Goal: Task Accomplishment & Management: Manage account settings

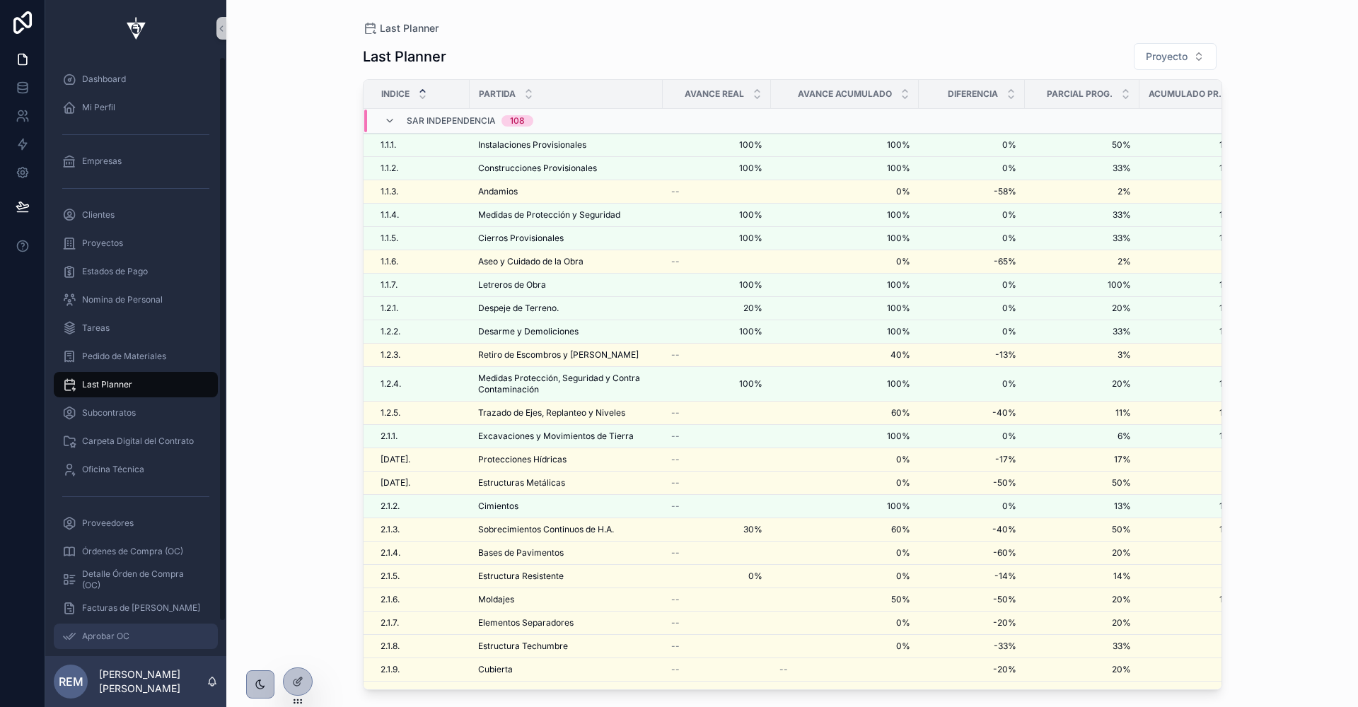
click at [99, 627] on div "Aprobar OC" at bounding box center [135, 636] width 147 height 23
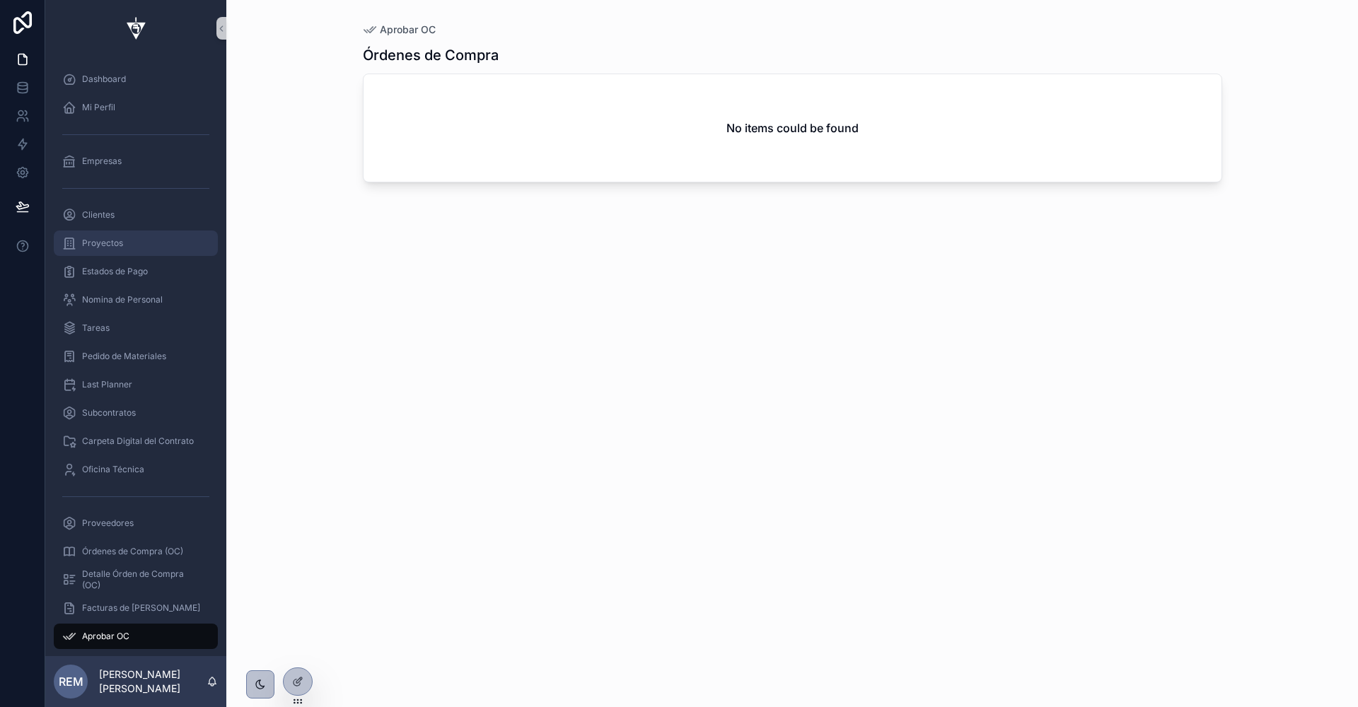
click at [105, 240] on span "Proyectos" at bounding box center [102, 243] width 41 height 11
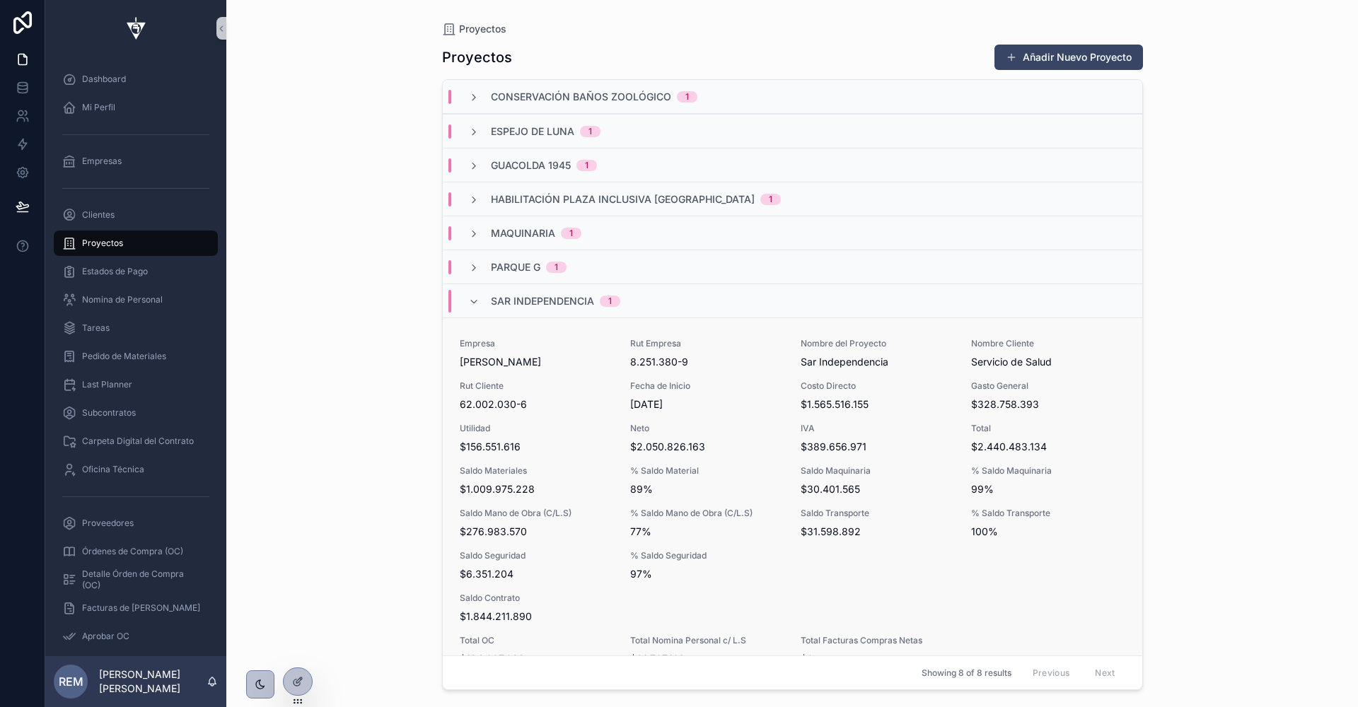
click at [560, 417] on div "Empresa Rodolfo Espina Santander Rut Empresa 8.251.380-9 Nombre del Proyecto Sa…" at bounding box center [792, 502] width 665 height 328
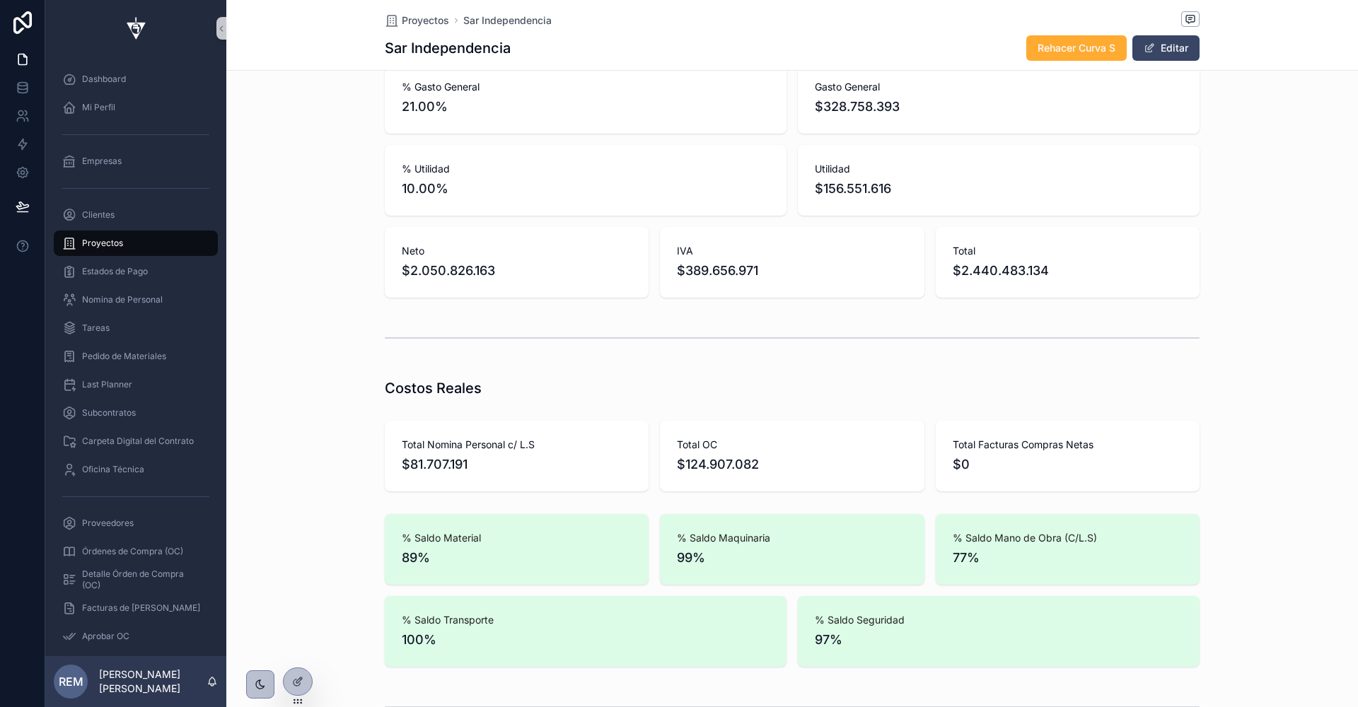
scroll to position [628, 0]
click at [306, 691] on div at bounding box center [298, 681] width 28 height 27
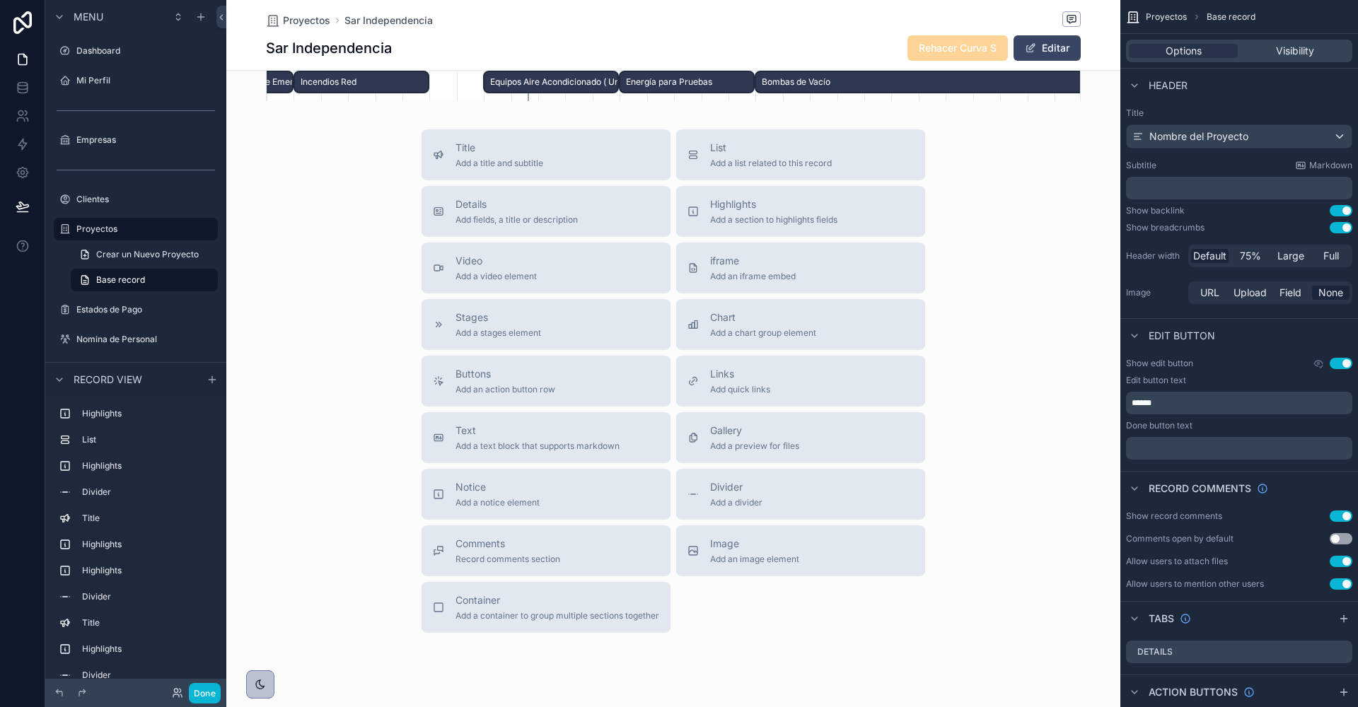
scroll to position [5697, 0]
click at [702, 145] on div "List Add a list related to this record" at bounding box center [800, 153] width 226 height 28
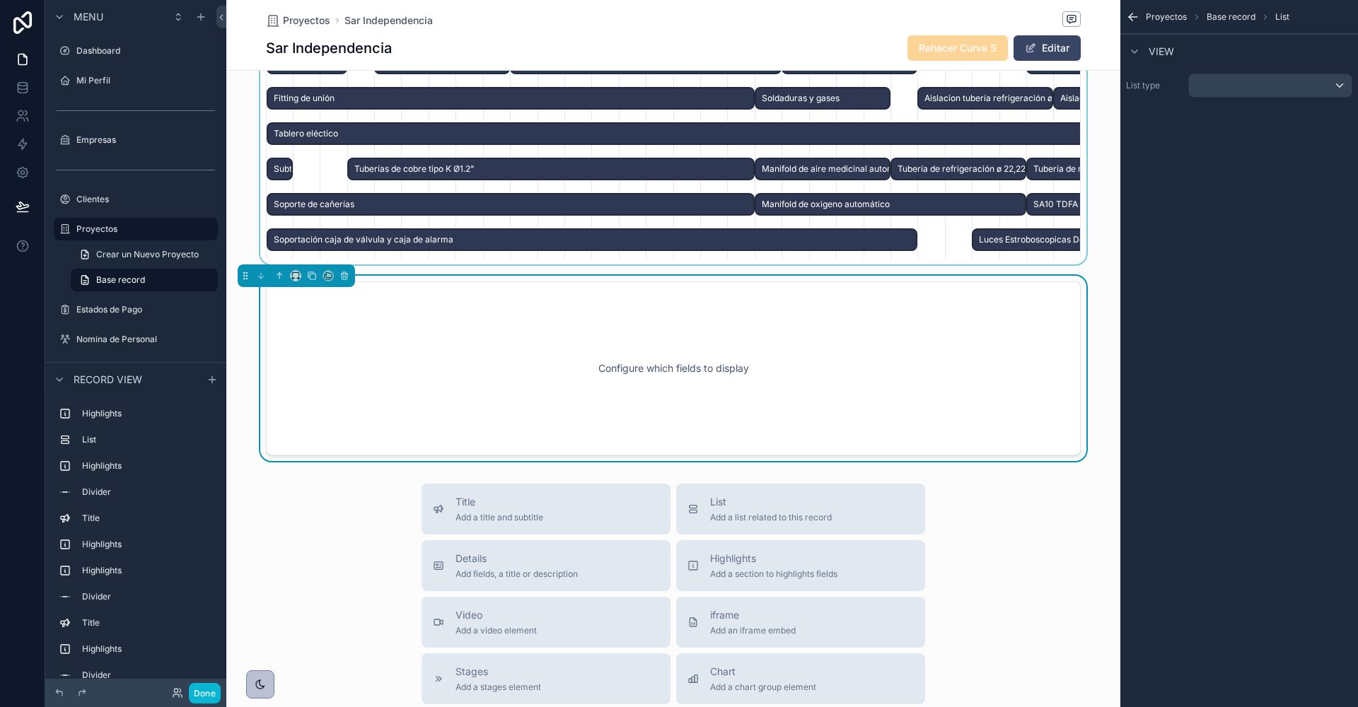
scroll to position [0, 814]
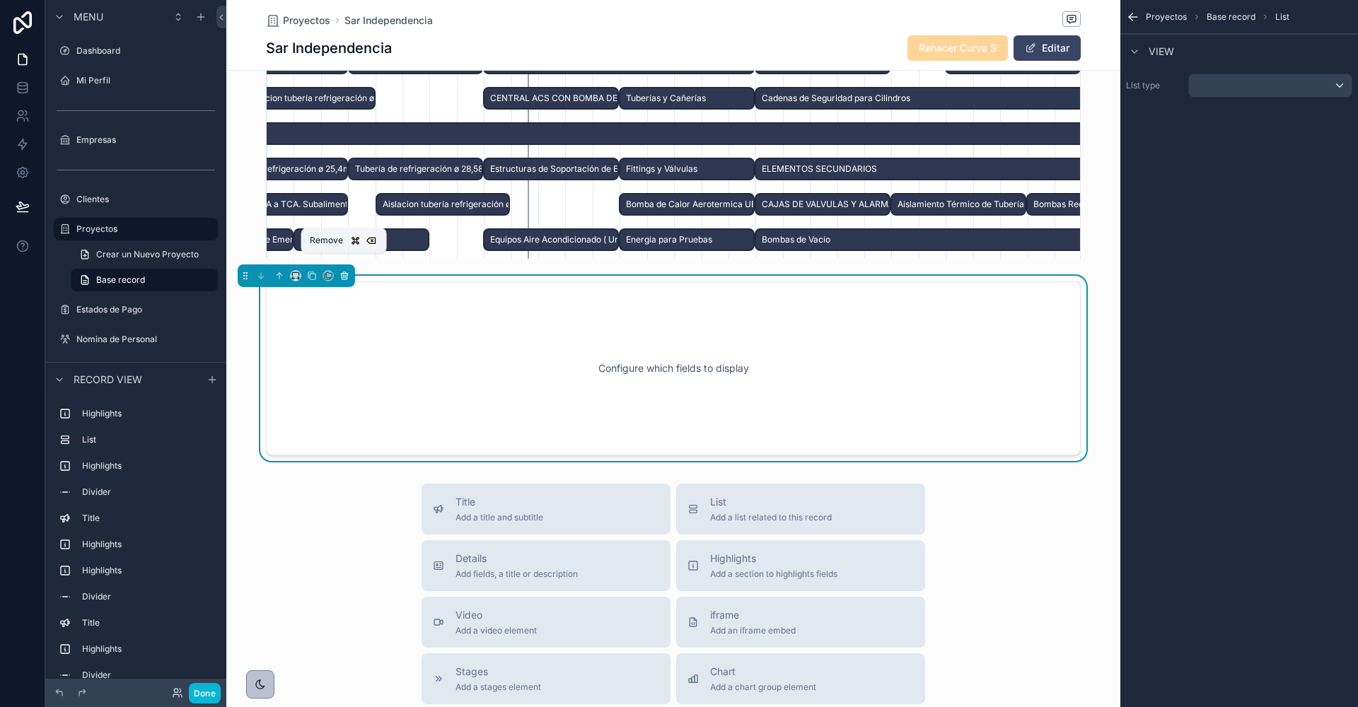
click at [344, 271] on icon "scrollable content" at bounding box center [344, 276] width 10 height 10
click at [213, 381] on icon "scrollable content" at bounding box center [212, 379] width 11 height 11
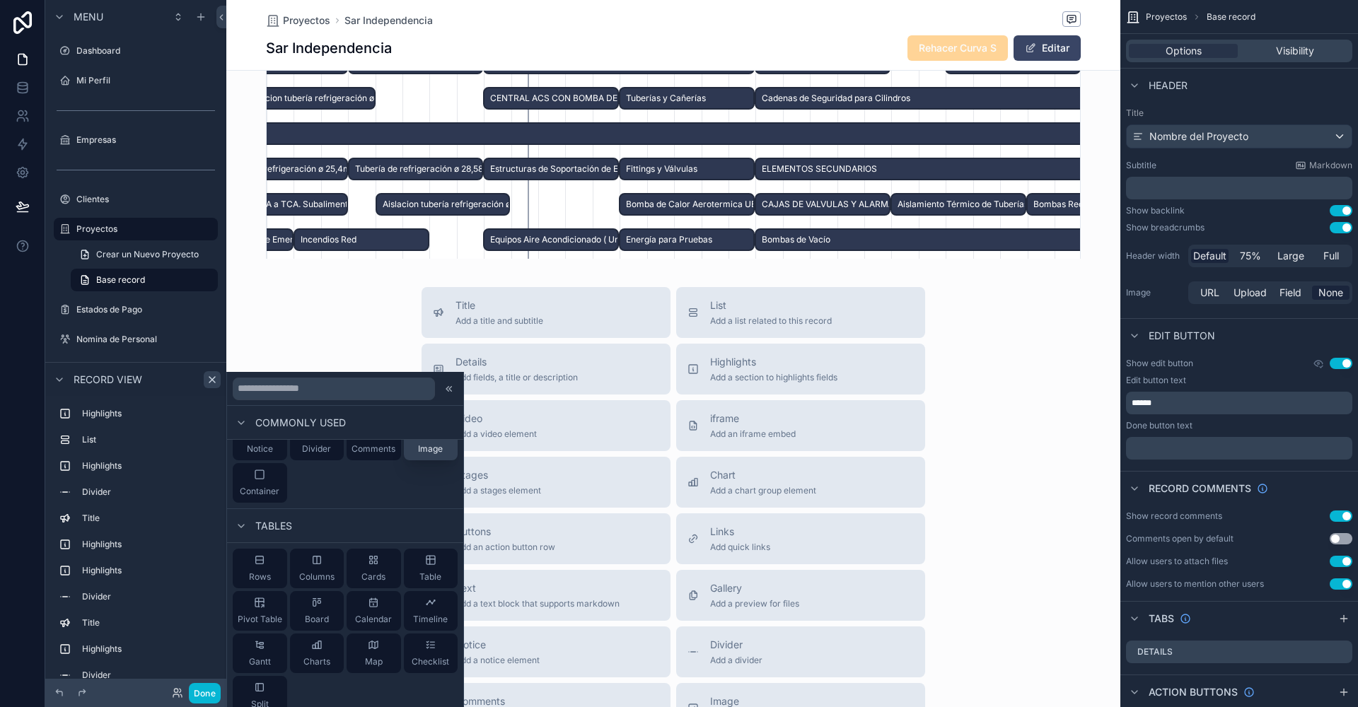
scroll to position [168, 0]
click at [423, 544] on div "Table" at bounding box center [431, 553] width 54 height 40
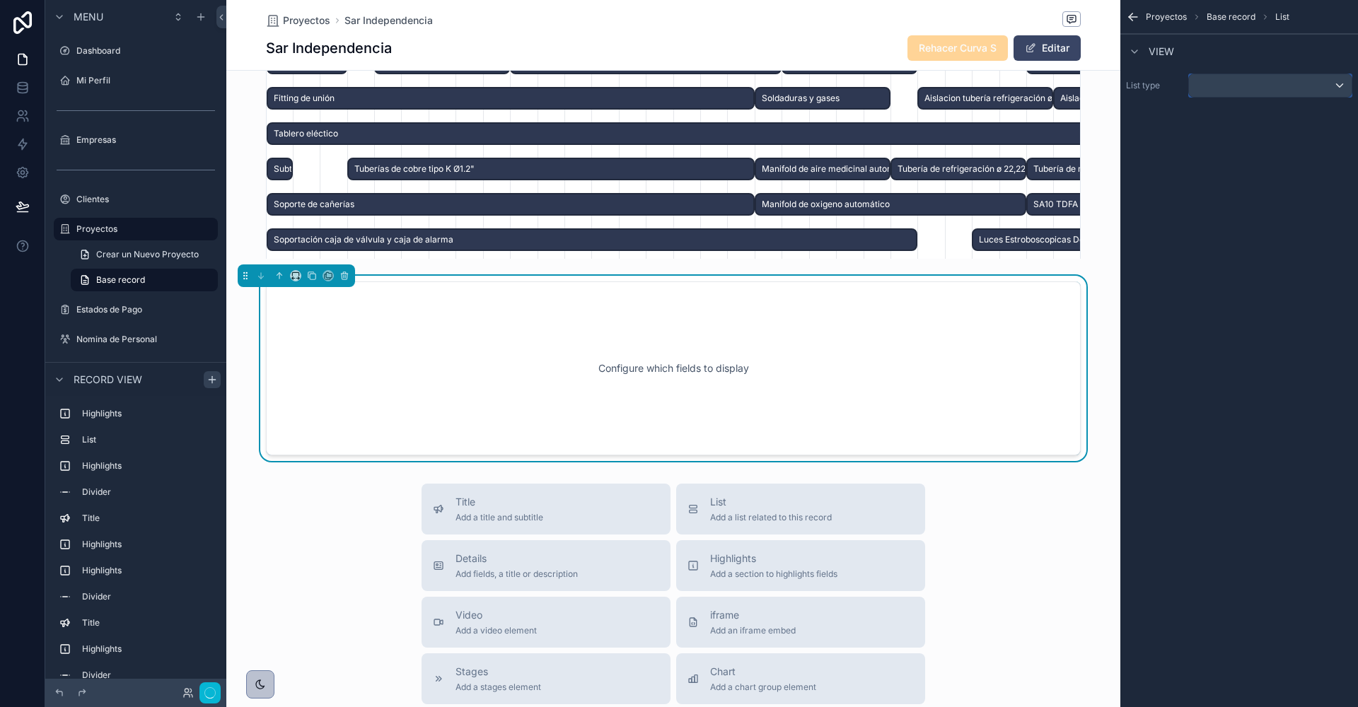
click at [1226, 81] on div "scrollable content" at bounding box center [1270, 85] width 163 height 23
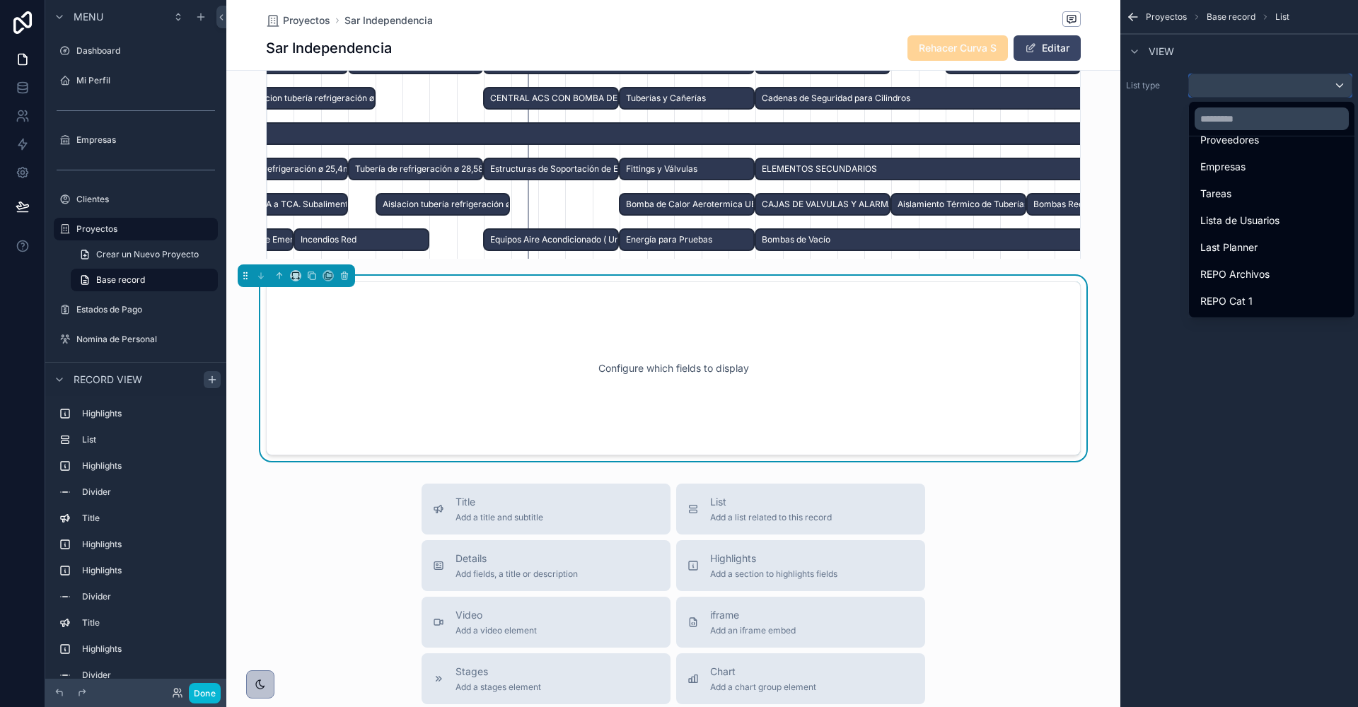
scroll to position [443, 0]
click at [1236, 243] on span "Last Planner" at bounding box center [1228, 244] width 57 height 17
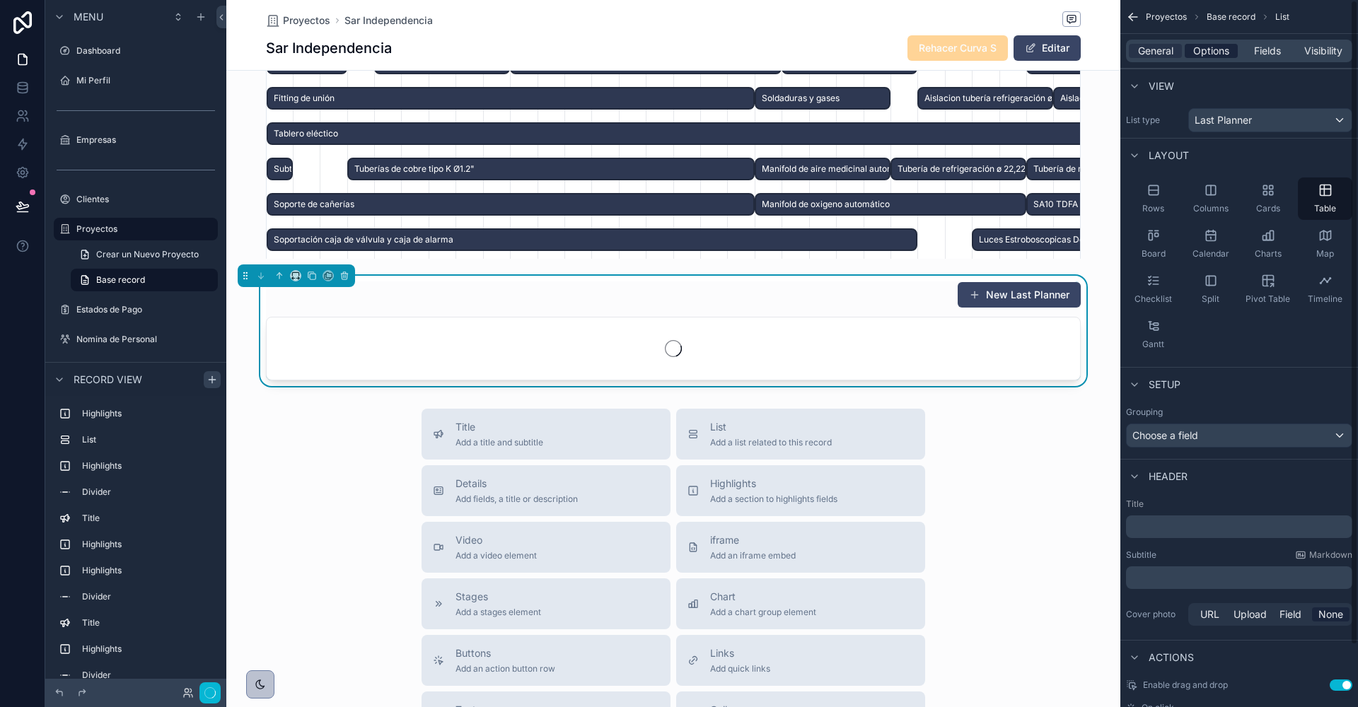
click at [1205, 50] on span "Options" at bounding box center [1211, 51] width 36 height 14
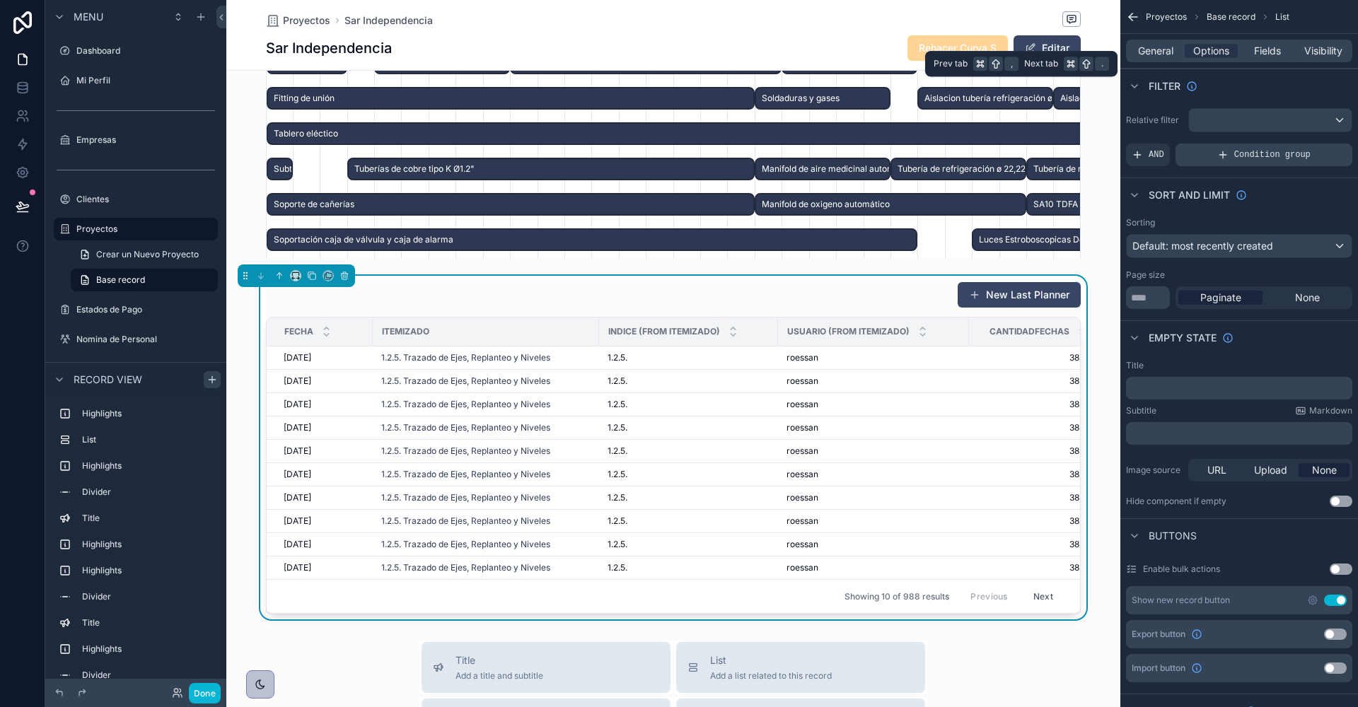
scroll to position [0, 814]
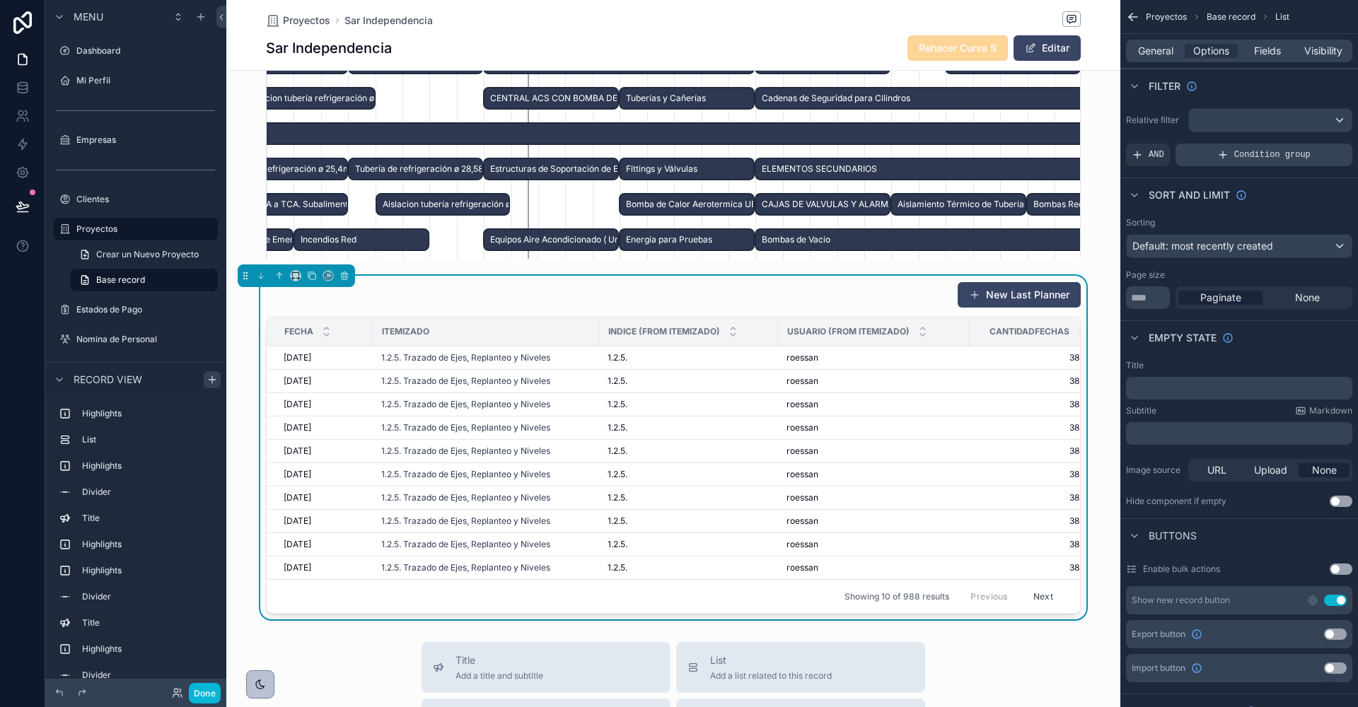
click at [1238, 152] on span "Condition group" at bounding box center [1272, 154] width 76 height 11
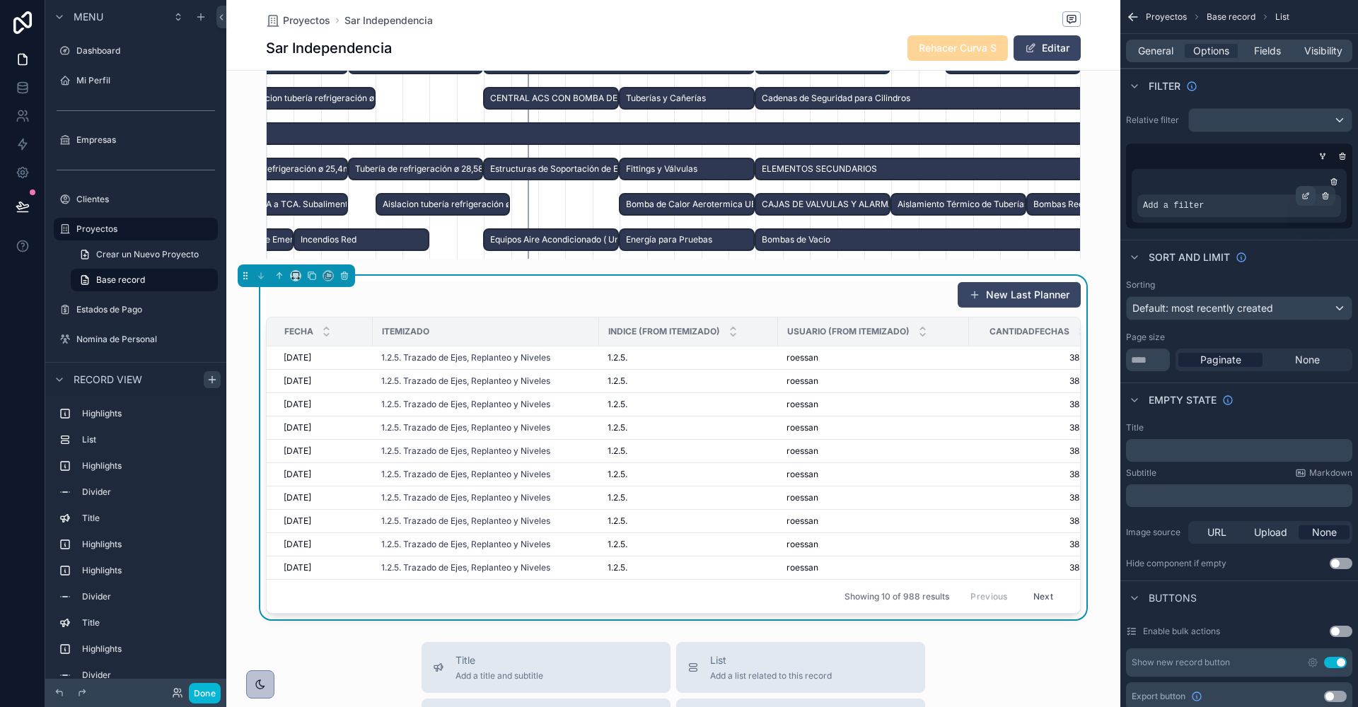
click at [1303, 196] on icon "scrollable content" at bounding box center [1305, 196] width 8 height 8
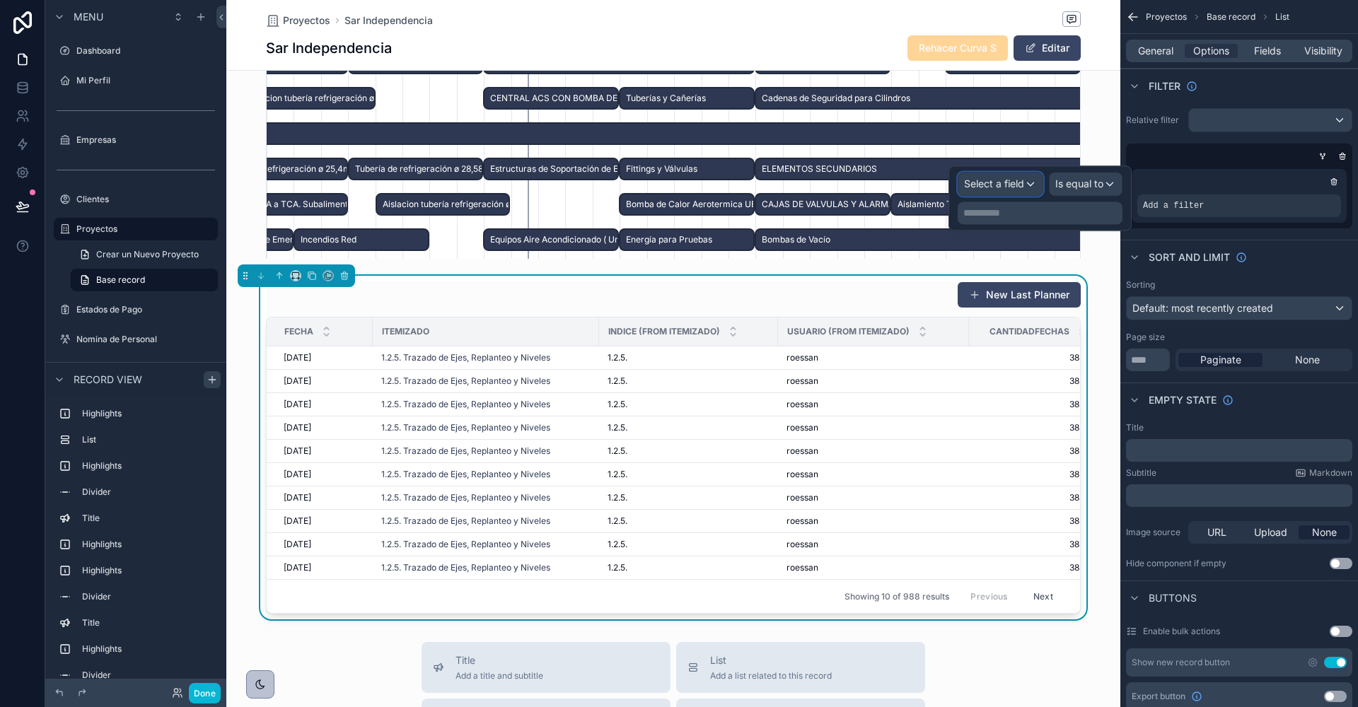
click at [1001, 186] on span "Select a field" at bounding box center [994, 184] width 60 height 12
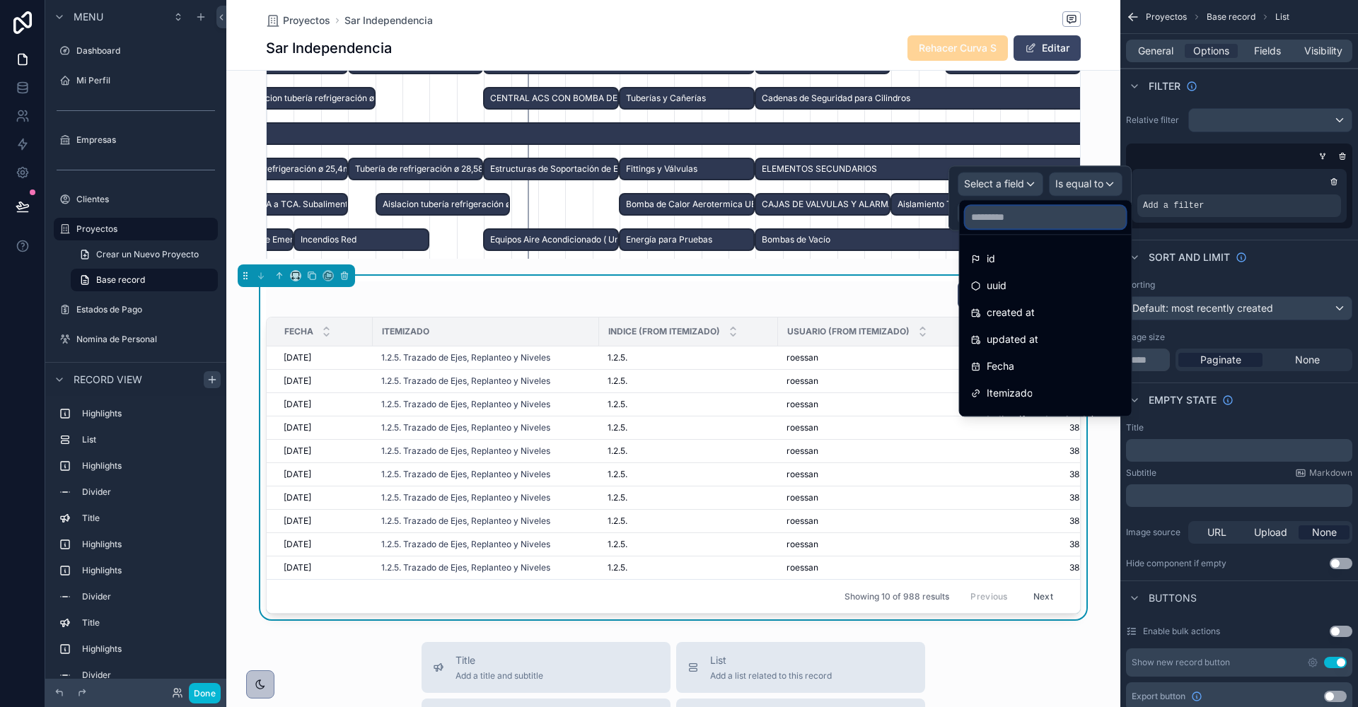
click at [1012, 222] on input "text" at bounding box center [1045, 217] width 161 height 23
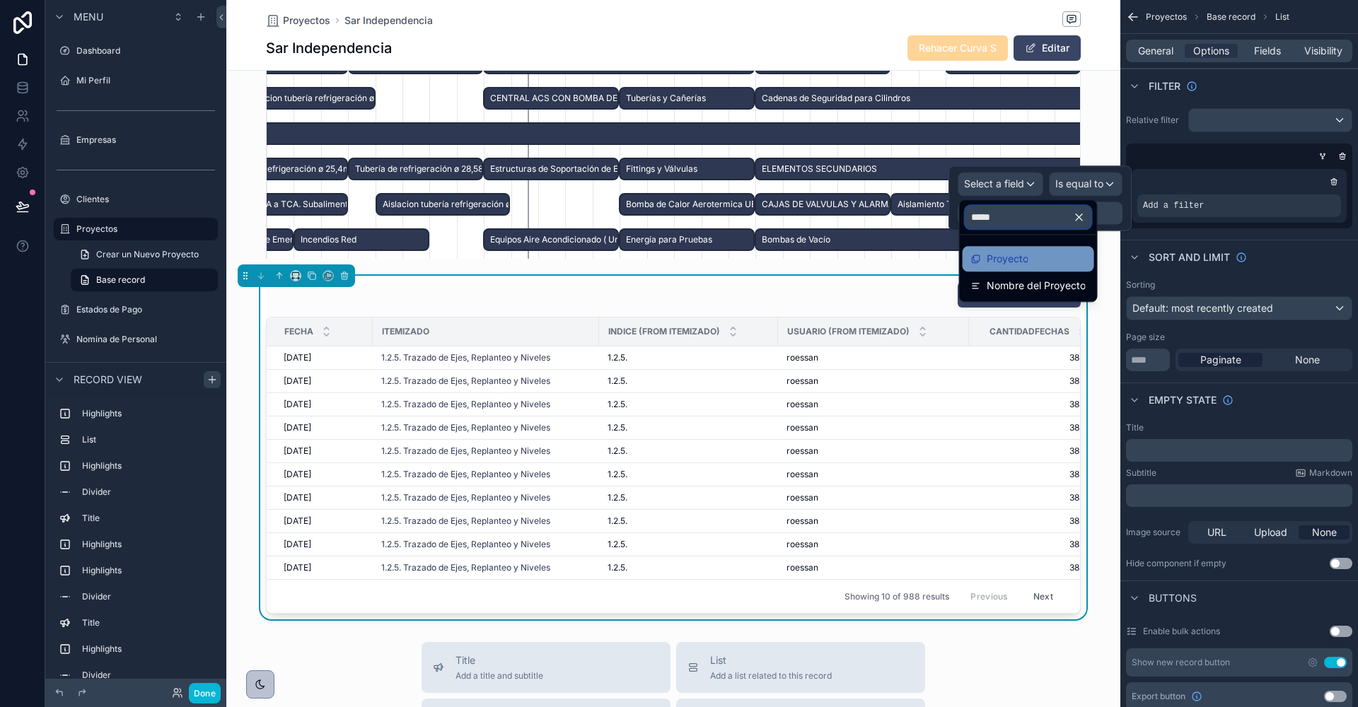
type input "*****"
click at [1001, 260] on span "Proyecto" at bounding box center [1008, 258] width 42 height 17
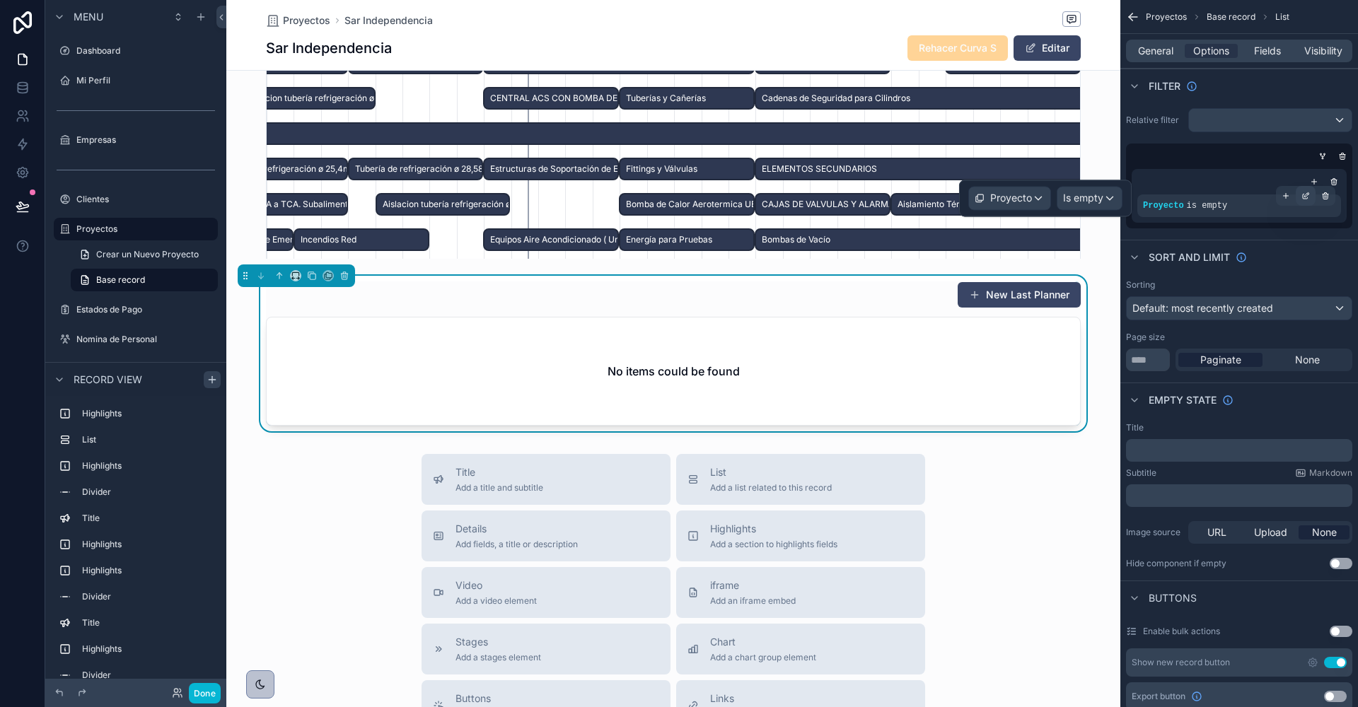
click at [1306, 193] on icon "scrollable content" at bounding box center [1305, 196] width 8 height 8
click at [1080, 192] on span "Is empty" at bounding box center [1083, 198] width 40 height 14
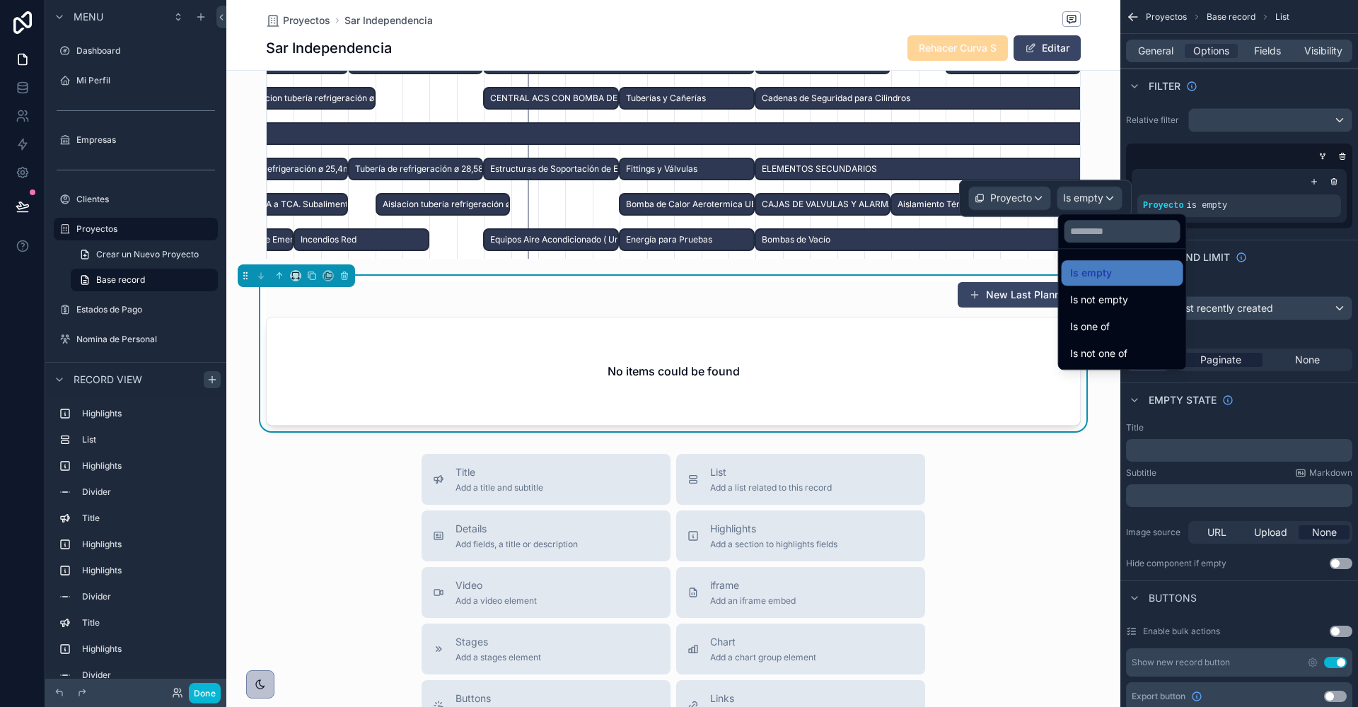
click at [1009, 196] on div at bounding box center [1045, 198] width 173 height 37
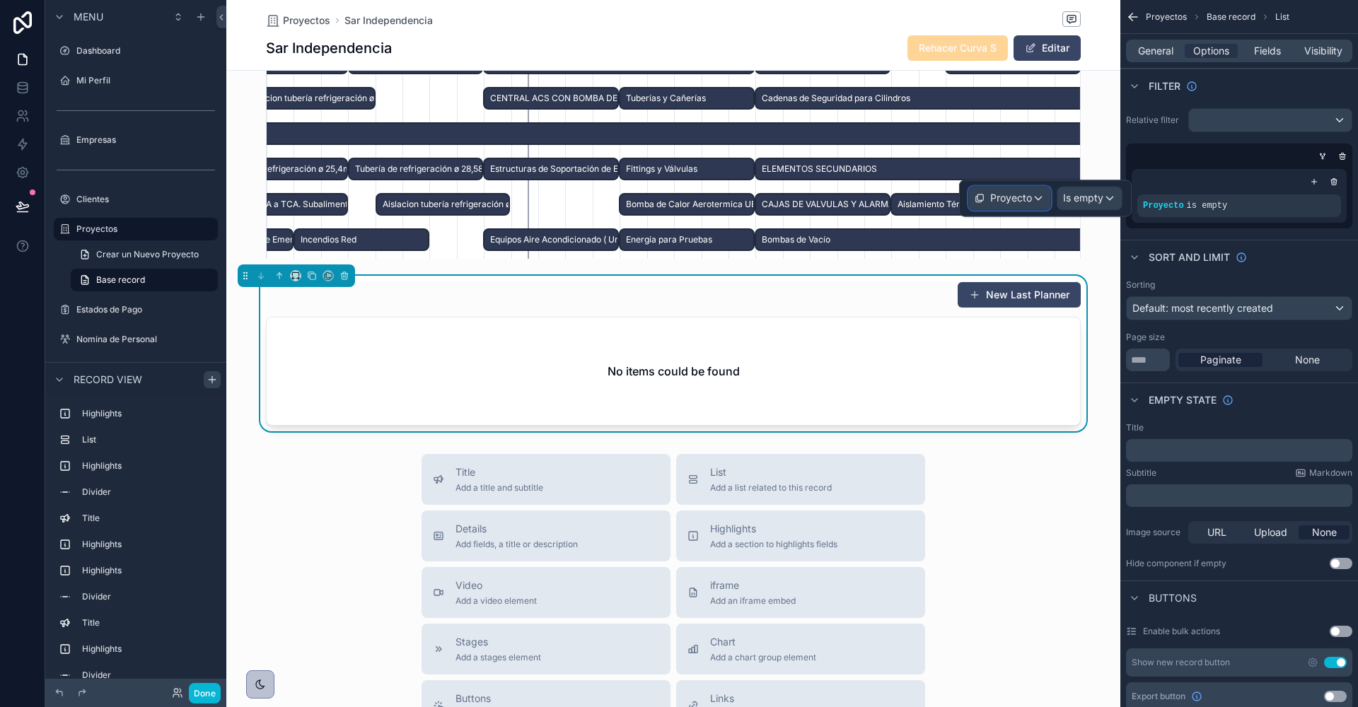
click at [1028, 200] on span "Proyecto" at bounding box center [1011, 198] width 42 height 14
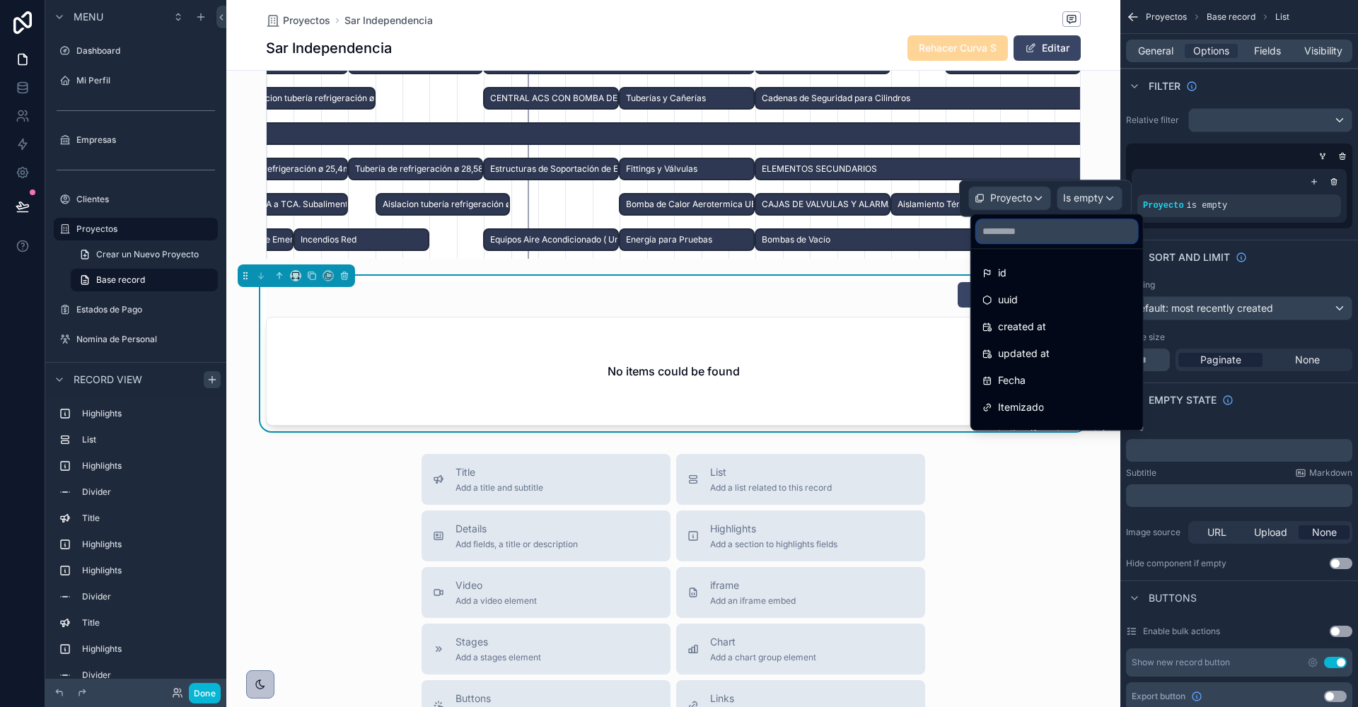
click at [1025, 228] on input "text" at bounding box center [1057, 231] width 161 height 23
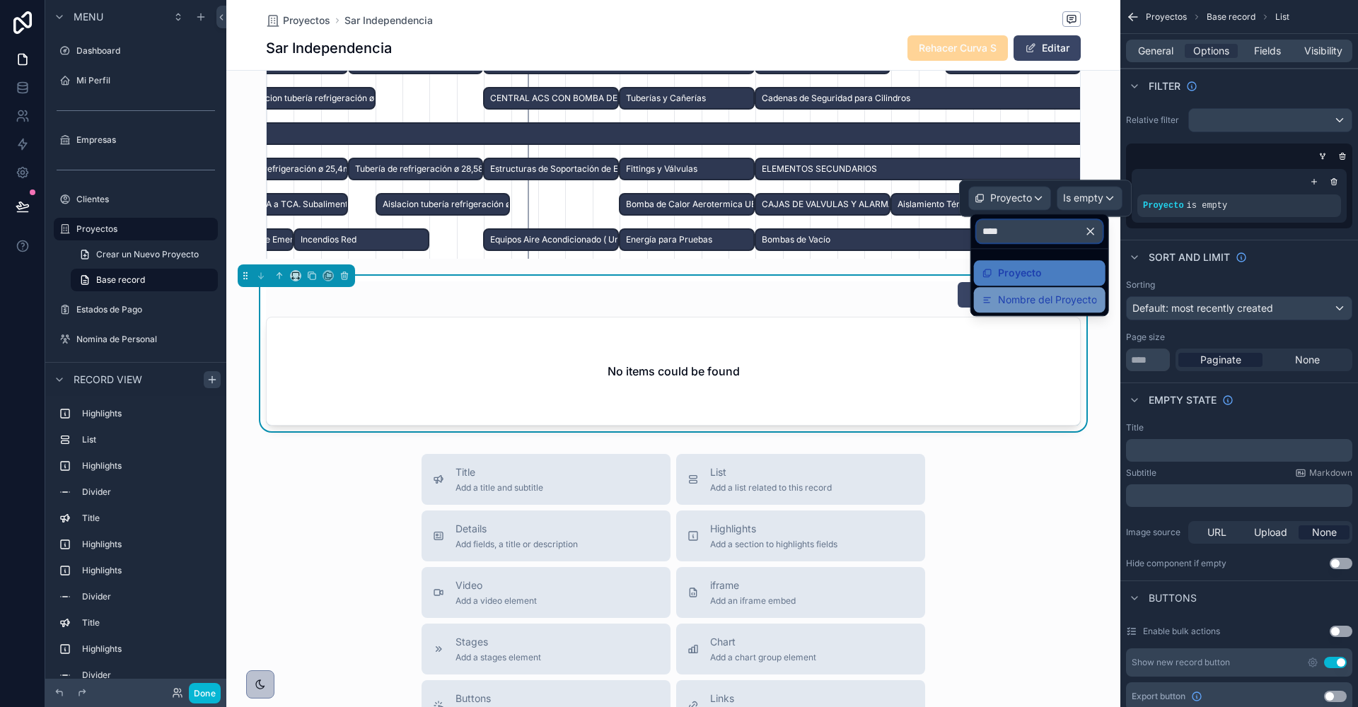
type input "****"
click at [1046, 304] on span "Nombre del Proyecto" at bounding box center [1047, 299] width 99 height 17
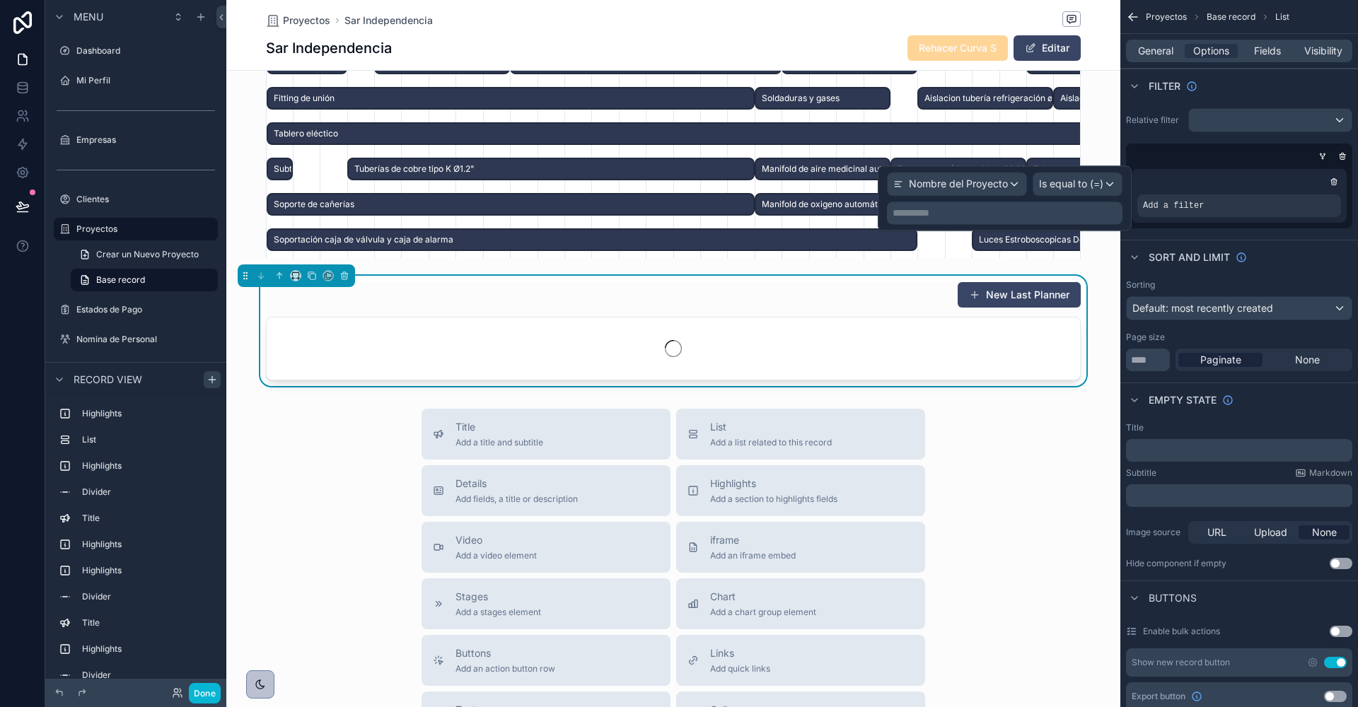
click at [1007, 203] on div "**********" at bounding box center [1005, 213] width 236 height 23
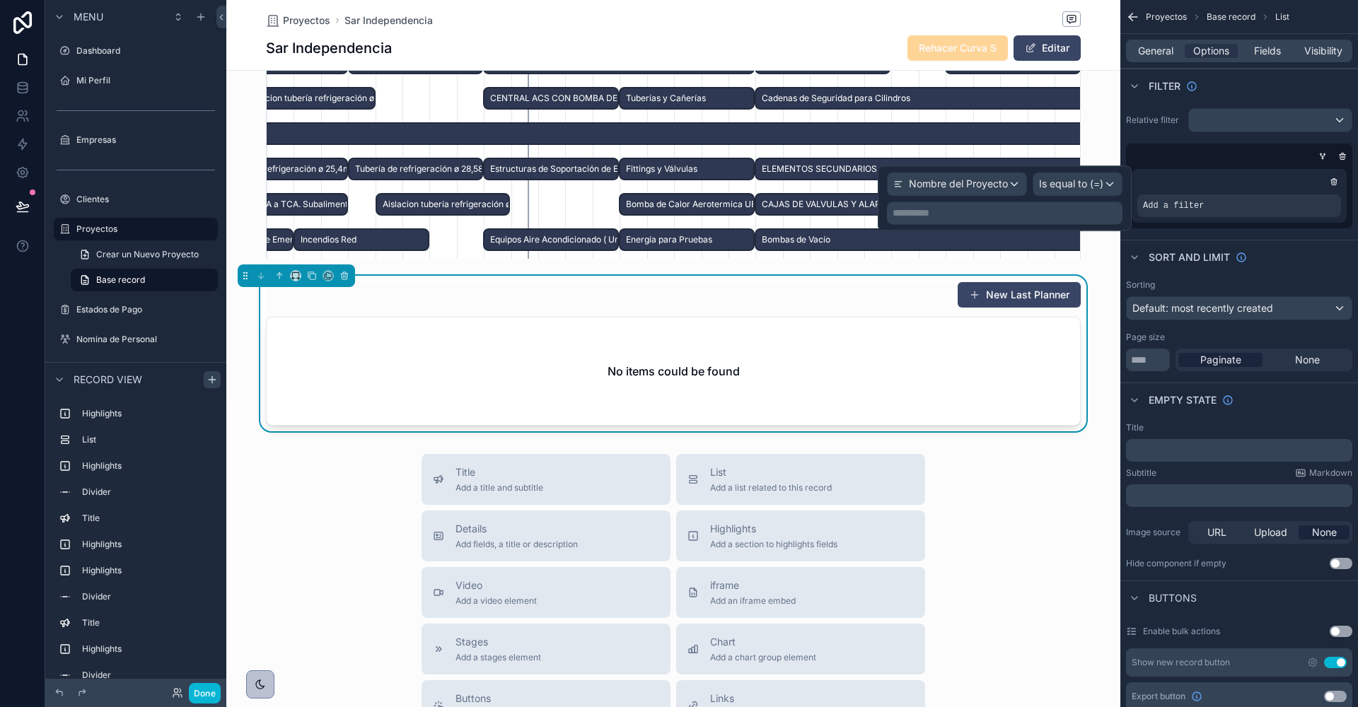
click at [1002, 216] on p "**********" at bounding box center [1006, 213] width 227 height 14
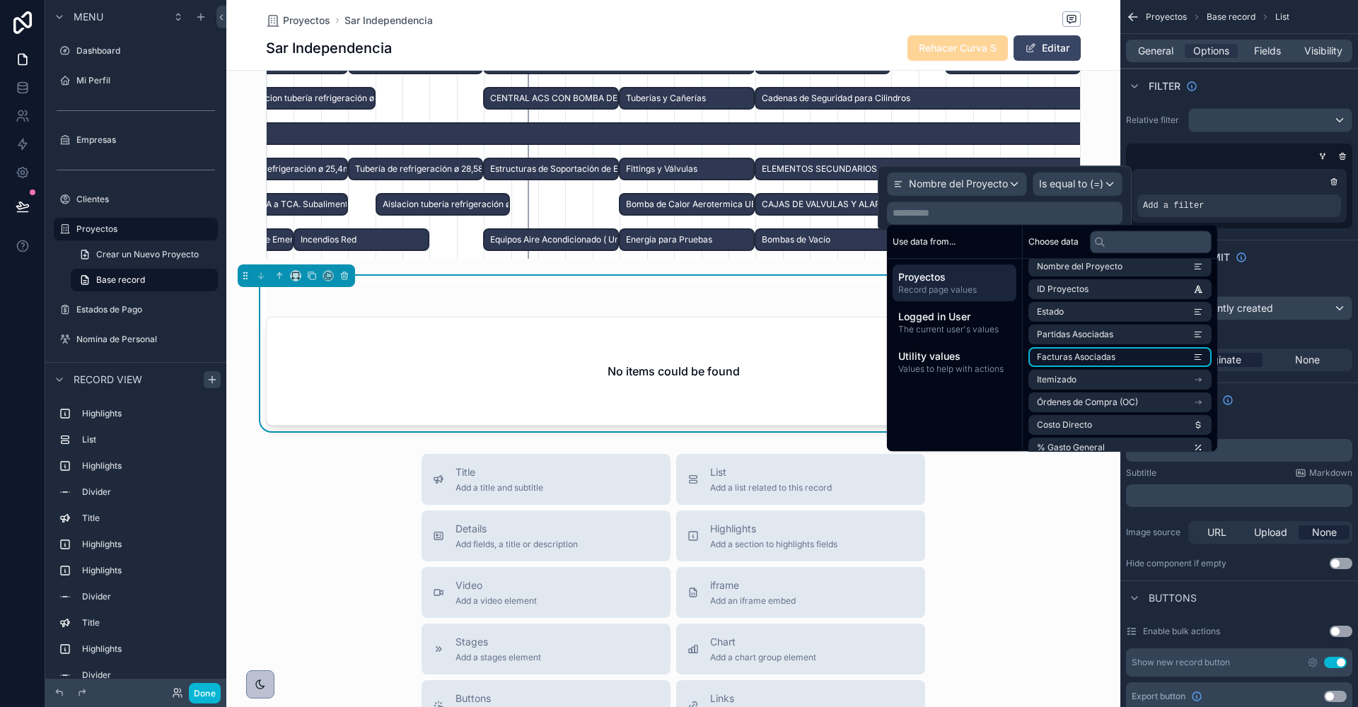
scroll to position [31, 0]
click at [1132, 250] on input "text" at bounding box center [1151, 242] width 122 height 23
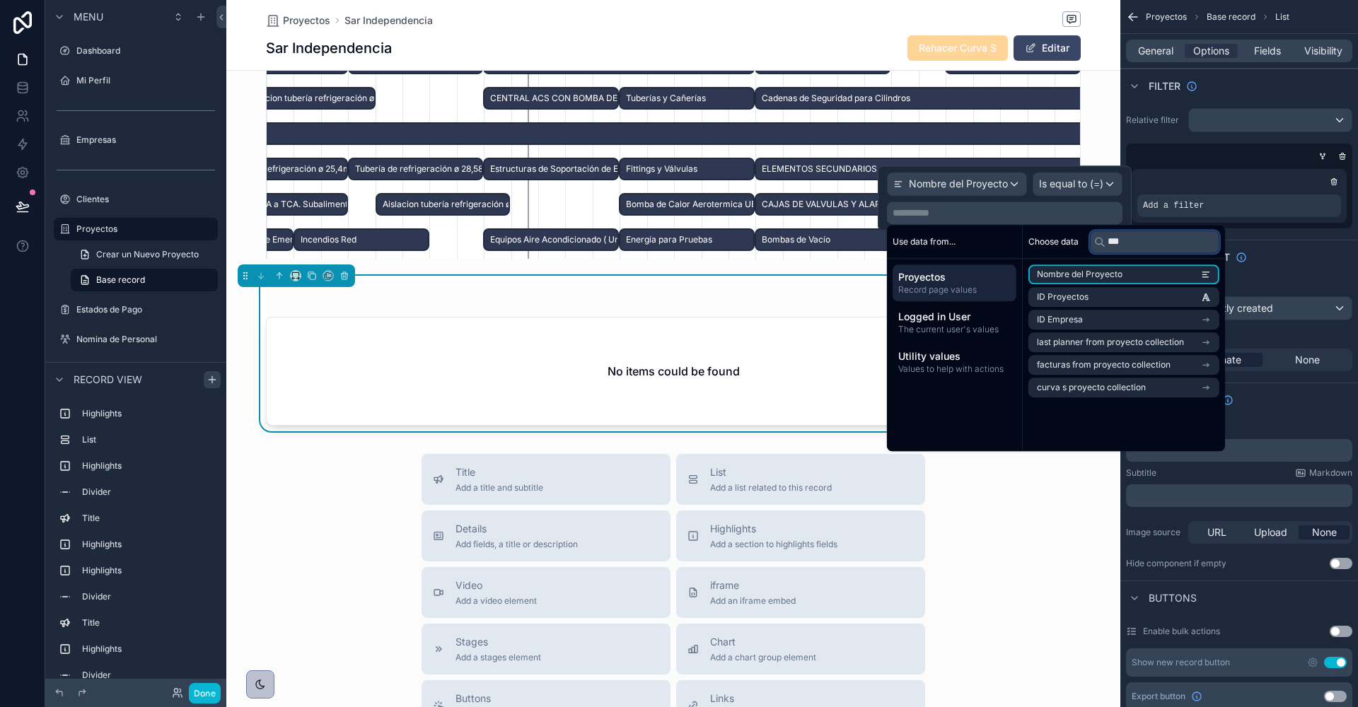
scroll to position [0, 0]
type input "*****"
click at [1129, 342] on span "last planner from proyecto collection" at bounding box center [1110, 342] width 147 height 11
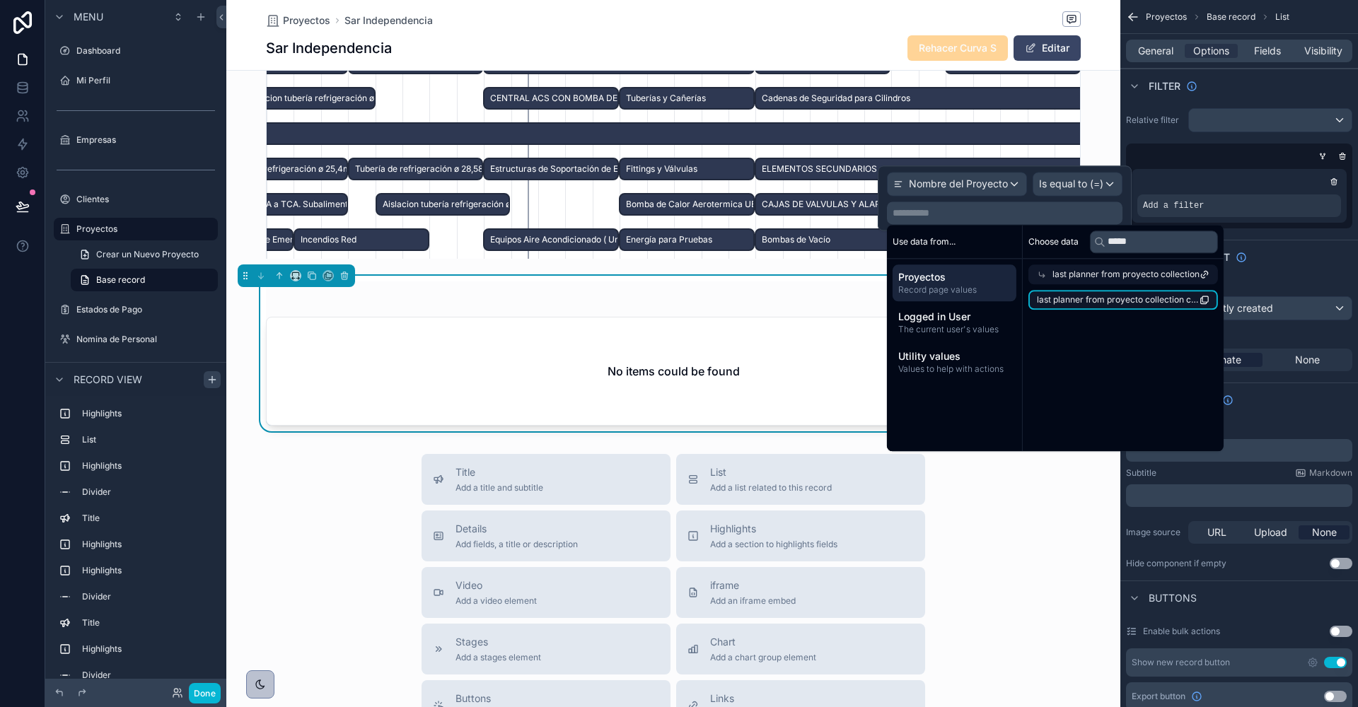
click at [1114, 300] on span "last planner from proyecto collection count" at bounding box center [1118, 299] width 163 height 11
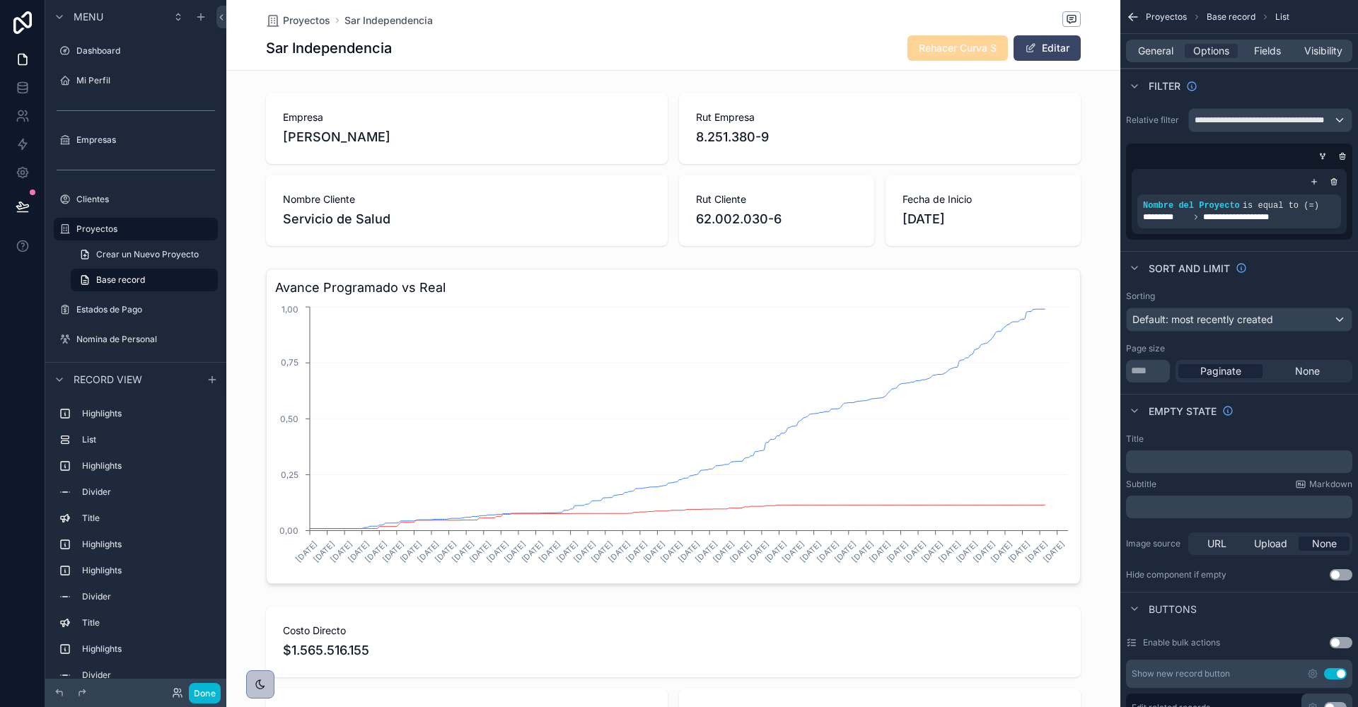
scroll to position [0, 814]
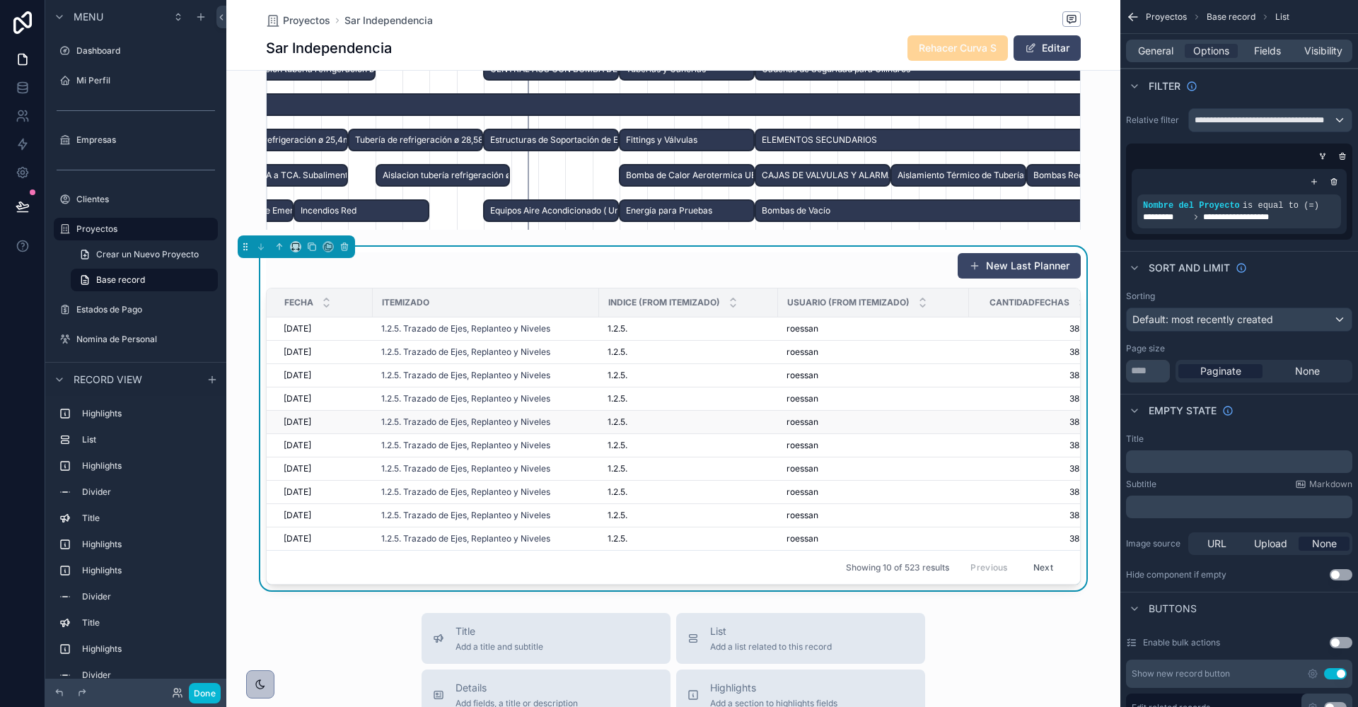
click at [989, 417] on span "38" at bounding box center [1025, 422] width 110 height 11
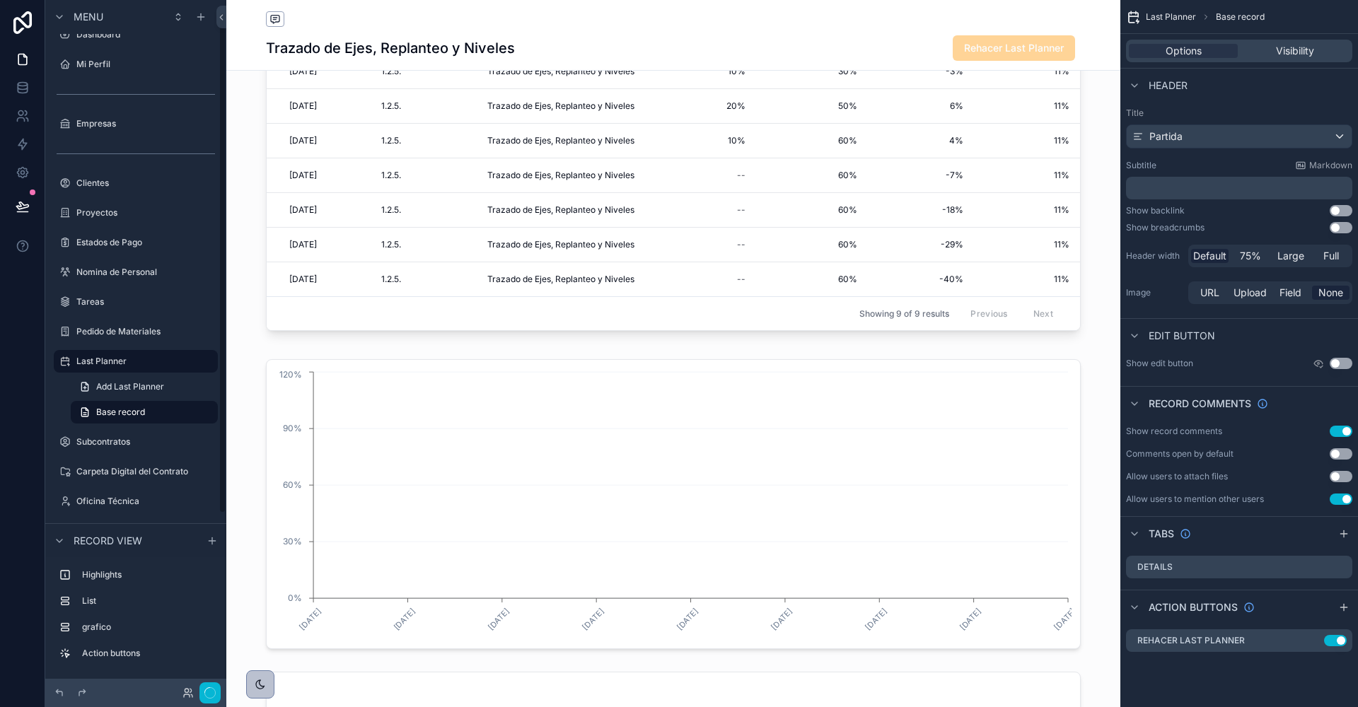
scroll to position [1020, 0]
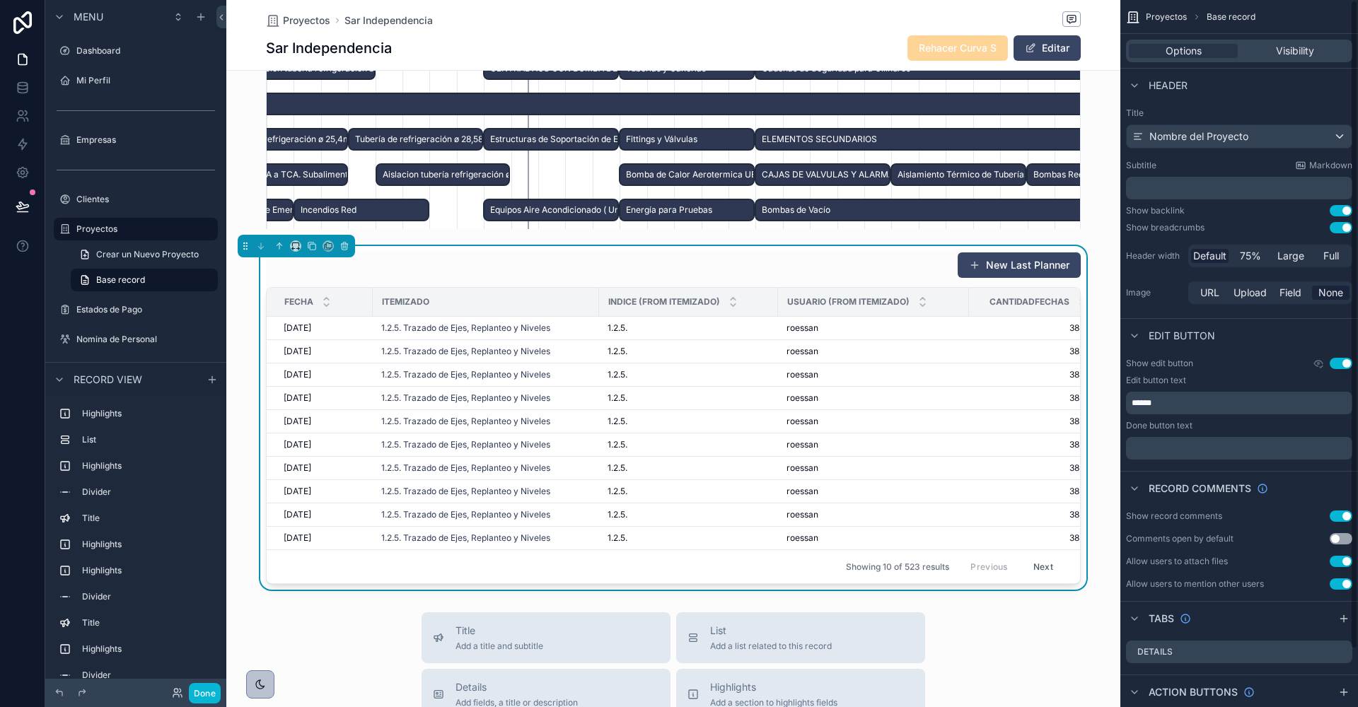
click at [890, 246] on div "New Last Planner Fecha Itemizado Indice (from Itemizado) Usuario (from Itemizad…" at bounding box center [673, 418] width 894 height 344
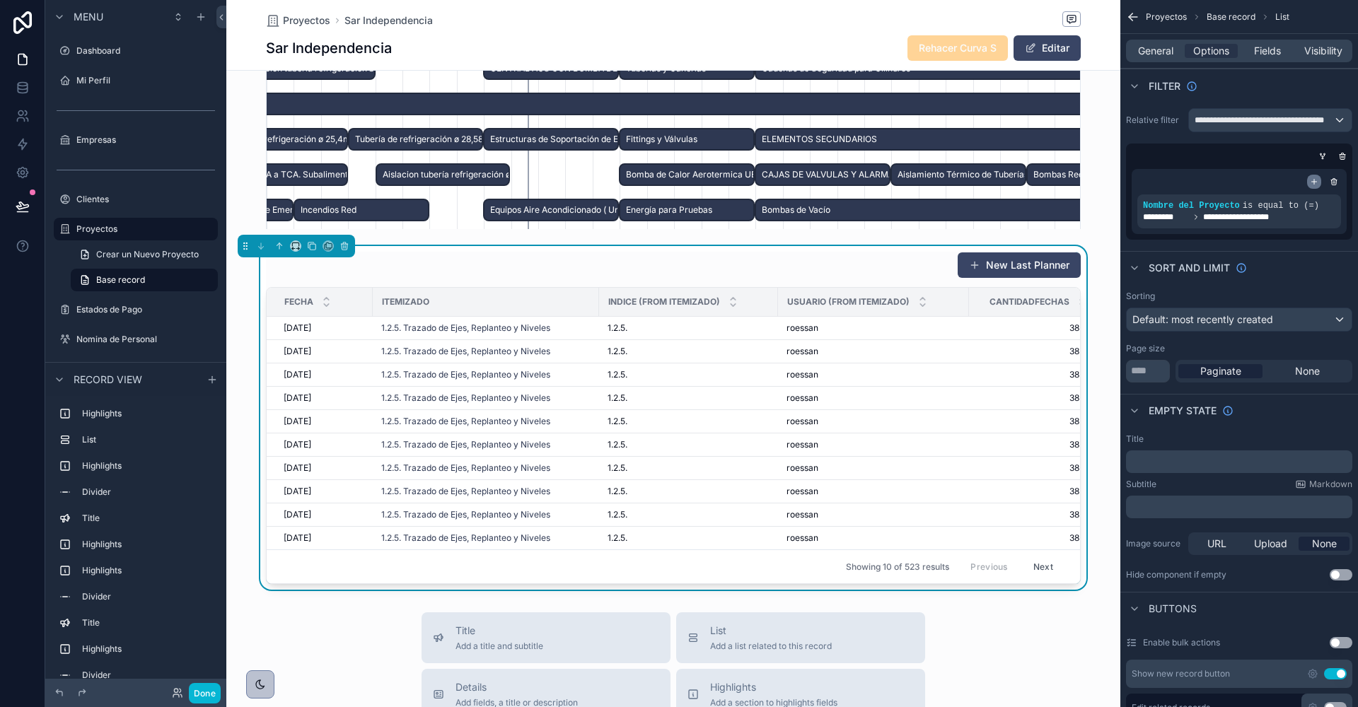
click at [1317, 180] on icon "scrollable content" at bounding box center [1314, 182] width 8 height 8
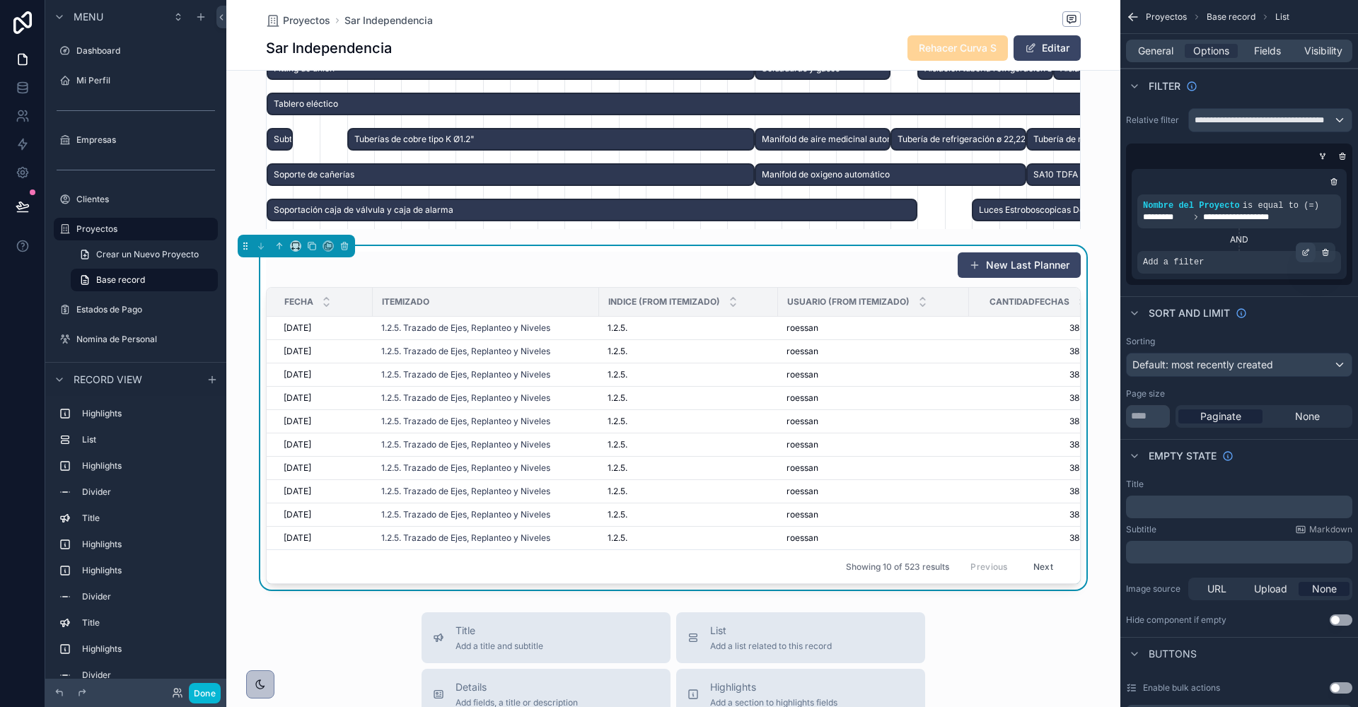
click at [1301, 251] on icon "scrollable content" at bounding box center [1305, 252] width 8 height 8
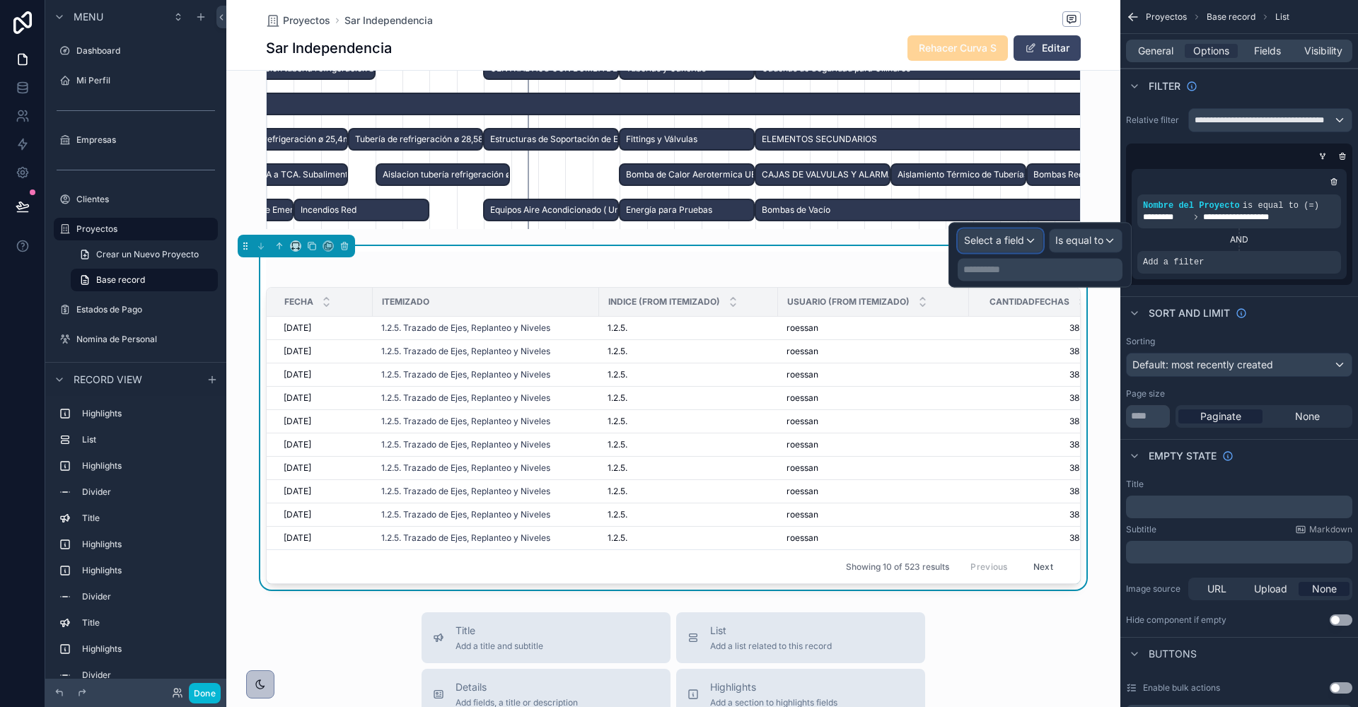
click at [1015, 243] on span "Select a field" at bounding box center [994, 240] width 60 height 12
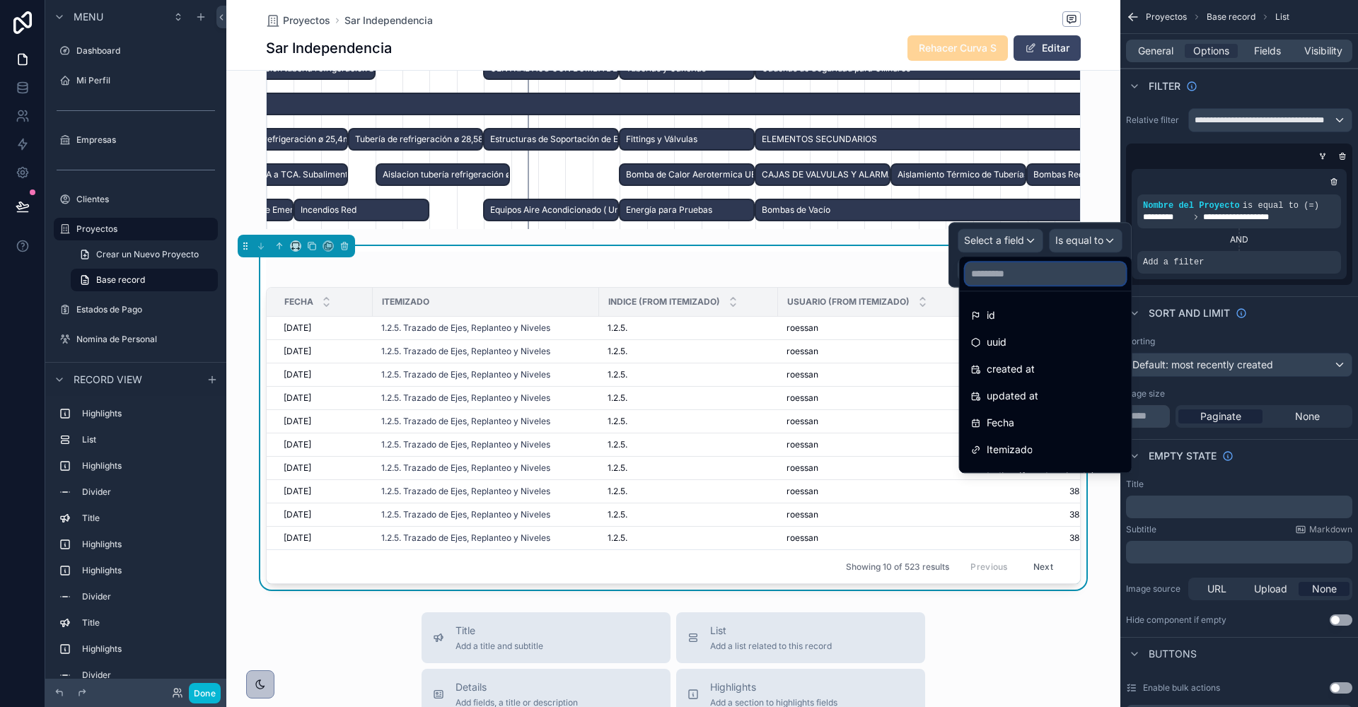
click at [1018, 276] on input "text" at bounding box center [1045, 273] width 161 height 23
type input "**"
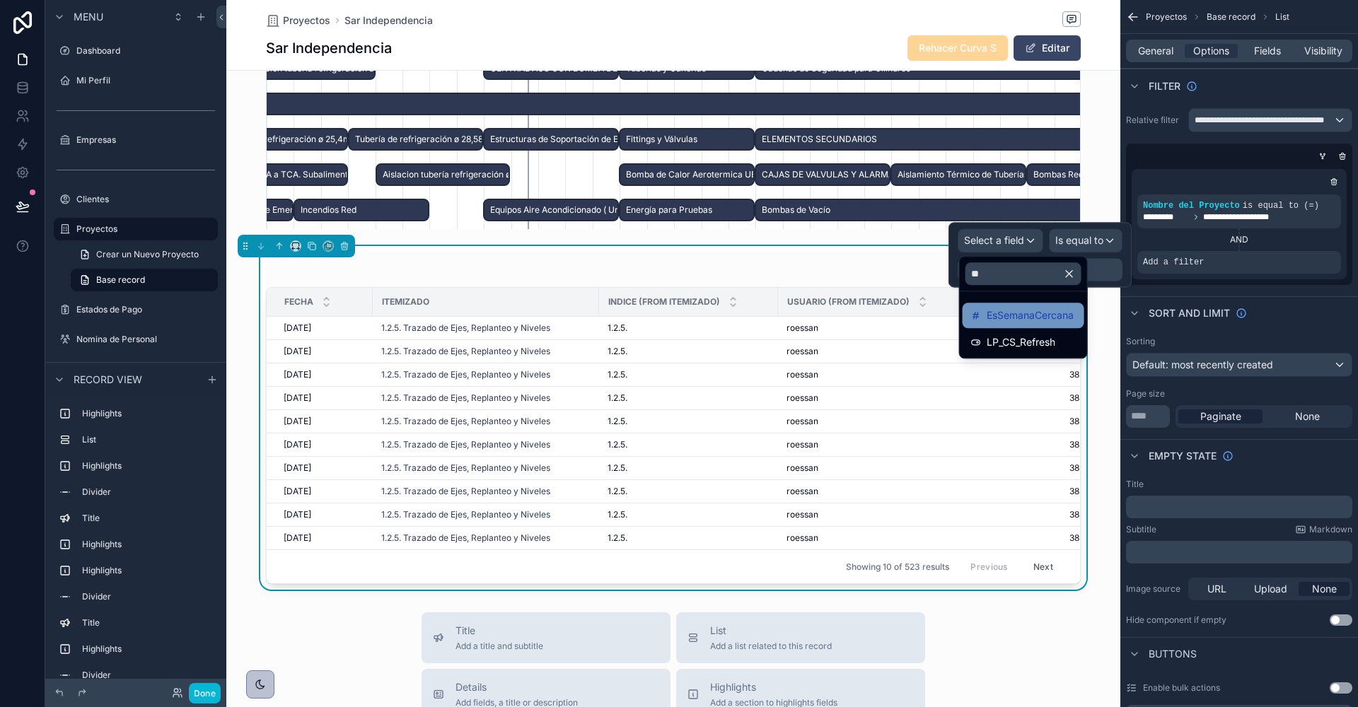
click at [1033, 313] on span "EsSemanaCercana" at bounding box center [1030, 315] width 87 height 17
click at [1062, 279] on div "**********" at bounding box center [1040, 269] width 165 height 23
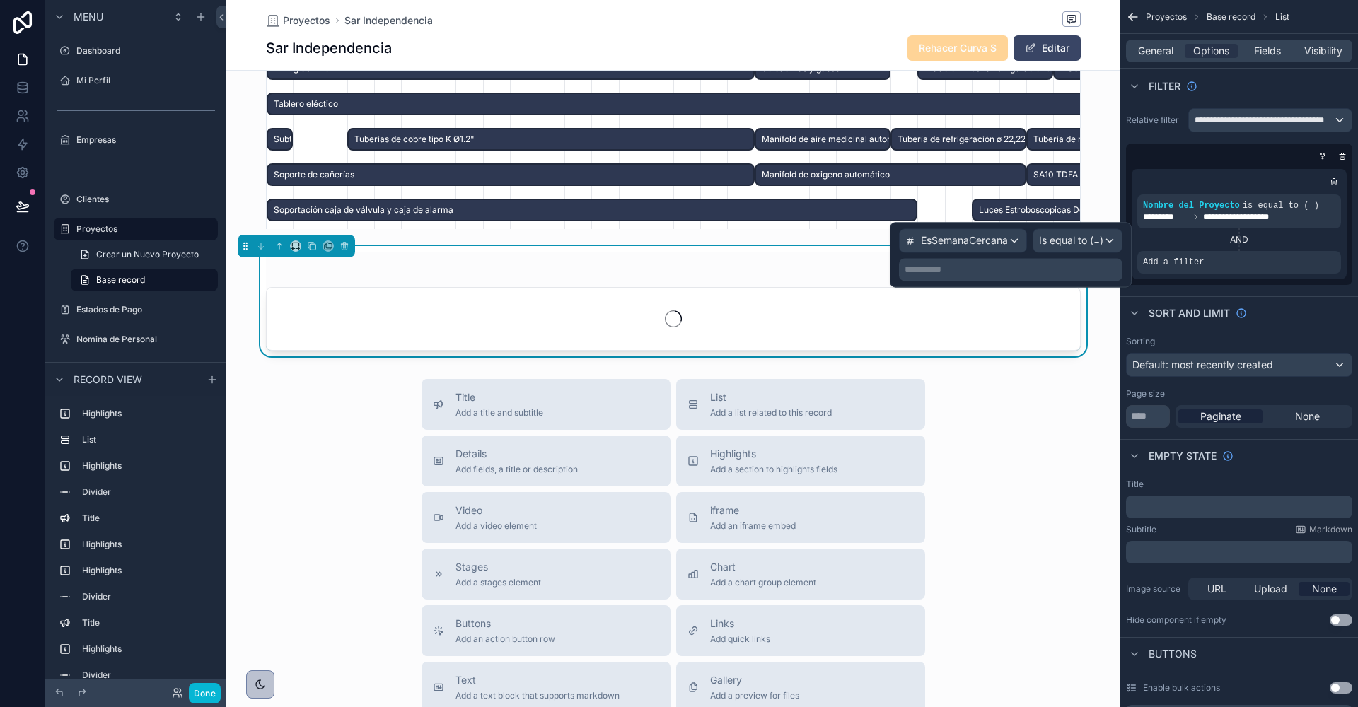
click at [1039, 265] on p "**********" at bounding box center [1012, 269] width 215 height 14
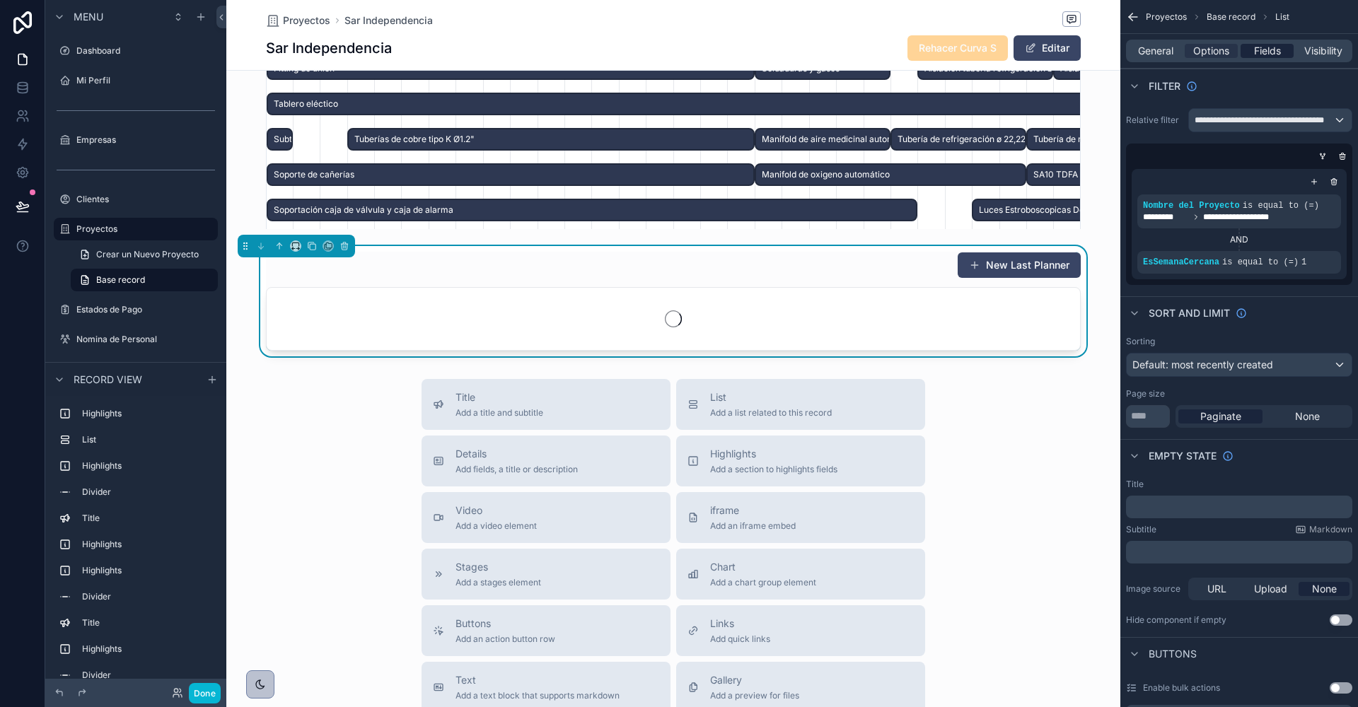
click at [1262, 51] on span "Fields" at bounding box center [1267, 51] width 27 height 14
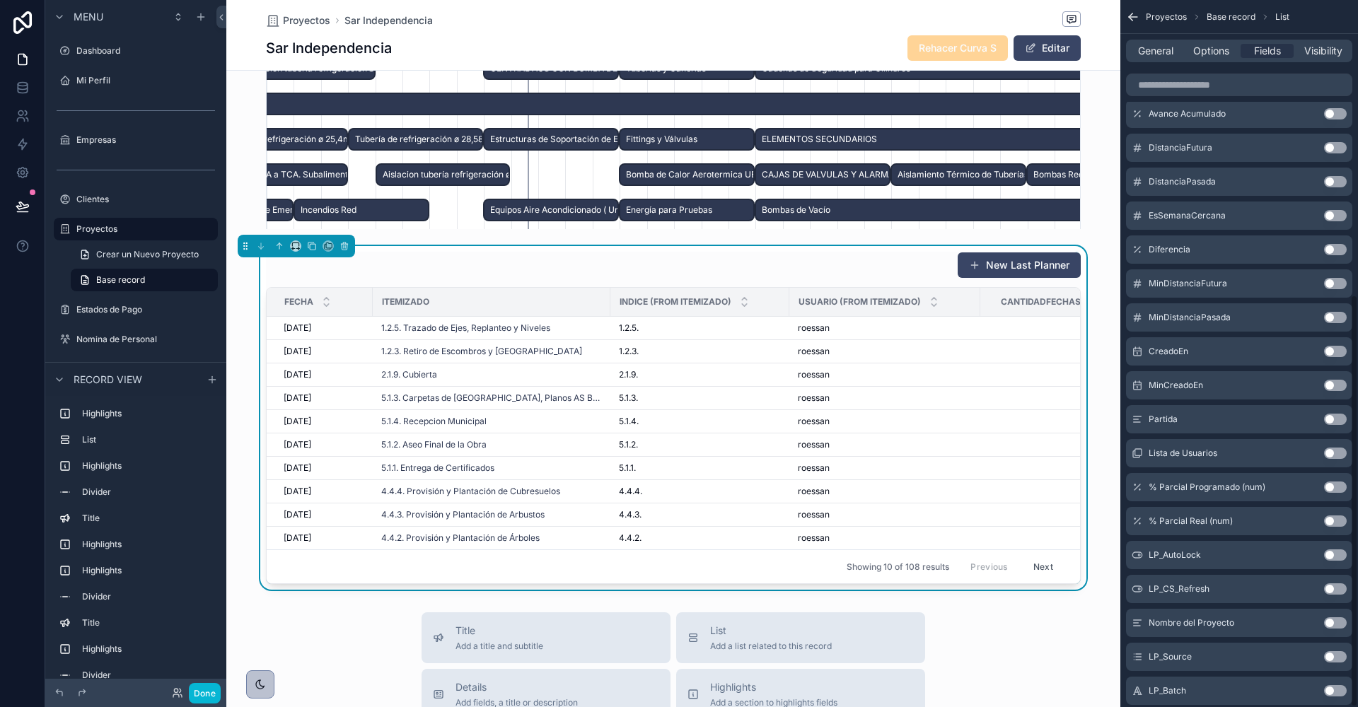
scroll to position [504, 0]
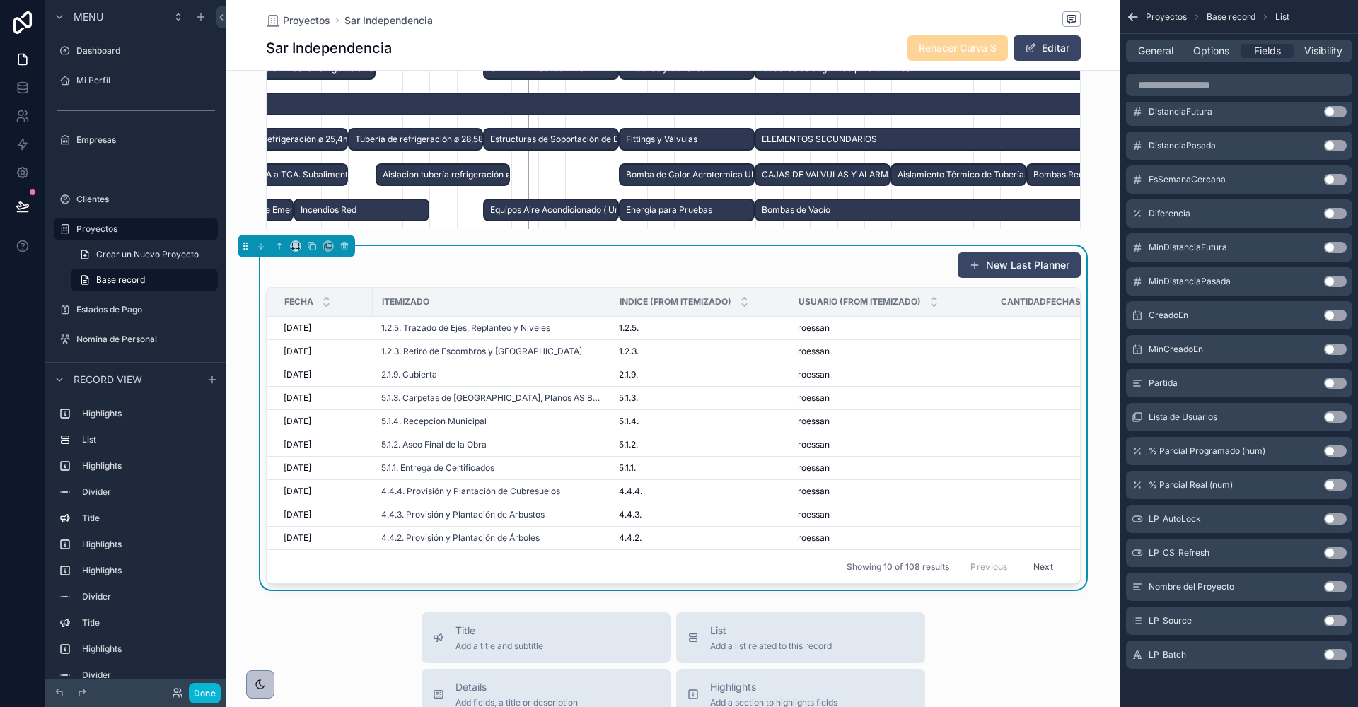
click at [1336, 585] on button "Use setting" at bounding box center [1335, 586] width 23 height 11
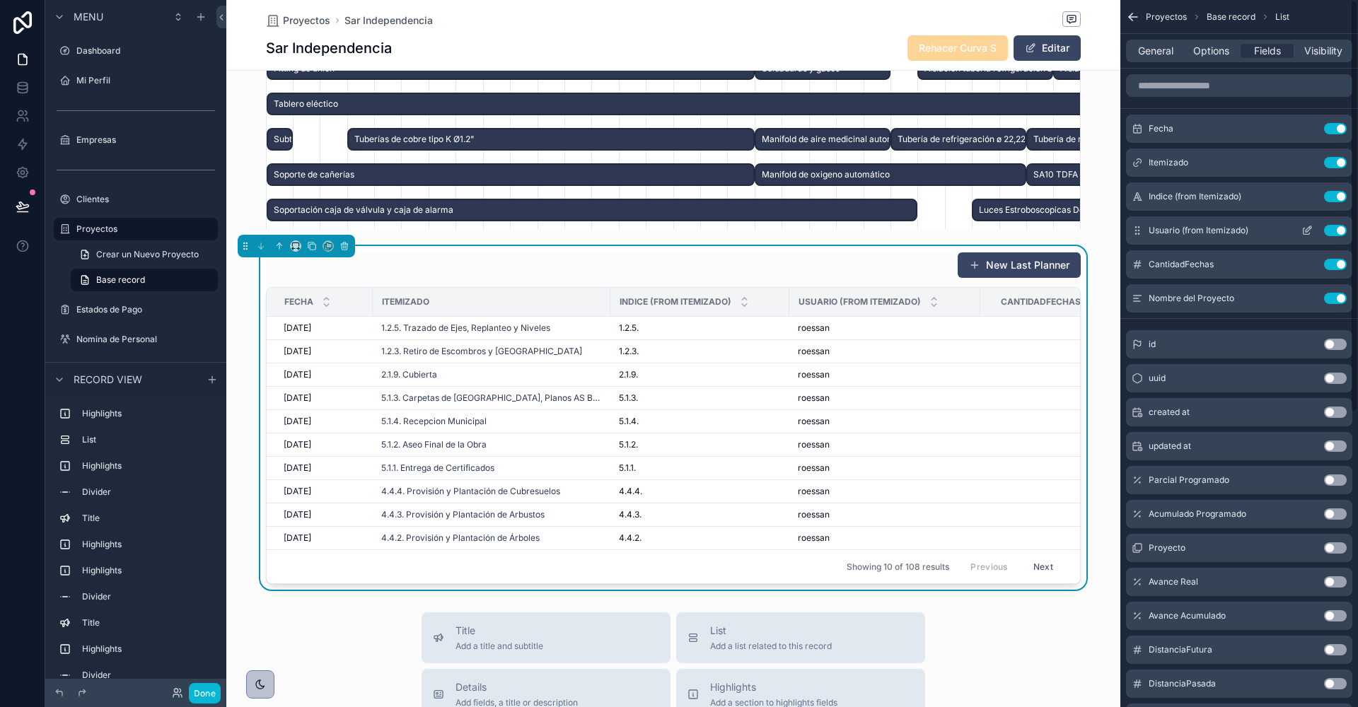
scroll to position [0, 814]
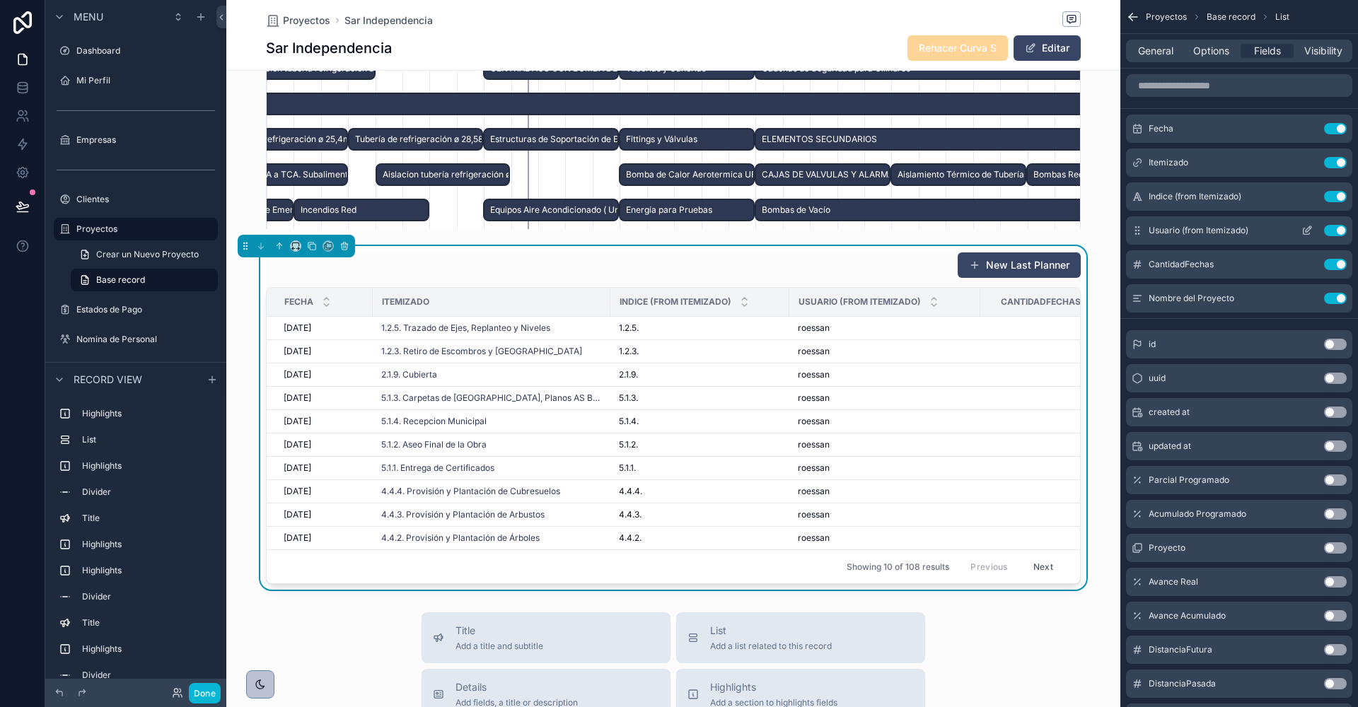
click at [1335, 230] on button "Use setting" at bounding box center [1335, 230] width 23 height 11
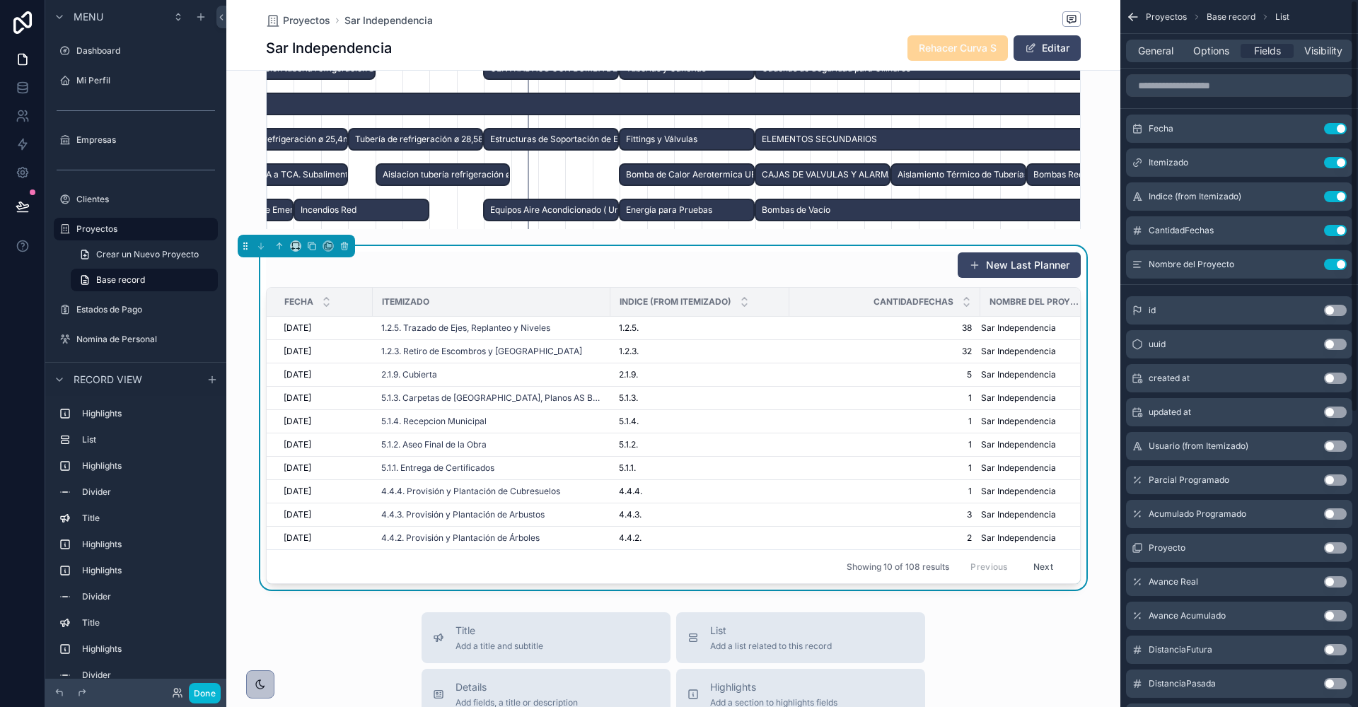
click at [1141, 42] on div "General Options Fields Visibility" at bounding box center [1239, 51] width 226 height 23
click at [1146, 47] on span "General" at bounding box center [1155, 51] width 35 height 14
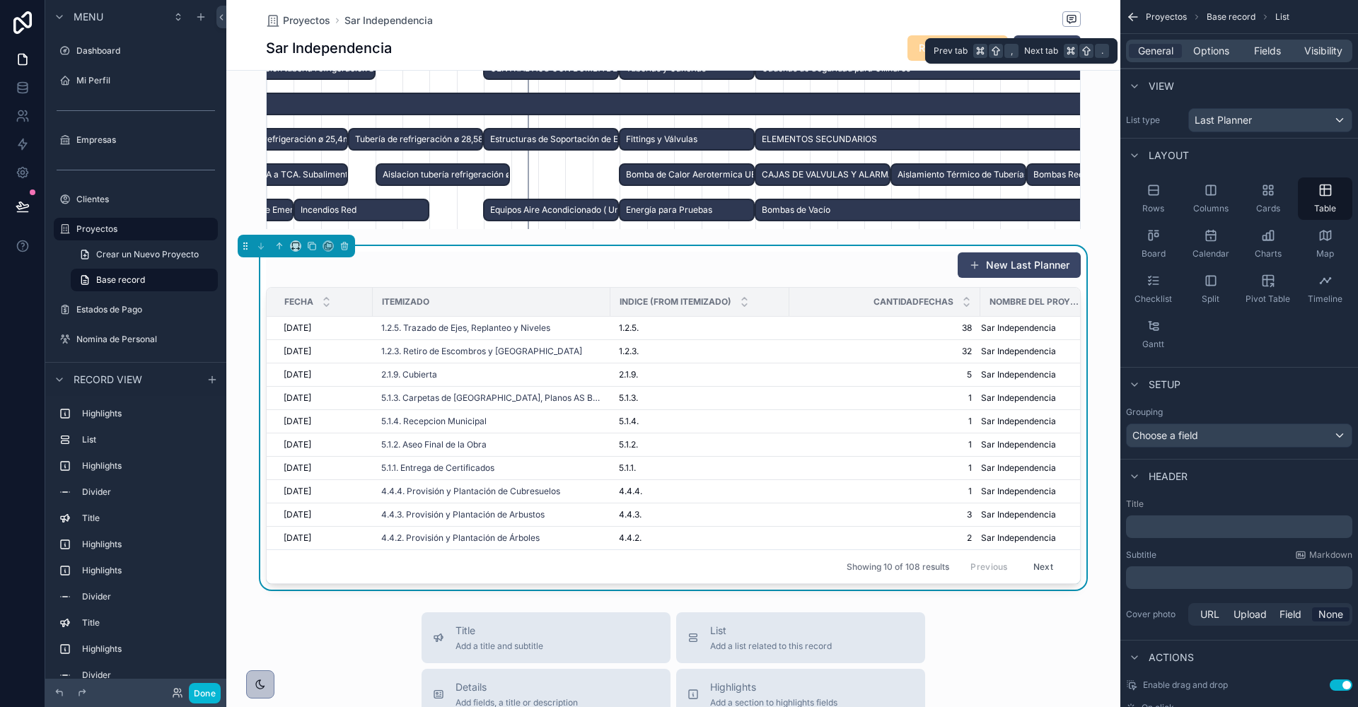
click at [1211, 61] on div "General Options Fields Visibility" at bounding box center [1239, 51] width 226 height 23
click at [1213, 54] on span "Options" at bounding box center [1211, 51] width 36 height 14
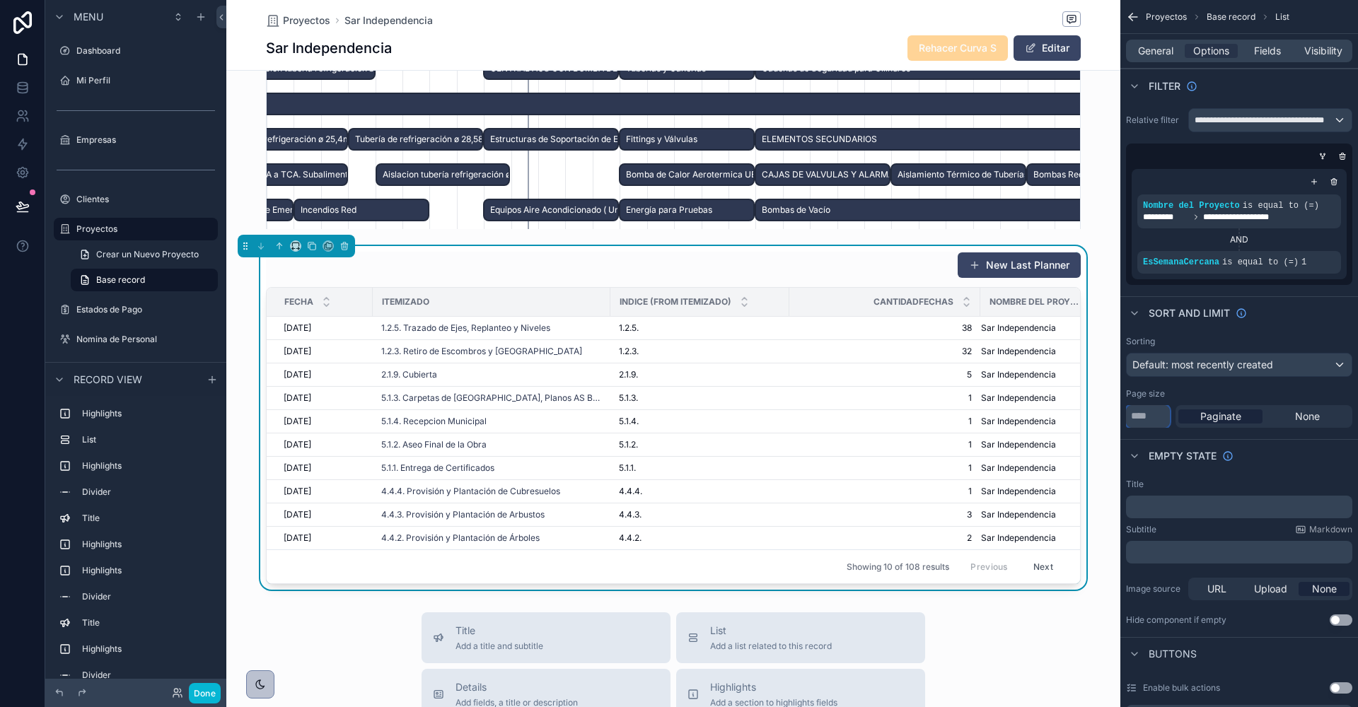
click at [1147, 412] on input "**" at bounding box center [1148, 416] width 44 height 23
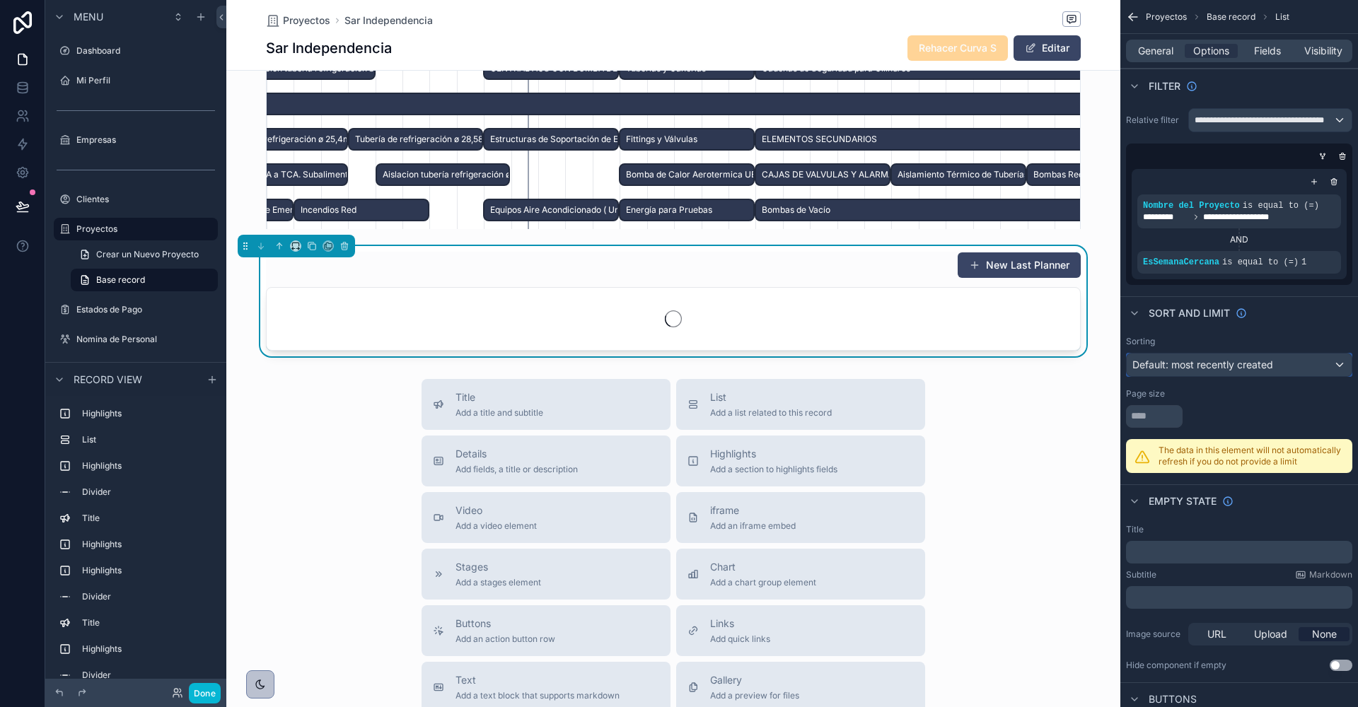
click at [1211, 364] on span "Default: most recently created" at bounding box center [1202, 365] width 141 height 12
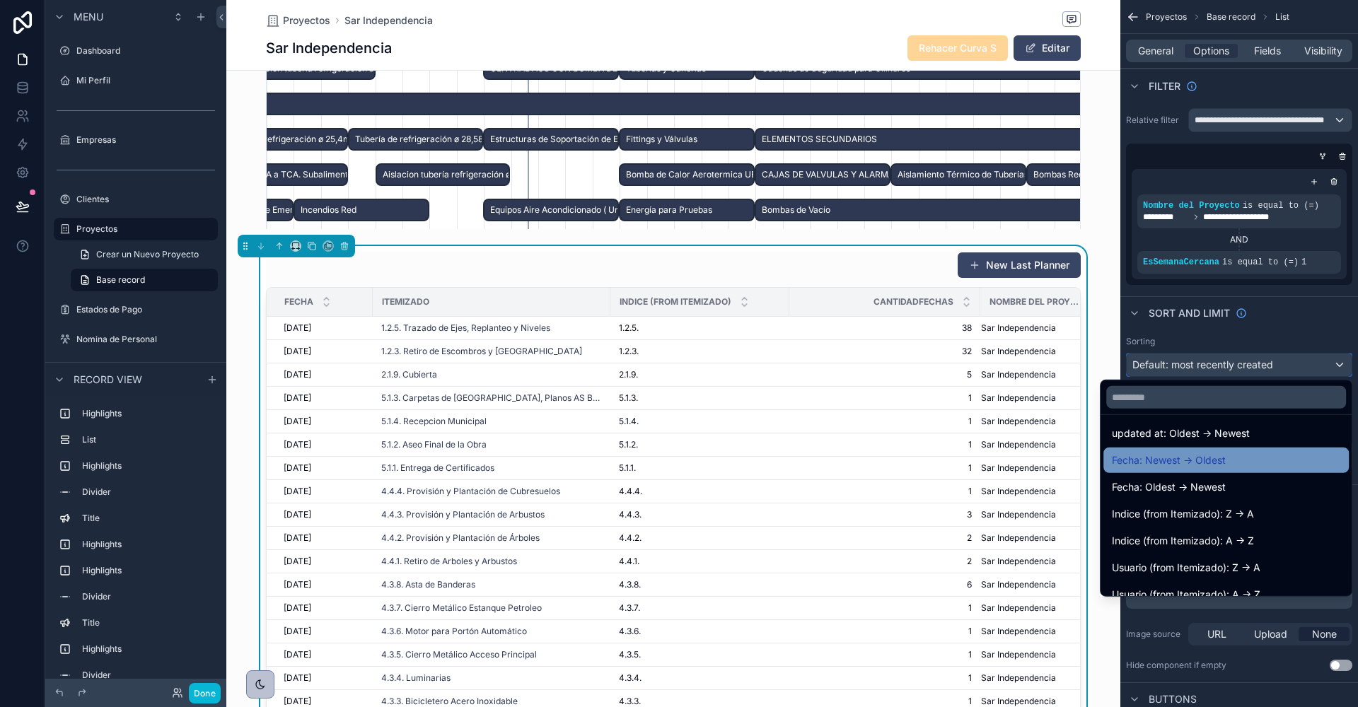
scroll to position [119, 0]
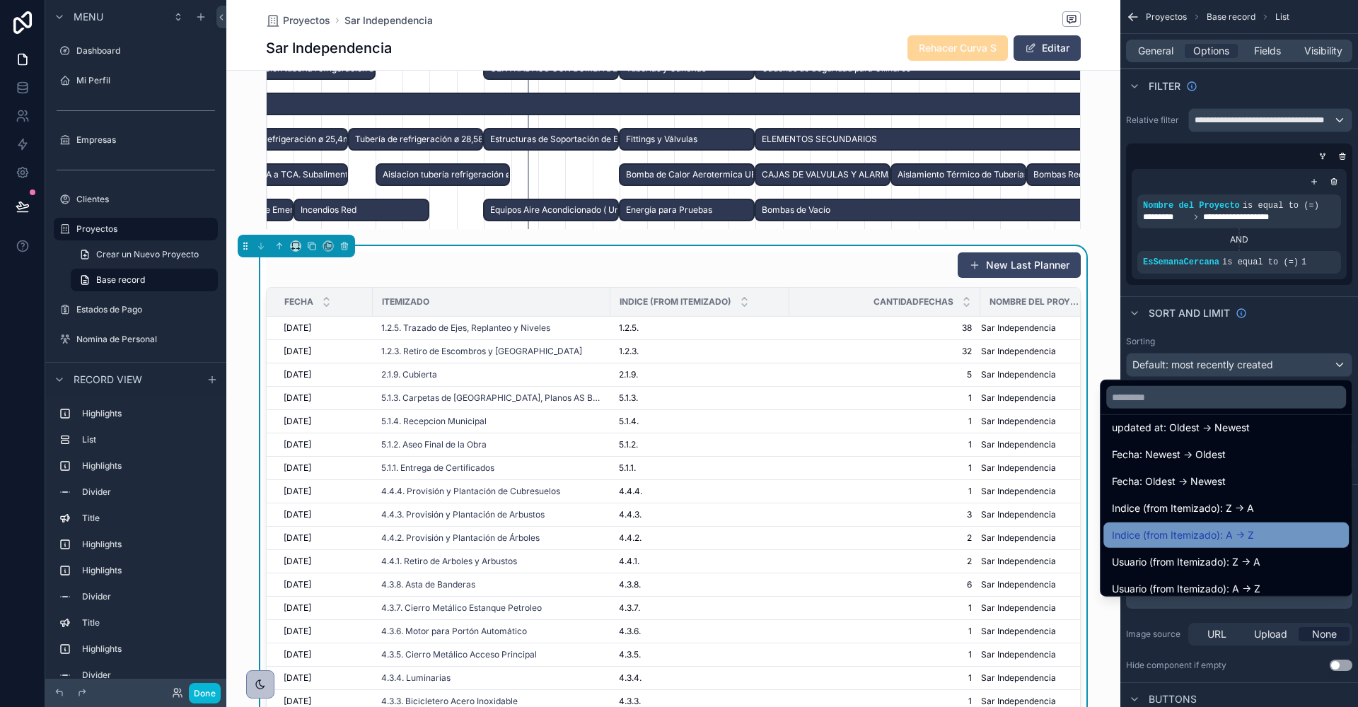
click at [1193, 533] on span "Indice (from Itemizado): A -> Z" at bounding box center [1183, 535] width 142 height 17
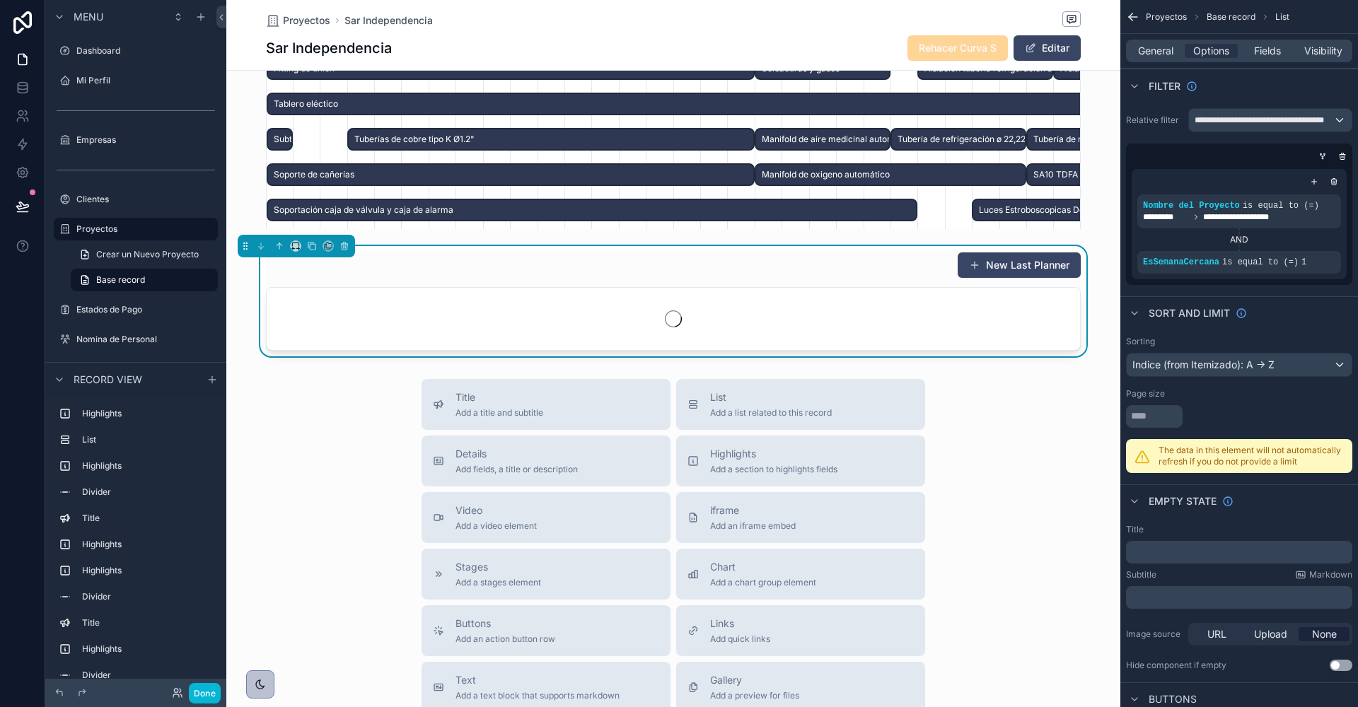
scroll to position [0, 814]
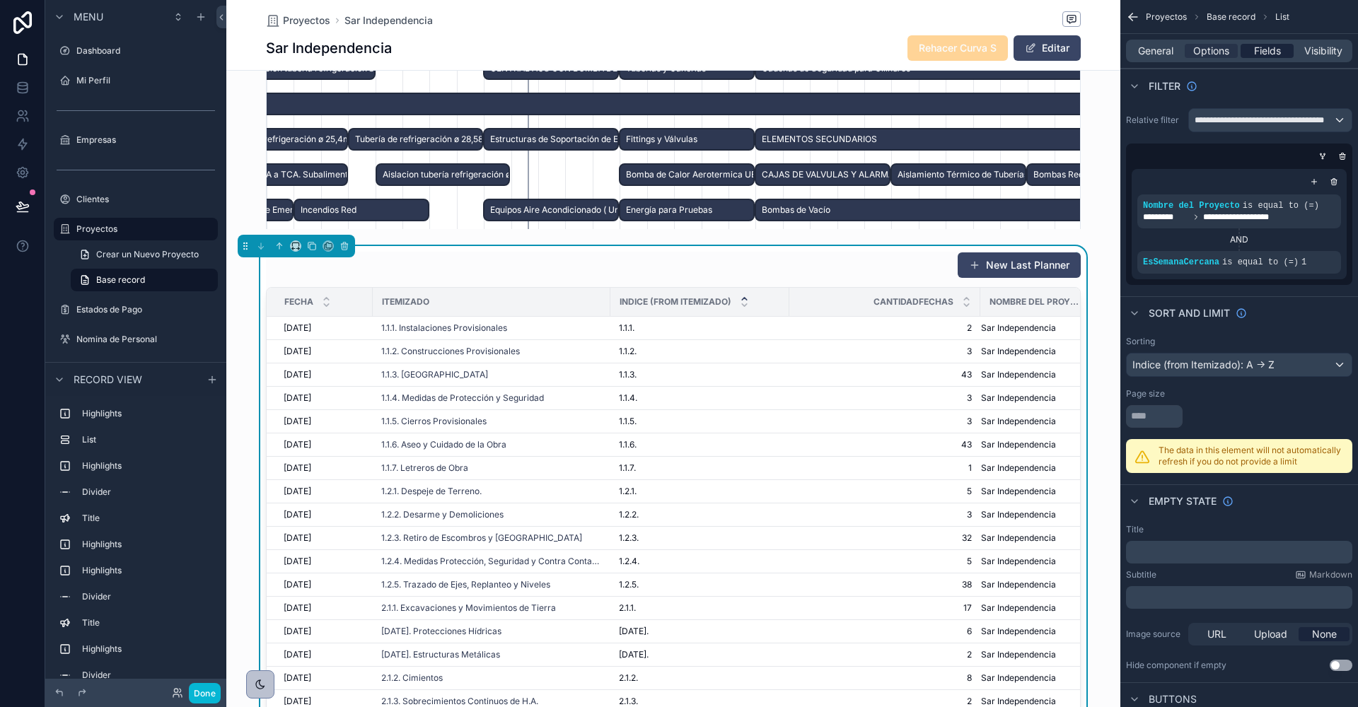
click at [1259, 52] on span "Fields" at bounding box center [1267, 51] width 27 height 14
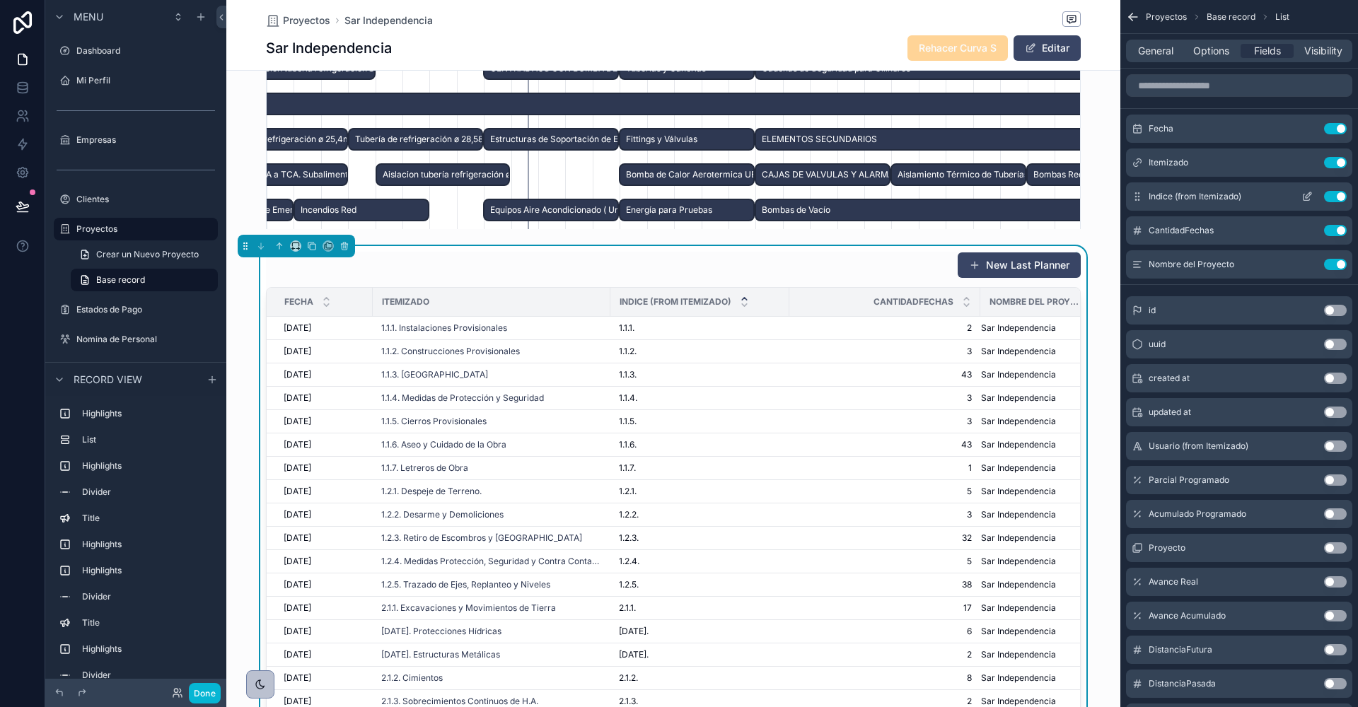
click at [1302, 193] on icon "scrollable content" at bounding box center [1306, 196] width 11 height 11
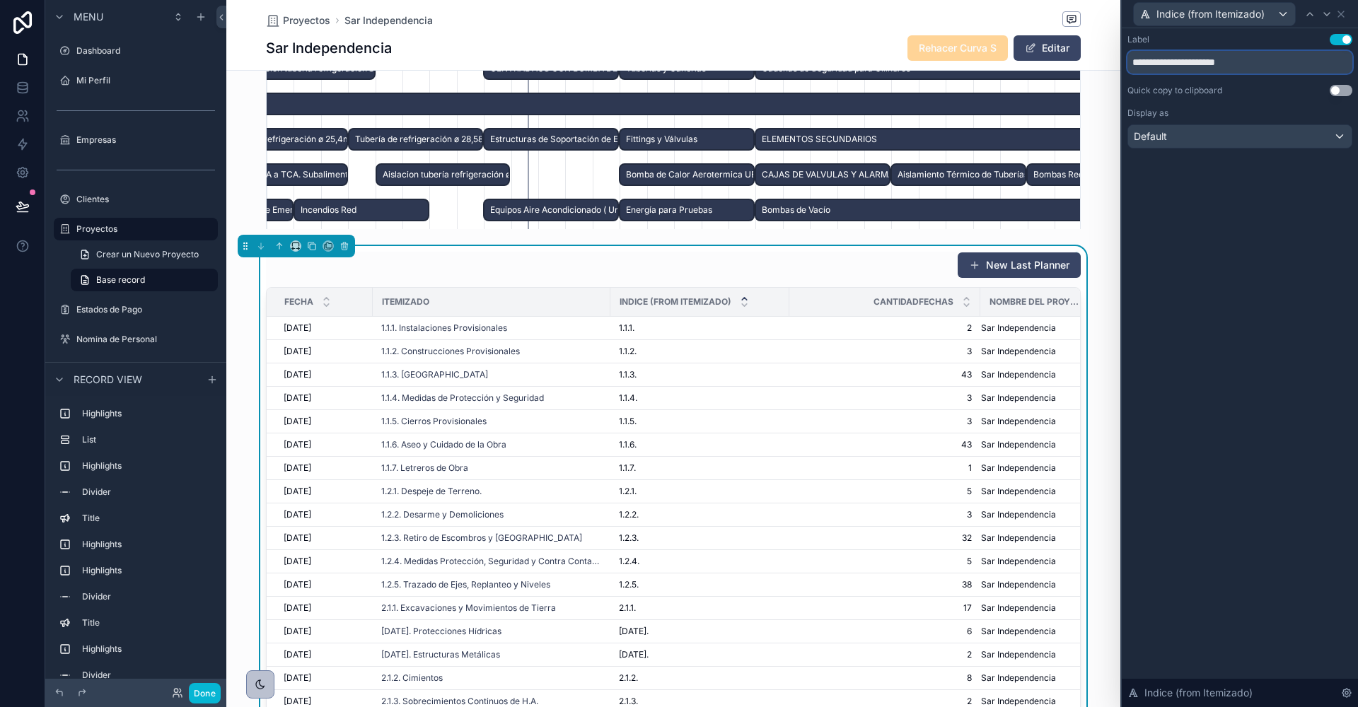
drag, startPoint x: 1159, startPoint y: 65, endPoint x: 1271, endPoint y: 69, distance: 111.8
click at [1271, 69] on input "**********" at bounding box center [1239, 62] width 225 height 23
type input "******"
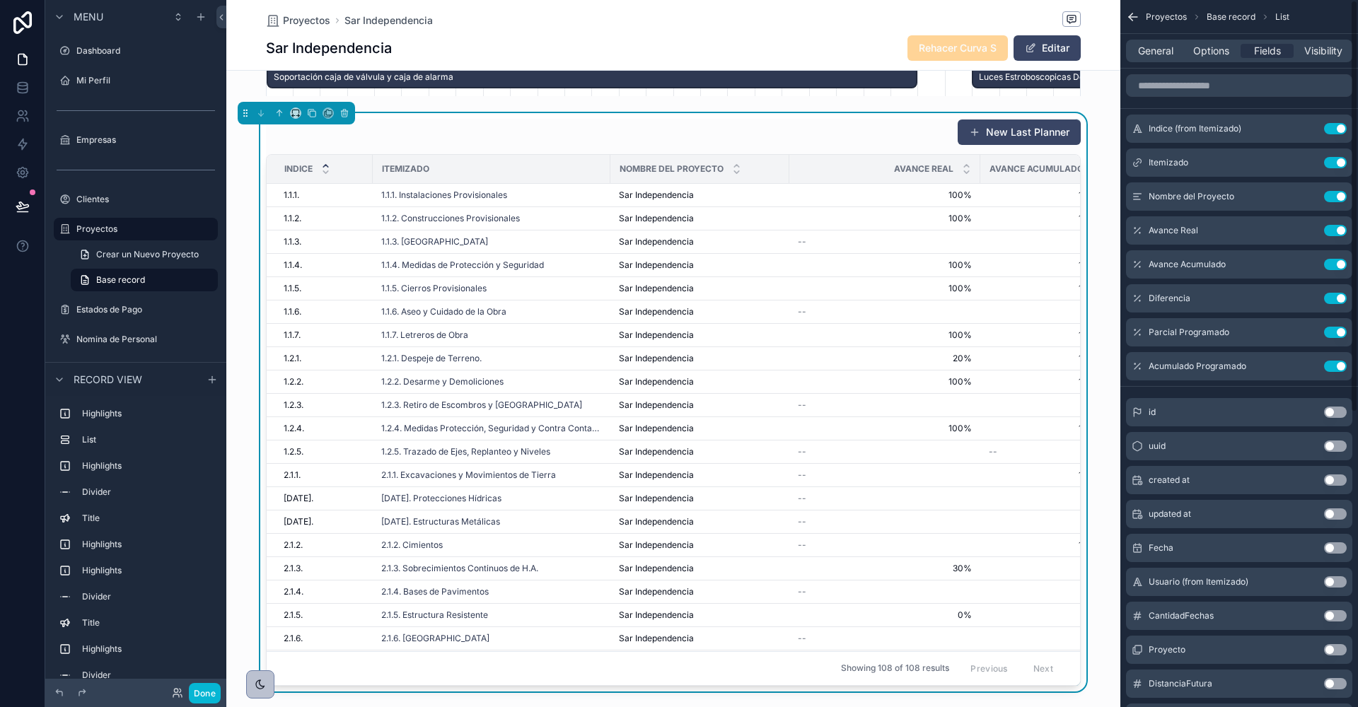
scroll to position [0, 814]
click at [1339, 195] on button "Use setting" at bounding box center [1335, 196] width 23 height 11
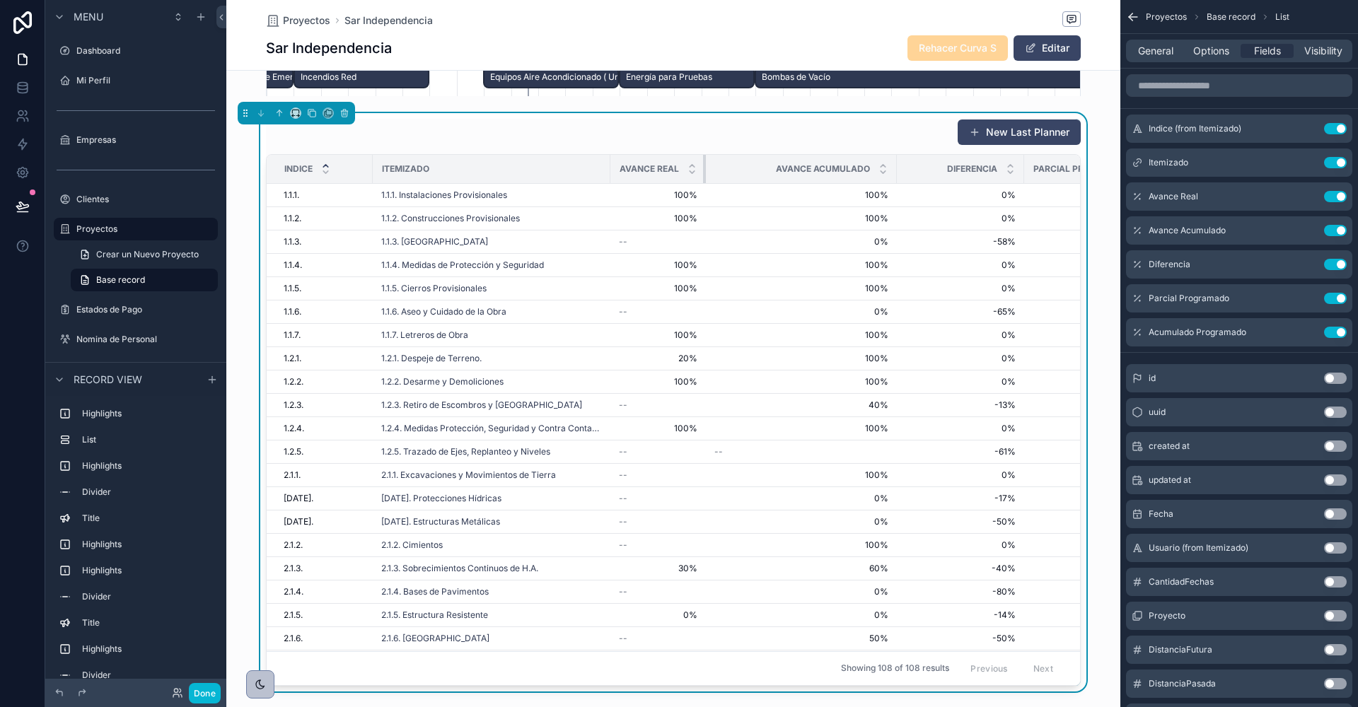
drag, startPoint x: 787, startPoint y: 153, endPoint x: 677, endPoint y: 154, distance: 110.3
click at [677, 155] on th "Avance Real" at bounding box center [657, 169] width 95 height 29
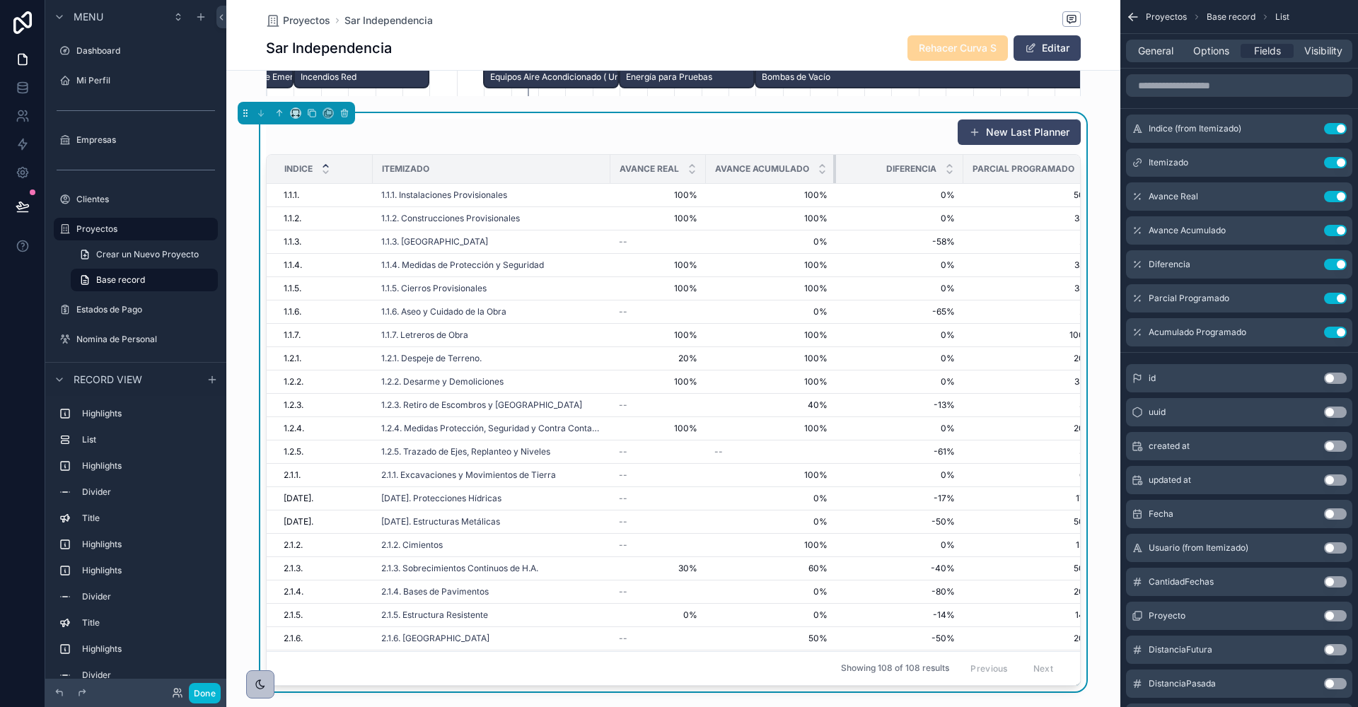
drag, startPoint x: 894, startPoint y: 151, endPoint x: 794, endPoint y: 154, distance: 99.8
click at [794, 155] on th "Avance Acumulado" at bounding box center [771, 169] width 130 height 29
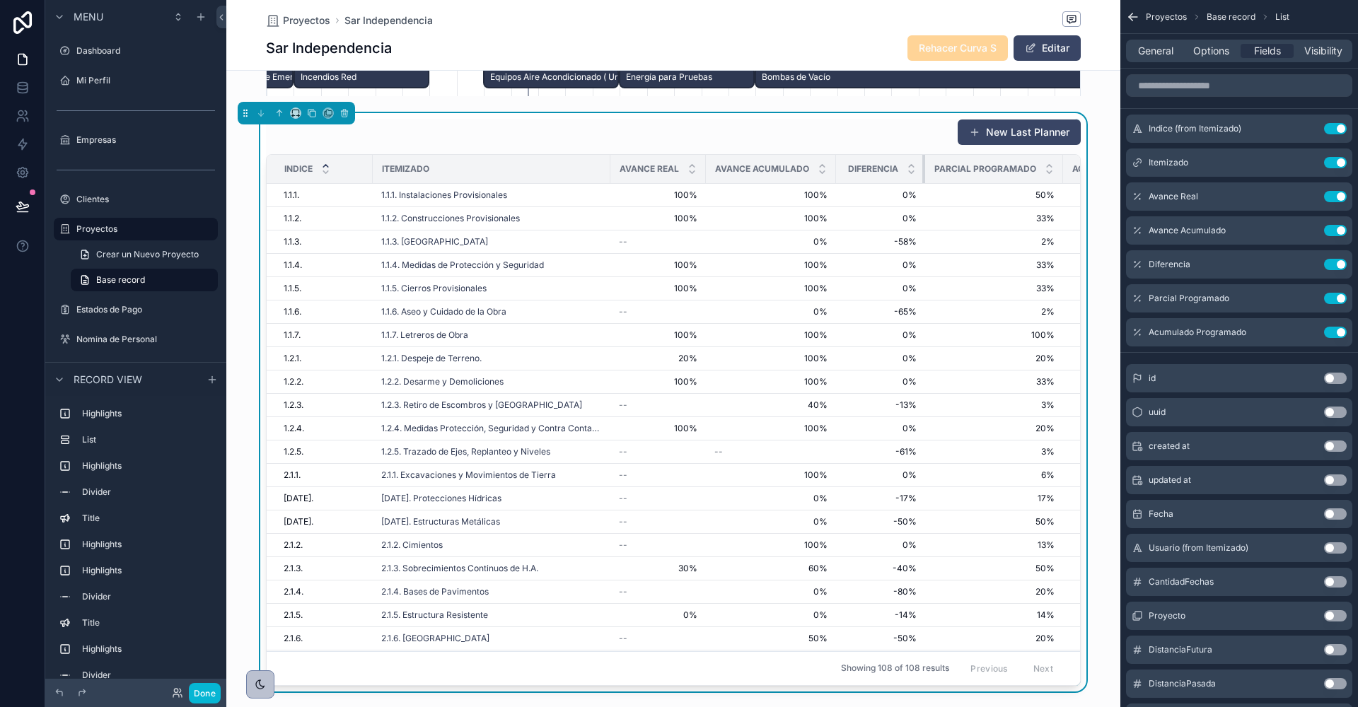
drag, startPoint x: 960, startPoint y: 153, endPoint x: 882, endPoint y: 153, distance: 78.5
click at [882, 155] on th "Diferencia" at bounding box center [880, 169] width 89 height 29
drag, startPoint x: 1057, startPoint y: 156, endPoint x: 1013, endPoint y: 155, distance: 44.6
click at [1013, 156] on th "Parcial Programado" at bounding box center [991, 169] width 138 height 29
click at [1309, 230] on icon "scrollable content" at bounding box center [1306, 230] width 11 height 11
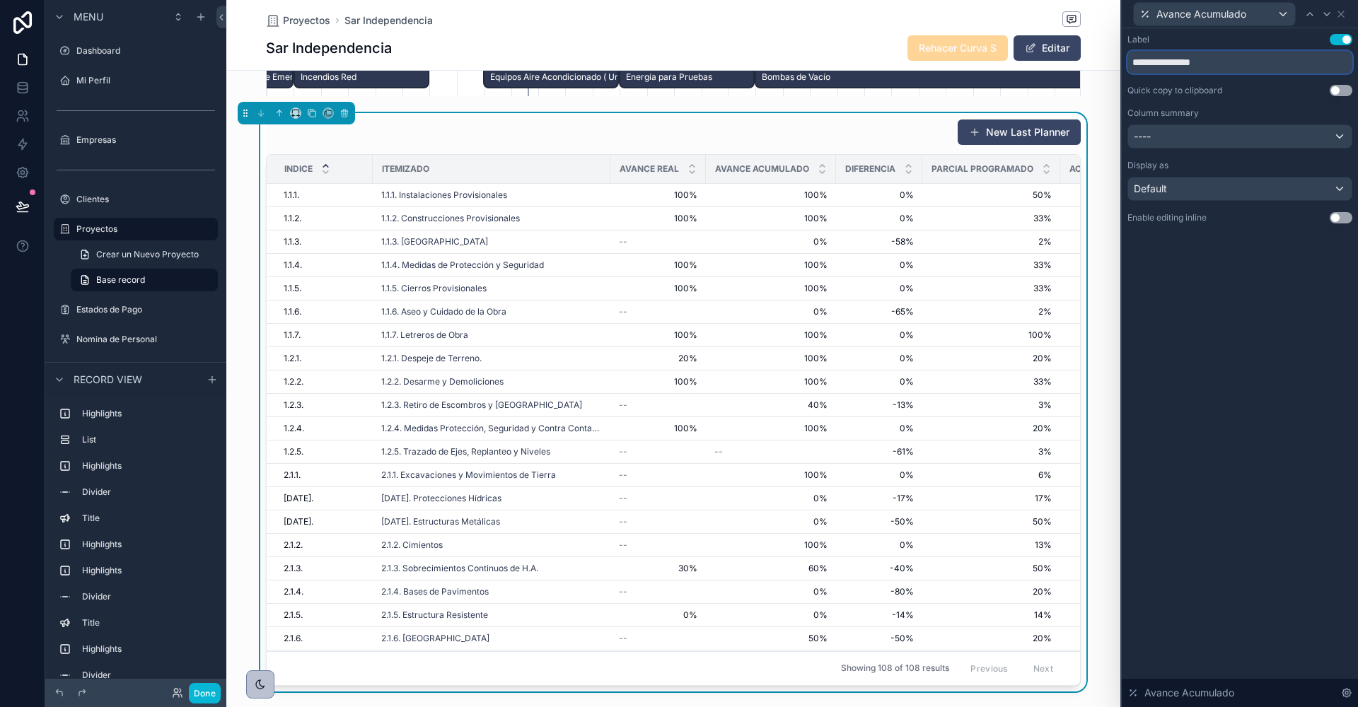
drag, startPoint x: 1195, startPoint y: 64, endPoint x: 1279, endPoint y: 64, distance: 84.2
click at [1277, 64] on input "**********" at bounding box center [1239, 62] width 225 height 23
type input "**********"
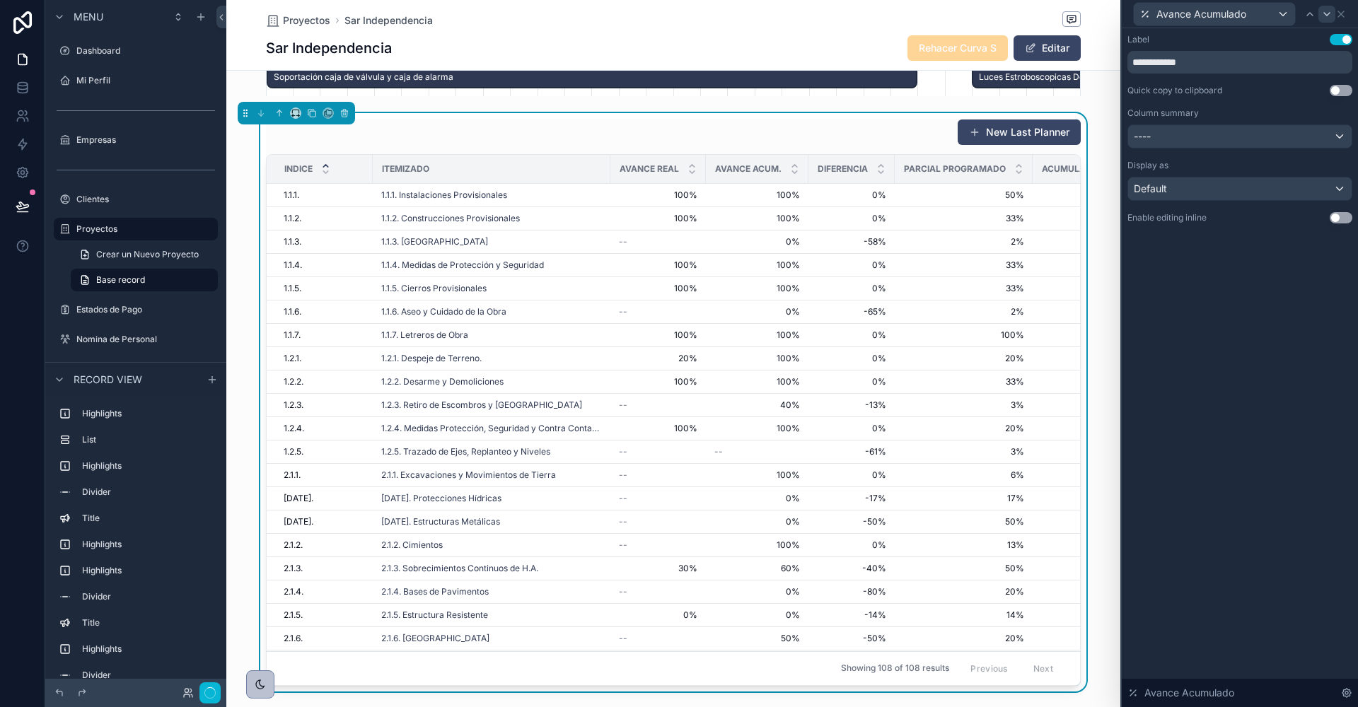
click at [1325, 13] on icon at bounding box center [1327, 14] width 6 height 3
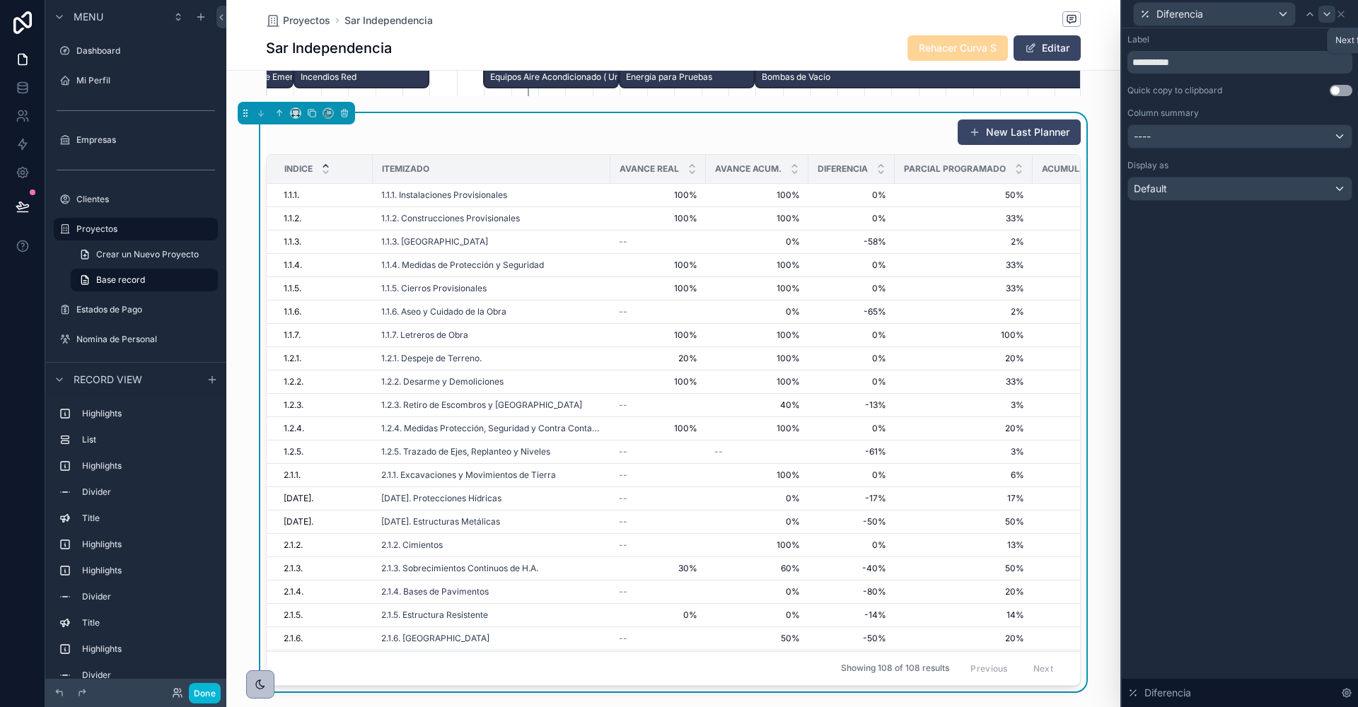
click at [1325, 13] on icon at bounding box center [1327, 14] width 6 height 3
drag, startPoint x: 1190, startPoint y: 64, endPoint x: 1303, endPoint y: 71, distance: 113.3
click at [1300, 71] on input "**********" at bounding box center [1239, 62] width 225 height 23
drag, startPoint x: 1191, startPoint y: 63, endPoint x: 1275, endPoint y: 63, distance: 84.2
click at [1274, 63] on input "**********" at bounding box center [1239, 62] width 225 height 23
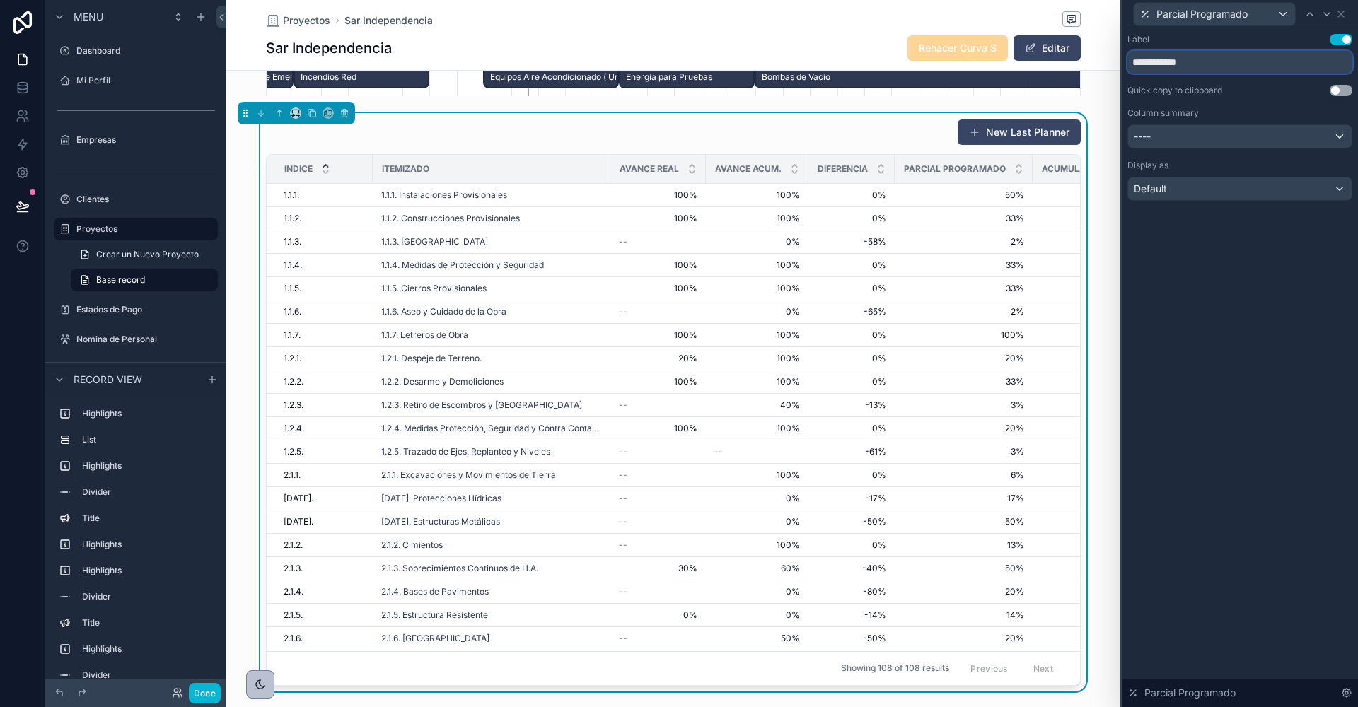
type input "**********"
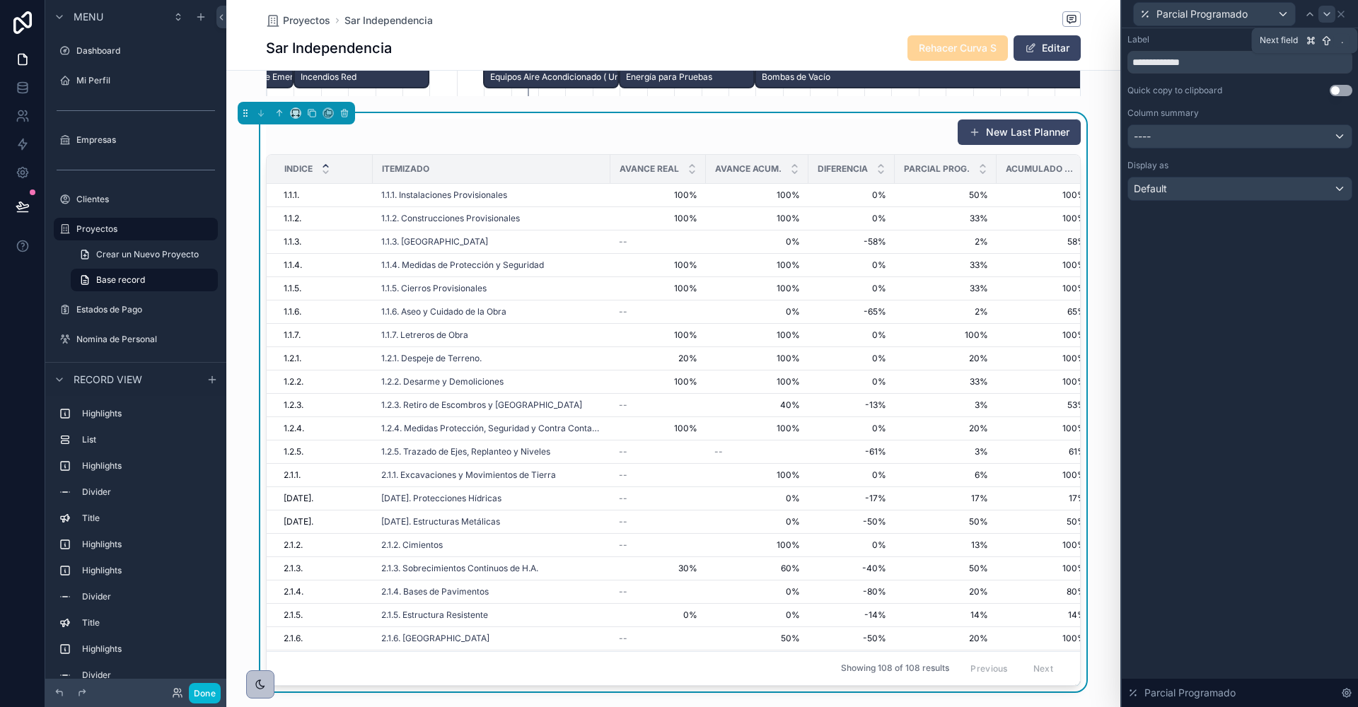
click at [1325, 13] on icon at bounding box center [1326, 13] width 11 height 11
click at [1184, 61] on input "**********" at bounding box center [1239, 62] width 225 height 23
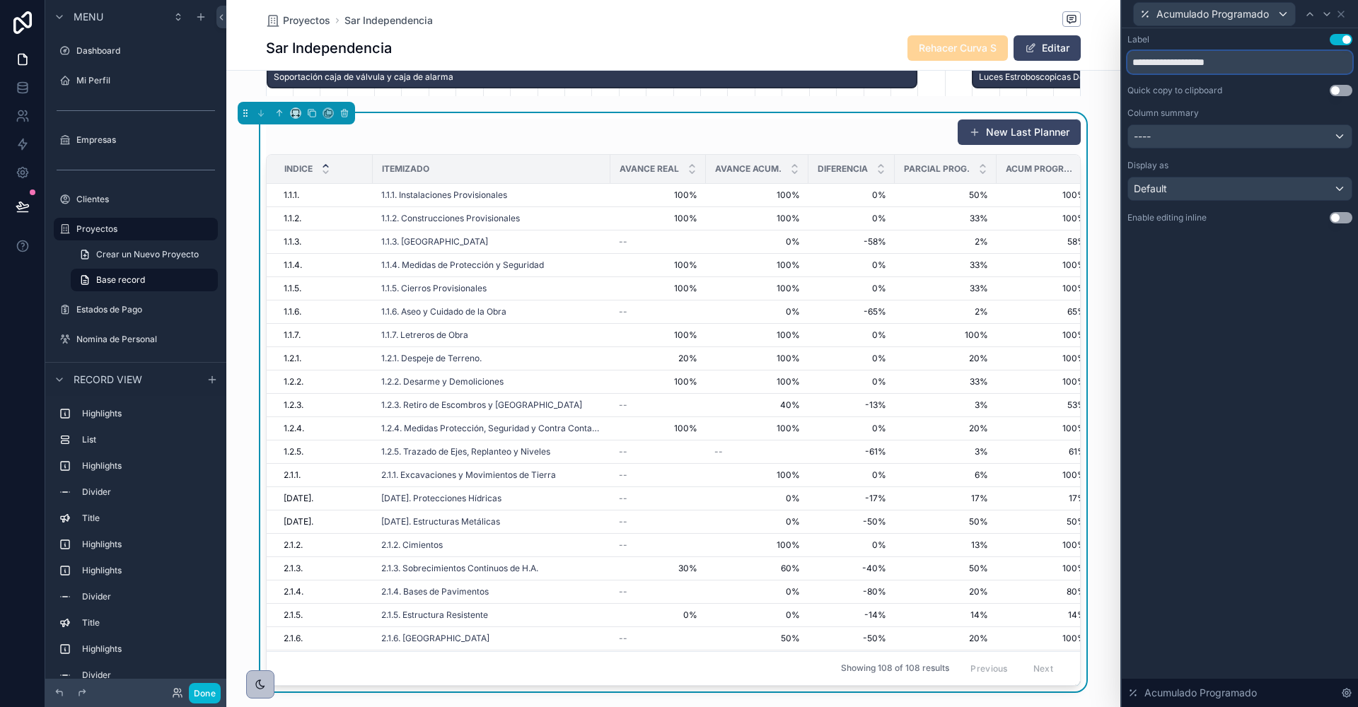
click at [1272, 62] on input "**********" at bounding box center [1239, 62] width 225 height 23
type input "**********"
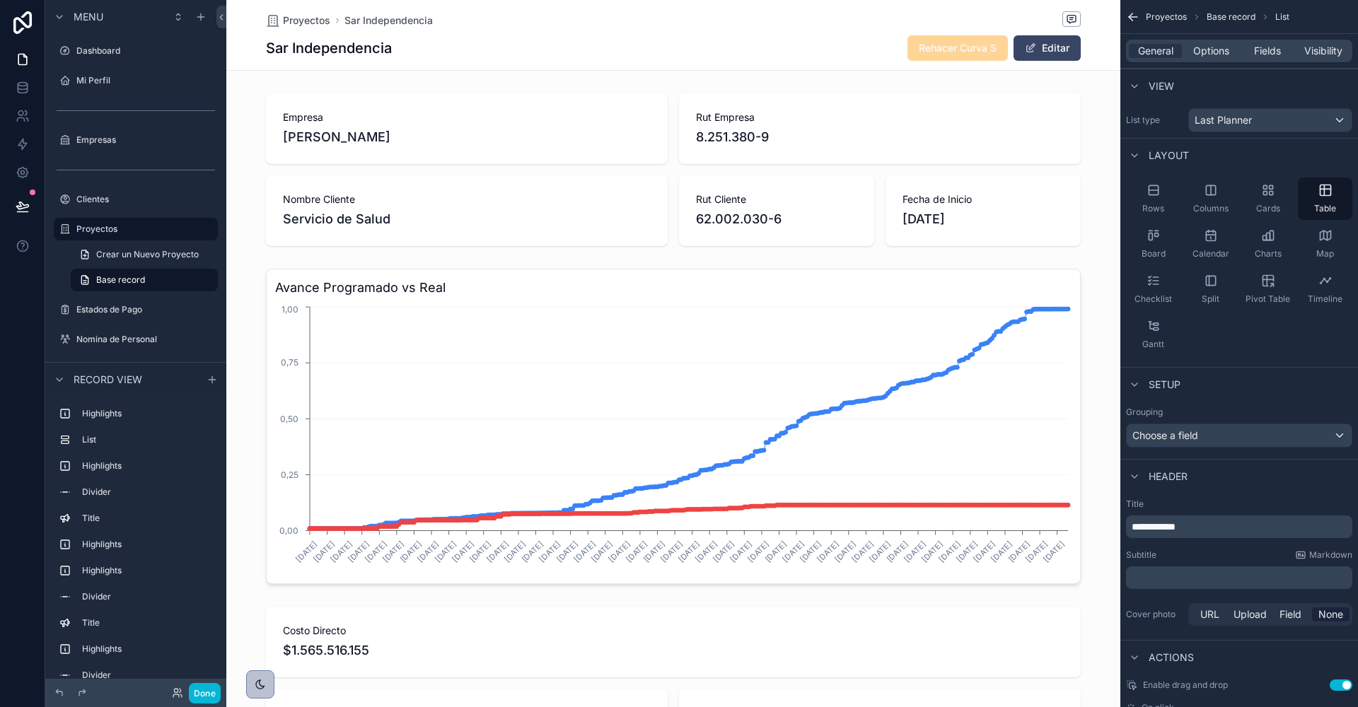
scroll to position [67, 0]
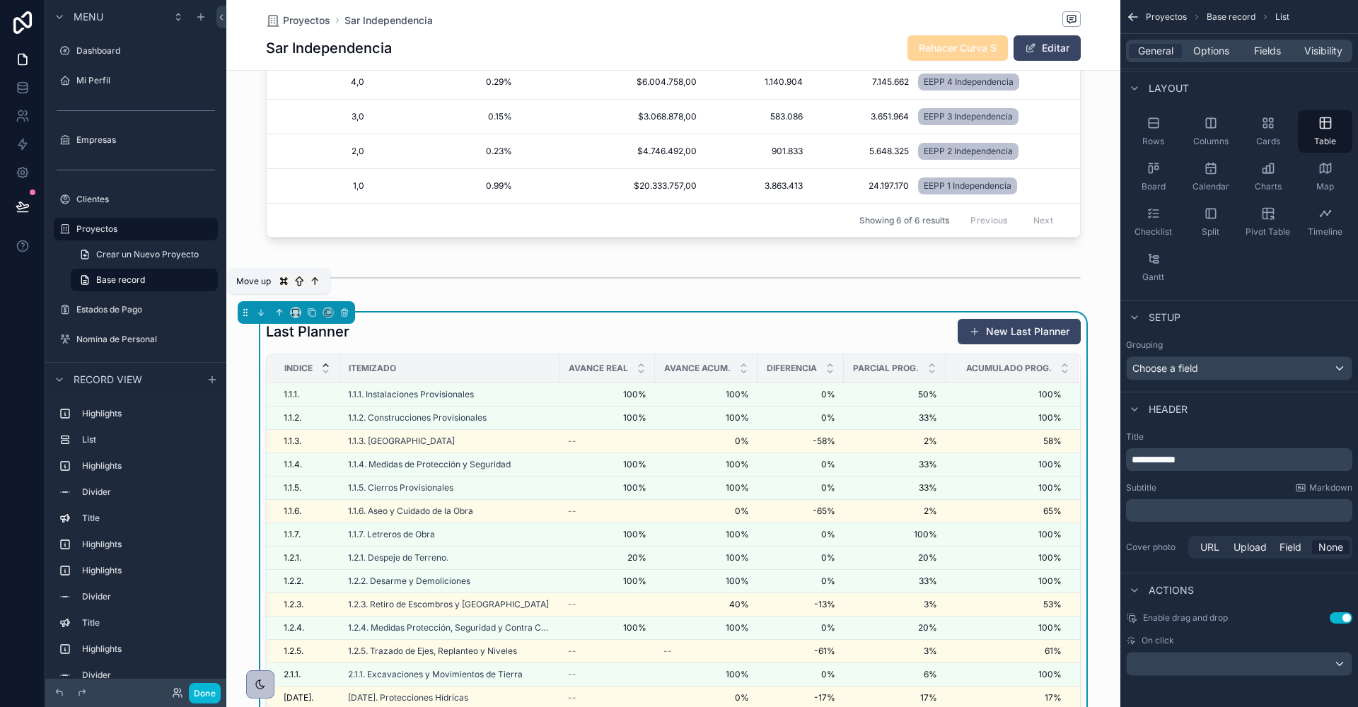
click at [279, 310] on icon "scrollable content" at bounding box center [279, 313] width 0 height 6
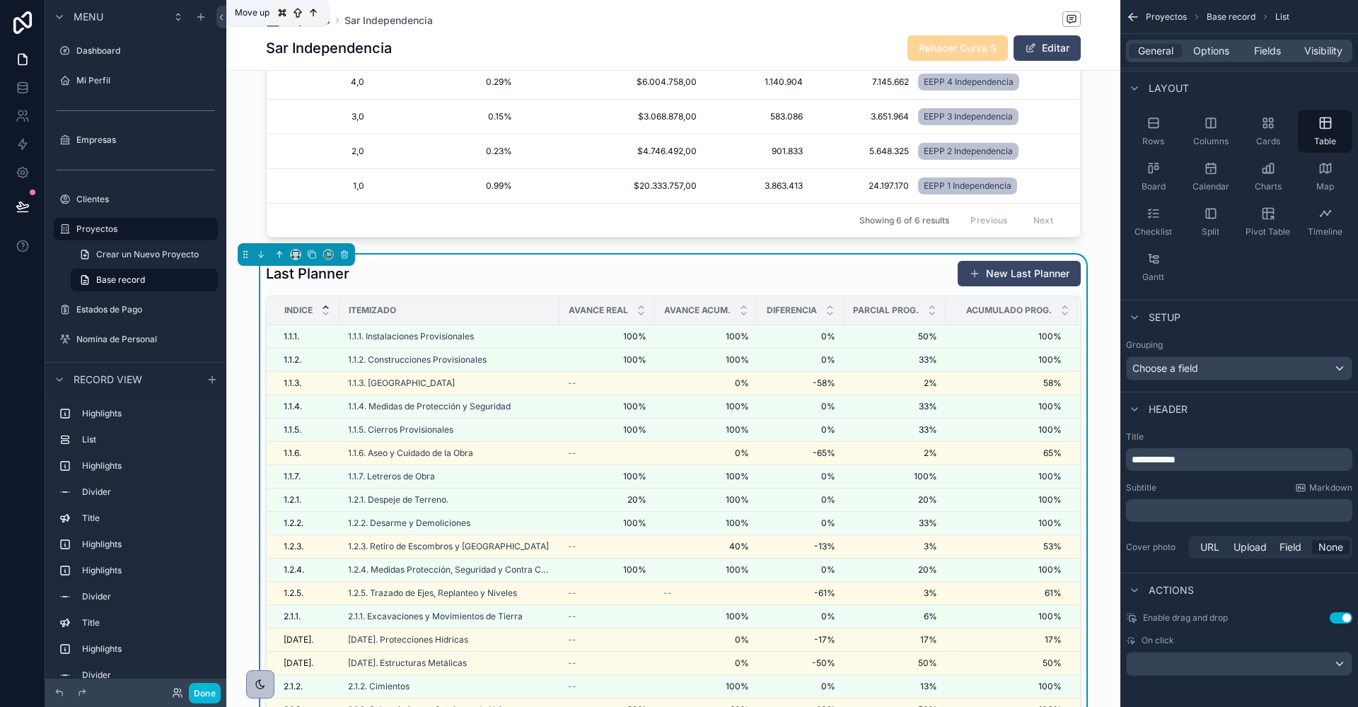
click at [278, 250] on icon "scrollable content" at bounding box center [279, 255] width 10 height 10
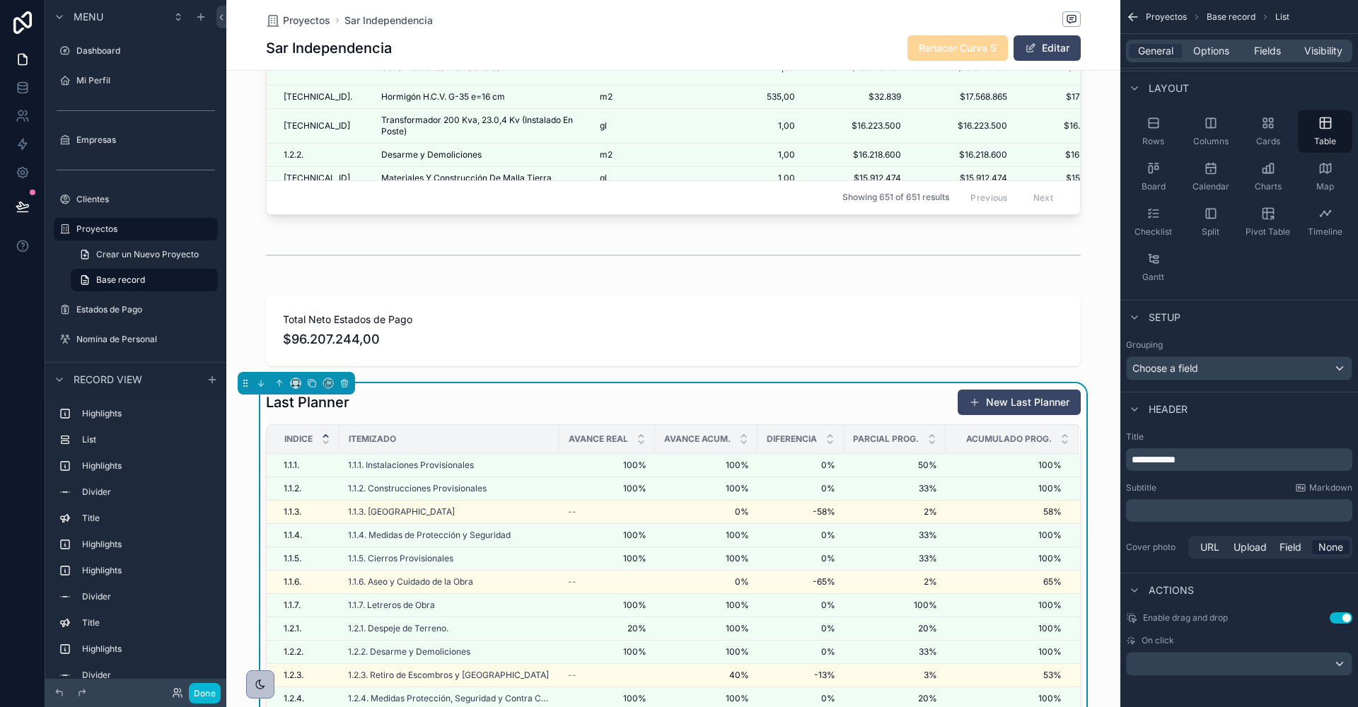
scroll to position [4035, 0]
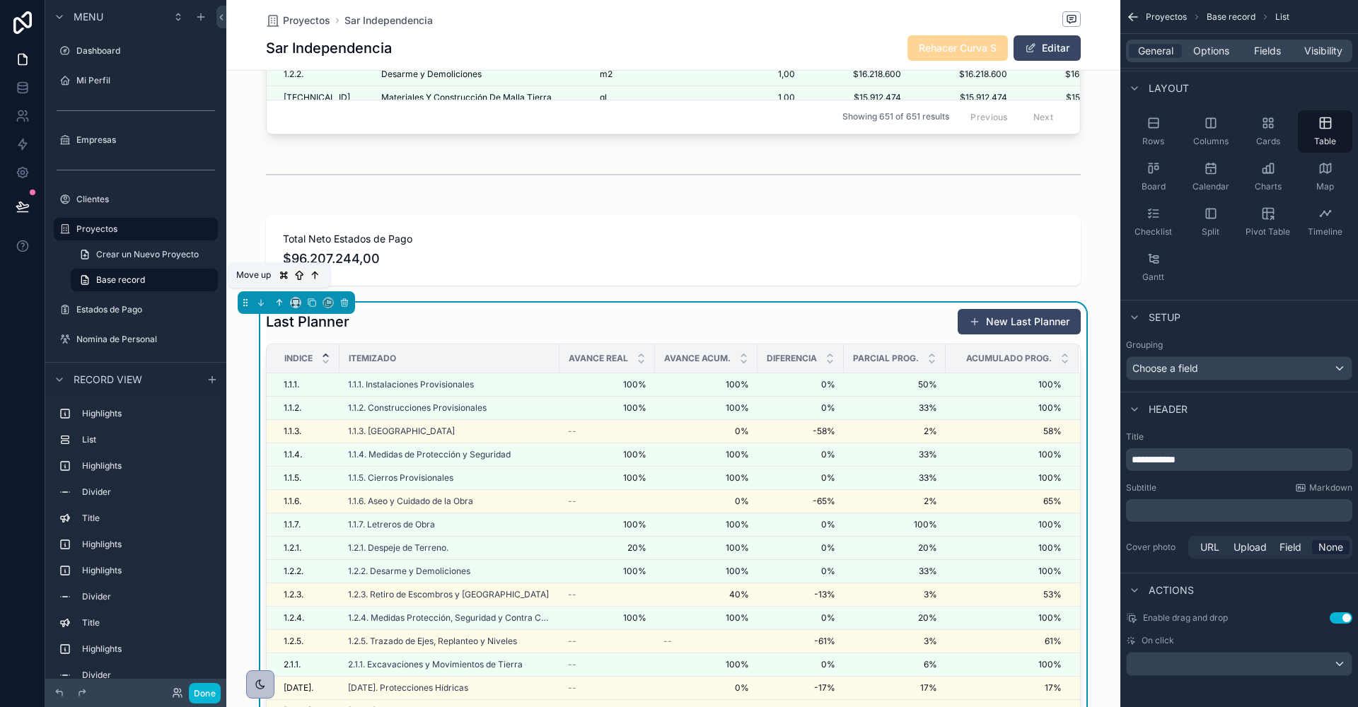
click at [279, 300] on icon "scrollable content" at bounding box center [279, 303] width 0 height 6
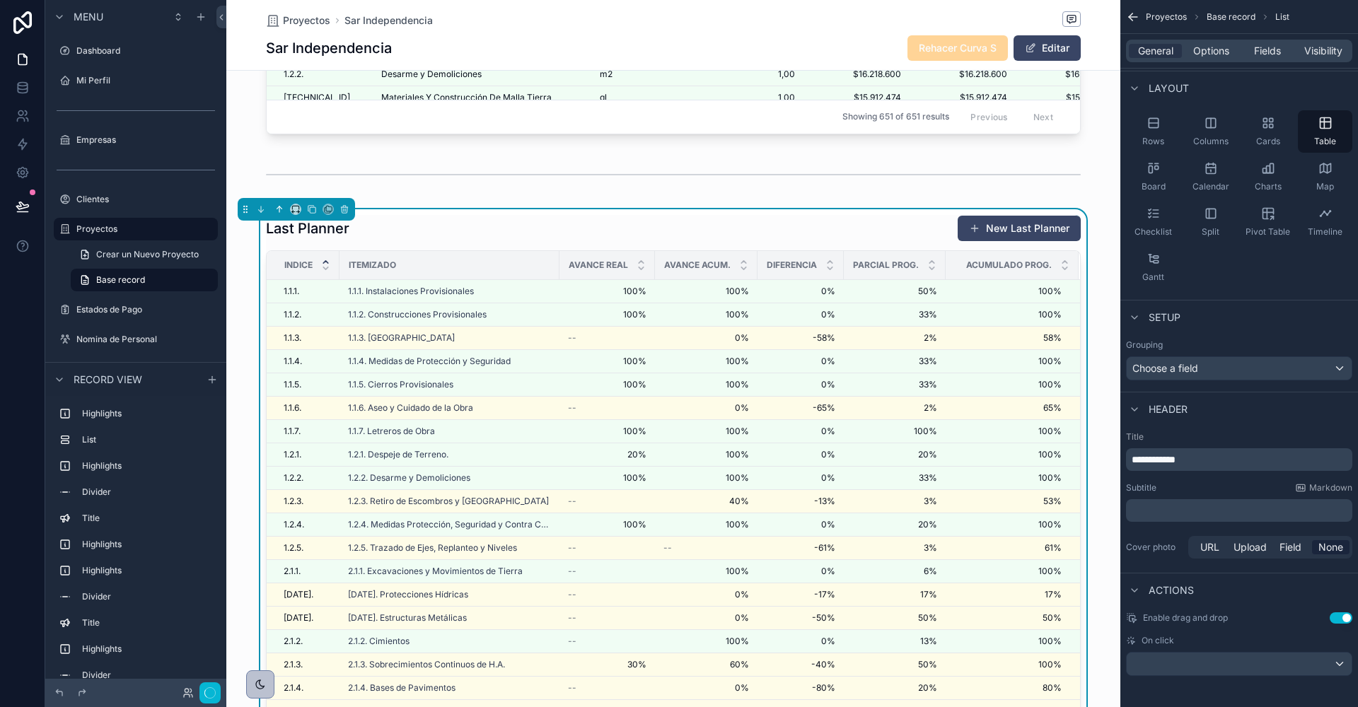
click at [277, 204] on icon "scrollable content" at bounding box center [279, 209] width 10 height 10
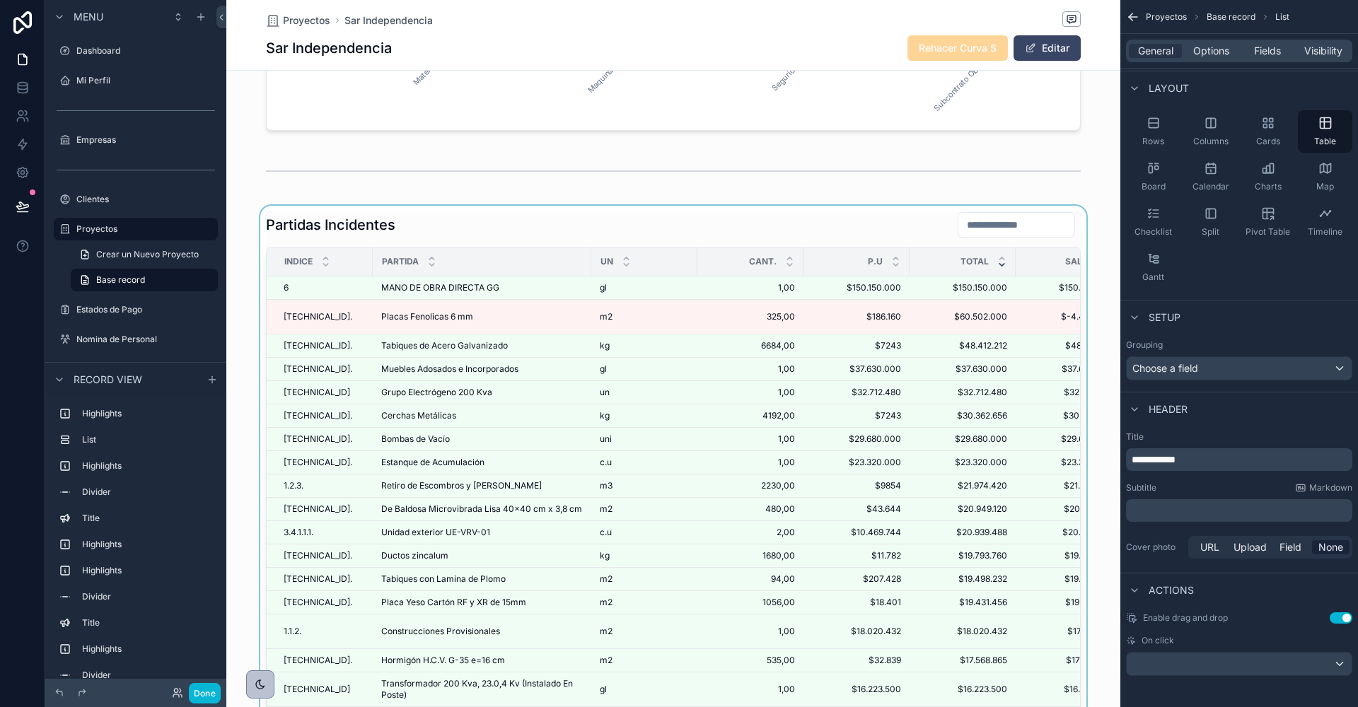
scroll to position [3363, 0]
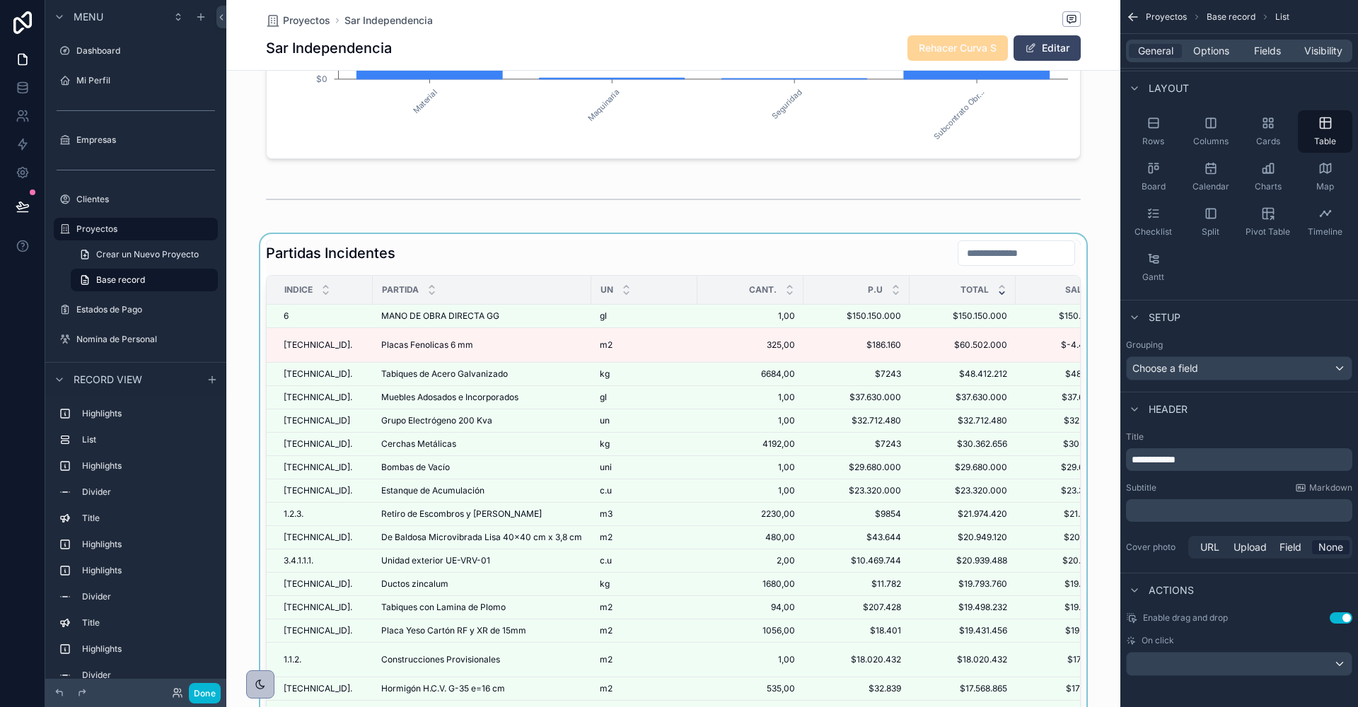
click at [330, 241] on div "scrollable content" at bounding box center [673, 523] width 894 height 579
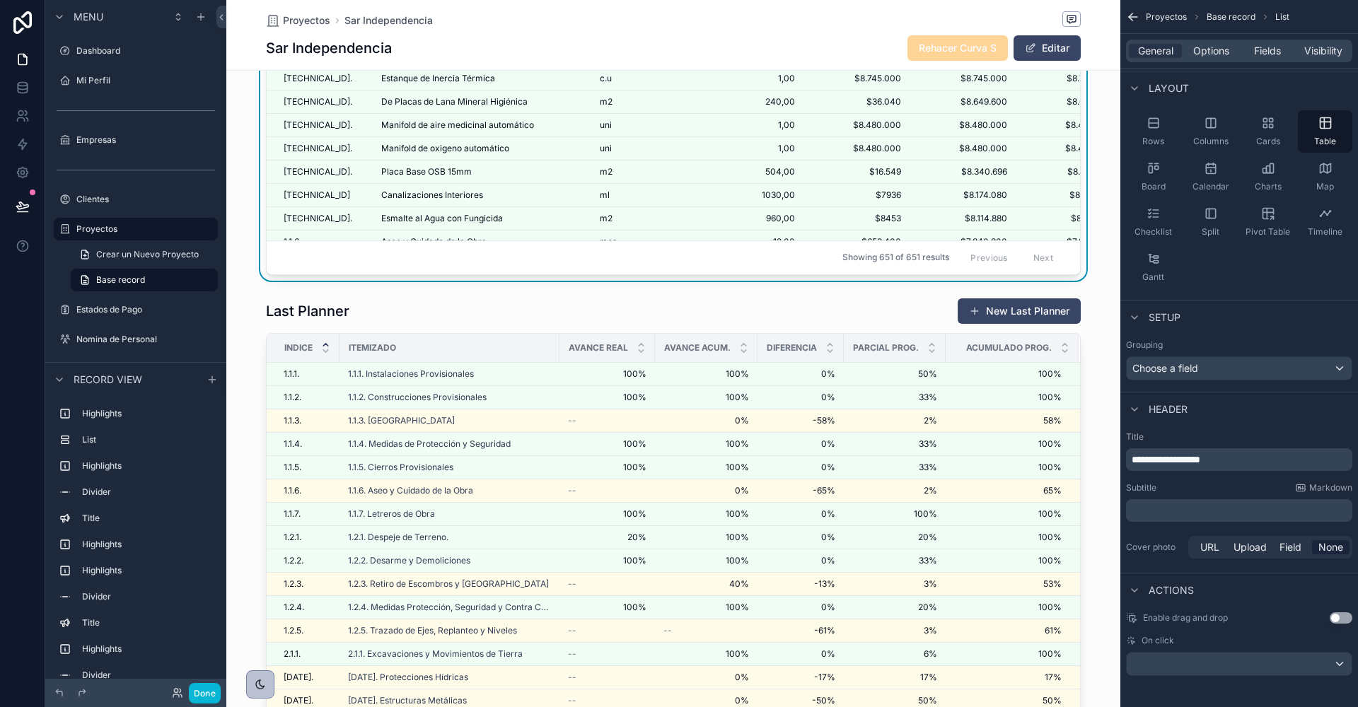
scroll to position [3902, 0]
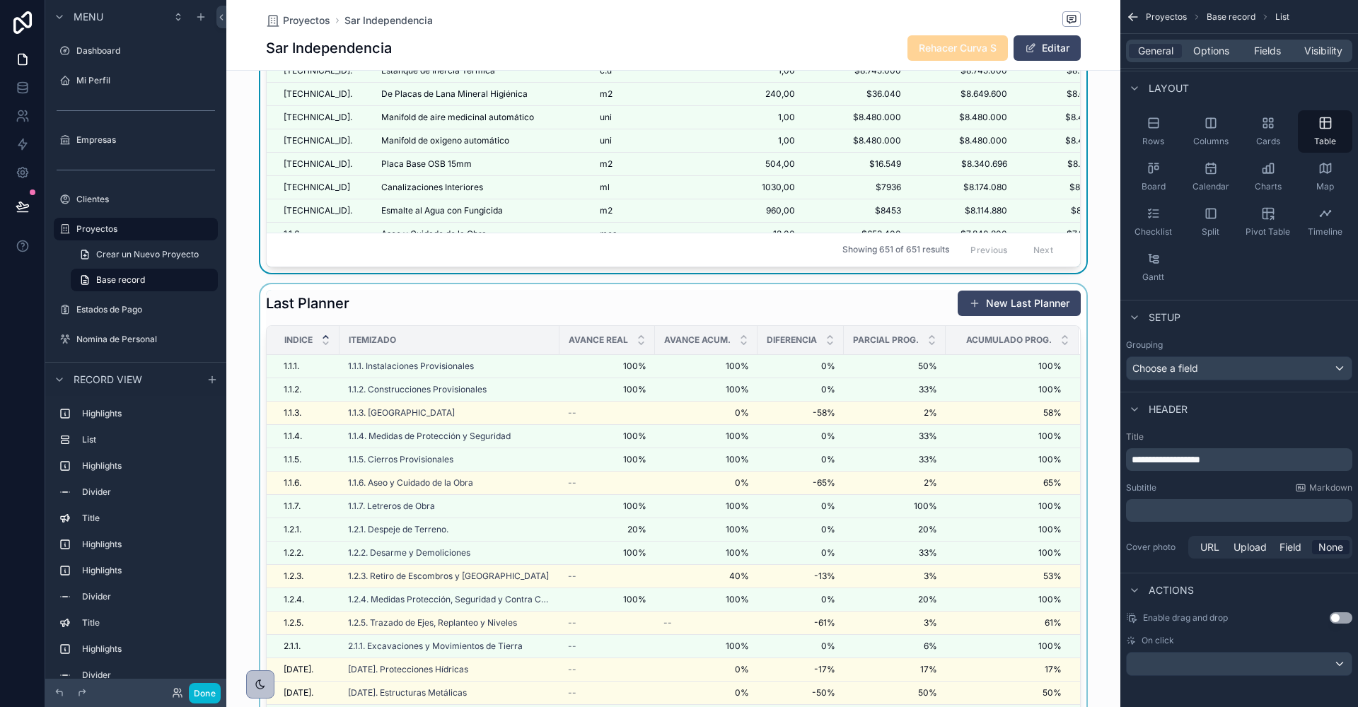
click at [345, 299] on div "scrollable content" at bounding box center [673, 573] width 894 height 579
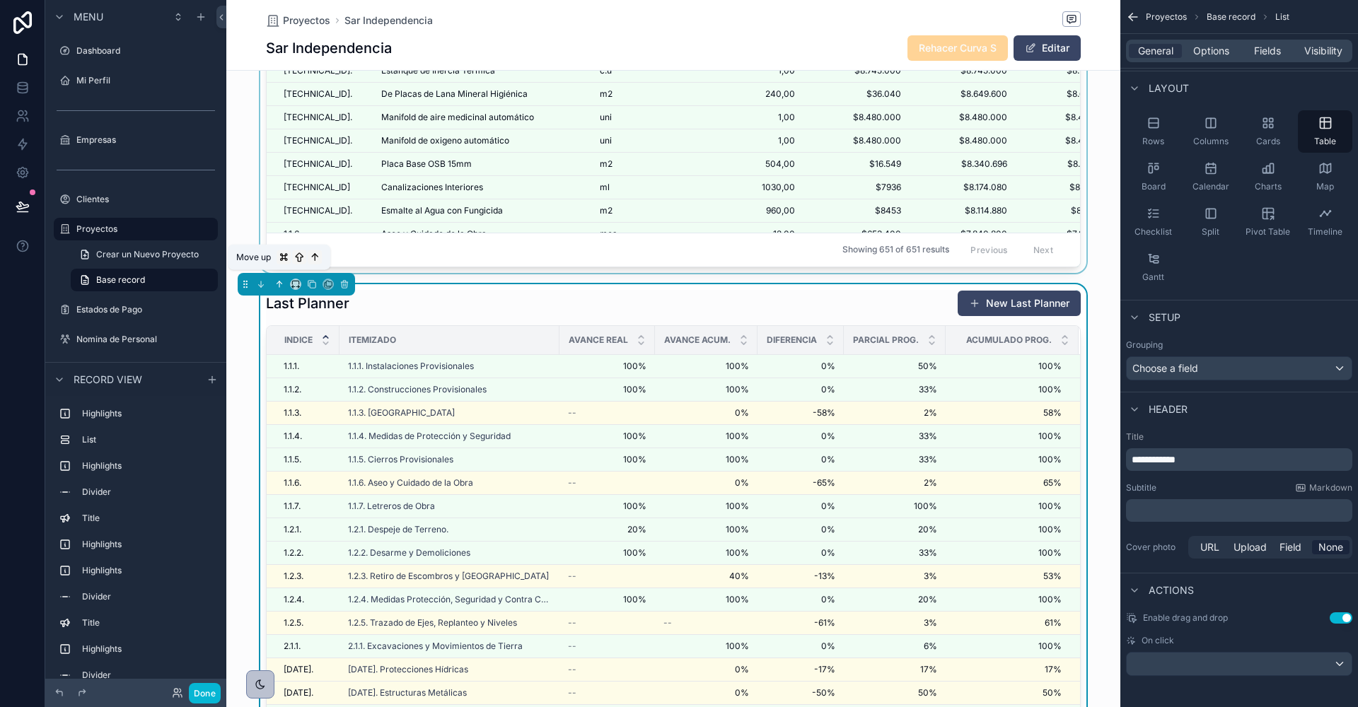
click at [280, 279] on icon "scrollable content" at bounding box center [279, 284] width 10 height 10
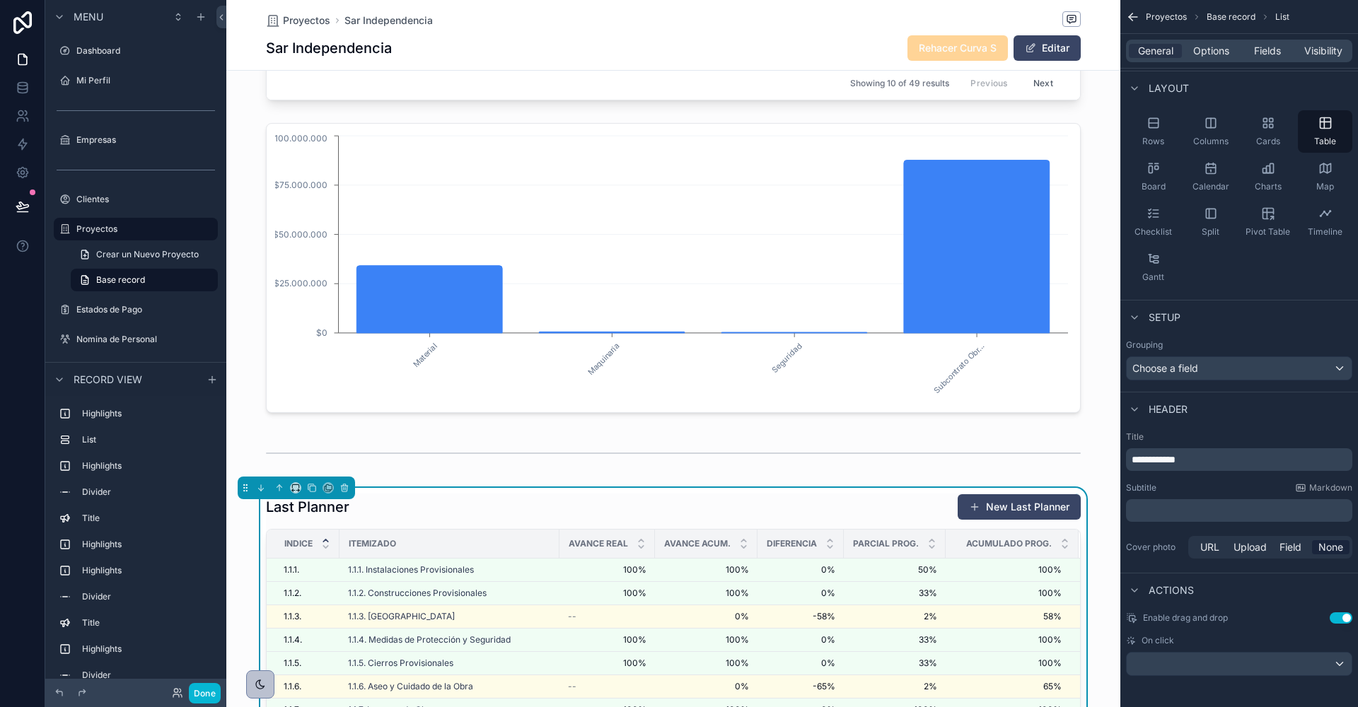
scroll to position [3275, 0]
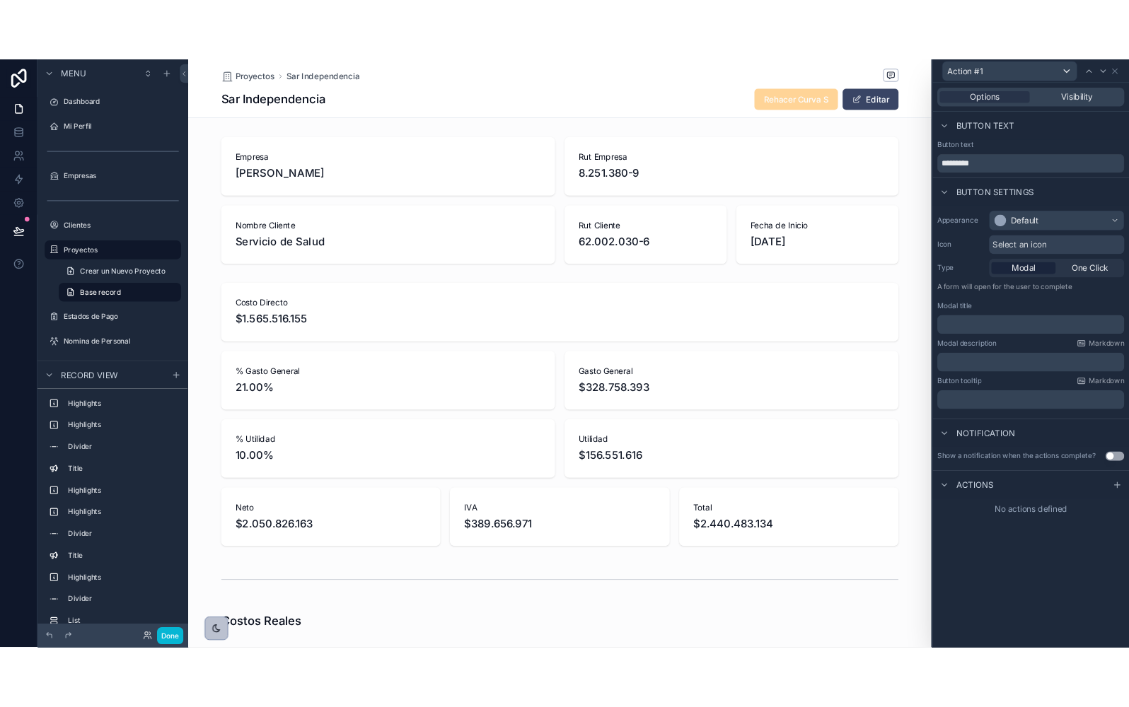
scroll to position [467, 0]
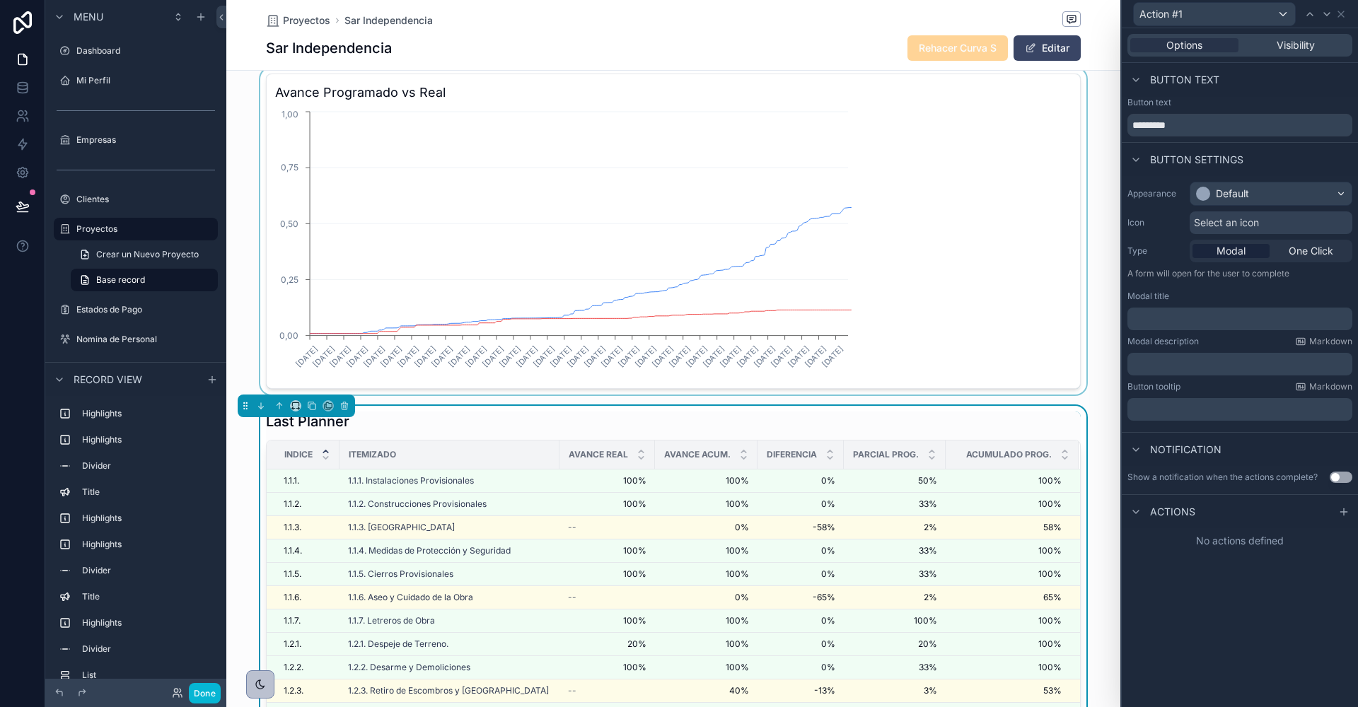
click at [909, 130] on div "scrollable content" at bounding box center [673, 231] width 894 height 327
click at [909, 130] on div "4/2/2025 15/2/2025 26/2/2025 9/3/2025 20/3/2025 31/3/2025 11/4/2025 22/4/2025 3…" at bounding box center [673, 244] width 796 height 272
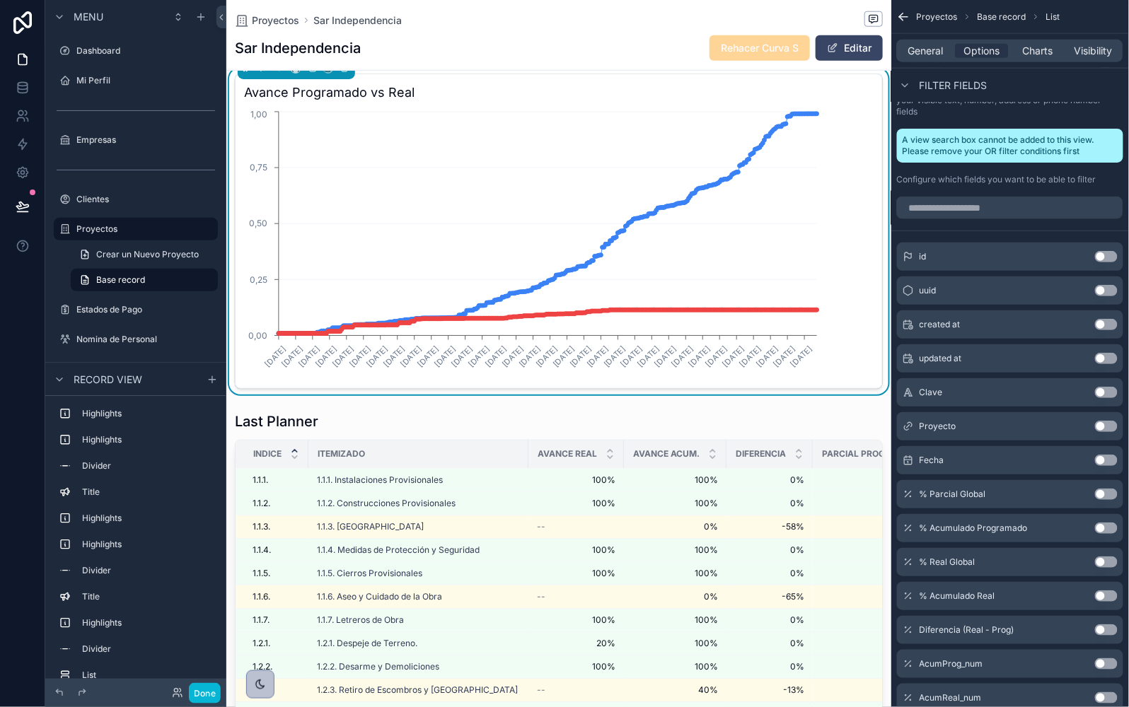
scroll to position [0, 787]
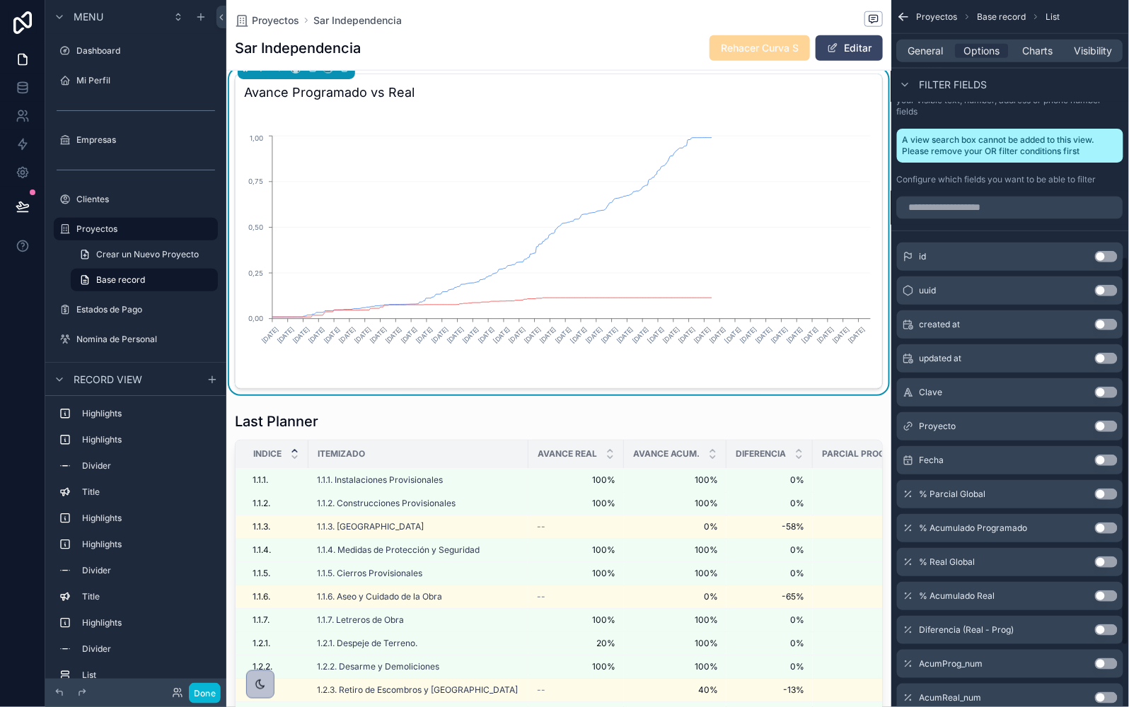
click at [743, 416] on div "scrollable content" at bounding box center [558, 691] width 665 height 571
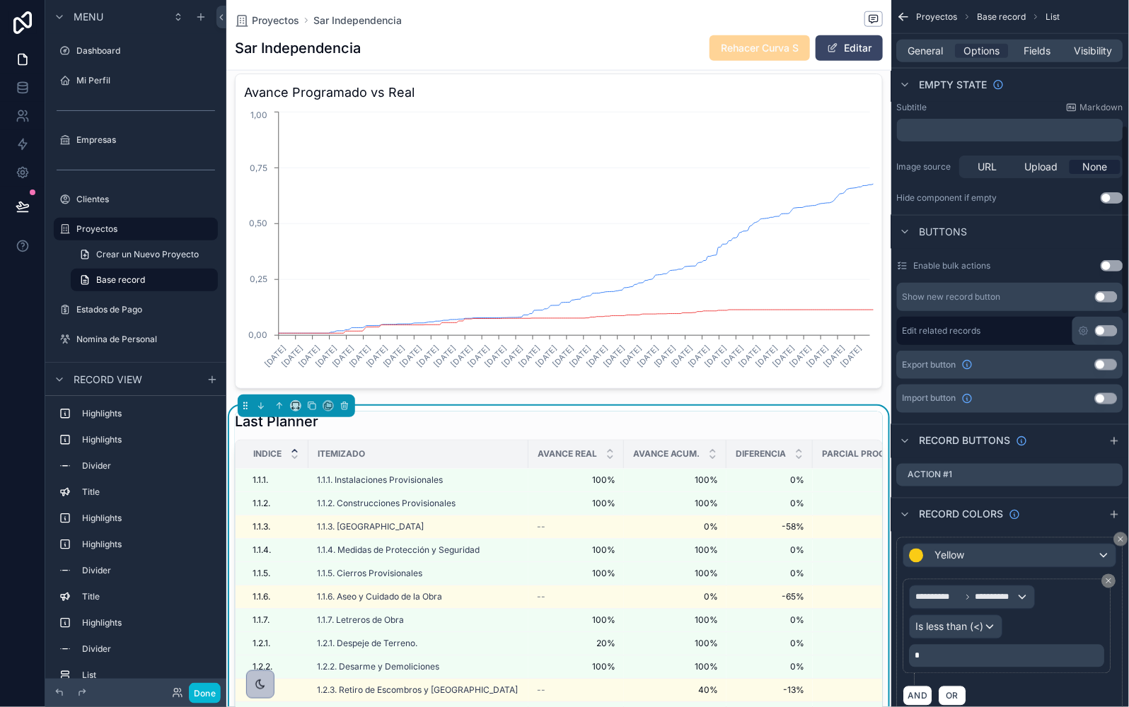
scroll to position [0, 647]
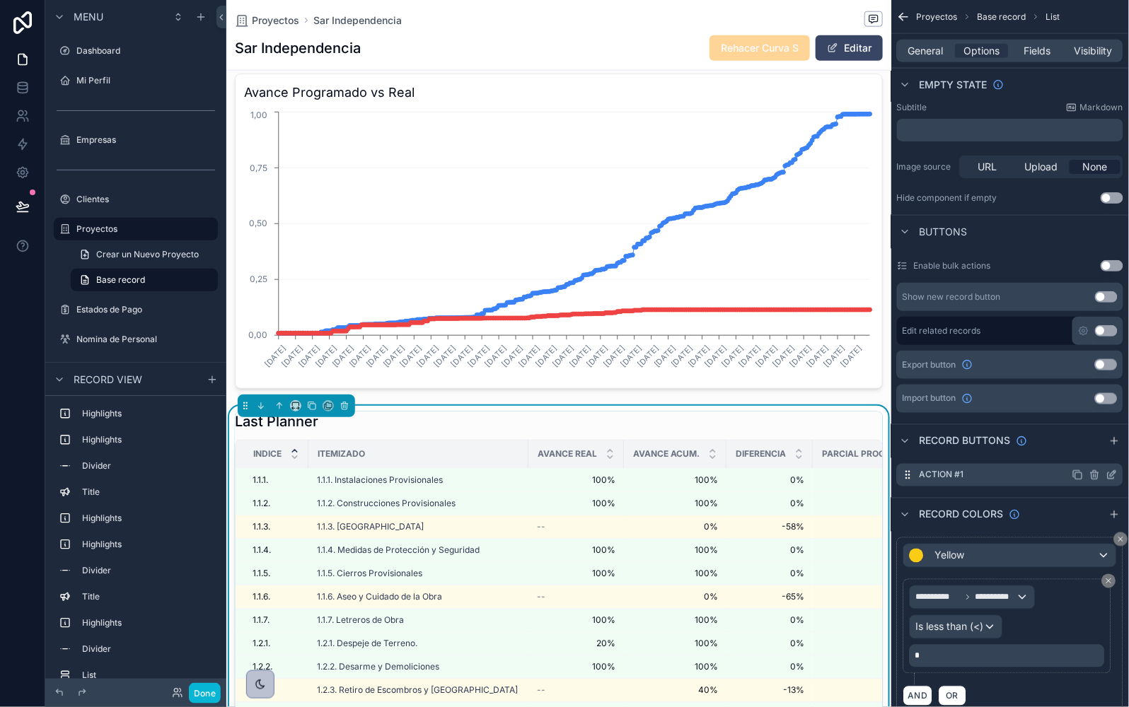
click at [1110, 475] on icon "scrollable content" at bounding box center [1111, 475] width 11 height 11
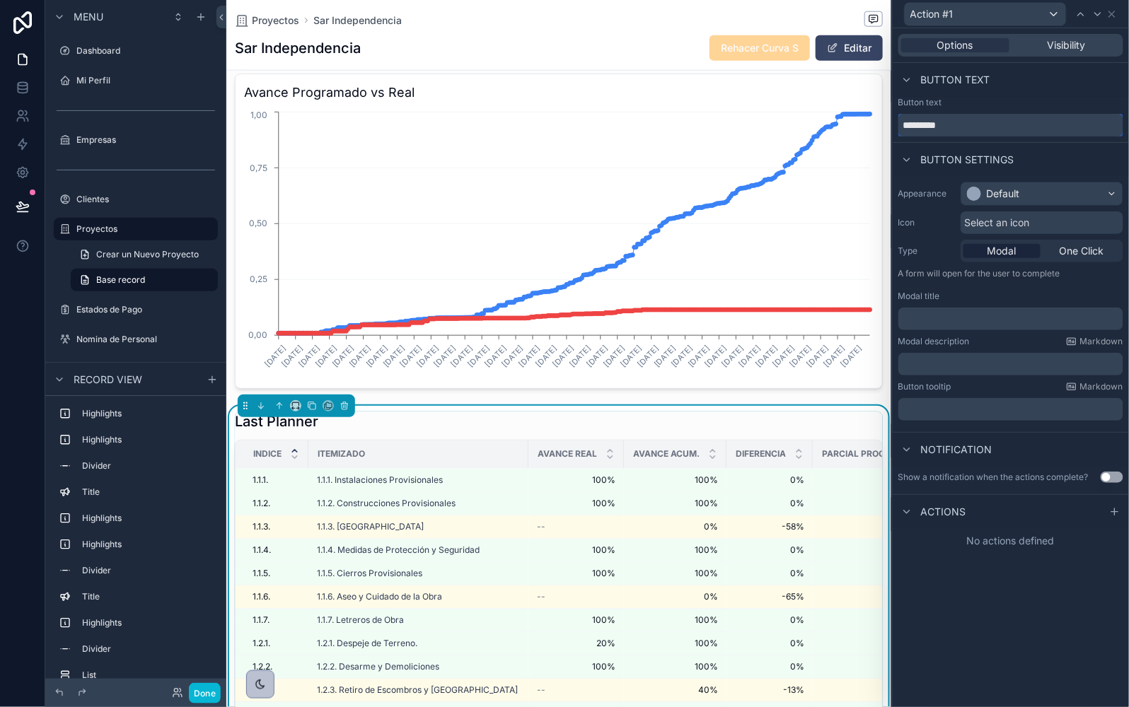
click at [950, 124] on input "*********" at bounding box center [1010, 125] width 225 height 23
paste input "**********"
type input "**********"
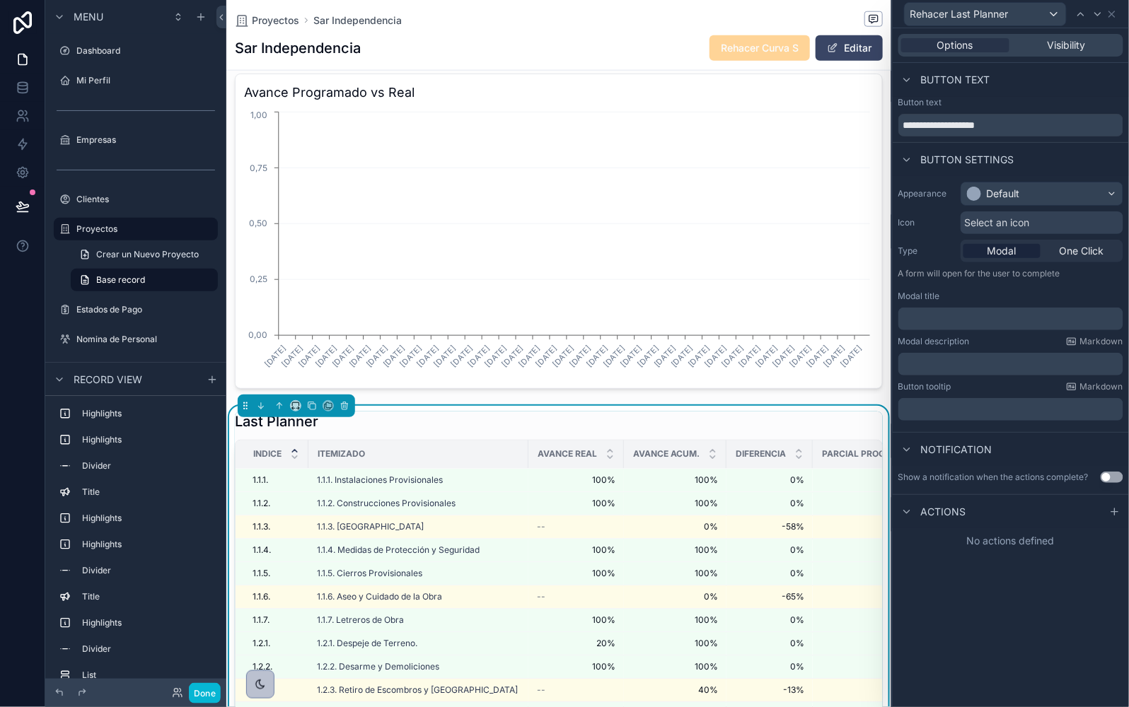
scroll to position [0, 648]
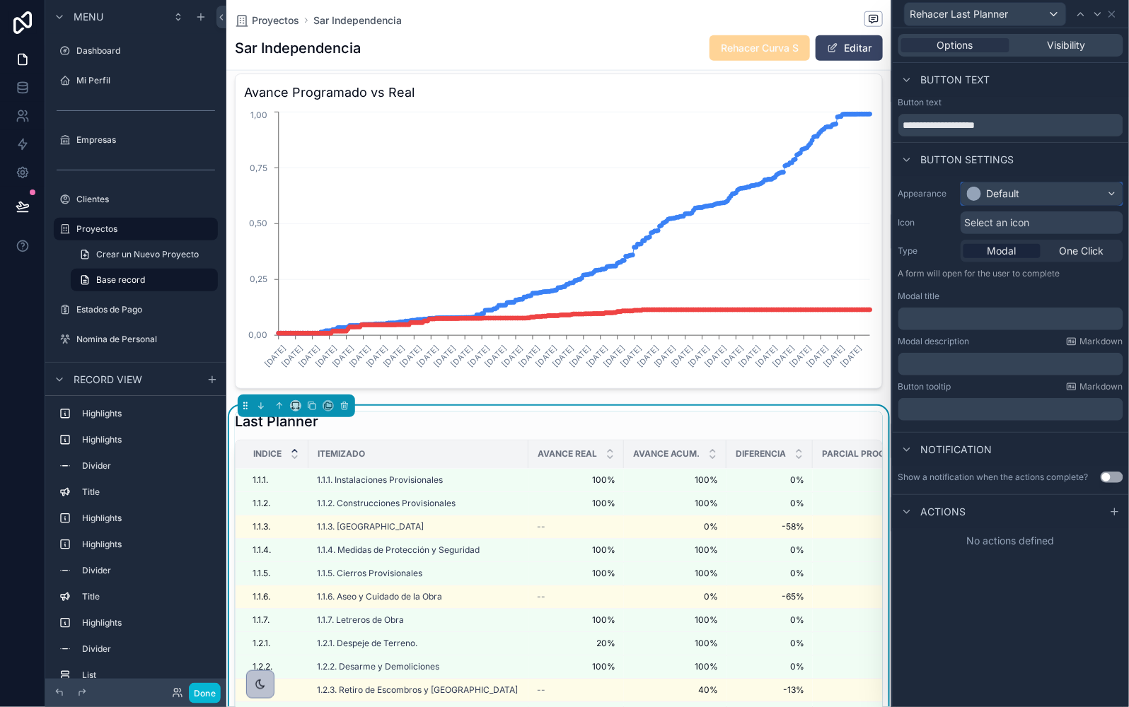
click at [995, 188] on div "Default" at bounding box center [1003, 194] width 33 height 14
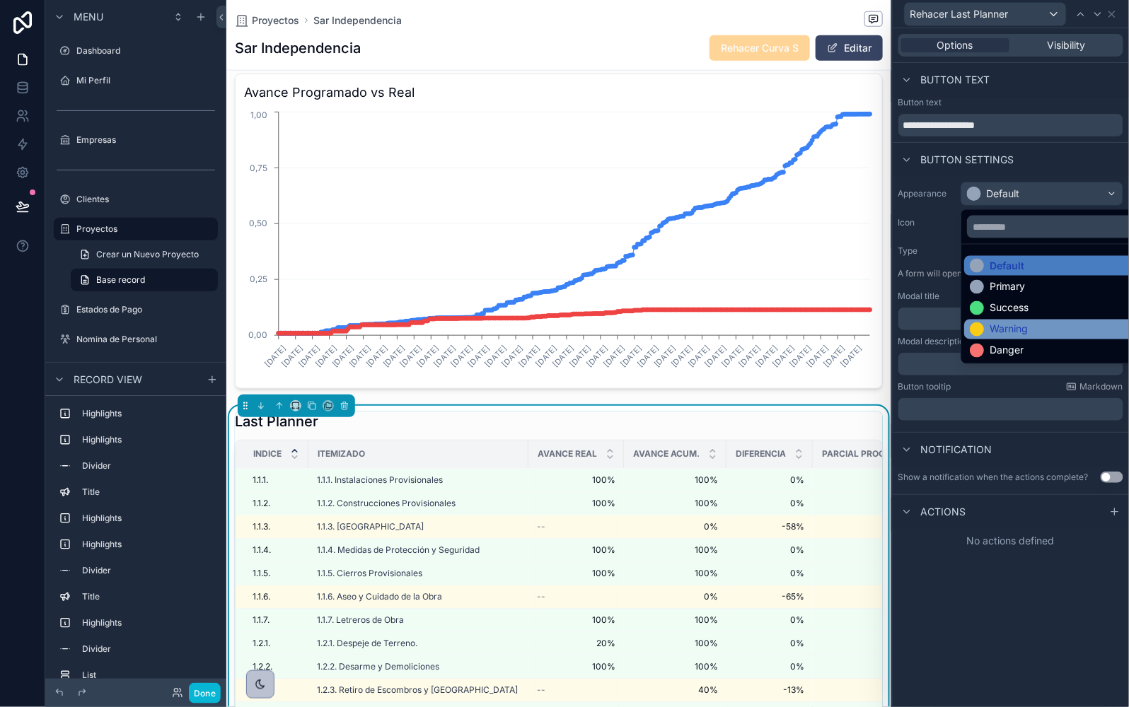
click at [1003, 327] on div "Warning" at bounding box center [1008, 329] width 38 height 14
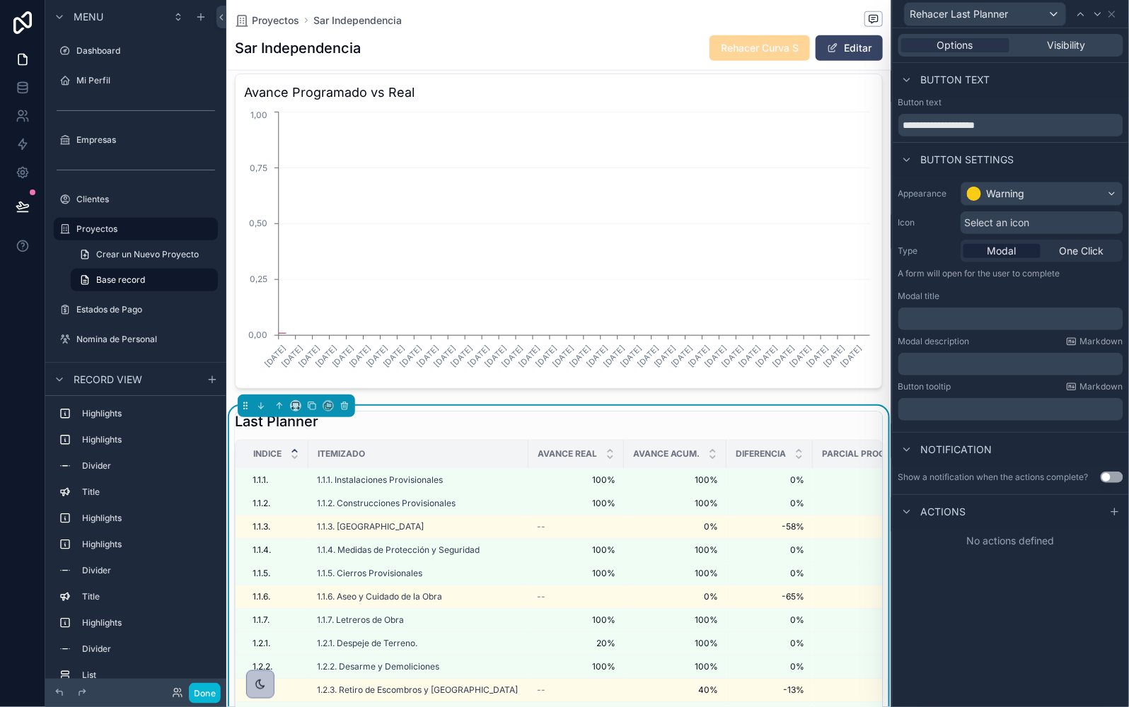
click at [947, 319] on p "﻿" at bounding box center [1012, 319] width 216 height 14
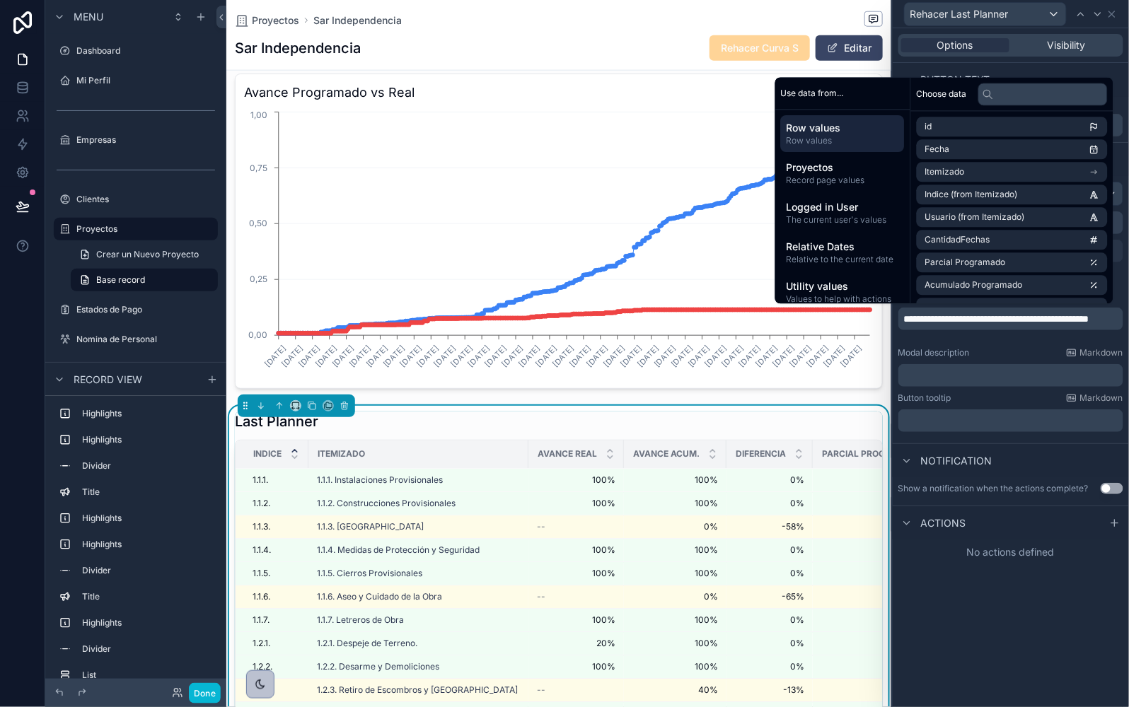
scroll to position [0, 0]
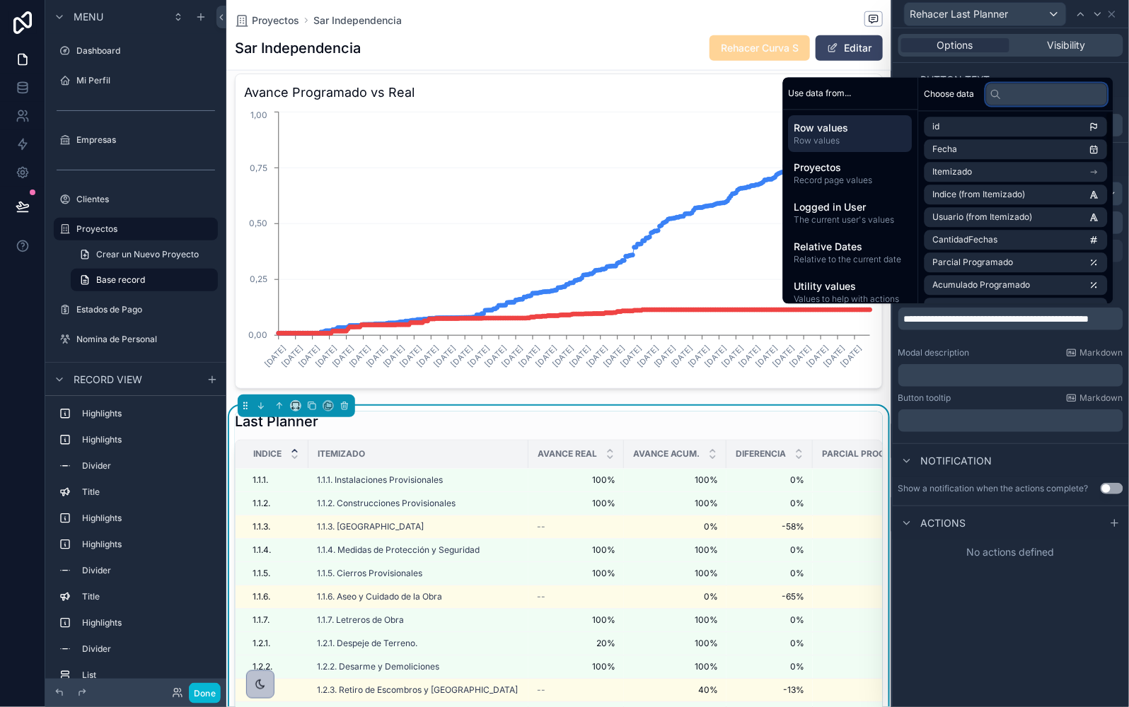
click at [1016, 96] on input "text" at bounding box center [1047, 94] width 122 height 23
click at [1022, 96] on input "text" at bounding box center [1047, 94] width 122 height 23
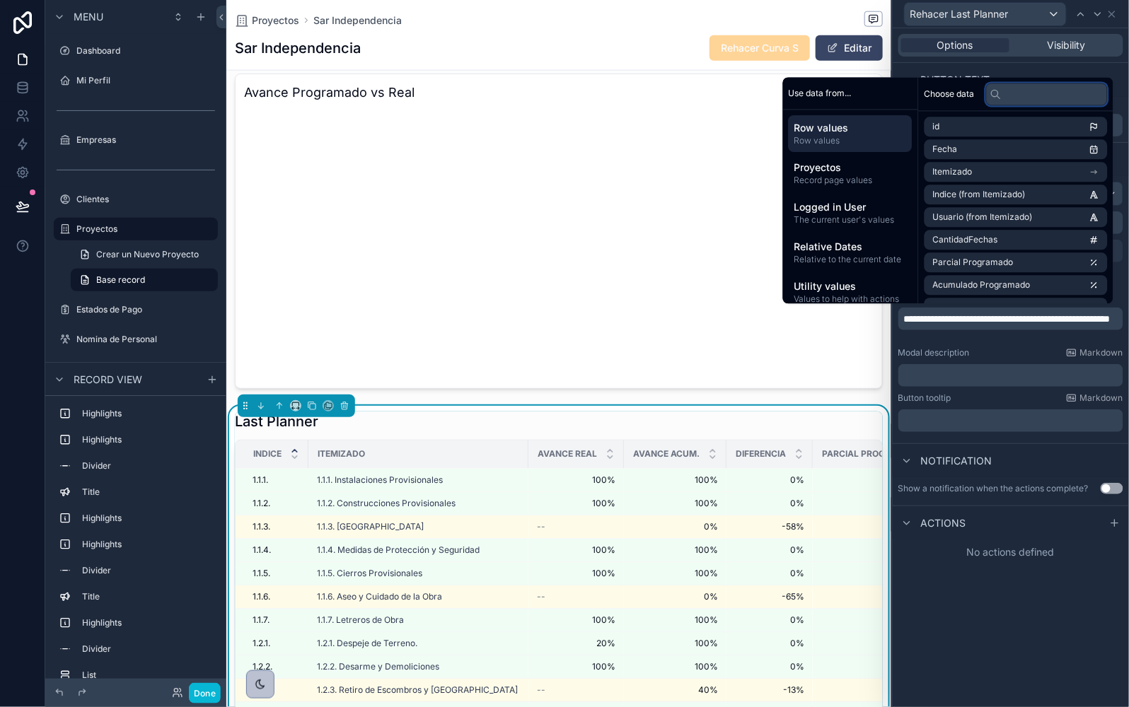
click at [1027, 96] on input "text" at bounding box center [1047, 94] width 122 height 23
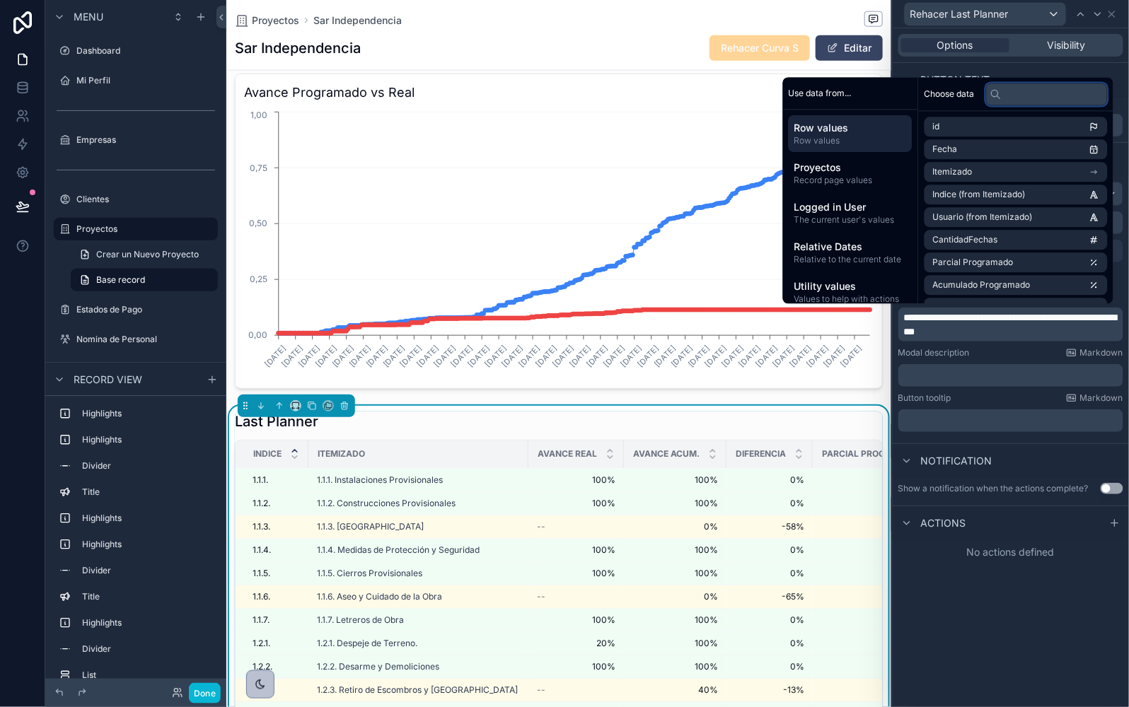
scroll to position [0, 648]
click at [1027, 96] on input "text" at bounding box center [1047, 94] width 122 height 23
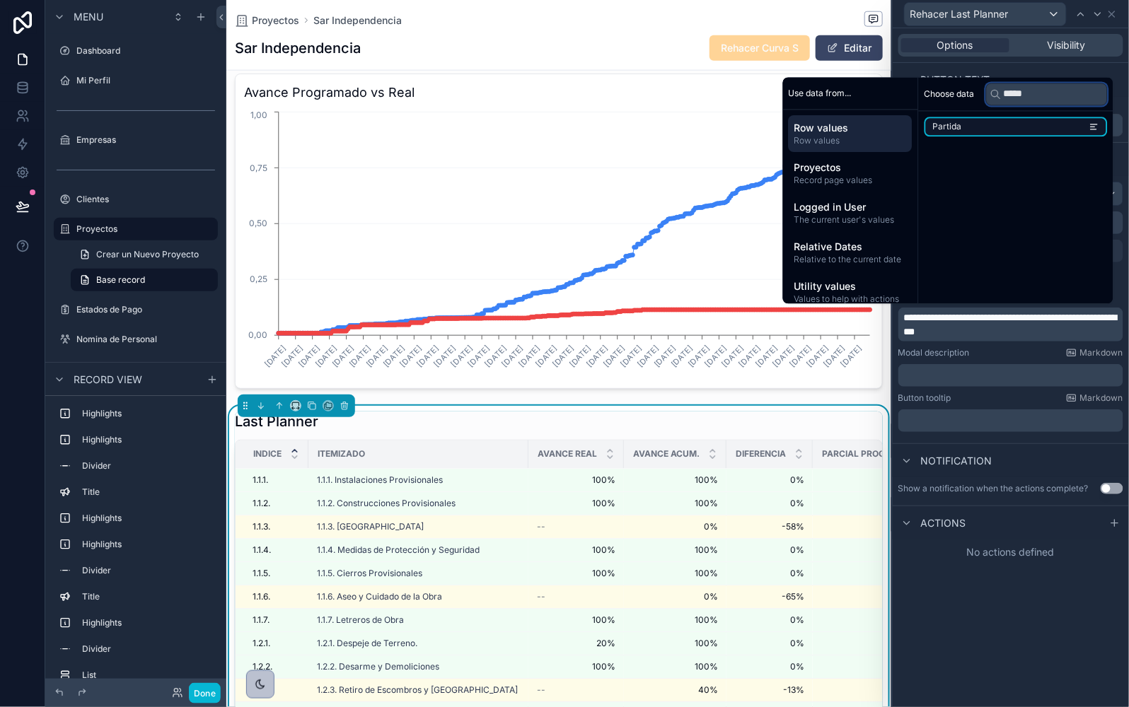
type input "*****"
click at [987, 125] on li "Partida" at bounding box center [1015, 127] width 183 height 20
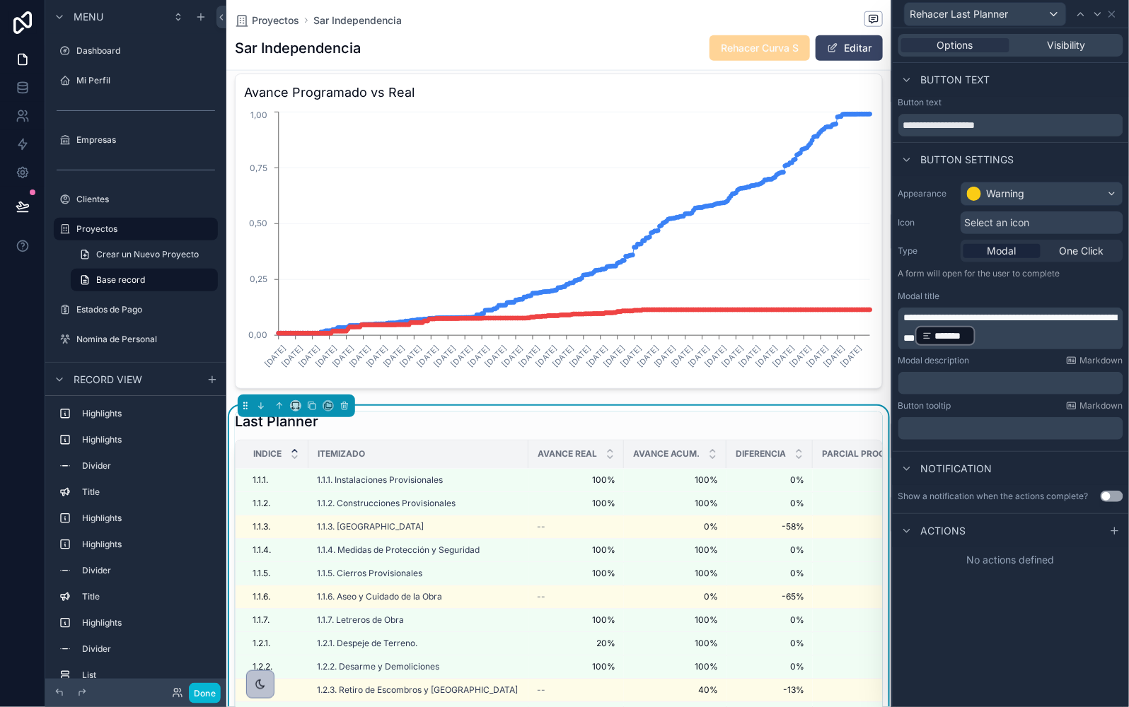
click at [955, 335] on span "**********" at bounding box center [1010, 328] width 213 height 30
click at [929, 377] on p "﻿" at bounding box center [1012, 383] width 216 height 14
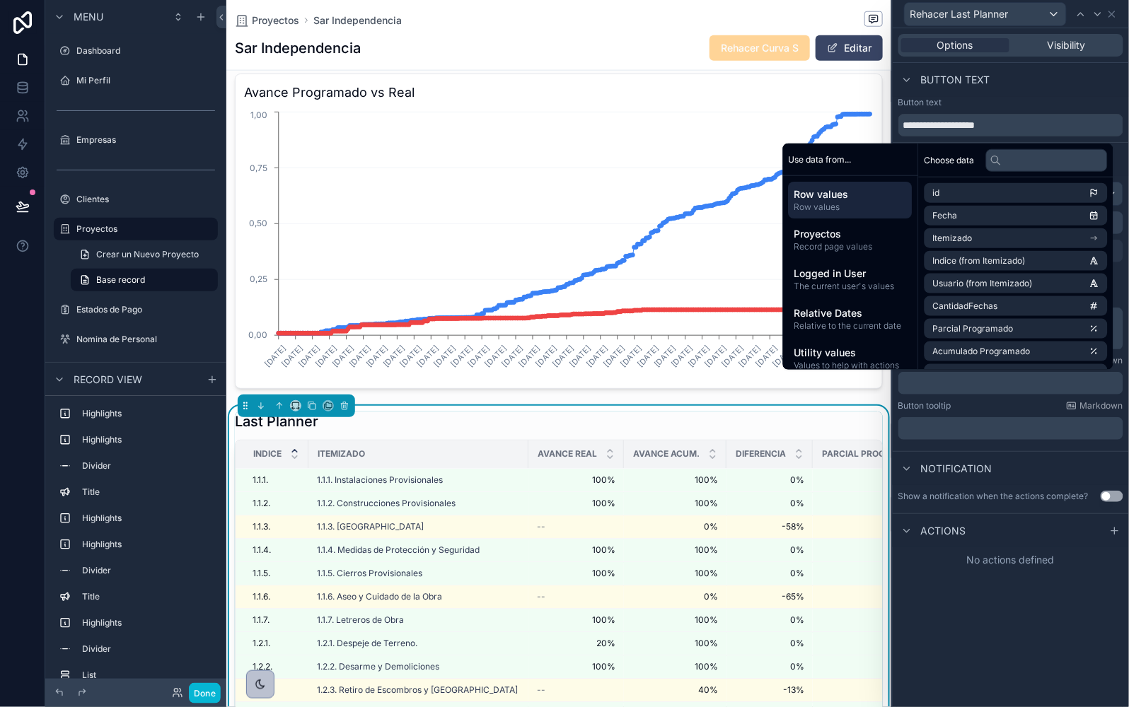
scroll to position [0, 0]
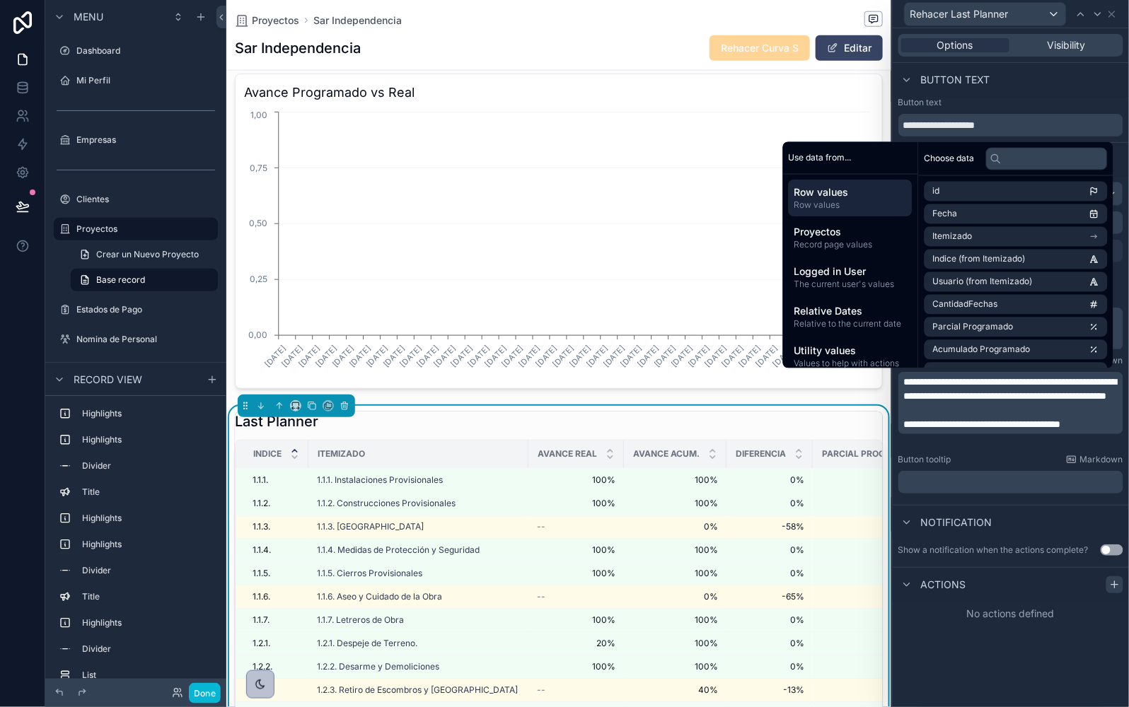
click at [1116, 579] on icon at bounding box center [1114, 584] width 11 height 11
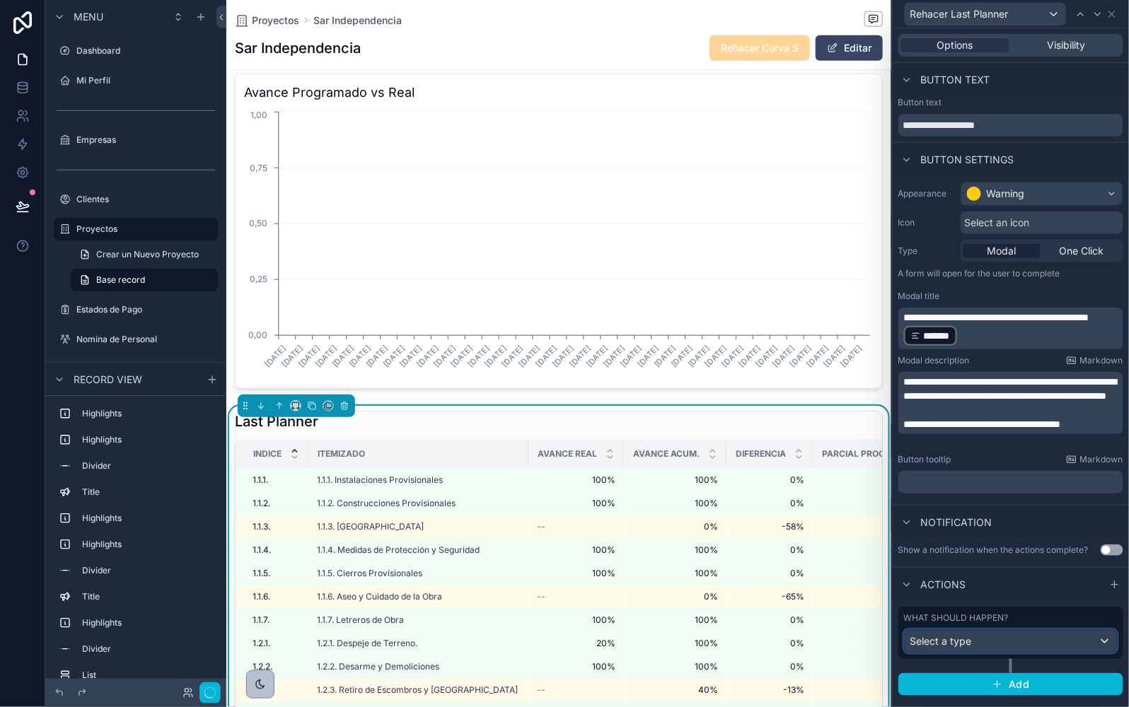
click at [1004, 646] on div "Select a type" at bounding box center [1011, 641] width 212 height 23
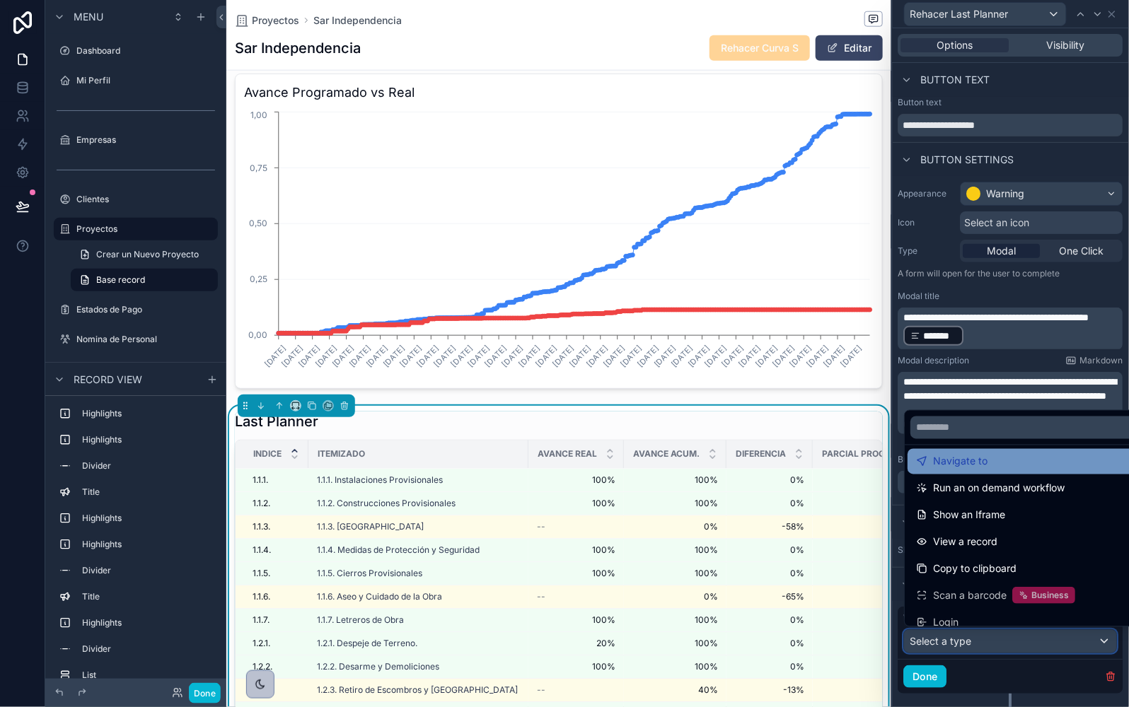
scroll to position [116, 0]
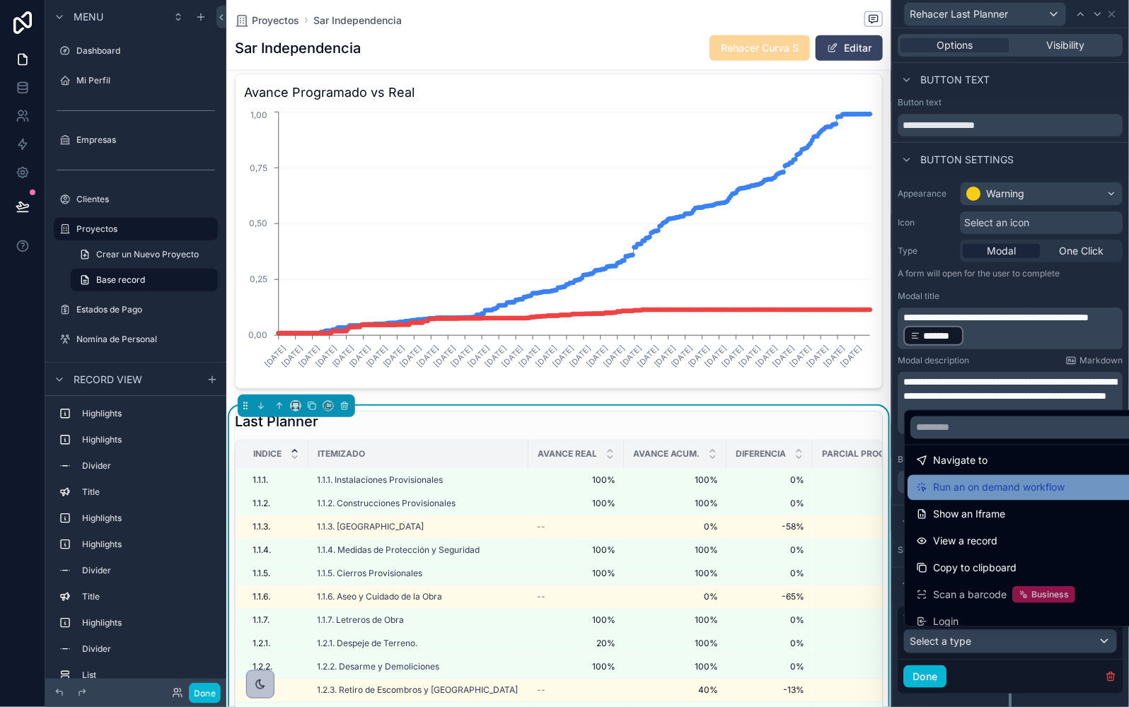
click at [975, 496] on span "Run an on demand workflow" at bounding box center [999, 487] width 132 height 17
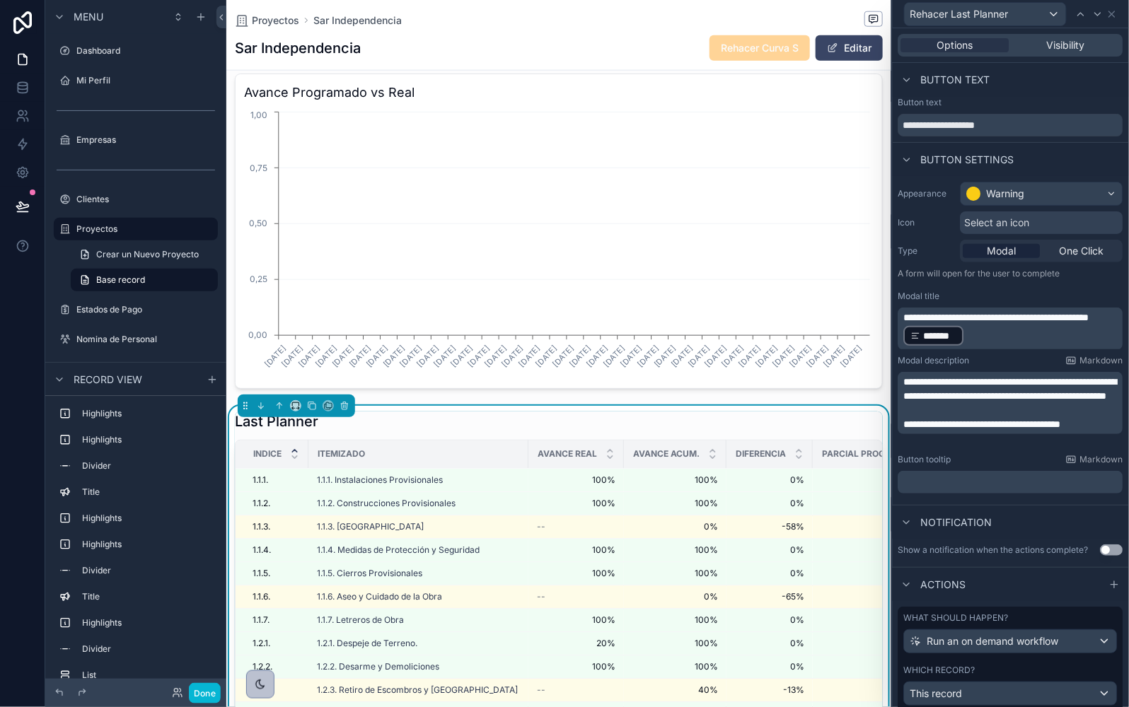
scroll to position [0, 648]
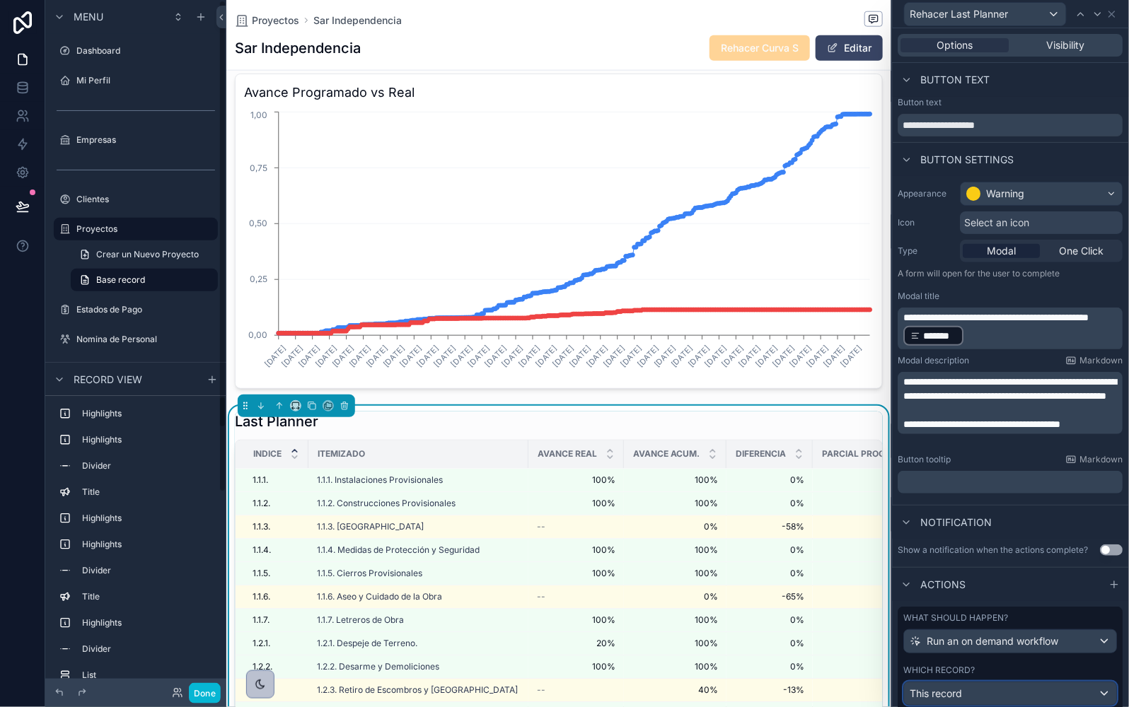
click at [980, 689] on div "This record" at bounding box center [1011, 693] width 212 height 23
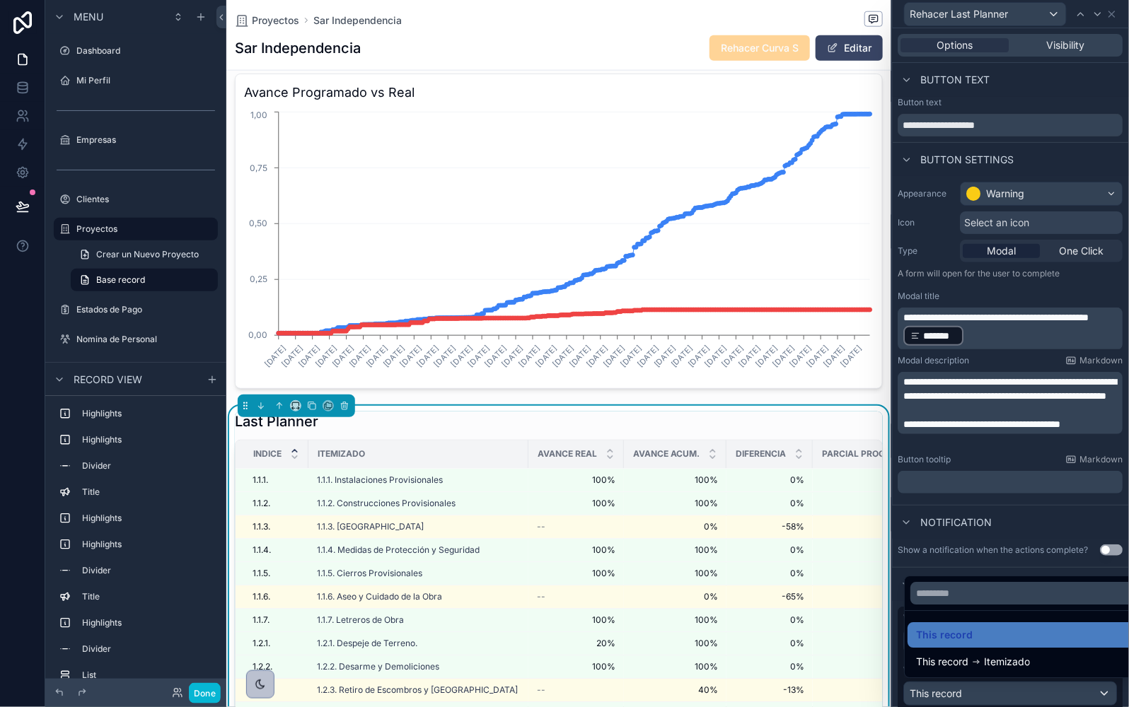
click at [997, 689] on div at bounding box center [1011, 353] width 236 height 707
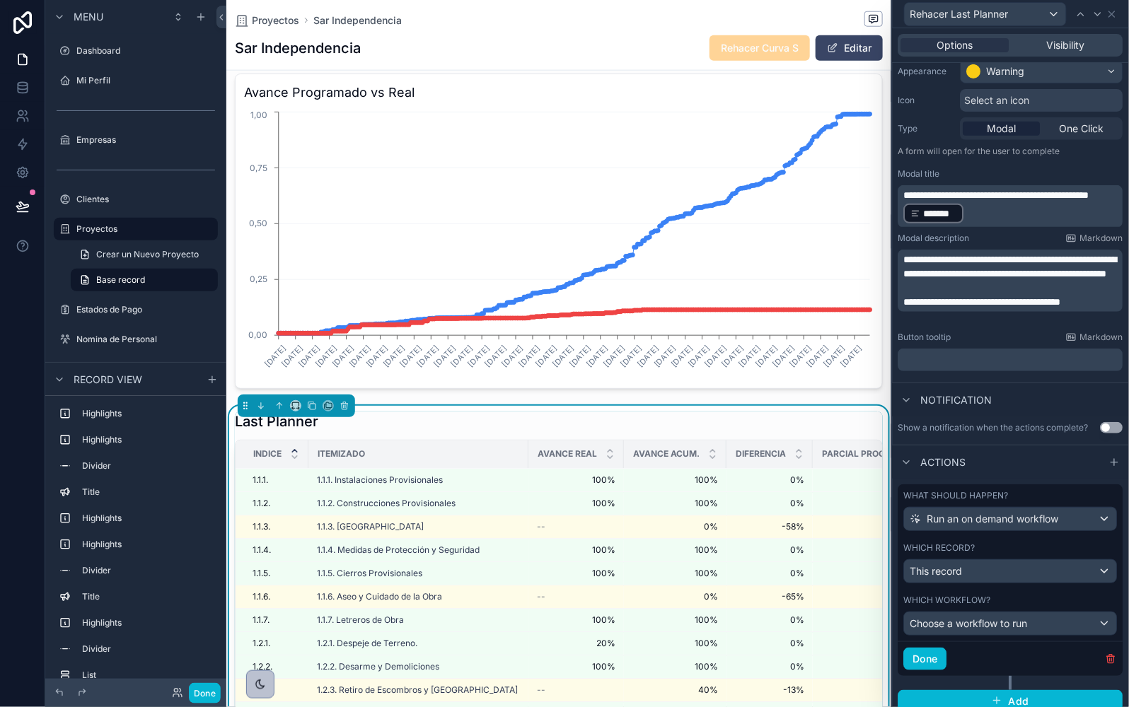
scroll to position [128, 0]
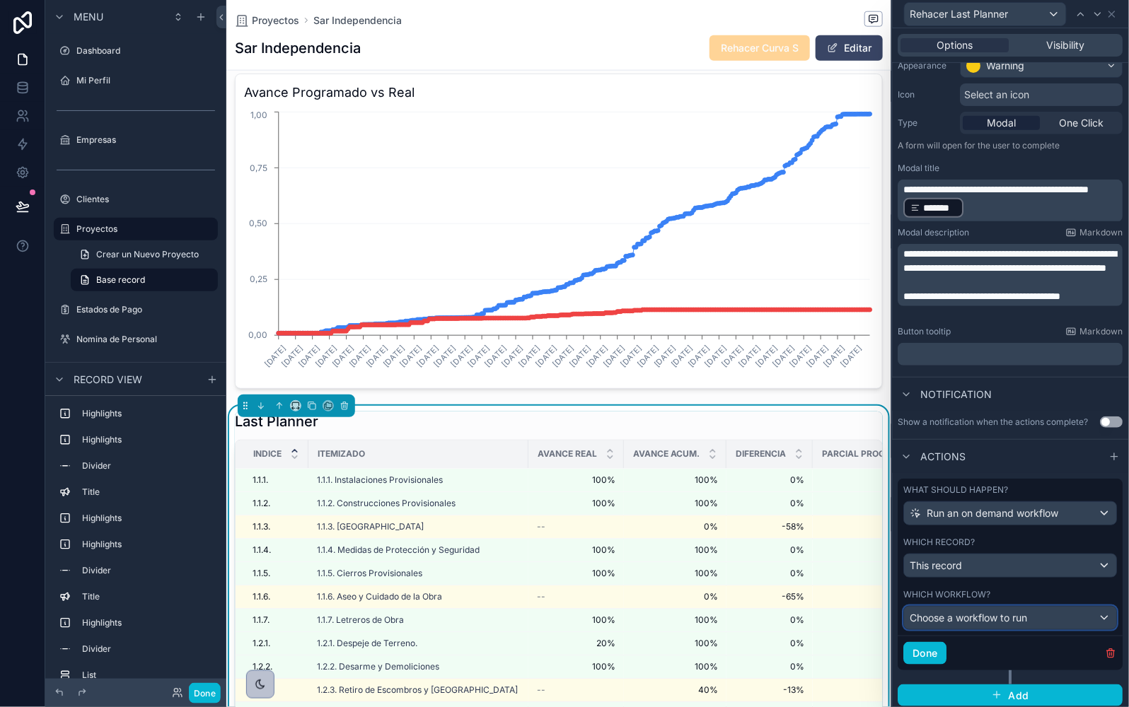
click at [982, 614] on span "Choose a workflow to run" at bounding box center [968, 618] width 117 height 12
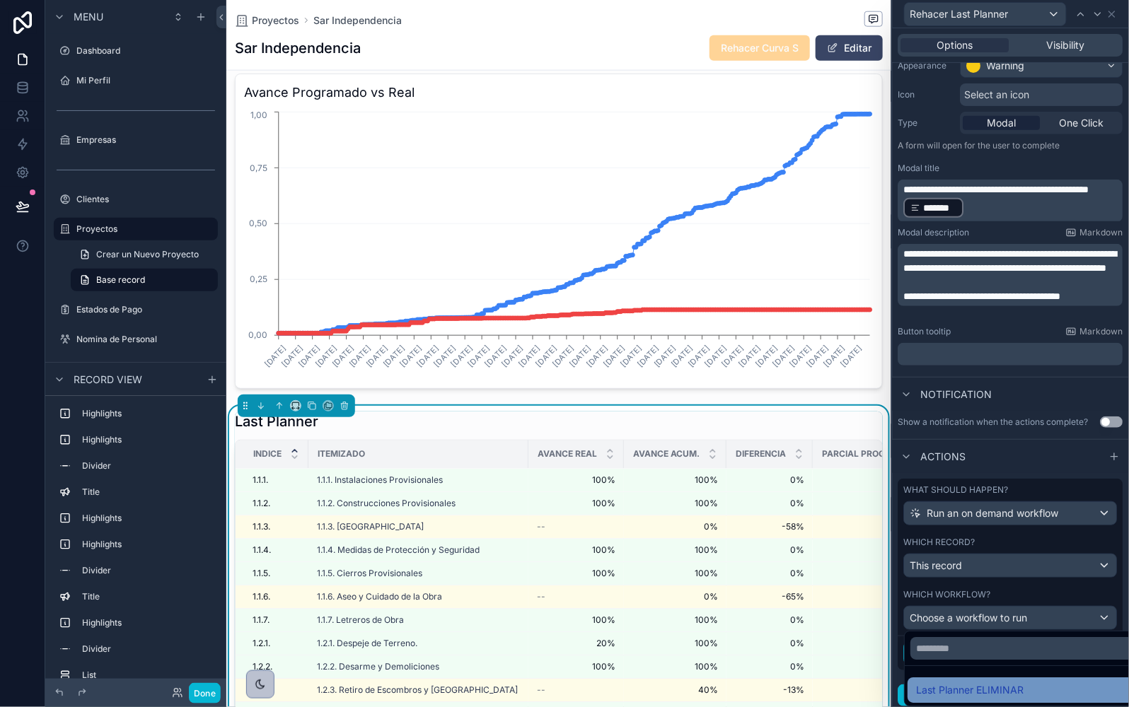
click at [985, 694] on span "Last Planner ELIMINAR" at bounding box center [969, 690] width 107 height 17
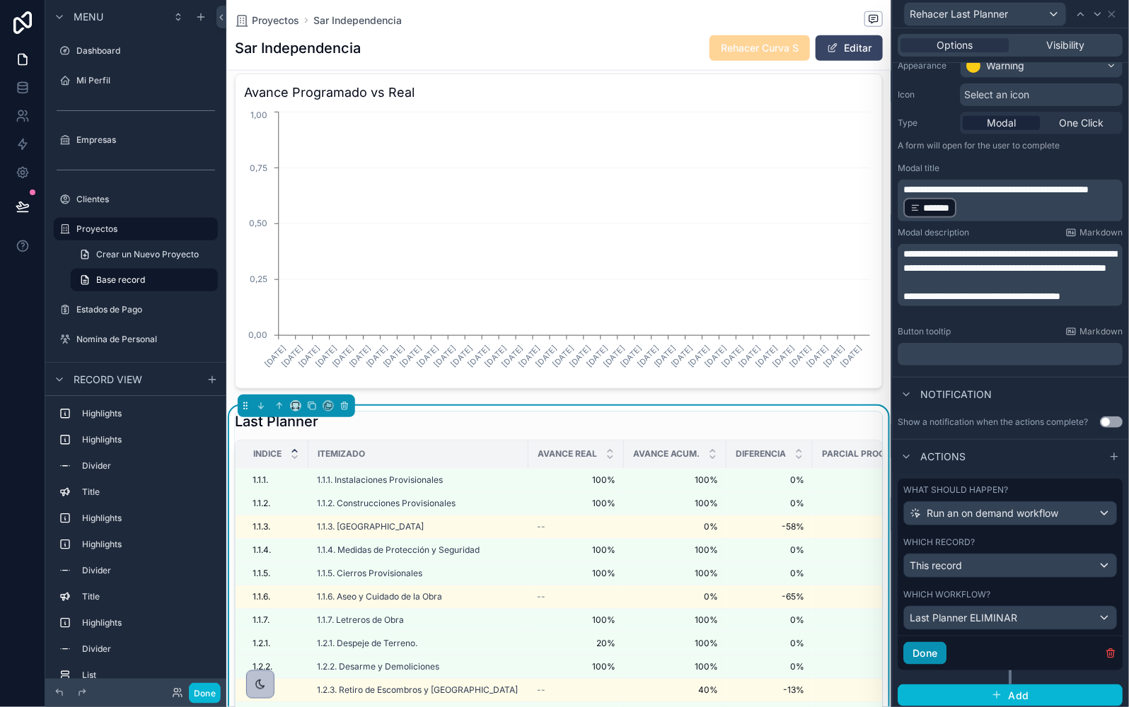
click at [922, 654] on button "Done" at bounding box center [925, 653] width 43 height 23
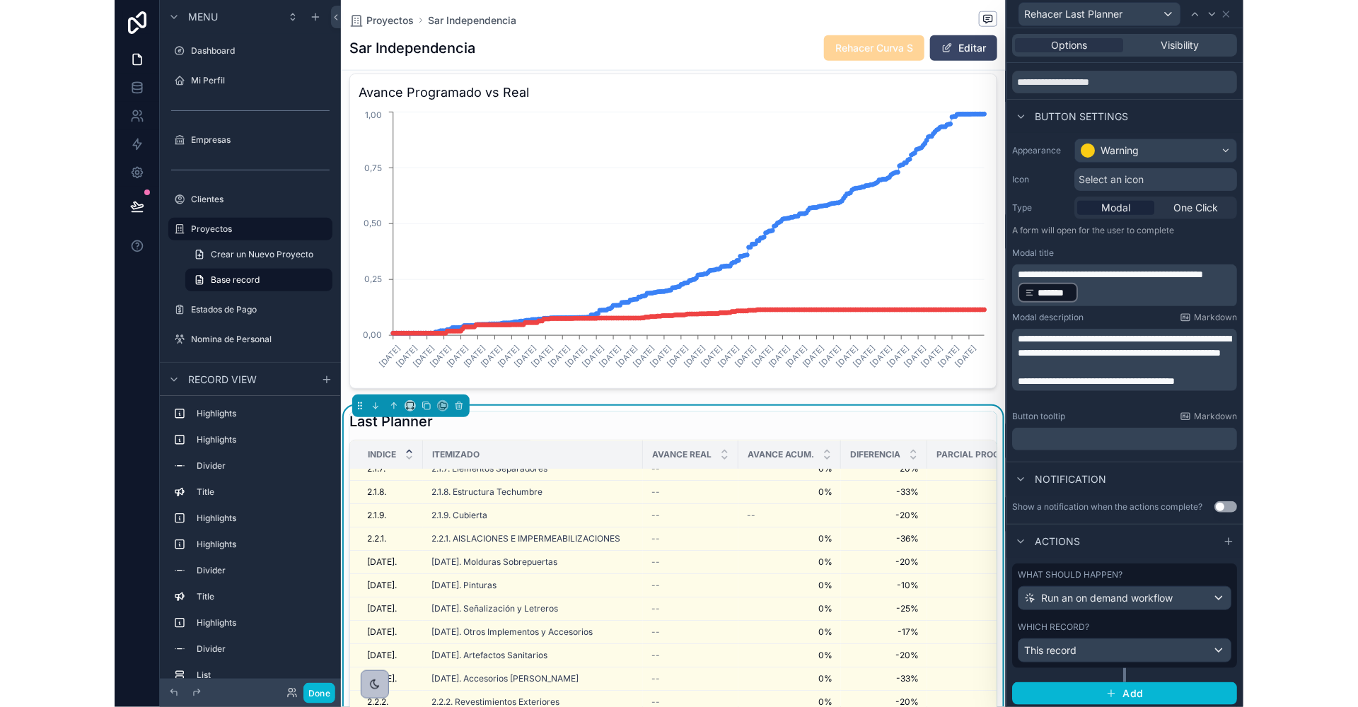
scroll to position [0, 0]
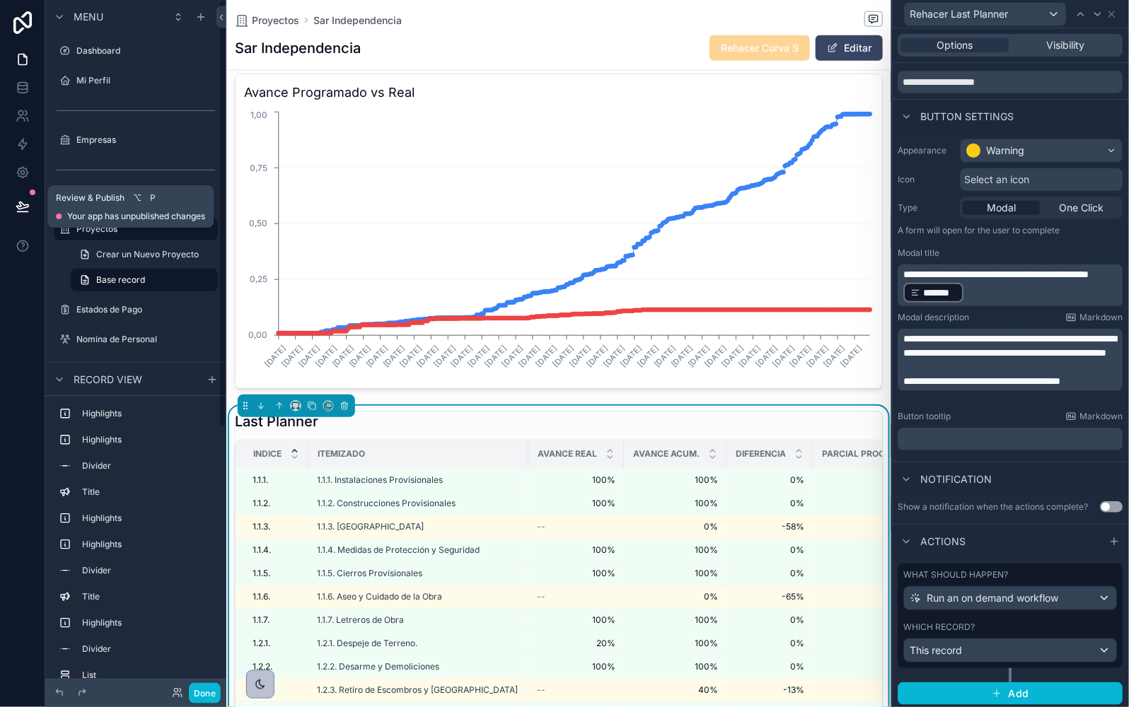
click at [14, 203] on button at bounding box center [22, 207] width 31 height 40
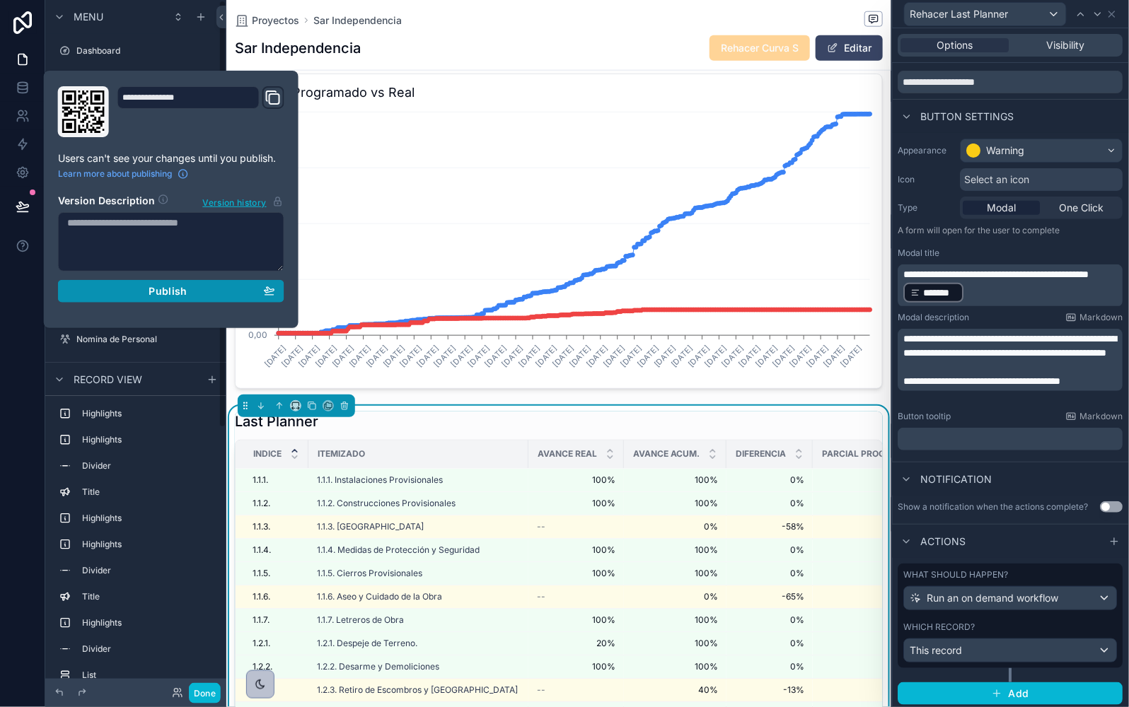
click at [117, 292] on div "Publish" at bounding box center [171, 291] width 208 height 13
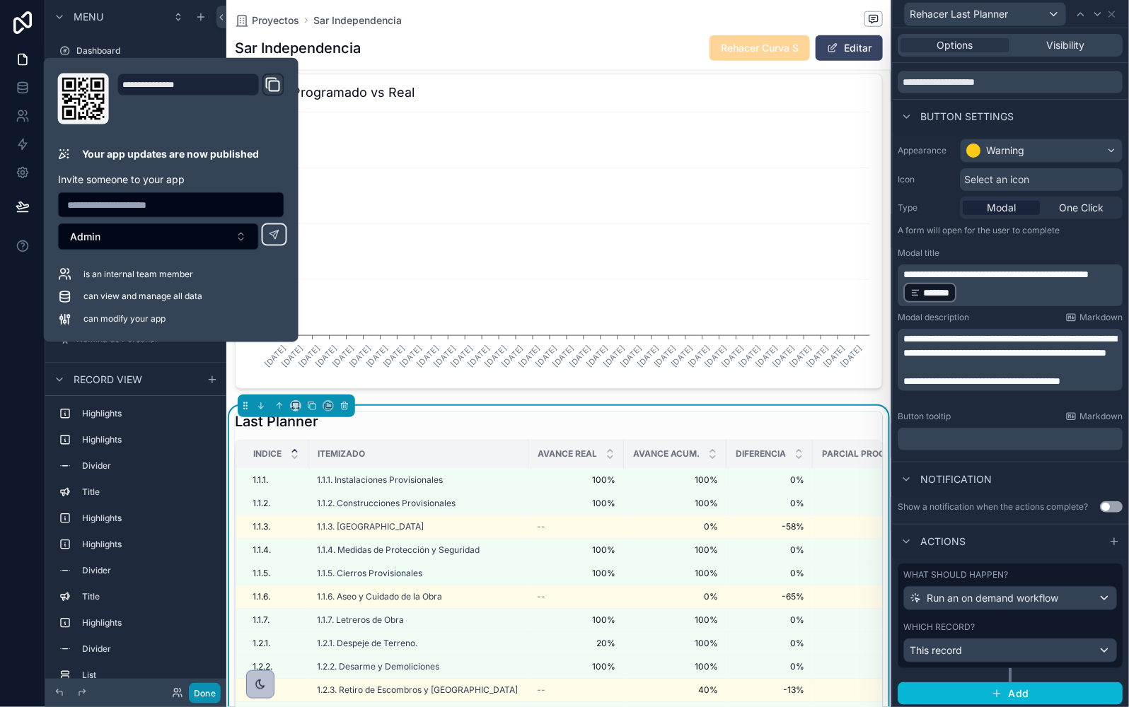
click at [22, 308] on div at bounding box center [22, 353] width 45 height 707
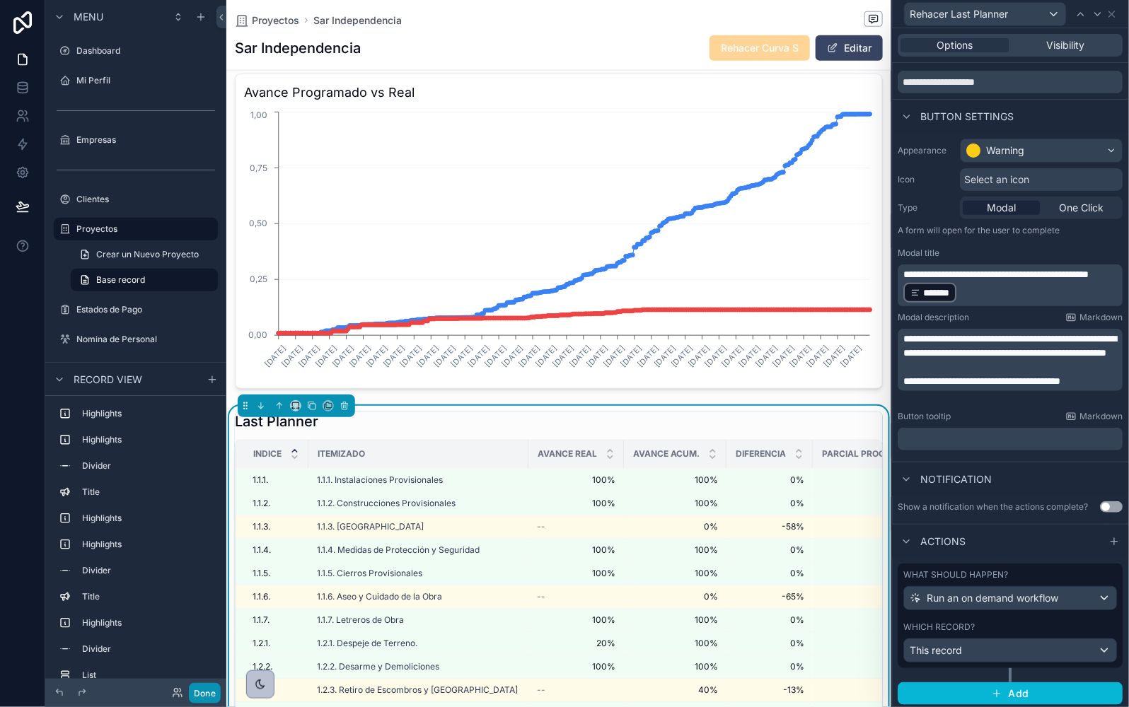
click at [204, 697] on button "Done" at bounding box center [205, 693] width 32 height 21
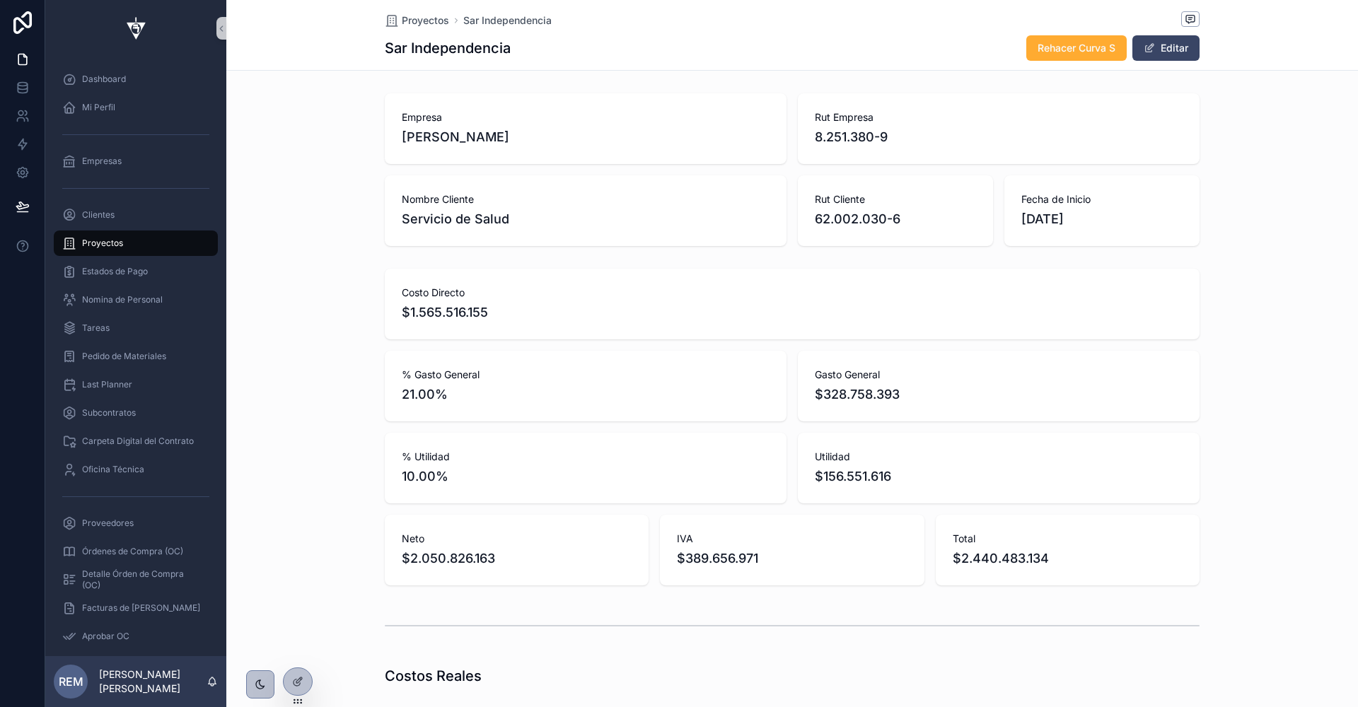
scroll to position [0, 814]
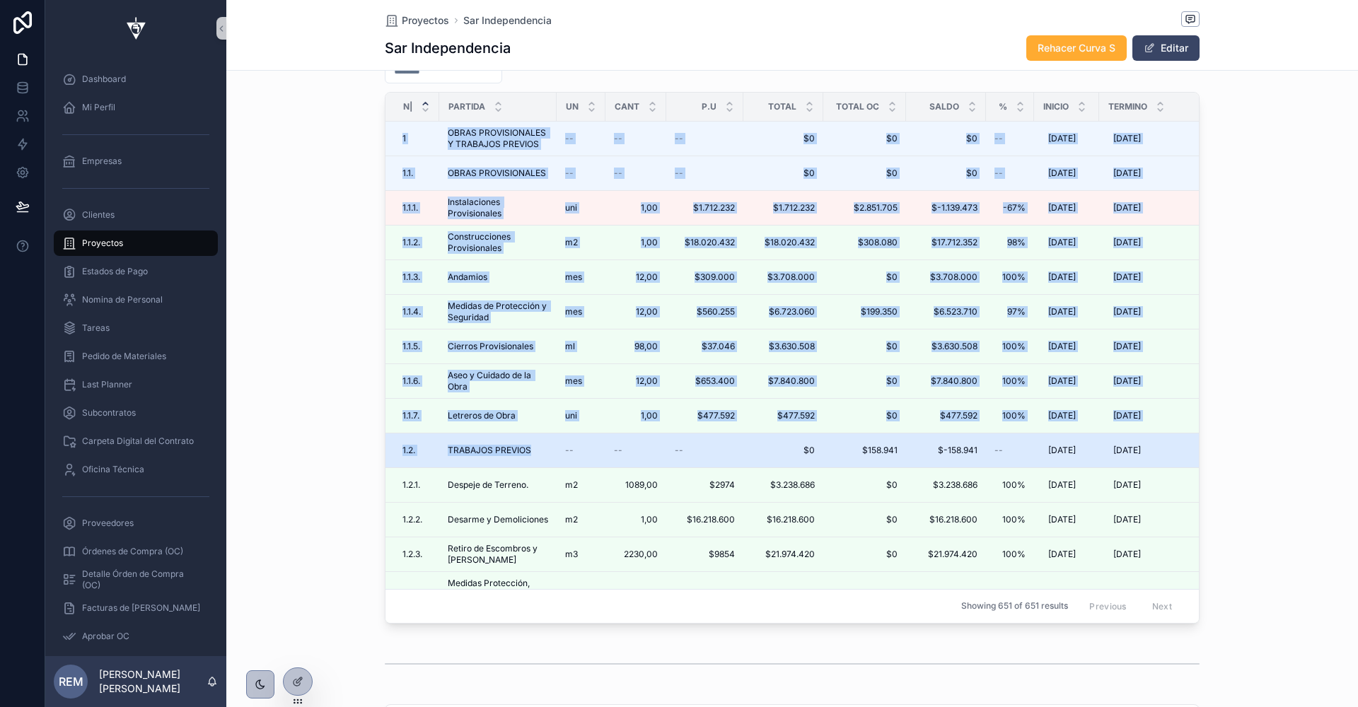
drag, startPoint x: 445, startPoint y: 441, endPoint x: 533, endPoint y: 443, distance: 88.4
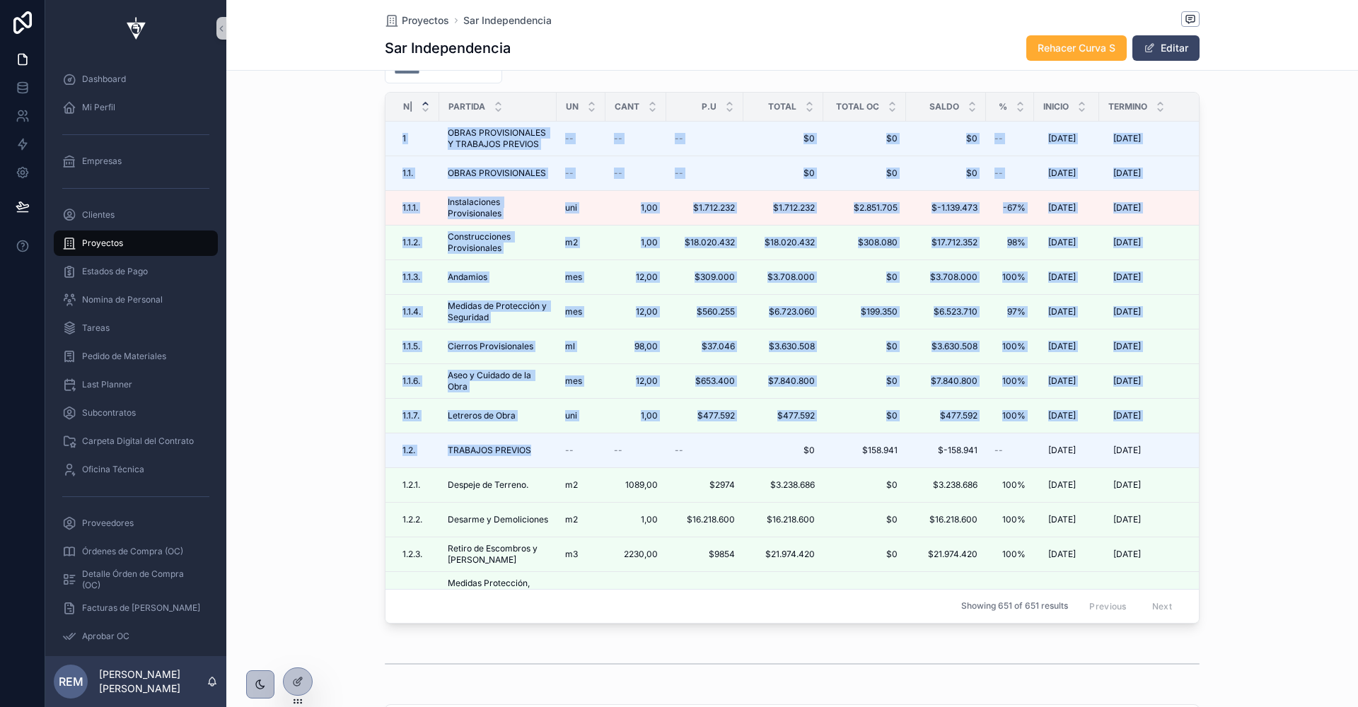
click at [255, 414] on div "Itemizado Export Import Añadir Partida N| Partida Un Cant P.U Total Total OC Sa…" at bounding box center [792, 323] width 1132 height 612
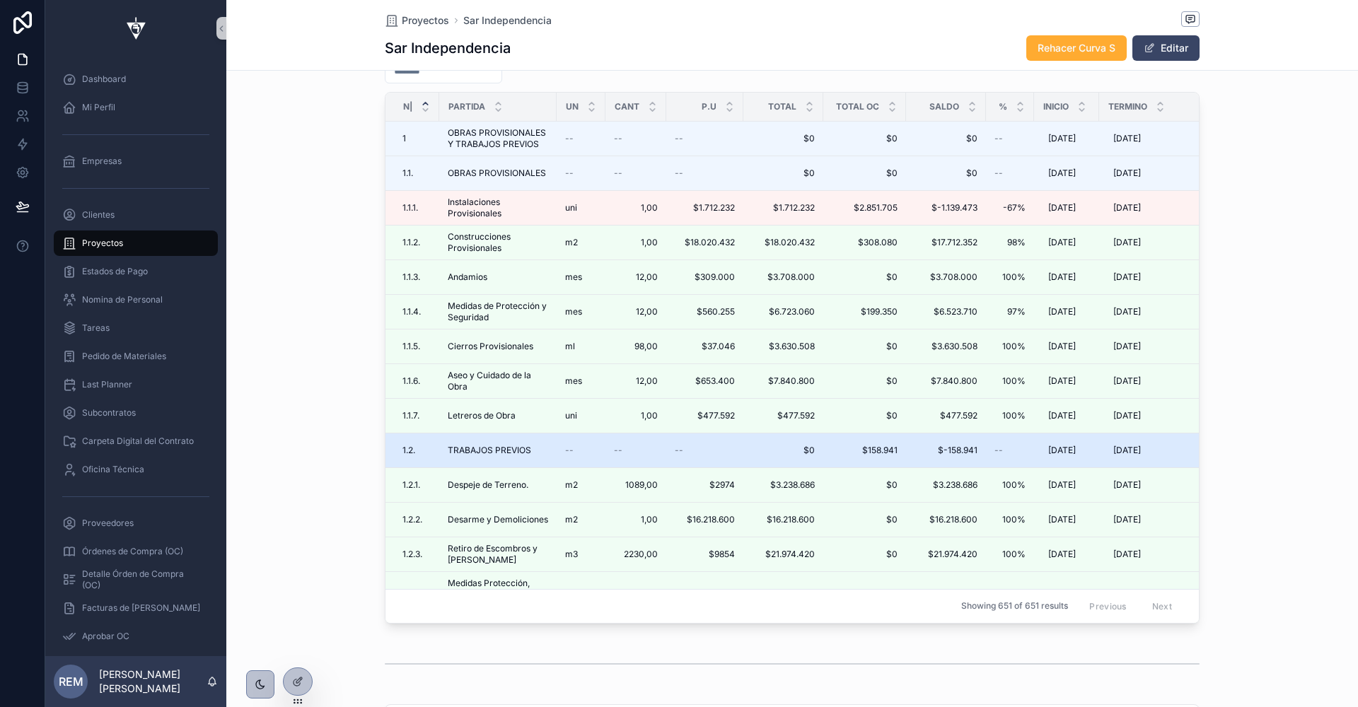
click at [455, 445] on span "TRABAJOS PREVIOS" at bounding box center [489, 450] width 83 height 11
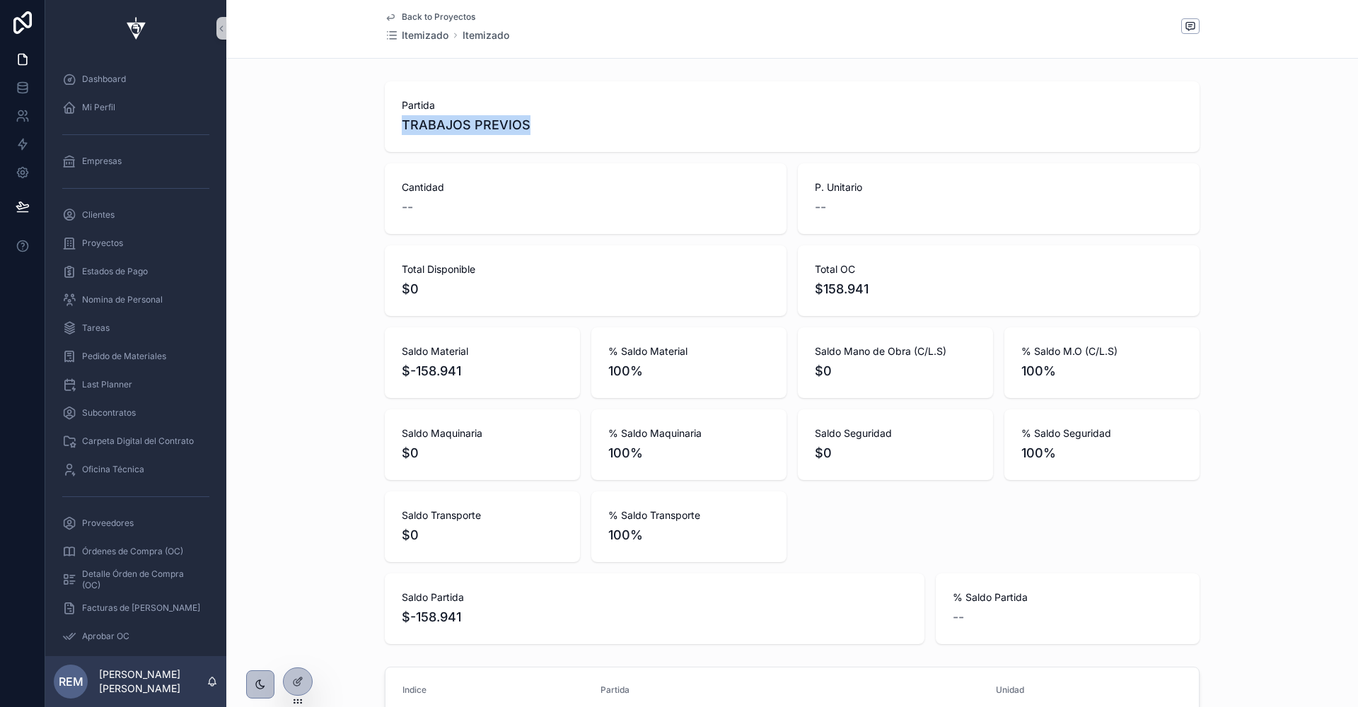
drag, startPoint x: 404, startPoint y: 126, endPoint x: 538, endPoint y: 127, distance: 134.4
click at [538, 127] on span "TRABAJOS PREVIOS" at bounding box center [792, 125] width 781 height 20
copy span "TRABAJOS PREVIOS"
click at [335, 301] on div "Partida TRABAJOS PREVIOS Cantidad -- P. Unitario -- Total Disponible $0 Total O…" at bounding box center [792, 363] width 1132 height 574
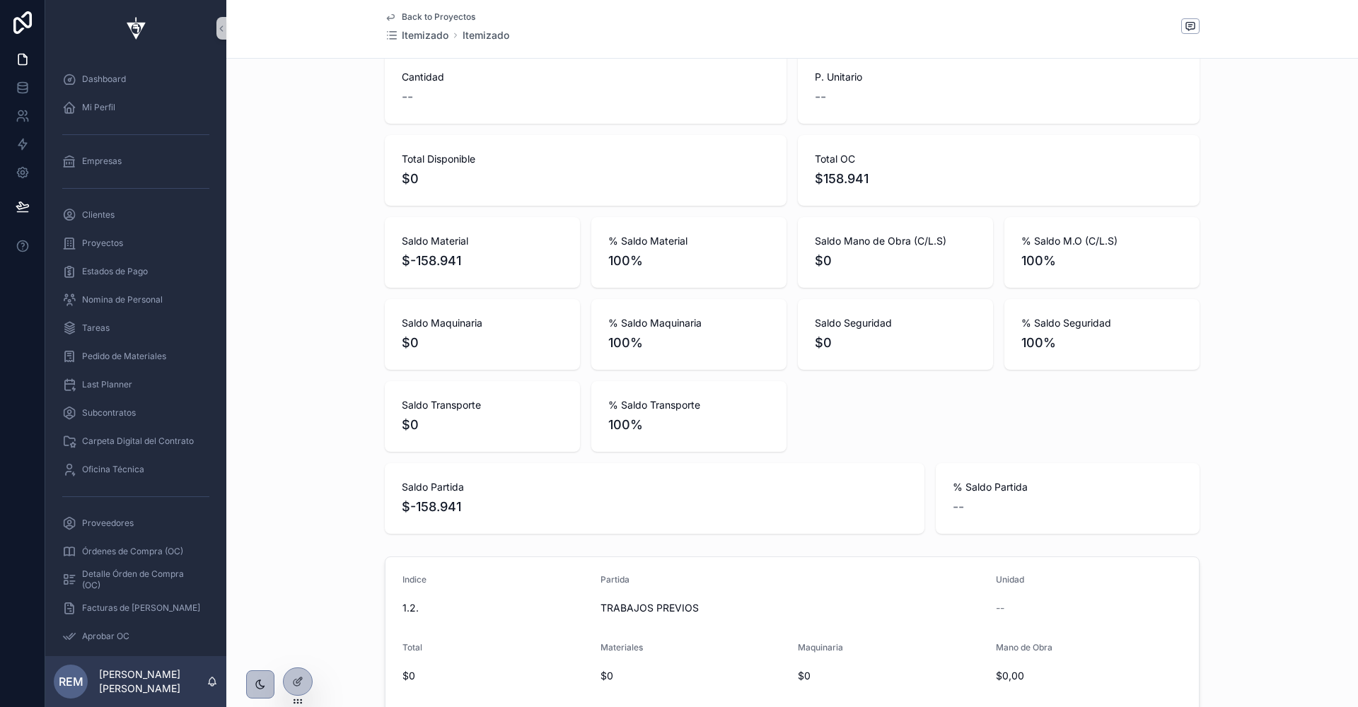
scroll to position [101, 0]
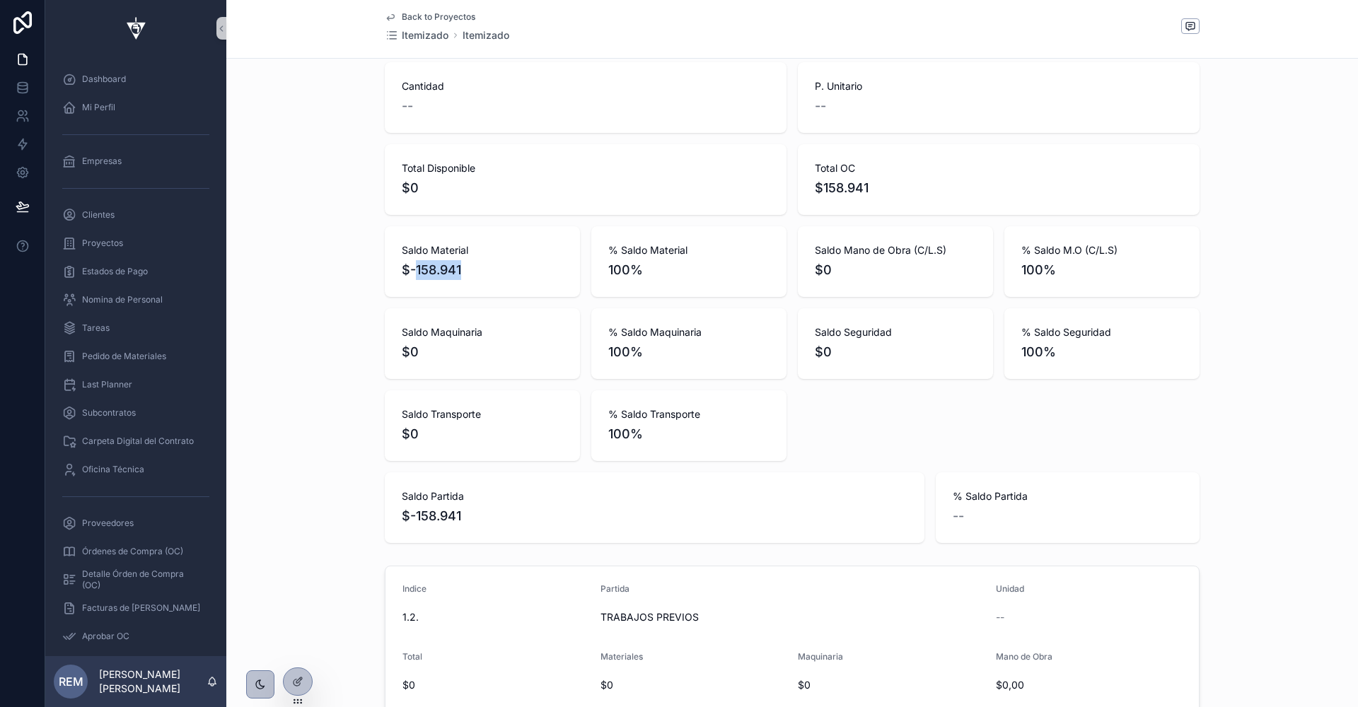
drag, startPoint x: 418, startPoint y: 270, endPoint x: 477, endPoint y: 270, distance: 59.4
click at [477, 270] on span "$-158.941" at bounding box center [482, 270] width 161 height 20
copy span "158.941"
click at [339, 236] on div "Partida TRABAJOS PREVIOS Cantidad -- P. Unitario -- Total Disponible $0 Total O…" at bounding box center [792, 262] width 1132 height 574
click at [106, 244] on span "Proyectos" at bounding box center [102, 243] width 41 height 11
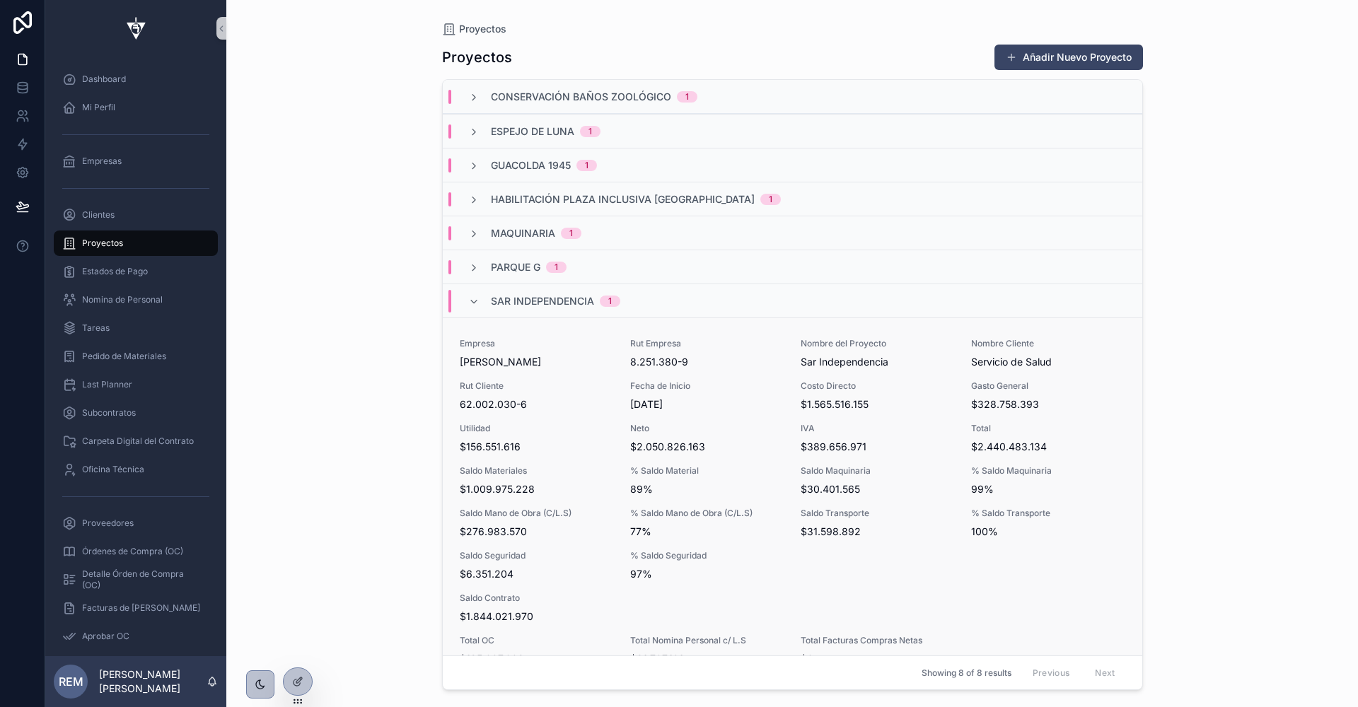
click at [555, 421] on div "Empresa [PERSON_NAME] Rut Empresa 8.251.380-9 Nombre del Proyecto Sar Independe…" at bounding box center [792, 502] width 665 height 328
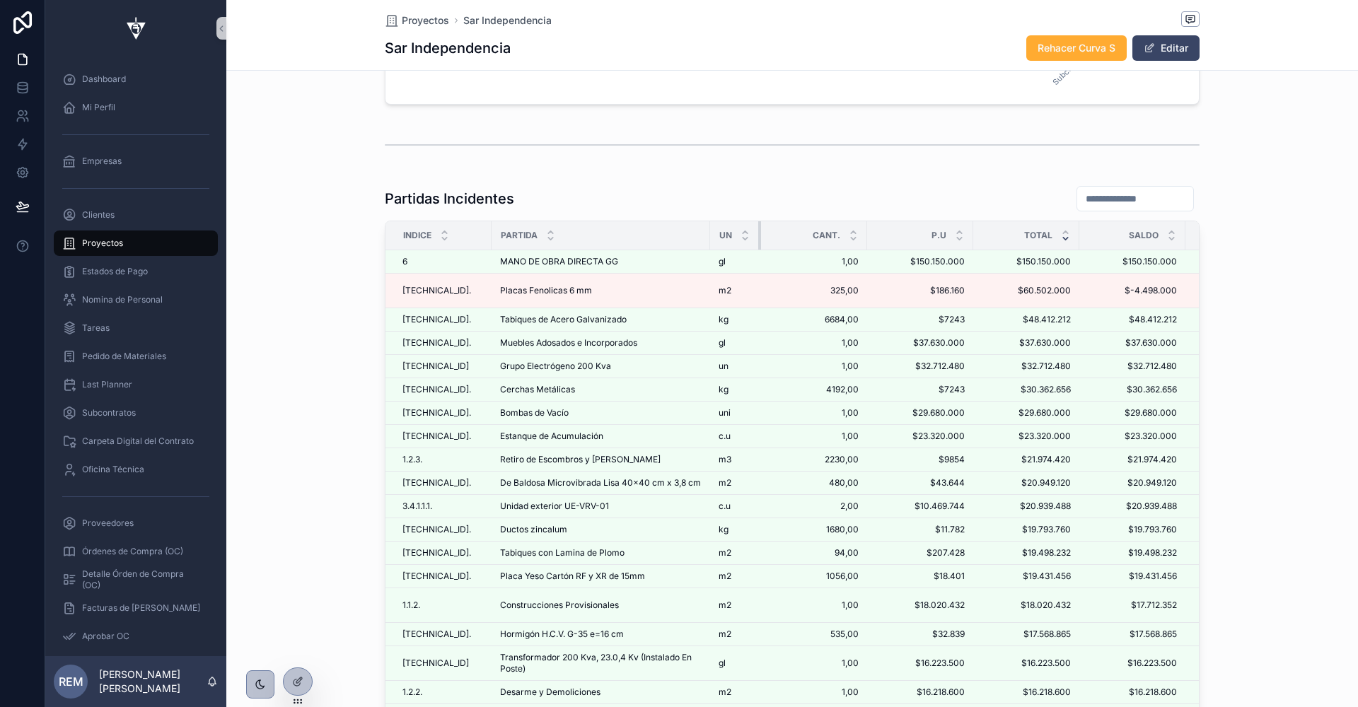
drag, startPoint x: 813, startPoint y: 226, endPoint x: 755, endPoint y: 226, distance: 58.0
click at [758, 226] on div "scrollable content" at bounding box center [761, 235] width 6 height 28
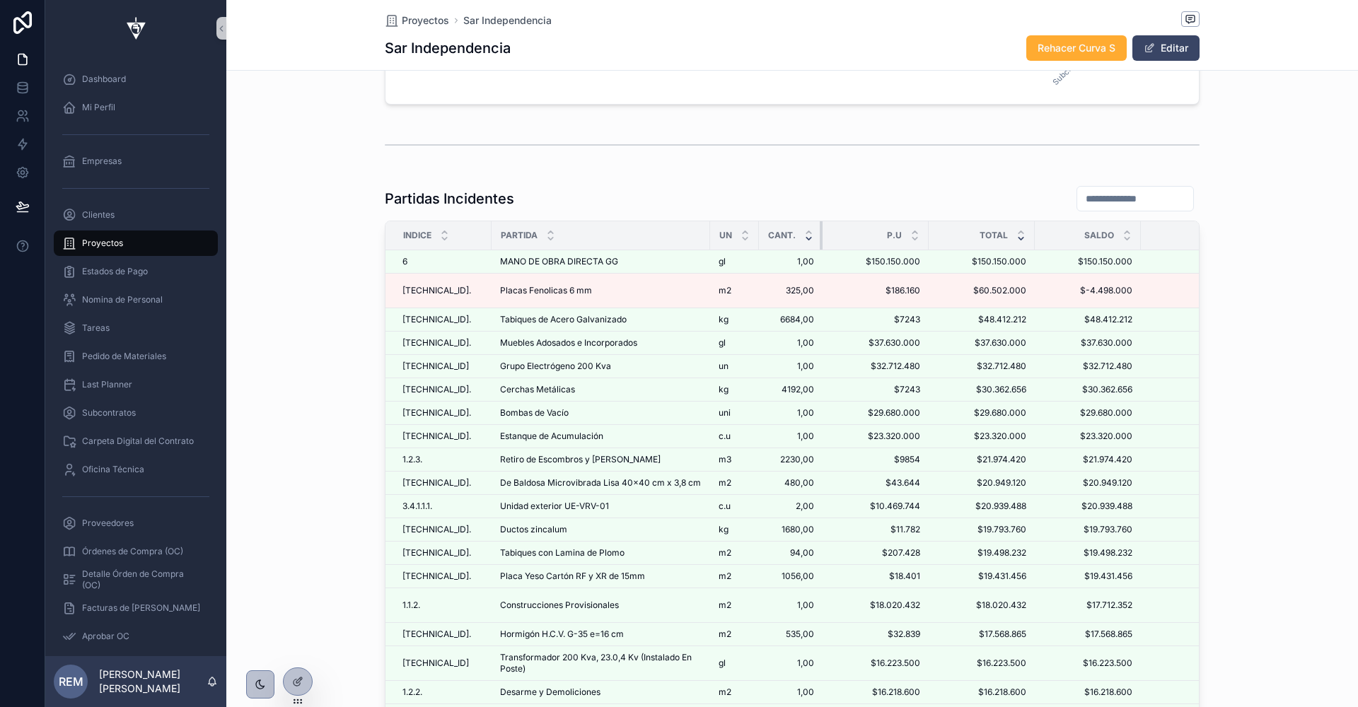
drag, startPoint x: 862, startPoint y: 229, endPoint x: 812, endPoint y: 229, distance: 50.2
click at [812, 229] on th "Cant." at bounding box center [791, 235] width 64 height 29
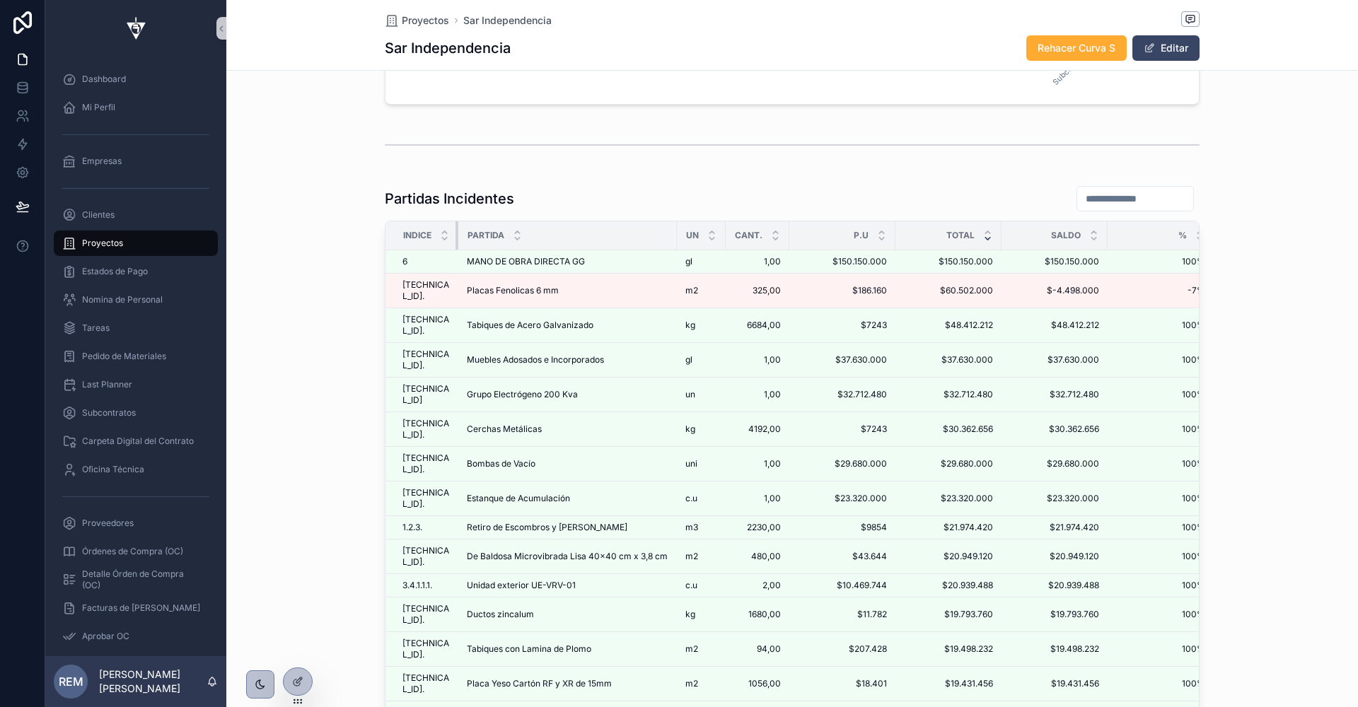
drag, startPoint x: 490, startPoint y: 224, endPoint x: 438, endPoint y: 226, distance: 52.4
click at [438, 226] on th "Indice" at bounding box center [421, 235] width 73 height 29
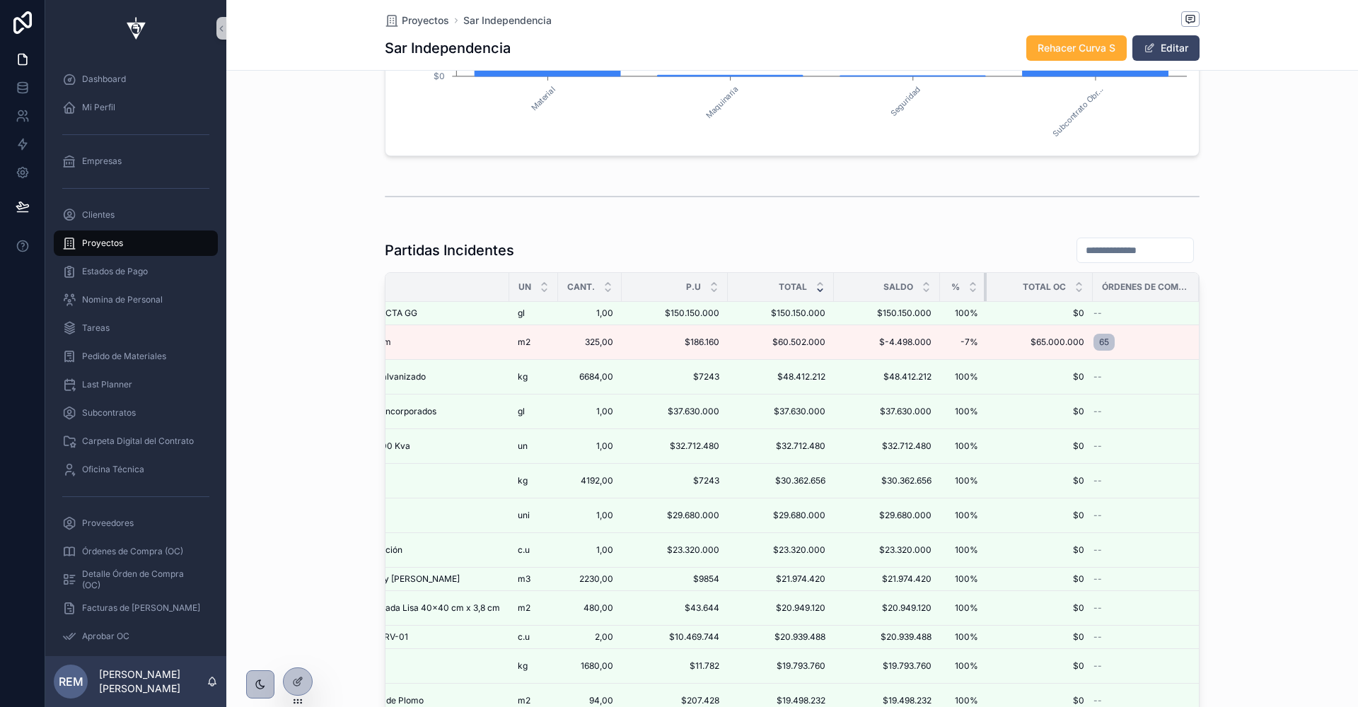
drag, startPoint x: 1015, startPoint y: 283, endPoint x: 955, endPoint y: 283, distance: 59.4
click at [955, 283] on th "%" at bounding box center [963, 287] width 47 height 29
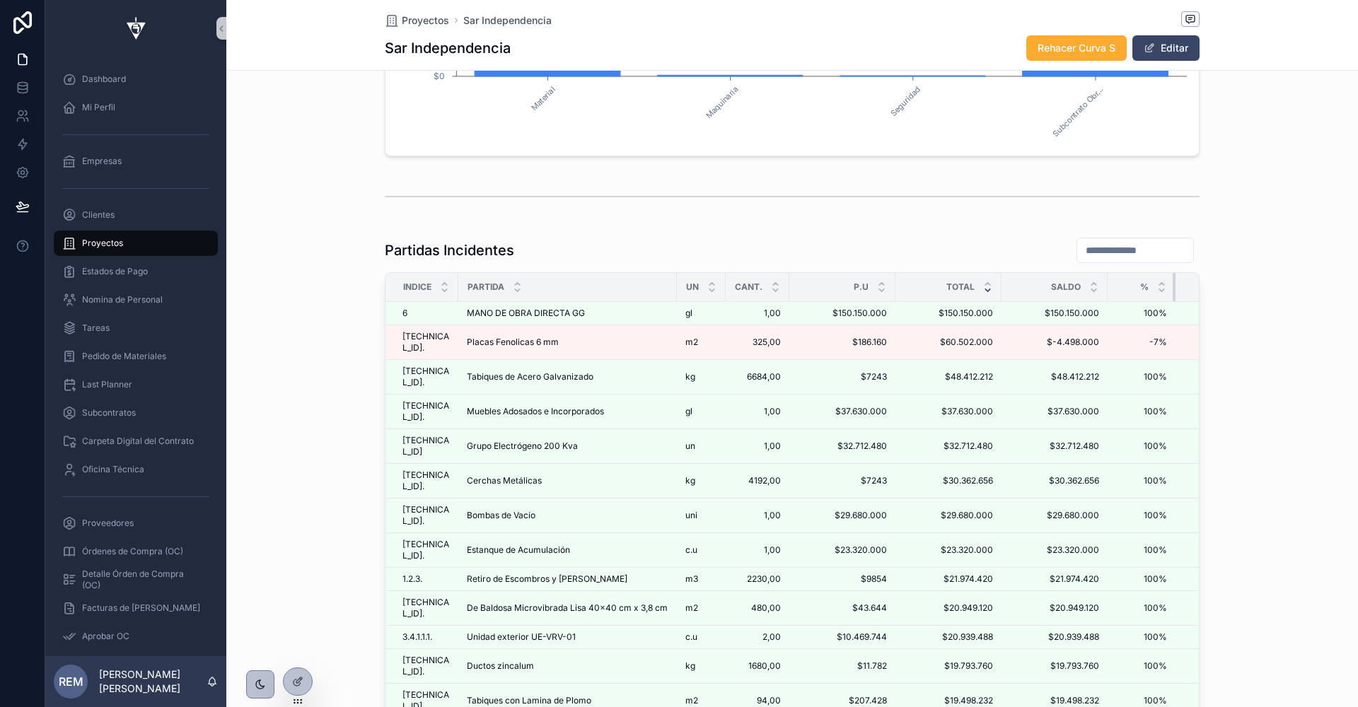
drag, startPoint x: 1152, startPoint y: 279, endPoint x: 1173, endPoint y: 279, distance: 21.2
click at [1174, 279] on div "scrollable content" at bounding box center [1176, 287] width 6 height 28
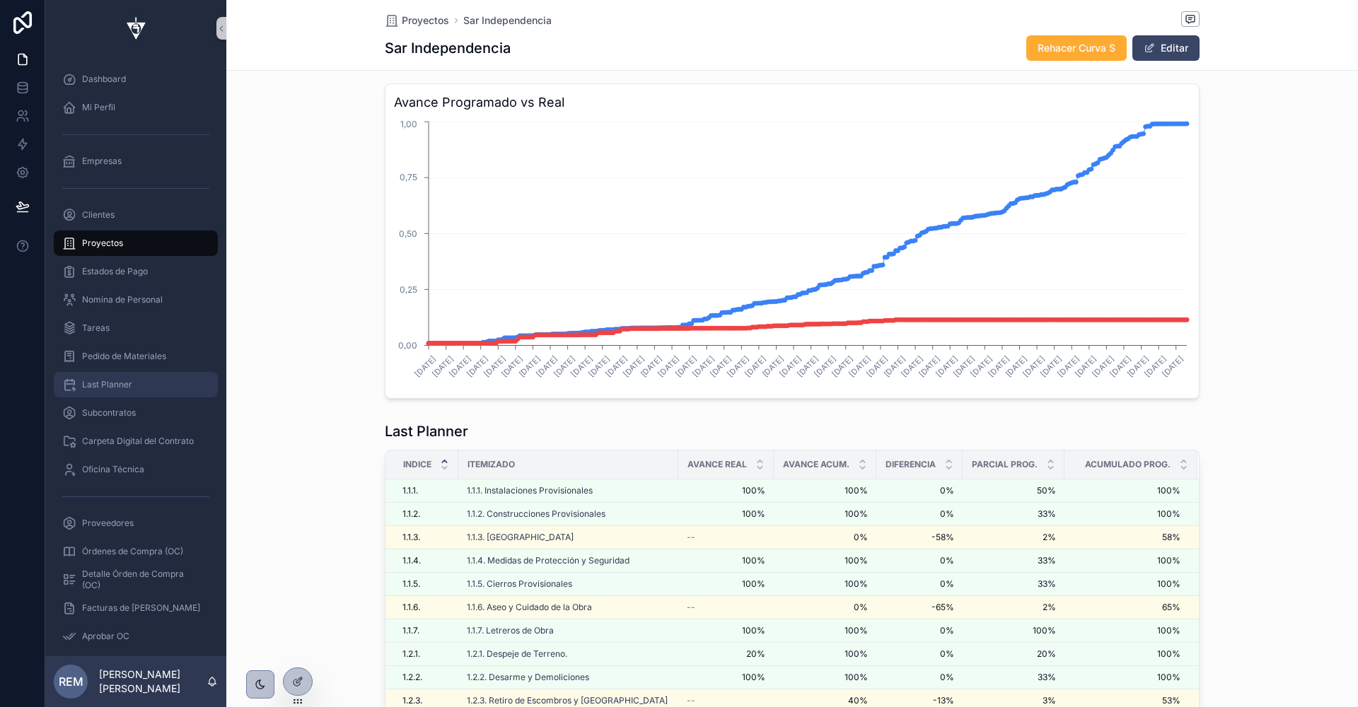
click at [170, 390] on div "Last Planner" at bounding box center [135, 384] width 147 height 23
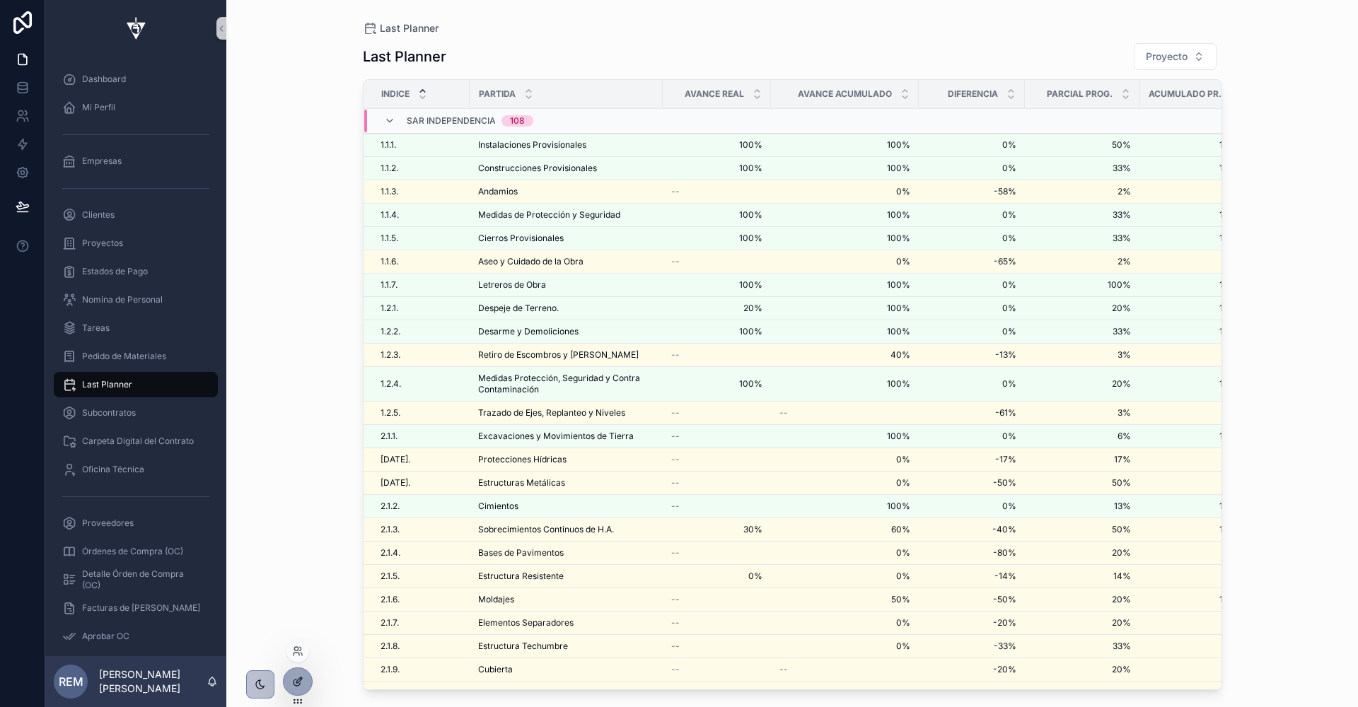
click at [296, 679] on icon at bounding box center [297, 681] width 11 height 11
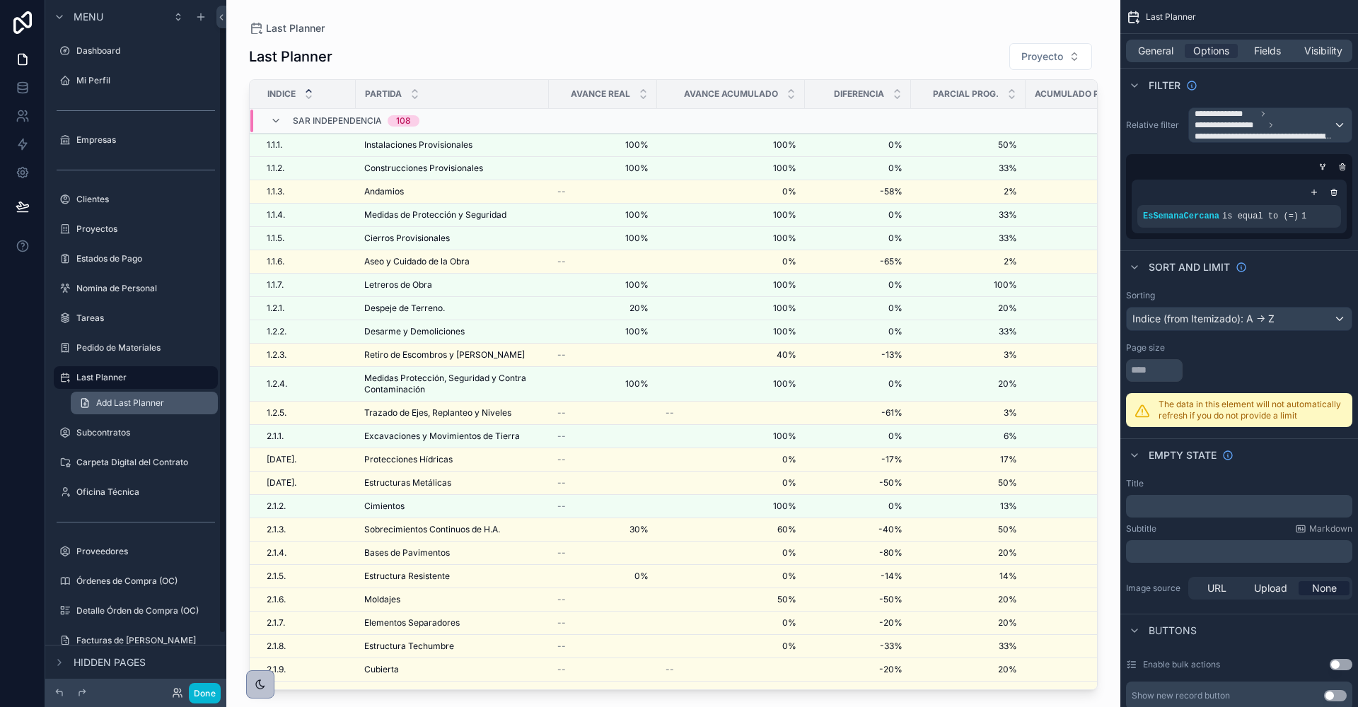
scroll to position [16, 0]
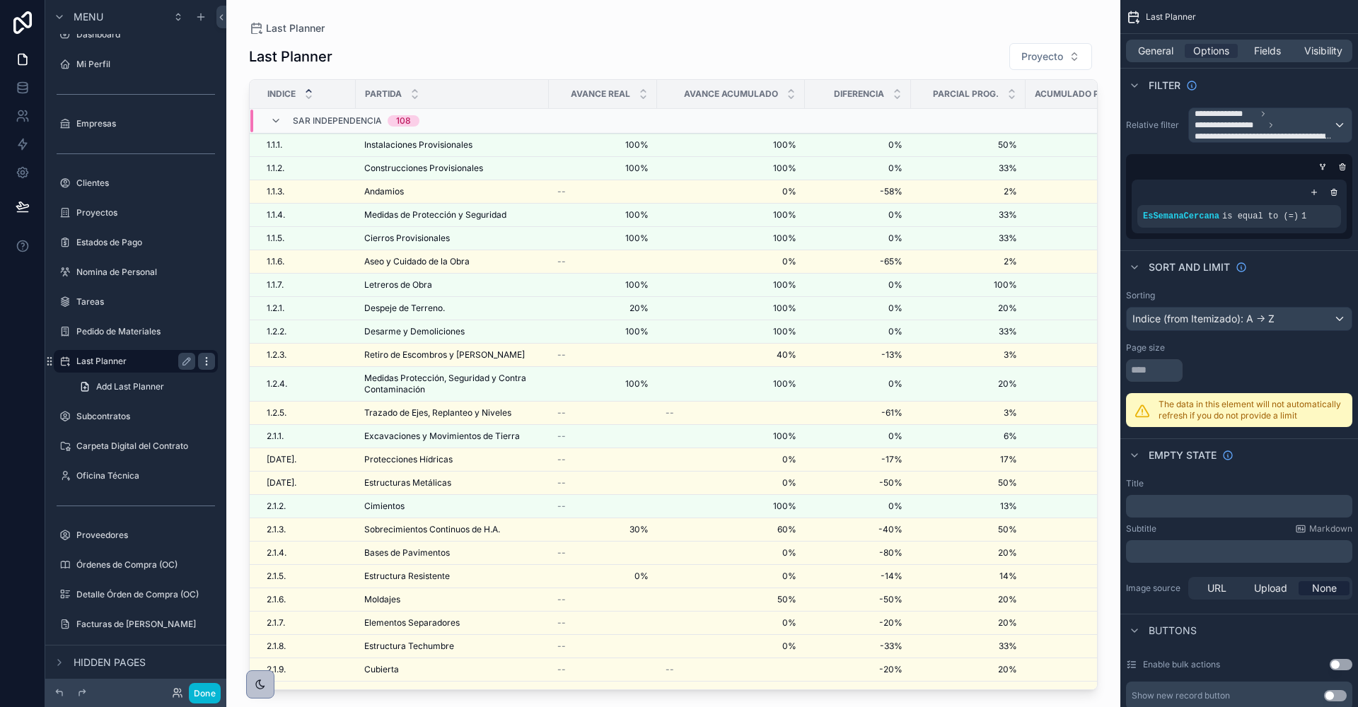
click at [204, 359] on icon "scrollable content" at bounding box center [206, 361] width 11 height 11
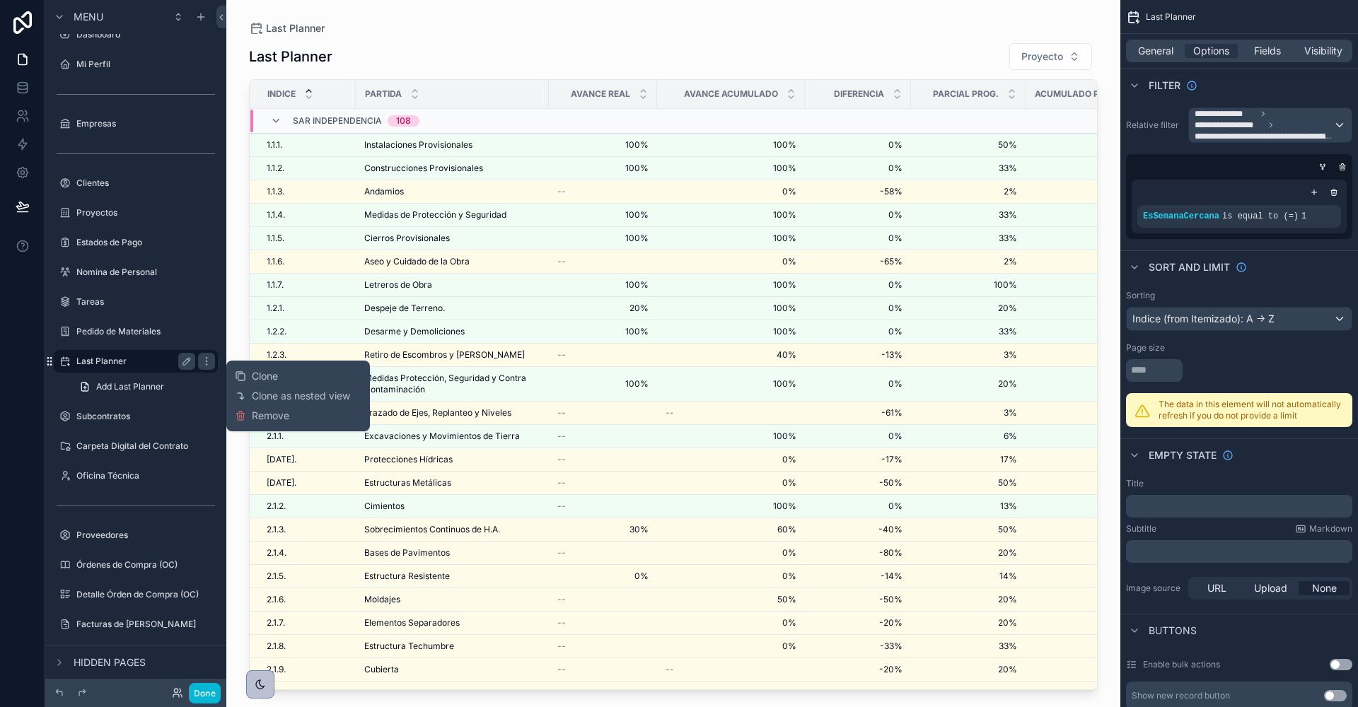
click at [54, 361] on icon "scrollable content" at bounding box center [49, 361] width 11 height 11
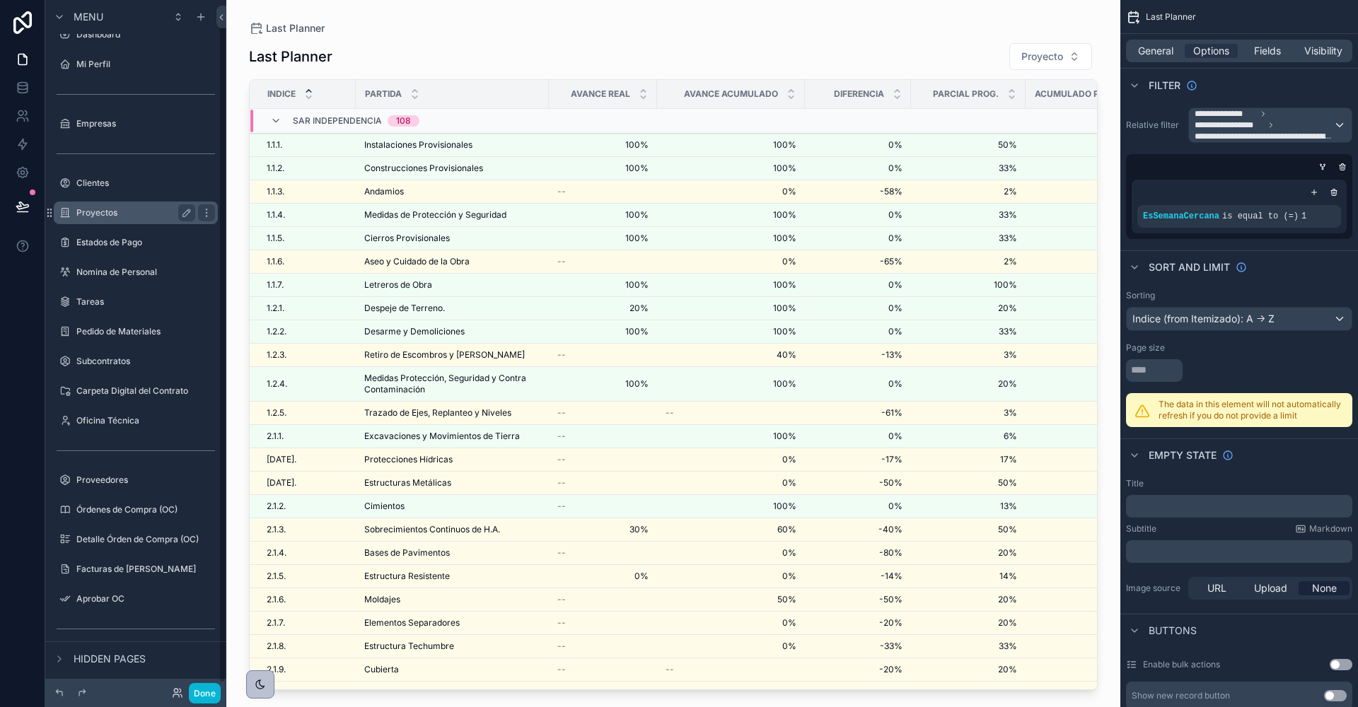
click at [123, 212] on label "Proyectos" at bounding box center [132, 212] width 113 height 11
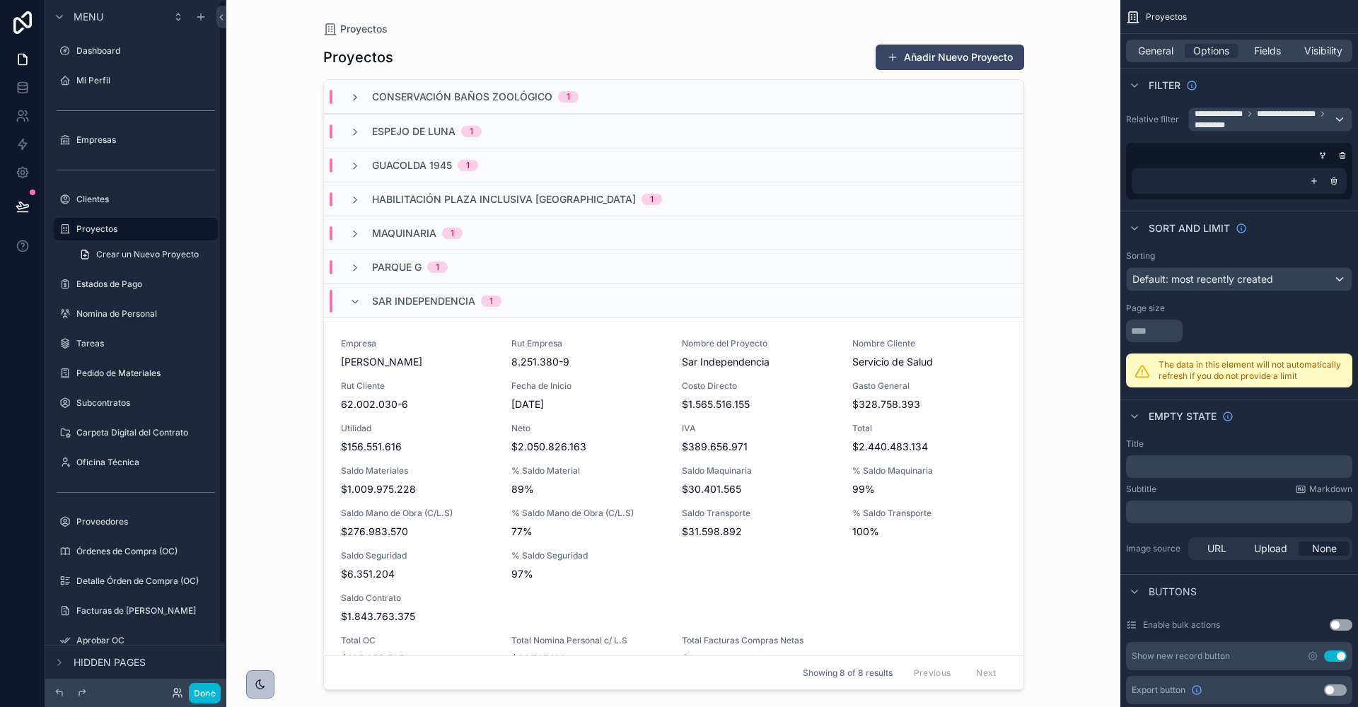
click at [458, 445] on div "scrollable content" at bounding box center [673, 345] width 723 height 690
click at [407, 444] on span "$156.551.616" at bounding box center [417, 447] width 153 height 14
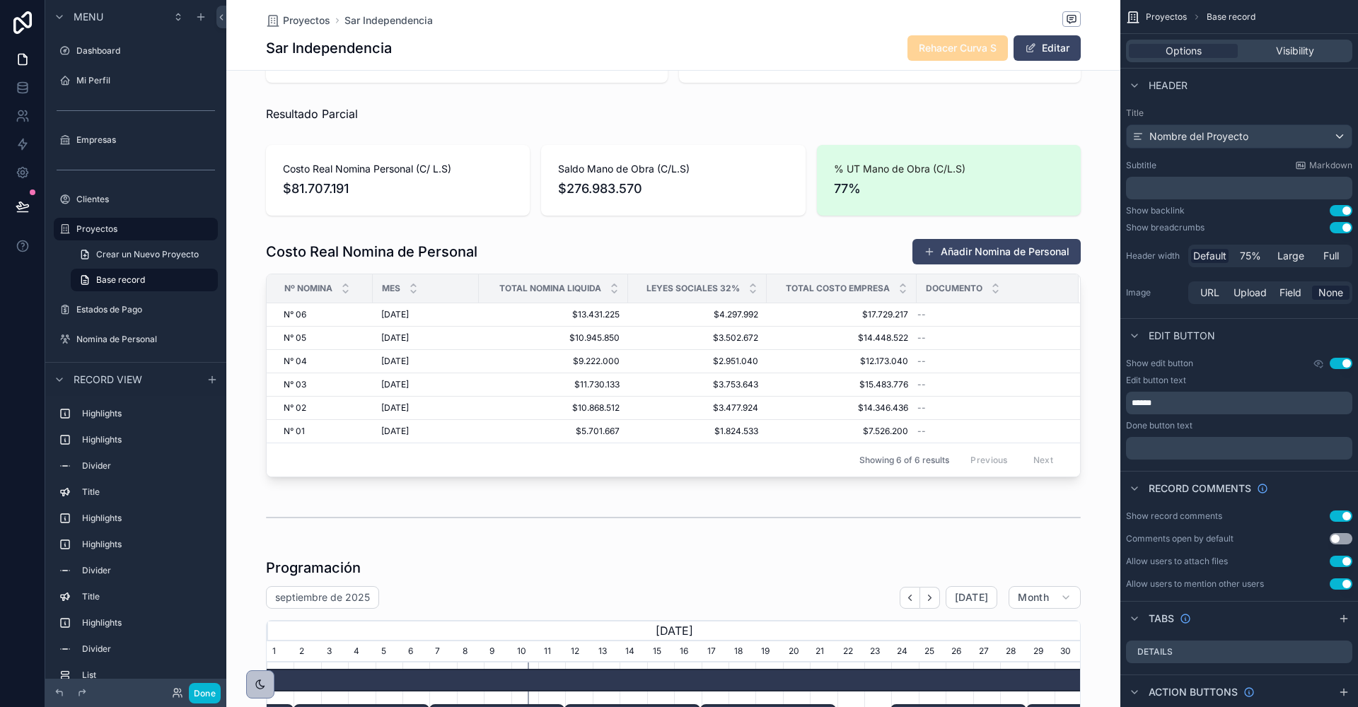
scroll to position [5475, 0]
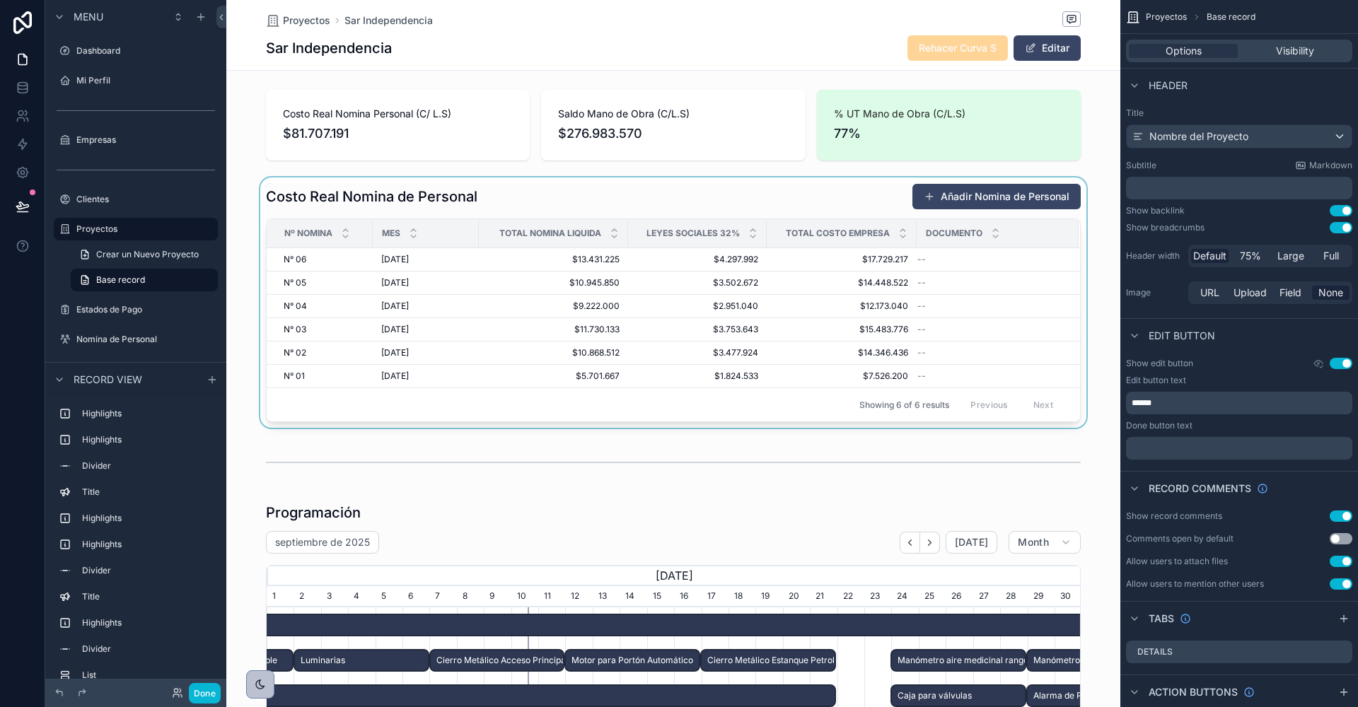
click at [955, 186] on div "scrollable content" at bounding box center [673, 303] width 894 height 250
click at [992, 186] on button "Añadir Nomina de Personal" at bounding box center [996, 196] width 168 height 25
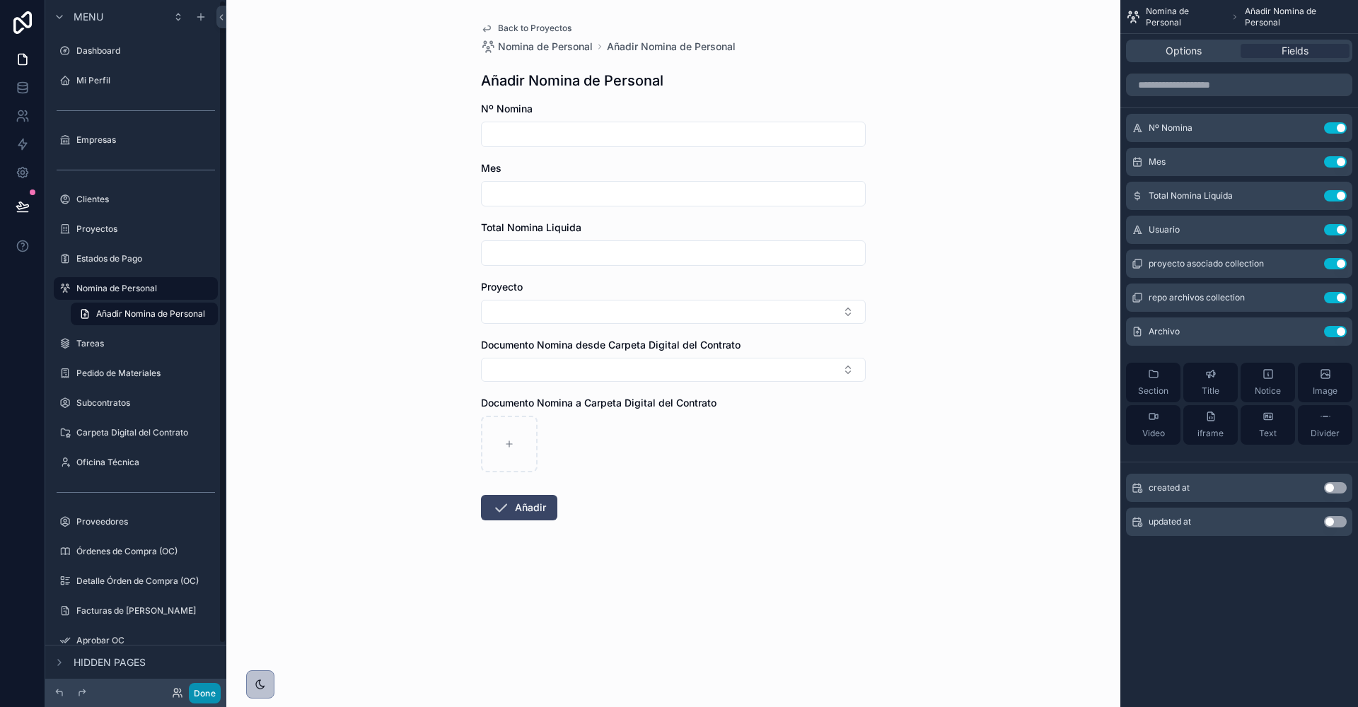
click at [196, 694] on button "Done" at bounding box center [205, 693] width 32 height 21
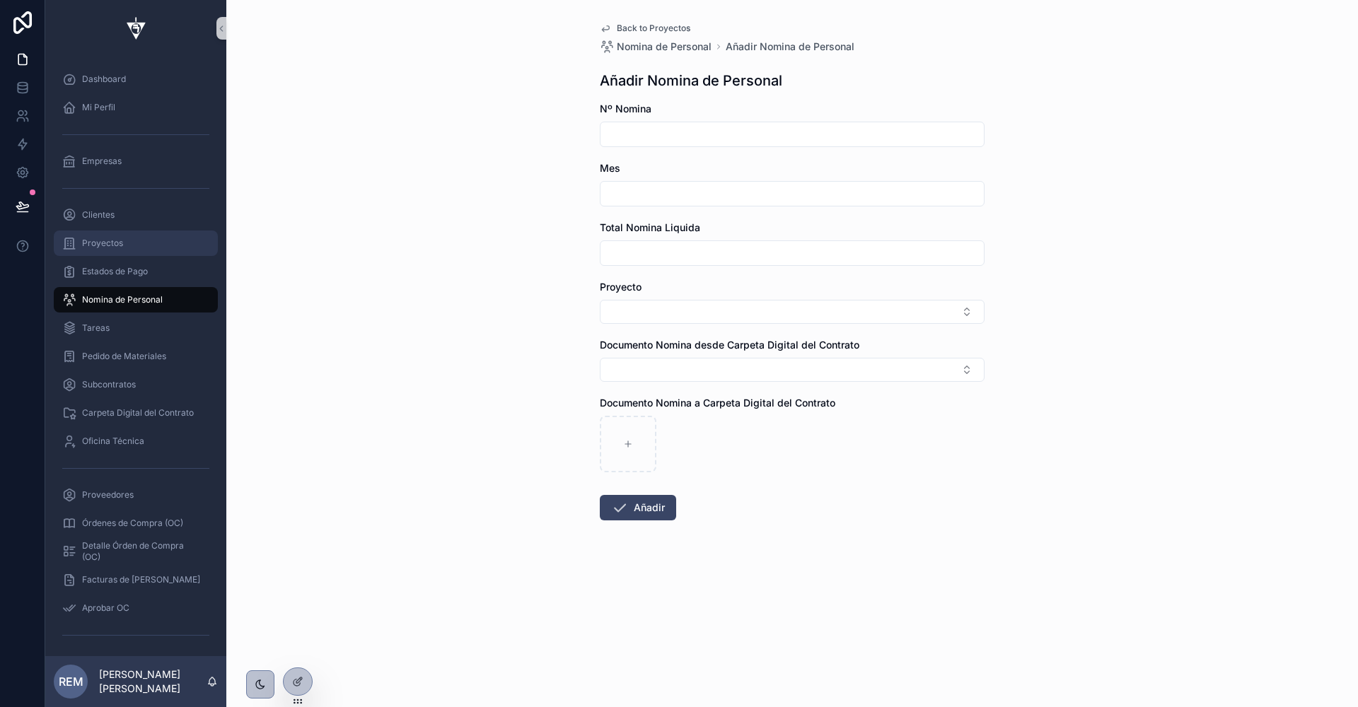
click at [91, 250] on div "Proyectos" at bounding box center [135, 243] width 147 height 23
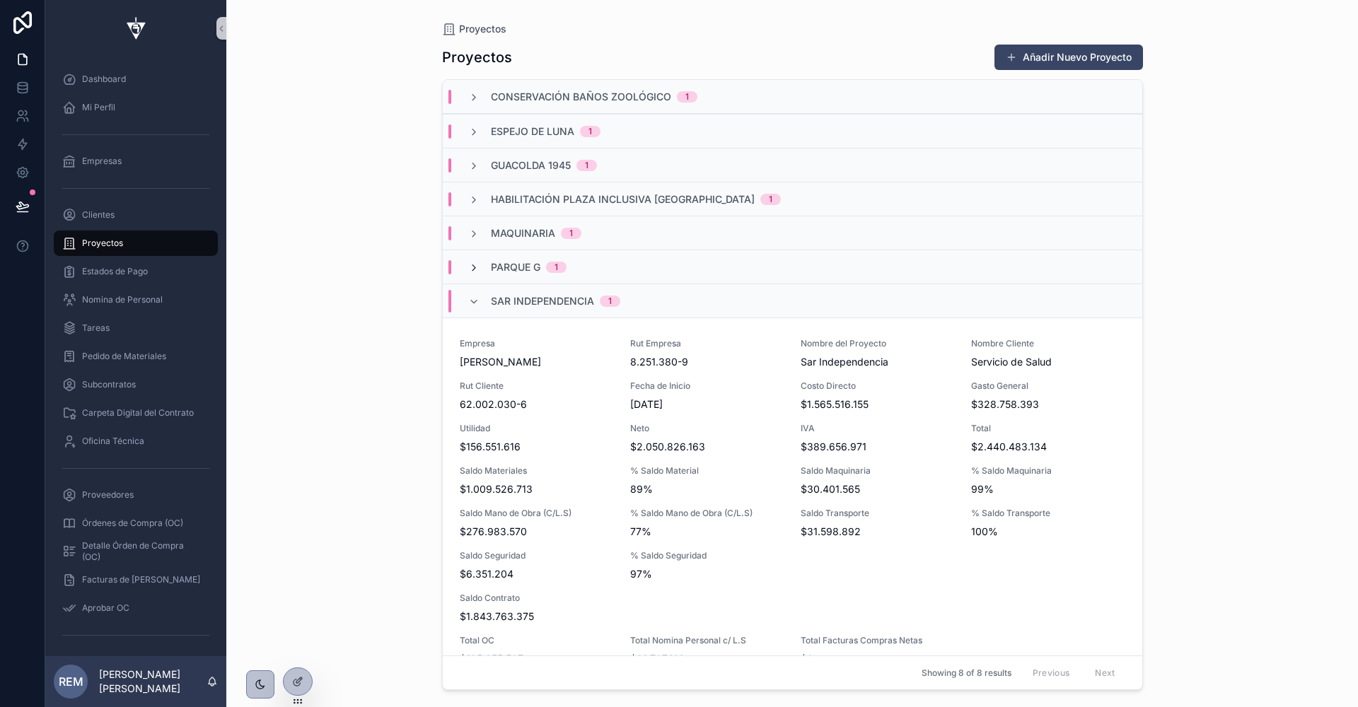
click at [476, 264] on icon "scrollable content" at bounding box center [473, 267] width 11 height 11
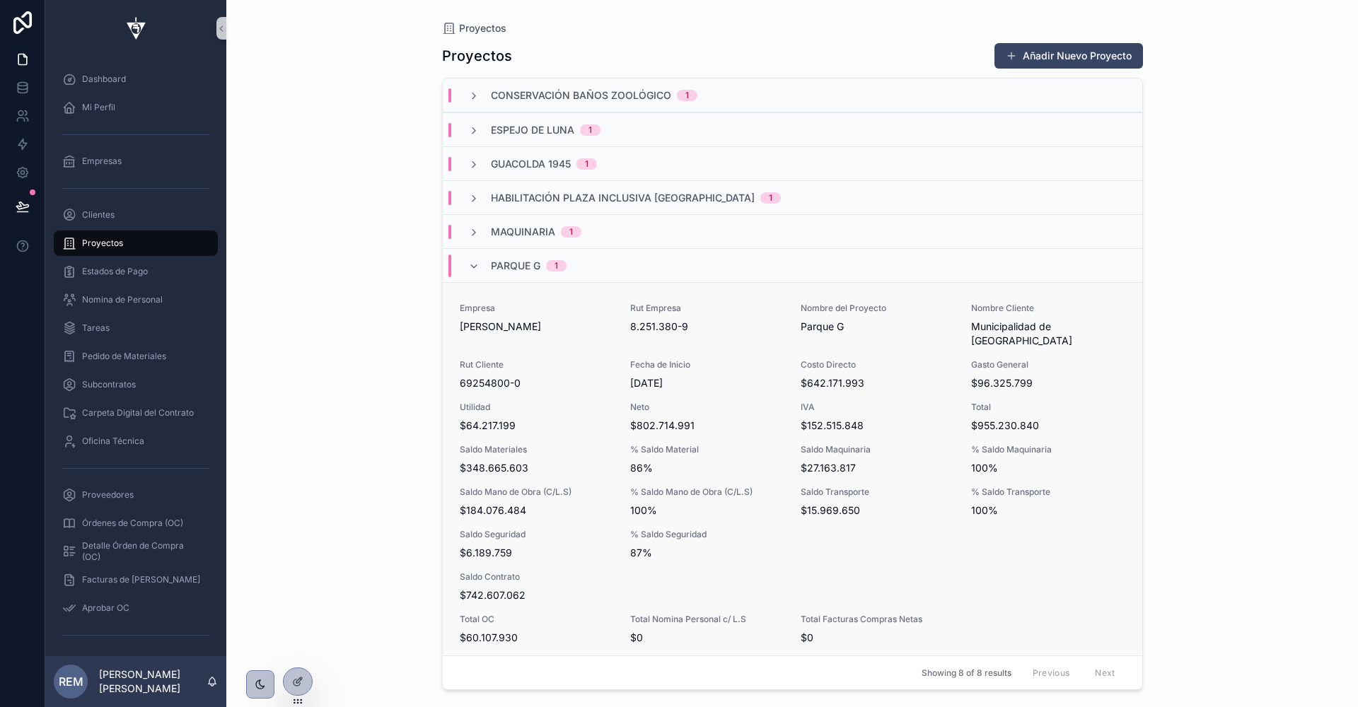
click at [516, 359] on span "Rut Cliente" at bounding box center [536, 364] width 153 height 11
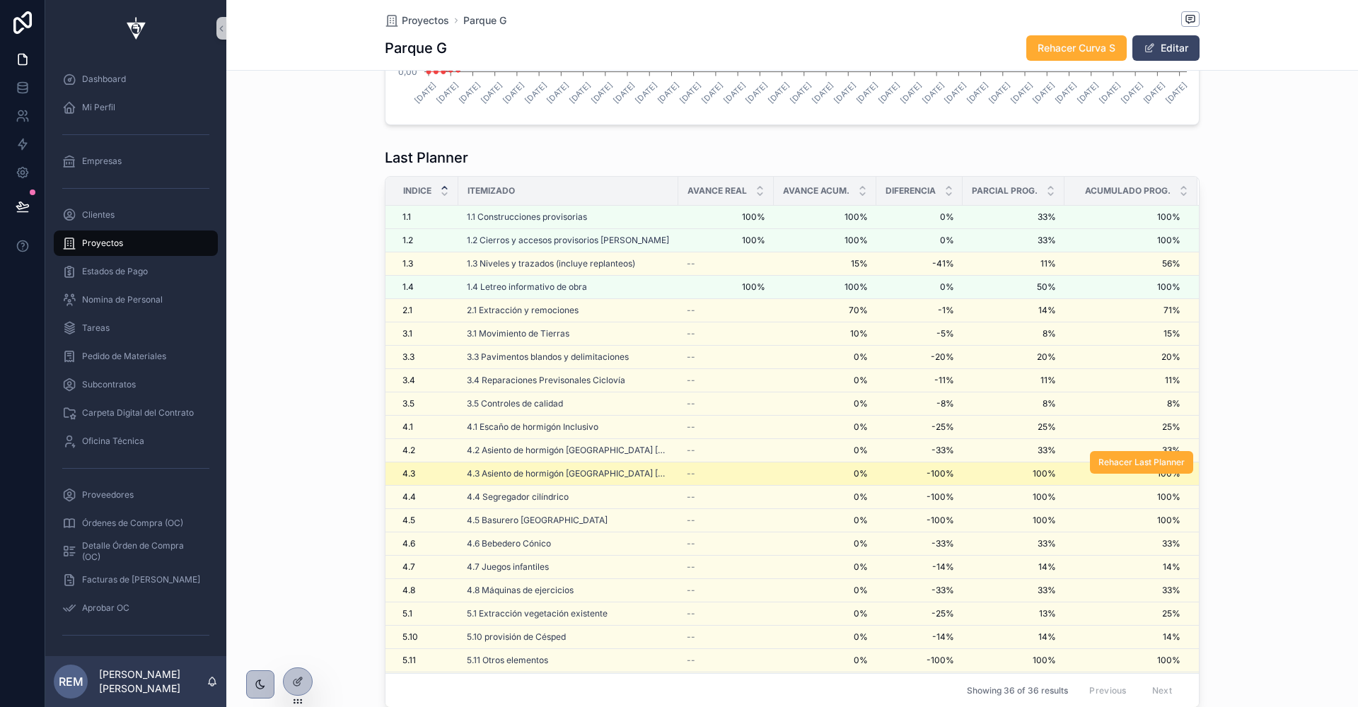
scroll to position [2453, 0]
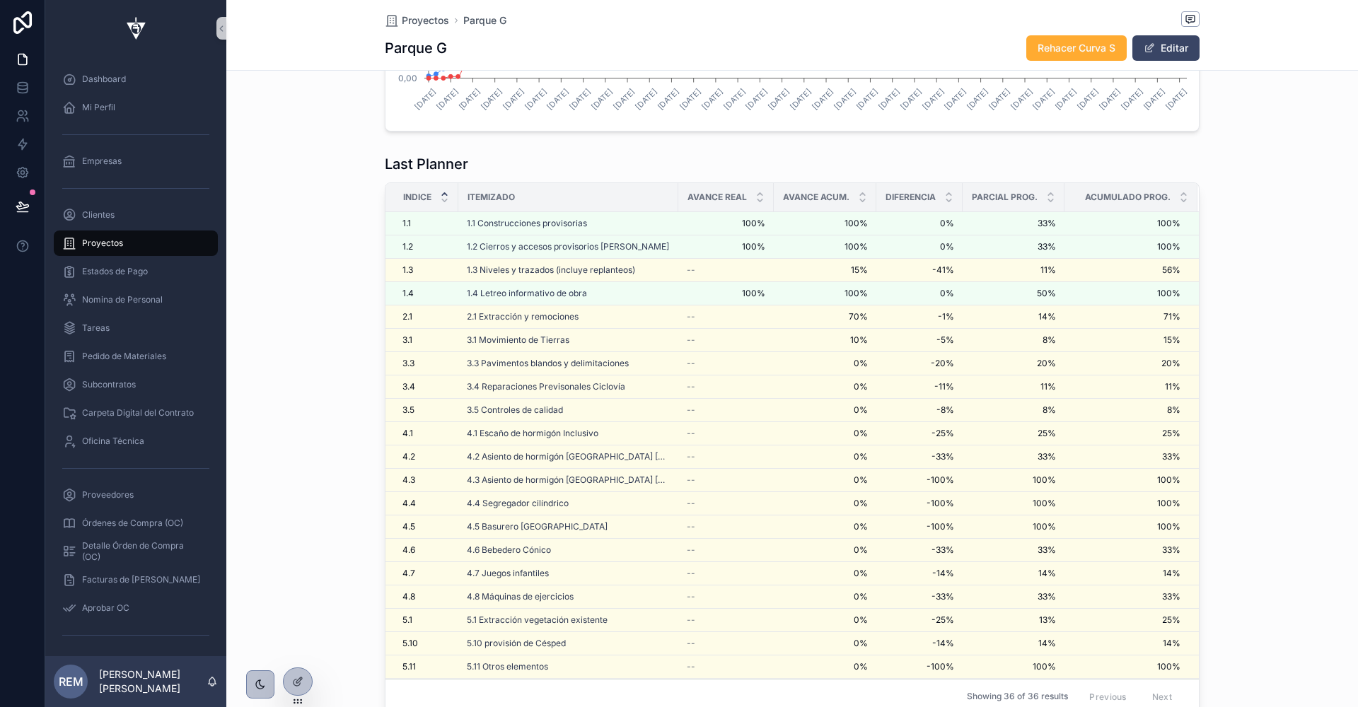
click at [120, 243] on span "Proyectos" at bounding box center [102, 243] width 41 height 11
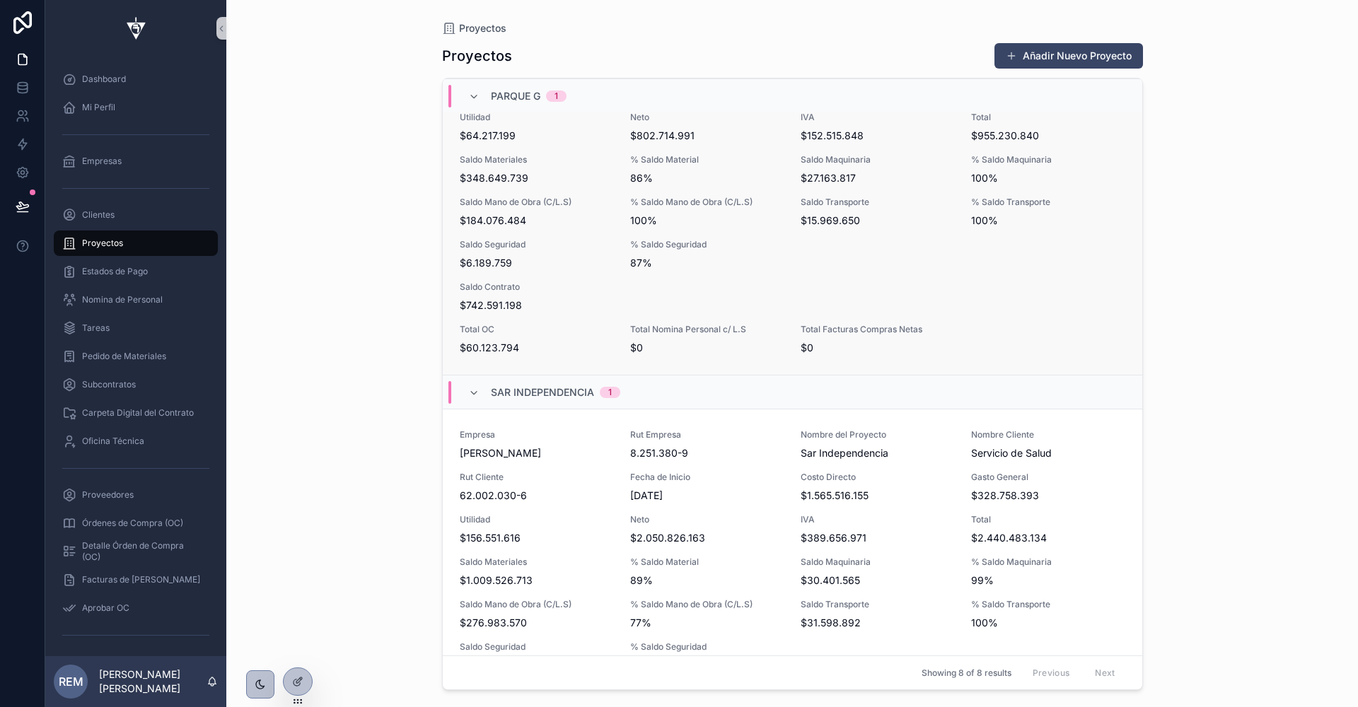
scroll to position [429, 0]
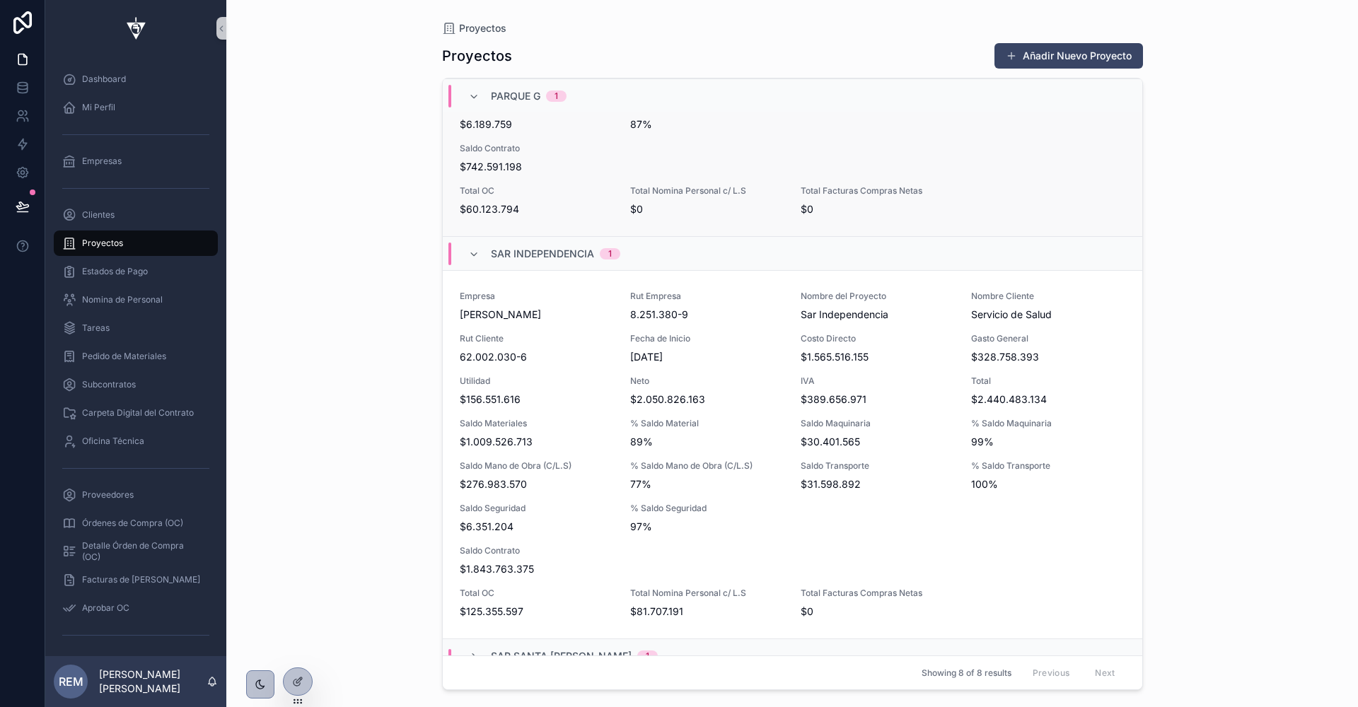
click at [502, 460] on span "Saldo Mano de Obra (C/L.S)" at bounding box center [536, 465] width 153 height 11
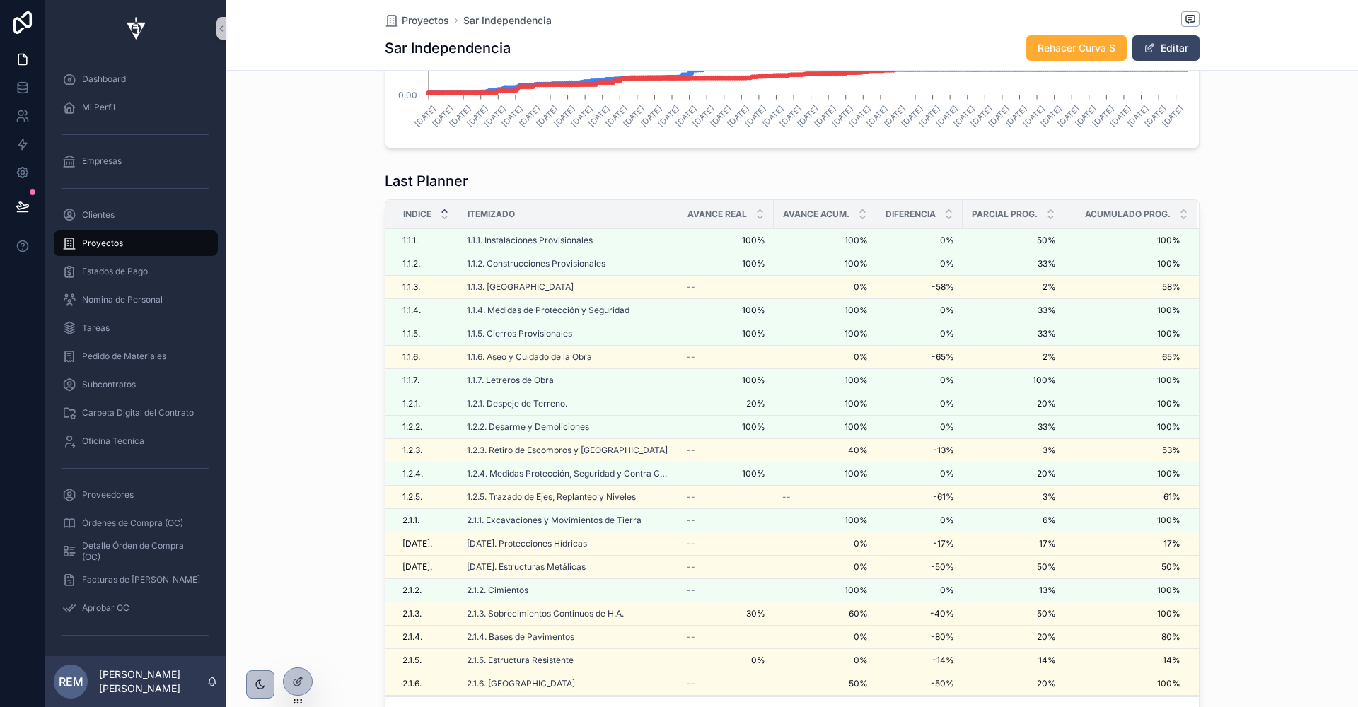
scroll to position [2426, 0]
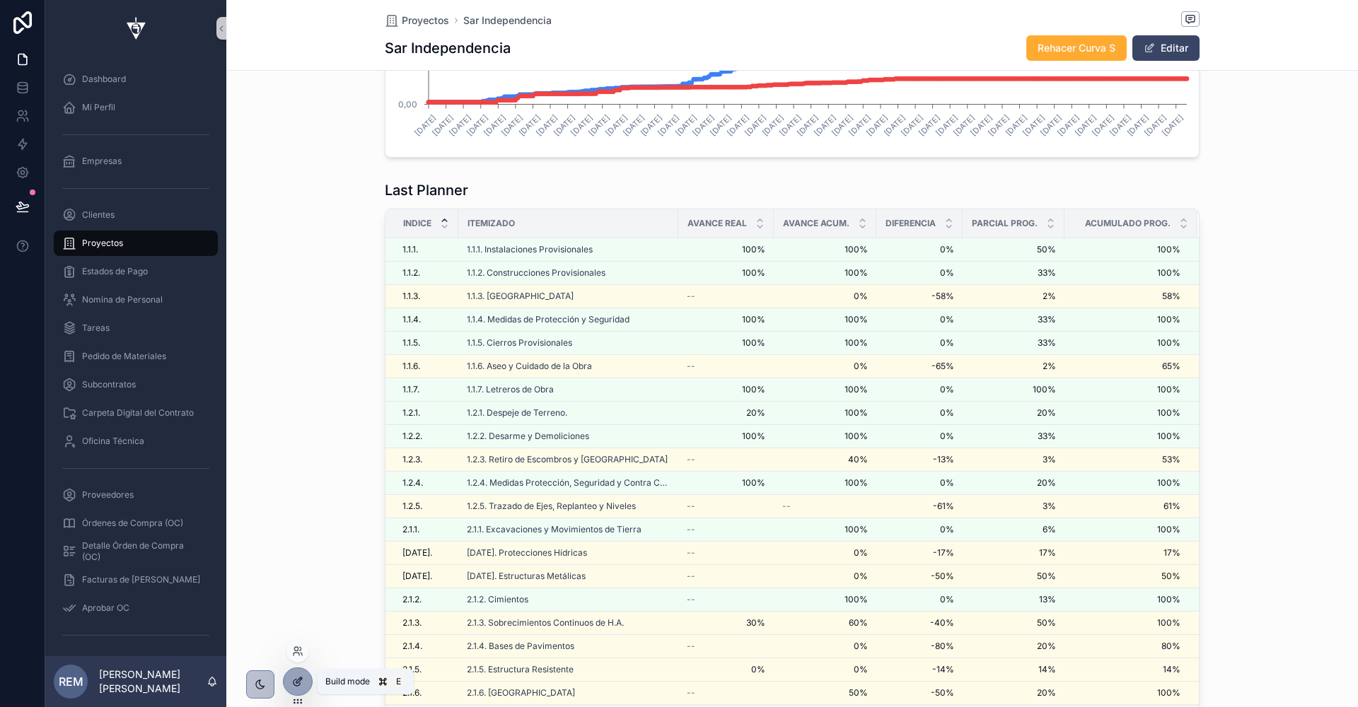
click at [292, 687] on icon at bounding box center [297, 681] width 11 height 11
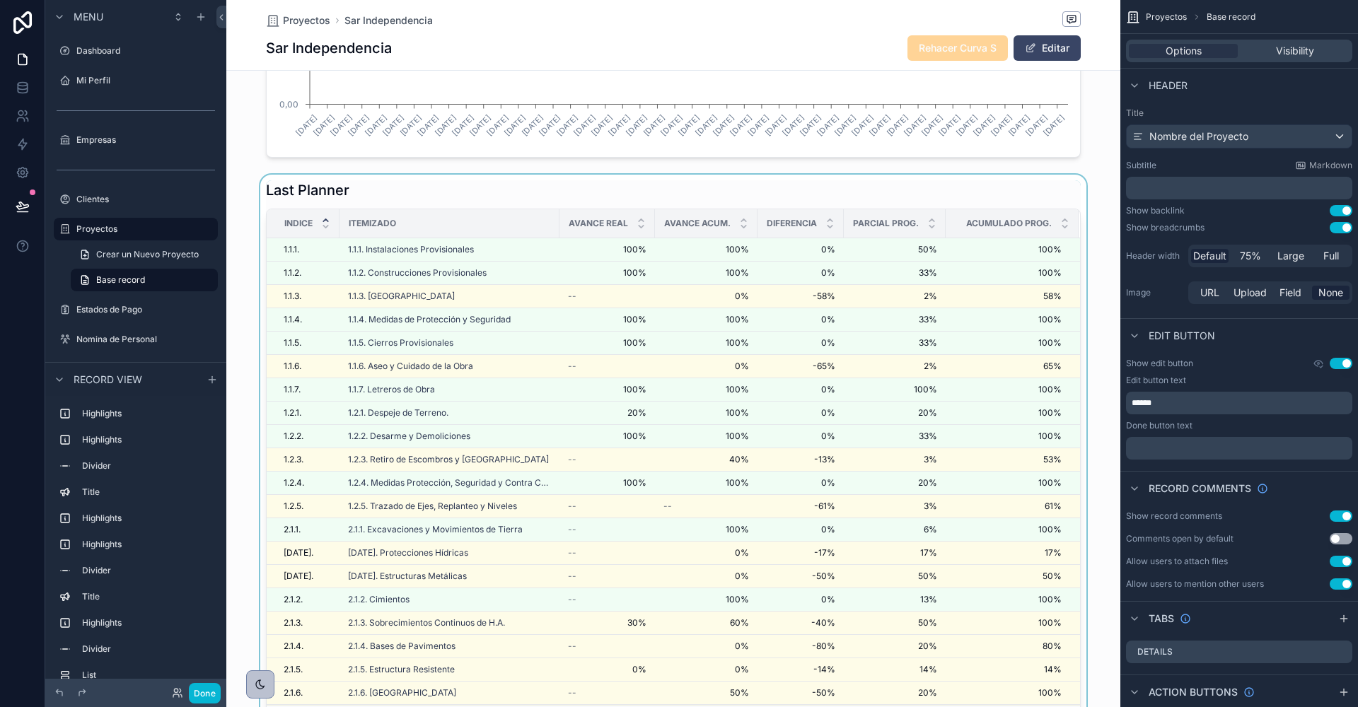
click at [706, 183] on div "scrollable content" at bounding box center [673, 460] width 894 height 571
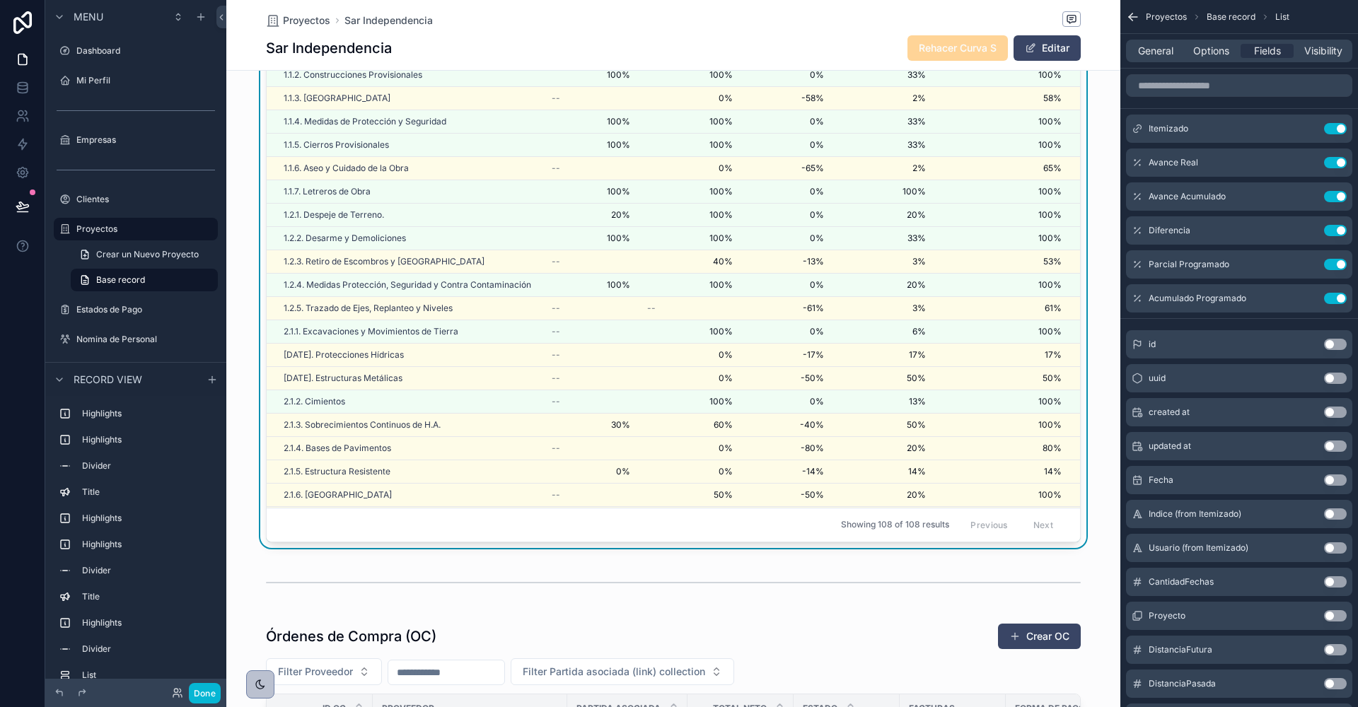
scroll to position [2511, 0]
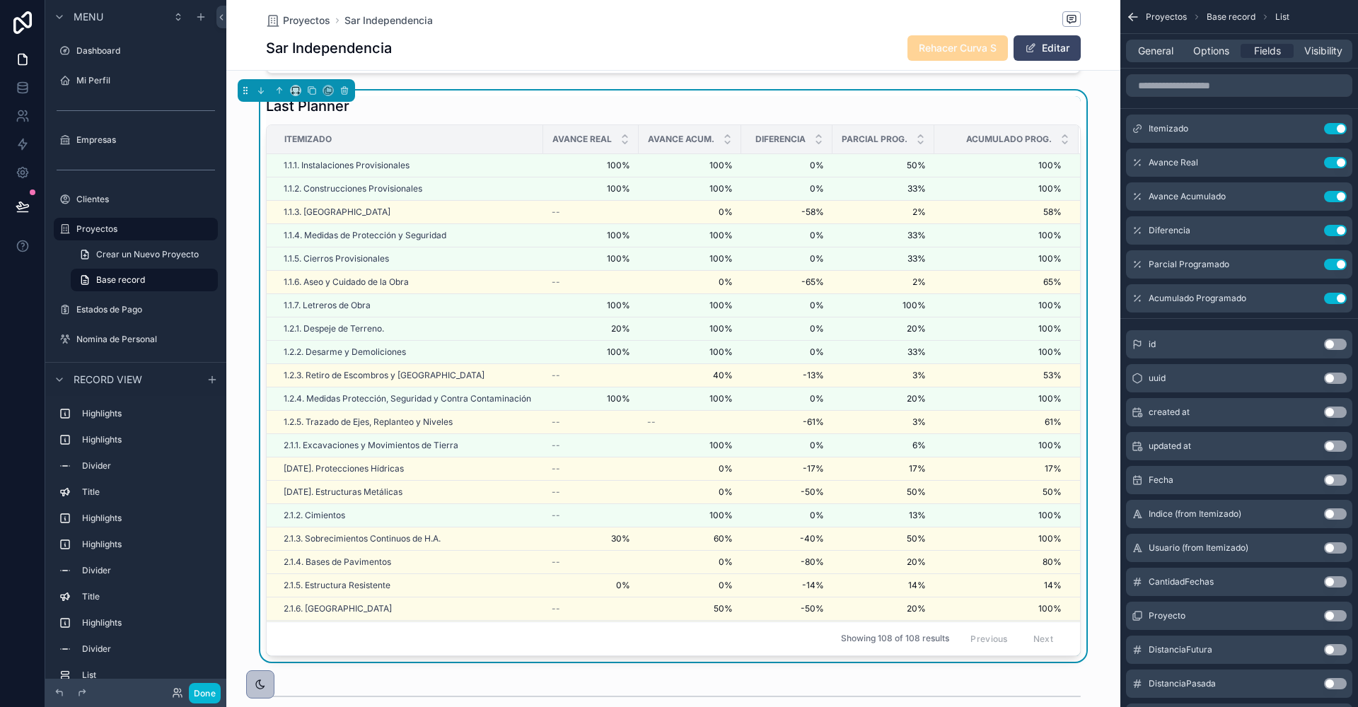
click at [250, 323] on div "Last Planner Itemizado Avance Real Avance Acum. Diferencia Parcial Prog. Acumul…" at bounding box center [673, 376] width 894 height 571
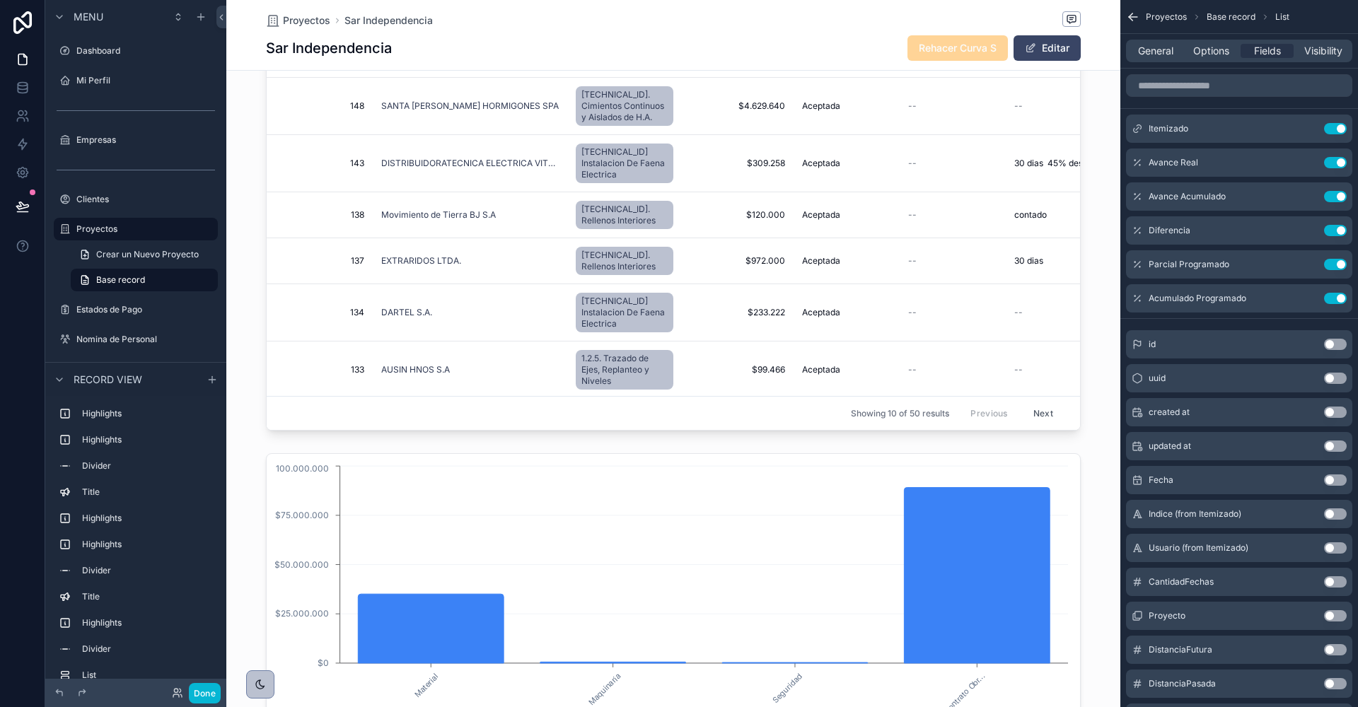
scroll to position [3281, 0]
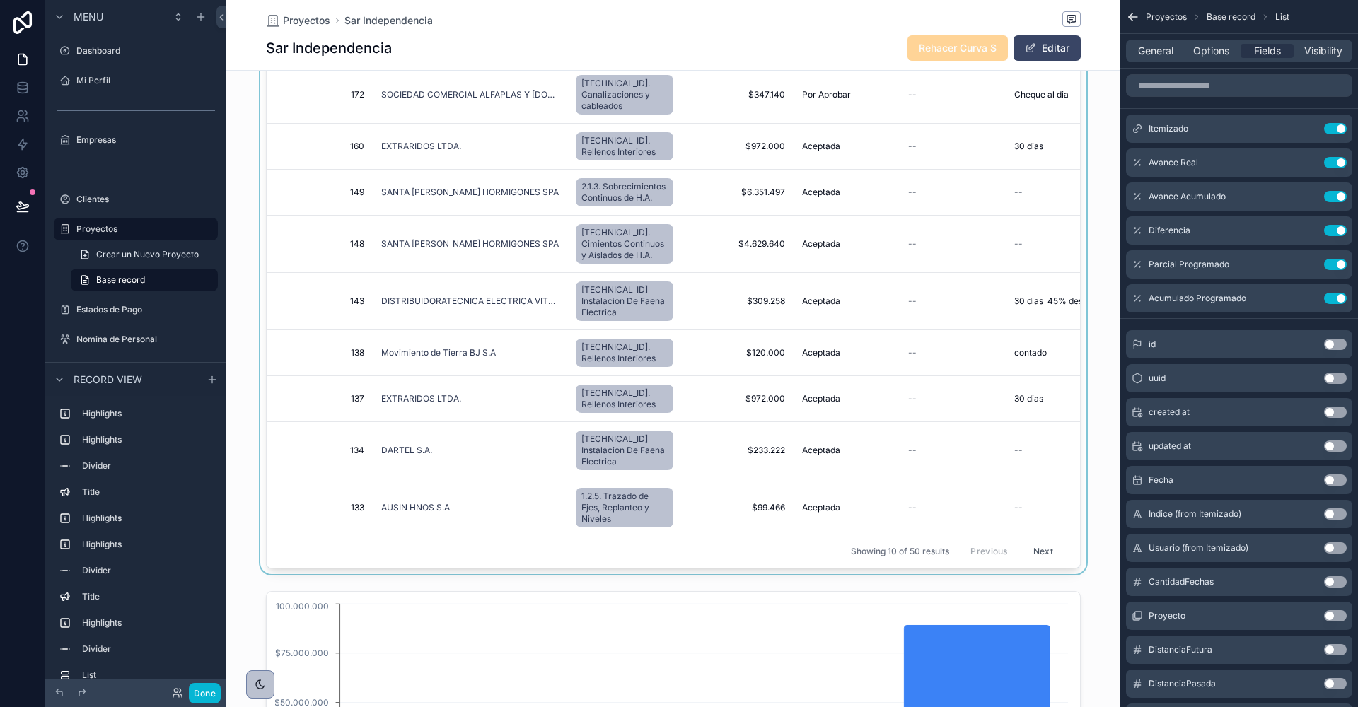
click at [308, 303] on div "scrollable content" at bounding box center [673, 267] width 894 height 614
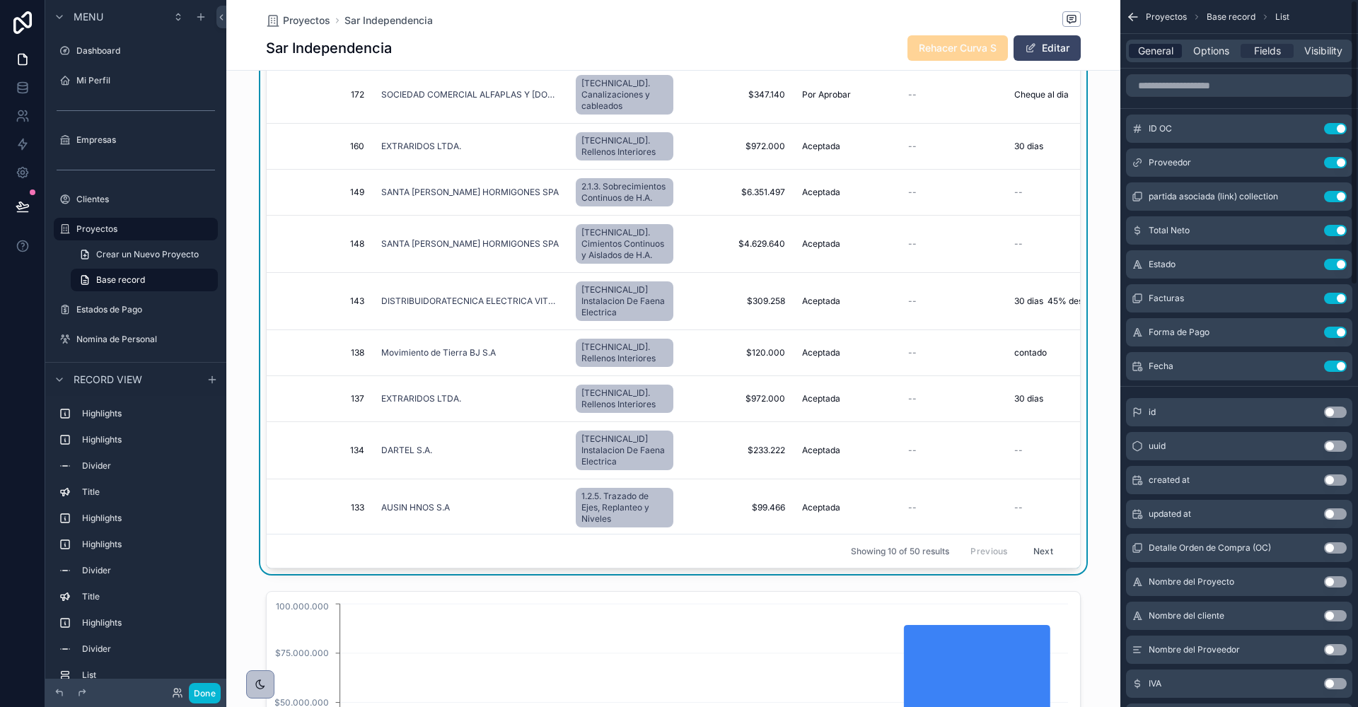
click at [1151, 49] on span "General" at bounding box center [1155, 51] width 35 height 14
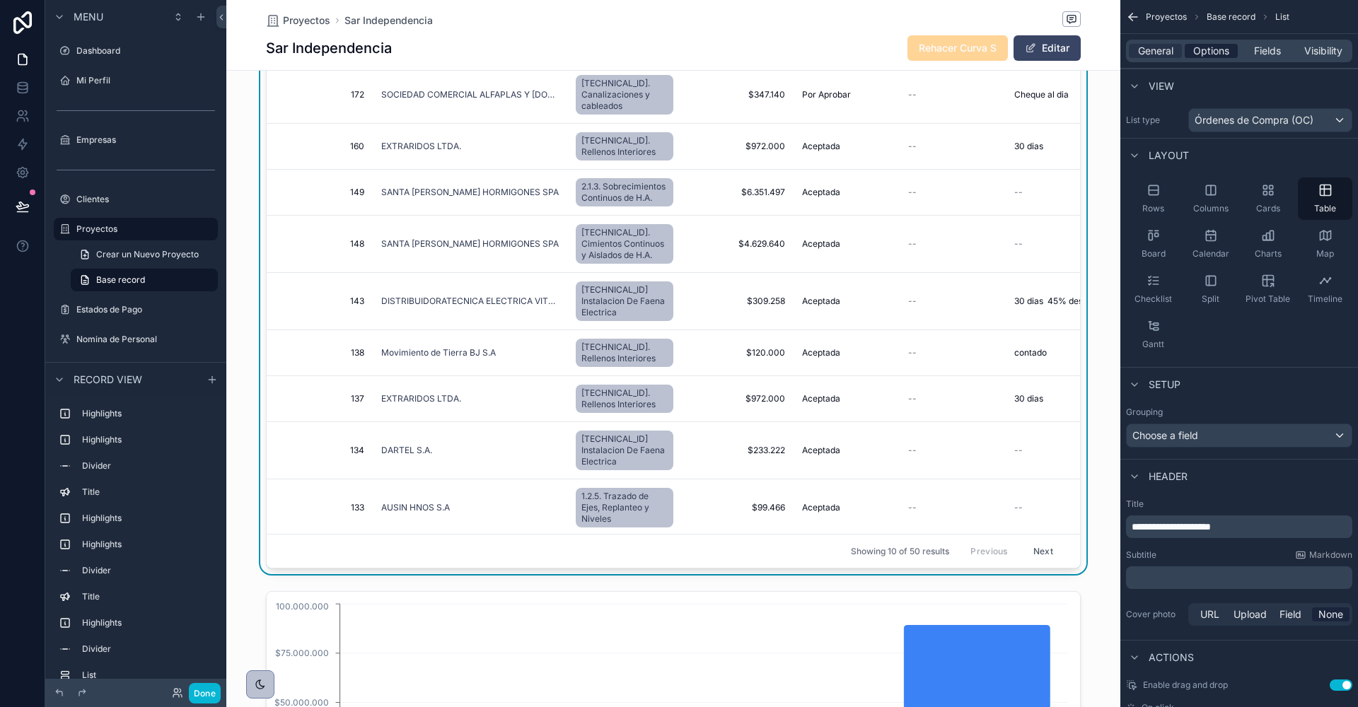
click at [1203, 47] on span "Options" at bounding box center [1211, 51] width 36 height 14
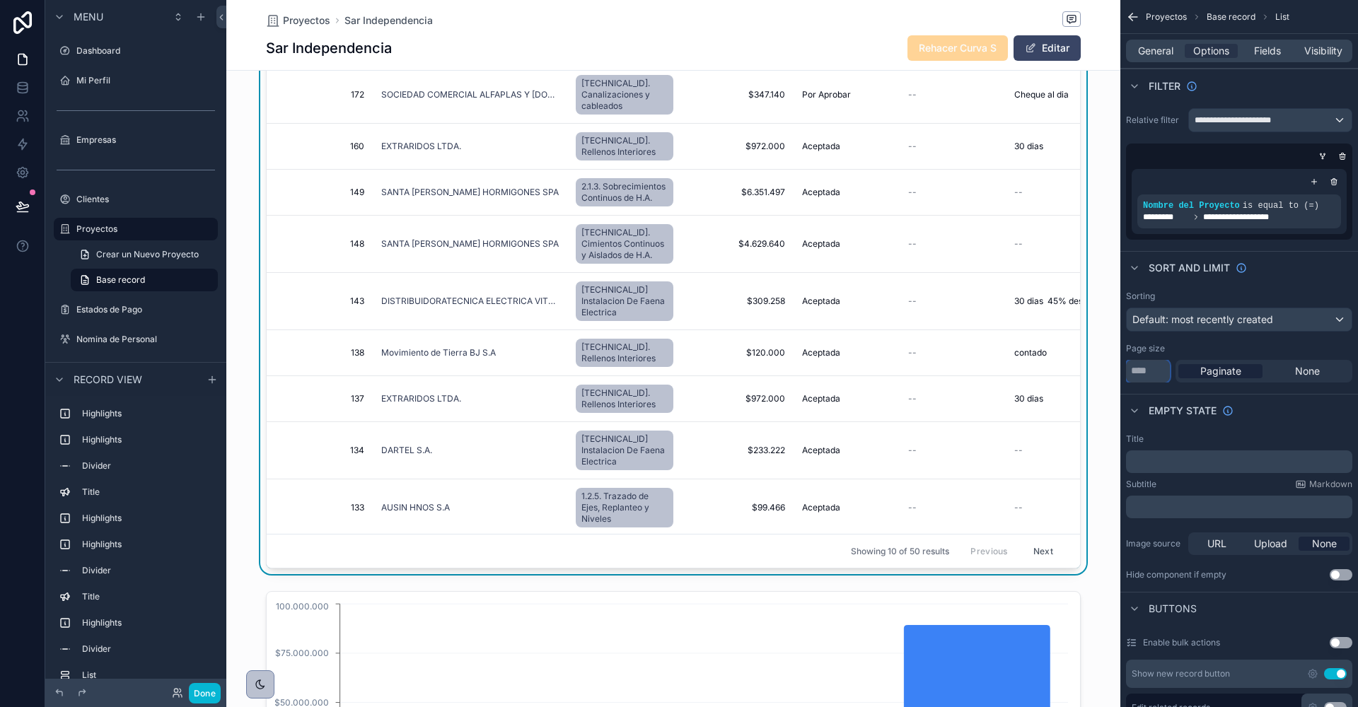
click at [1144, 369] on input "**" at bounding box center [1148, 371] width 44 height 23
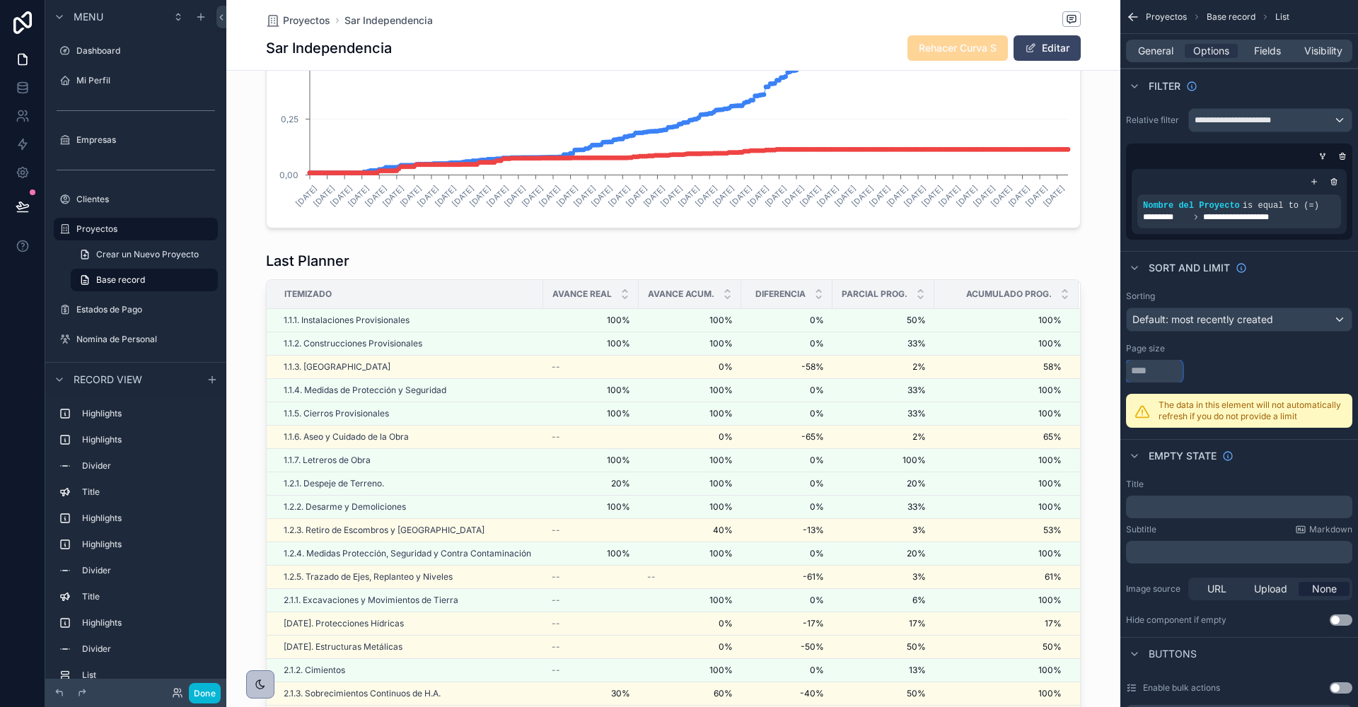
scroll to position [2352, 0]
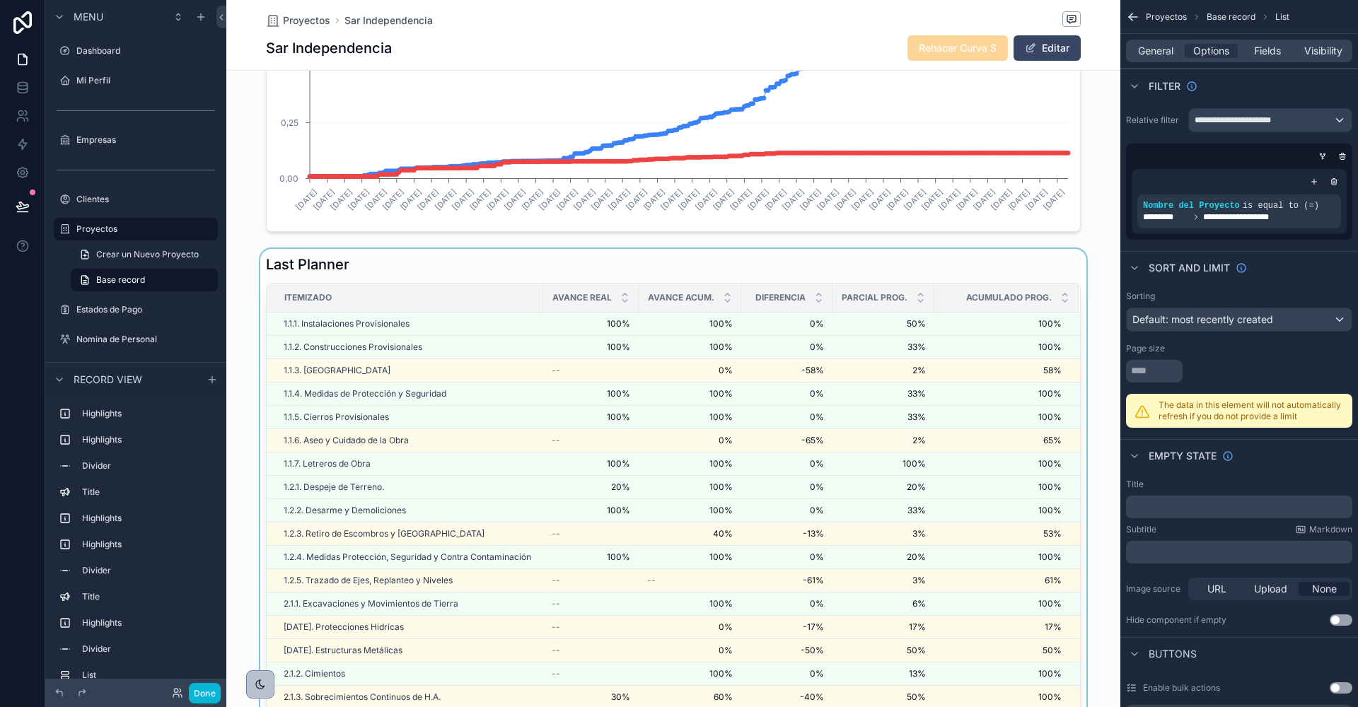
click at [395, 260] on div "scrollable content" at bounding box center [673, 534] width 894 height 571
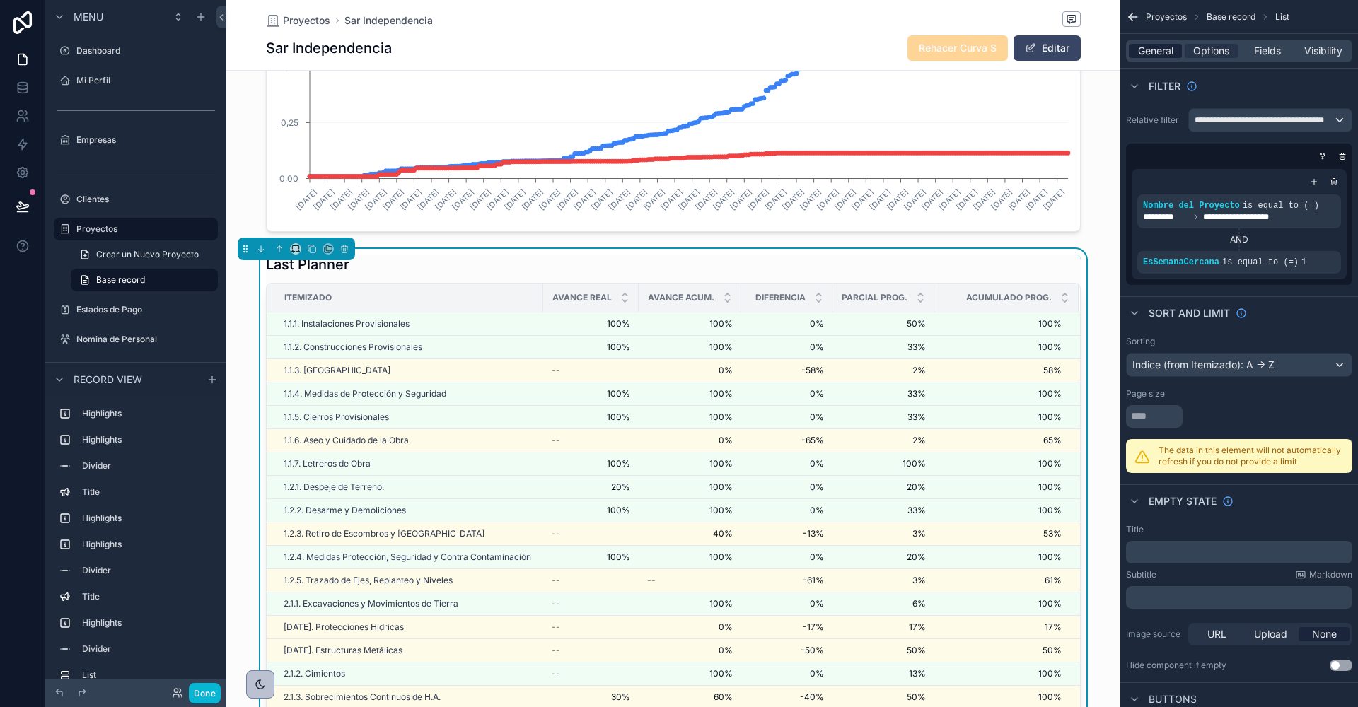
click at [1164, 45] on span "General" at bounding box center [1155, 51] width 35 height 14
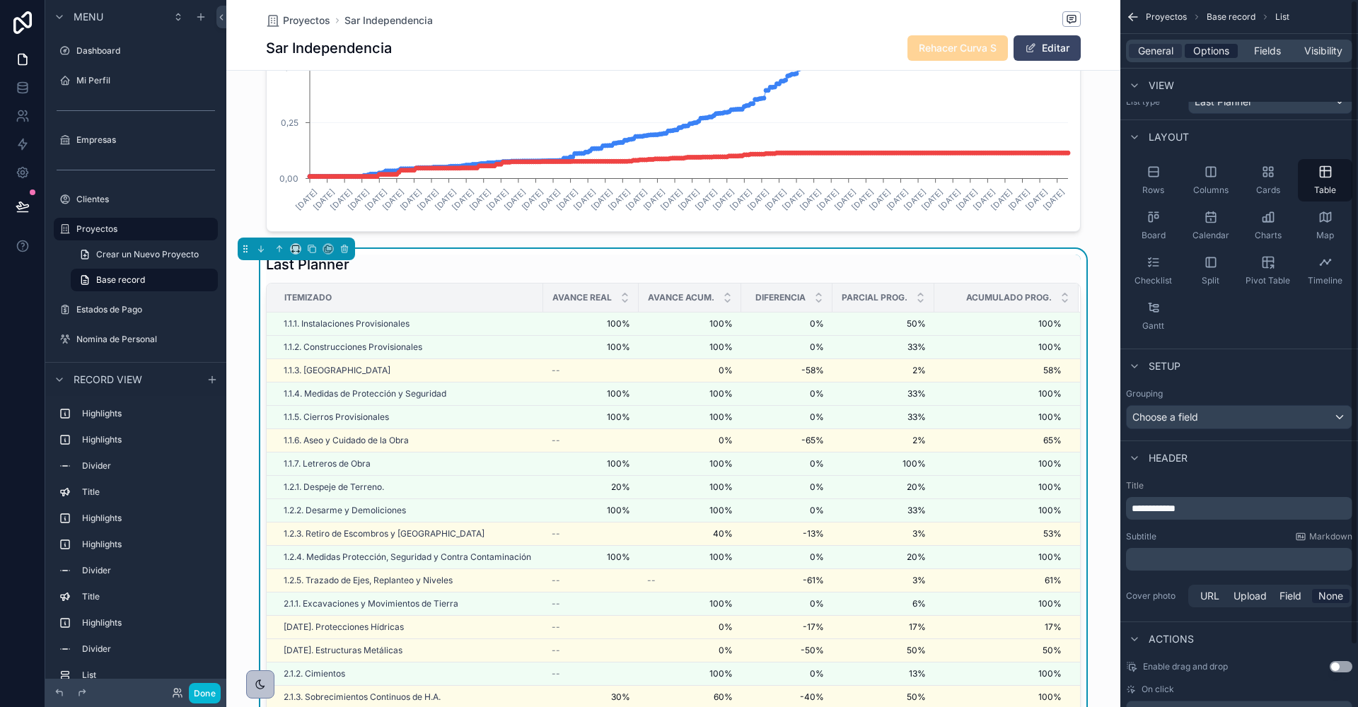
scroll to position [0, 0]
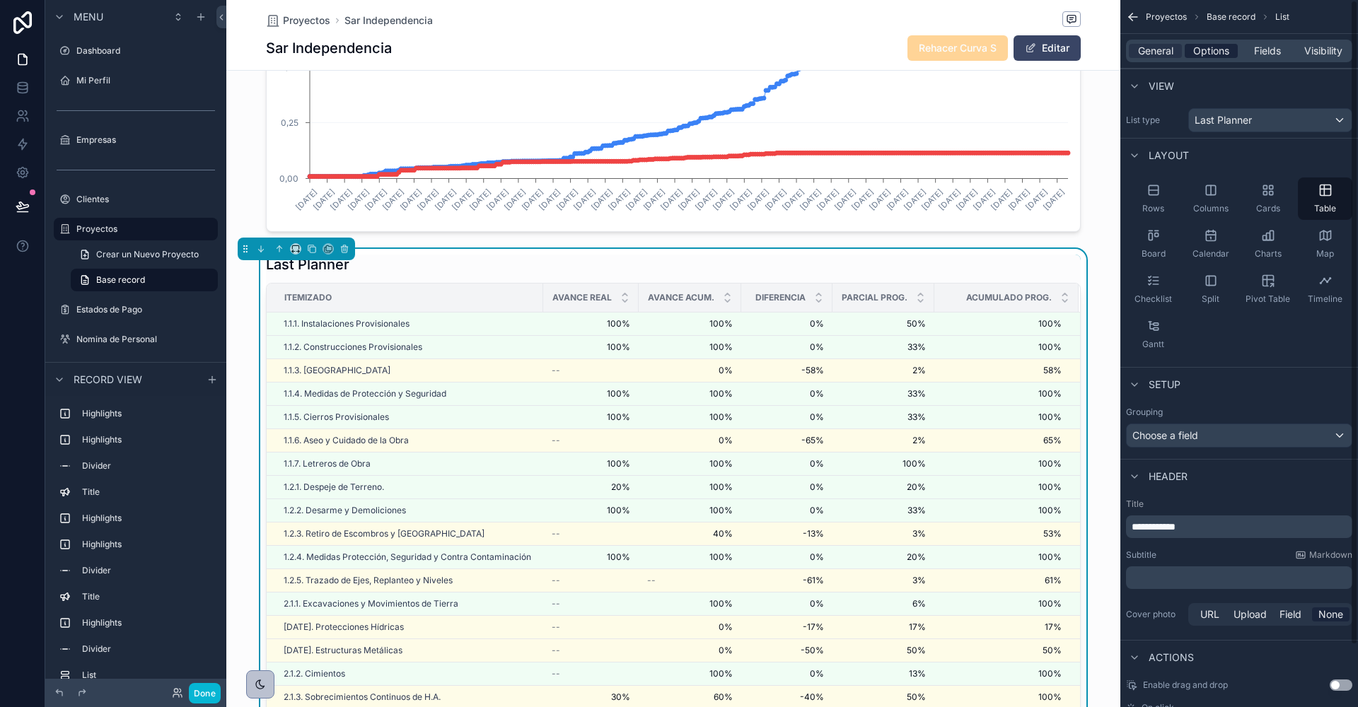
click at [1199, 52] on span "Options" at bounding box center [1211, 51] width 36 height 14
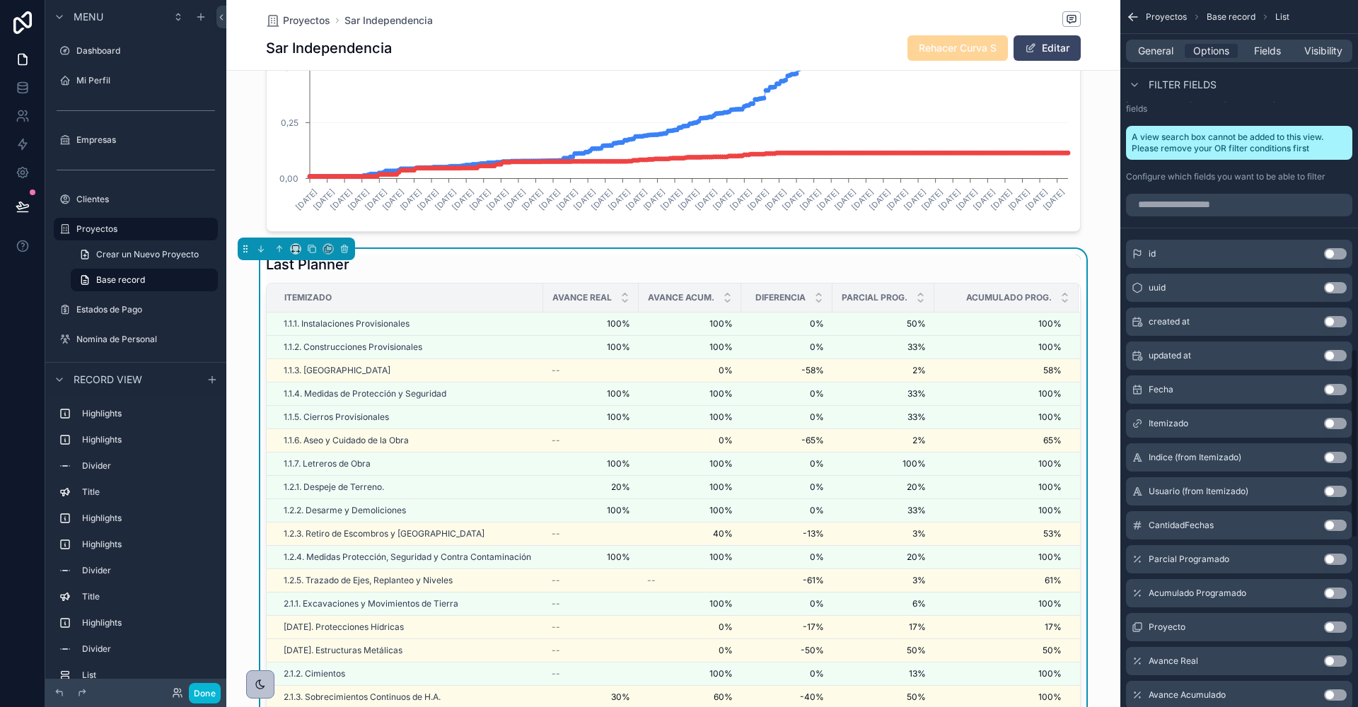
scroll to position [1301, 0]
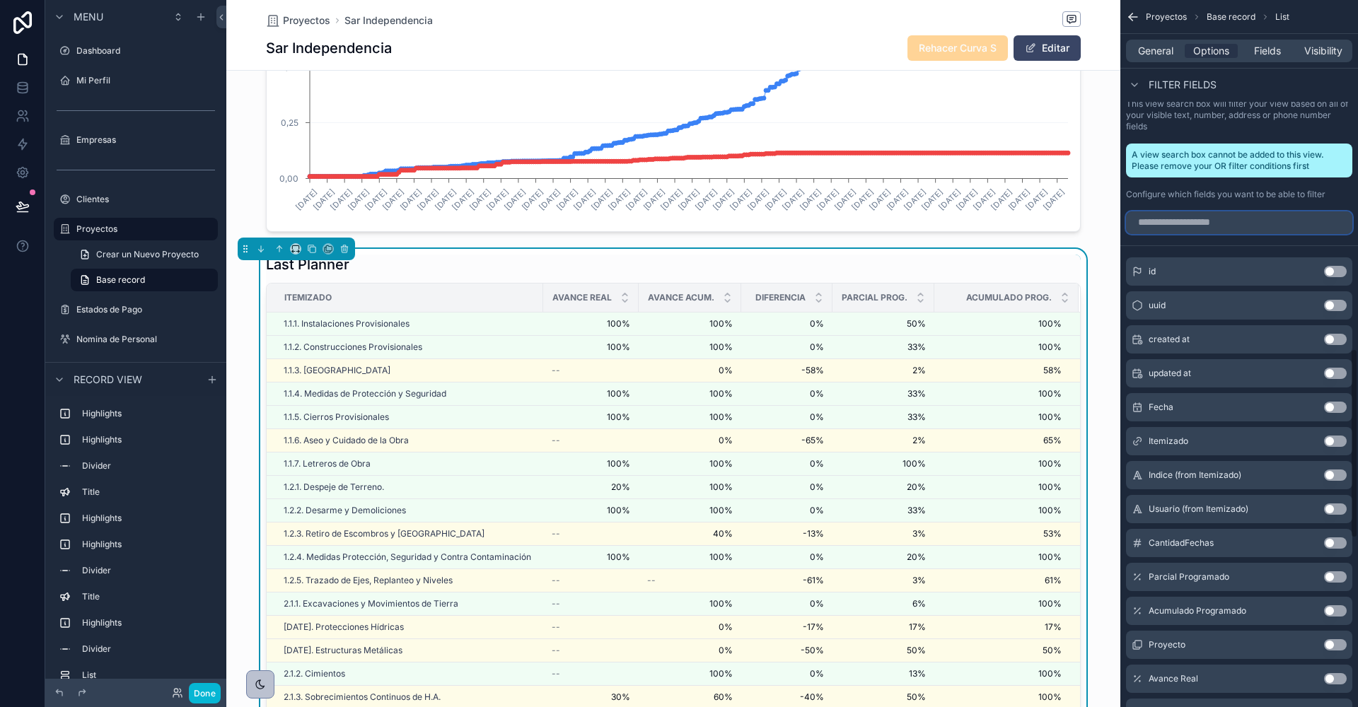
click at [1185, 219] on input "scrollable content" at bounding box center [1239, 222] width 226 height 23
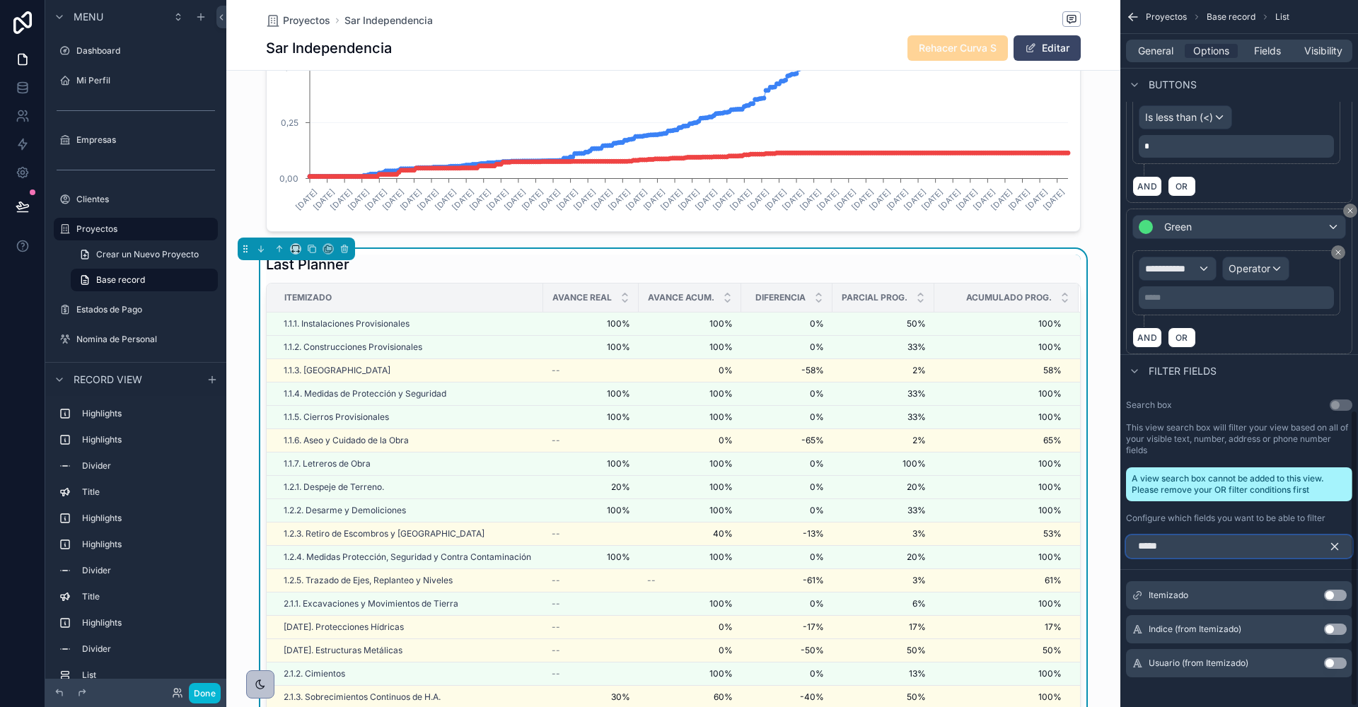
type input "*****"
click at [1336, 590] on button "Use setting" at bounding box center [1335, 595] width 23 height 11
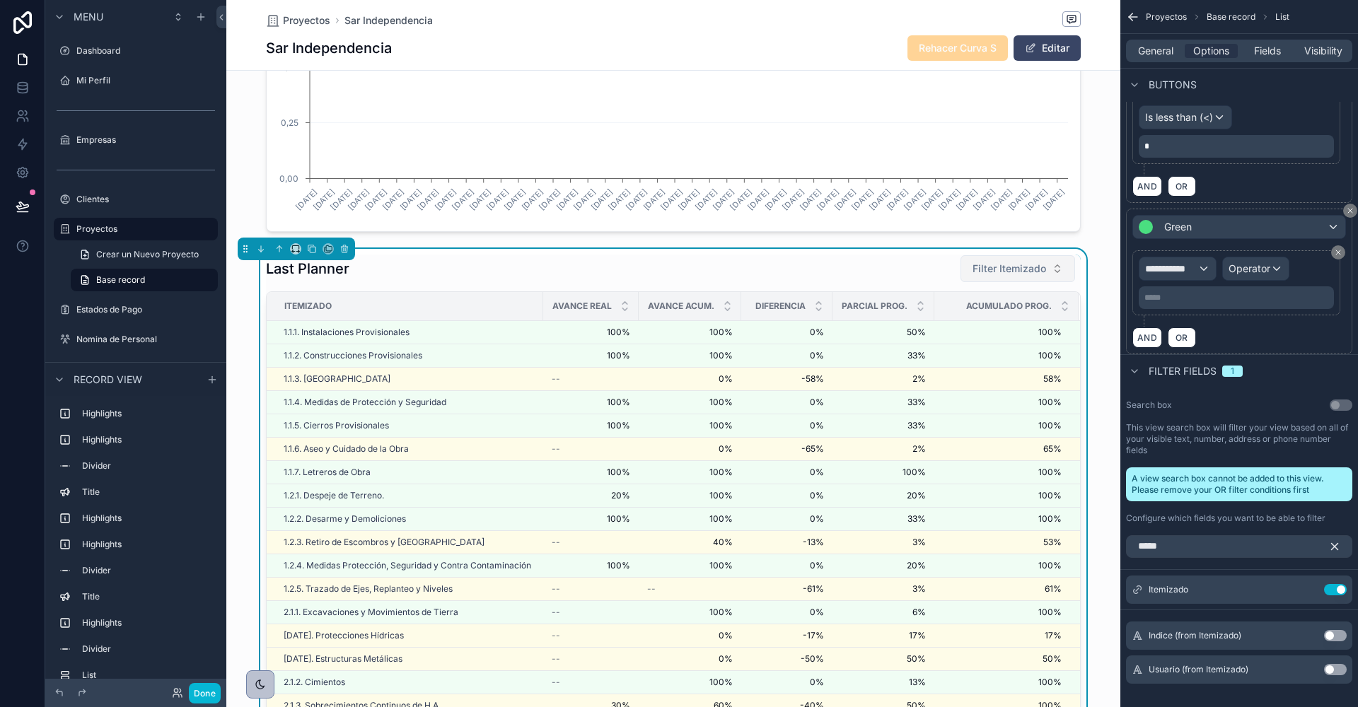
click at [1005, 264] on span "Filter Itemizado" at bounding box center [1009, 269] width 74 height 14
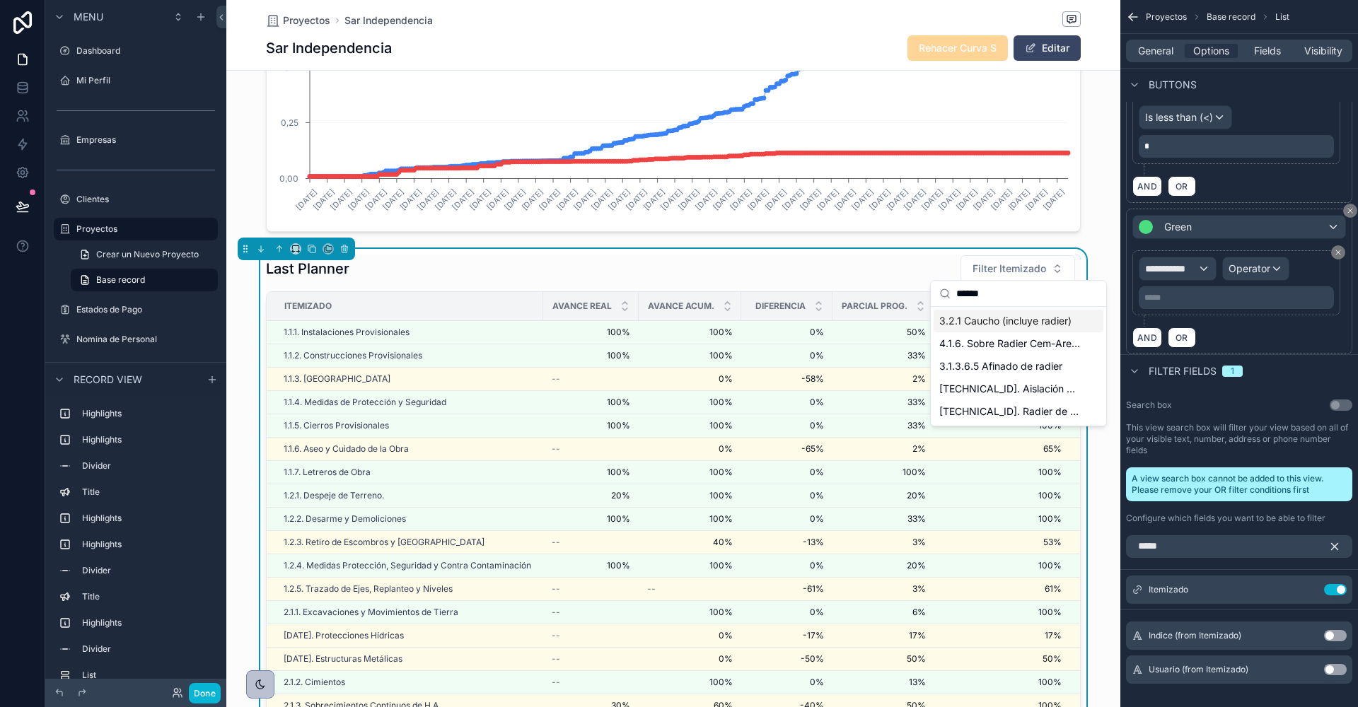
click at [978, 288] on input "******" at bounding box center [1026, 293] width 141 height 25
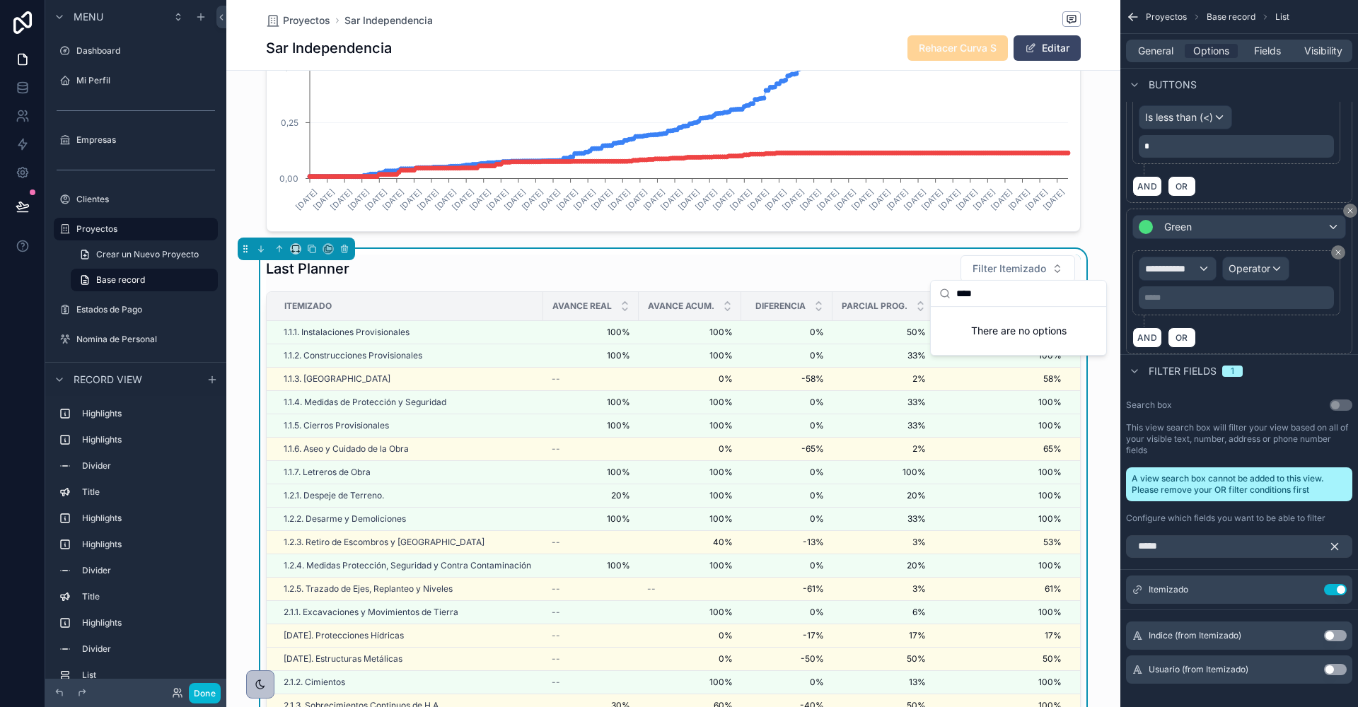
type input "*****"
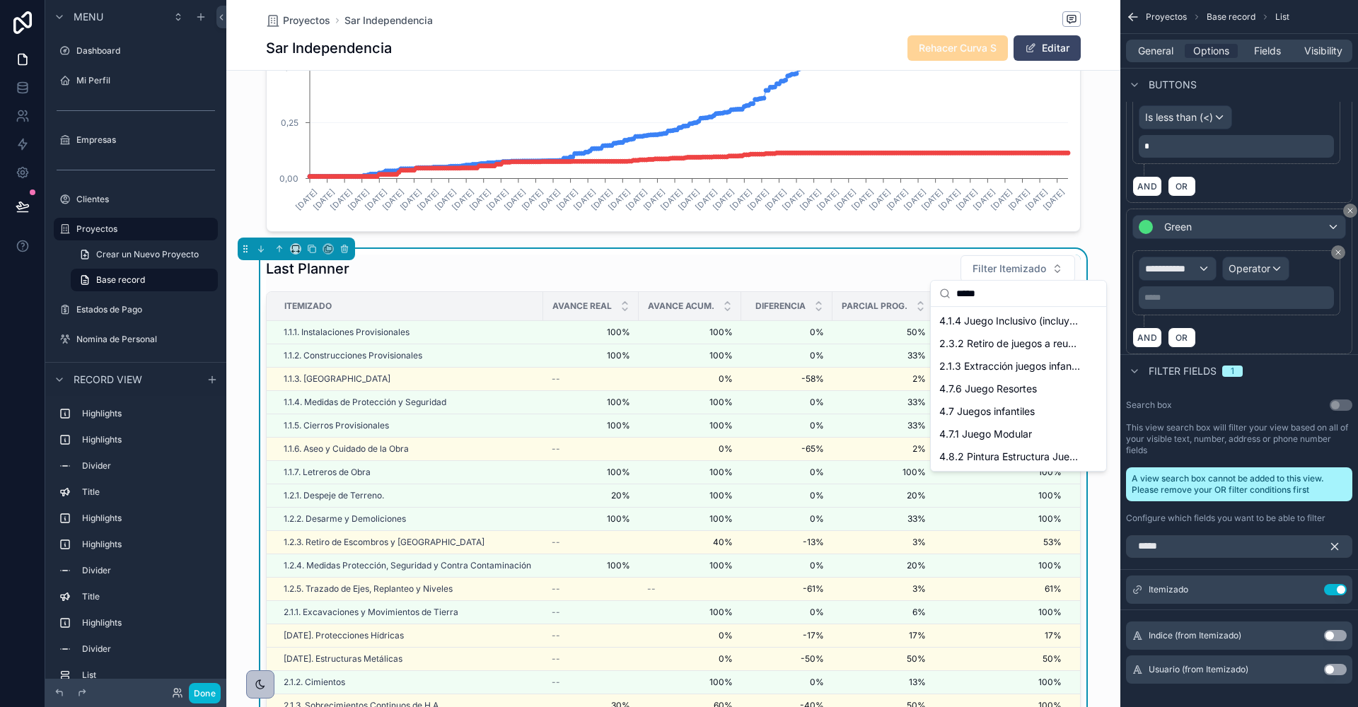
click at [978, 288] on input "*****" at bounding box center [1026, 293] width 141 height 25
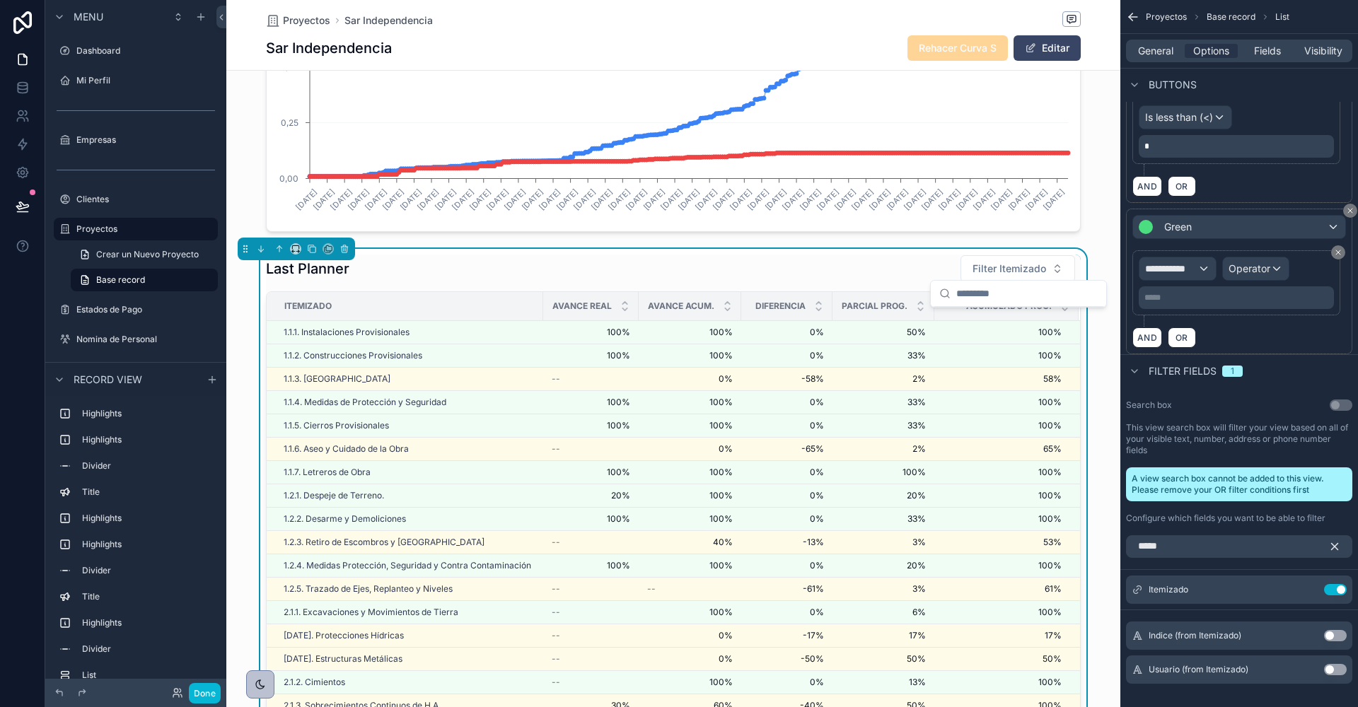
click at [1218, 400] on div "Search box Use setting" at bounding box center [1239, 405] width 226 height 11
click at [1306, 586] on icon "scrollable content" at bounding box center [1309, 589] width 6 height 6
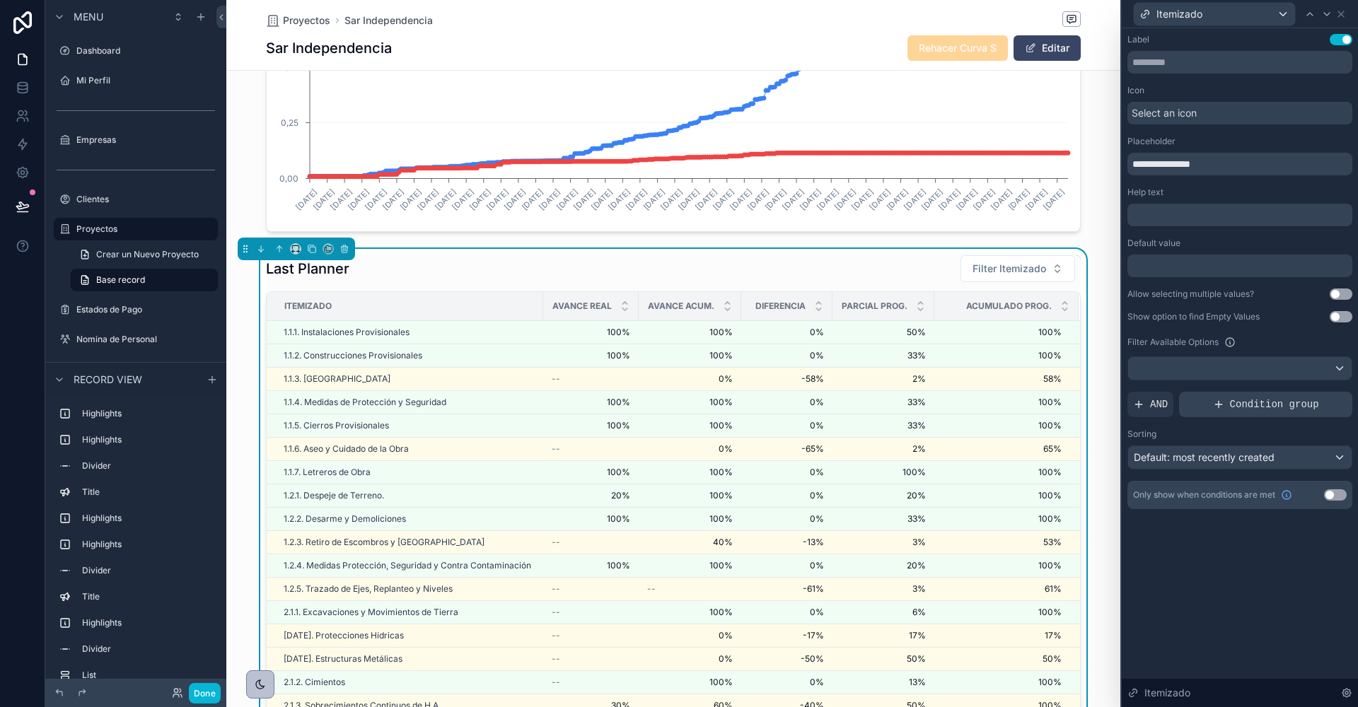
click at [1243, 404] on span "Condition group" at bounding box center [1274, 404] width 89 height 14
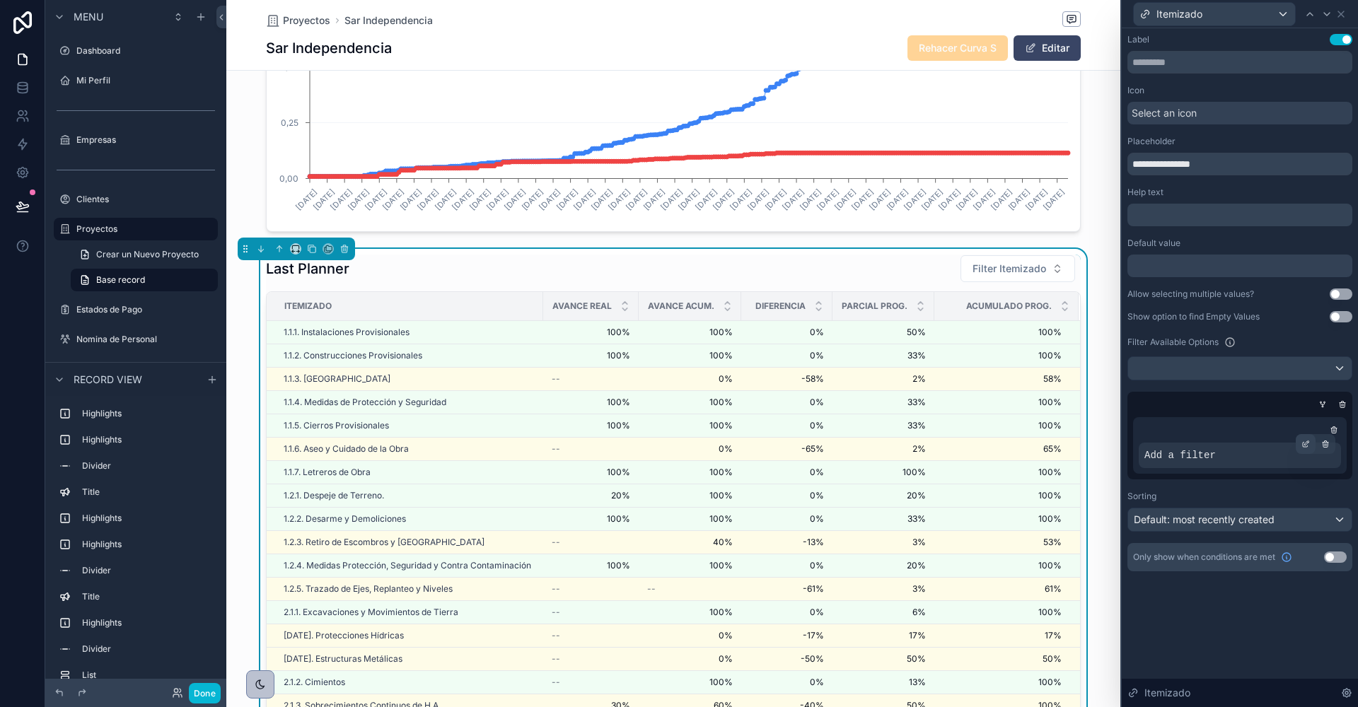
click at [1305, 443] on icon at bounding box center [1307, 443] width 4 height 4
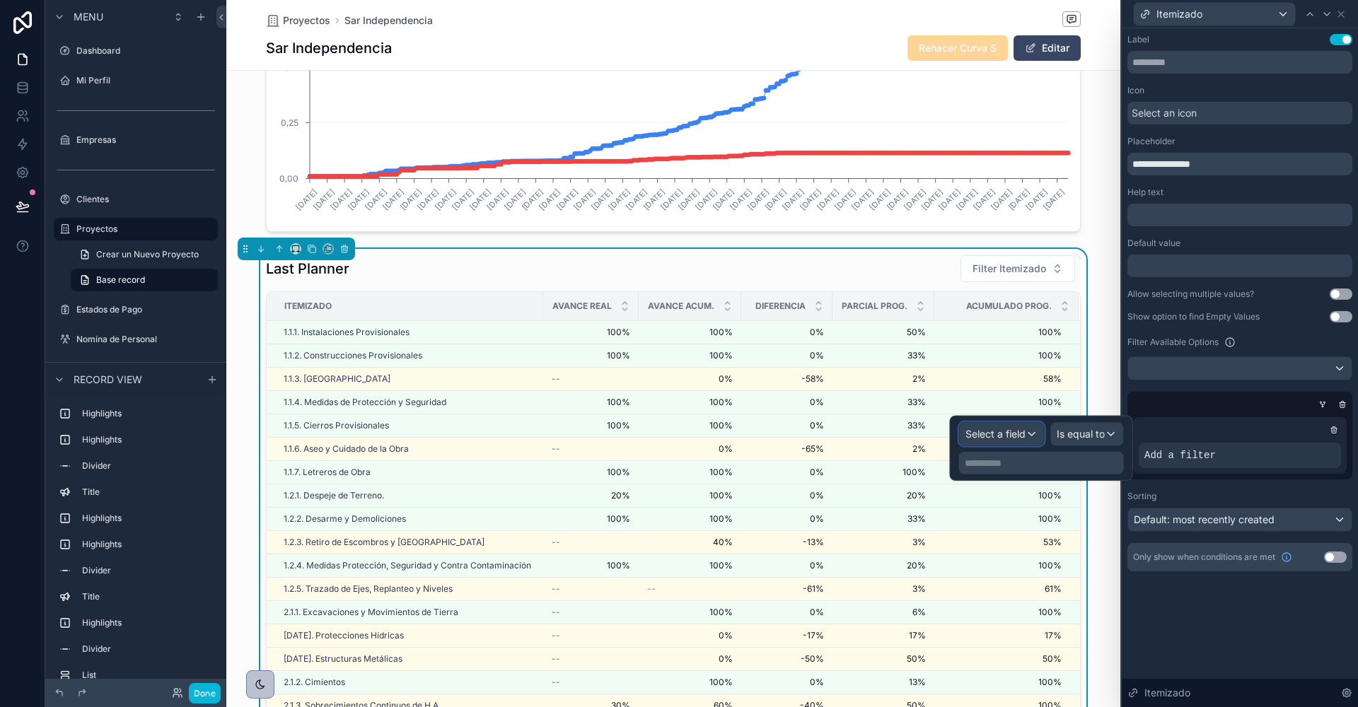
click at [1010, 428] on span "Select a field" at bounding box center [995, 434] width 60 height 12
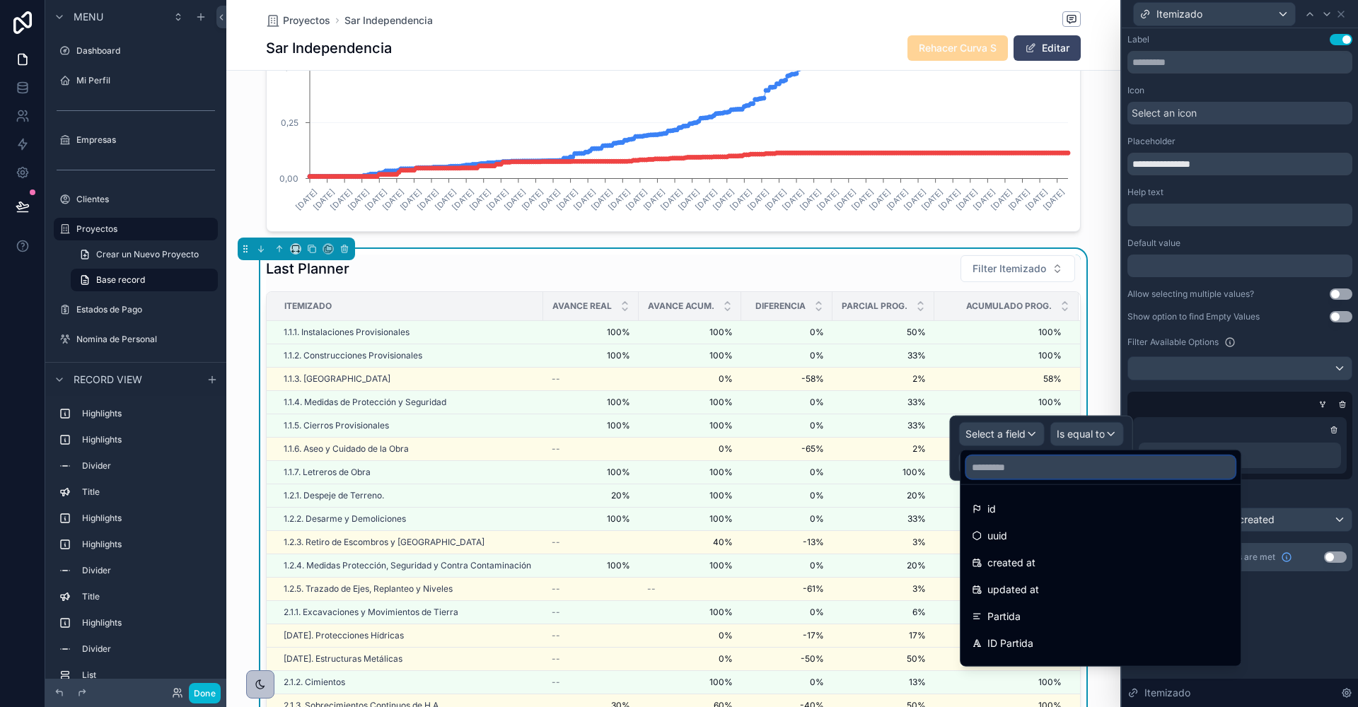
click at [1017, 467] on input "text" at bounding box center [1100, 467] width 269 height 23
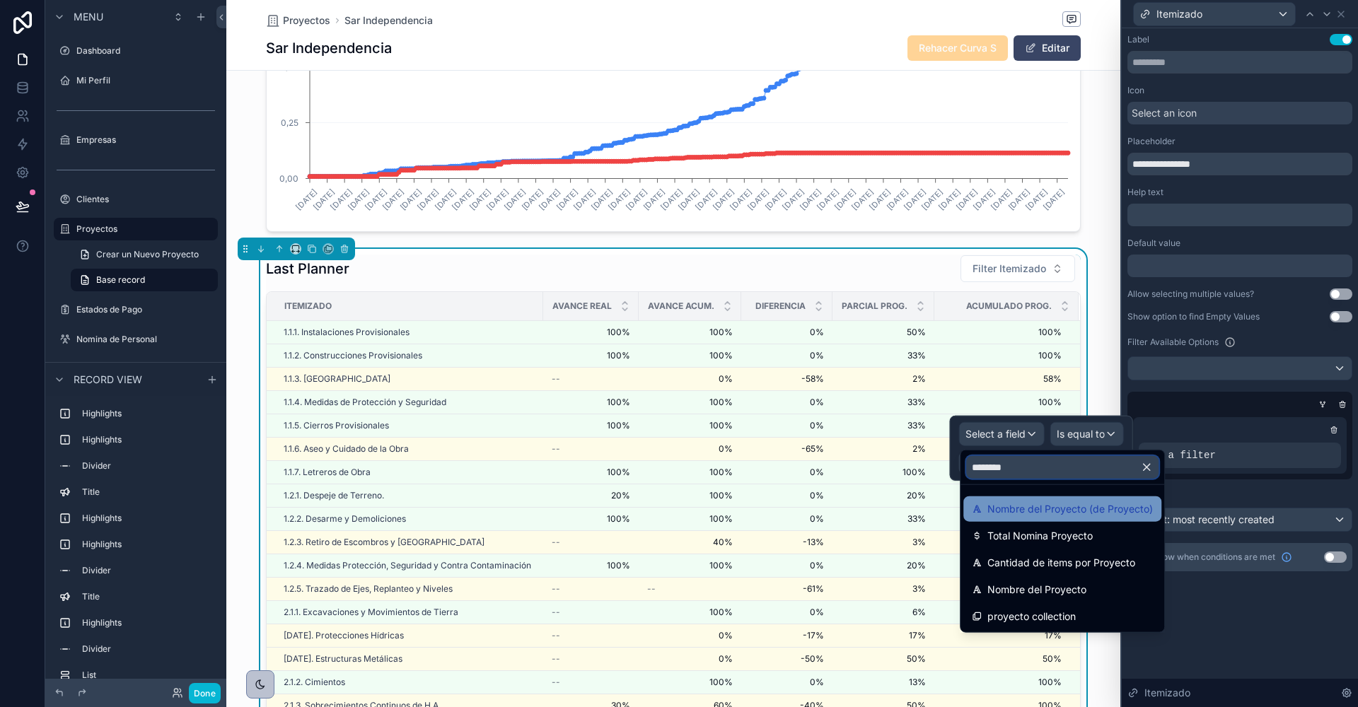
type input "********"
click at [1031, 505] on span "Nombre del Proyecto (de Proyecto)" at bounding box center [1069, 509] width 165 height 17
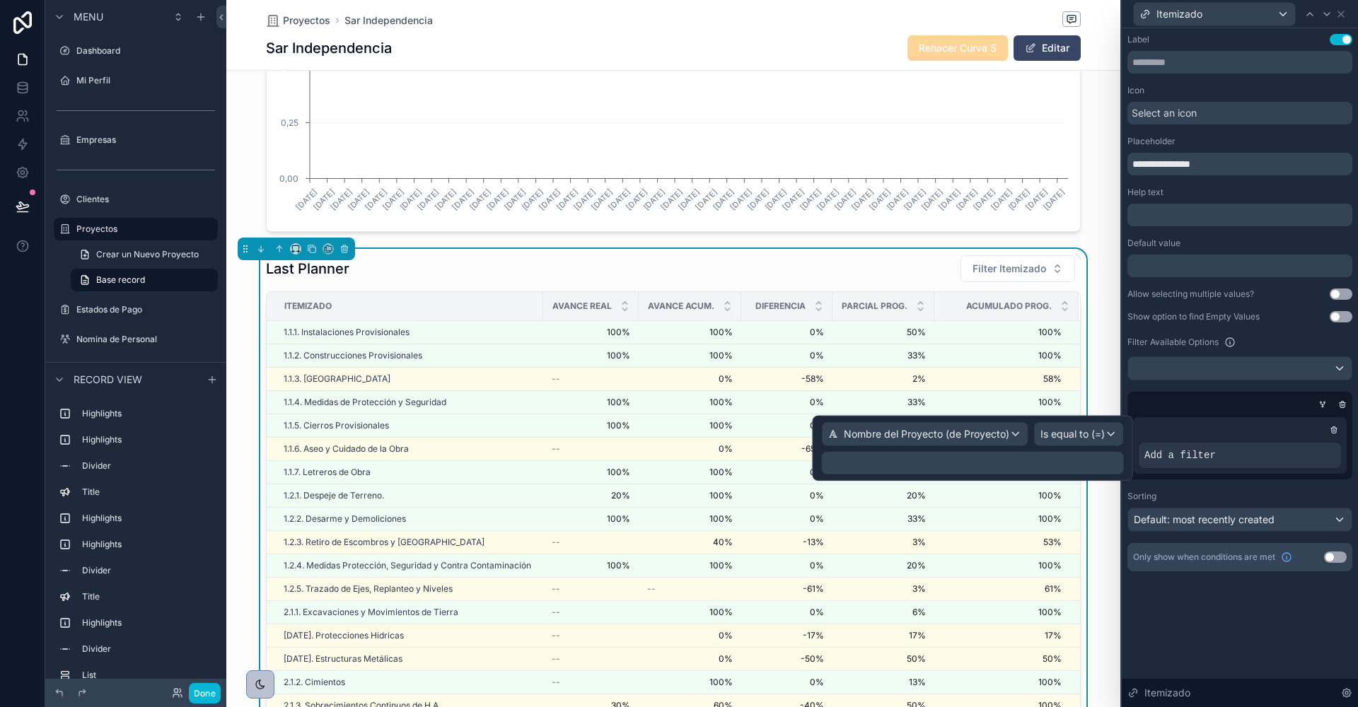
click at [1059, 463] on p "﻿" at bounding box center [973, 463] width 293 height 14
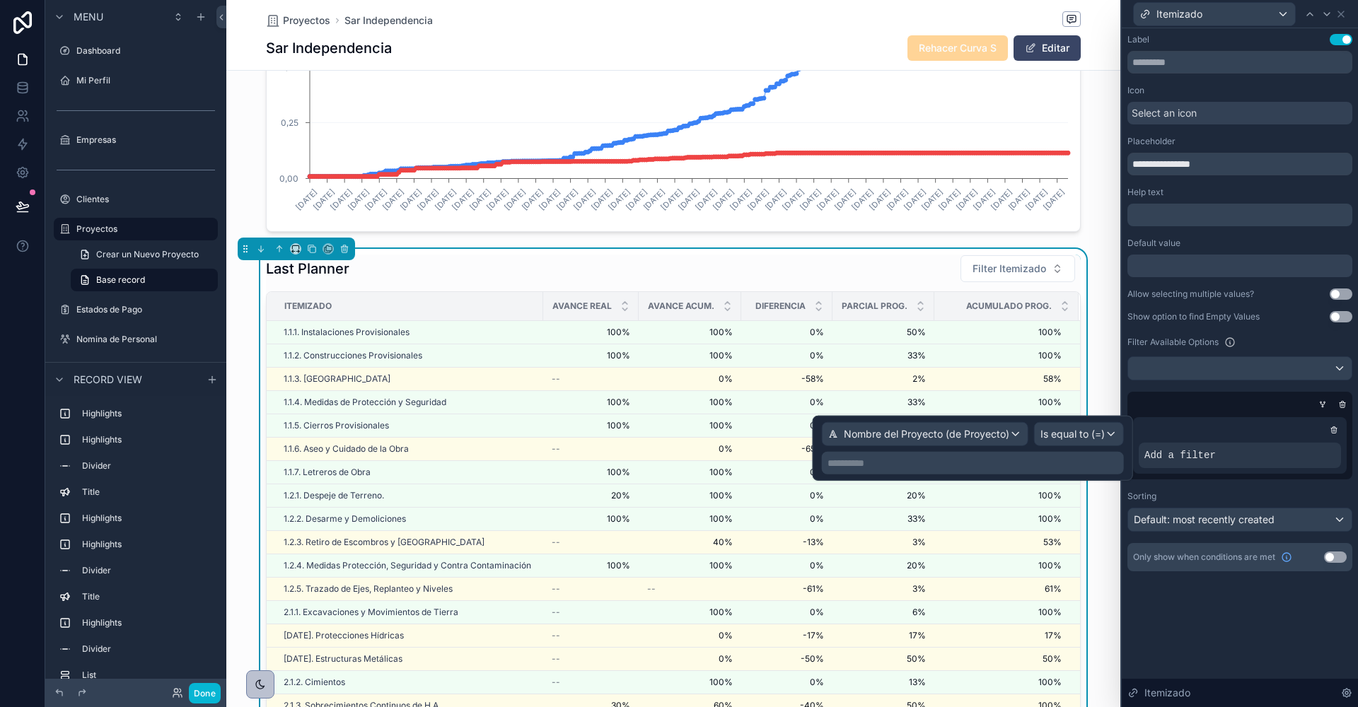
click at [1059, 463] on p "**********" at bounding box center [973, 463] width 293 height 14
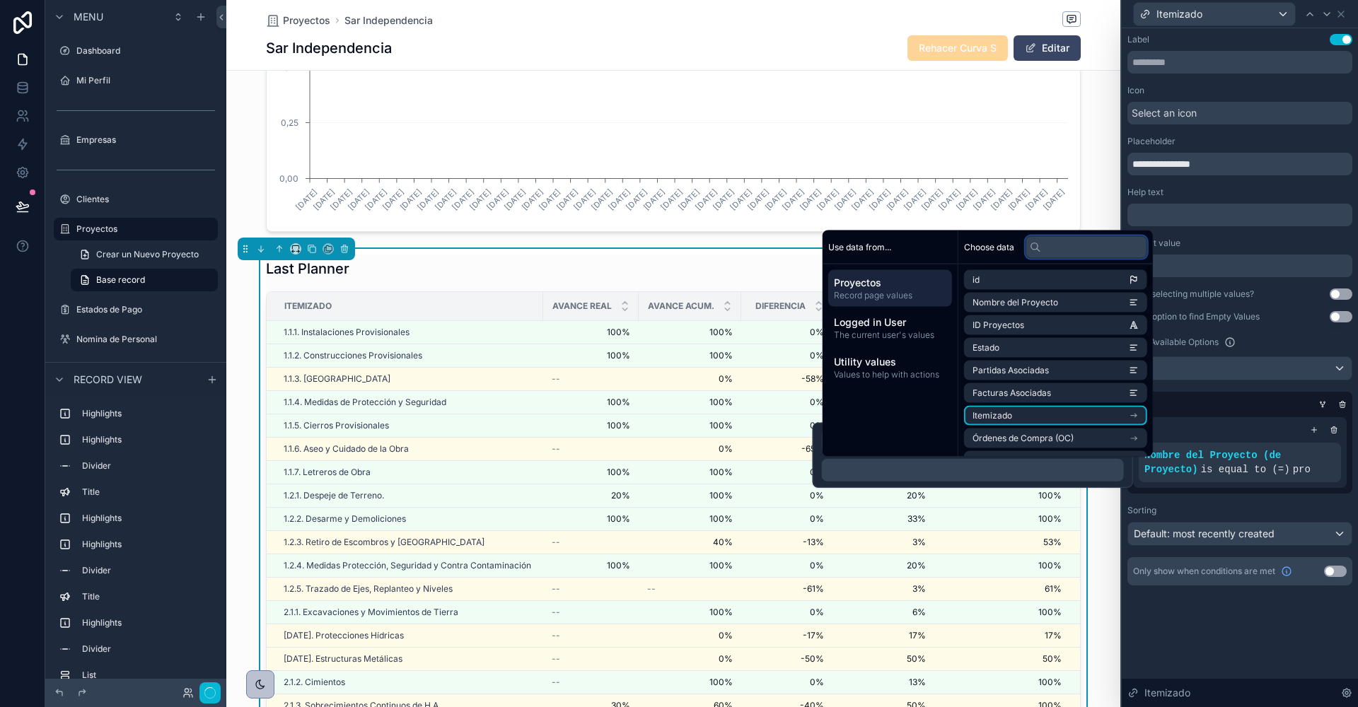
click at [1096, 239] on input "text" at bounding box center [1086, 247] width 122 height 23
click at [1096, 245] on input "text" at bounding box center [1086, 247] width 122 height 23
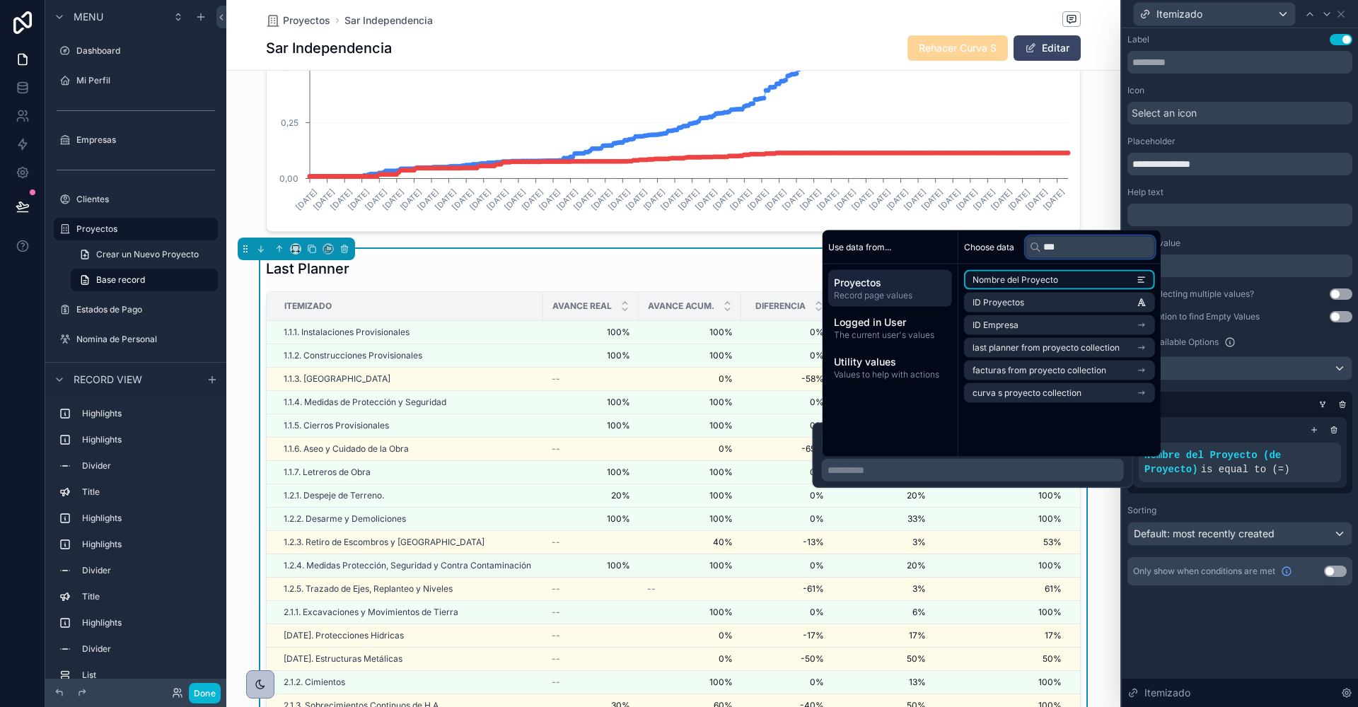
type input "***"
click at [1061, 278] on li "Nombre del Proyecto" at bounding box center [1059, 280] width 191 height 20
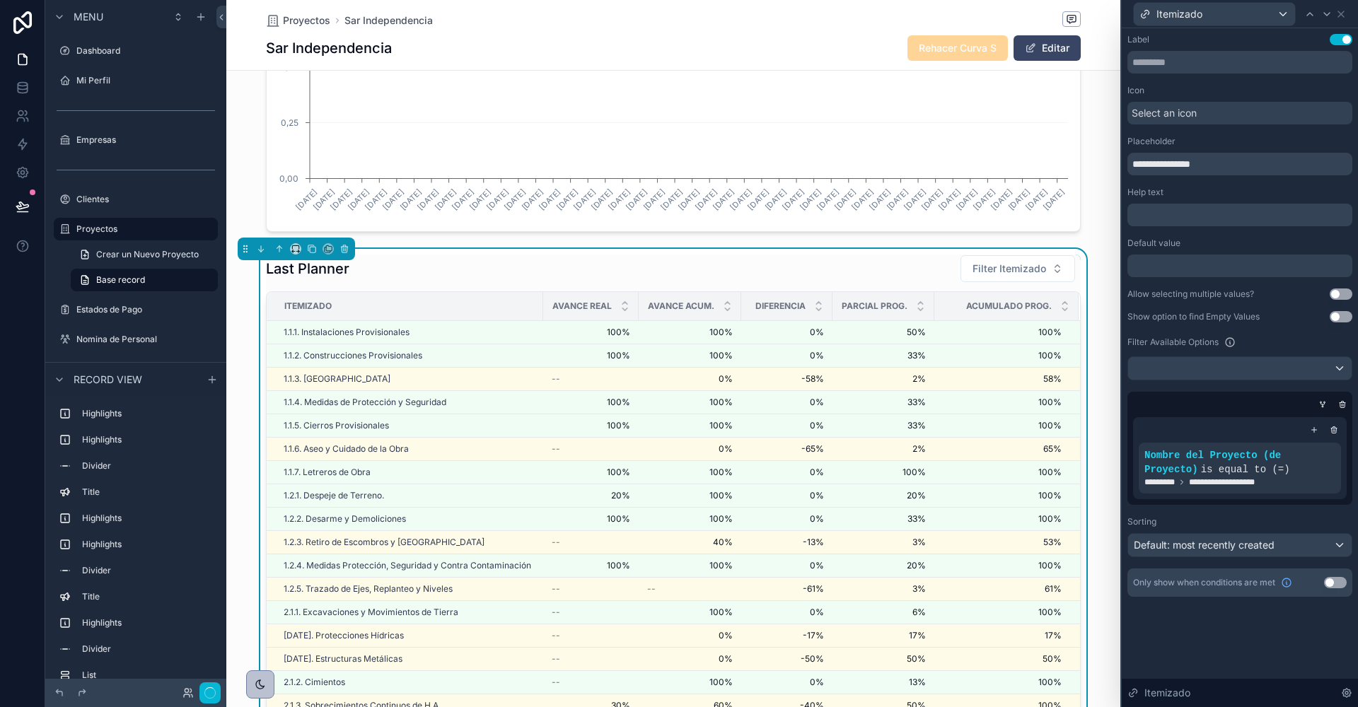
click at [1276, 340] on div "Filter Available Options" at bounding box center [1239, 342] width 225 height 17
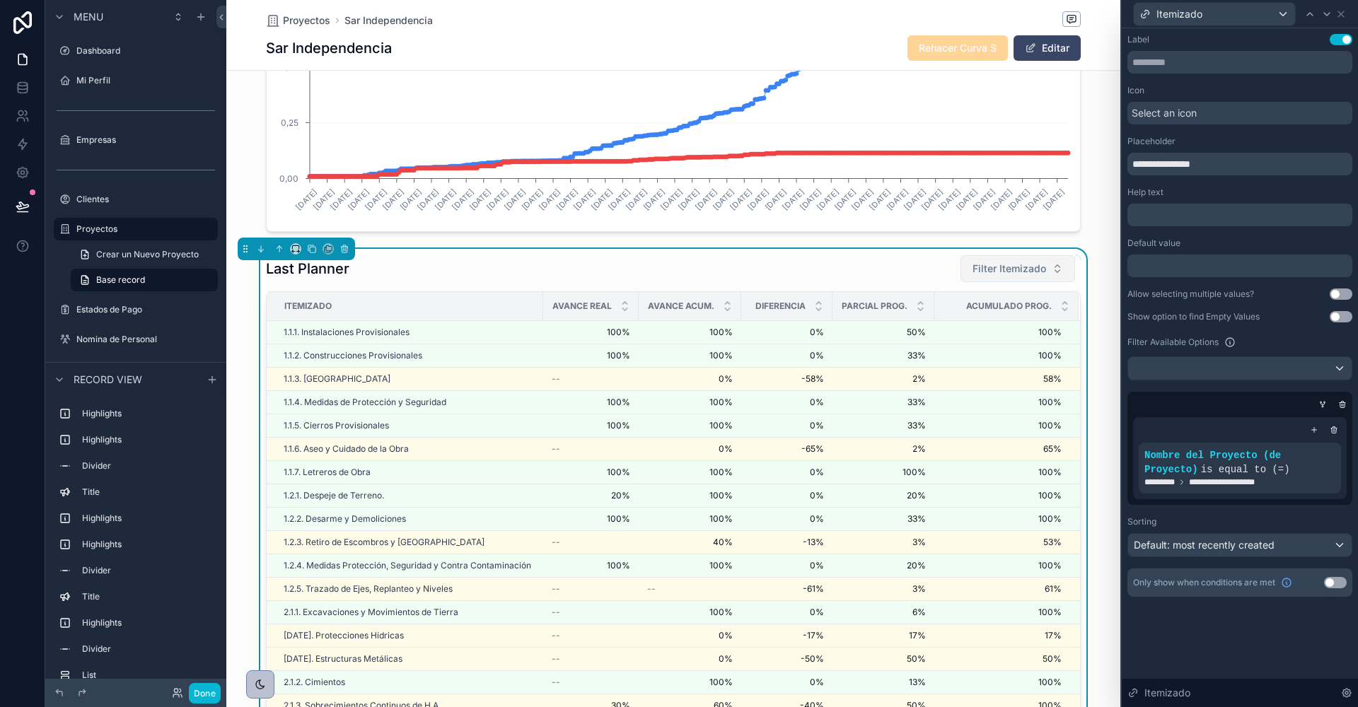
click at [1005, 262] on span "Filter Itemizado" at bounding box center [1009, 269] width 74 height 14
type input "*"
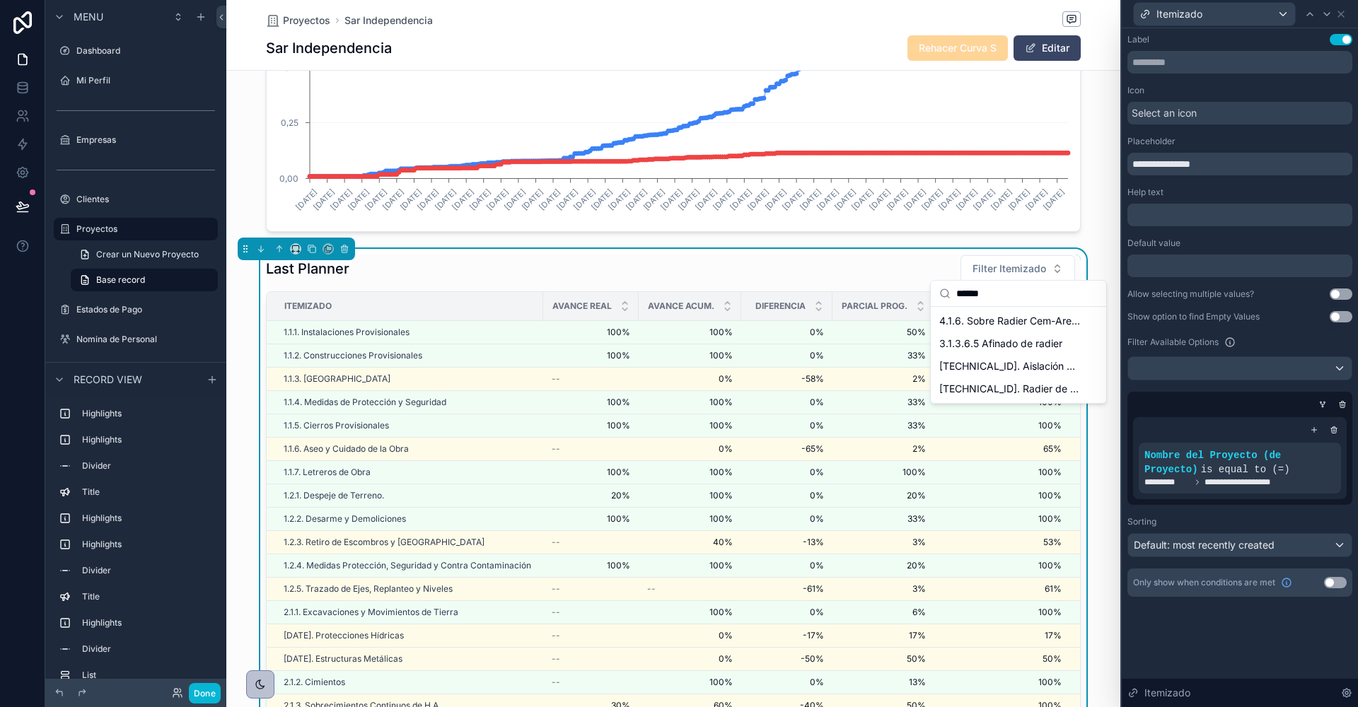
click at [1022, 289] on input "******" at bounding box center [1026, 293] width 141 height 25
type input "*****"
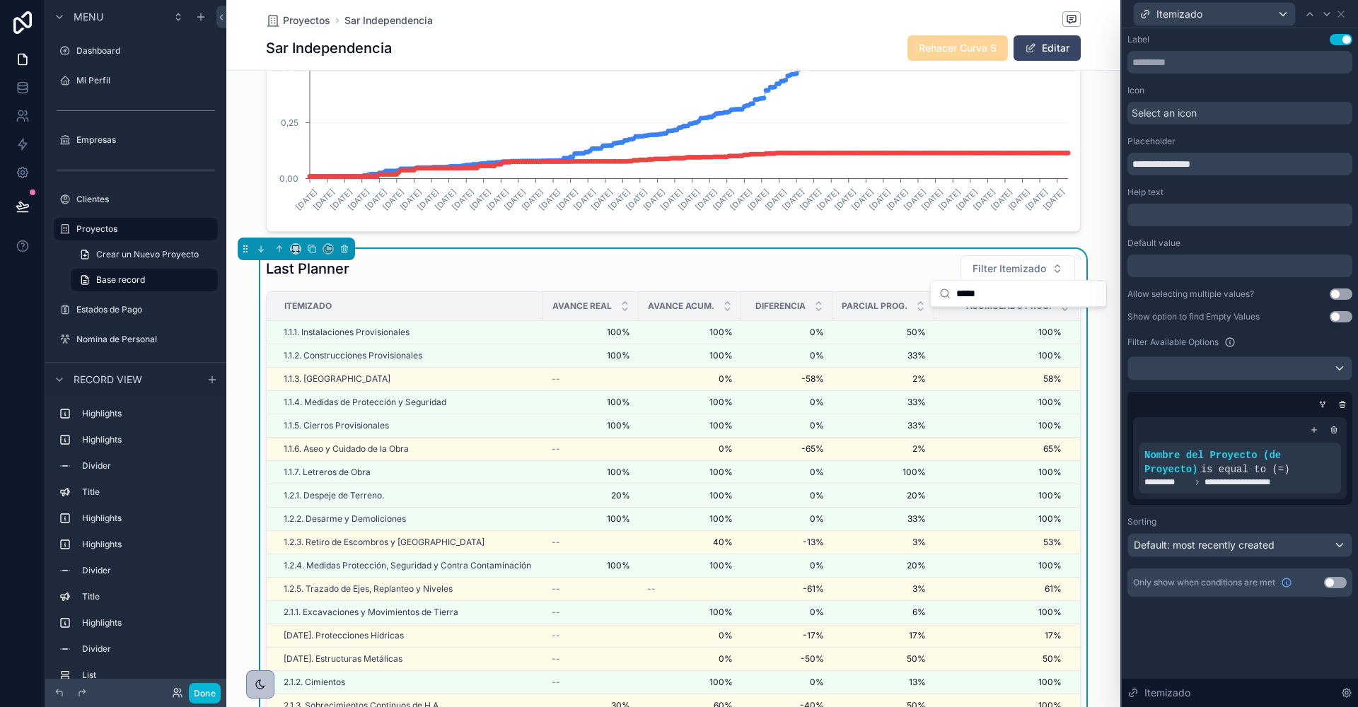
click at [1005, 294] on input "*****" at bounding box center [1026, 293] width 141 height 25
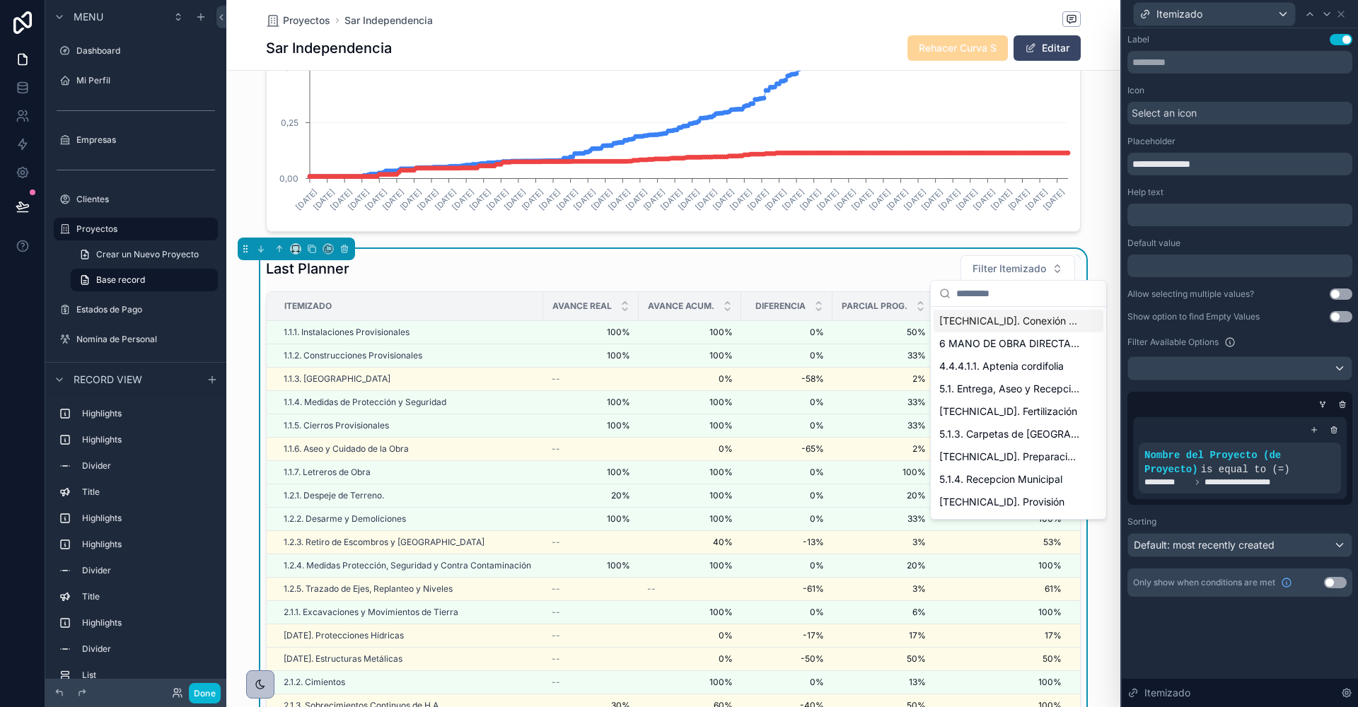
click at [1100, 251] on div "Last Planner Filter Itemizado Itemizado Avance Real Avance Acum. Diferencia Par…" at bounding box center [673, 539] width 894 height 580
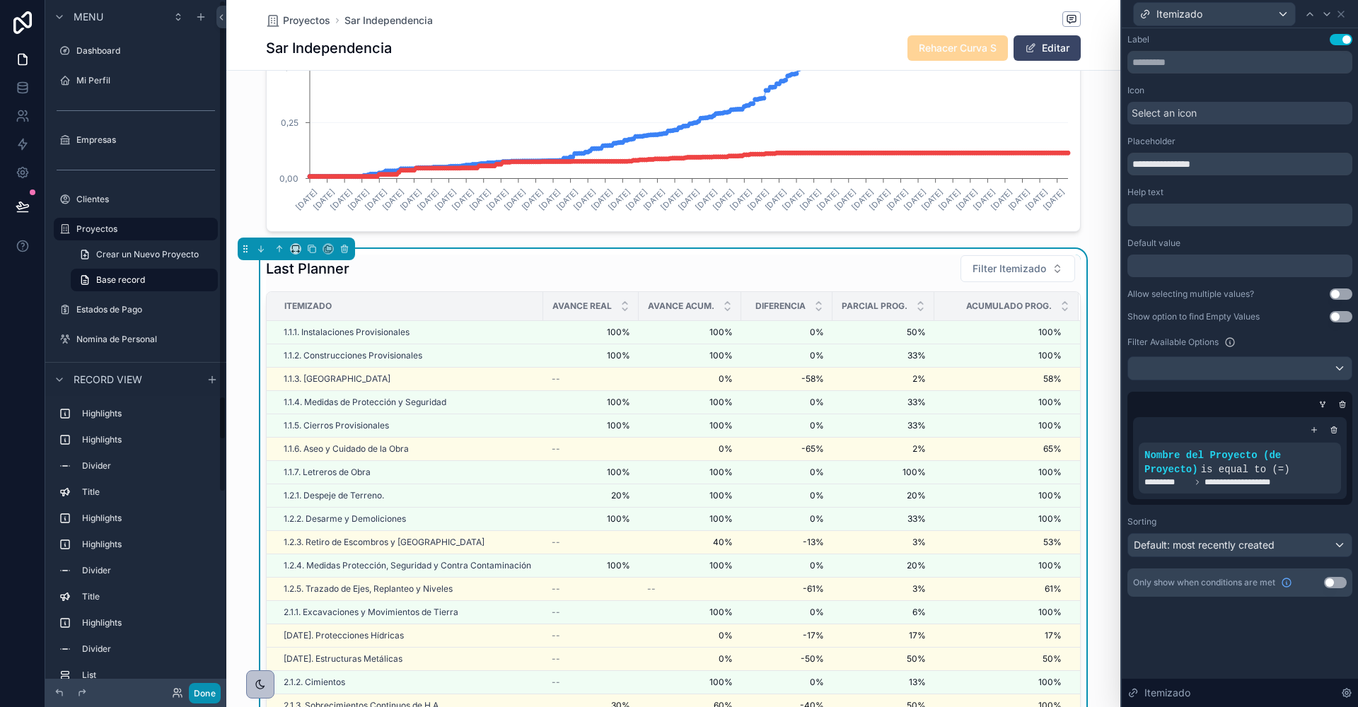
click at [204, 695] on button "Done" at bounding box center [205, 693] width 32 height 21
click at [25, 206] on icon at bounding box center [23, 206] width 14 height 14
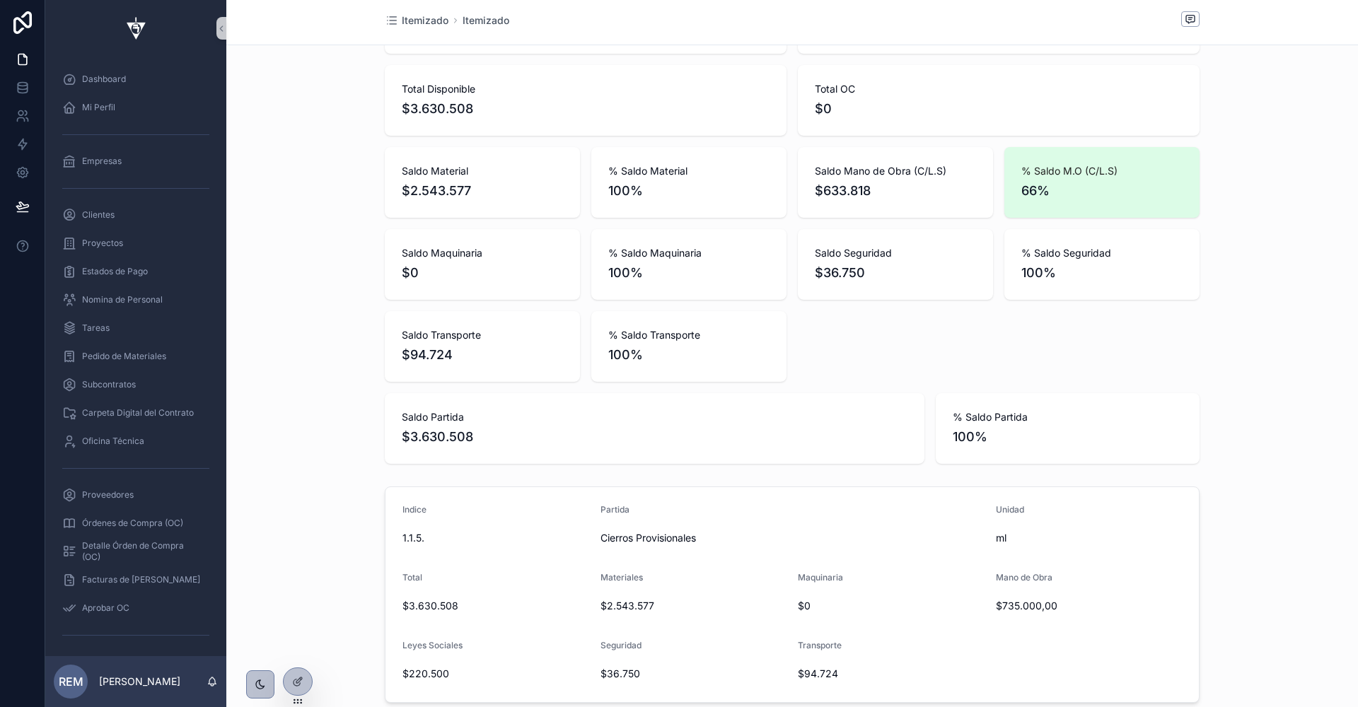
scroll to position [424, 0]
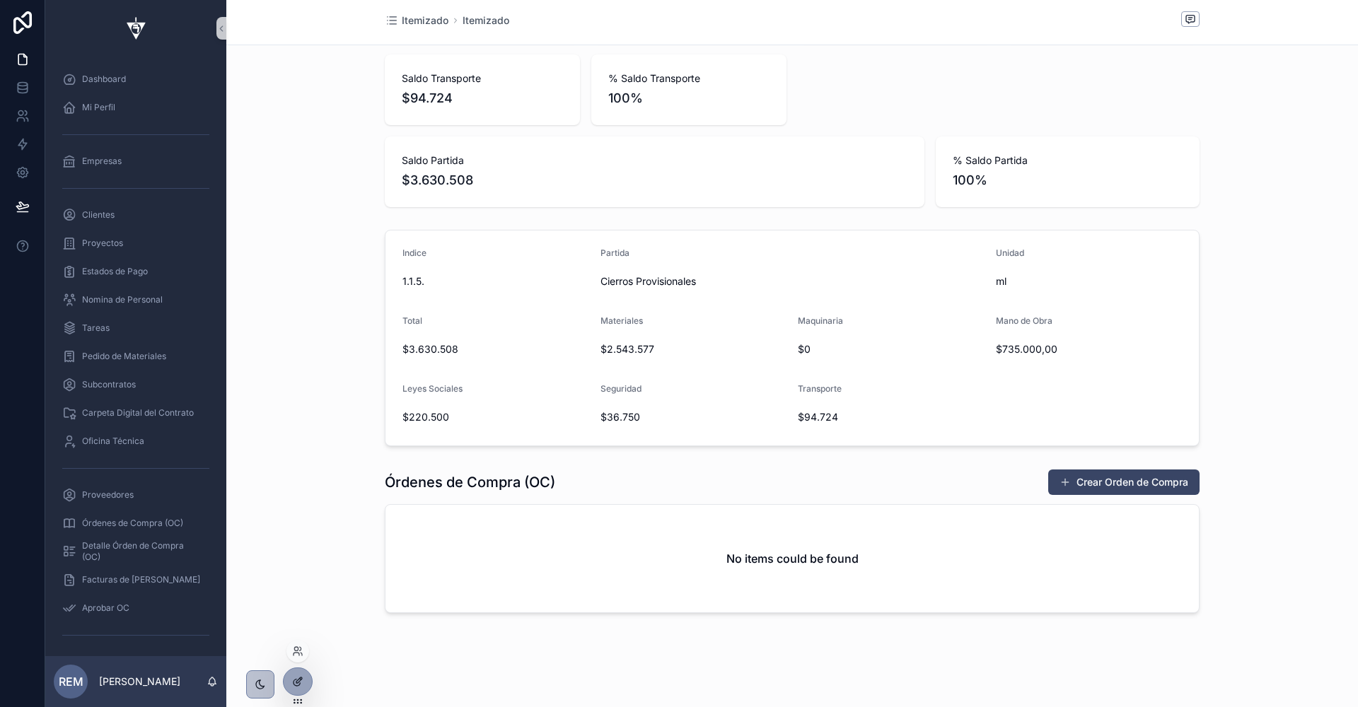
click at [302, 680] on icon at bounding box center [297, 681] width 11 height 11
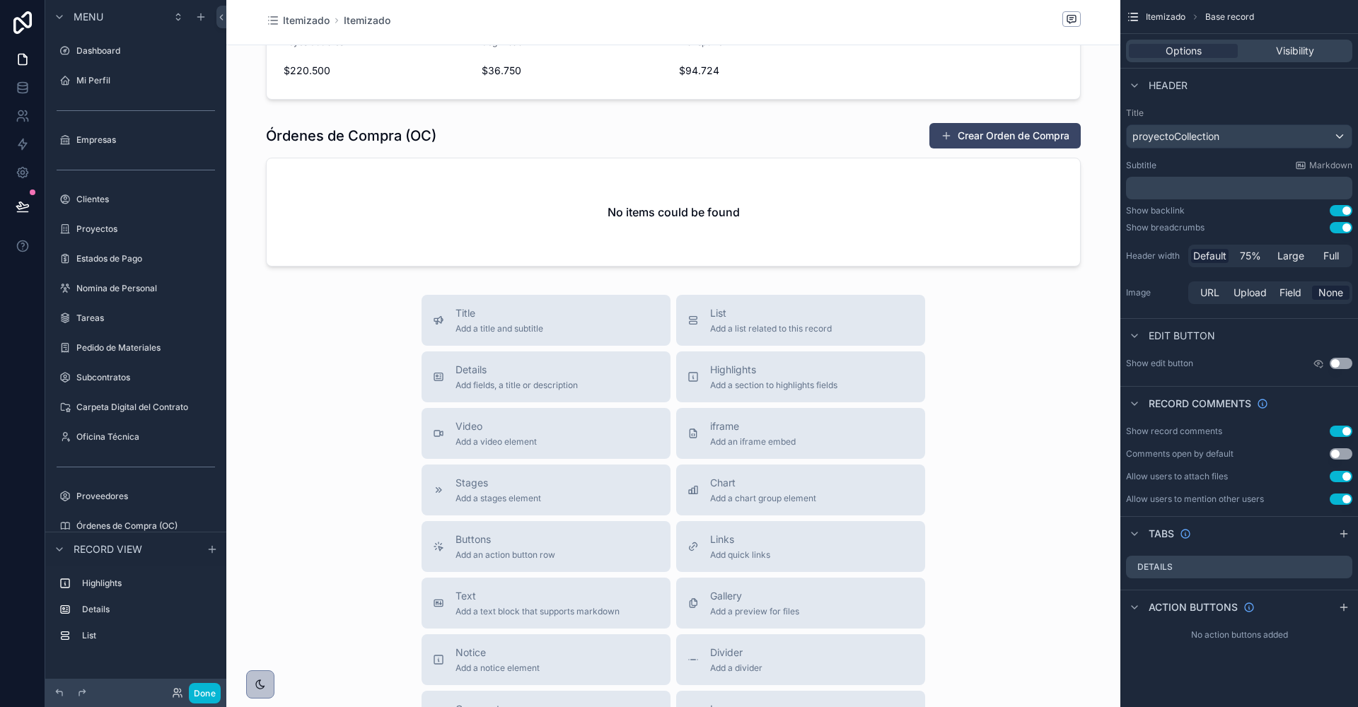
scroll to position [772, 0]
click at [214, 550] on icon "scrollable content" at bounding box center [212, 549] width 11 height 11
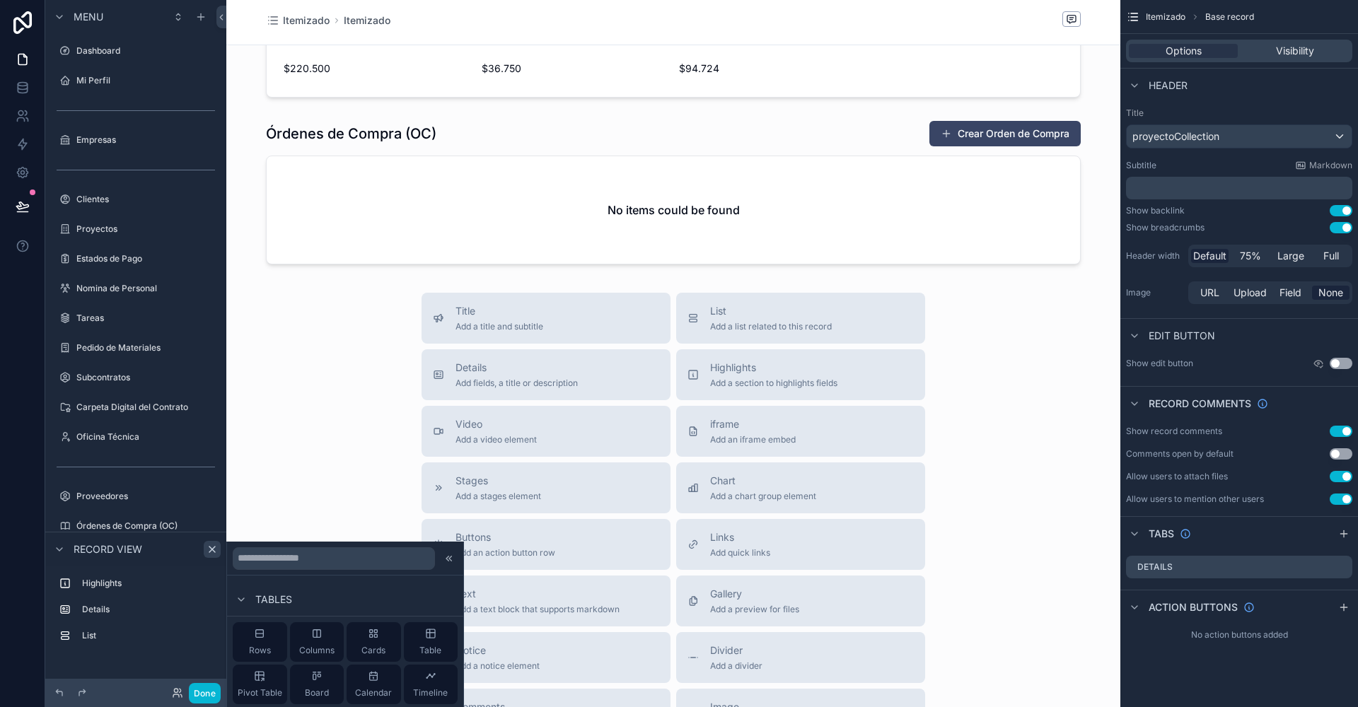
scroll to position [243, 0]
click at [428, 639] on icon at bounding box center [430, 639] width 8 height 0
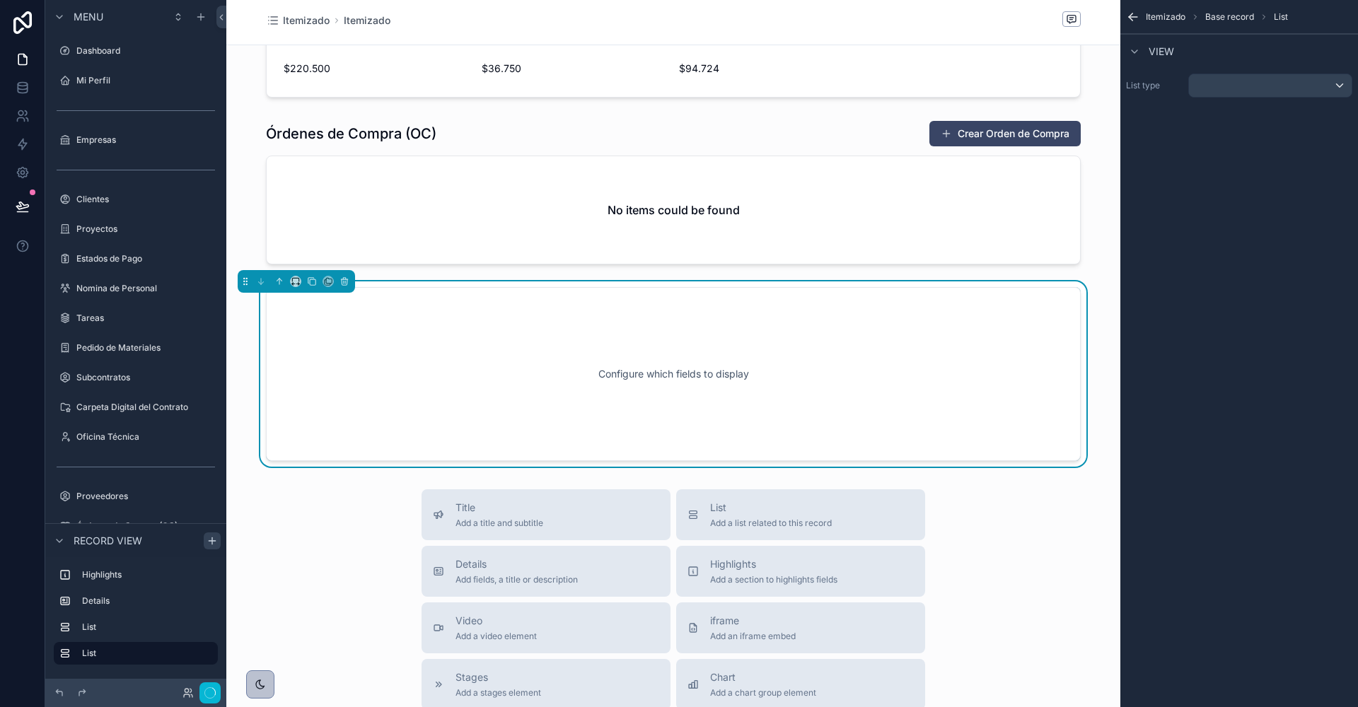
scroll to position [790, 0]
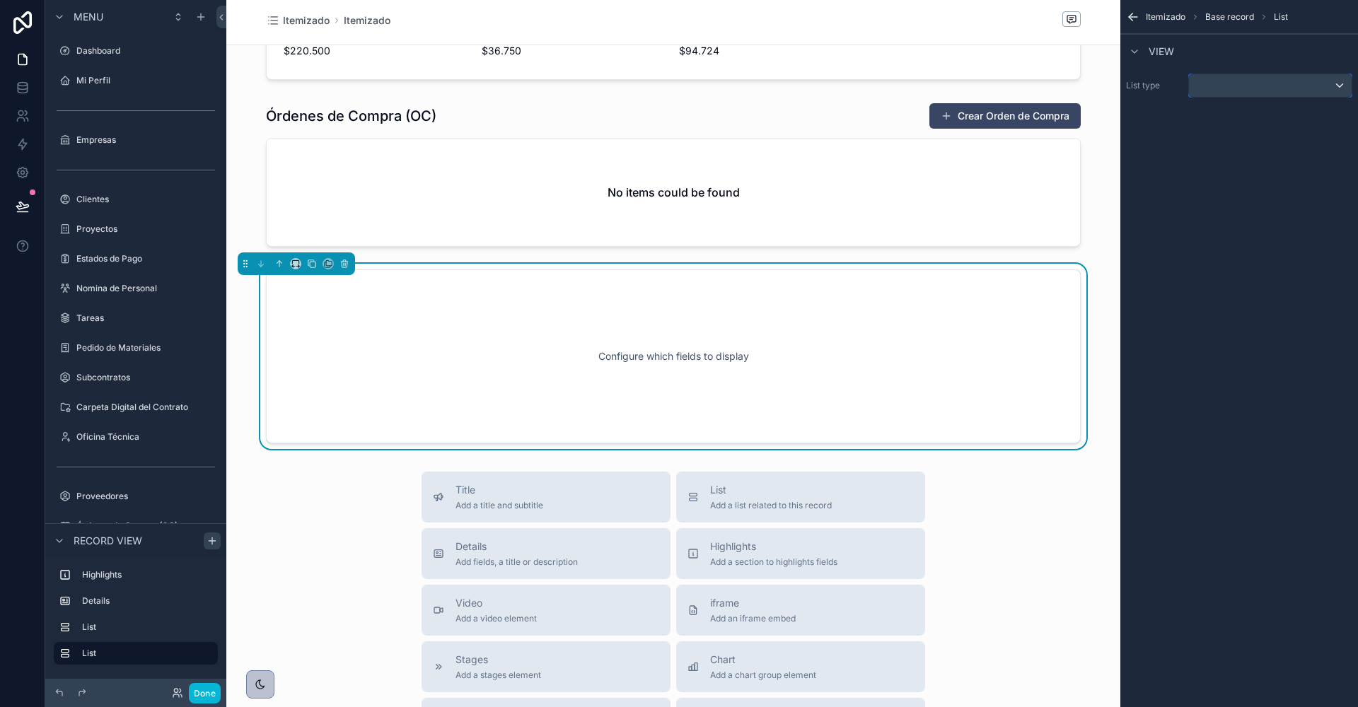
click at [1289, 89] on div "scrollable content" at bounding box center [1270, 85] width 163 height 23
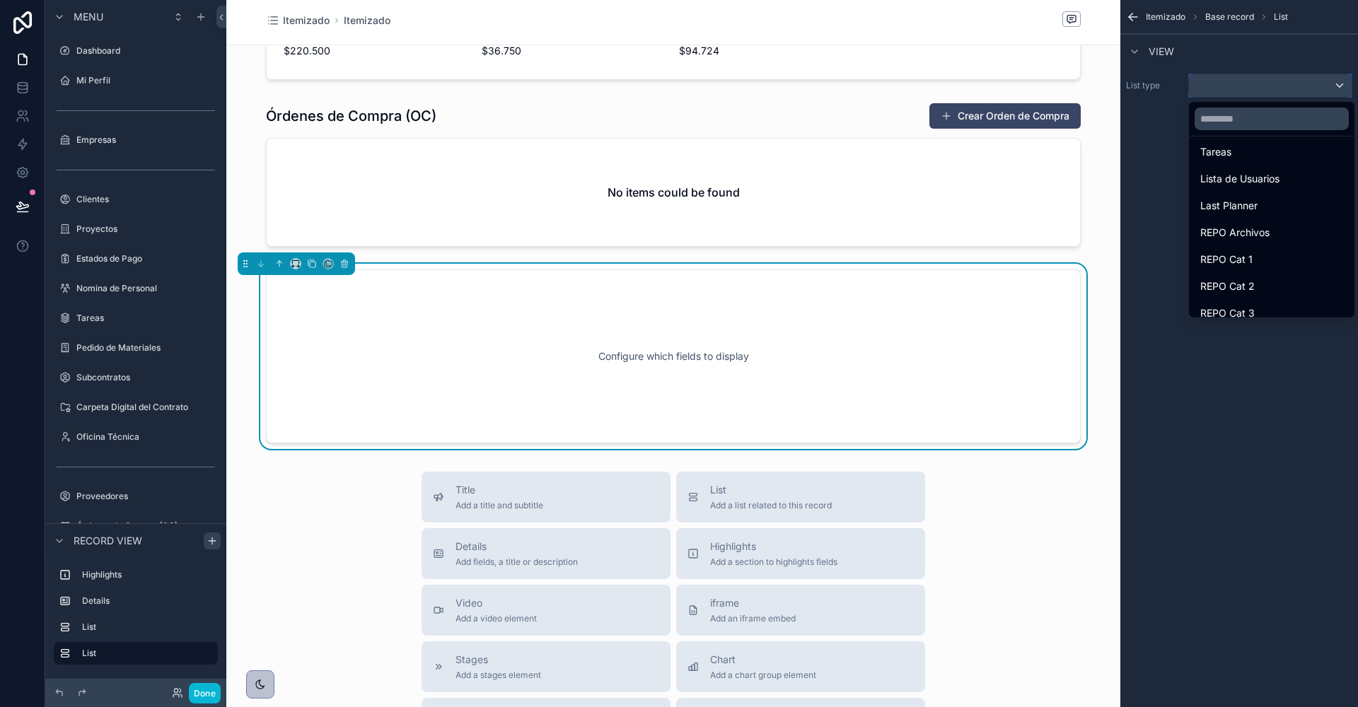
scroll to position [470, 0]
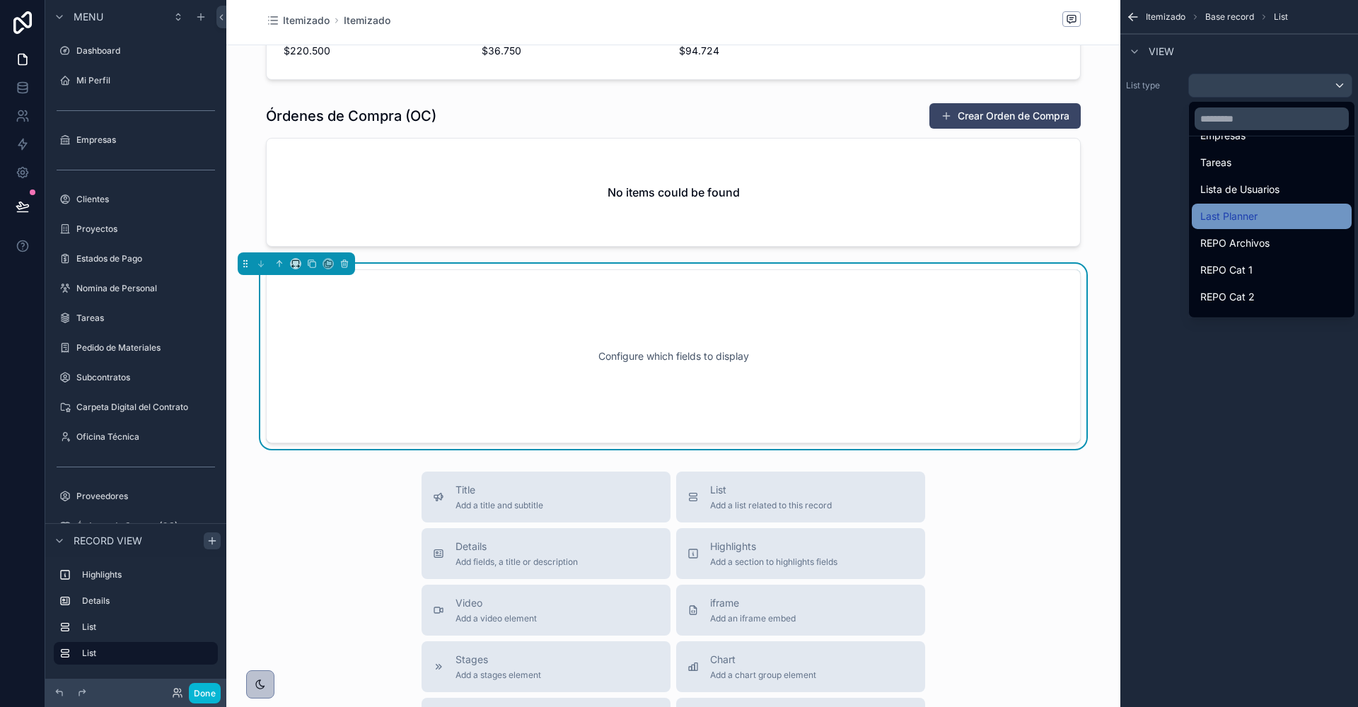
click at [1239, 212] on span "Last Planner" at bounding box center [1228, 216] width 57 height 17
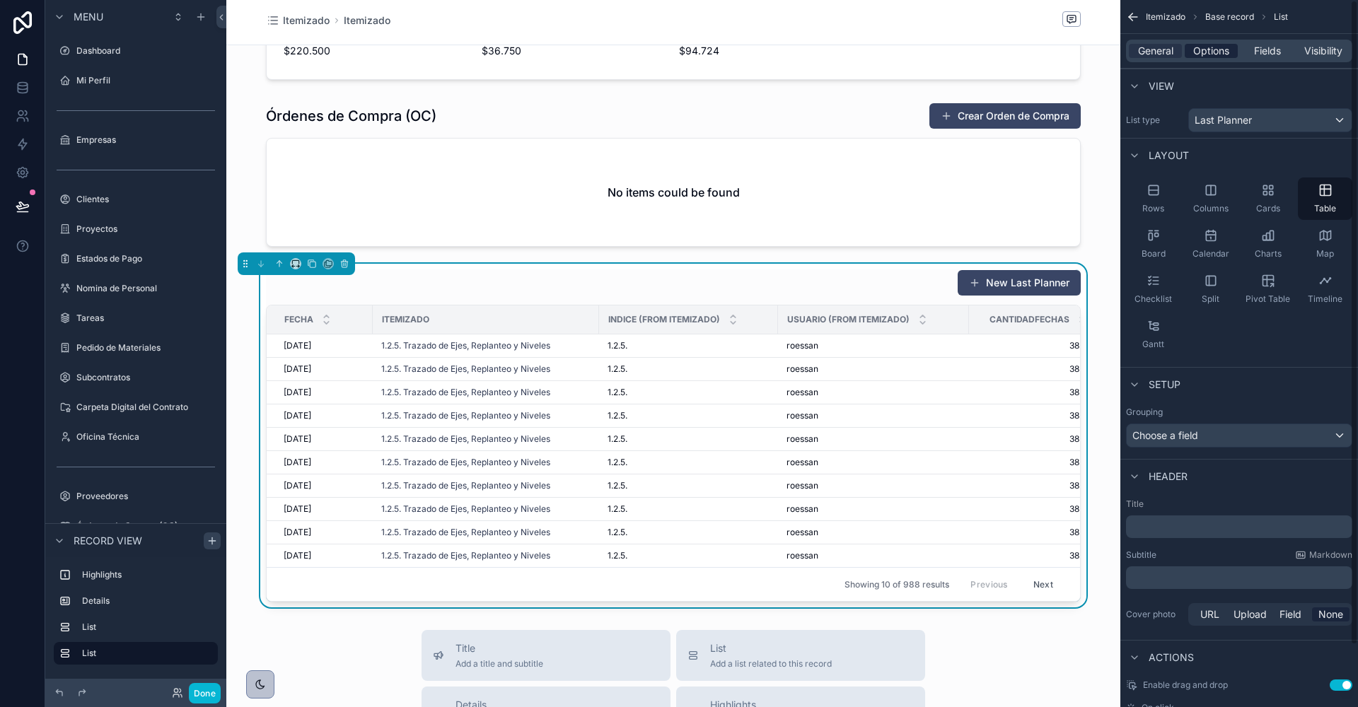
click at [1205, 57] on span "Options" at bounding box center [1211, 51] width 36 height 14
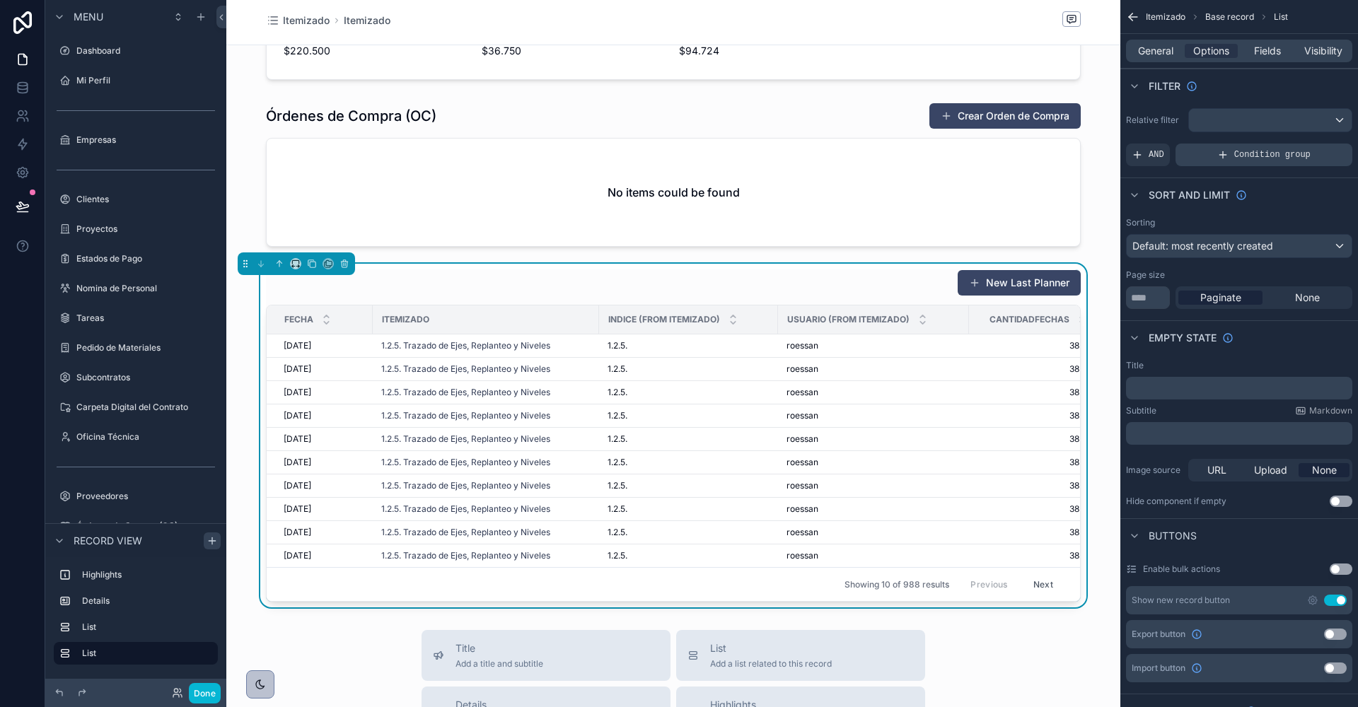
click at [1262, 158] on span "Condition group" at bounding box center [1272, 154] width 76 height 11
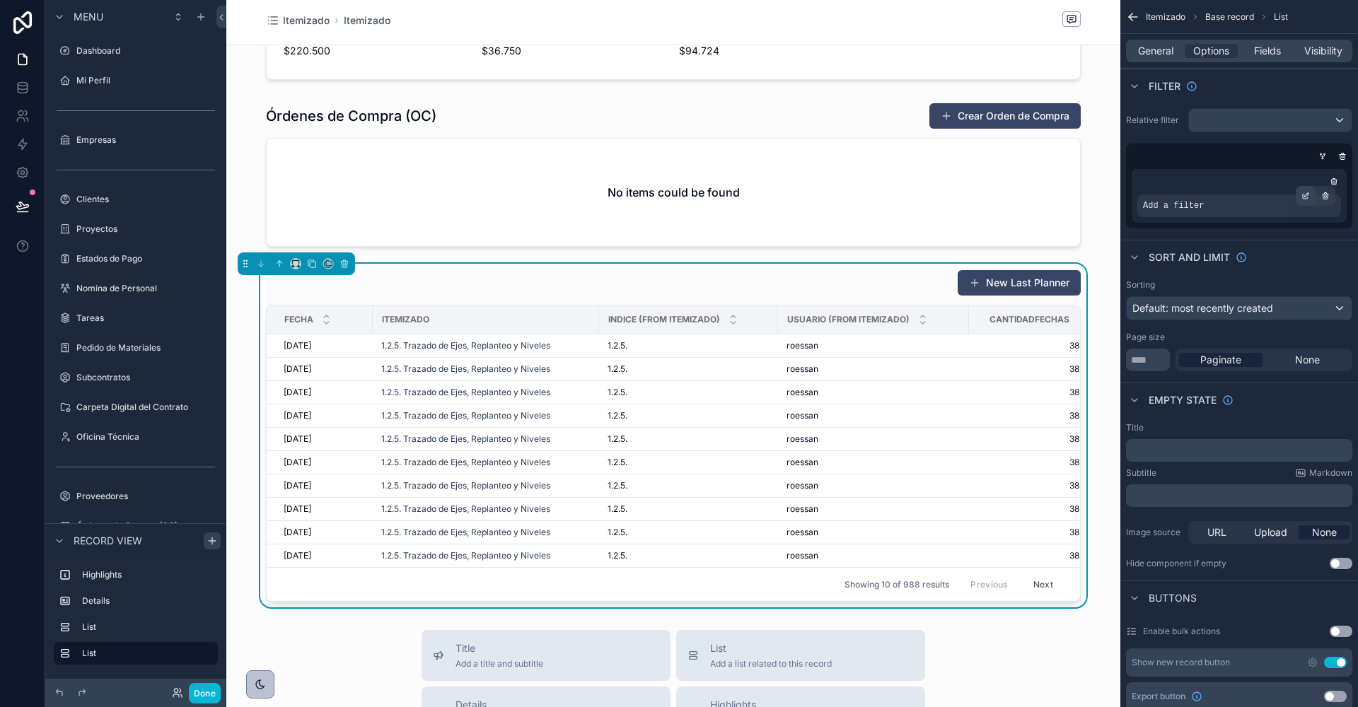
click at [1303, 192] on icon "scrollable content" at bounding box center [1305, 196] width 8 height 8
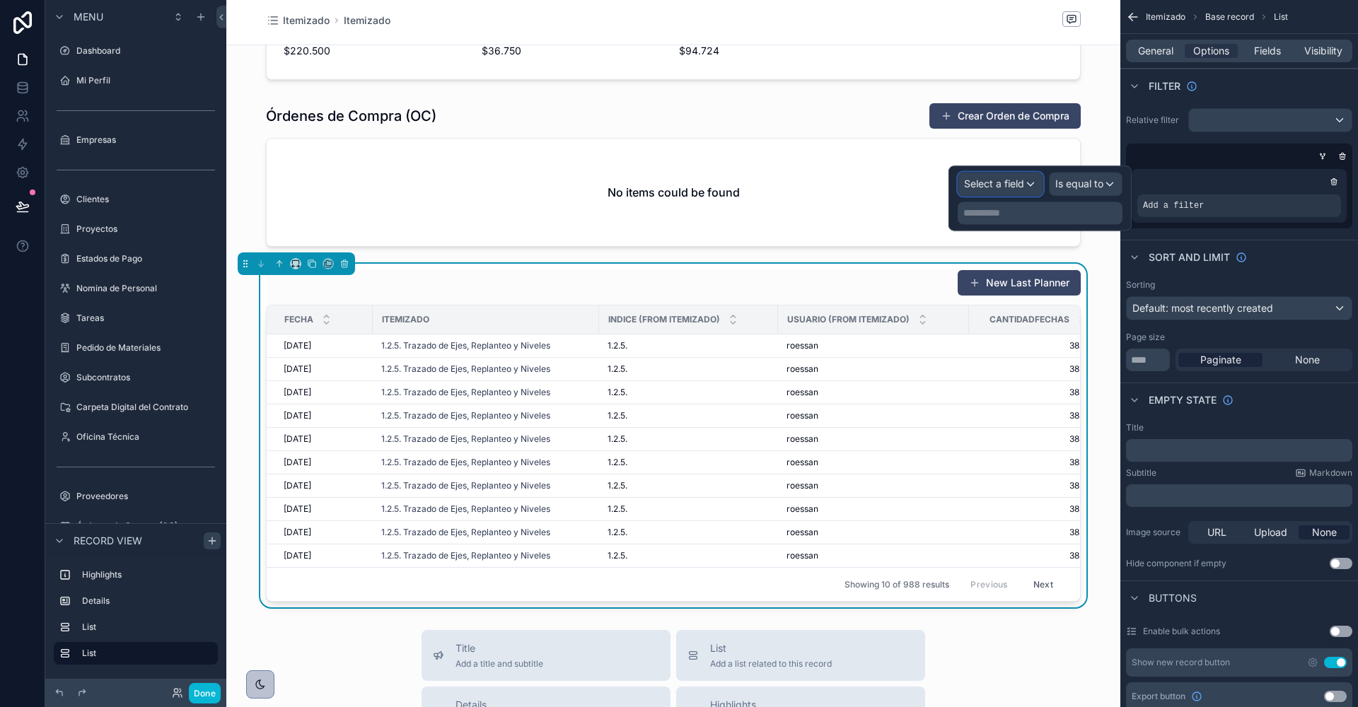
click at [1019, 184] on span "Select a field" at bounding box center [994, 184] width 60 height 12
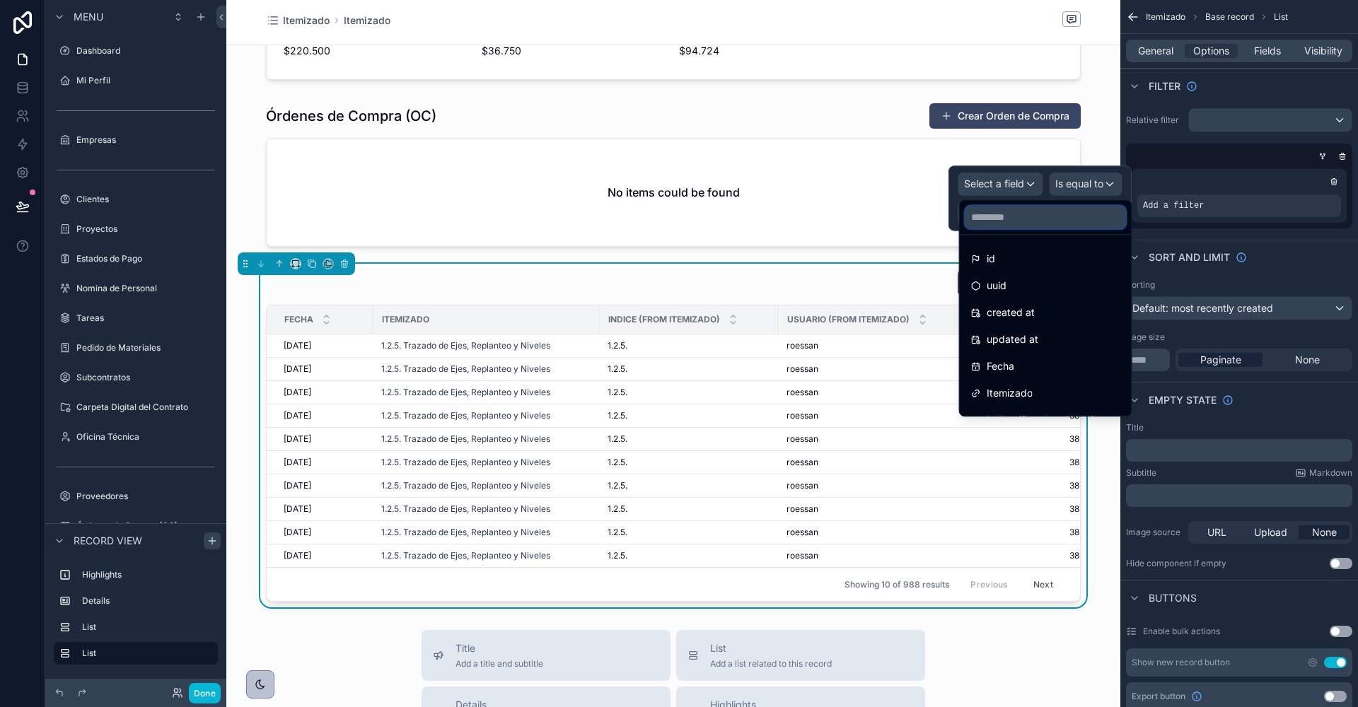
click at [1013, 221] on input "text" at bounding box center [1045, 217] width 161 height 23
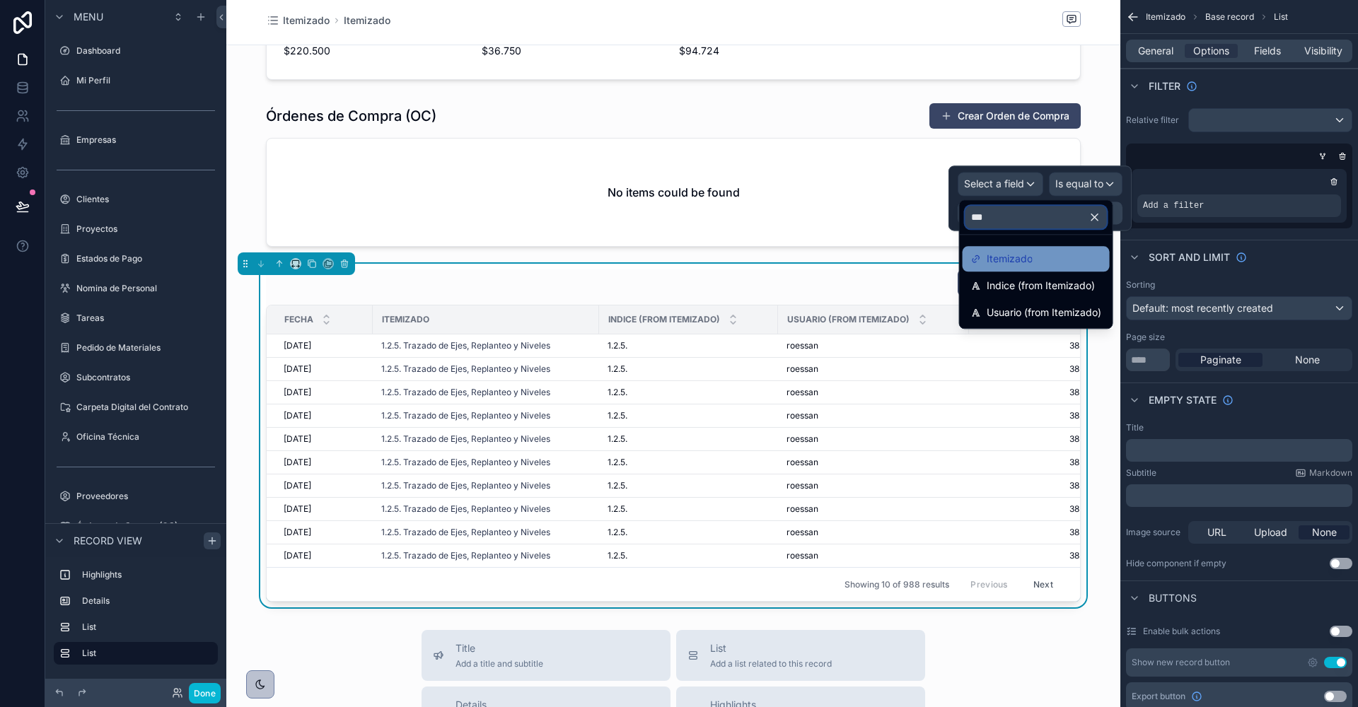
type input "***"
click at [1017, 261] on span "Itemizado" at bounding box center [1010, 258] width 46 height 17
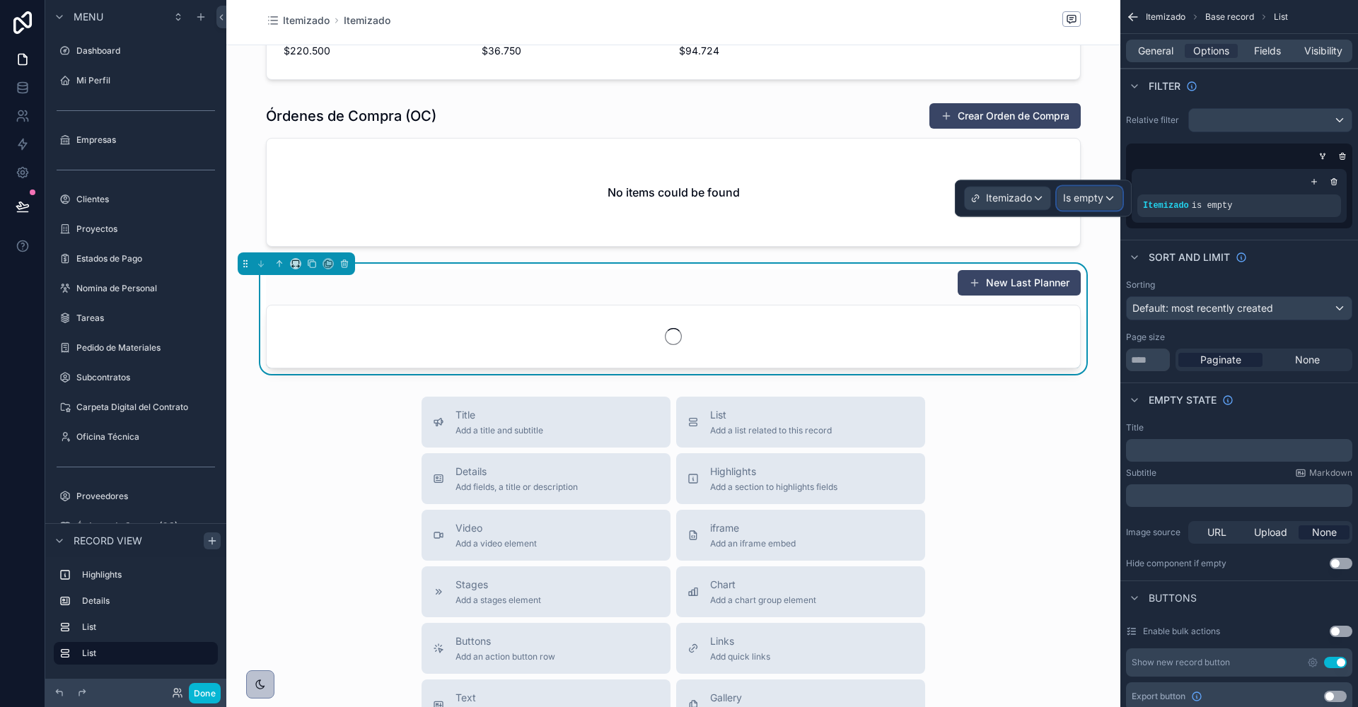
click at [1074, 200] on span "Is empty" at bounding box center [1083, 198] width 40 height 14
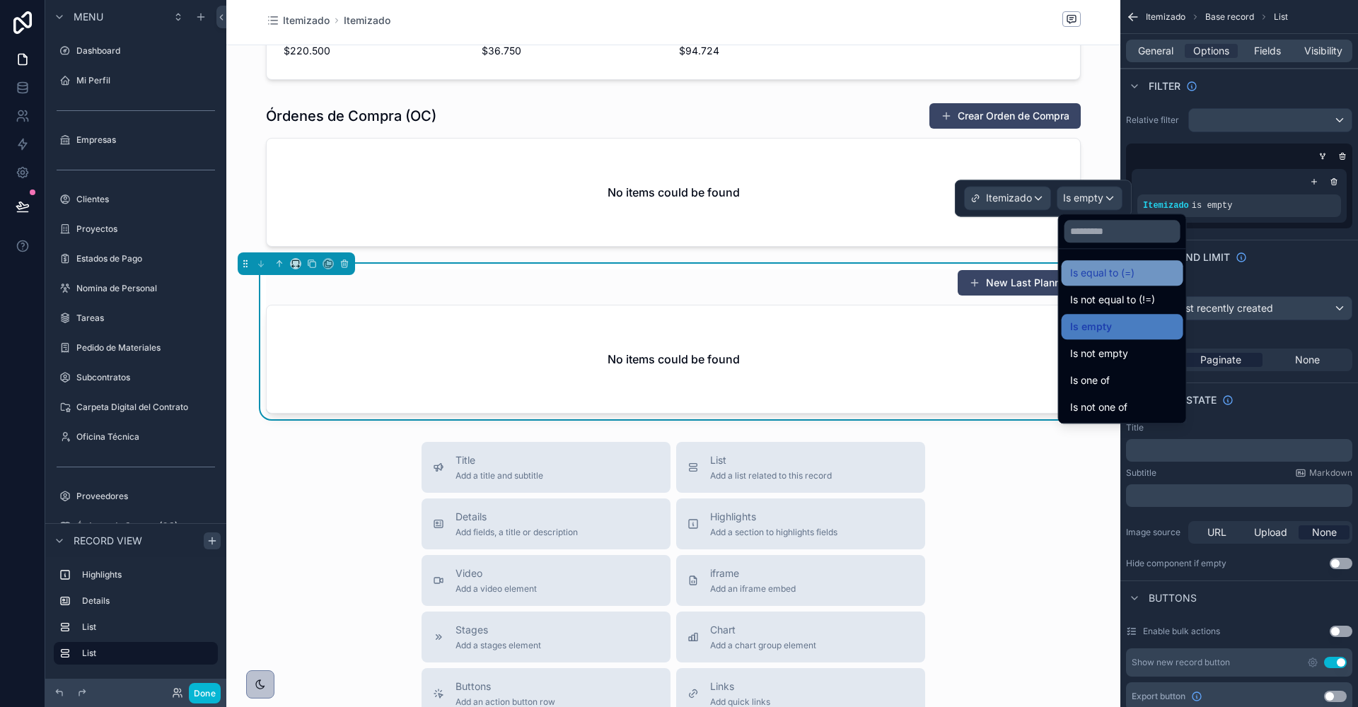
click at [1083, 269] on span "Is equal to (=)" at bounding box center [1102, 272] width 64 height 17
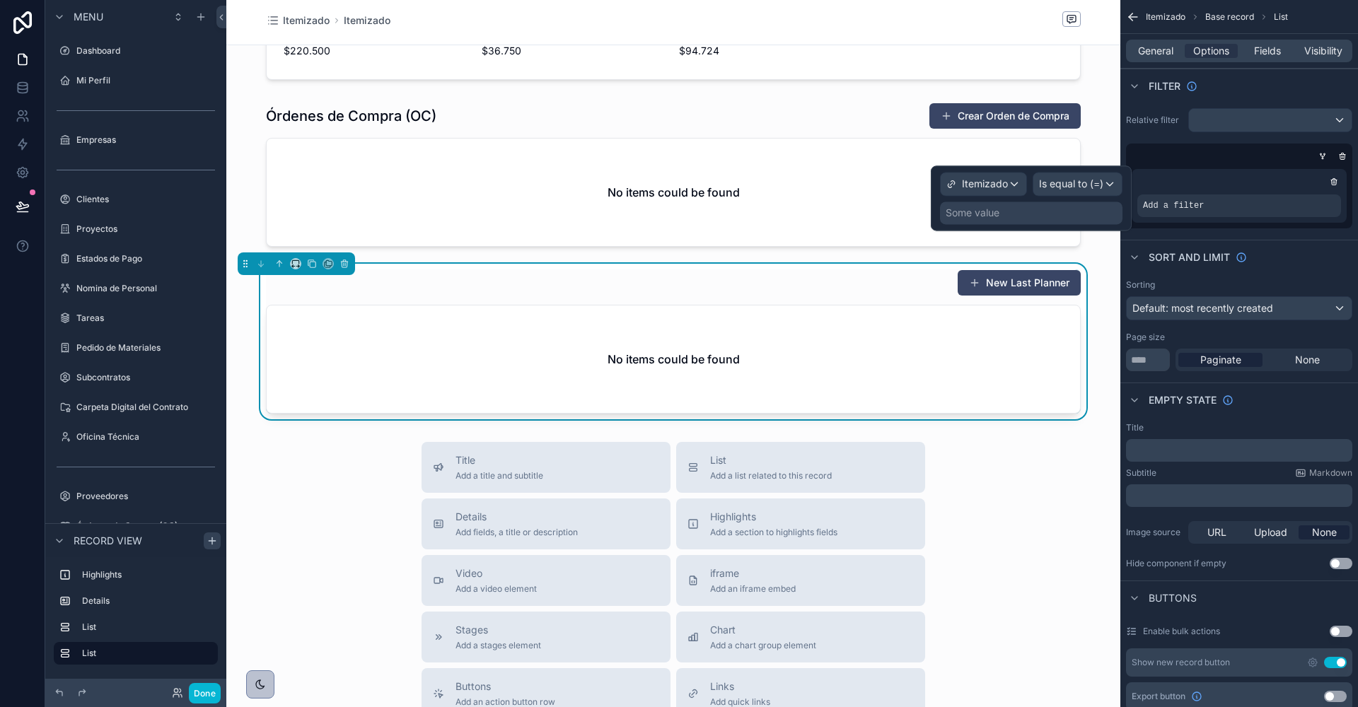
click at [1015, 216] on div "Some value" at bounding box center [1031, 213] width 182 height 23
click at [1032, 216] on div "Some value" at bounding box center [1031, 213] width 182 height 23
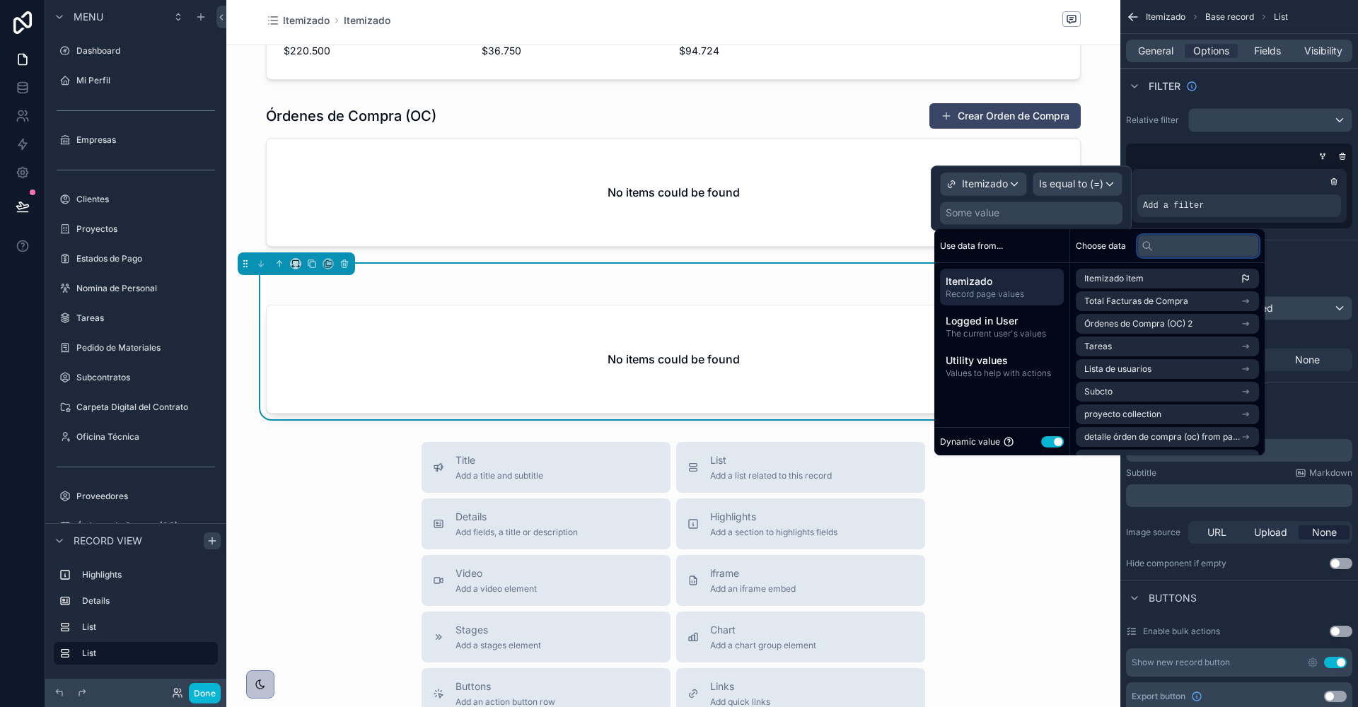
click at [1165, 247] on input "text" at bounding box center [1198, 245] width 122 height 23
type input "*******"
click at [1143, 279] on li "Itemizado item" at bounding box center [1167, 279] width 183 height 20
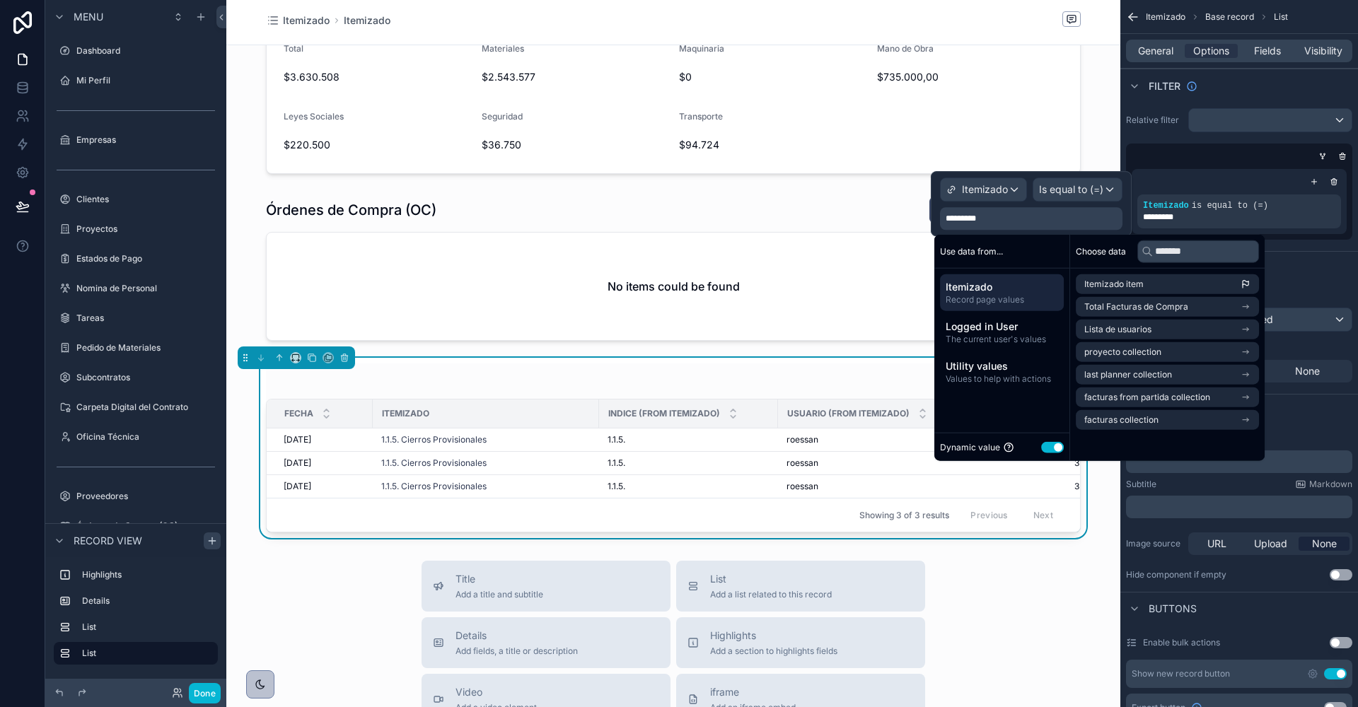
scroll to position [680, 0]
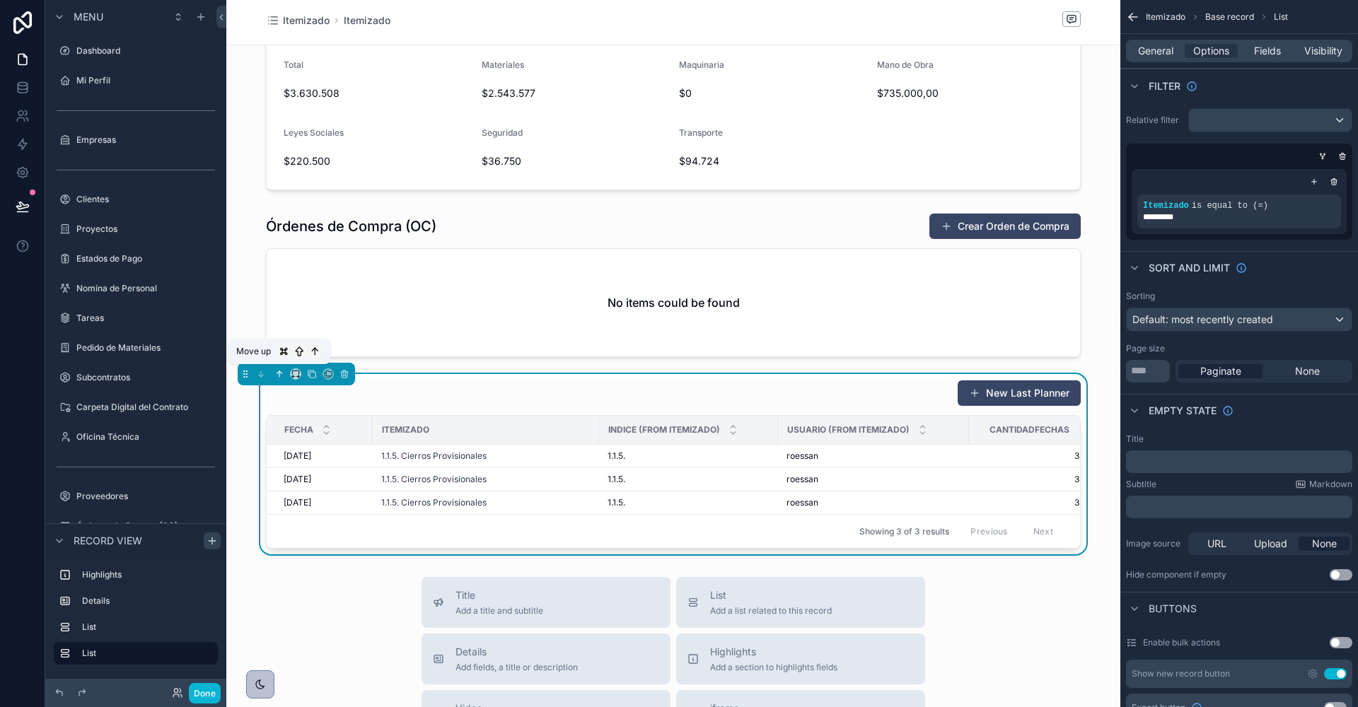
click at [280, 369] on icon "scrollable content" at bounding box center [279, 374] width 10 height 10
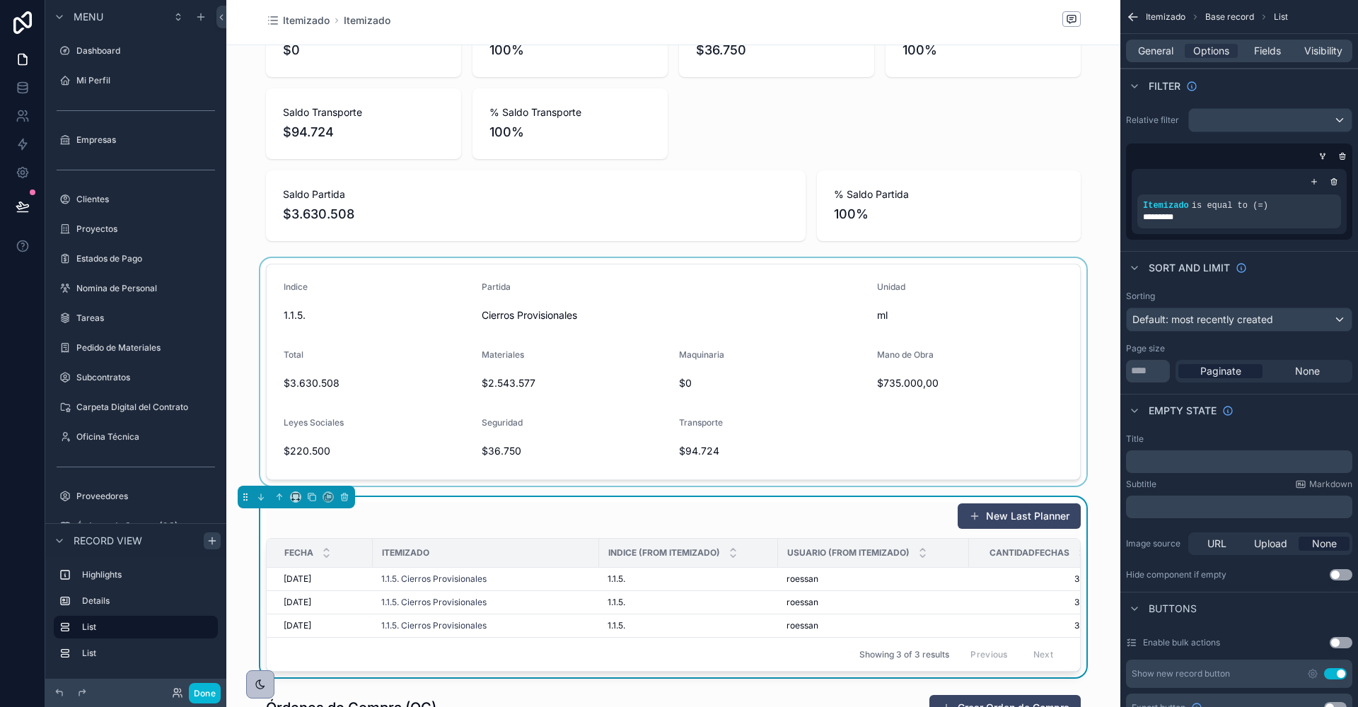
scroll to position [437, 0]
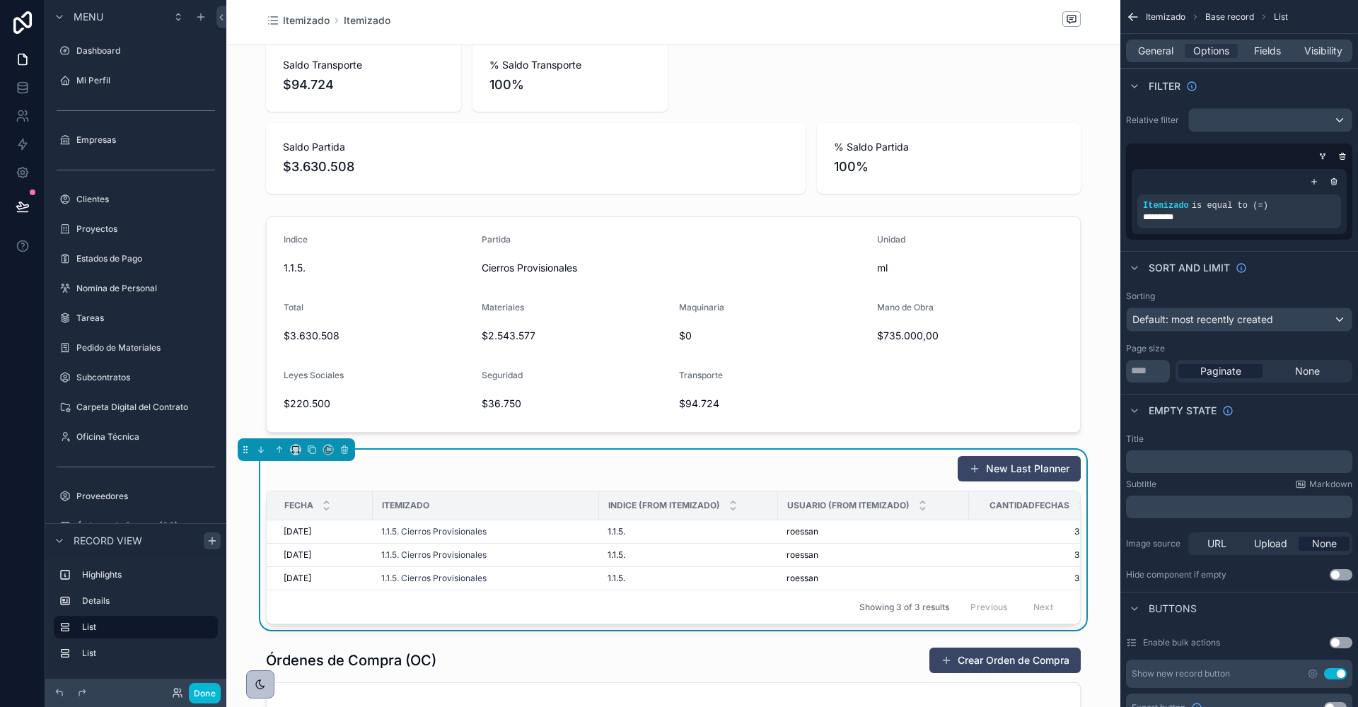
click at [531, 455] on div "New Last Planner" at bounding box center [673, 468] width 815 height 27
click at [1146, 57] on span "General" at bounding box center [1155, 51] width 35 height 14
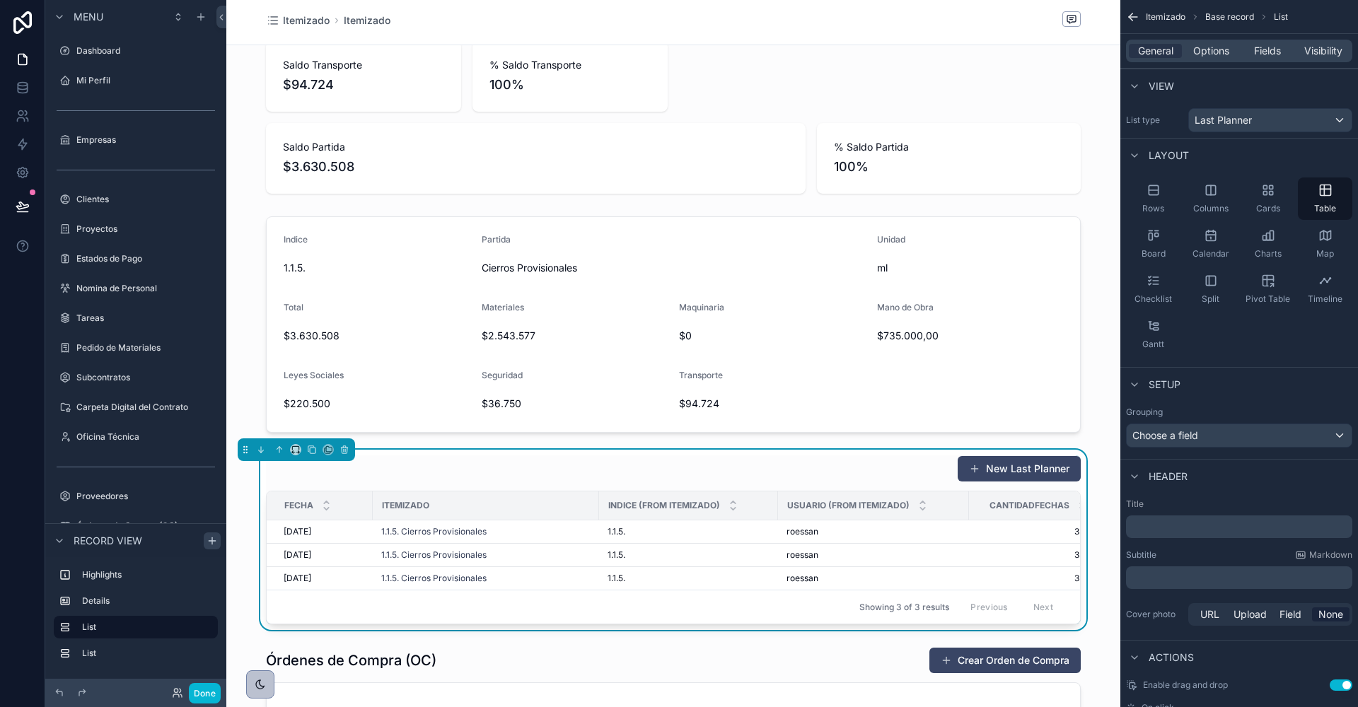
click at [1158, 527] on p "﻿" at bounding box center [1241, 527] width 218 height 14
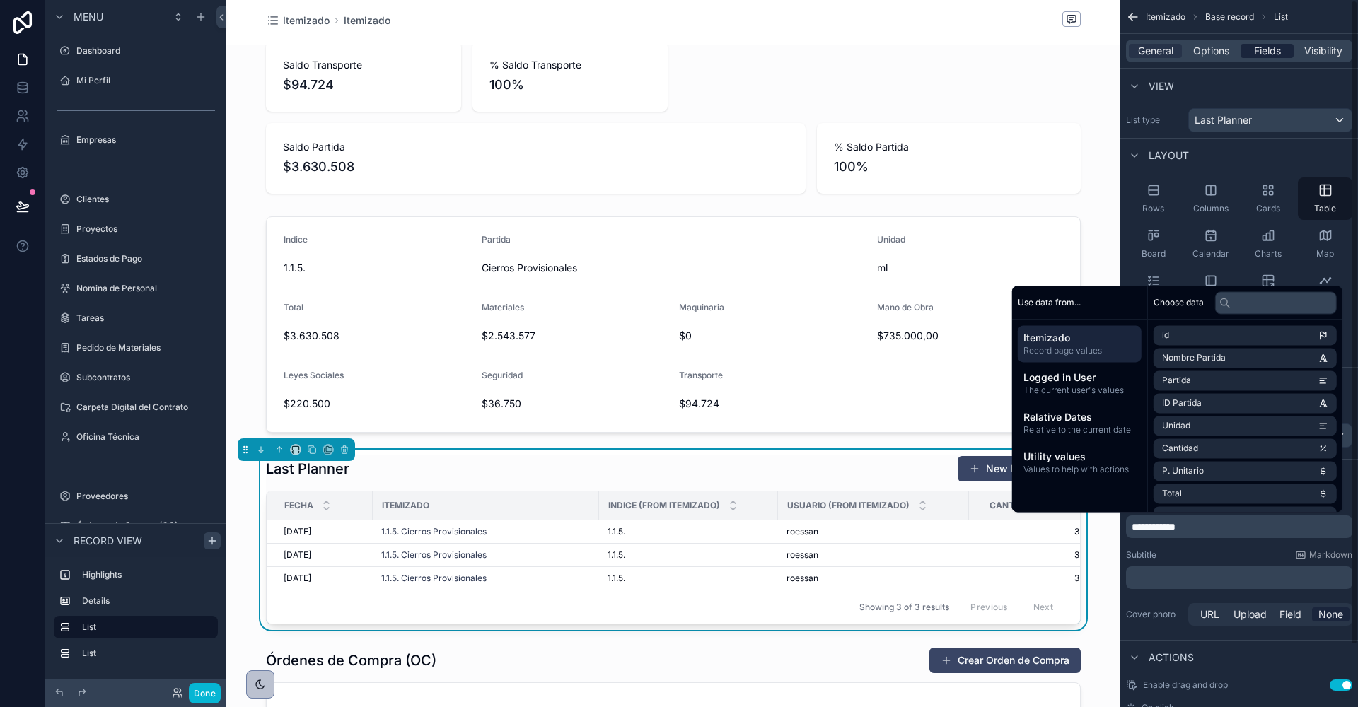
click at [1266, 50] on span "Fields" at bounding box center [1267, 51] width 27 height 14
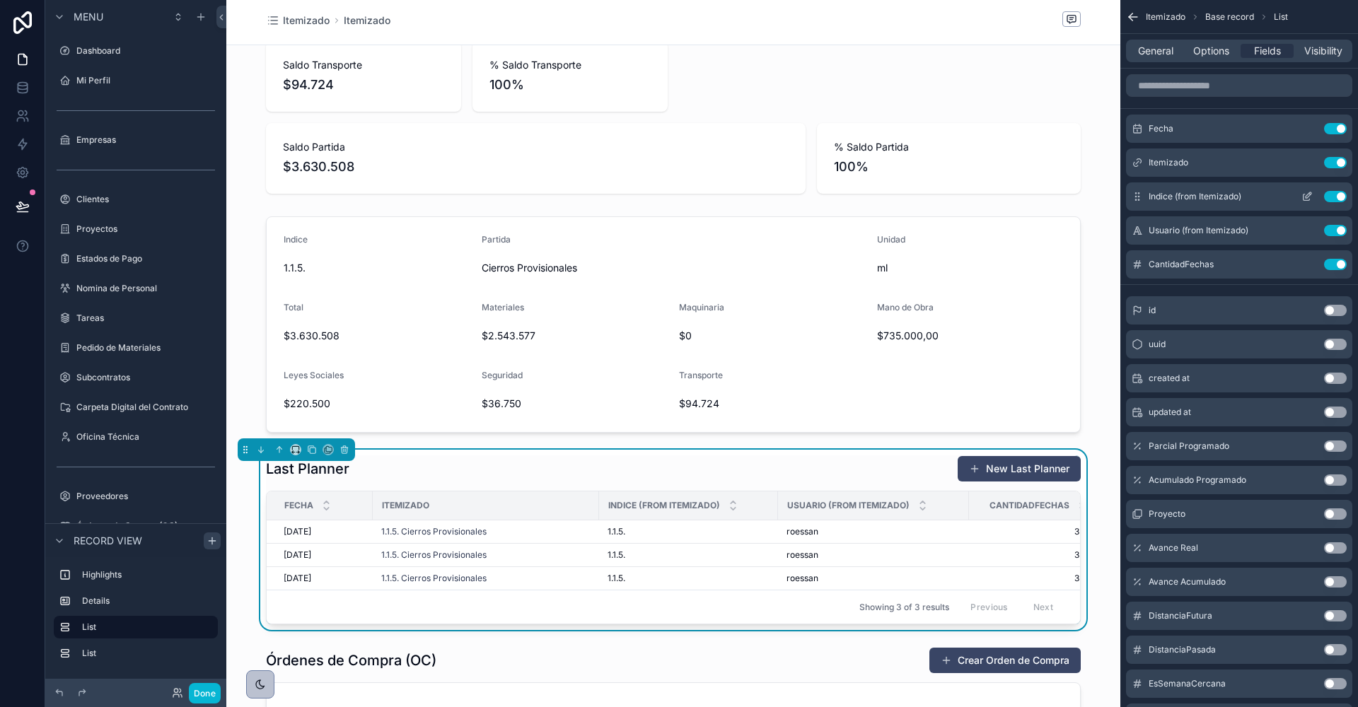
click at [1335, 194] on button "Use setting" at bounding box center [1335, 196] width 23 height 11
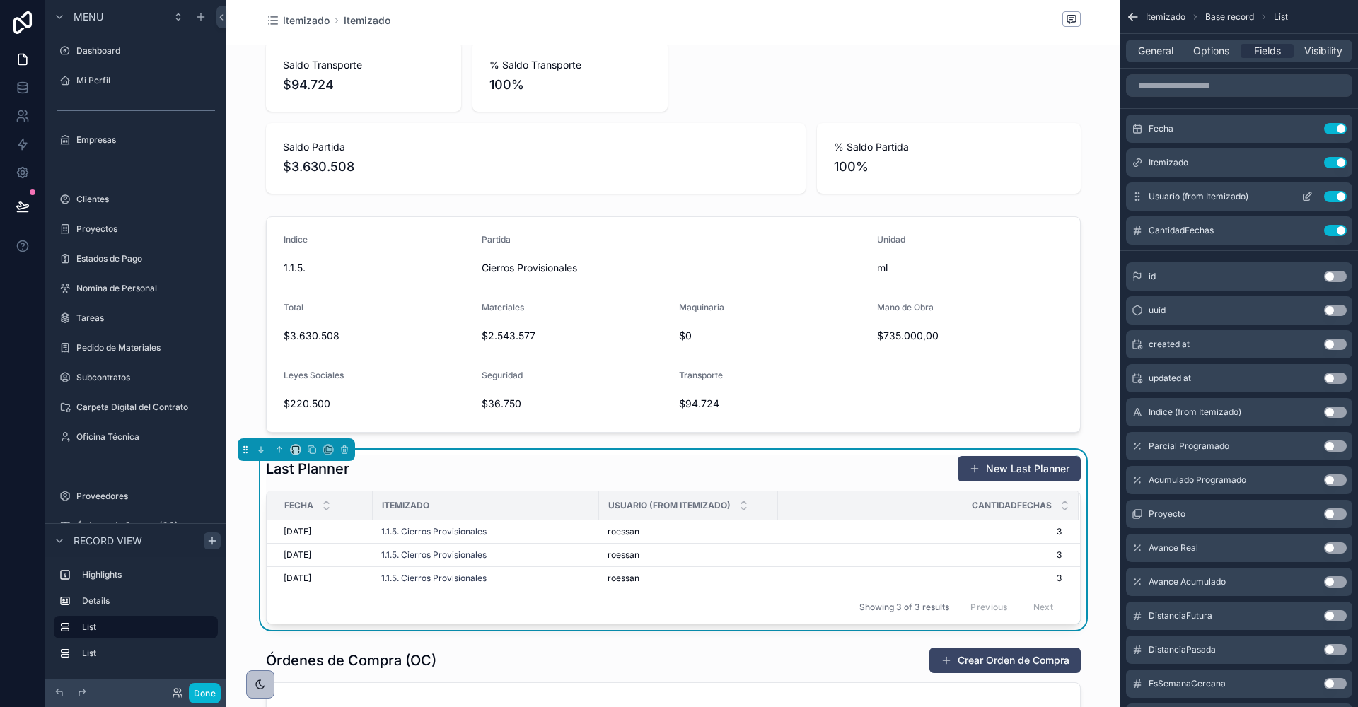
click at [1335, 194] on button "Use setting" at bounding box center [1335, 196] width 23 height 11
click at [1331, 544] on button "Use setting" at bounding box center [1335, 547] width 23 height 11
click at [1335, 581] on button "Use setting" at bounding box center [1335, 581] width 23 height 11
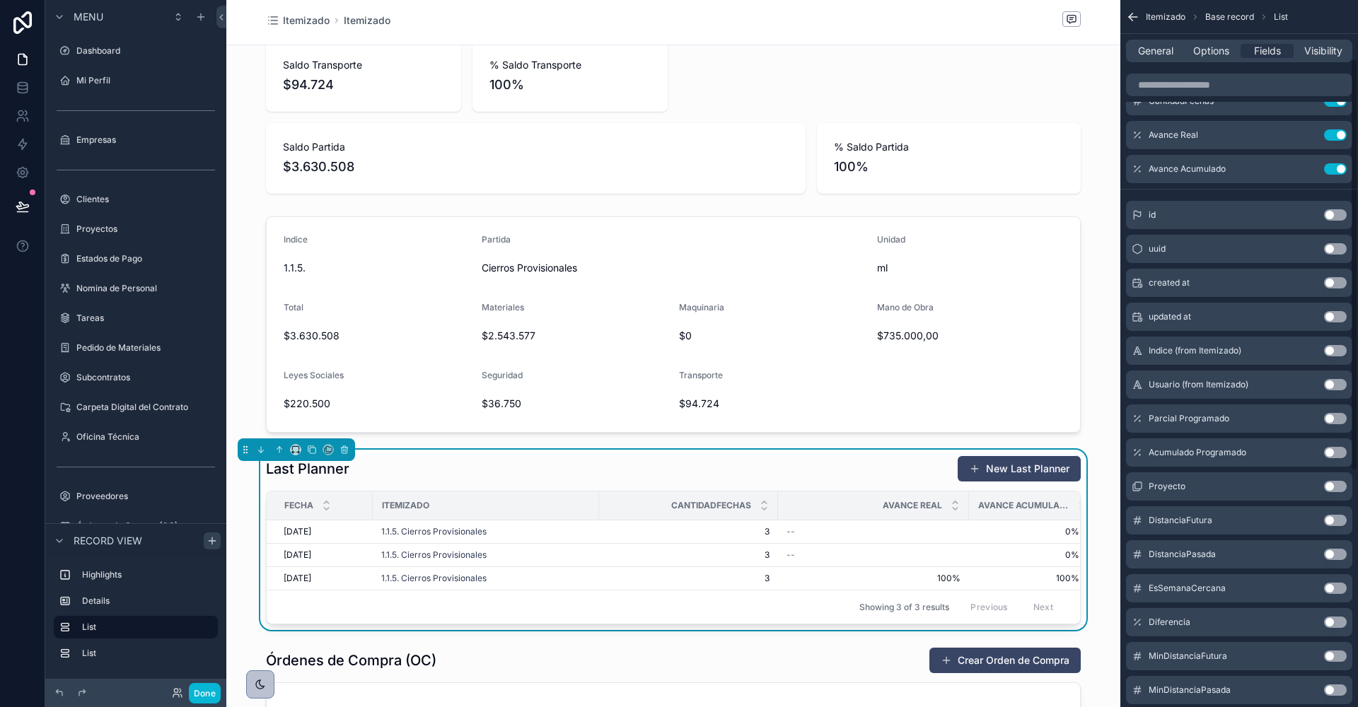
scroll to position [100, 0]
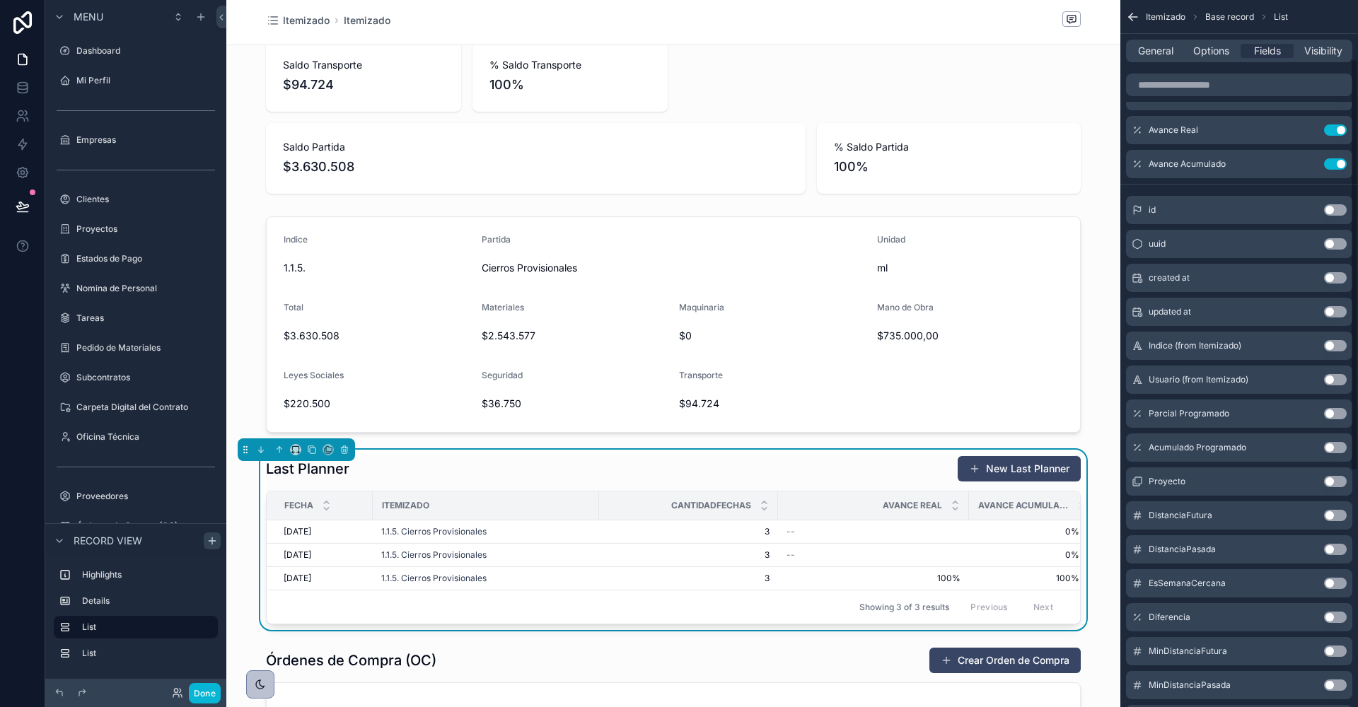
click at [1332, 621] on button "Use setting" at bounding box center [1335, 617] width 23 height 11
click at [1332, 446] on button "Use setting" at bounding box center [1335, 447] width 23 height 11
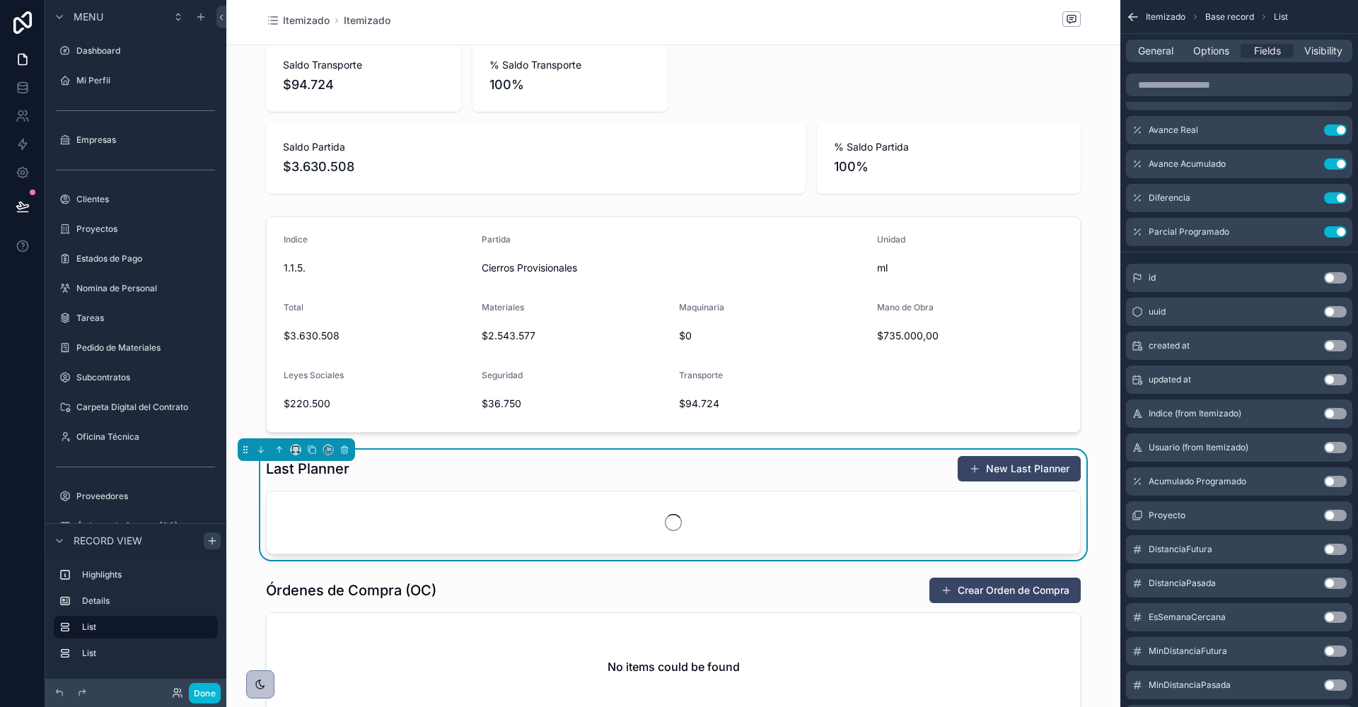
click at [1332, 479] on button "Use setting" at bounding box center [1335, 481] width 23 height 11
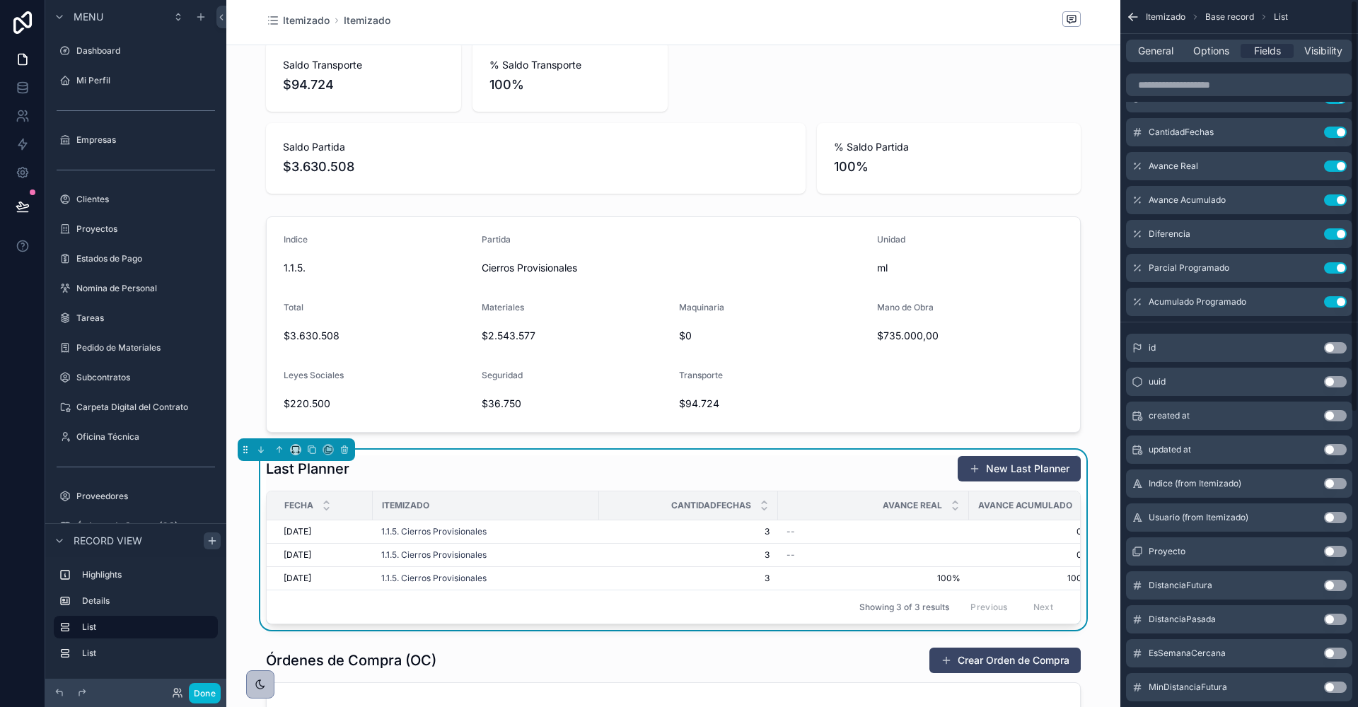
scroll to position [0, 0]
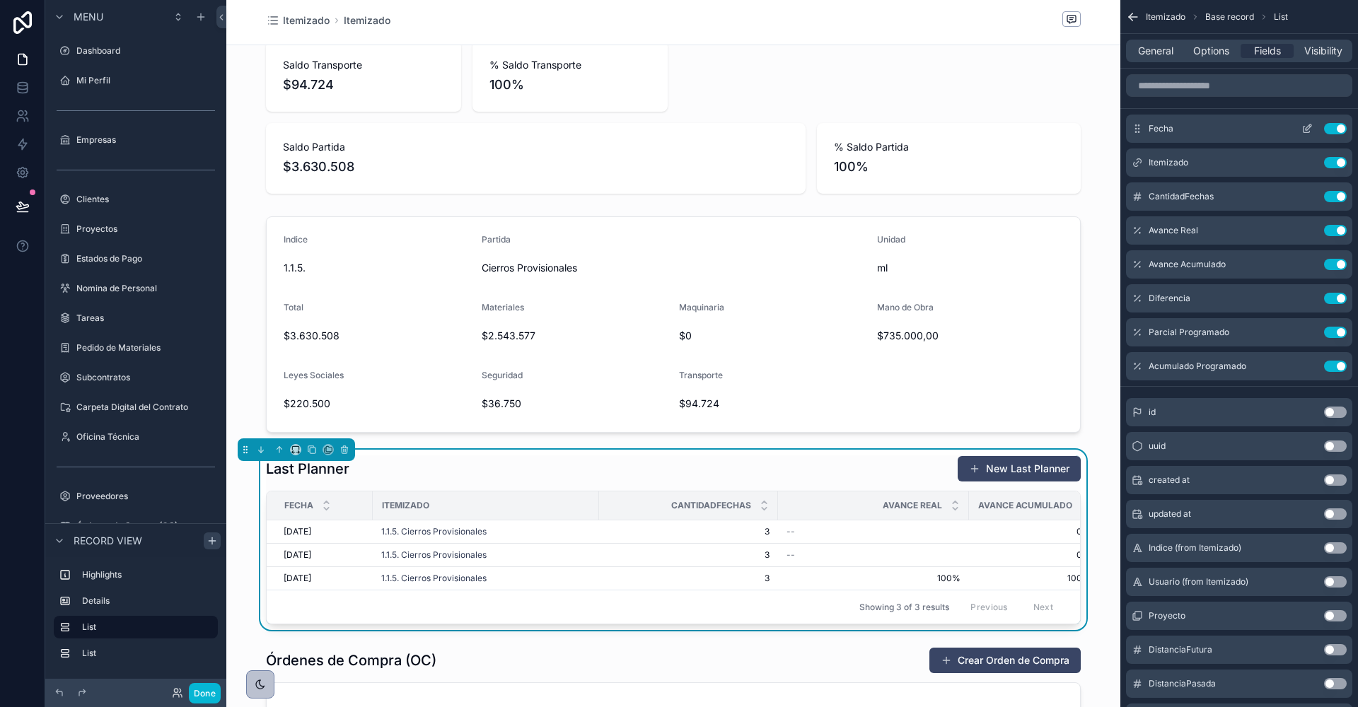
click at [1309, 129] on icon "scrollable content" at bounding box center [1306, 128] width 11 height 11
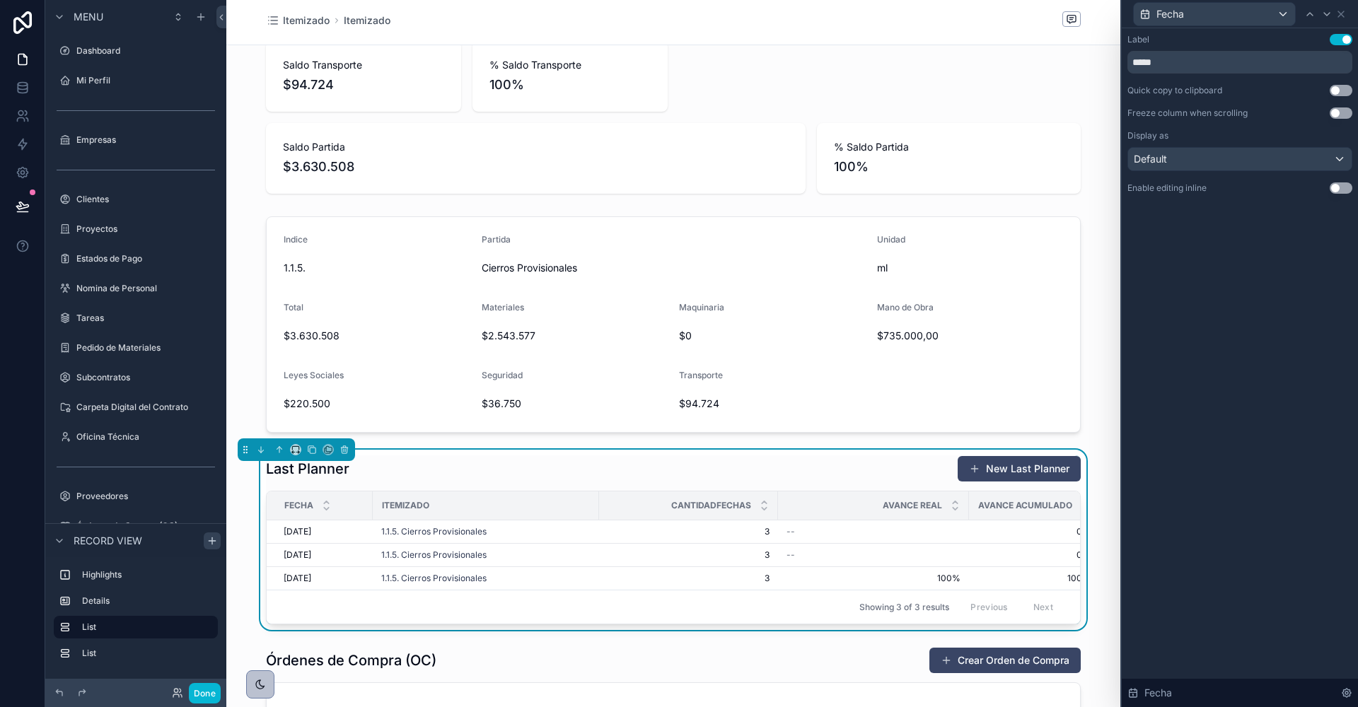
click at [1338, 190] on button "Use setting" at bounding box center [1341, 187] width 23 height 11
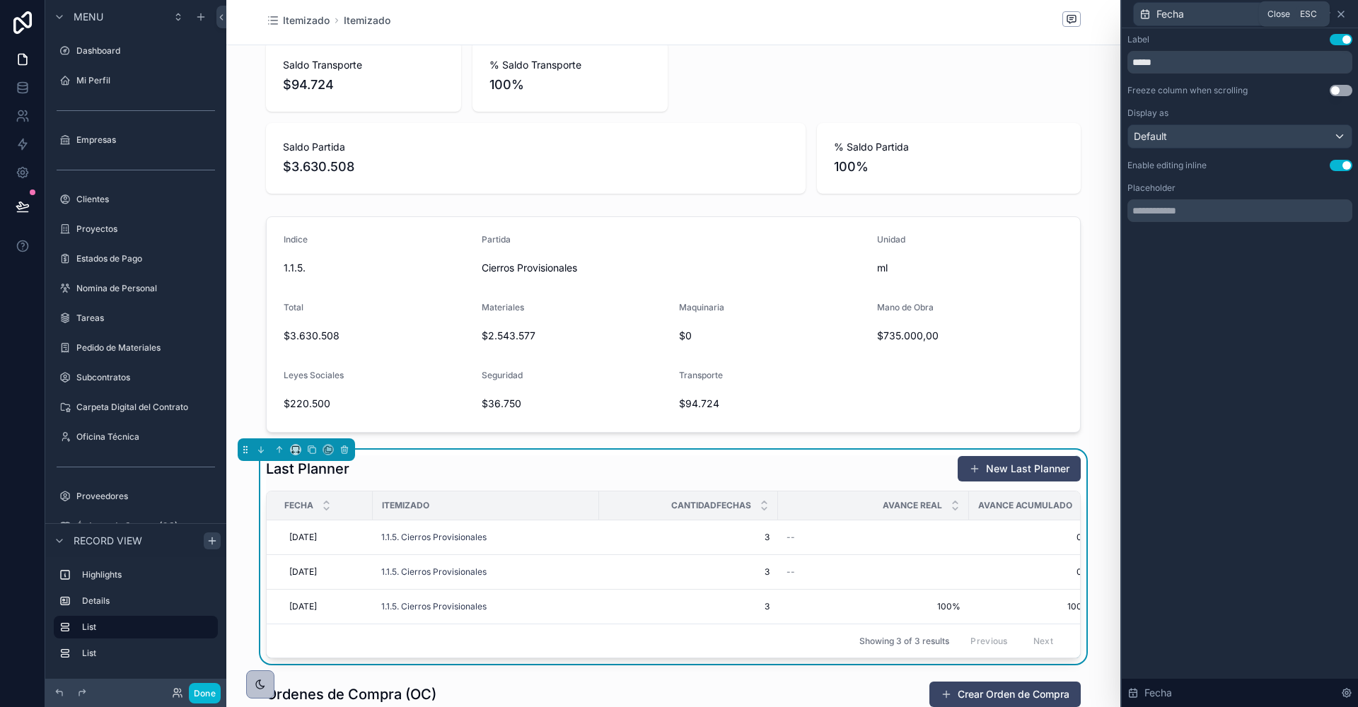
click at [1339, 15] on icon at bounding box center [1341, 14] width 6 height 6
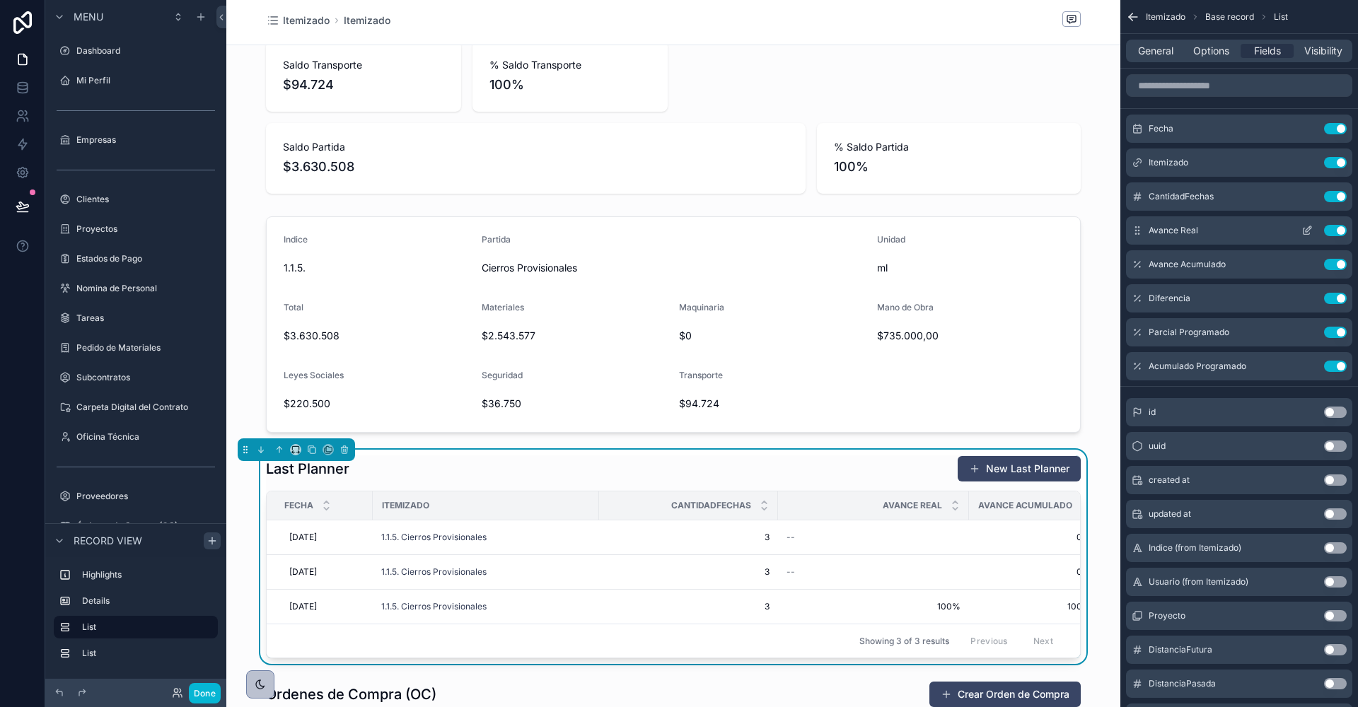
click at [1306, 229] on icon "scrollable content" at bounding box center [1309, 229] width 6 height 6
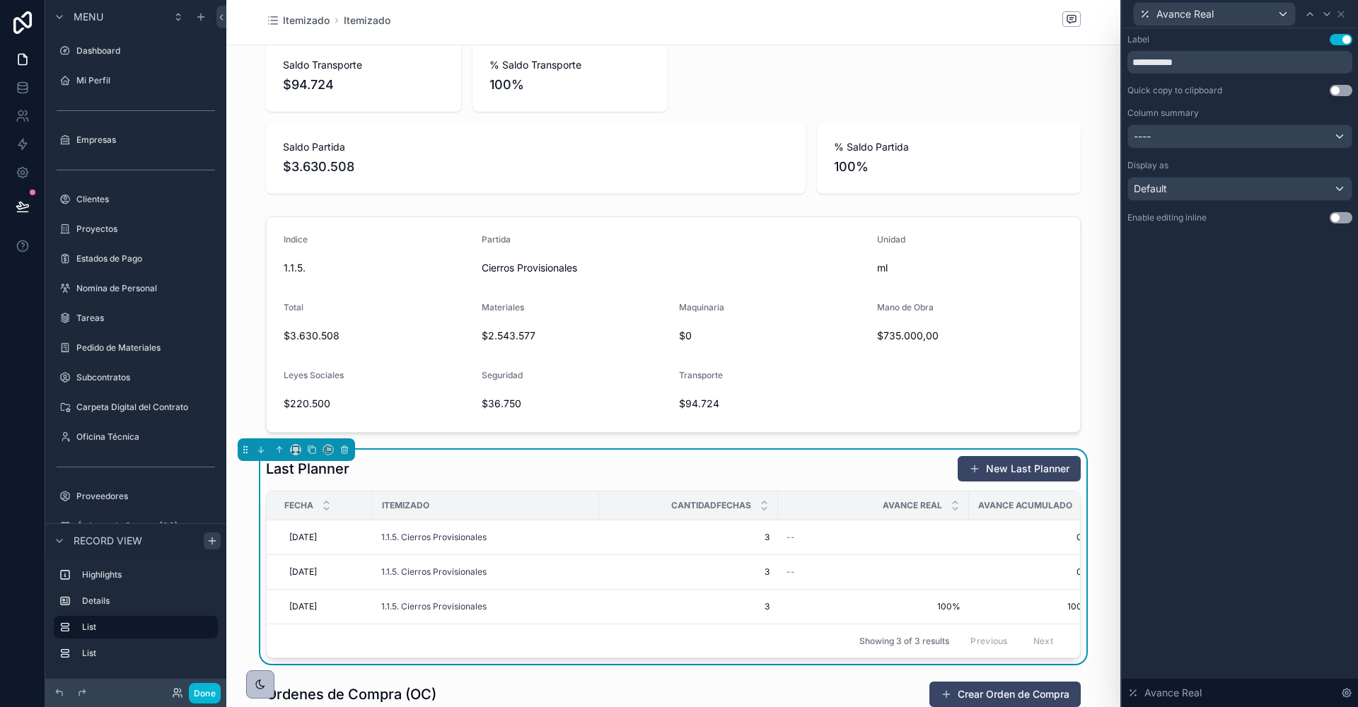
click at [1333, 207] on div "**********" at bounding box center [1239, 129] width 225 height 190
click at [1335, 212] on button "Use setting" at bounding box center [1341, 217] width 23 height 11
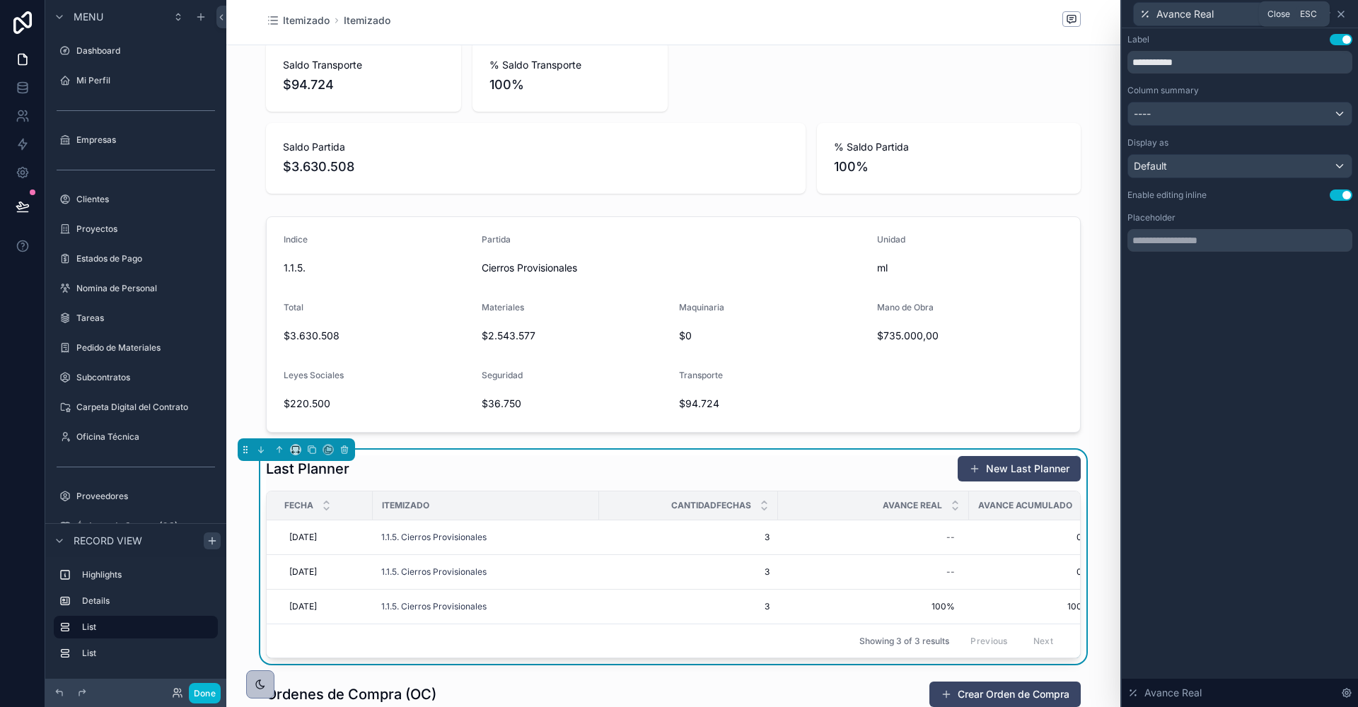
click at [1340, 10] on icon at bounding box center [1340, 13] width 11 height 11
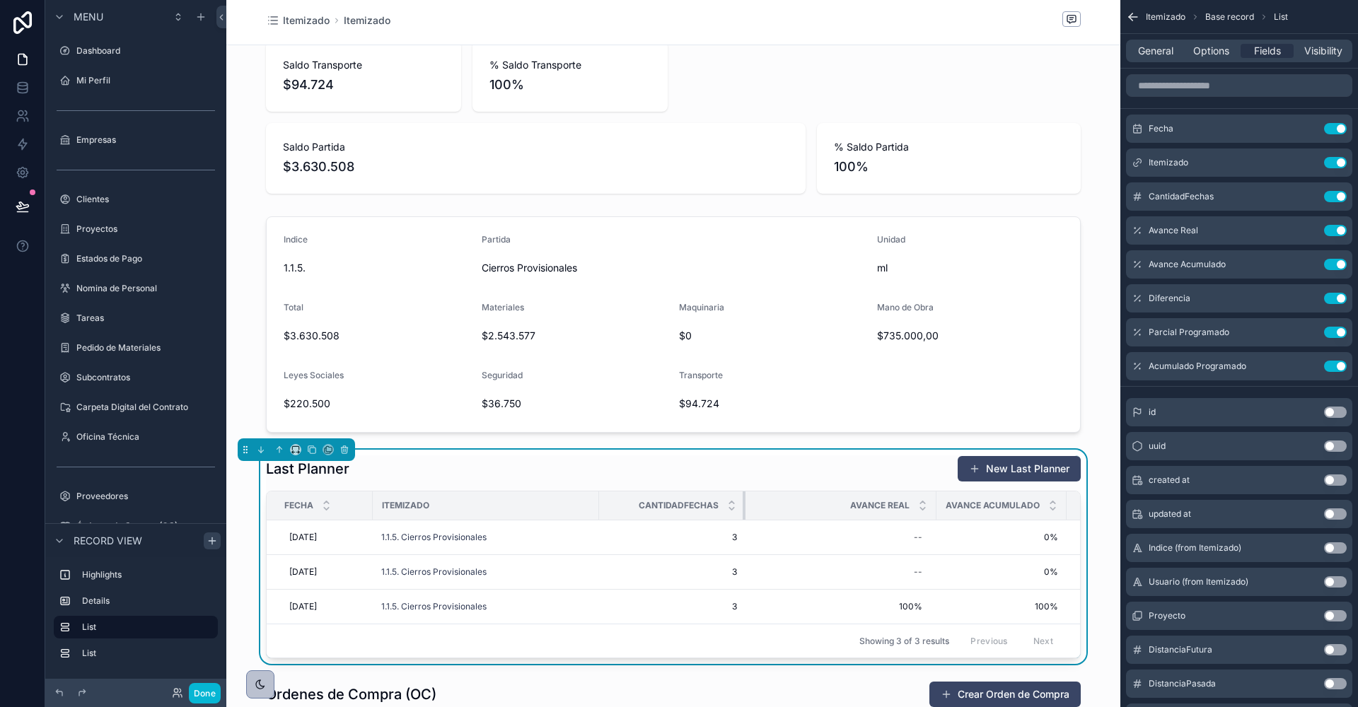
drag, startPoint x: 774, startPoint y: 500, endPoint x: 708, endPoint y: 500, distance: 66.5
click at [710, 500] on th "CantidadFechas" at bounding box center [672, 506] width 146 height 29
click at [1335, 194] on button "Use setting" at bounding box center [1335, 196] width 23 height 11
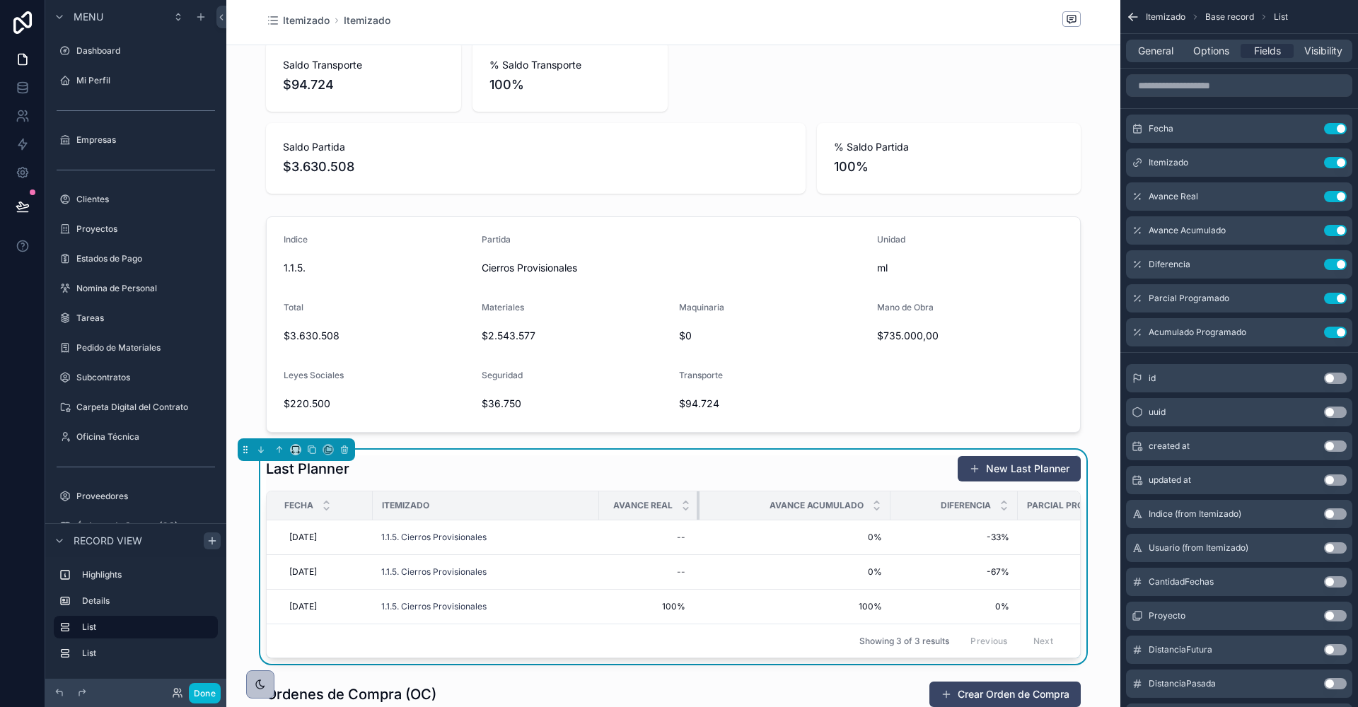
drag, startPoint x: 712, startPoint y: 504, endPoint x: 686, endPoint y: 504, distance: 26.2
click at [686, 504] on th "Avance Real" at bounding box center [649, 506] width 100 height 29
drag, startPoint x: 883, startPoint y: 499, endPoint x: 797, endPoint y: 499, distance: 85.6
click at [798, 499] on th "Avance Acumulado" at bounding box center [759, 506] width 130 height 29
drag, startPoint x: 950, startPoint y: 499, endPoint x: 895, endPoint y: 495, distance: 54.6
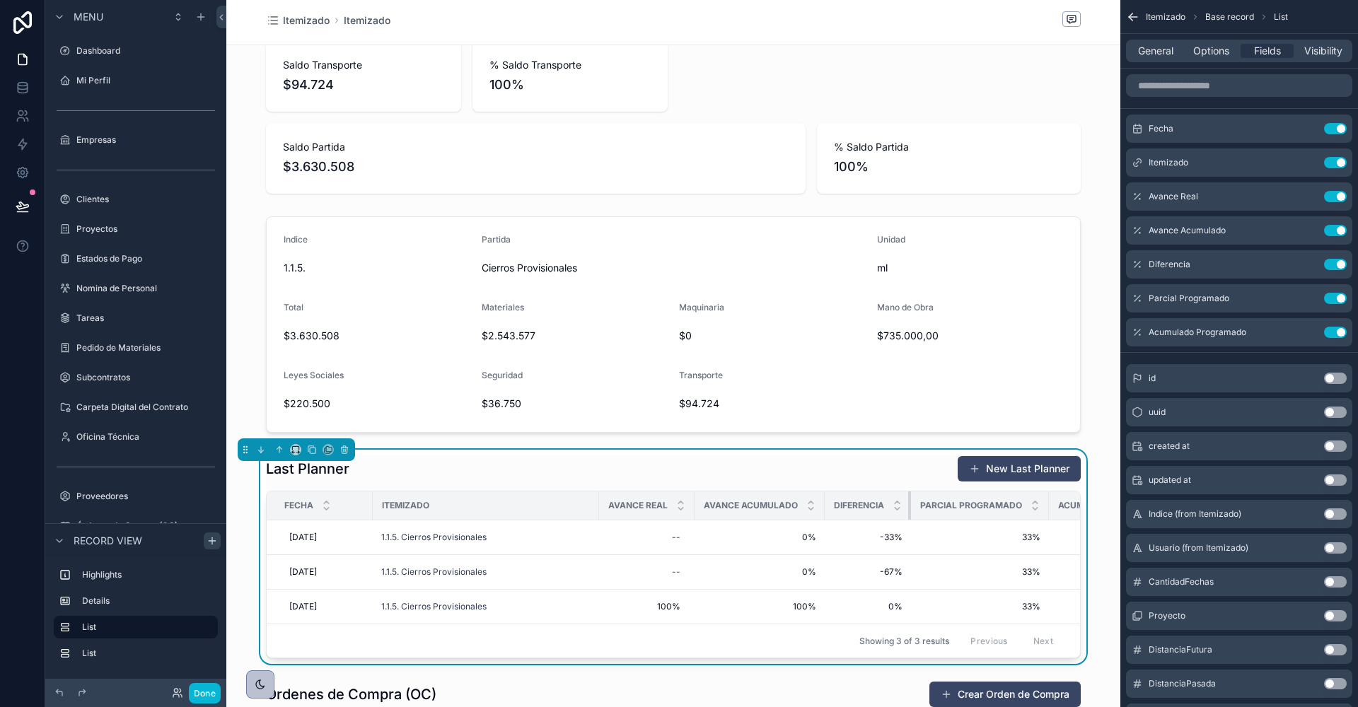
click at [895, 495] on th "Diferencia" at bounding box center [868, 506] width 86 height 29
drag, startPoint x: 1047, startPoint y: 504, endPoint x: 1031, endPoint y: 504, distance: 15.6
click at [1031, 504] on th "Parcial Programado" at bounding box center [980, 506] width 138 height 29
drag, startPoint x: 595, startPoint y: 508, endPoint x: 525, endPoint y: 509, distance: 70.7
click at [525, 509] on div "scrollable content" at bounding box center [528, 506] width 6 height 28
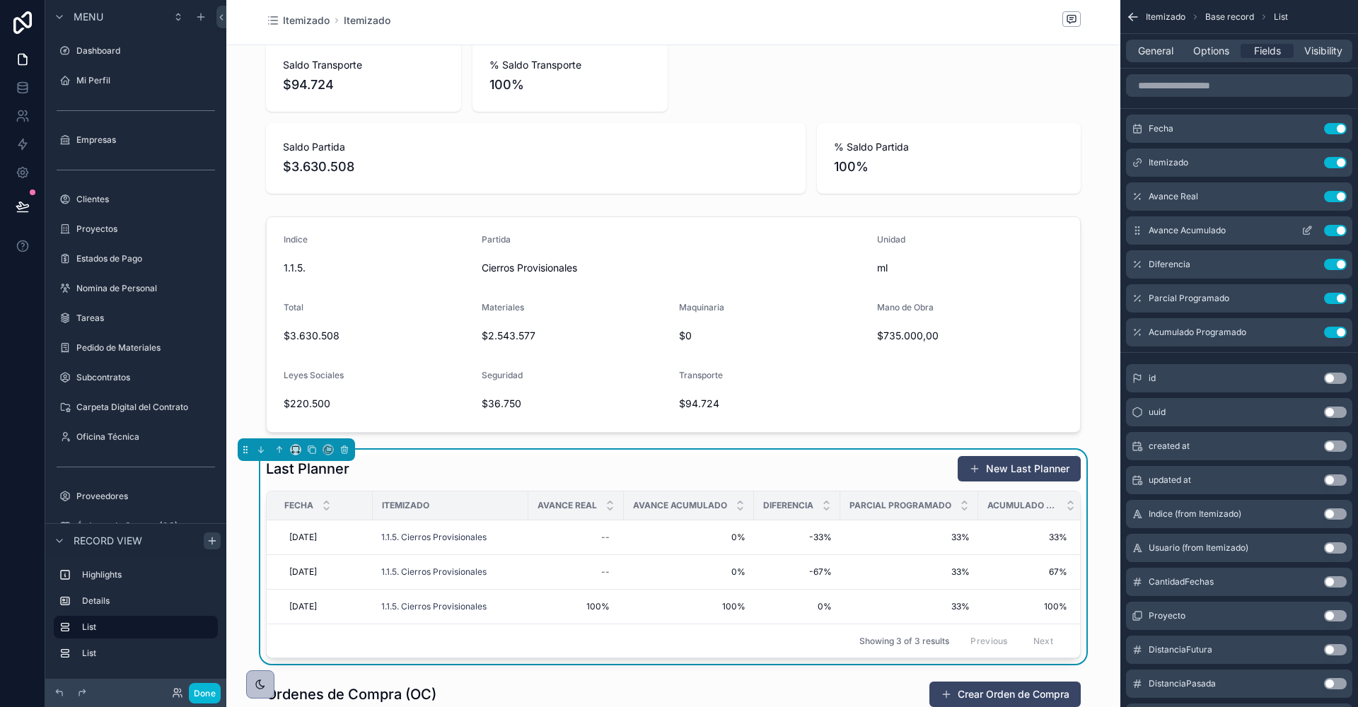
click at [1306, 231] on icon "scrollable content" at bounding box center [1309, 229] width 6 height 6
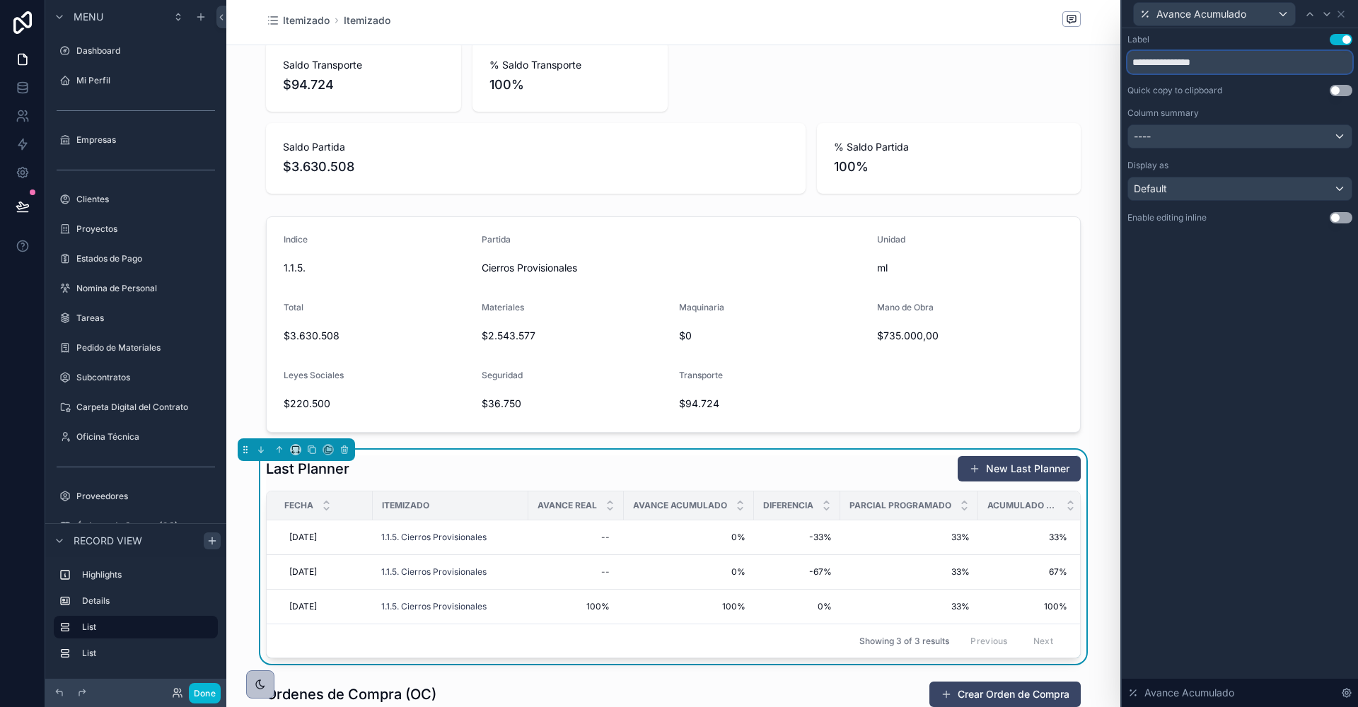
drag, startPoint x: 1197, startPoint y: 63, endPoint x: 1298, endPoint y: 68, distance: 102.0
click at [1298, 68] on input "**********" at bounding box center [1239, 62] width 225 height 23
type input "**********"
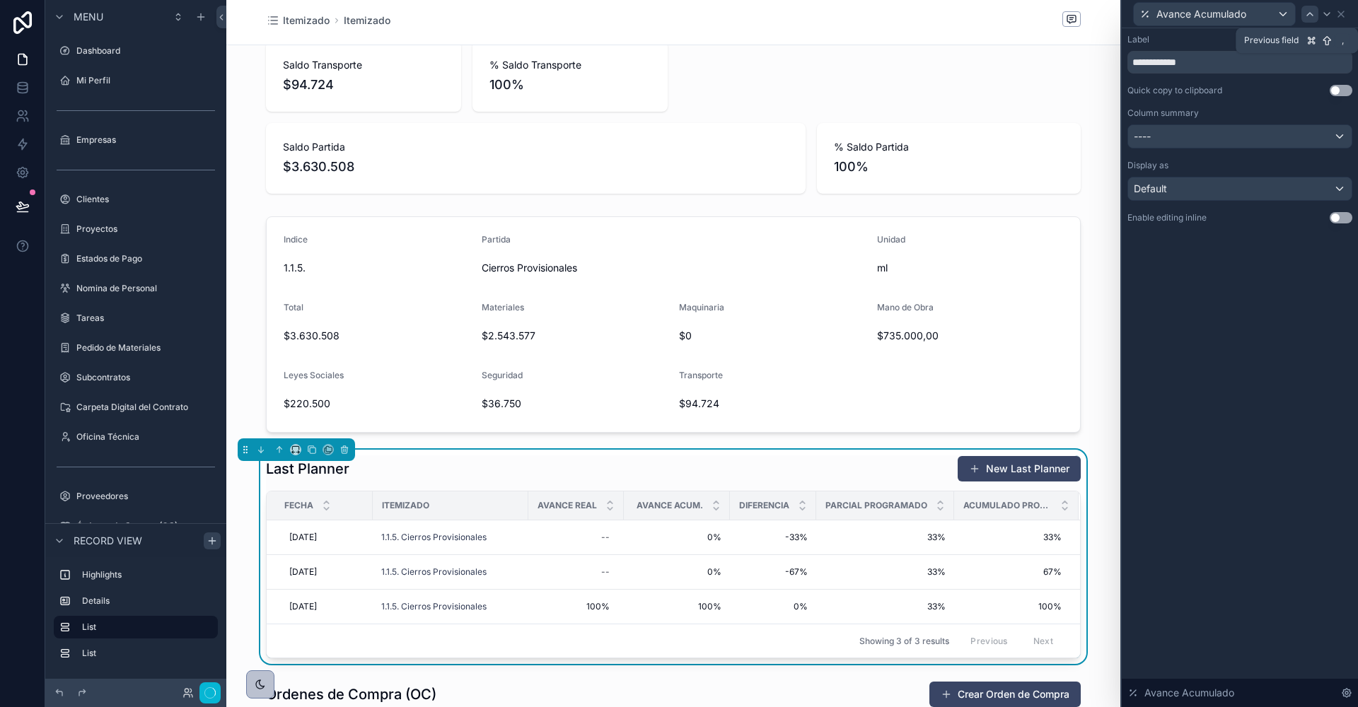
click at [1315, 13] on div at bounding box center [1309, 14] width 17 height 17
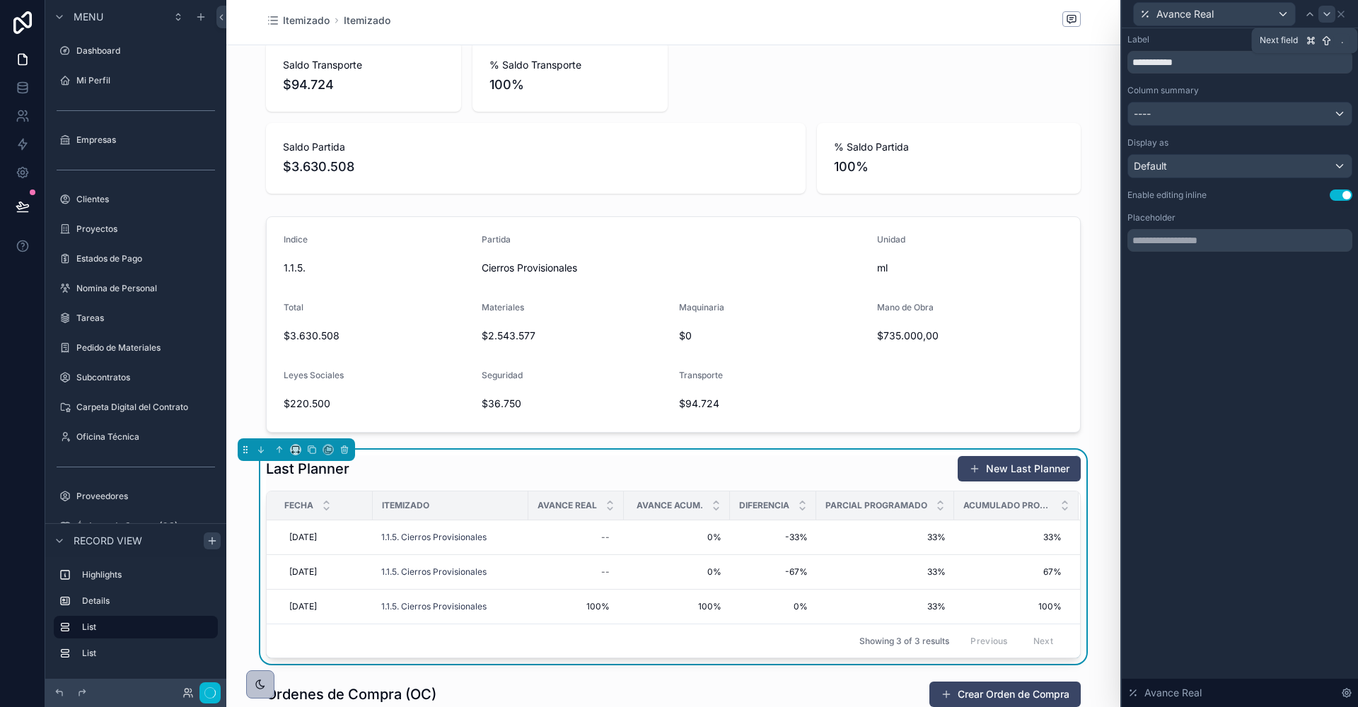
click at [1331, 15] on icon at bounding box center [1326, 13] width 11 height 11
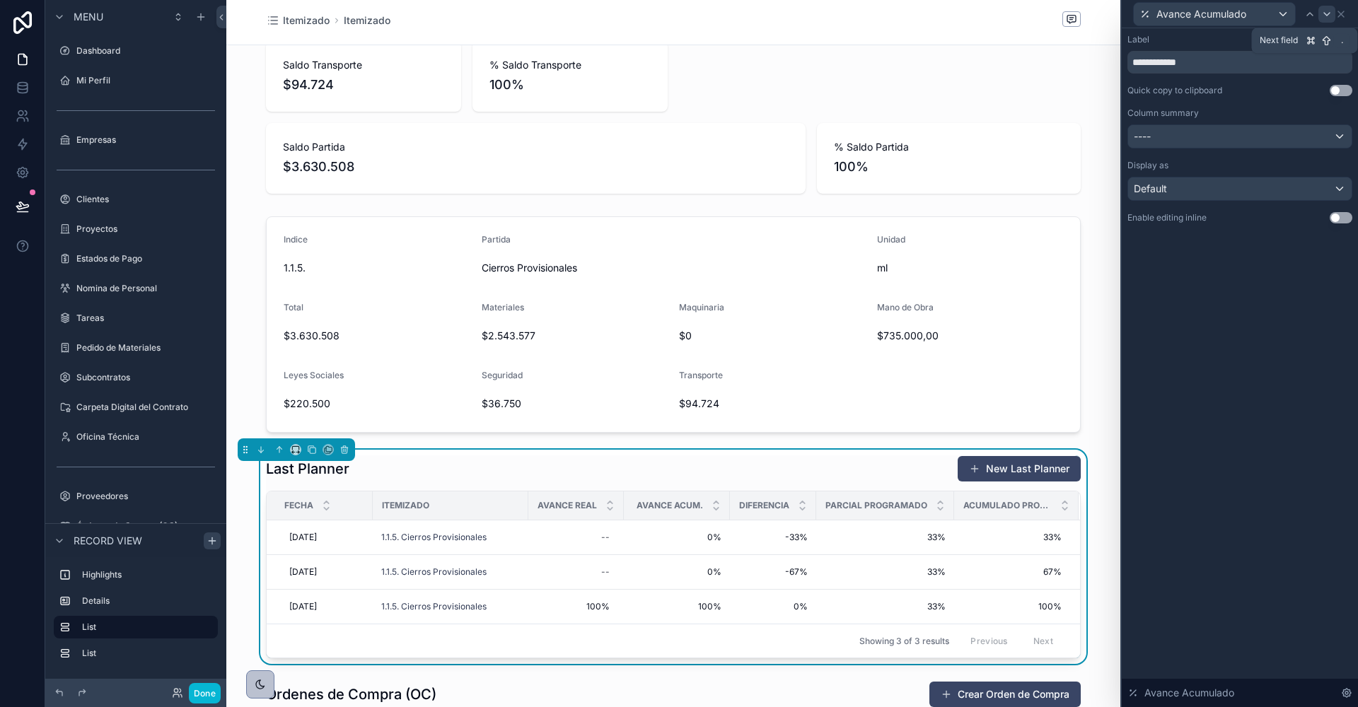
click at [1329, 15] on icon at bounding box center [1326, 13] width 11 height 11
drag, startPoint x: 1190, startPoint y: 64, endPoint x: 1277, endPoint y: 64, distance: 86.3
click at [1275, 64] on input "**********" at bounding box center [1239, 62] width 225 height 23
type input "**********"
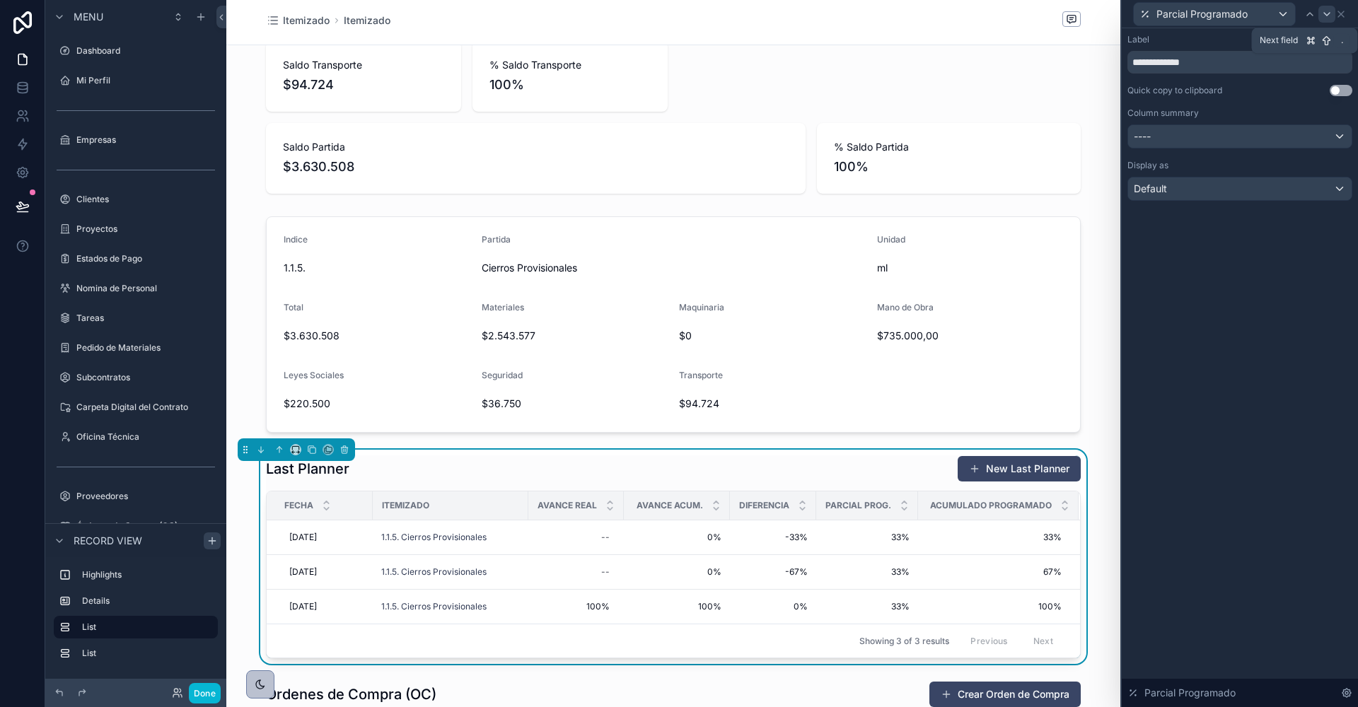
click at [1327, 15] on icon at bounding box center [1326, 13] width 11 height 11
drag, startPoint x: 1211, startPoint y: 64, endPoint x: 1357, endPoint y: 71, distance: 145.9
click at [1357, 70] on div "**********" at bounding box center [1240, 142] width 236 height 229
type input "**********"
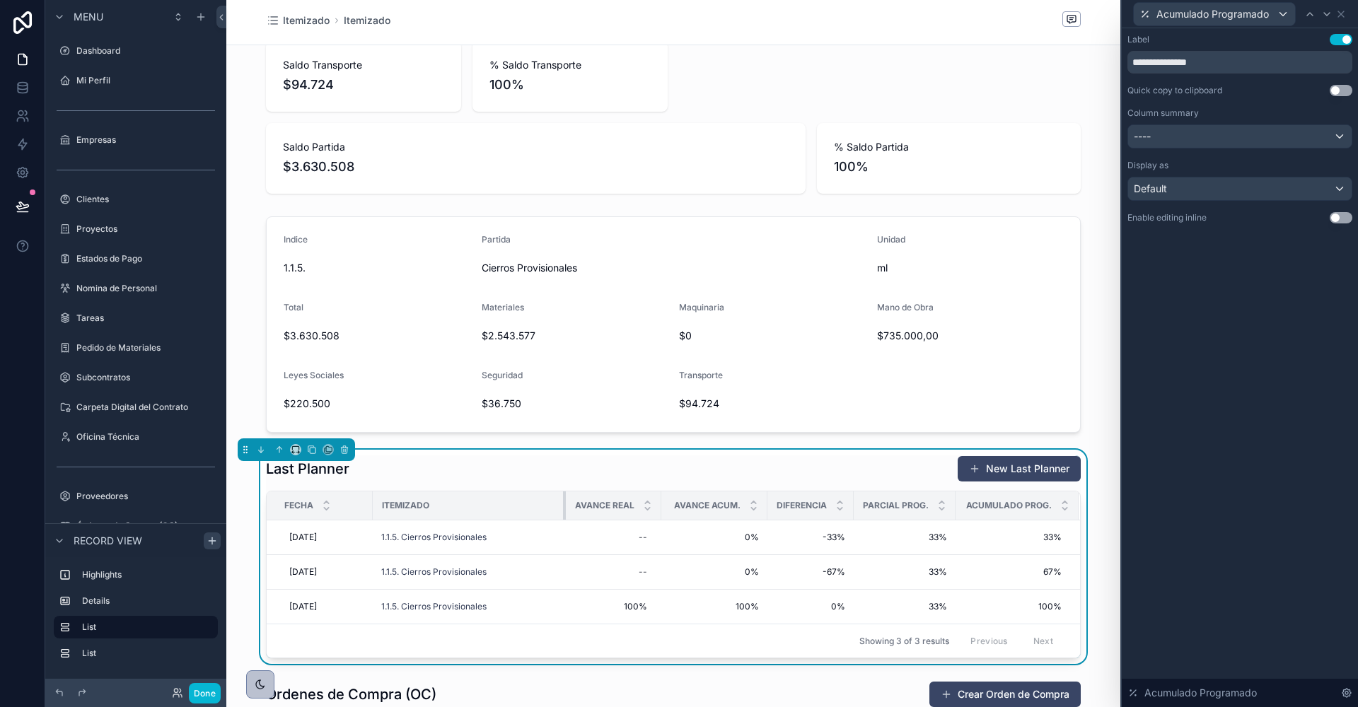
drag, startPoint x: 525, startPoint y: 503, endPoint x: 564, endPoint y: 502, distance: 38.2
click at [564, 502] on div "scrollable content" at bounding box center [566, 506] width 6 height 28
click at [586, 457] on div "Last Planner New Last Planner" at bounding box center [673, 468] width 815 height 27
click at [1340, 13] on icon at bounding box center [1341, 14] width 6 height 6
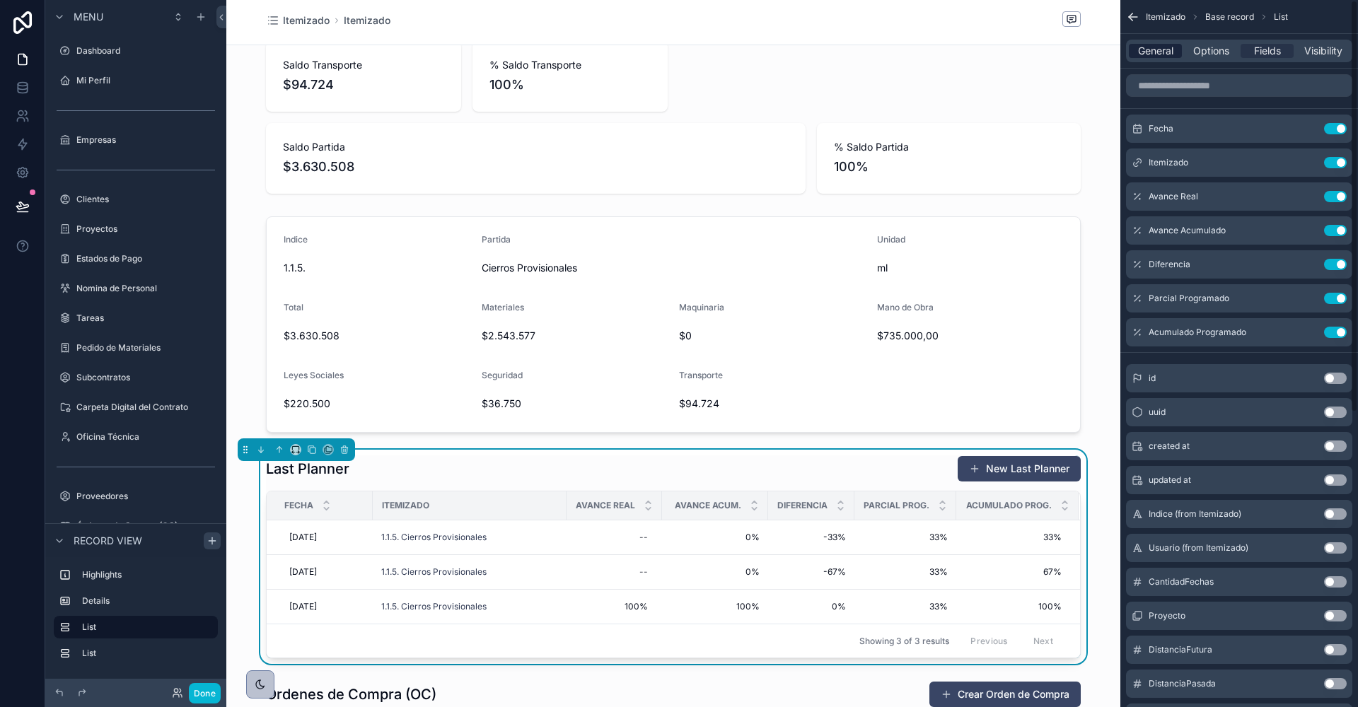
click at [1155, 50] on span "General" at bounding box center [1155, 51] width 35 height 14
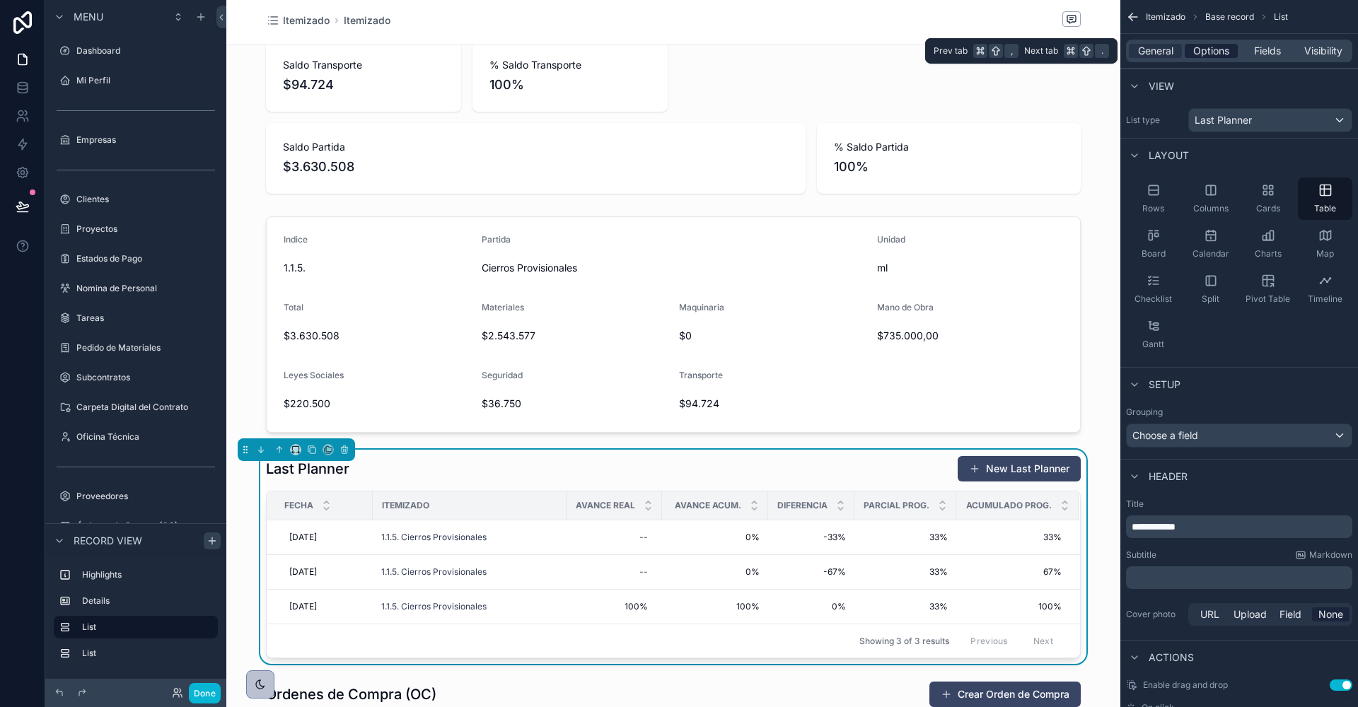
click at [1212, 50] on span "Options" at bounding box center [1211, 51] width 36 height 14
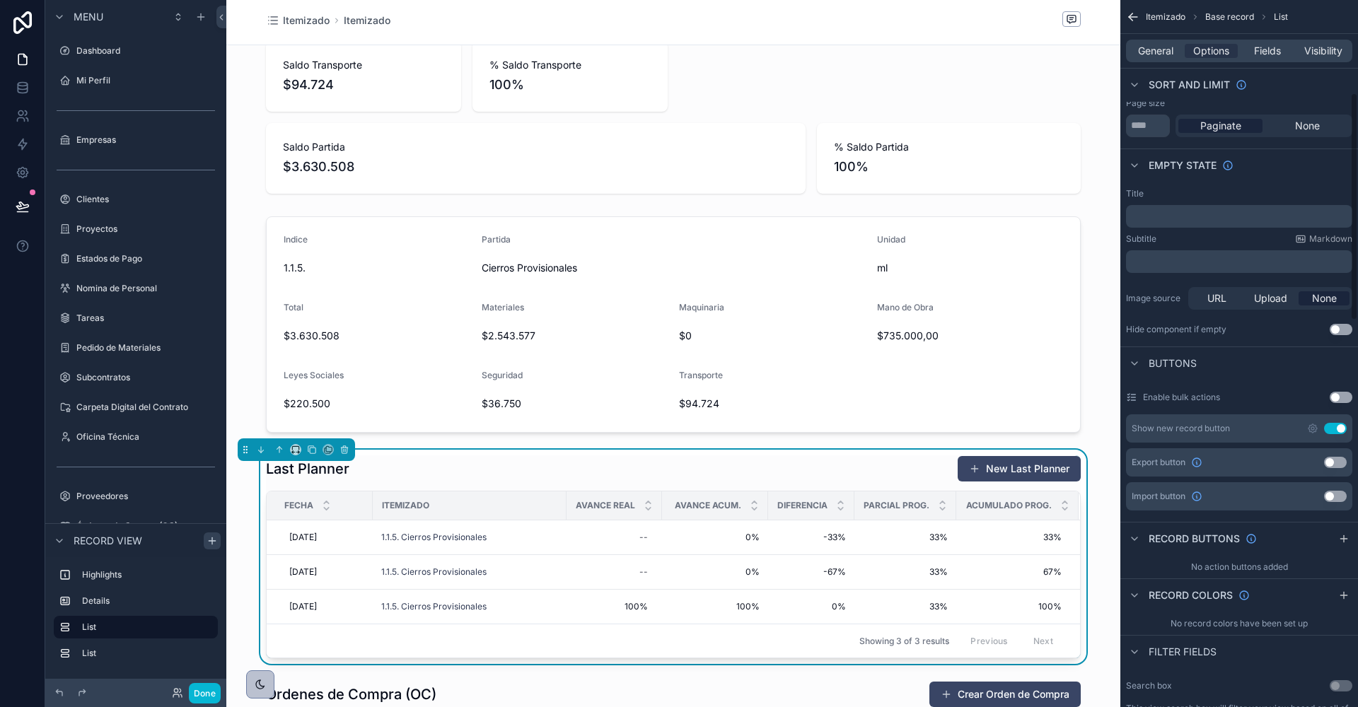
scroll to position [286, 0]
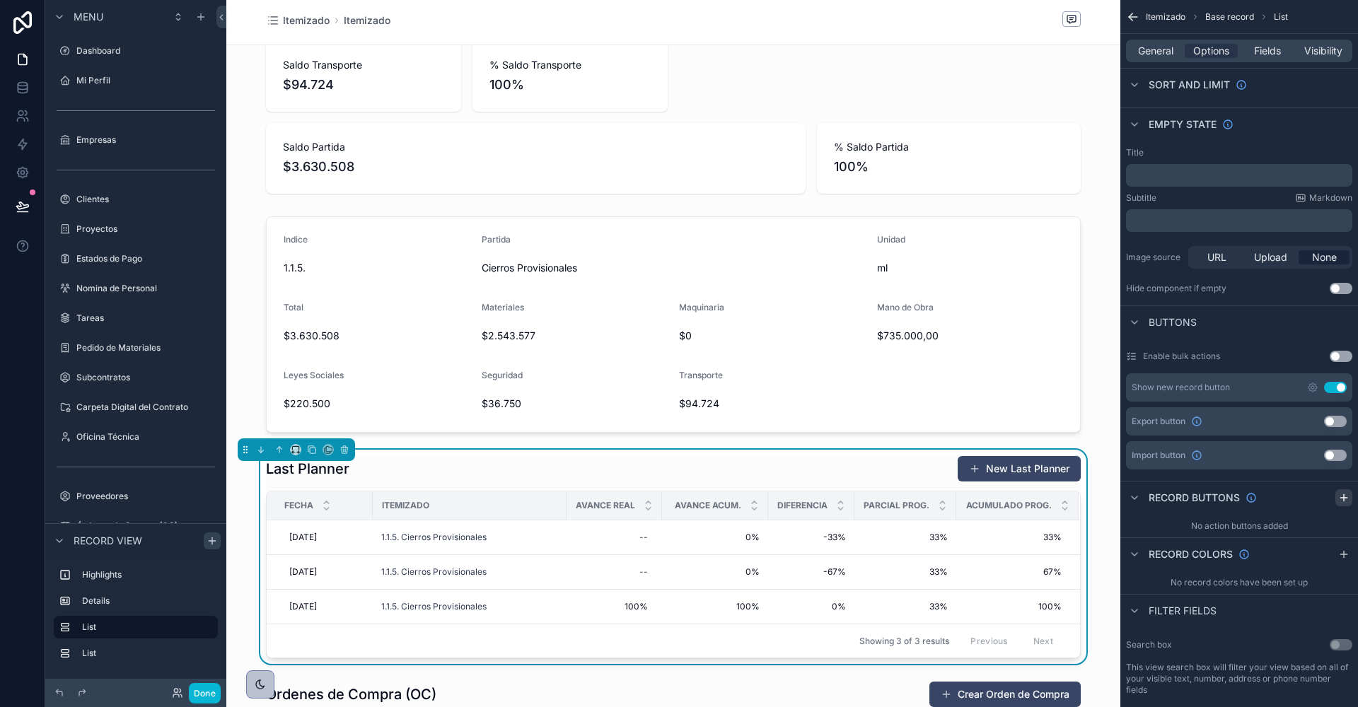
click at [1340, 492] on icon "scrollable content" at bounding box center [1343, 497] width 11 height 11
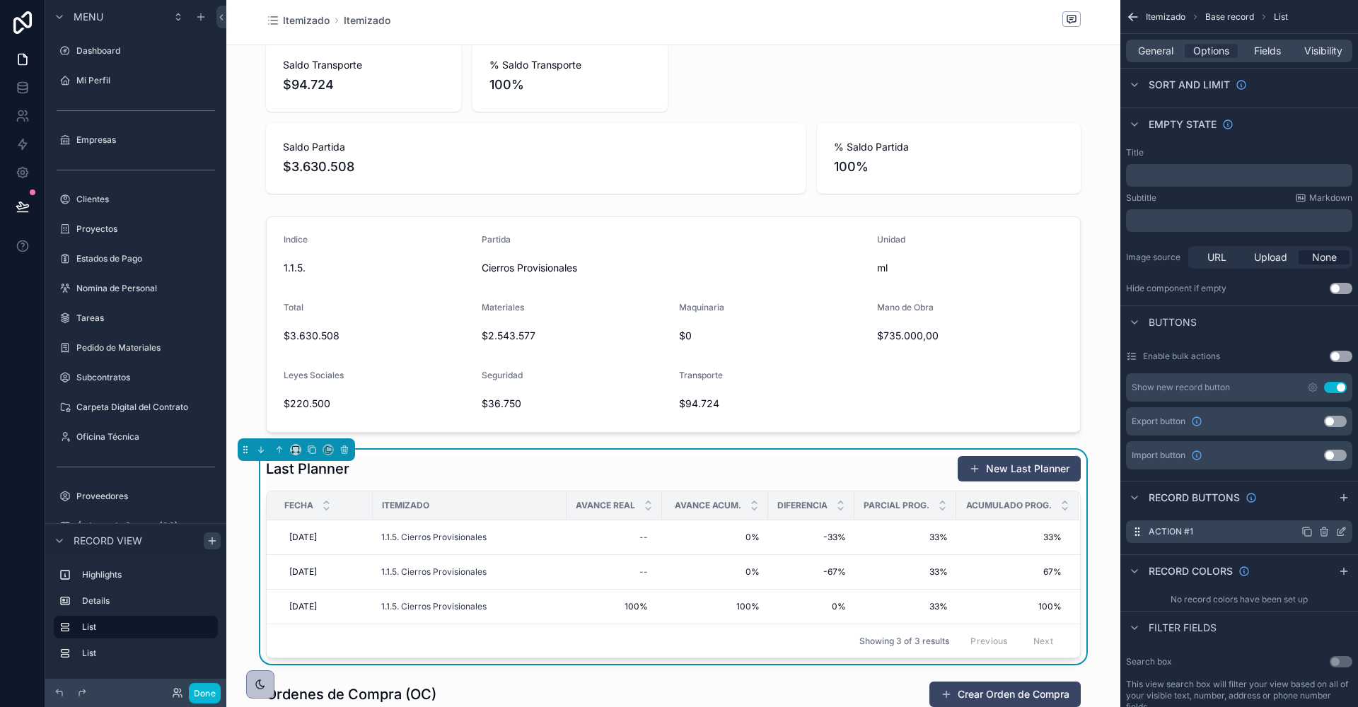
click at [1340, 530] on icon "scrollable content" at bounding box center [1340, 531] width 11 height 11
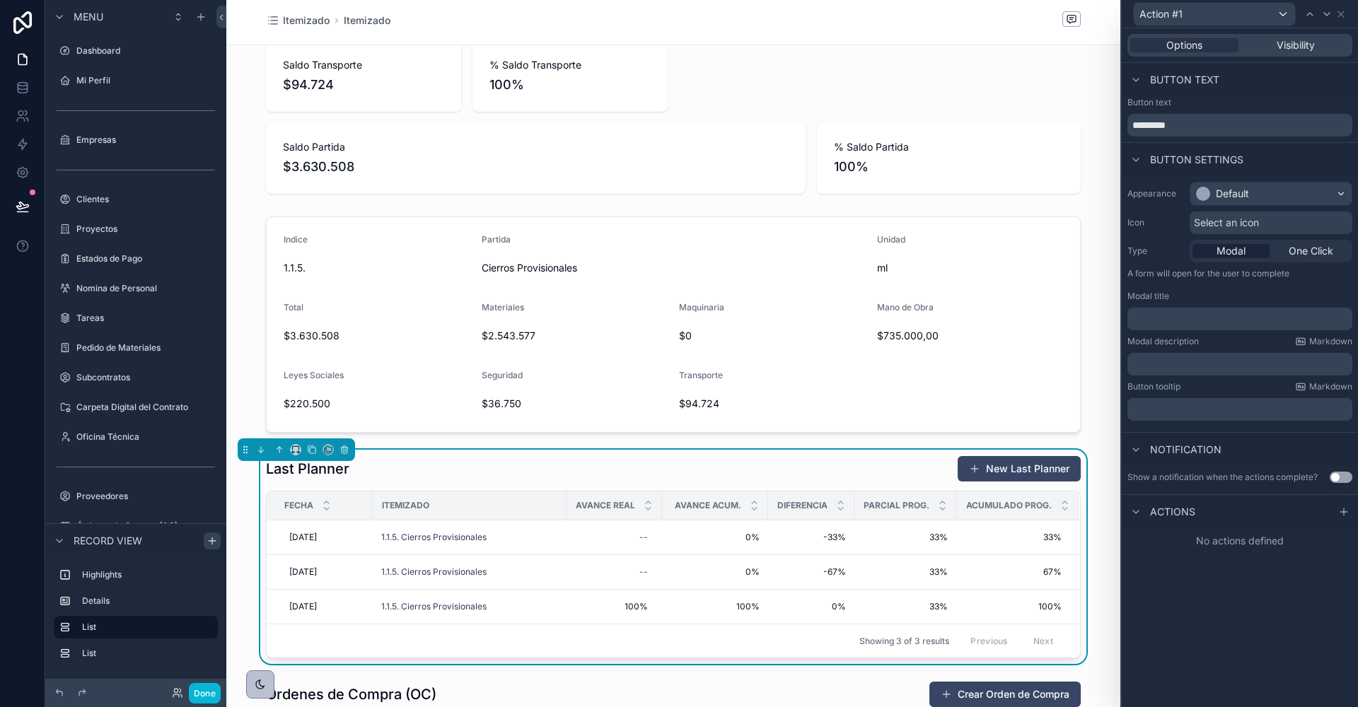
click at [1158, 318] on p "﻿" at bounding box center [1241, 319] width 216 height 14
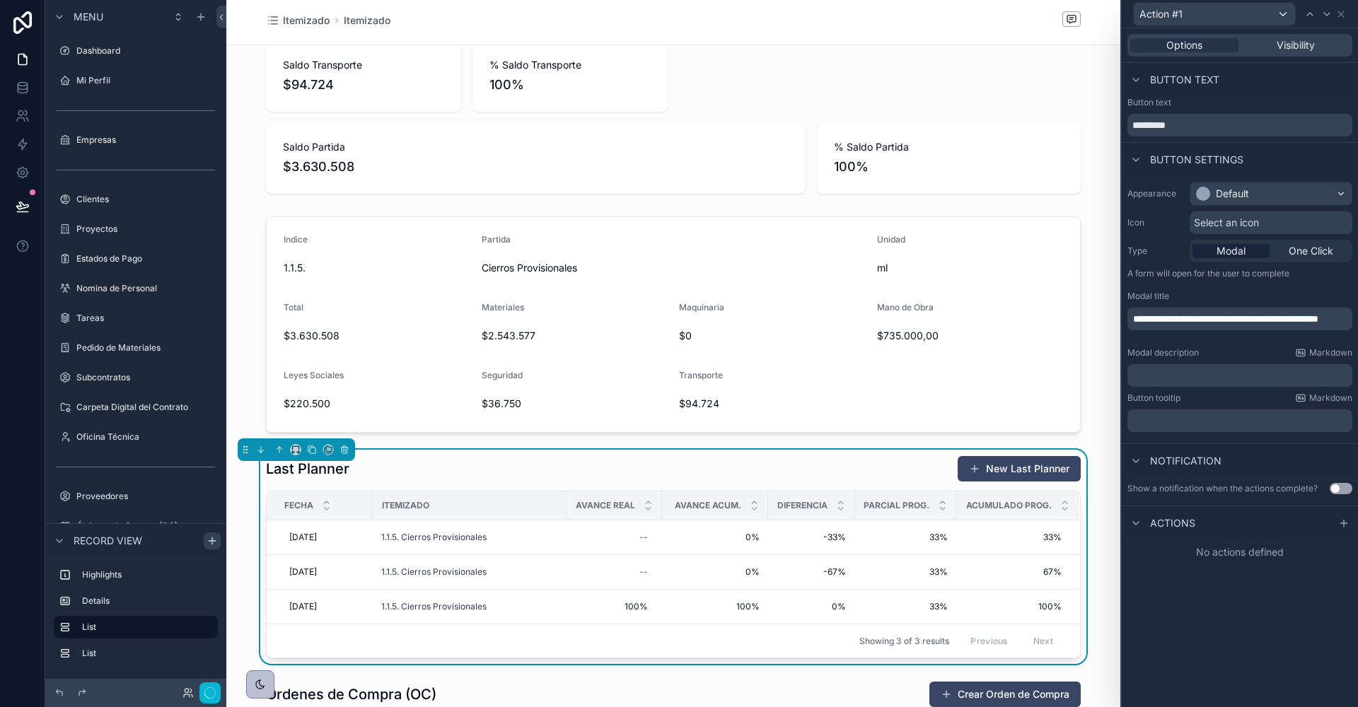
scroll to position [0, 0]
click at [1199, 326] on p "**********" at bounding box center [1241, 319] width 216 height 14
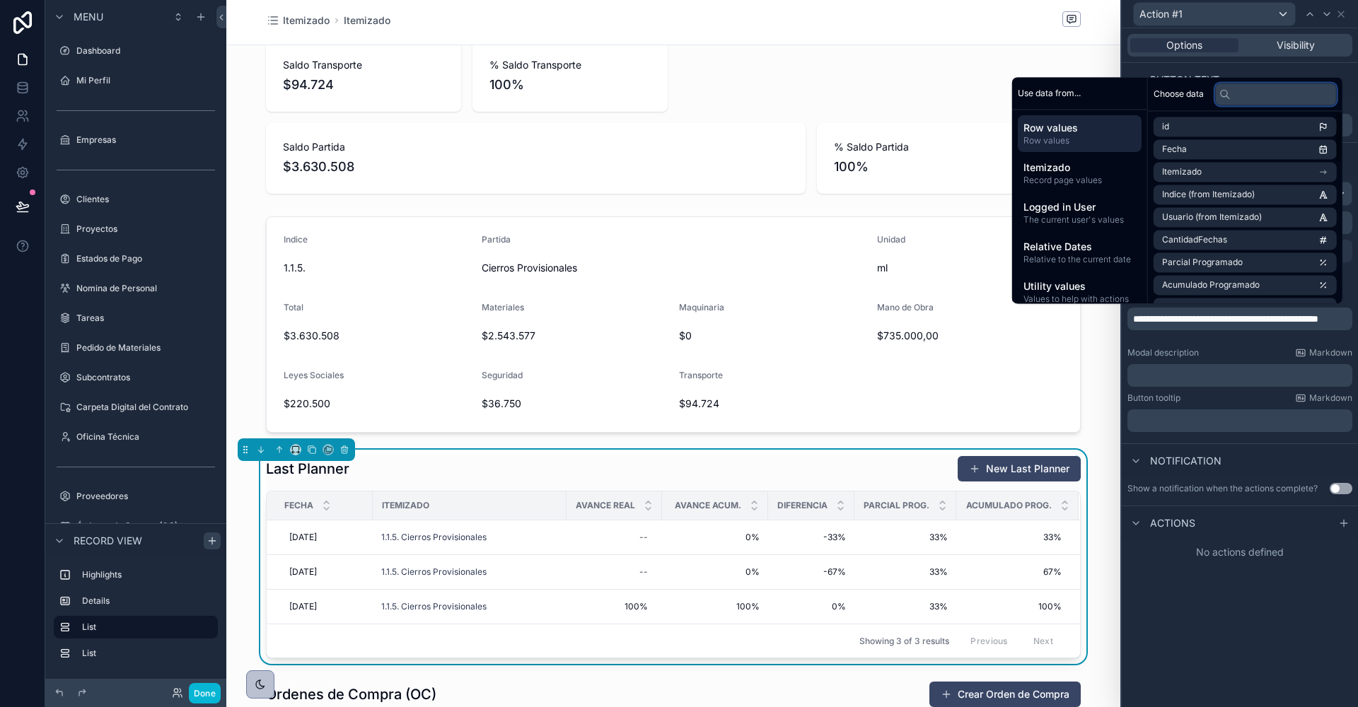
click at [1253, 95] on input "text" at bounding box center [1276, 94] width 122 height 23
click at [1267, 95] on input "text" at bounding box center [1276, 94] width 122 height 23
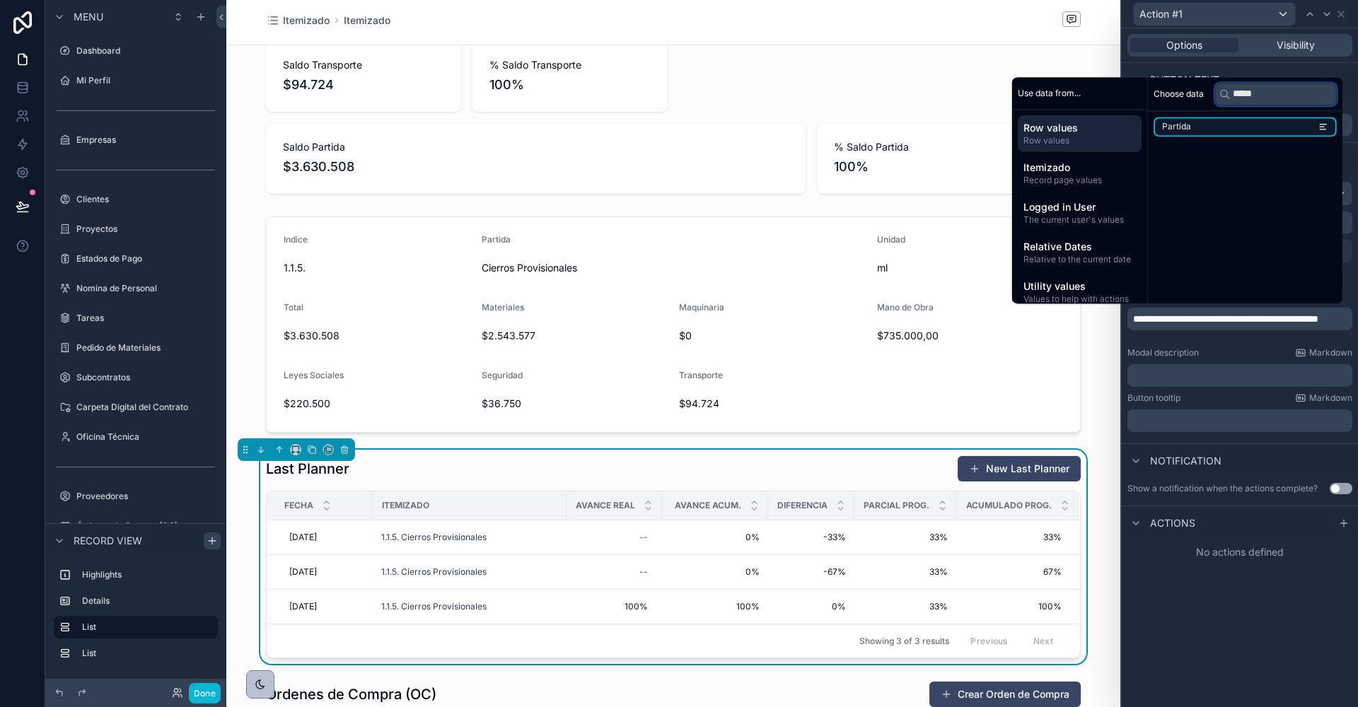
type input "*****"
click at [1245, 122] on li "Partida" at bounding box center [1244, 127] width 183 height 20
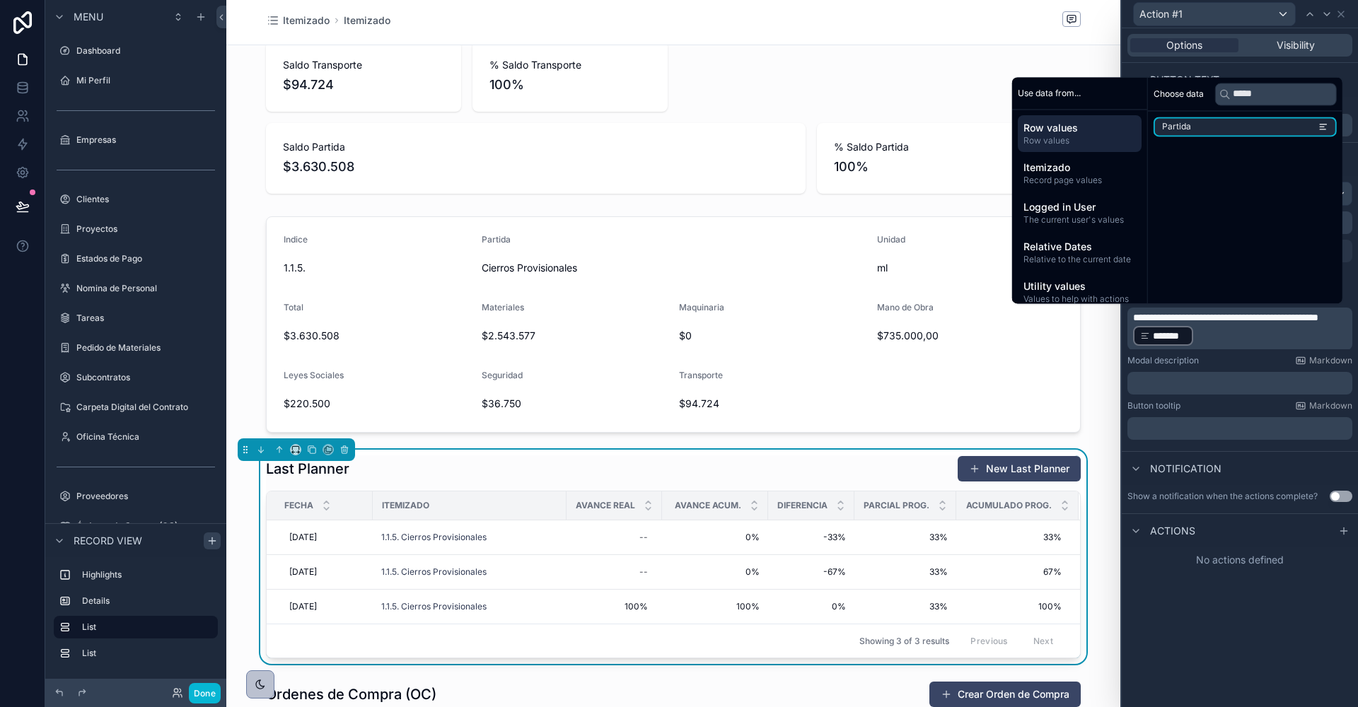
click at [1255, 385] on p "﻿" at bounding box center [1241, 383] width 216 height 14
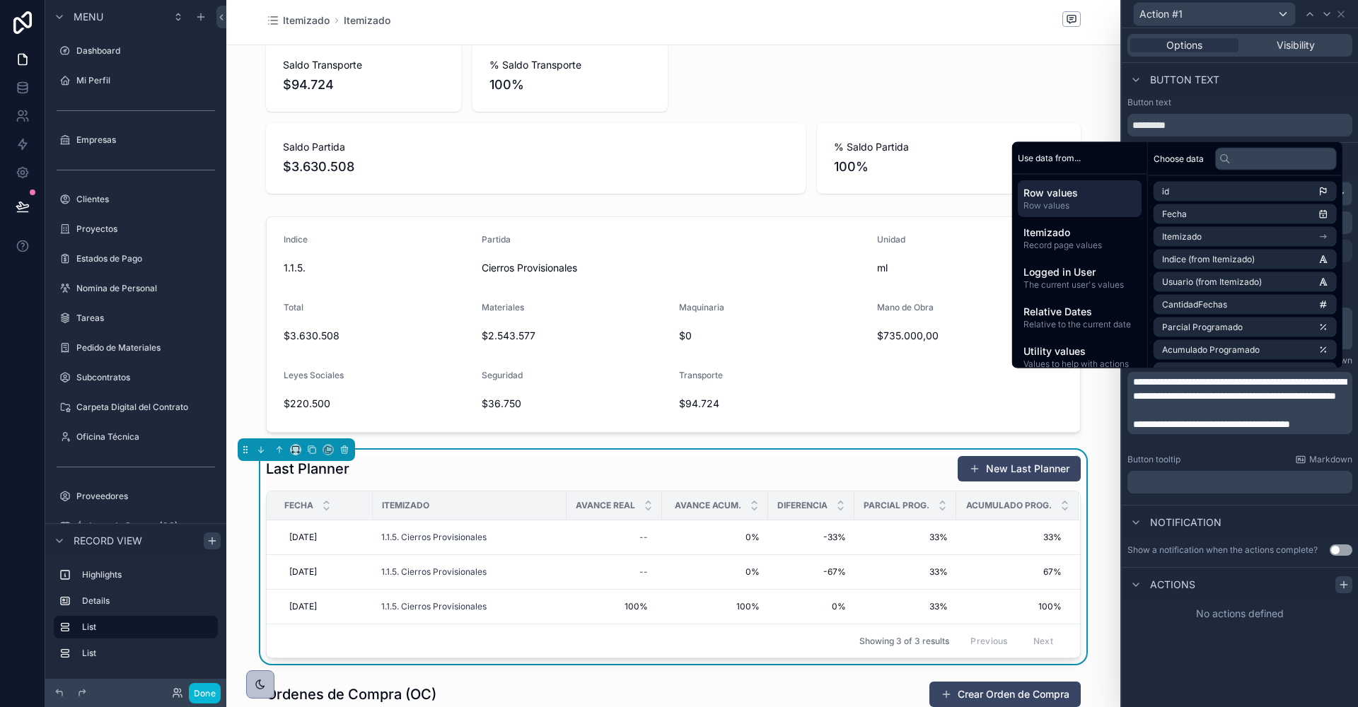
click at [1344, 583] on icon at bounding box center [1343, 584] width 11 height 11
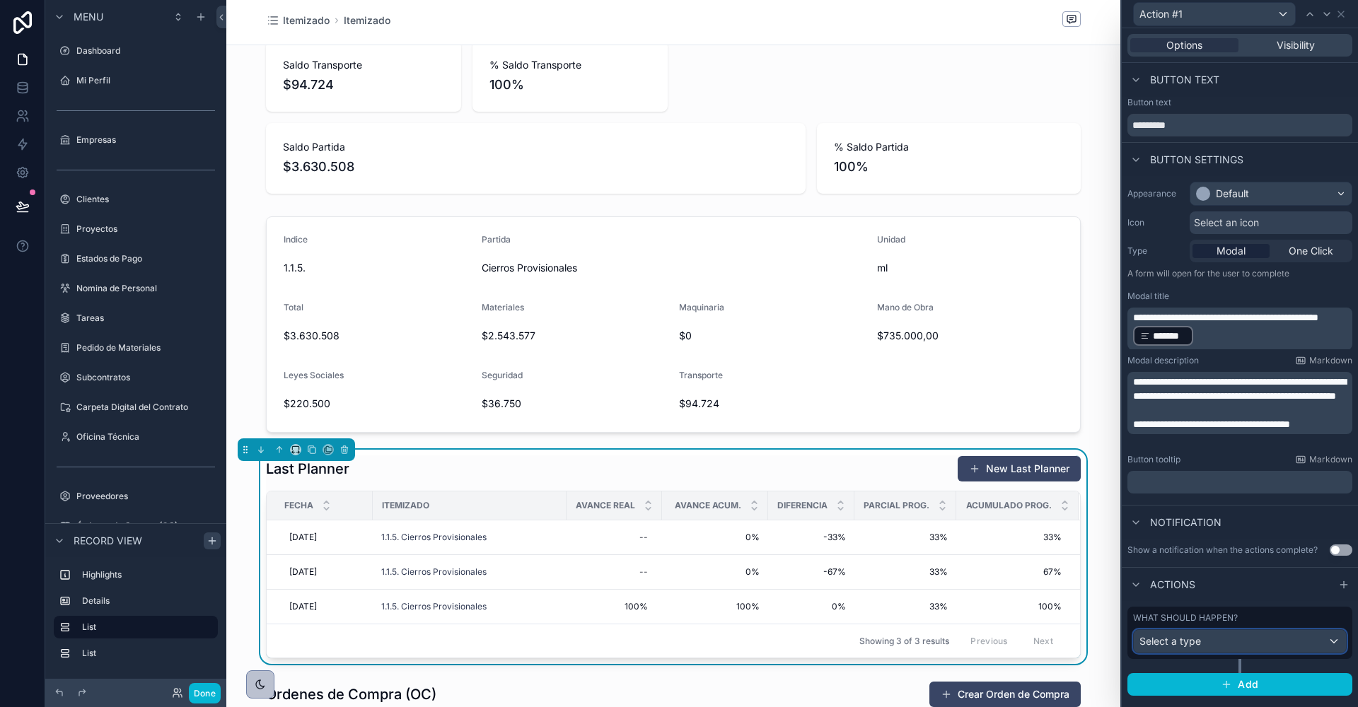
click at [1209, 639] on div "Select a type" at bounding box center [1240, 641] width 212 height 23
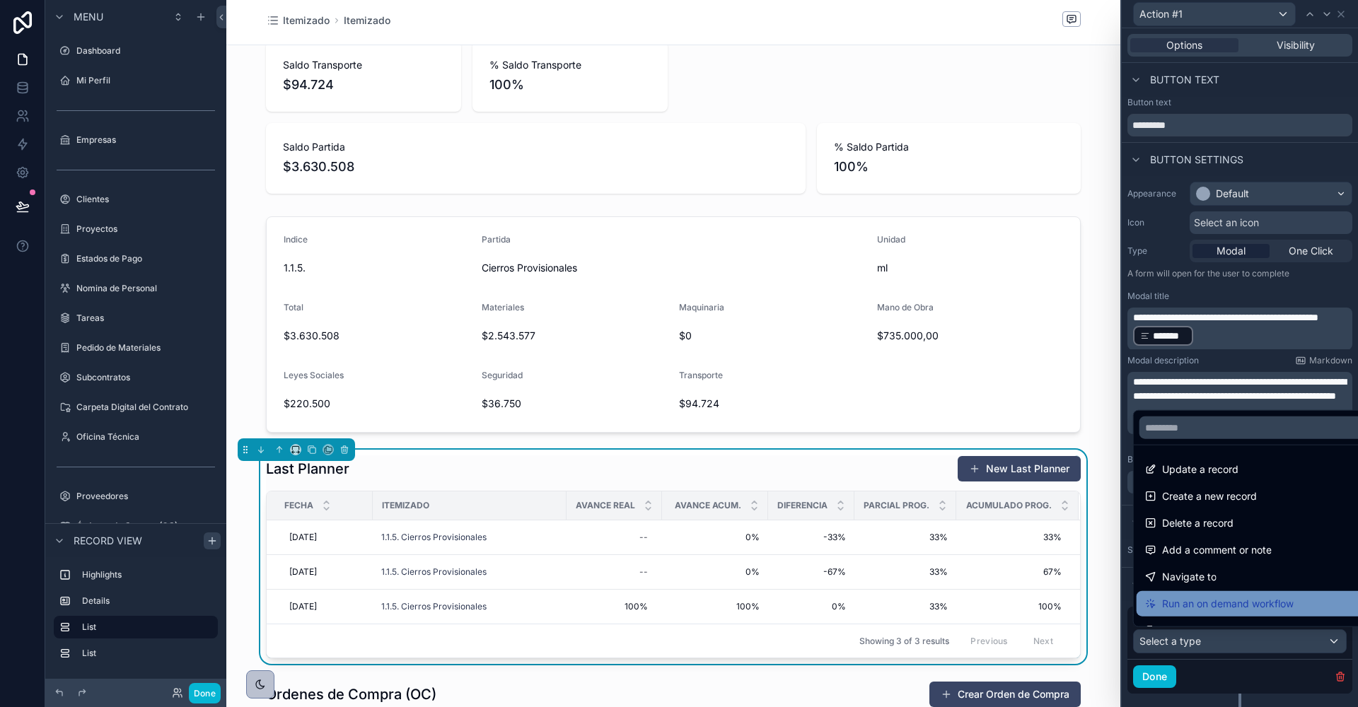
click at [1204, 605] on span "Run an on demand workflow" at bounding box center [1228, 603] width 132 height 17
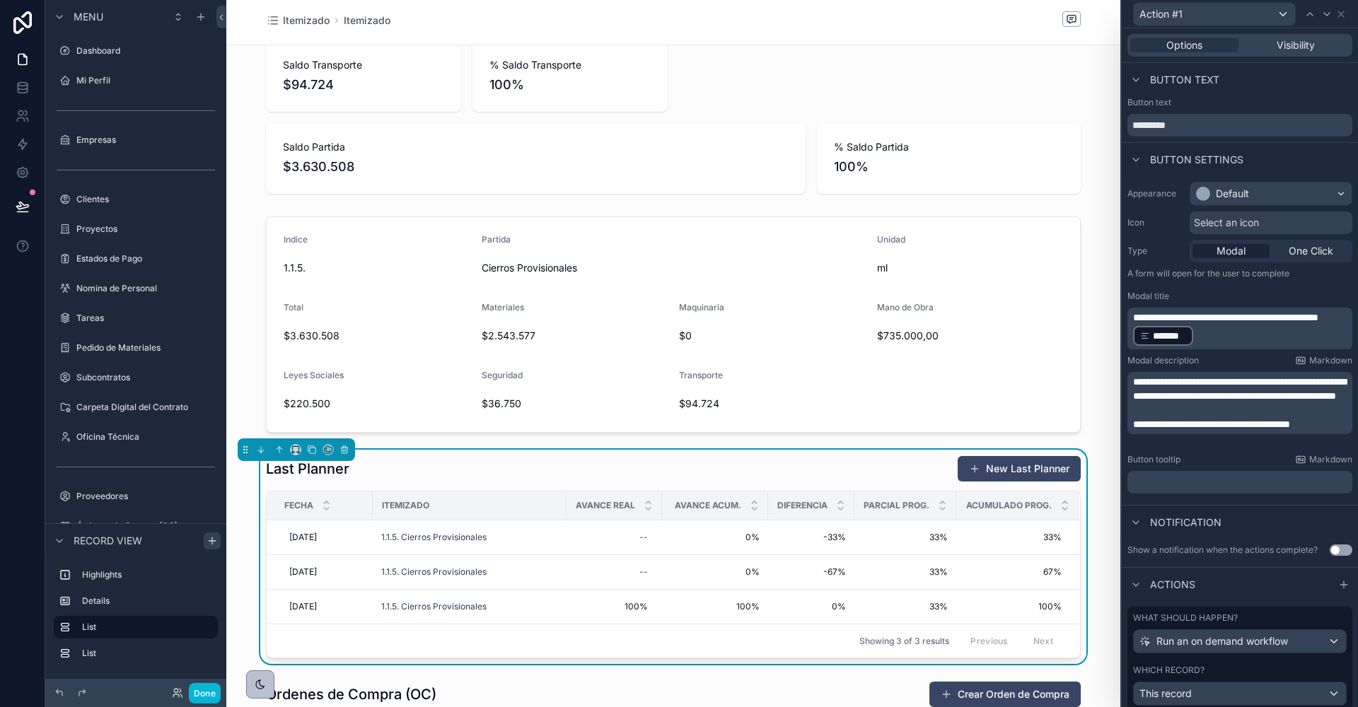
scroll to position [128, 0]
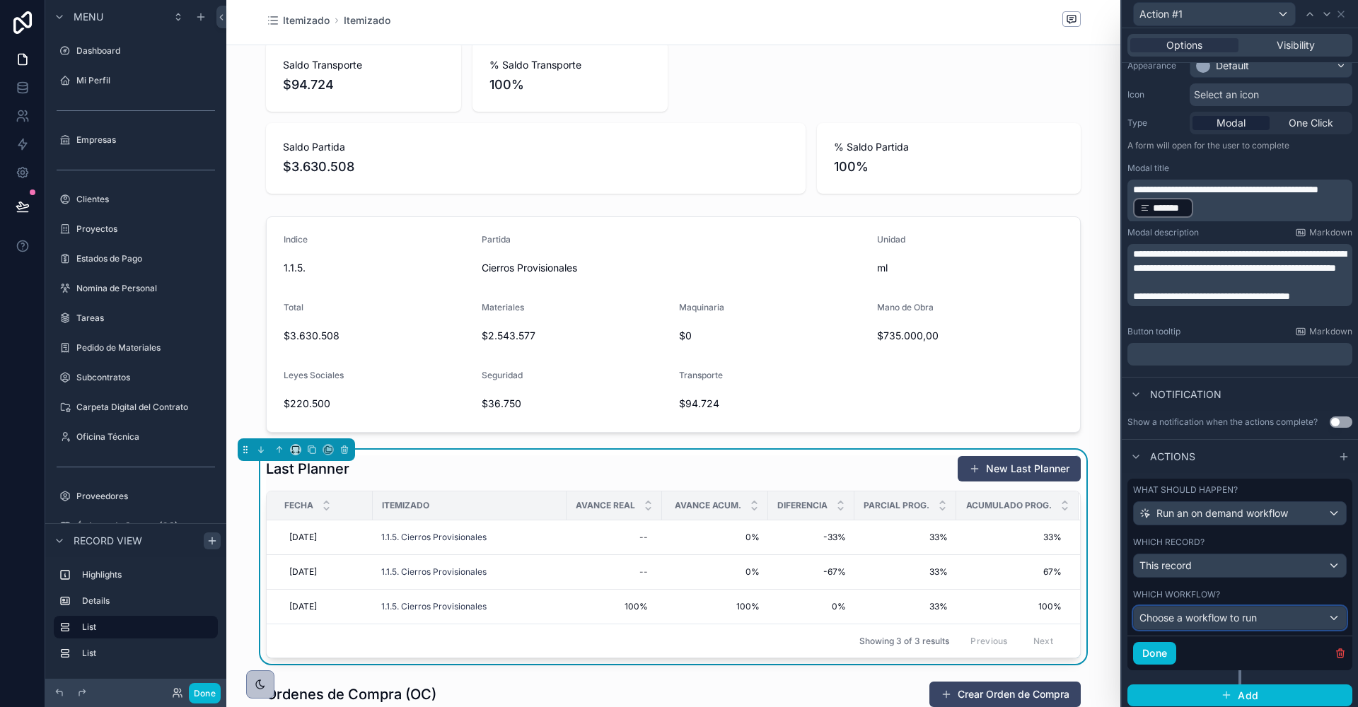
click at [1189, 622] on div "Choose a workflow to run" at bounding box center [1240, 618] width 212 height 23
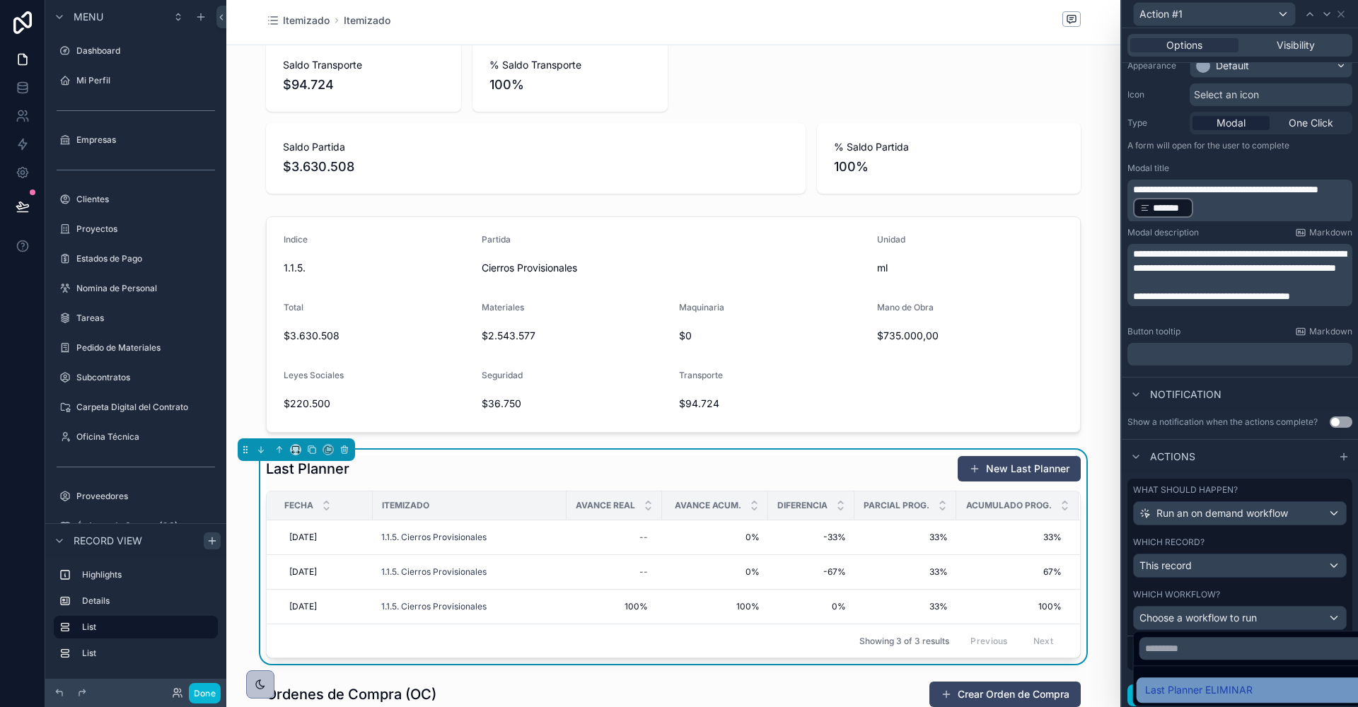
click at [1192, 687] on span "Last Planner ELIMINAR" at bounding box center [1198, 690] width 107 height 17
click at [1165, 650] on button "Done" at bounding box center [1154, 653] width 43 height 23
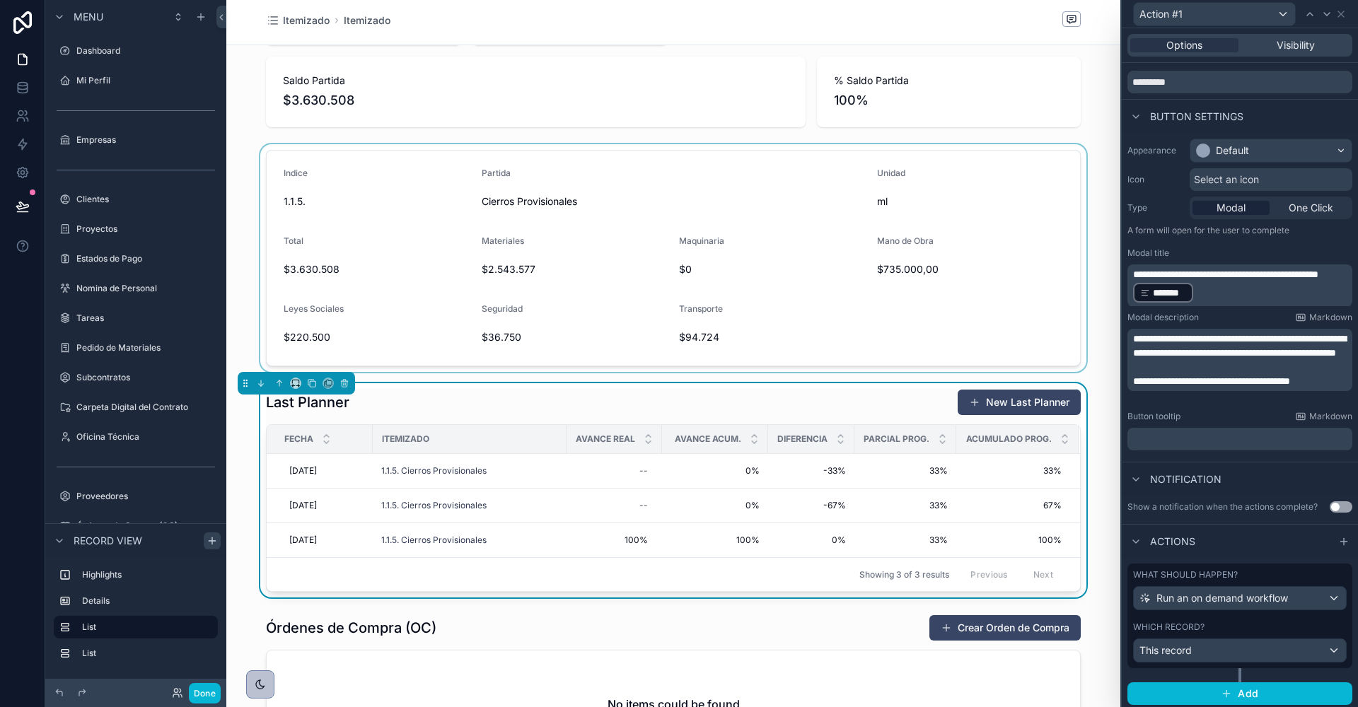
scroll to position [477, 0]
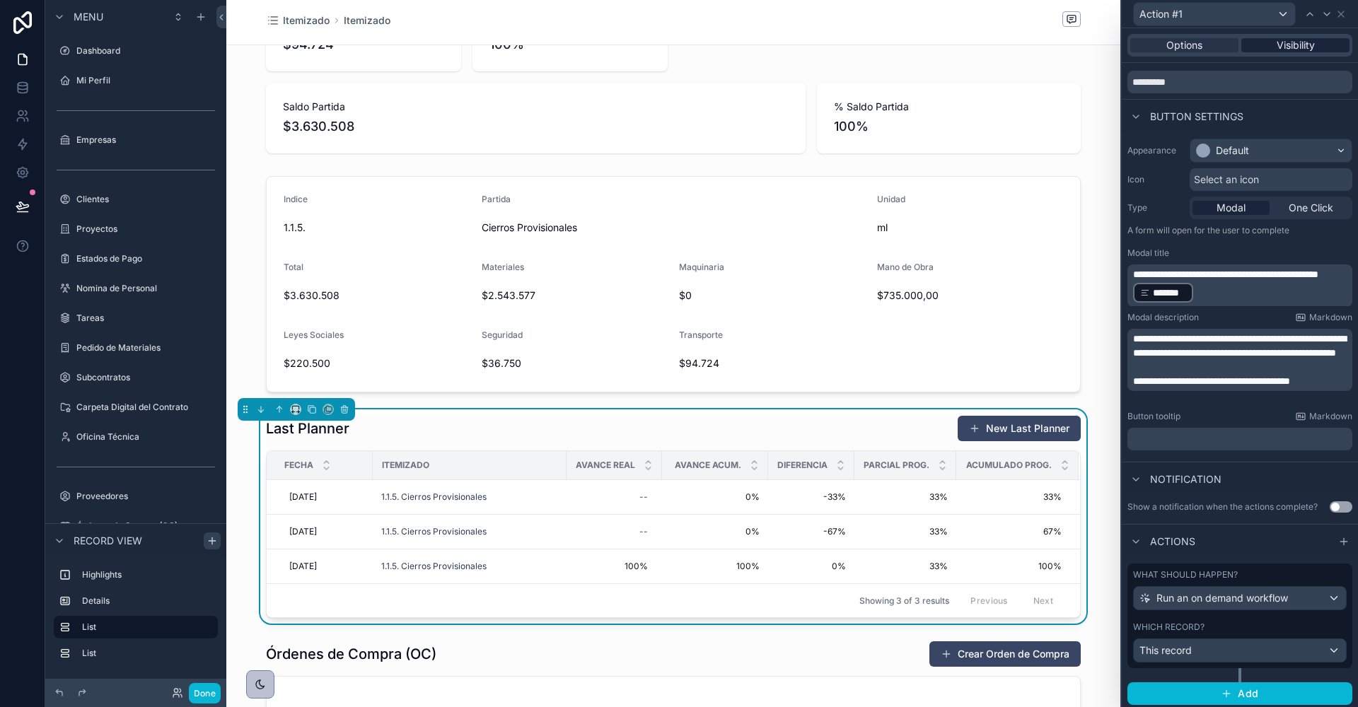
click at [1277, 43] on span "Visibility" at bounding box center [1296, 45] width 38 height 14
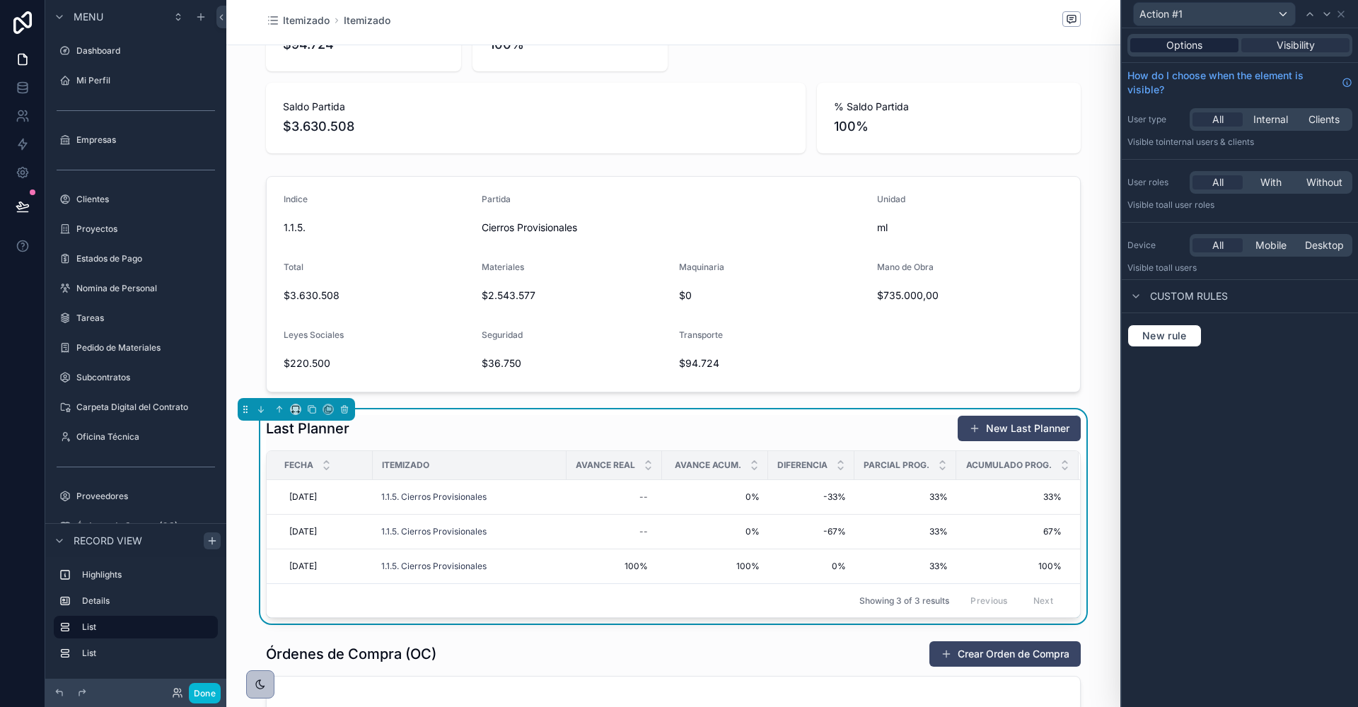
click at [1191, 47] on span "Options" at bounding box center [1184, 45] width 36 height 14
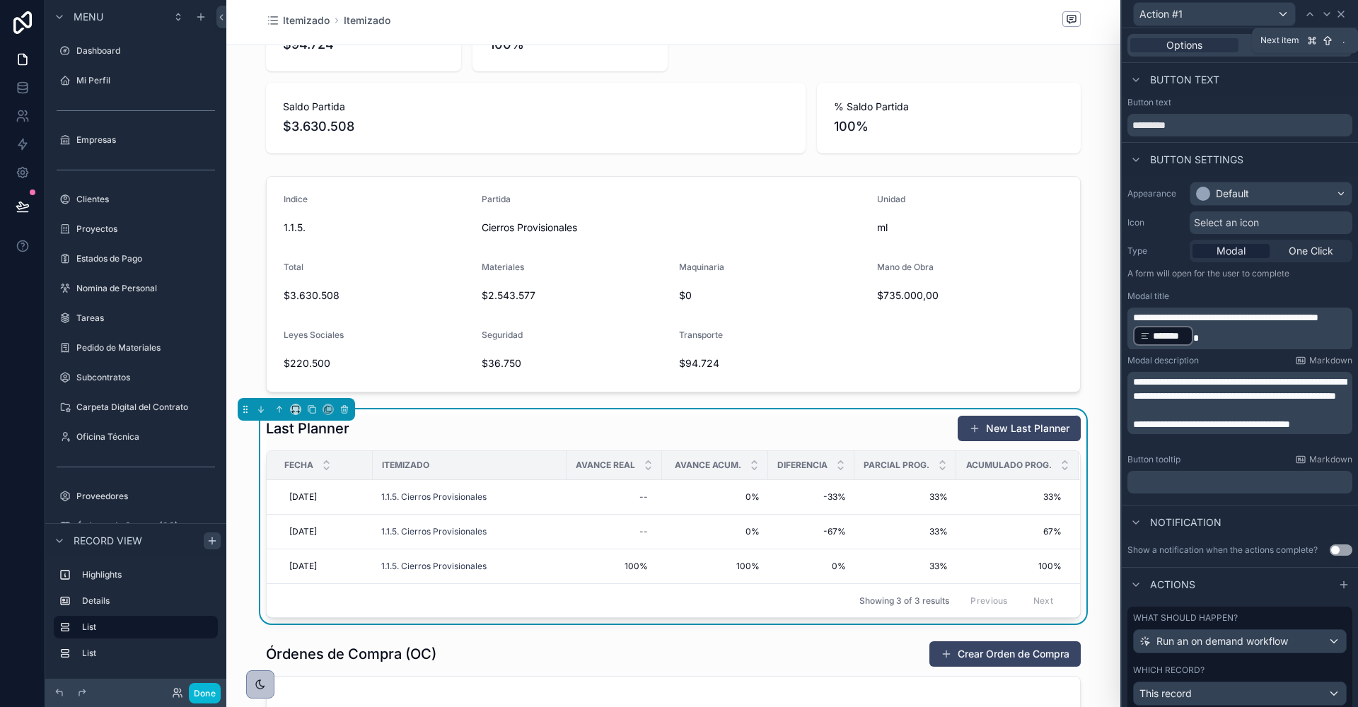
click at [1342, 13] on icon at bounding box center [1341, 14] width 6 height 6
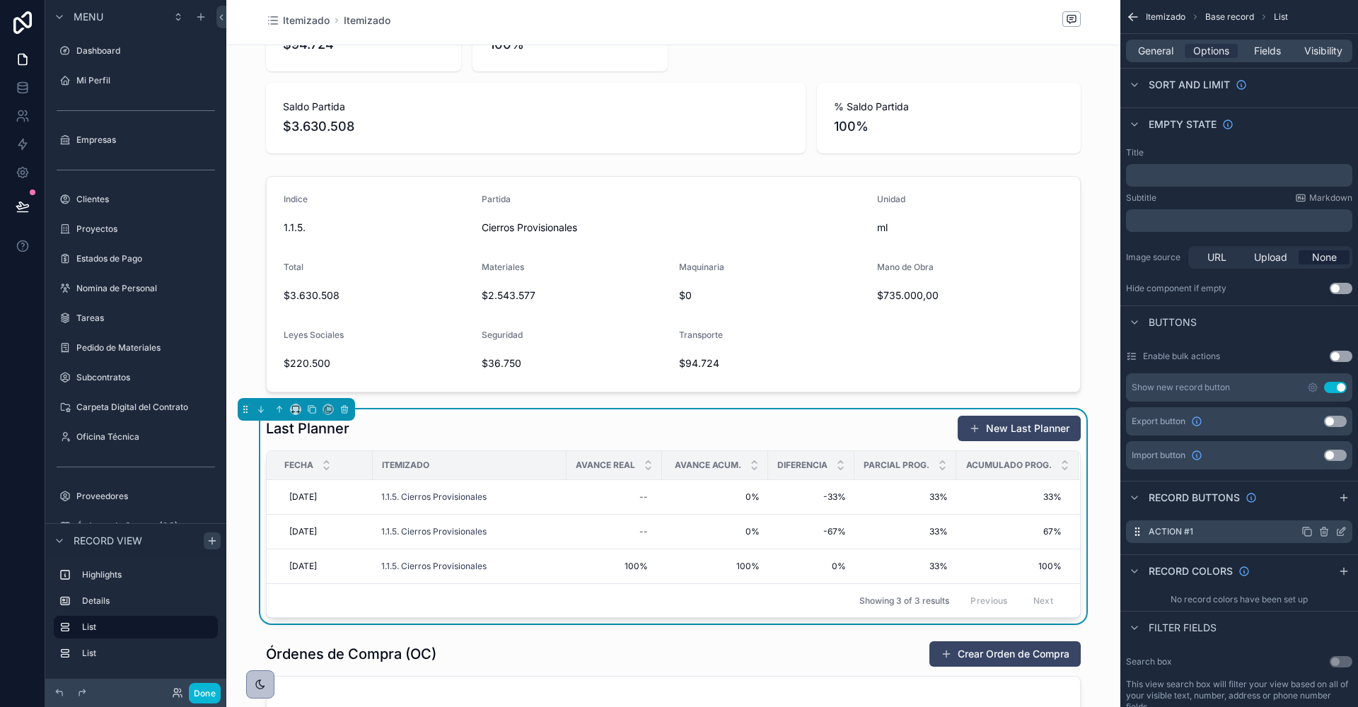
click at [1340, 530] on icon "scrollable content" at bounding box center [1340, 531] width 11 height 11
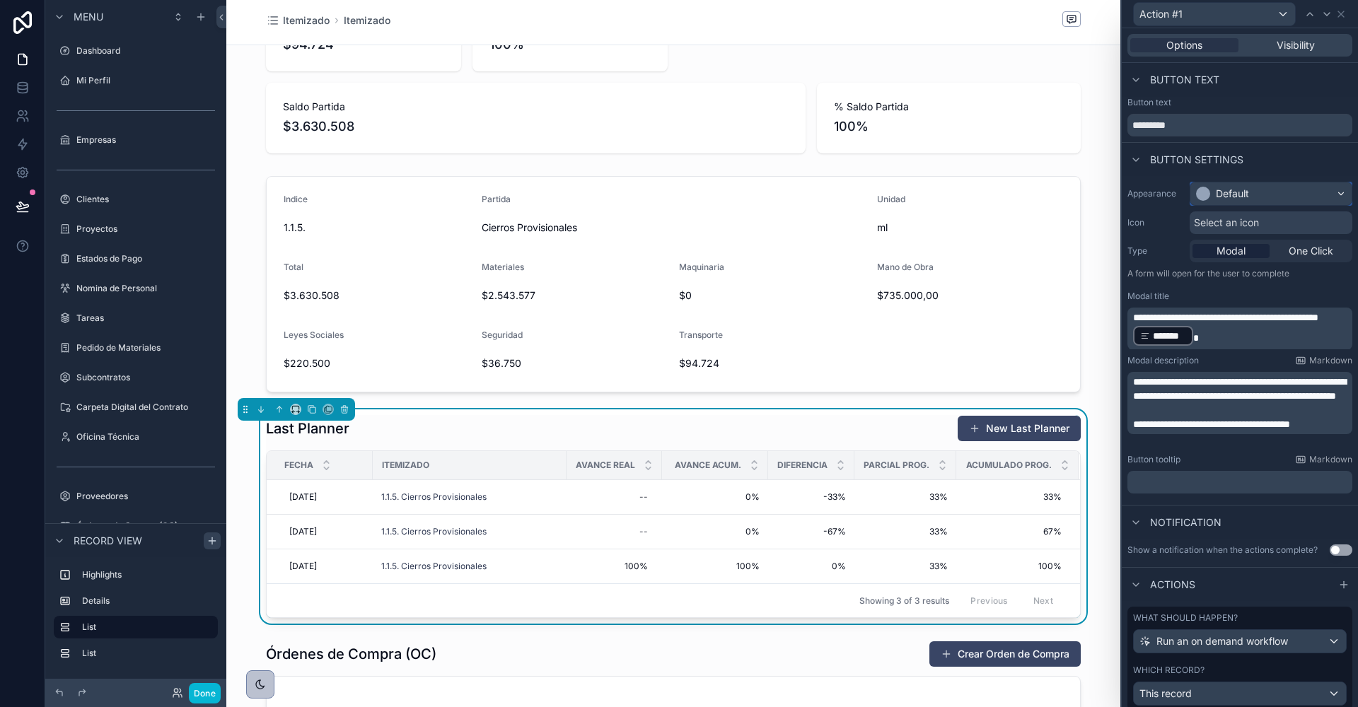
click at [1239, 194] on div "Default" at bounding box center [1232, 194] width 33 height 14
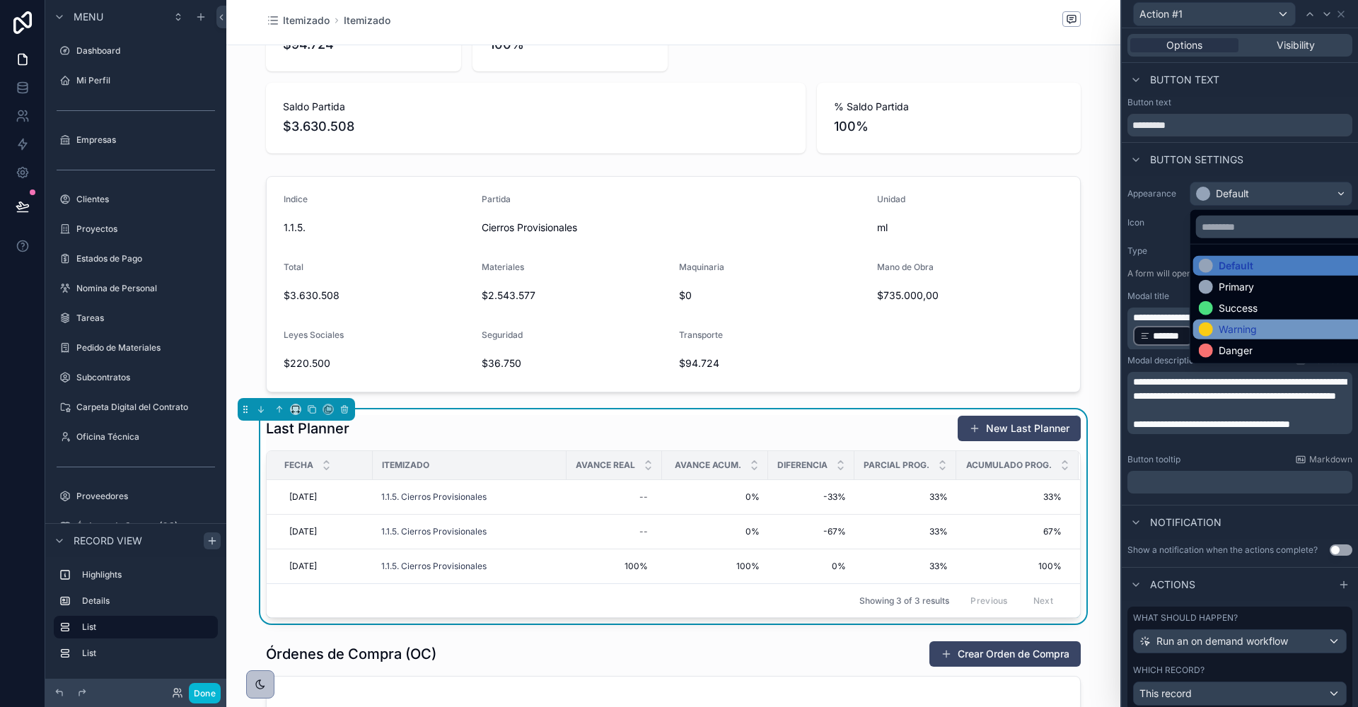
click at [1231, 324] on div "Warning" at bounding box center [1238, 329] width 38 height 14
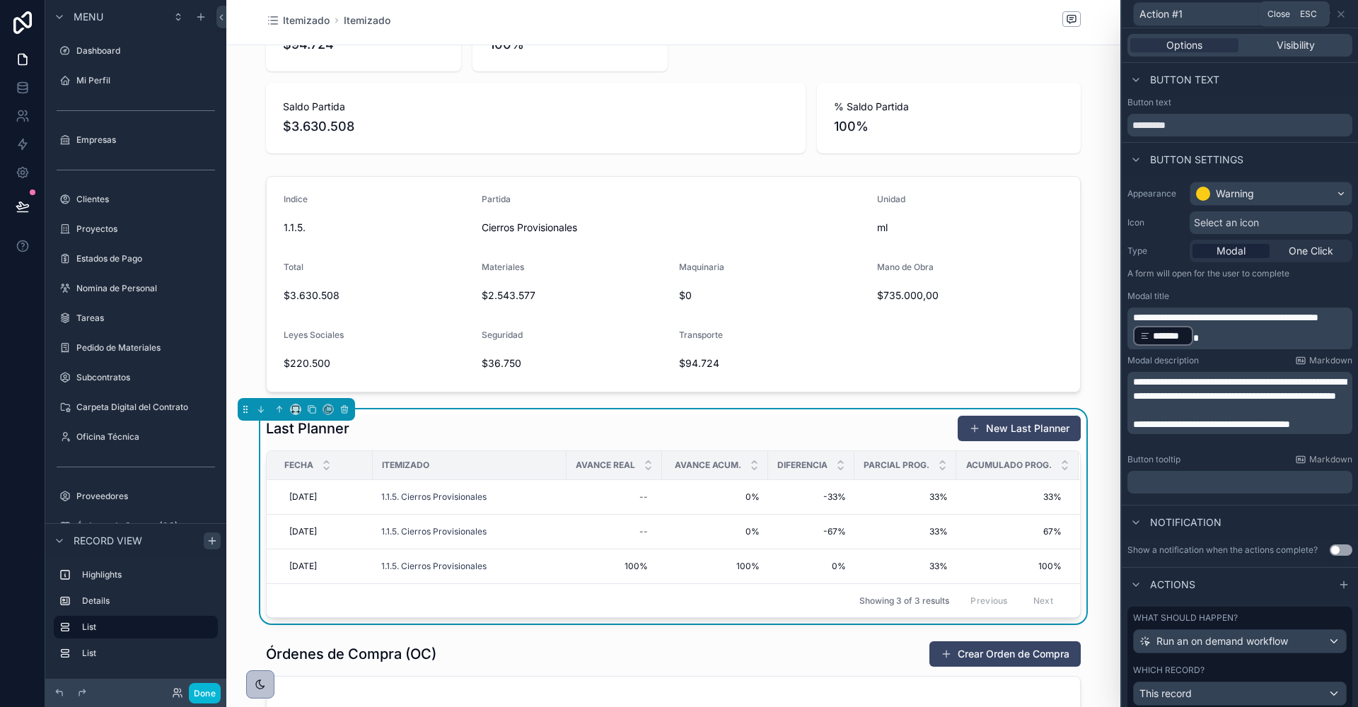
click at [1347, 13] on div "Action #1" at bounding box center [1239, 14] width 225 height 28
click at [1339, 14] on icon at bounding box center [1341, 14] width 6 height 6
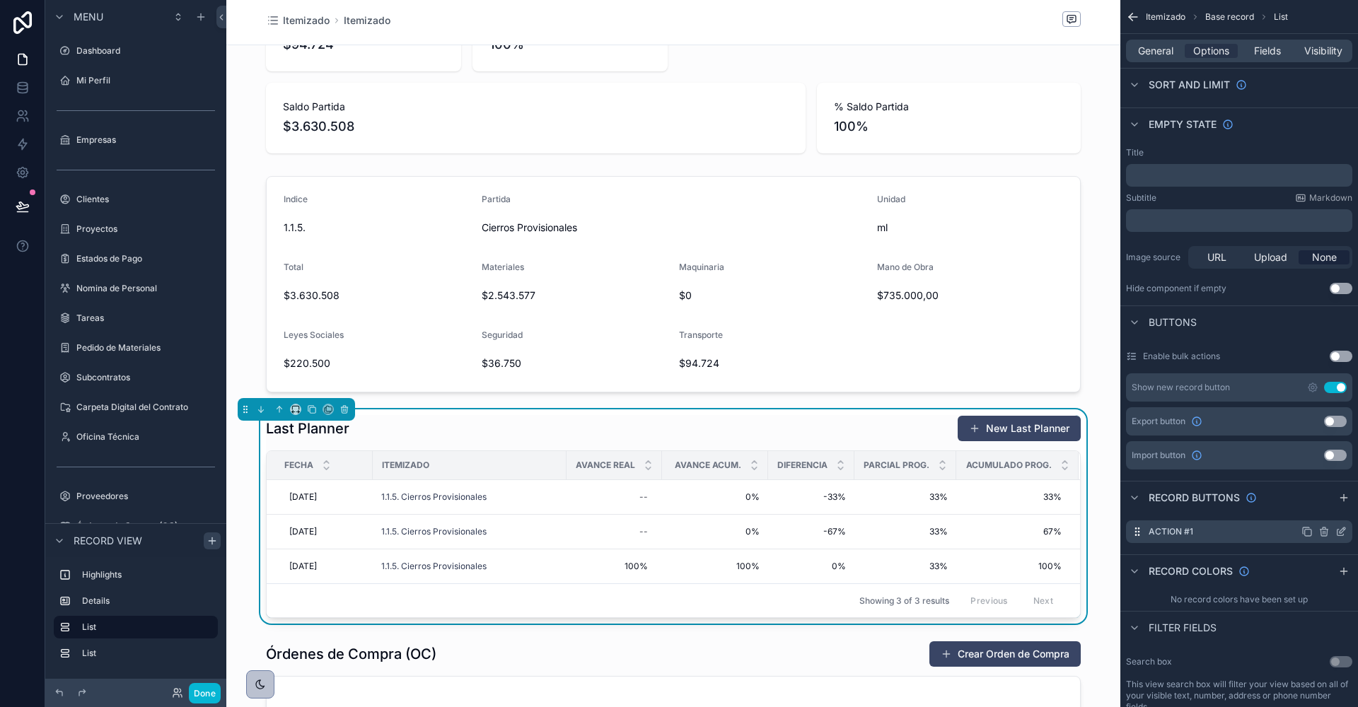
click at [1325, 531] on icon "scrollable content" at bounding box center [1325, 532] width 0 height 3
click at [1319, 506] on icon at bounding box center [1319, 507] width 0 height 3
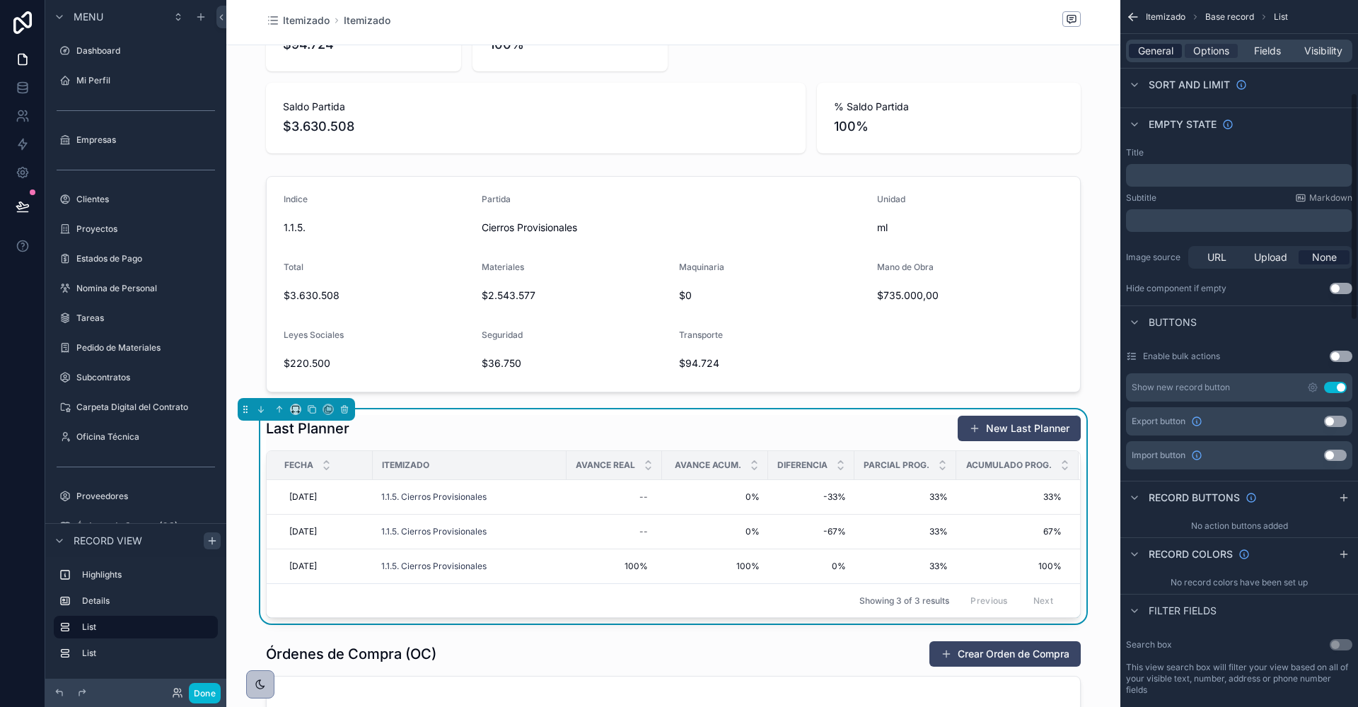
click at [1142, 45] on span "General" at bounding box center [1155, 51] width 35 height 14
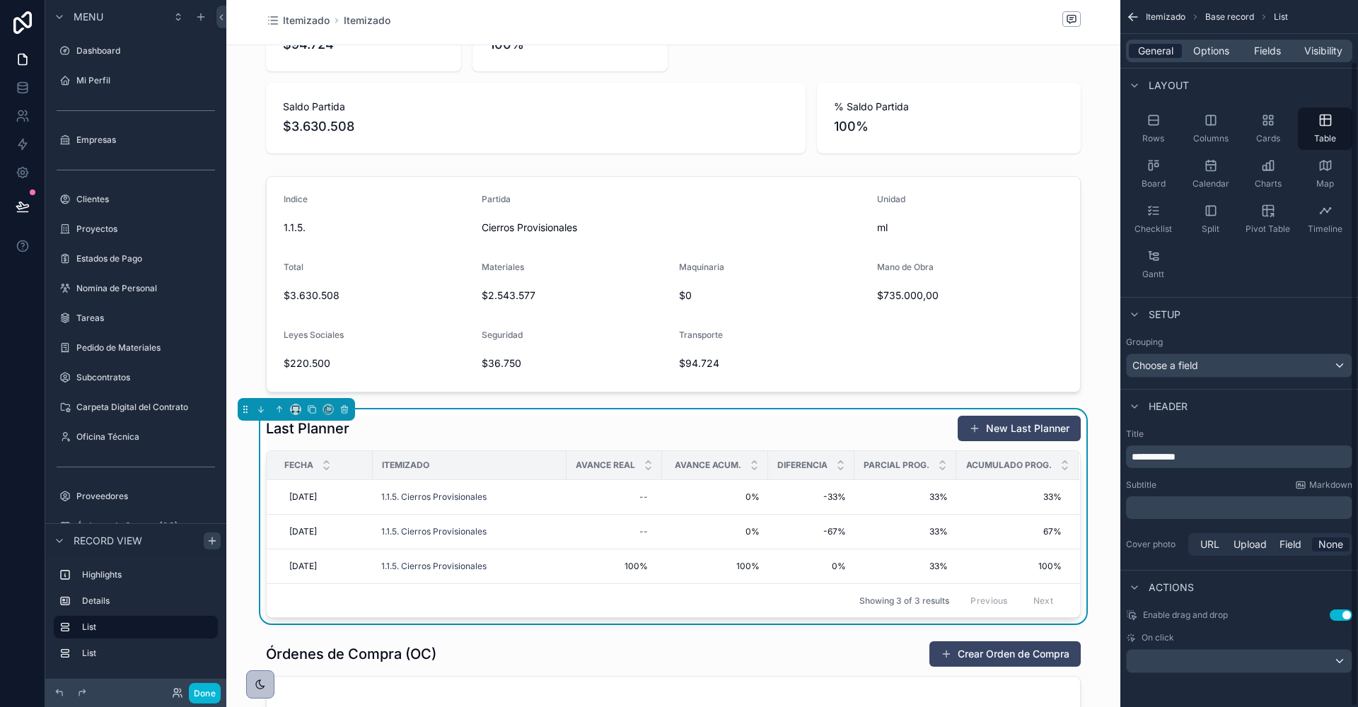
scroll to position [67, 0]
click at [1337, 616] on button "Use setting" at bounding box center [1341, 617] width 23 height 11
click at [1260, 668] on div "scrollable content" at bounding box center [1239, 664] width 225 height 23
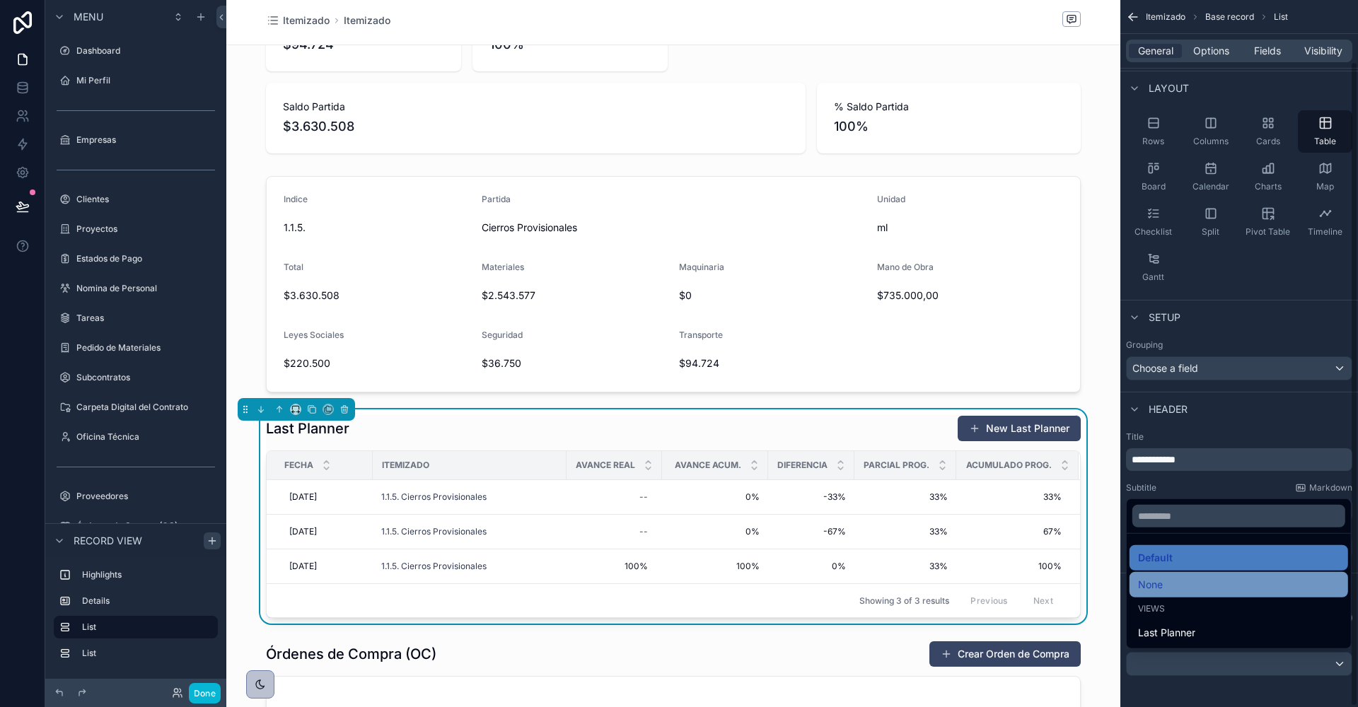
click at [1170, 578] on div "None" at bounding box center [1239, 584] width 202 height 17
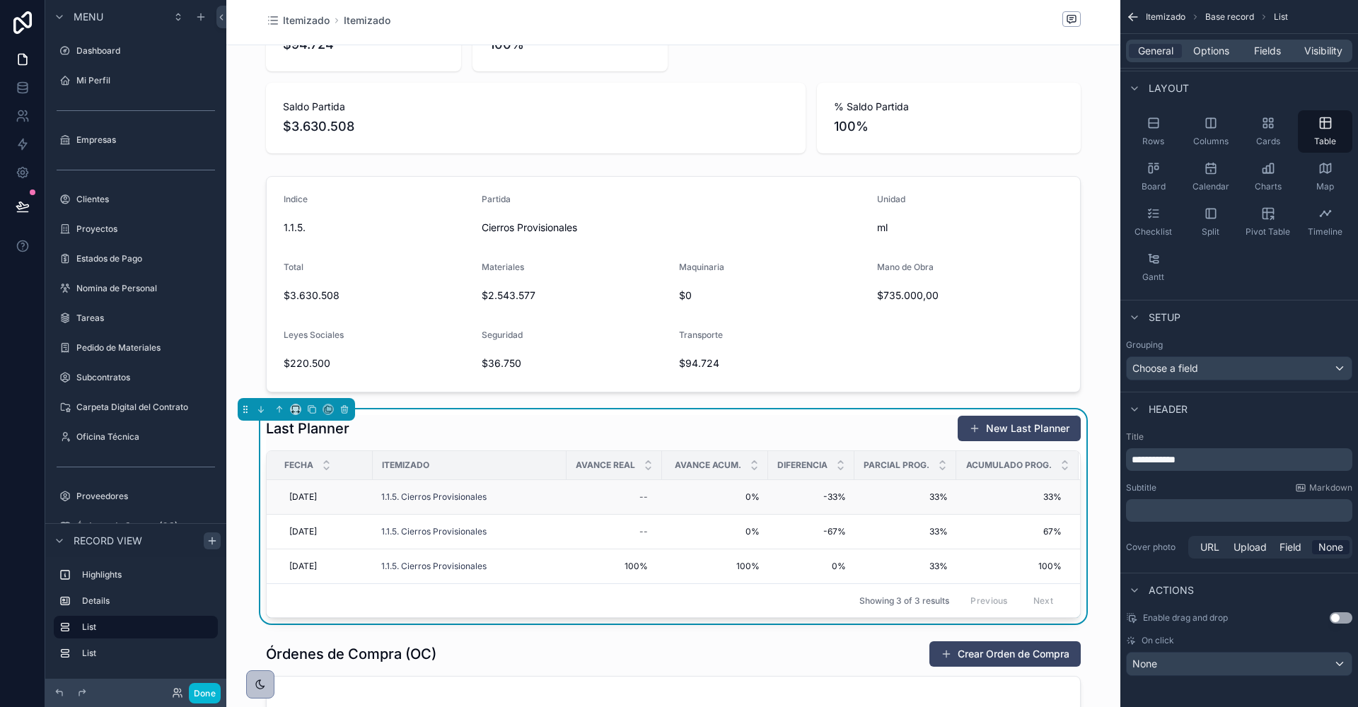
click at [514, 492] on div "1.1.5. Cierros Provisionales" at bounding box center [469, 497] width 177 height 11
click at [424, 492] on span "1.1.5. Cierros Provisionales" at bounding box center [433, 497] width 105 height 11
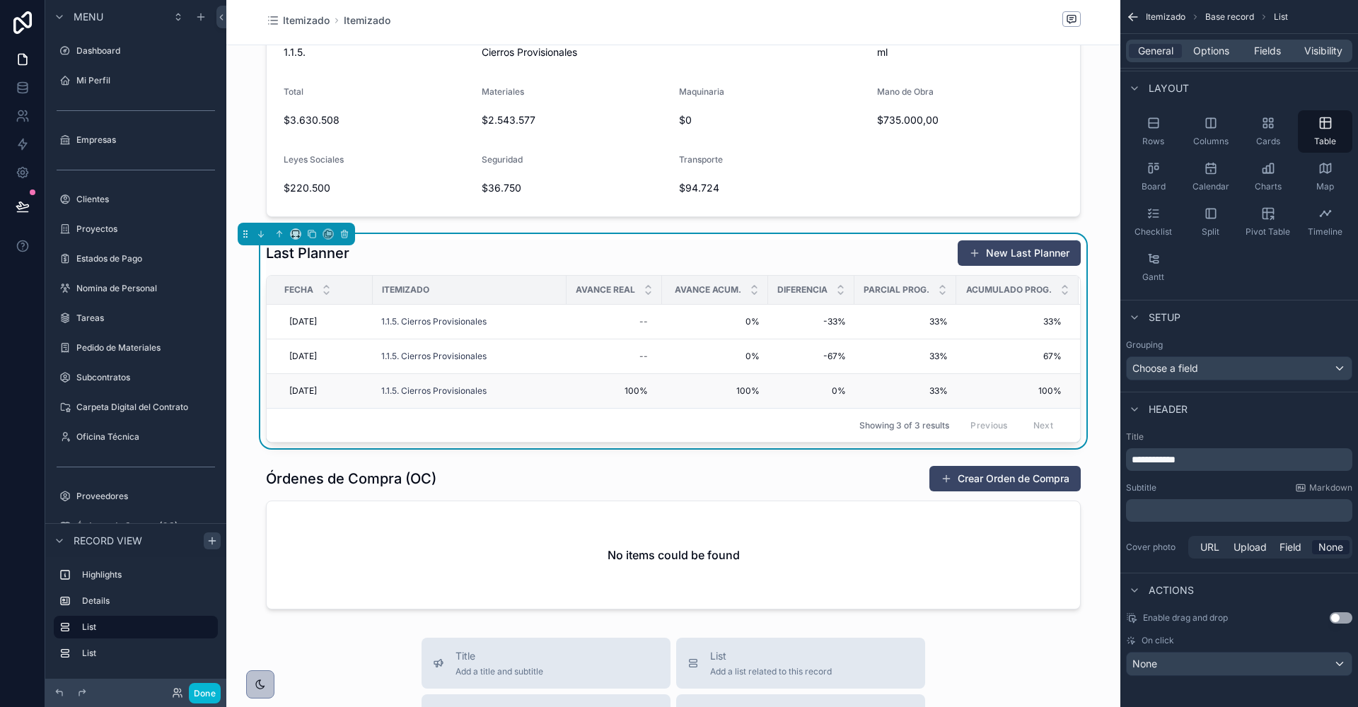
scroll to position [642, 0]
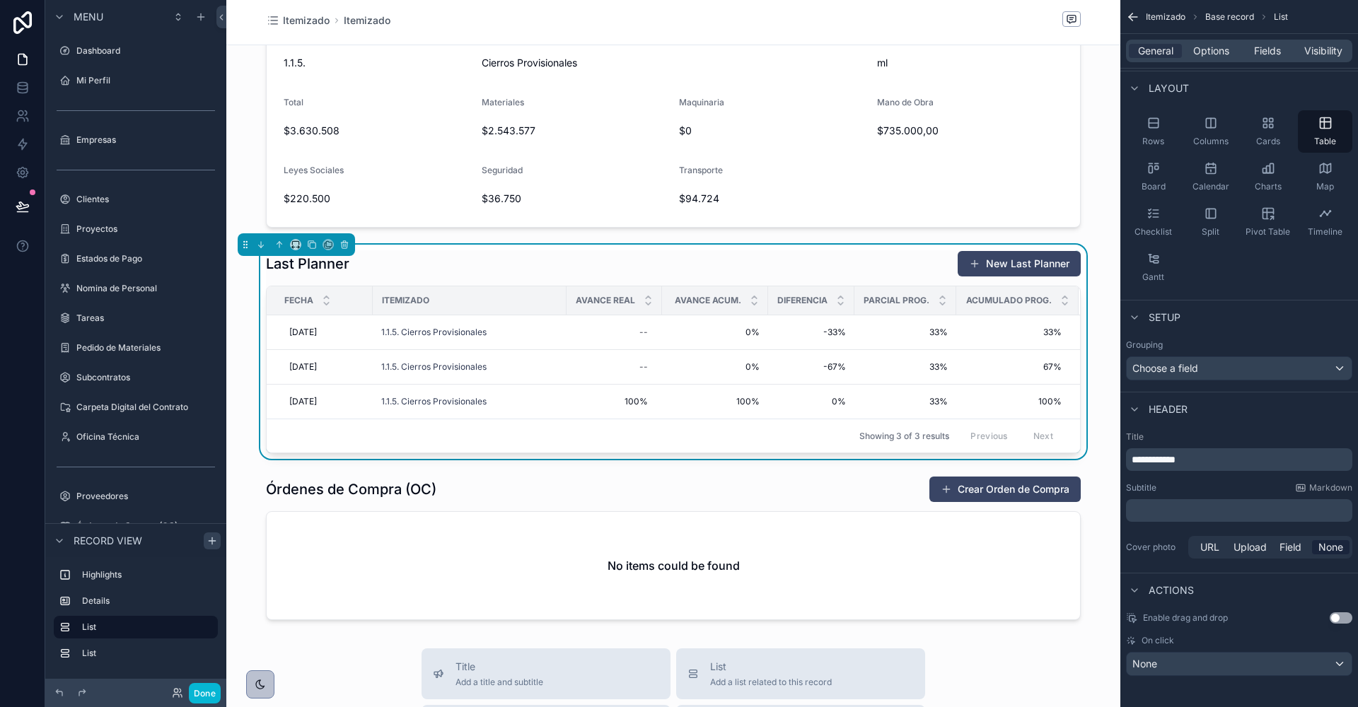
click at [865, 250] on div "Last Planner New Last Planner" at bounding box center [673, 263] width 815 height 27
click at [943, 232] on div "Partida Cierros Provisionales Cantidad 98,00 P. Unitario $37.046 Total Disponib…" at bounding box center [673, 23] width 894 height 1206
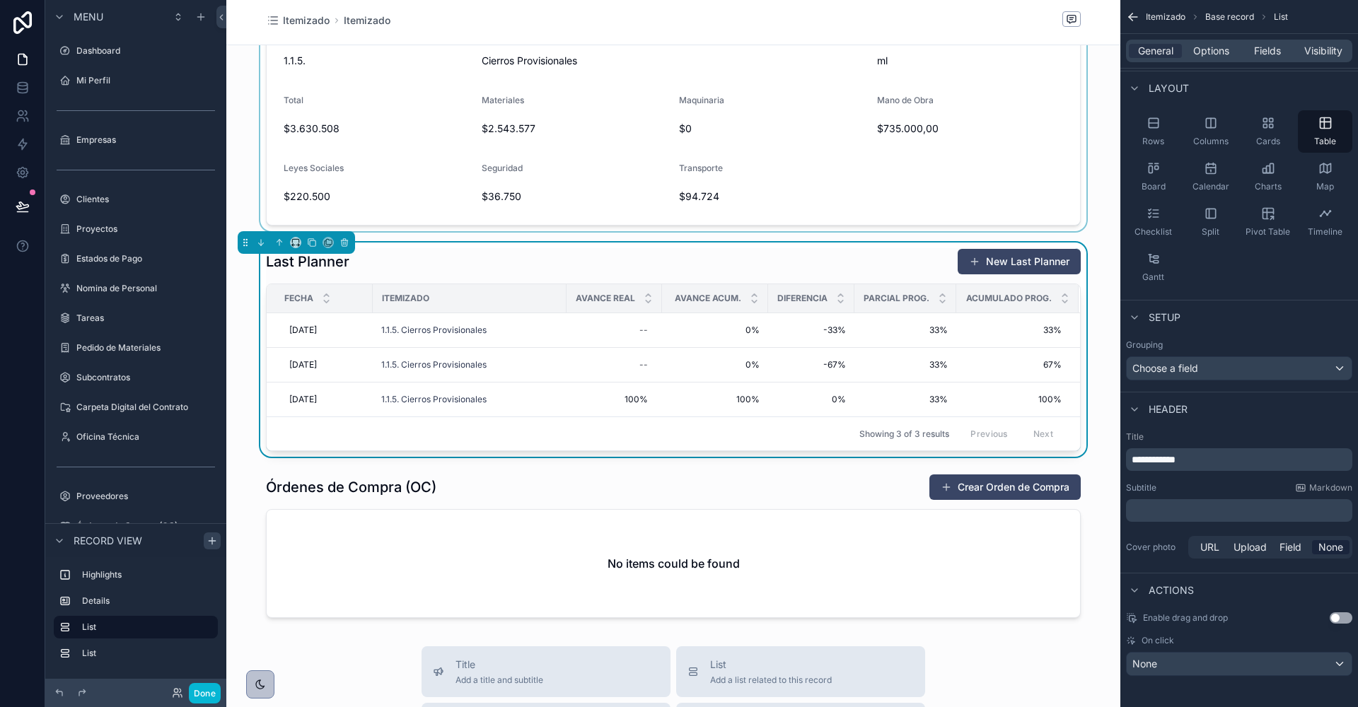
scroll to position [651, 0]
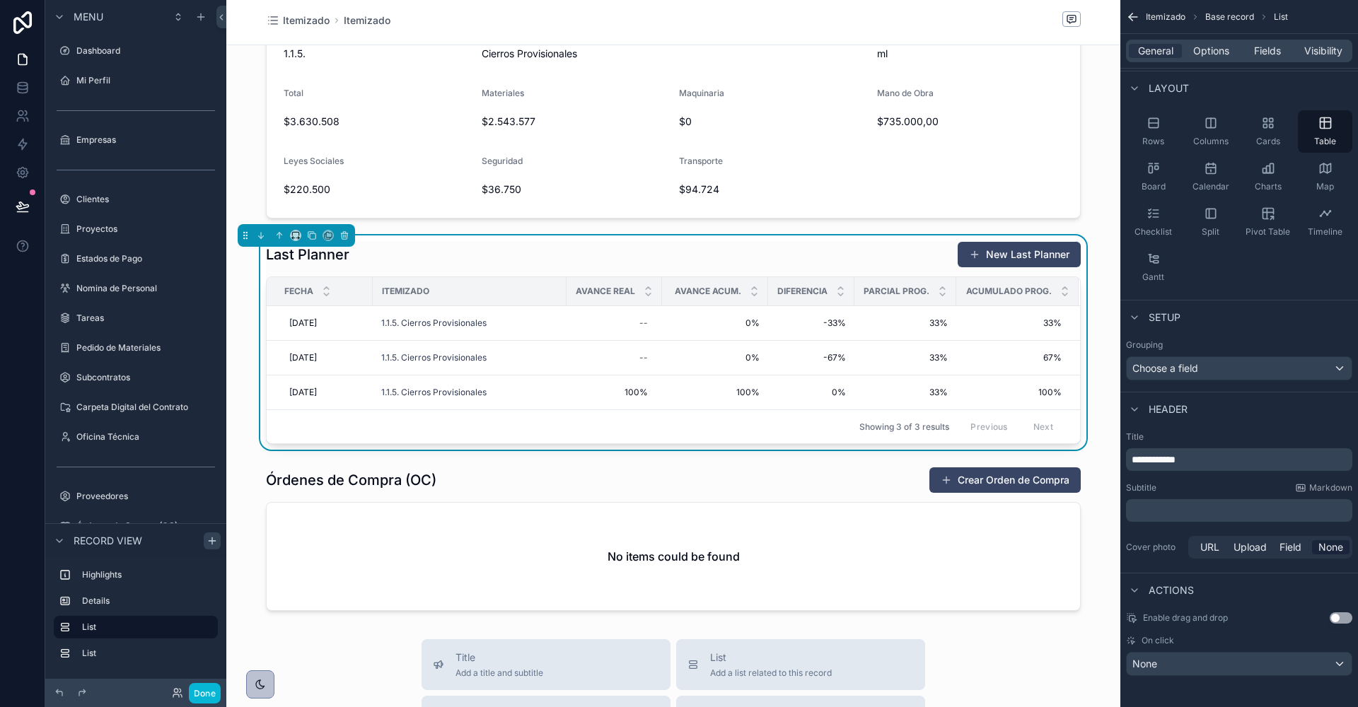
click at [1094, 225] on div "Partida Cierros Provisionales Cantidad 98,00 P. Unitario $37.046 Total Disponib…" at bounding box center [673, 14] width 894 height 1206
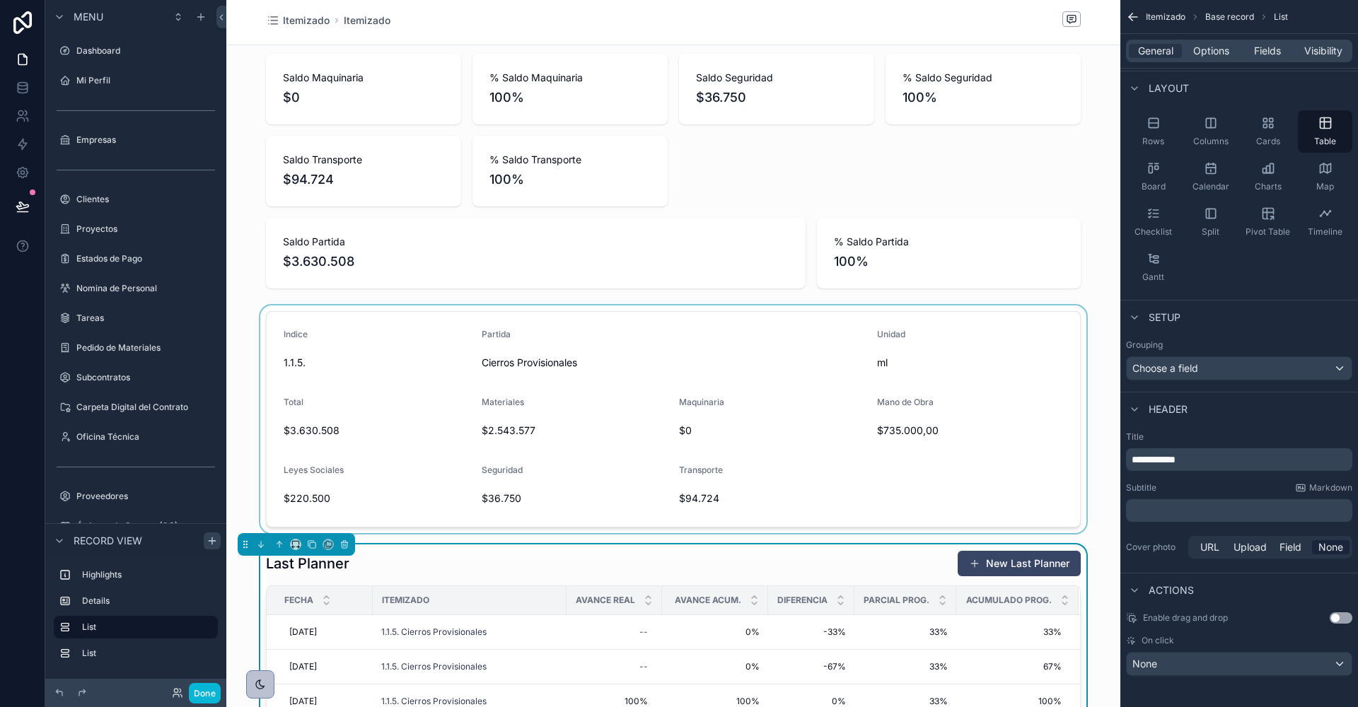
scroll to position [0, 0]
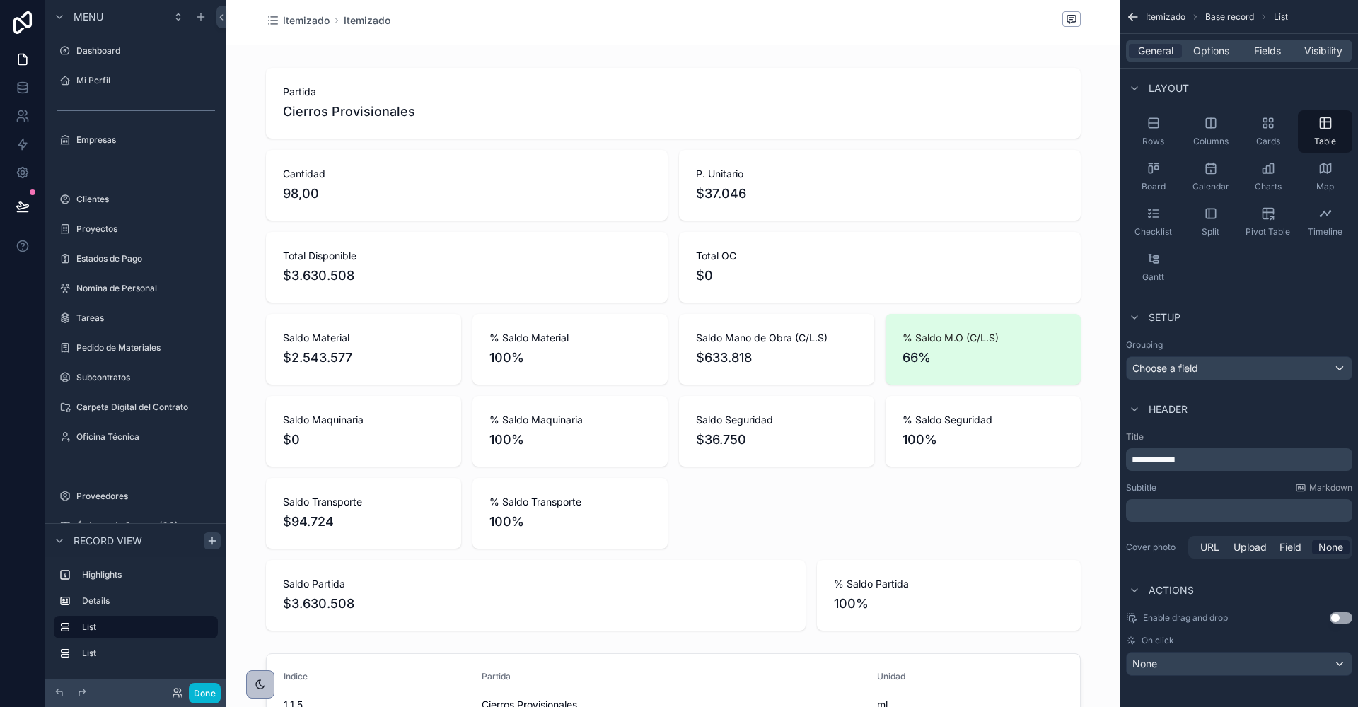
click at [737, 35] on div "scrollable content" at bounding box center [673, 35] width 815 height 1
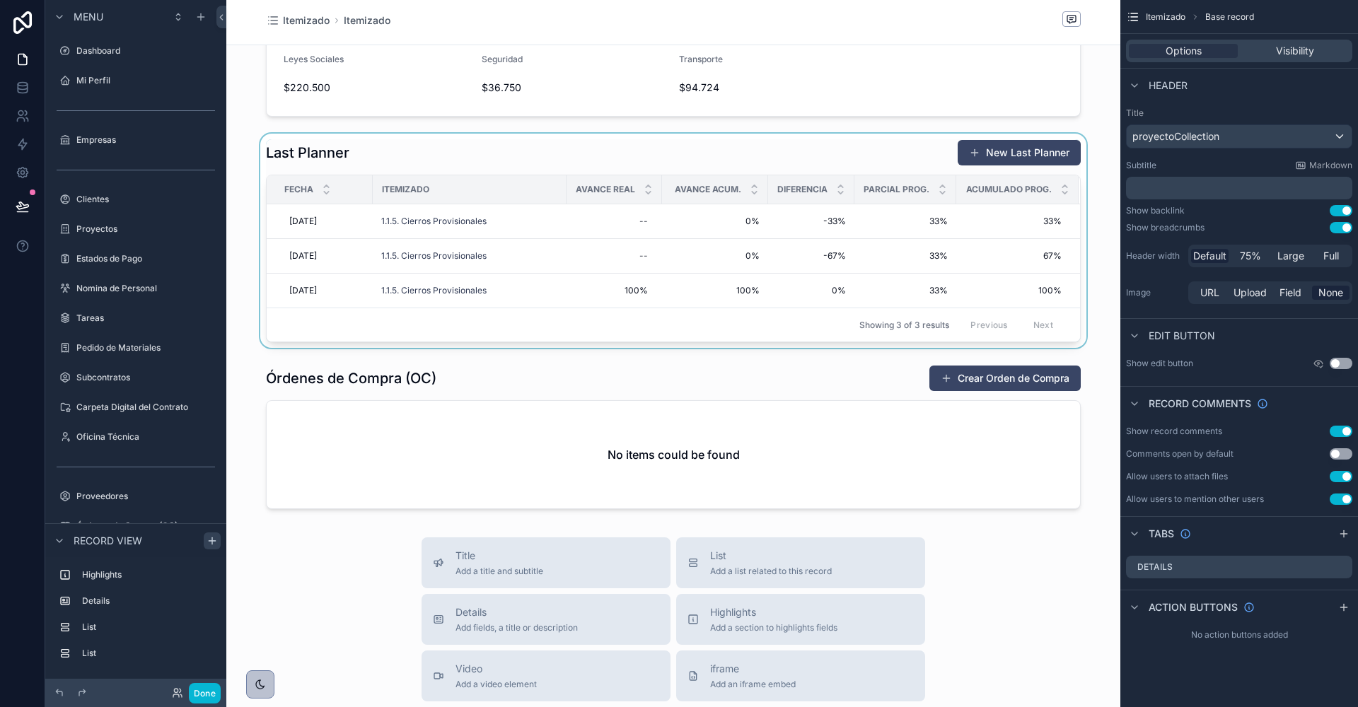
scroll to position [740, 0]
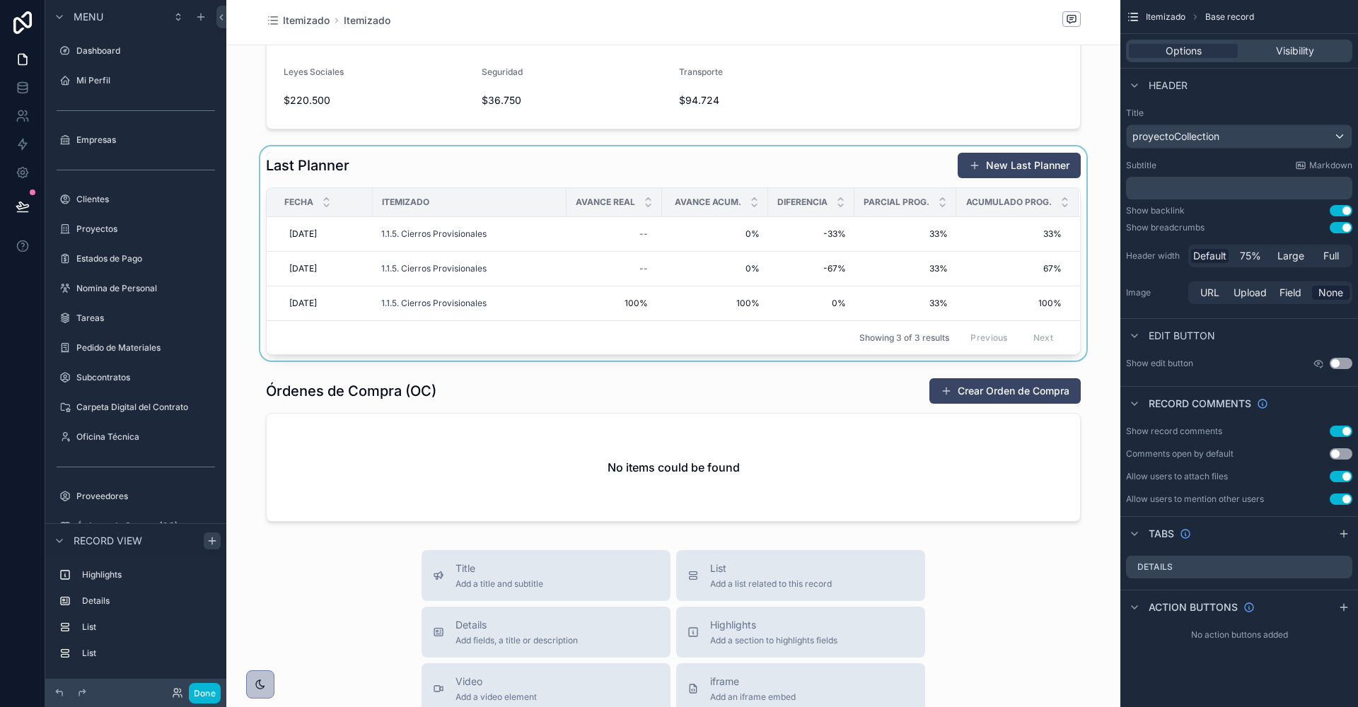
click at [467, 158] on div "scrollable content" at bounding box center [673, 253] width 894 height 214
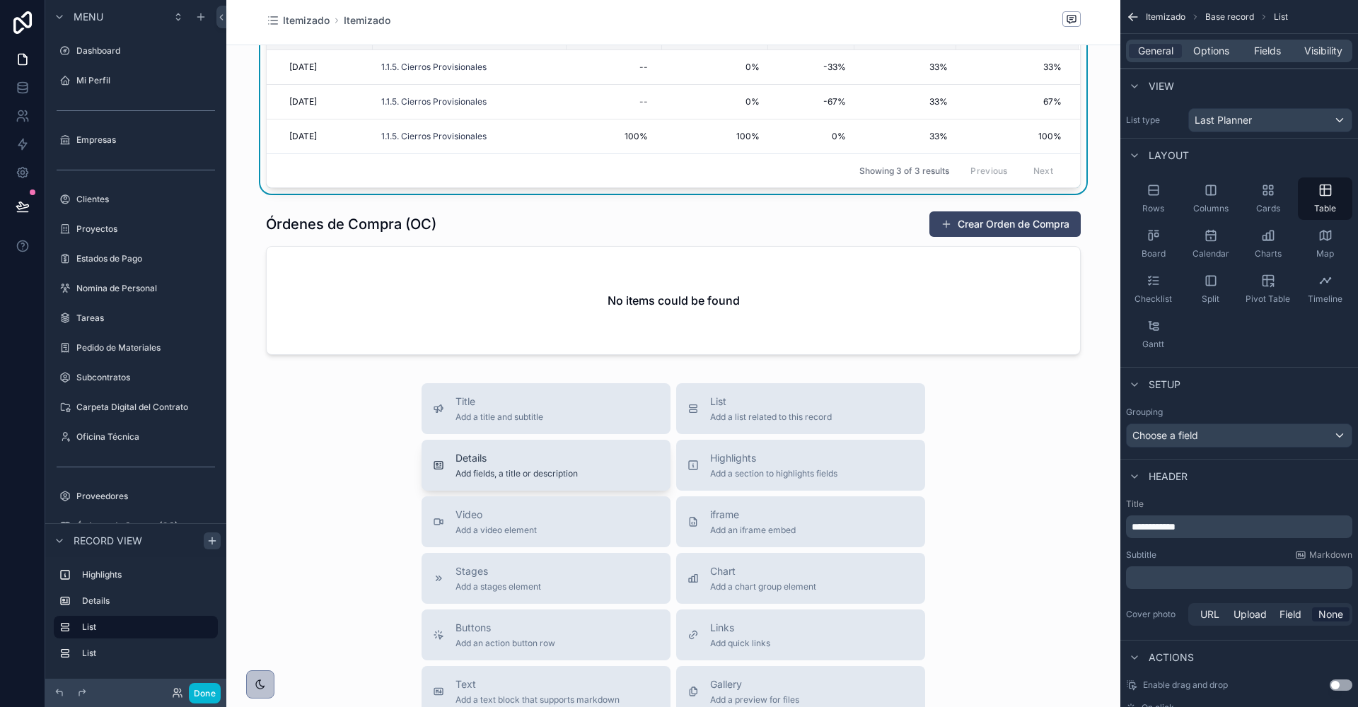
scroll to position [908, 0]
click at [722, 570] on span "Chart" at bounding box center [763, 571] width 106 height 14
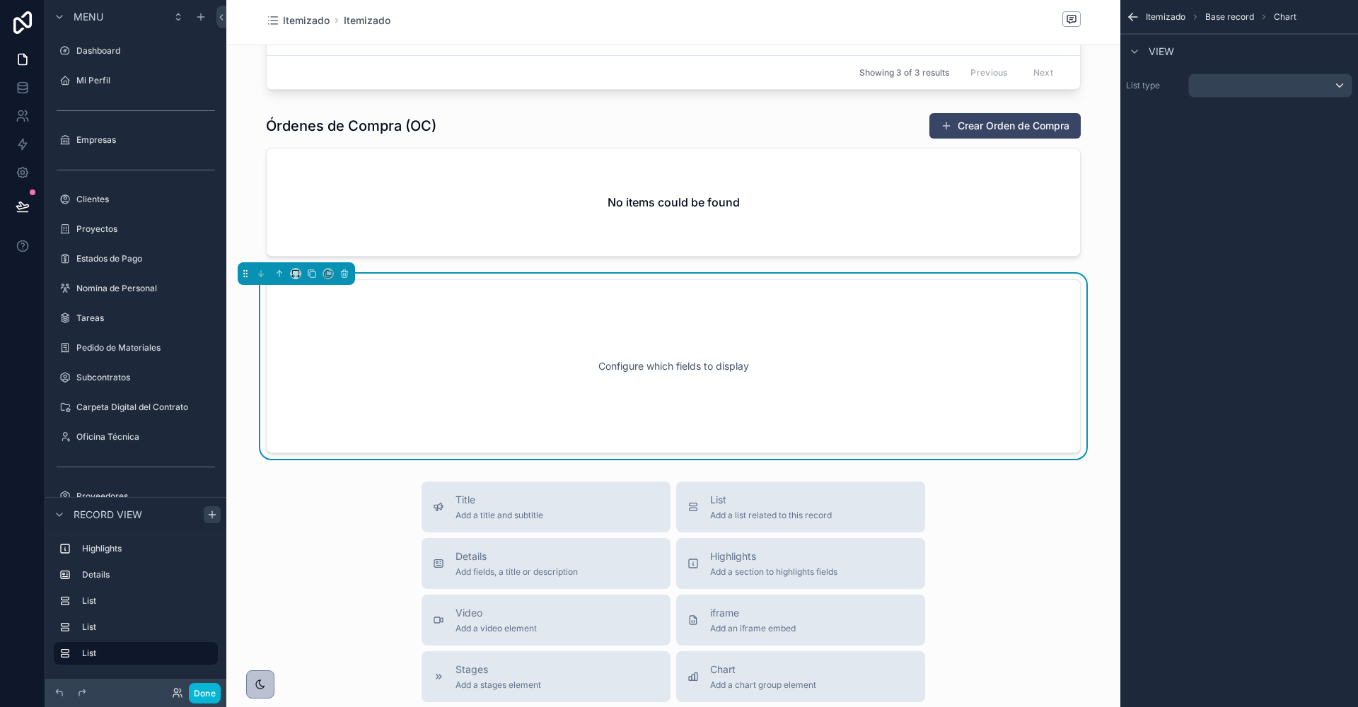
scroll to position [1013, 0]
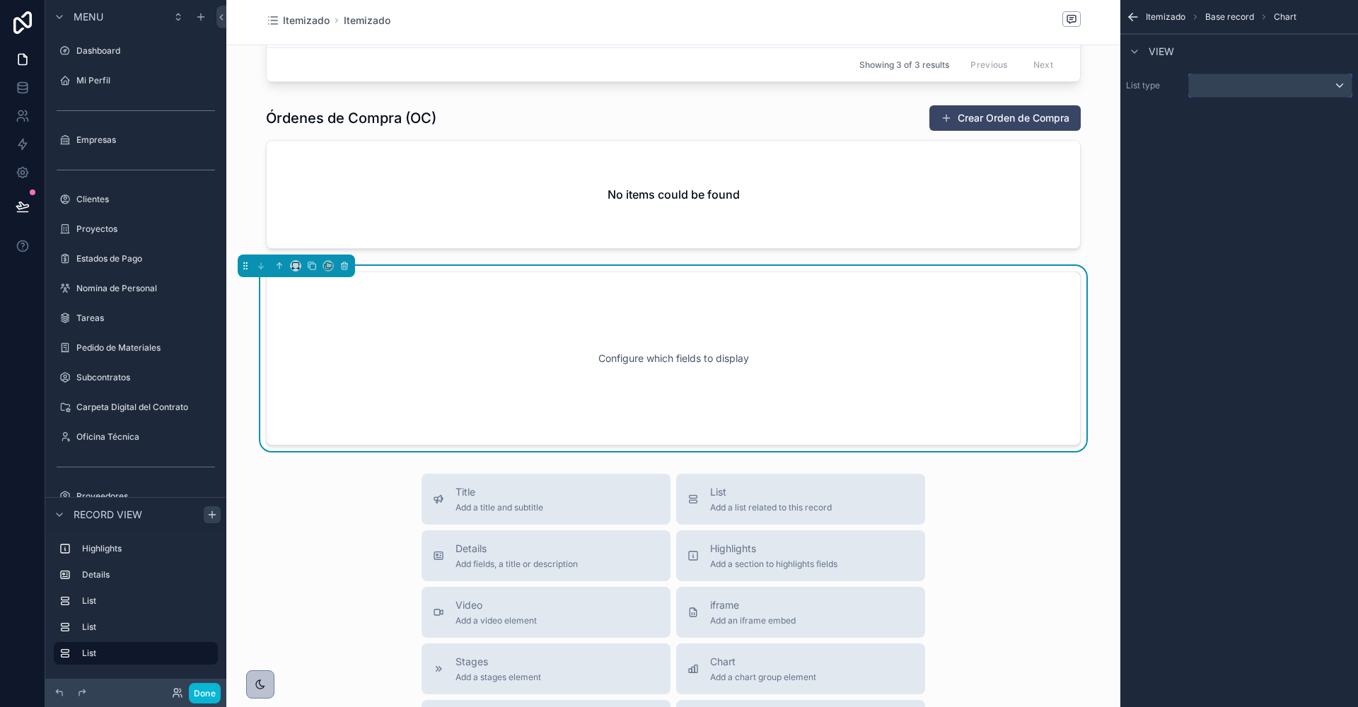
click at [1265, 83] on div "scrollable content" at bounding box center [1270, 85] width 163 height 23
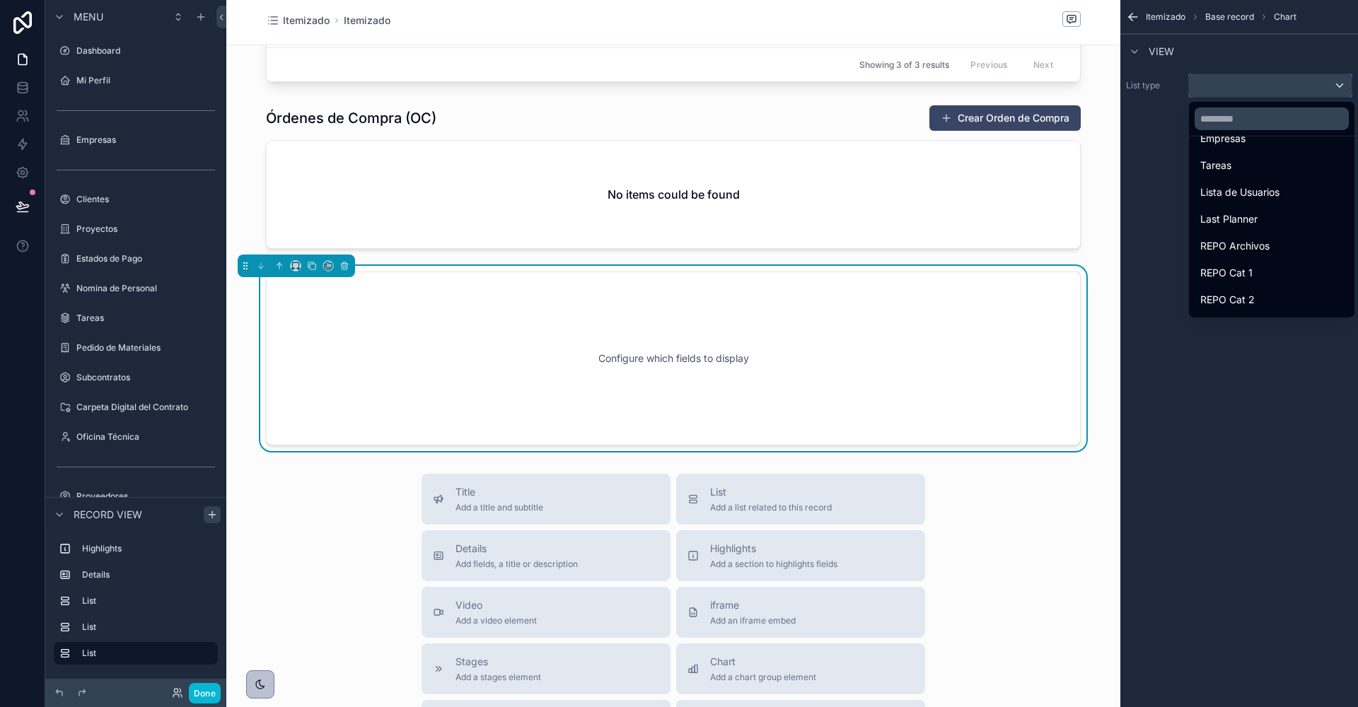
scroll to position [440, 0]
click at [1230, 248] on span "Last Planner" at bounding box center [1228, 246] width 57 height 17
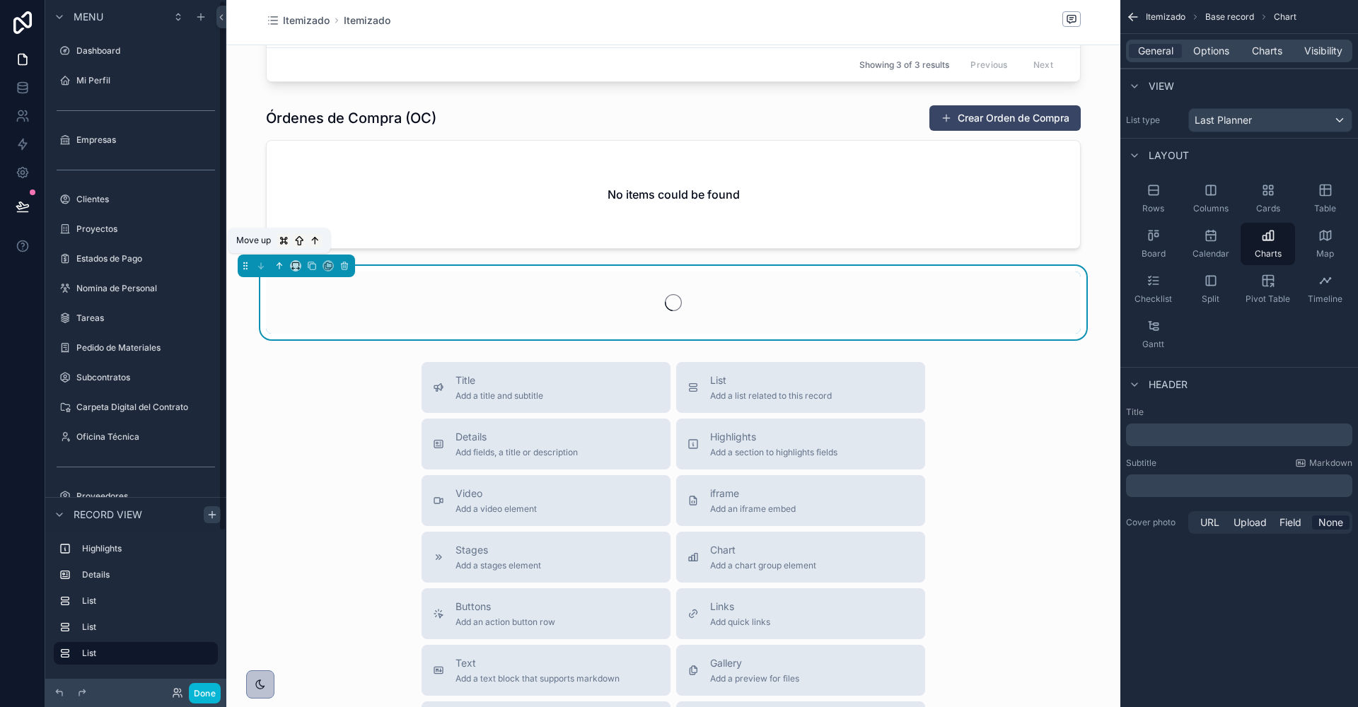
click at [278, 261] on icon "scrollable content" at bounding box center [279, 266] width 10 height 10
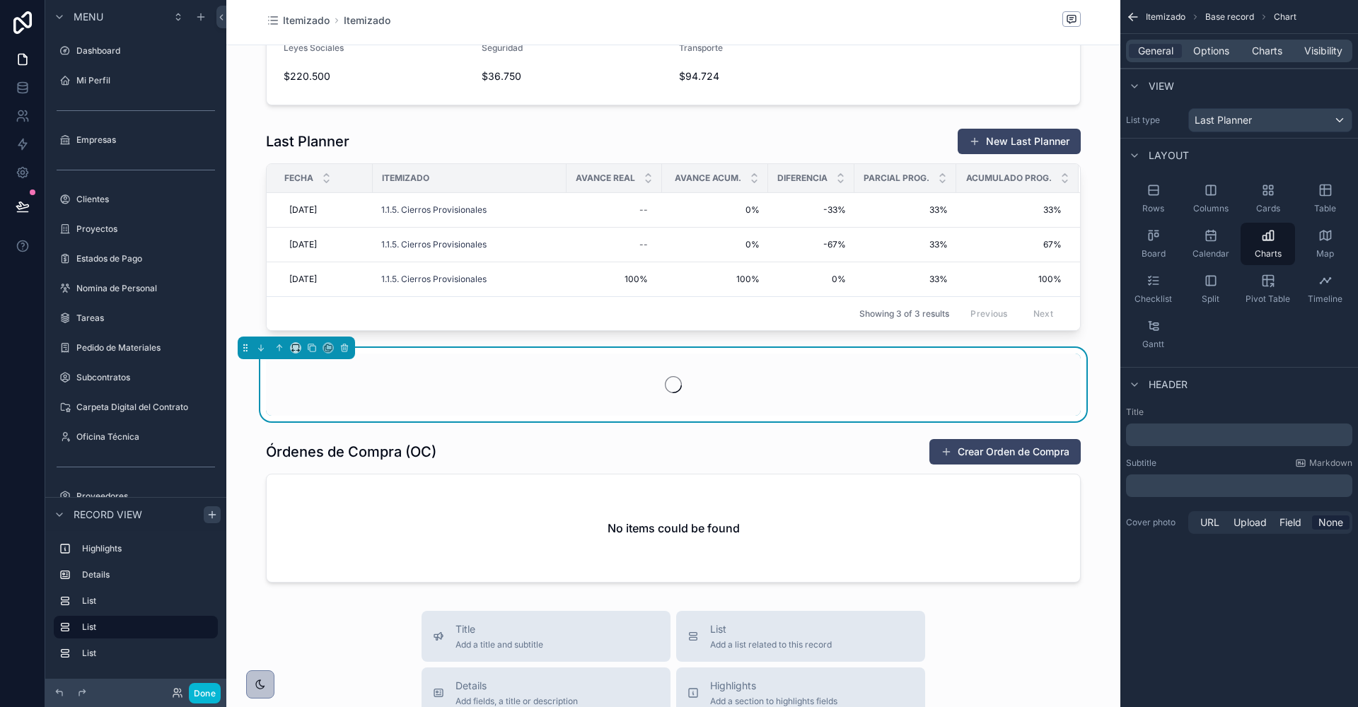
scroll to position [766, 0]
click at [1268, 44] on span "Charts" at bounding box center [1267, 51] width 30 height 14
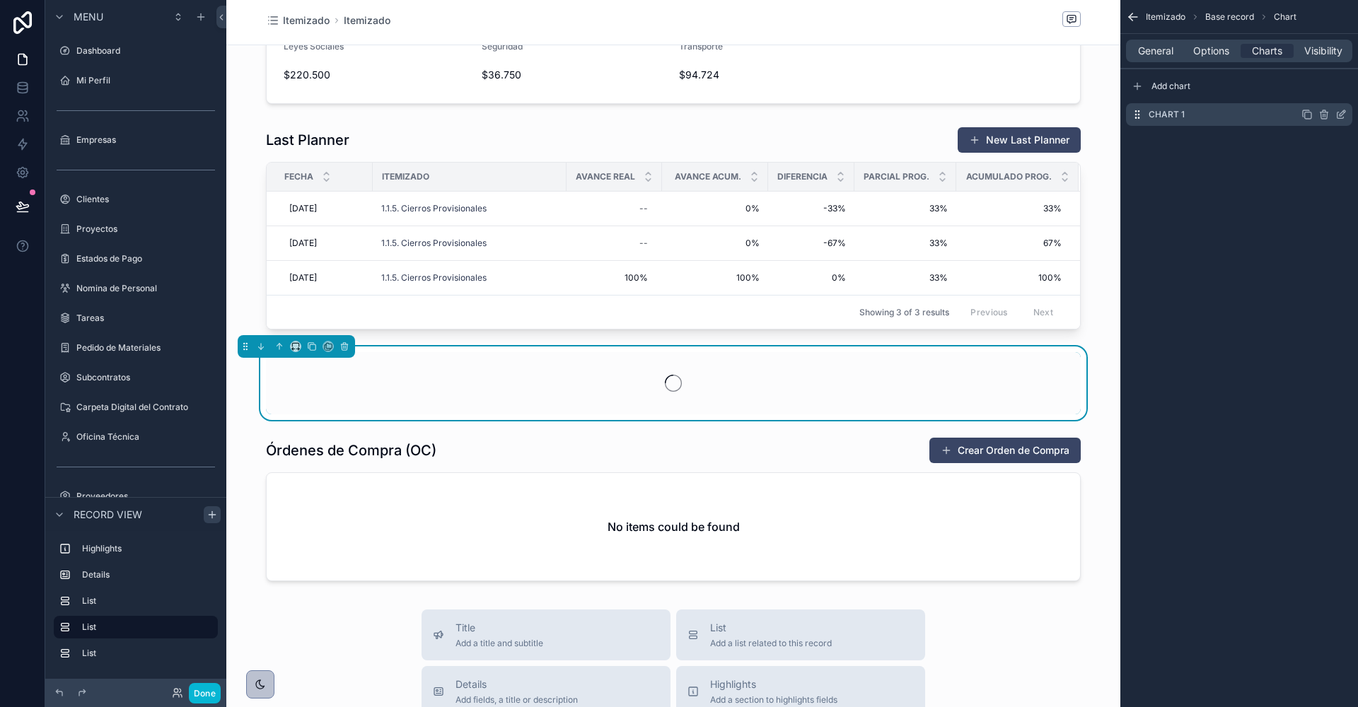
click at [1344, 114] on icon "scrollable content" at bounding box center [1340, 114] width 11 height 11
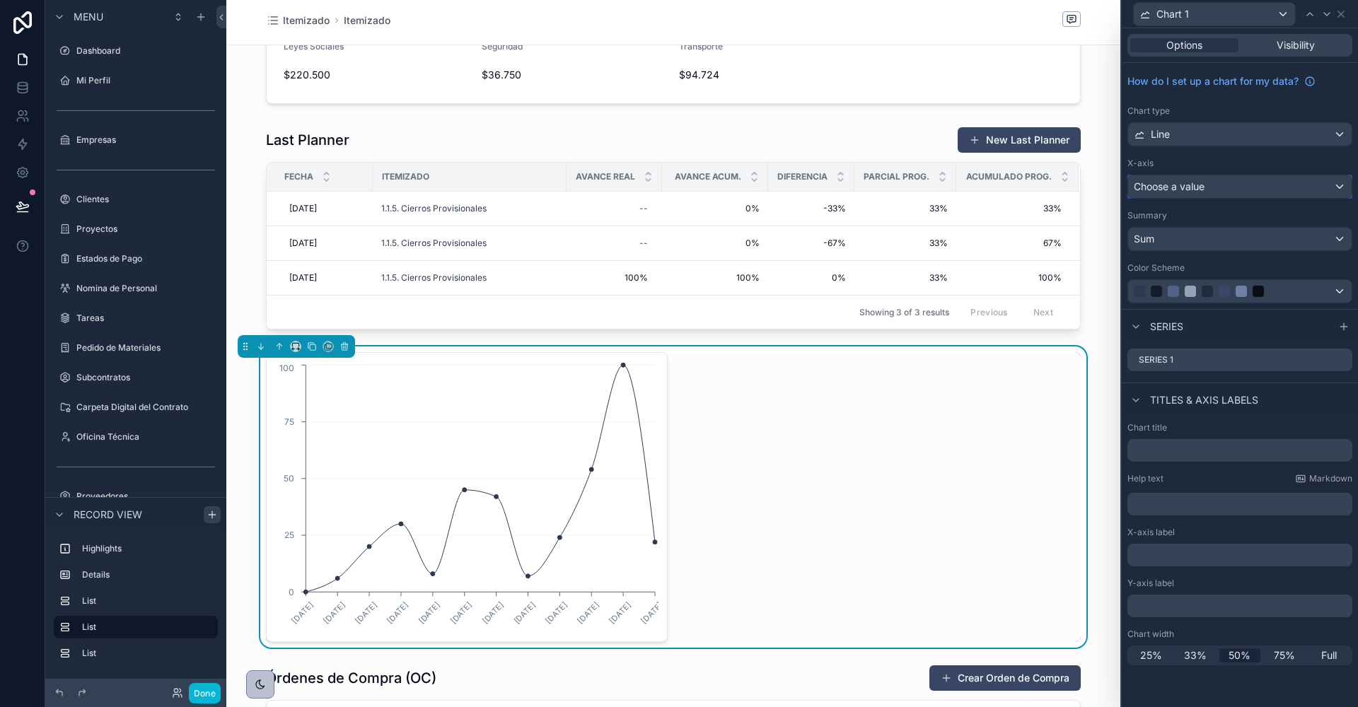
click at [1190, 187] on span "Choose a value" at bounding box center [1169, 186] width 71 height 12
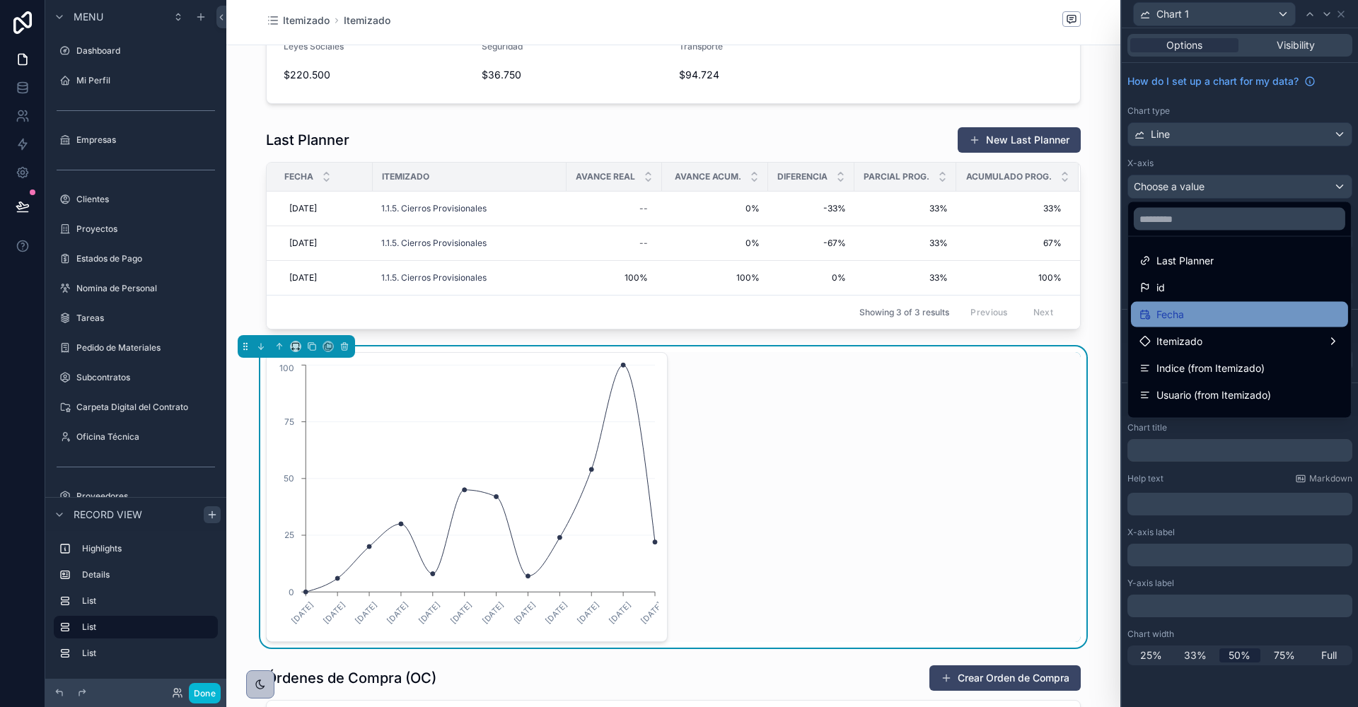
click at [1178, 317] on span "Fecha" at bounding box center [1170, 314] width 28 height 17
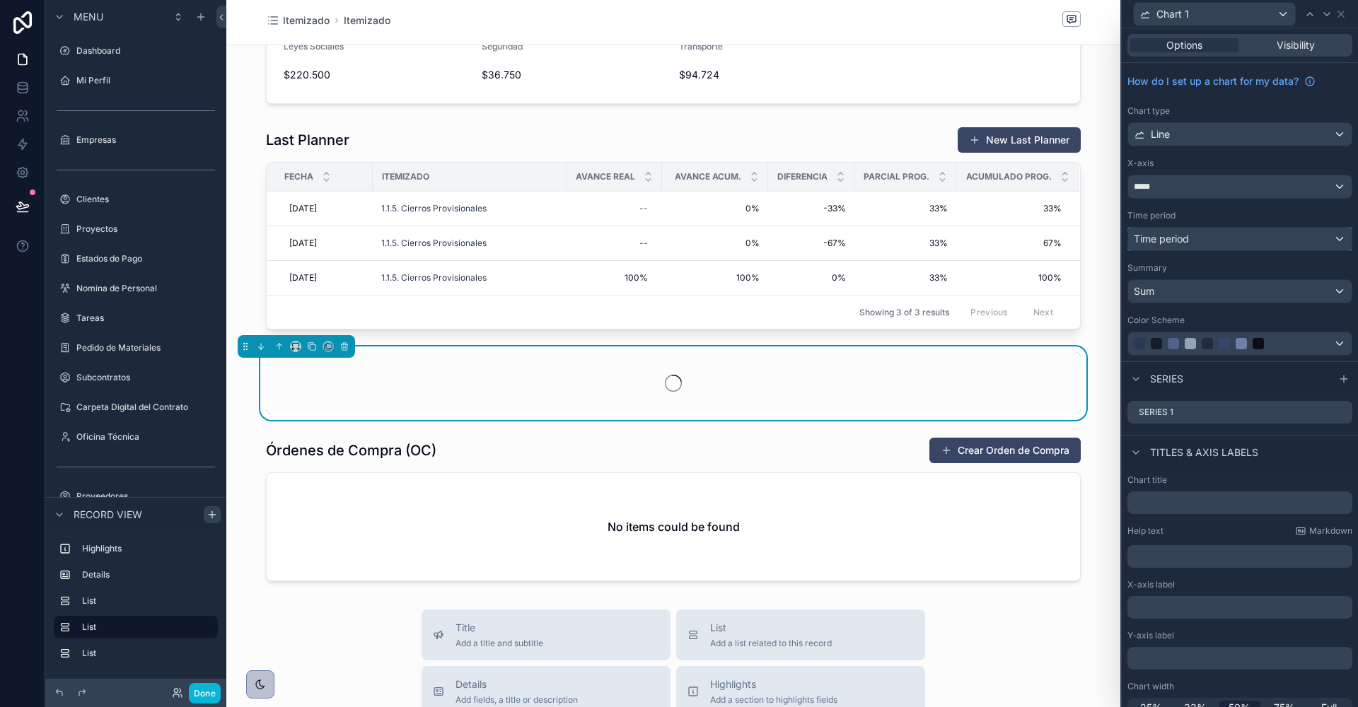
click at [1170, 239] on span "Time period" at bounding box center [1161, 239] width 55 height 12
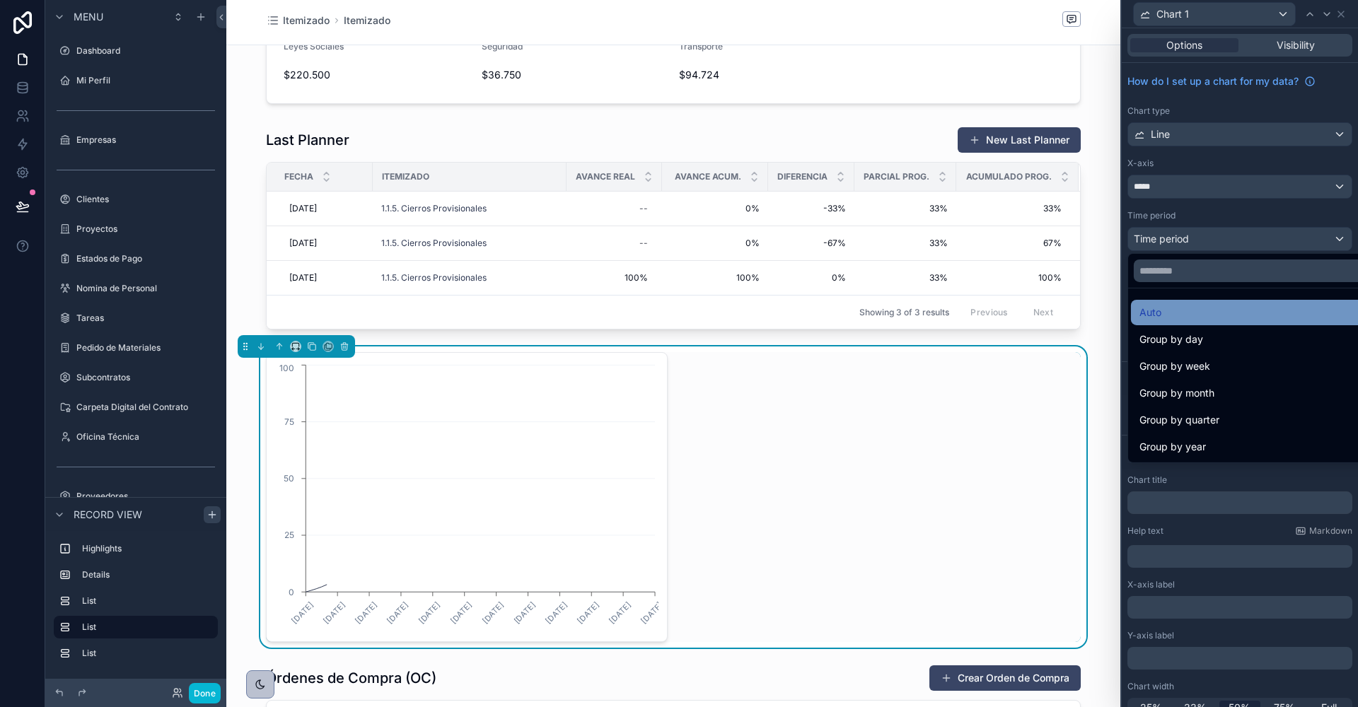
click at [1170, 313] on div "Auto" at bounding box center [1256, 312] width 234 height 17
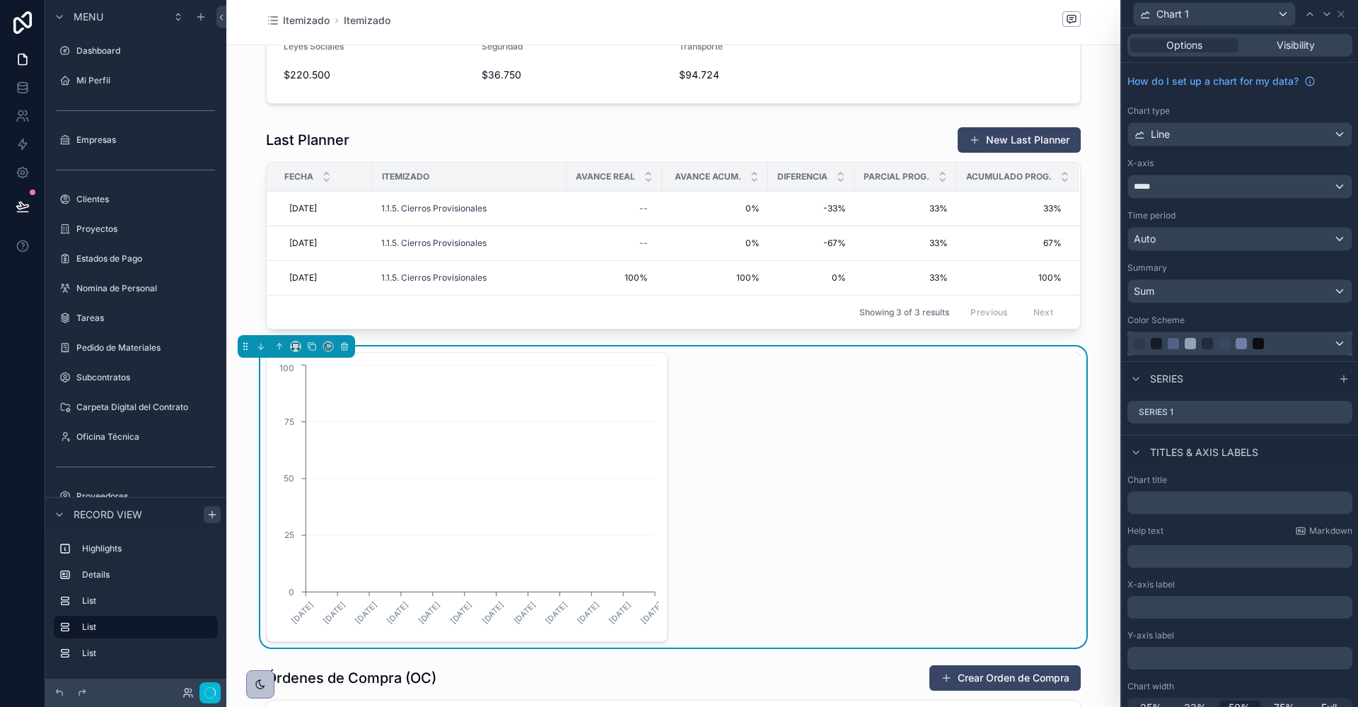
click at [1194, 338] on div at bounding box center [1190, 343] width 11 height 11
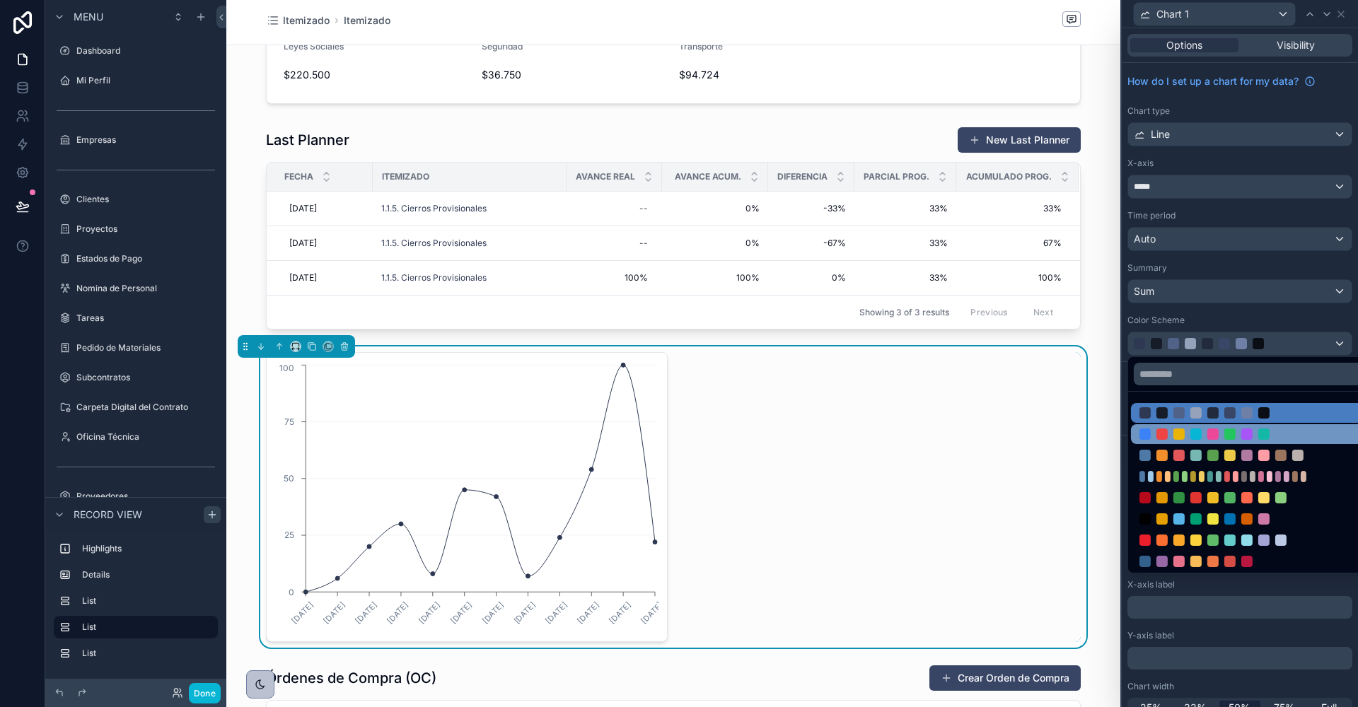
click at [1176, 434] on div at bounding box center [1178, 434] width 11 height 11
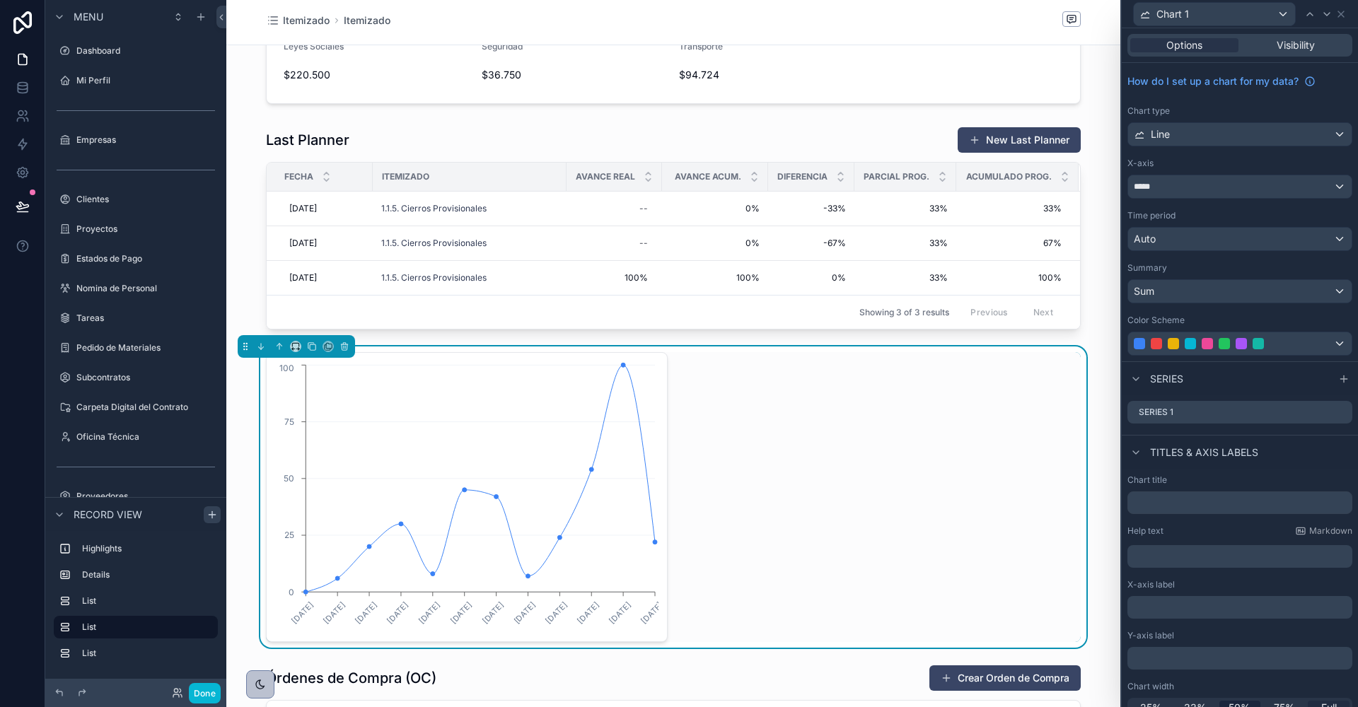
click at [1327, 704] on span "Full" at bounding box center [1329, 708] width 16 height 14
click at [1340, 408] on icon at bounding box center [1342, 411] width 6 height 6
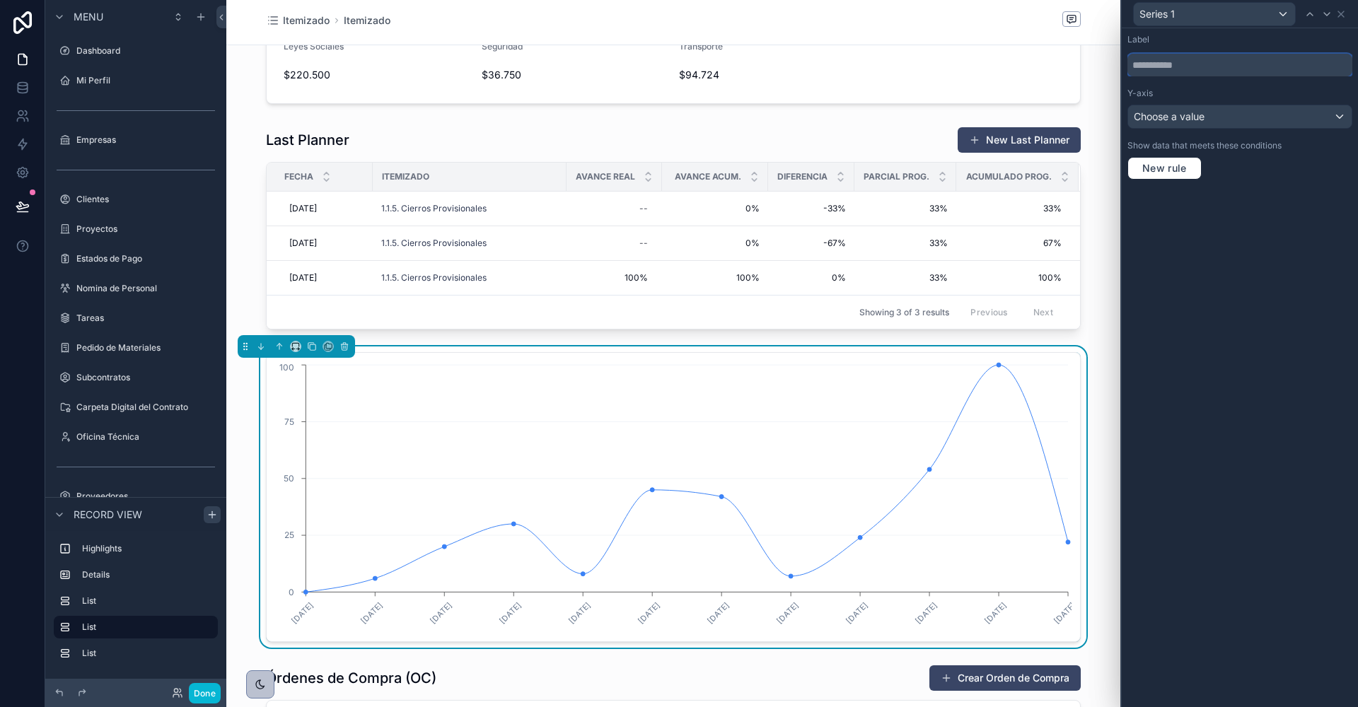
click at [1198, 69] on input "text" at bounding box center [1239, 65] width 225 height 23
type input "**********"
click at [1239, 116] on div "Choose a value" at bounding box center [1239, 116] width 223 height 23
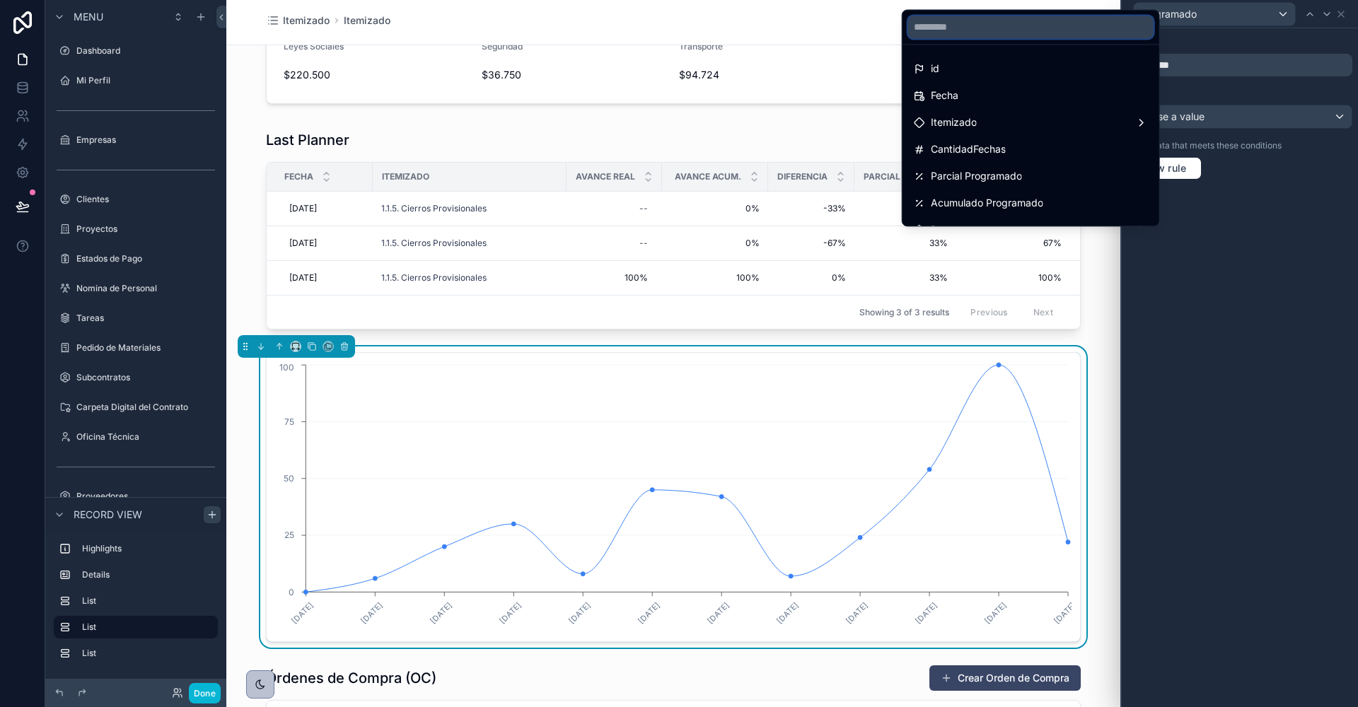
click at [1017, 25] on input "text" at bounding box center [1030, 27] width 245 height 23
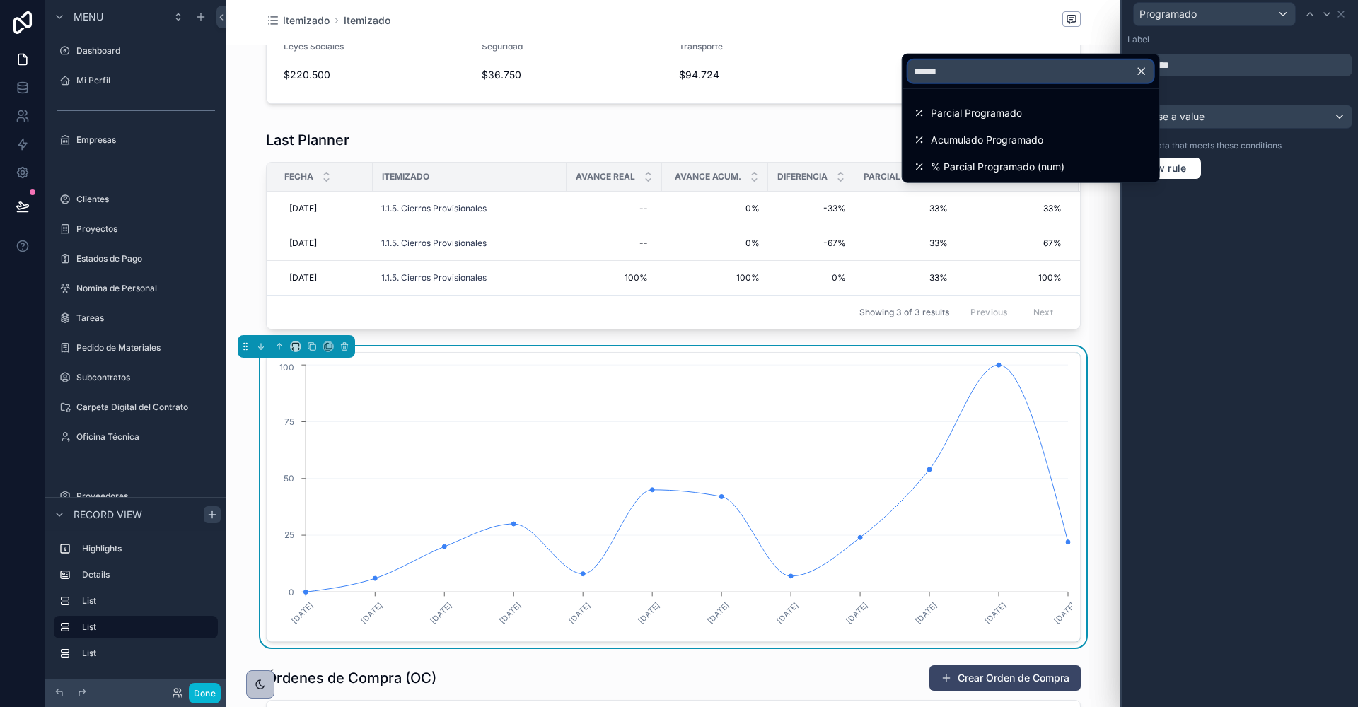
type input "*******"
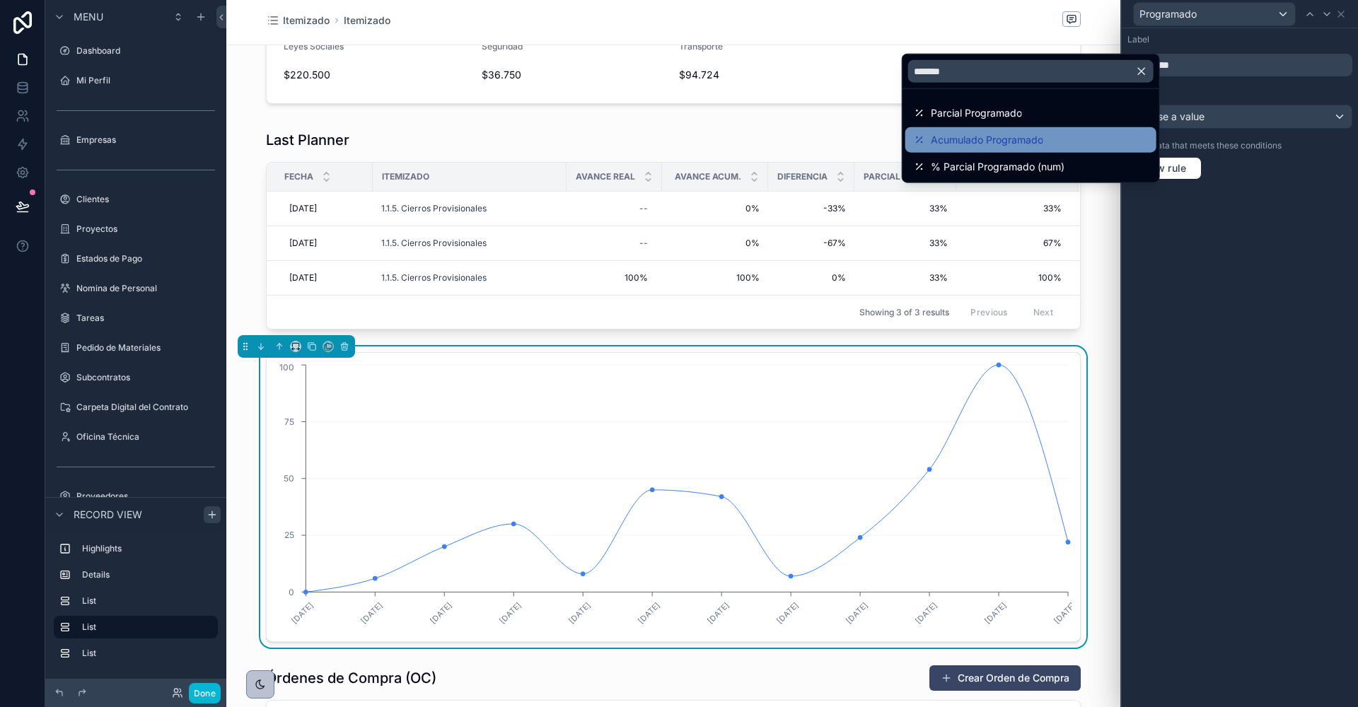
click at [1020, 136] on span "Acumulado Programado" at bounding box center [987, 140] width 112 height 17
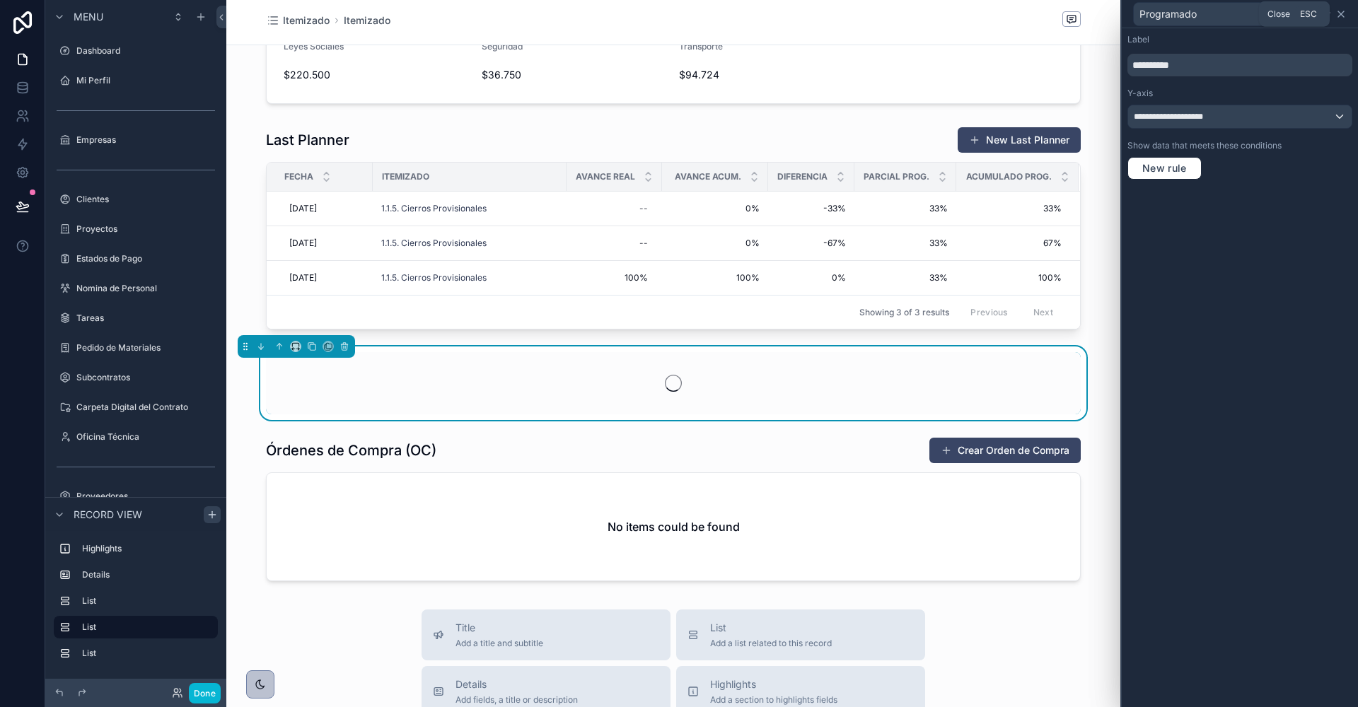
click at [1343, 12] on icon at bounding box center [1340, 13] width 11 height 11
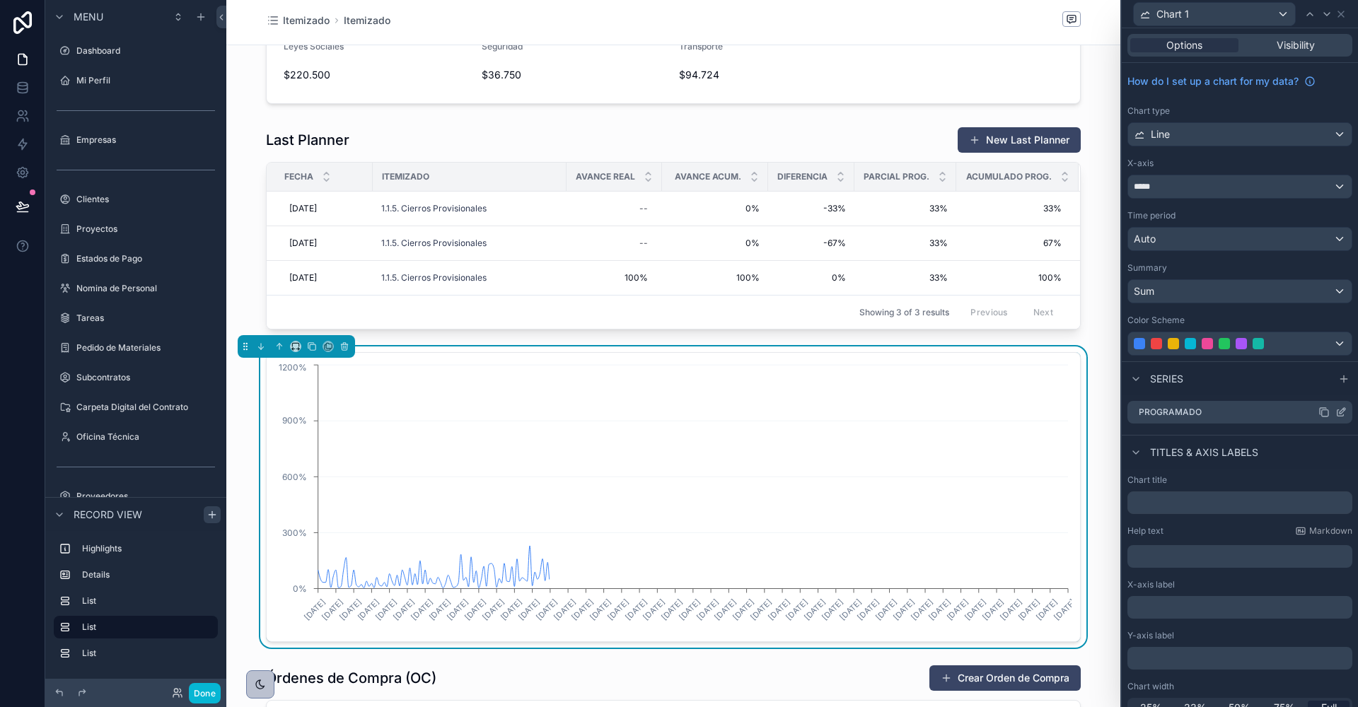
click at [1324, 409] on icon at bounding box center [1323, 412] width 11 height 11
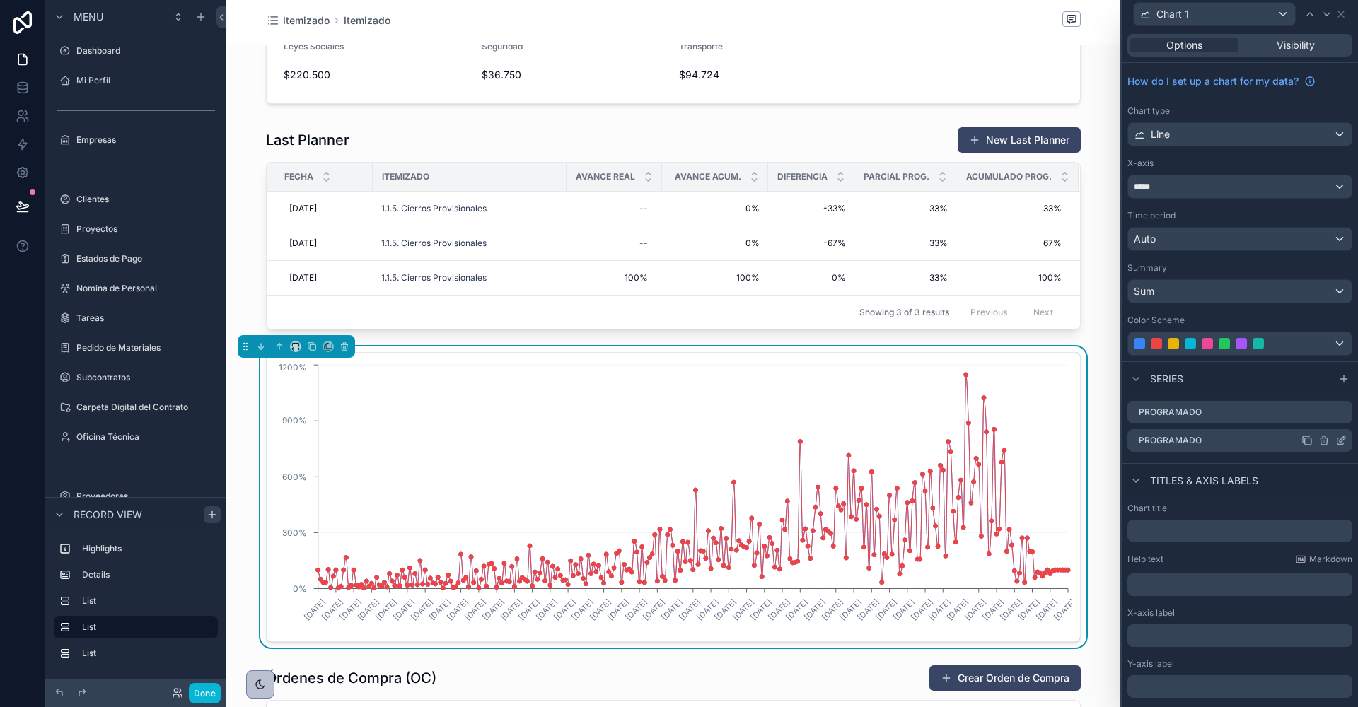
click at [1341, 438] on icon at bounding box center [1342, 439] width 6 height 6
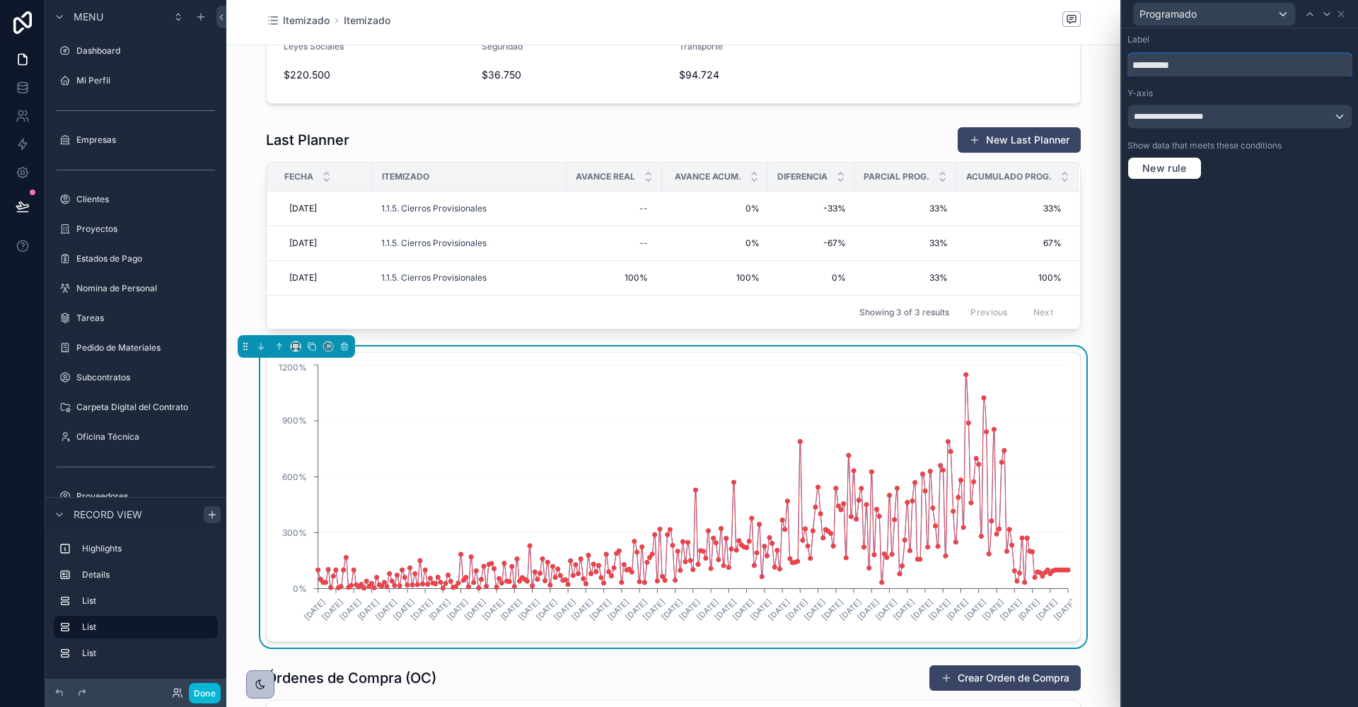
click at [1159, 56] on input "**********" at bounding box center [1239, 65] width 225 height 23
click at [1159, 62] on input "**********" at bounding box center [1239, 65] width 225 height 23
type input "****"
click at [1177, 110] on div "**********" at bounding box center [1239, 116] width 223 height 23
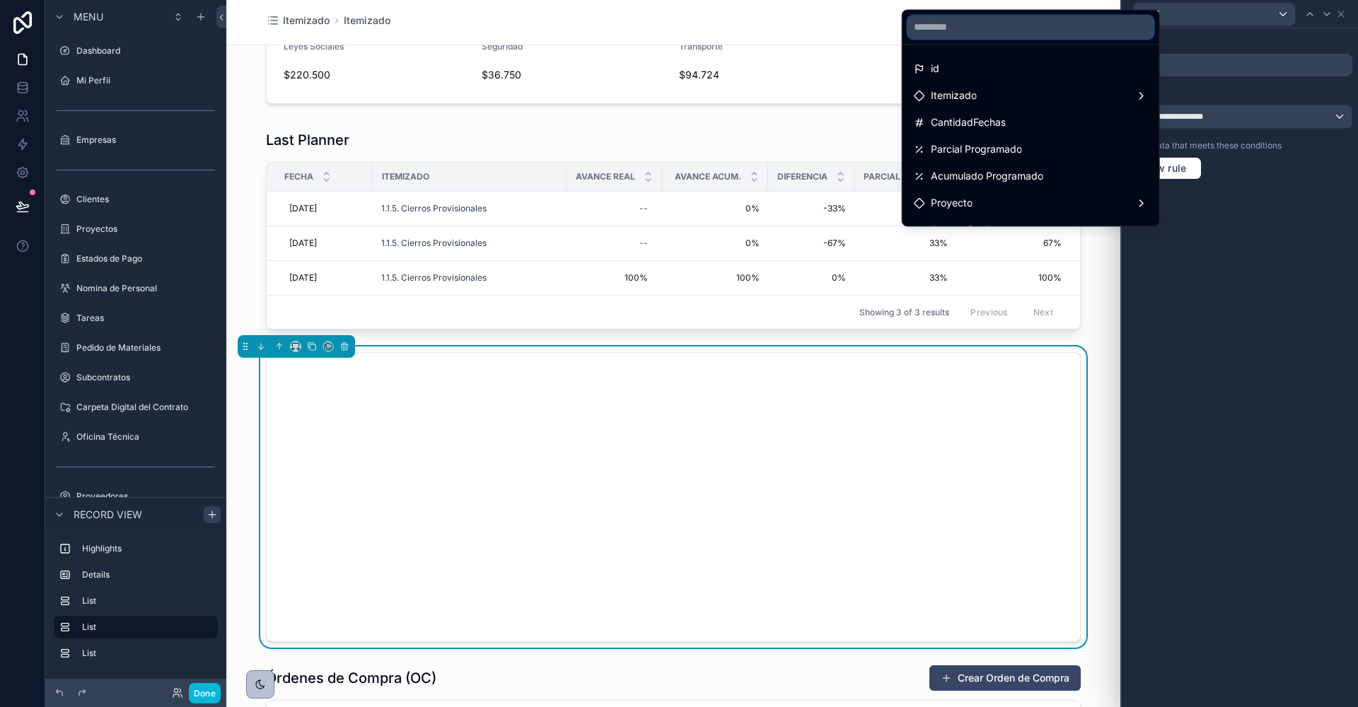
click at [1058, 30] on input "text" at bounding box center [1030, 27] width 245 height 23
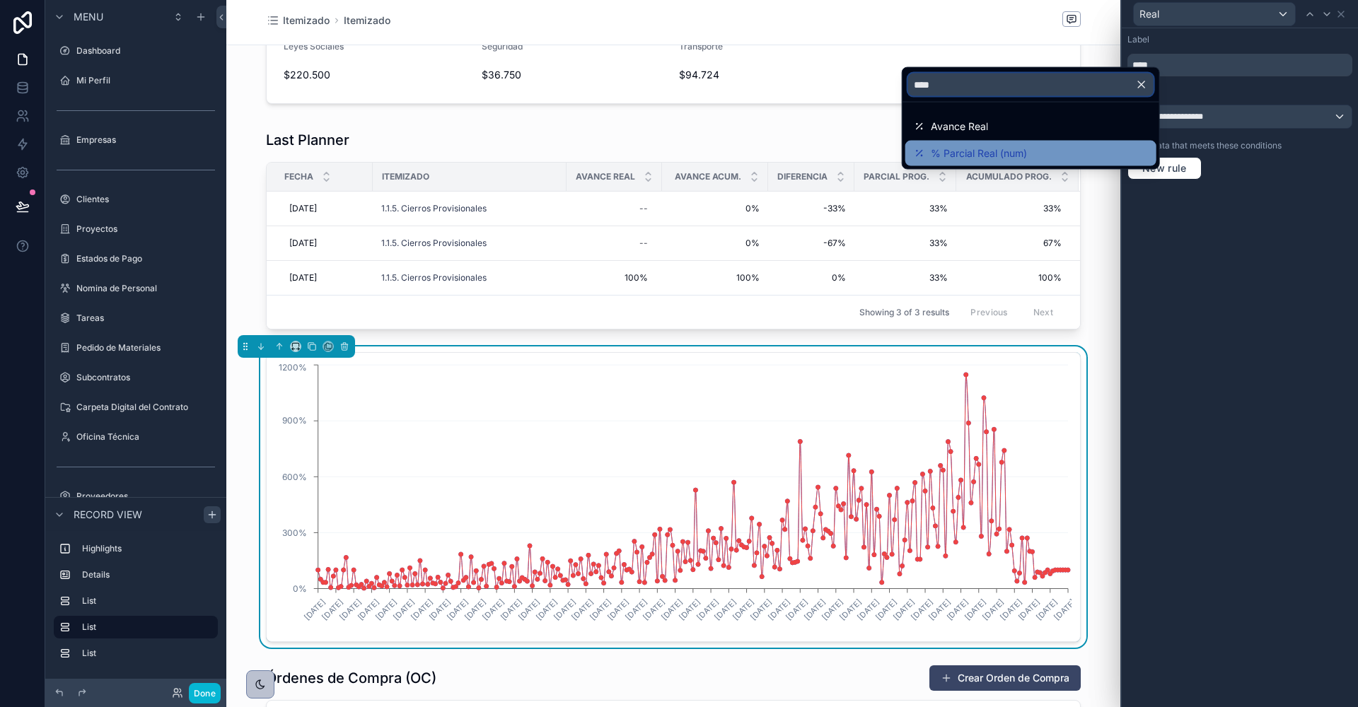
type input "****"
click at [1008, 145] on span "% Parcial Real (num)" at bounding box center [979, 153] width 96 height 17
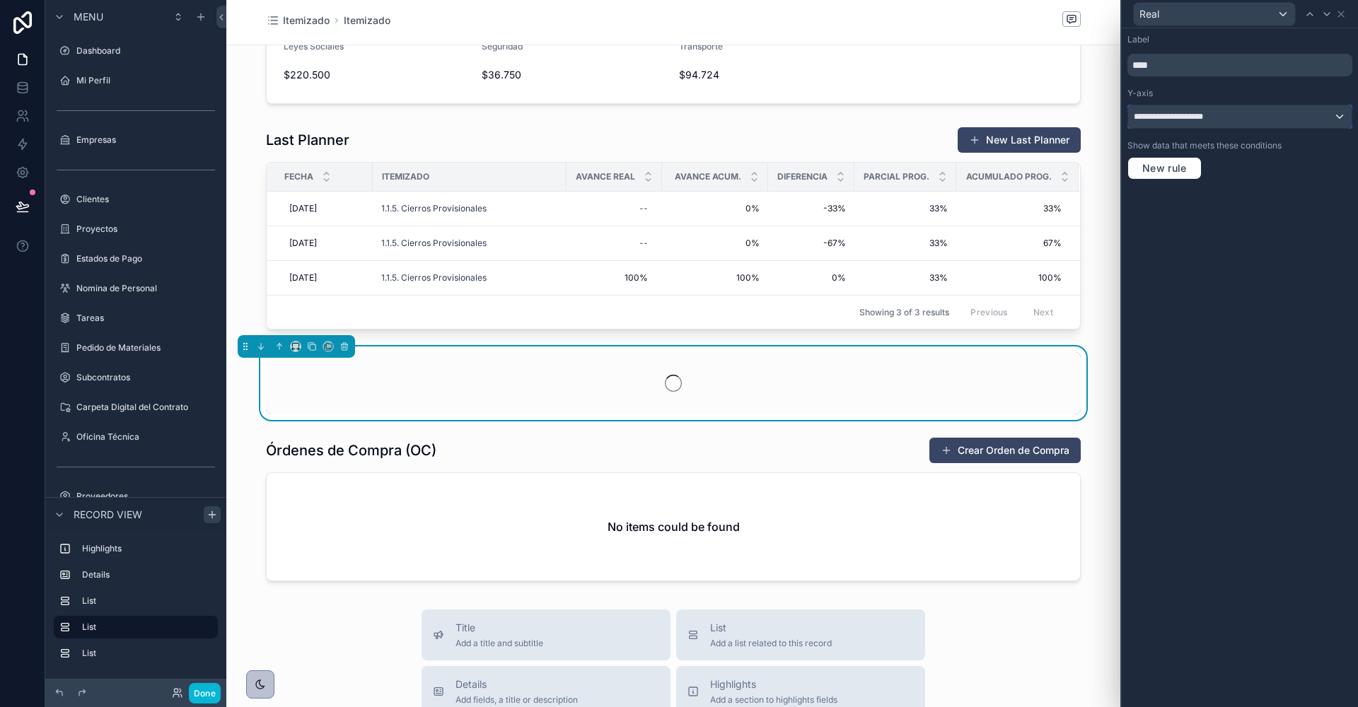
click at [1145, 124] on div "**********" at bounding box center [1239, 116] width 223 height 23
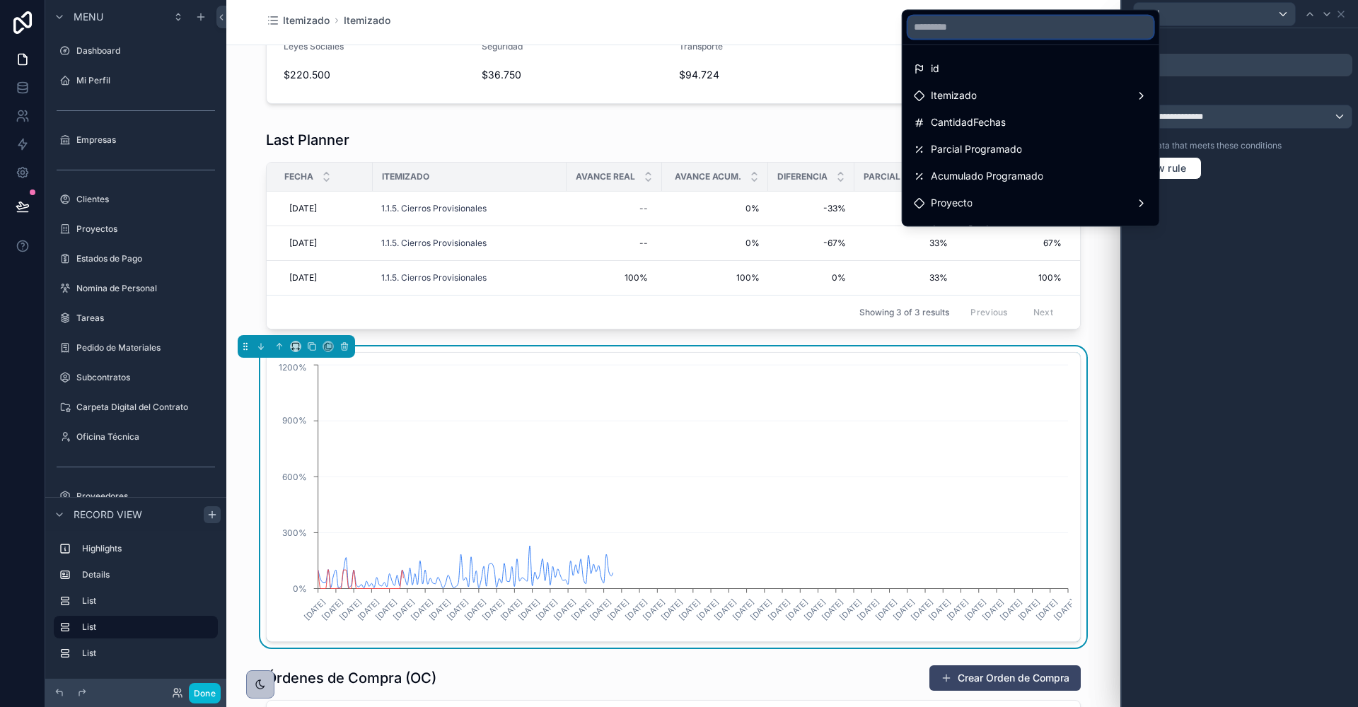
click at [1007, 30] on input "text" at bounding box center [1030, 27] width 245 height 23
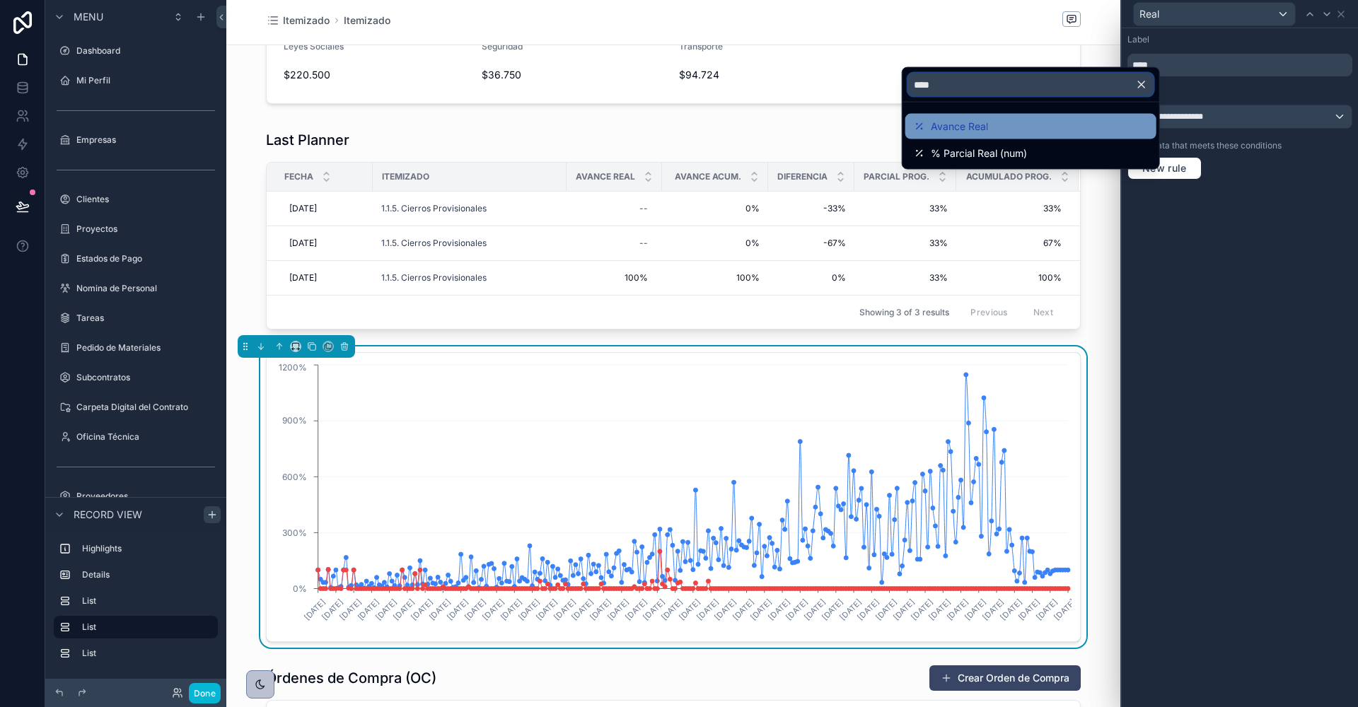
type input "****"
click at [992, 134] on div "Avance Real" at bounding box center [1031, 126] width 234 height 17
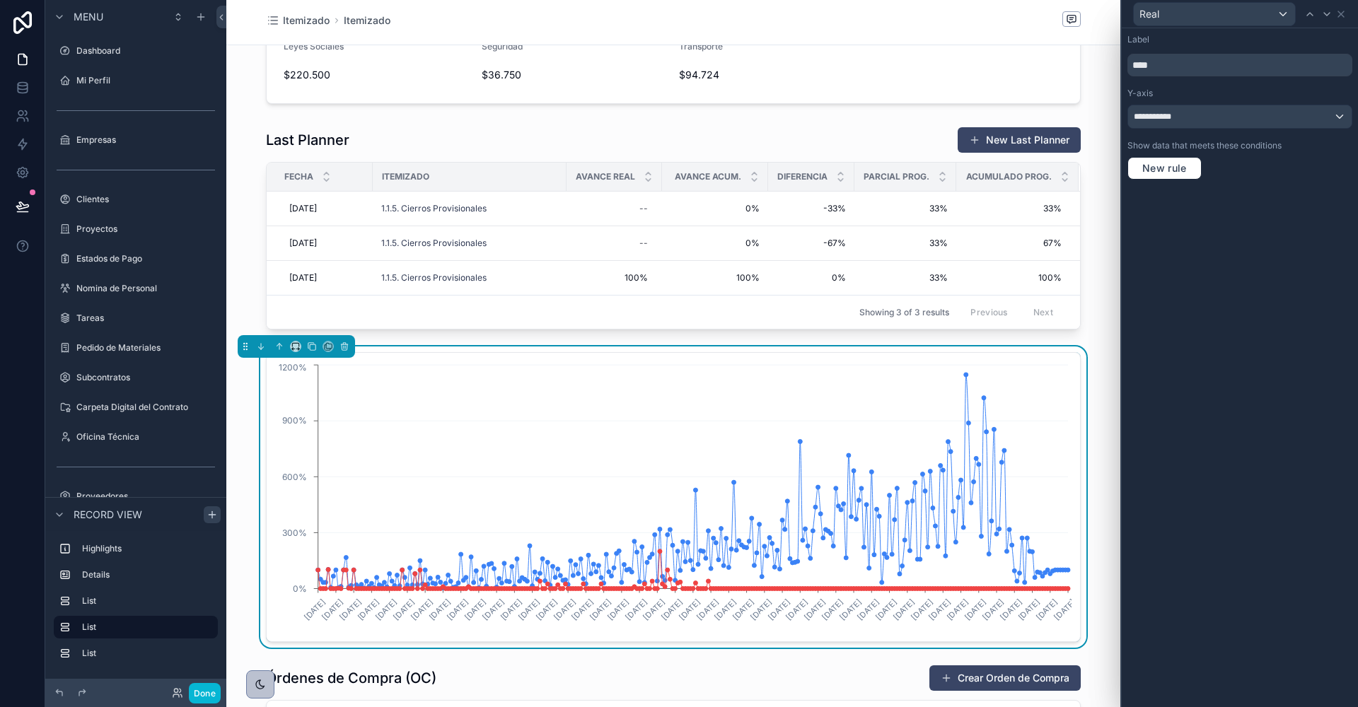
click at [1219, 220] on div "**********" at bounding box center [1240, 367] width 236 height 679
click at [1342, 13] on icon at bounding box center [1340, 13] width 11 height 11
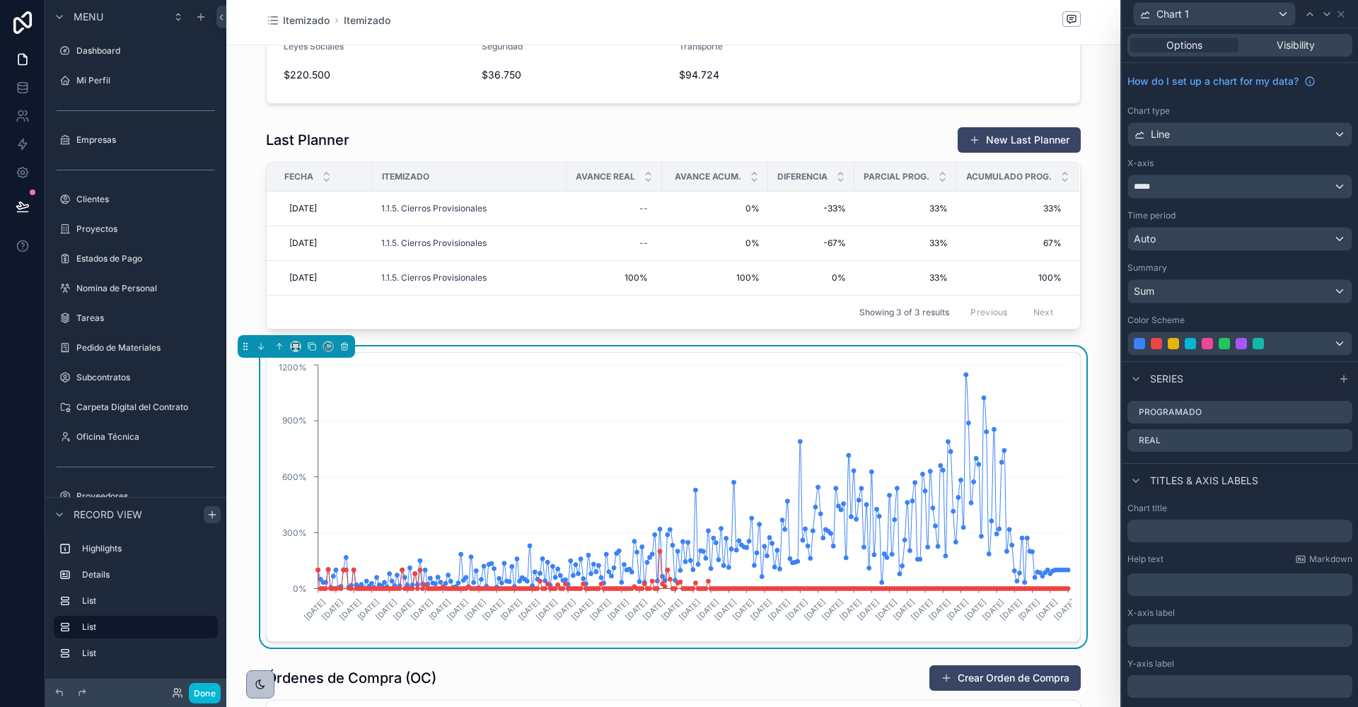
click at [1347, 16] on div "Chart 1" at bounding box center [1239, 14] width 225 height 28
click at [1343, 16] on icon at bounding box center [1341, 14] width 6 height 6
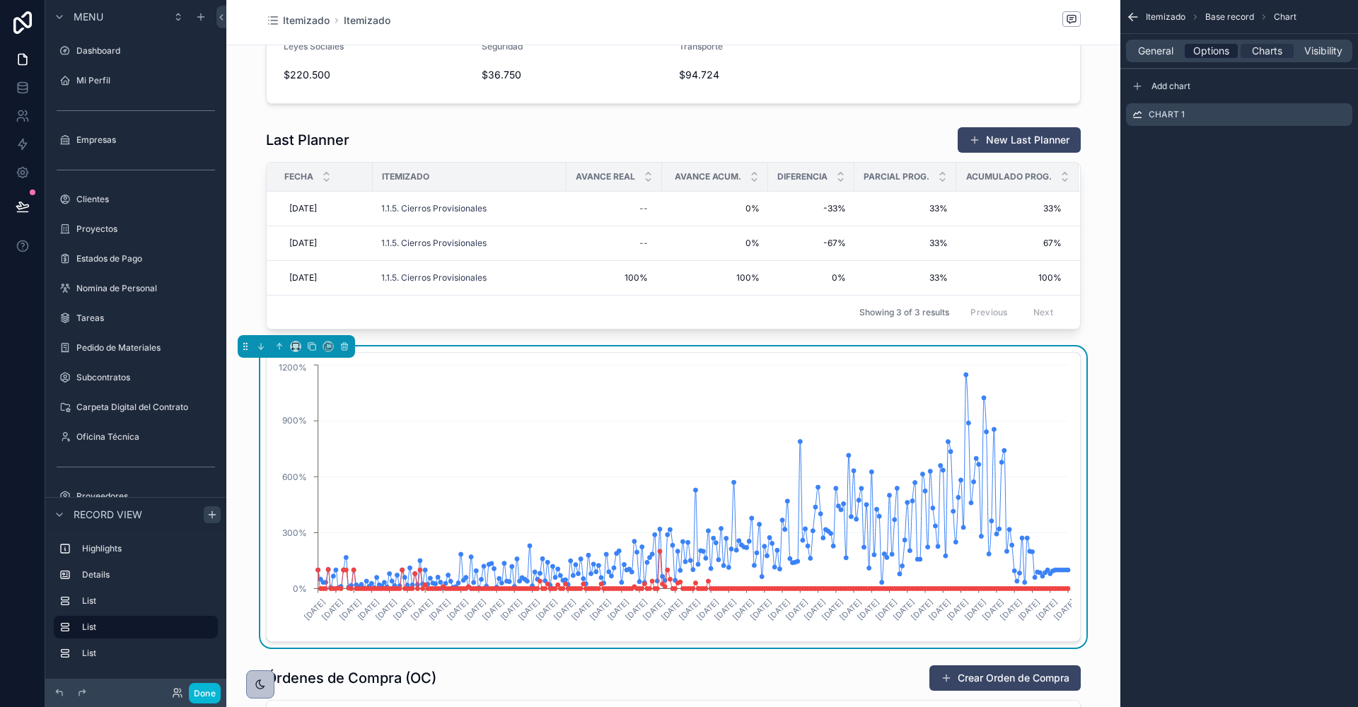
click at [1215, 50] on span "Options" at bounding box center [1211, 51] width 36 height 14
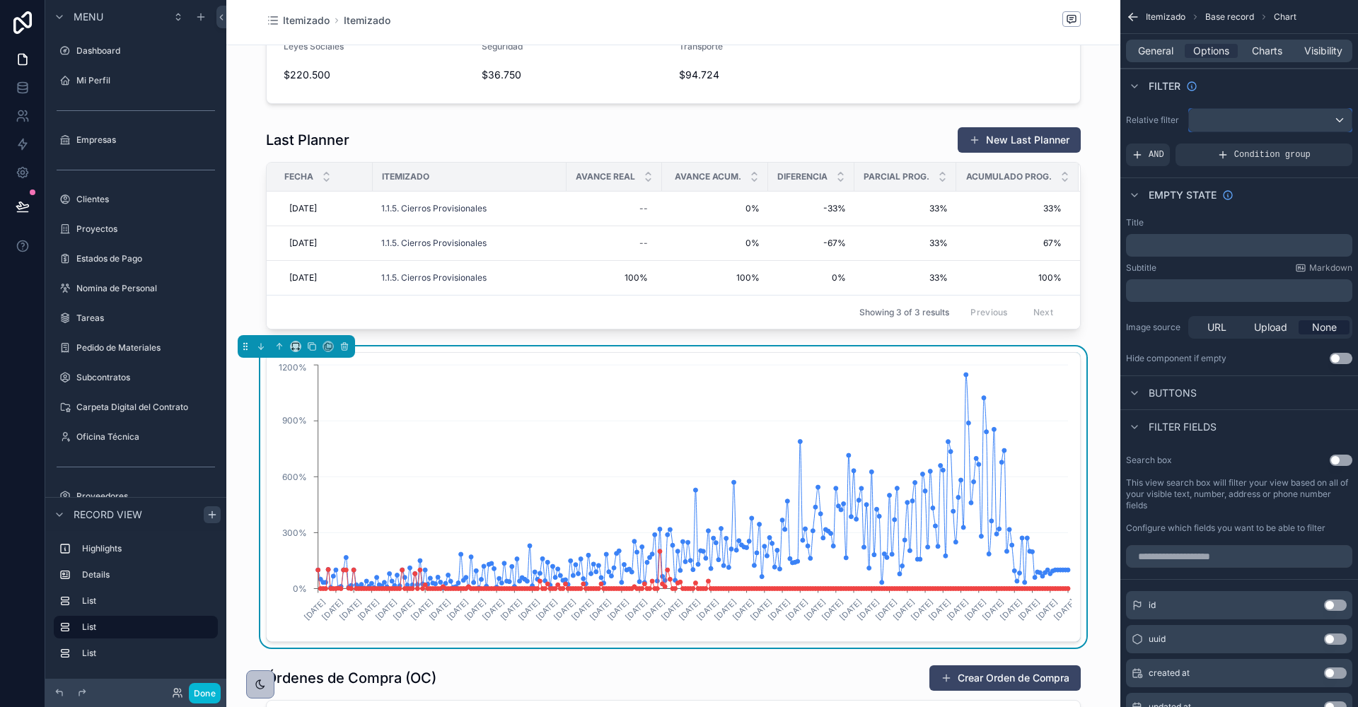
click at [1238, 120] on div "scrollable content" at bounding box center [1270, 120] width 163 height 23
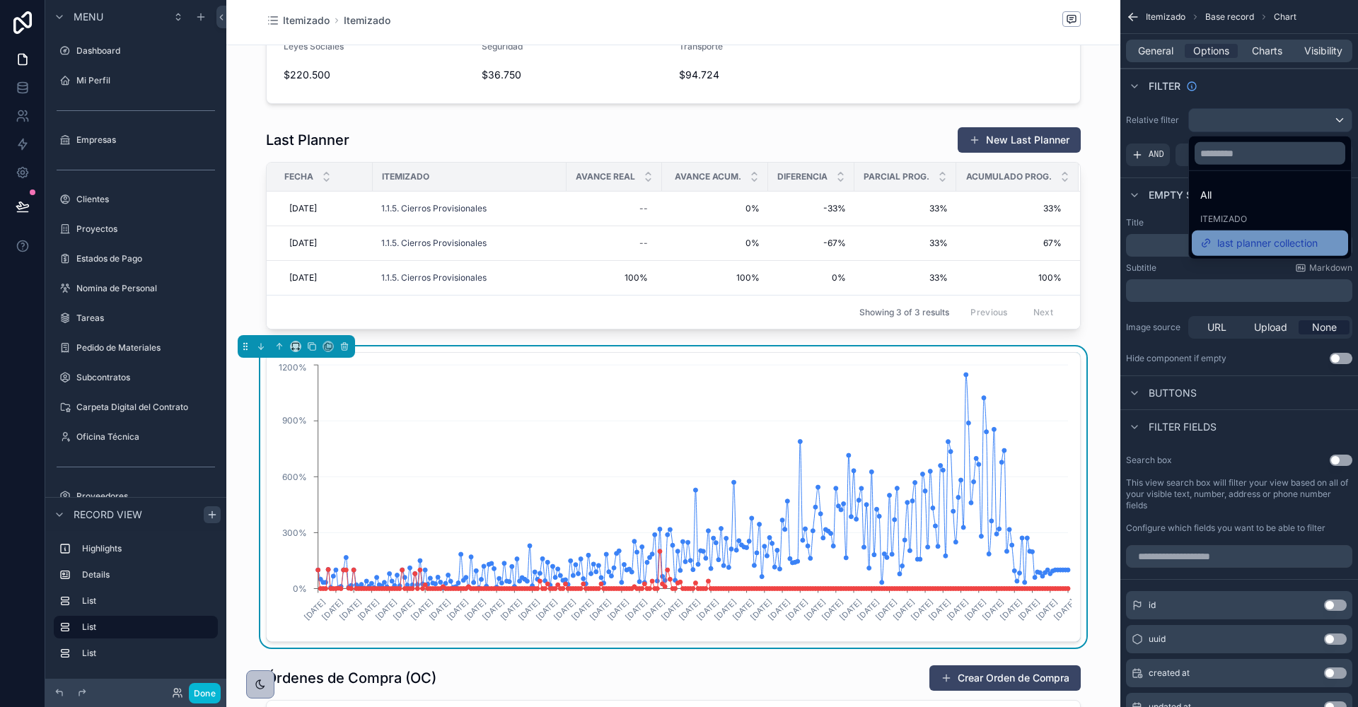
click at [1238, 238] on span "last planner collection" at bounding box center [1267, 243] width 100 height 17
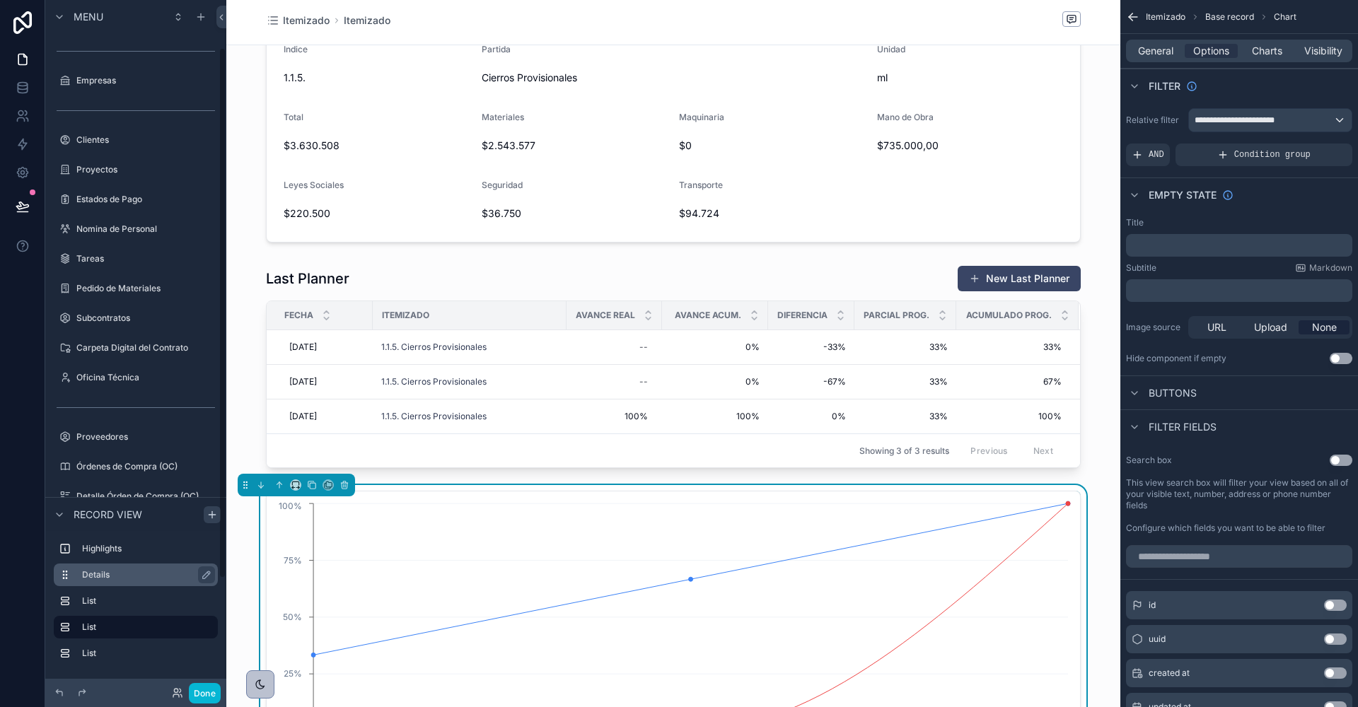
scroll to position [62, 0]
click at [212, 515] on icon "scrollable content" at bounding box center [212, 515] width 6 height 0
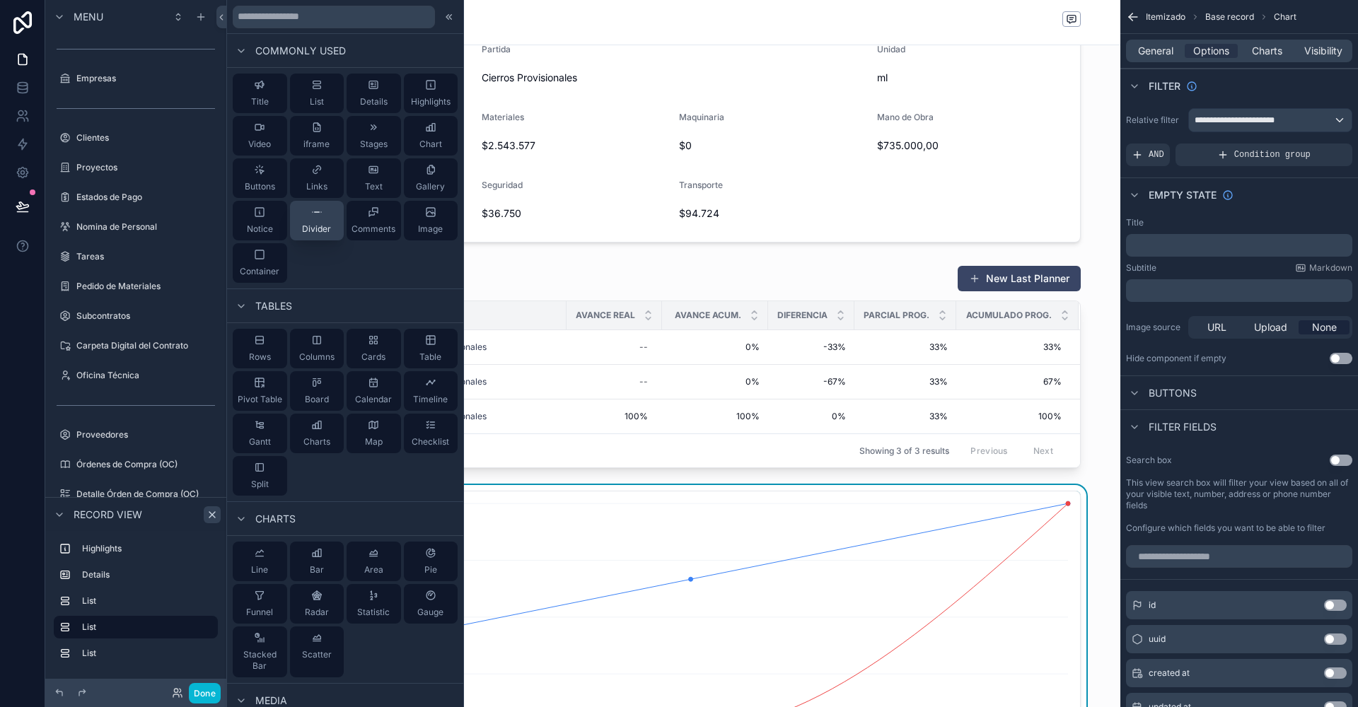
click at [319, 222] on div "Divider" at bounding box center [316, 221] width 29 height 28
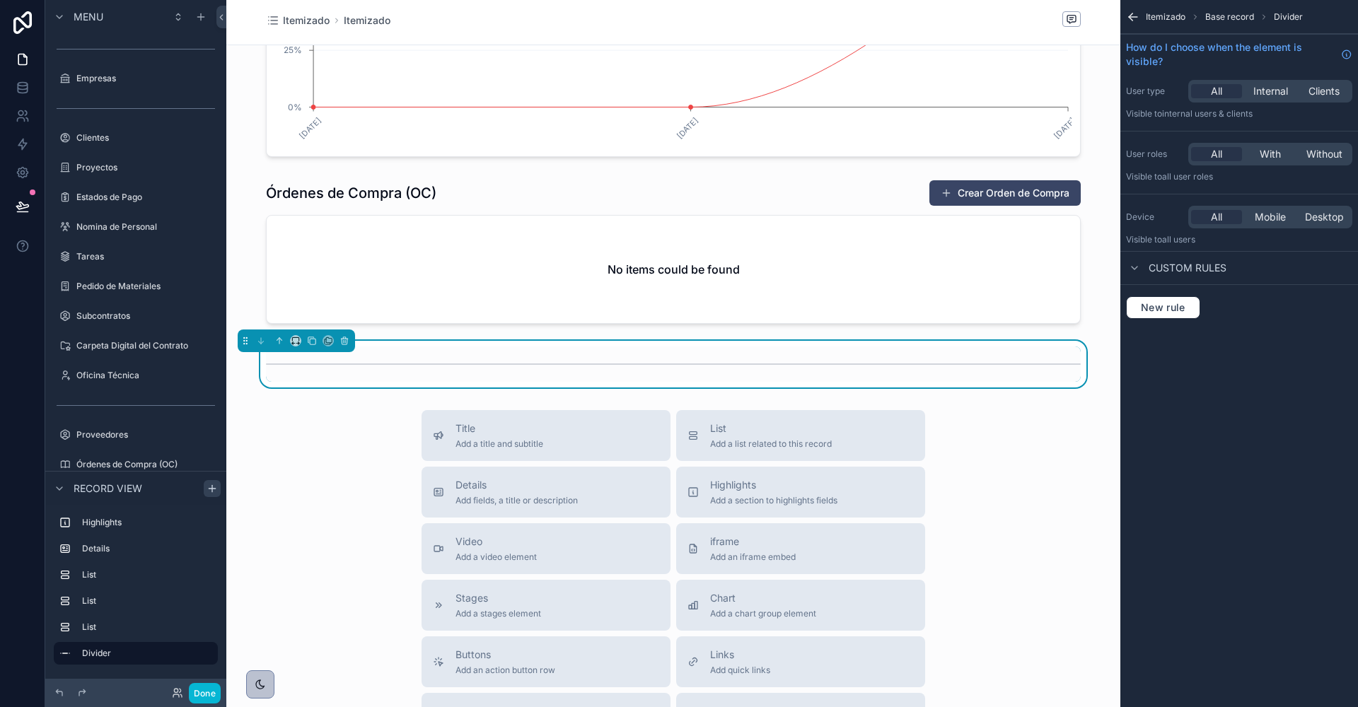
scroll to position [1256, 0]
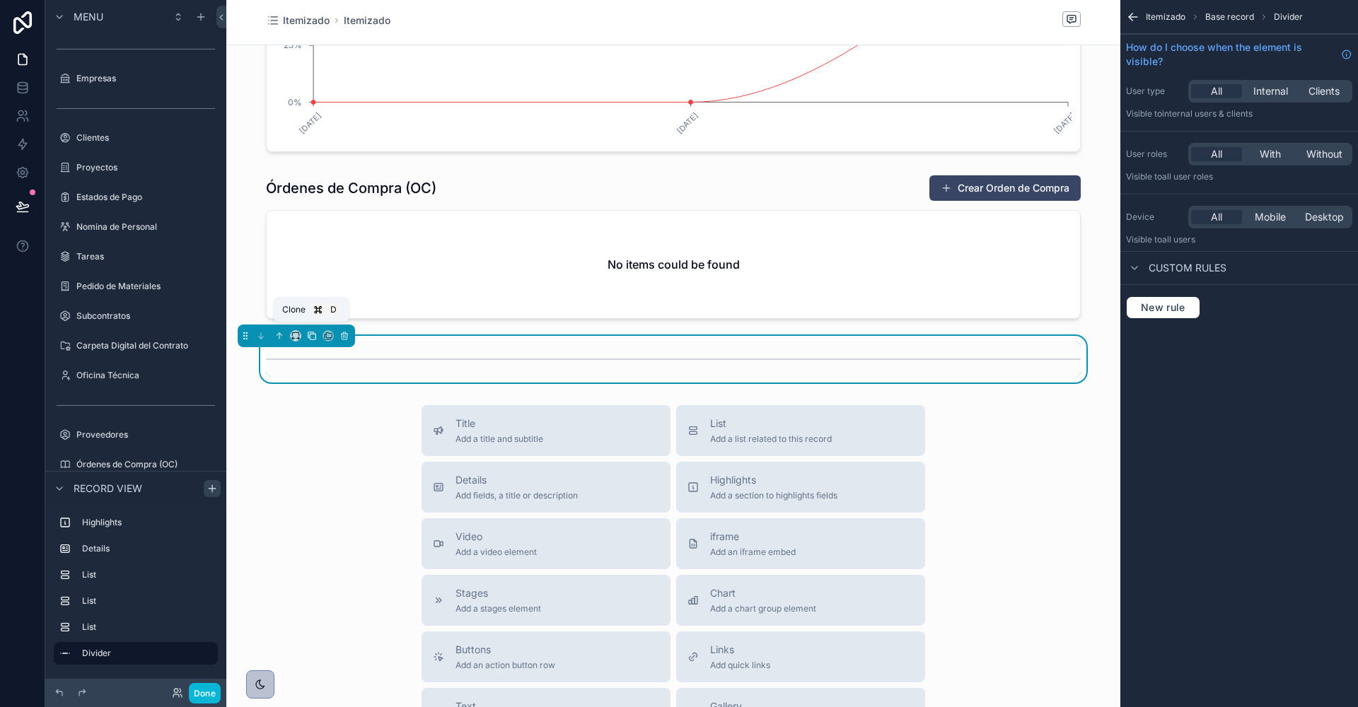
click at [311, 334] on icon "scrollable content" at bounding box center [313, 337] width 6 height 6
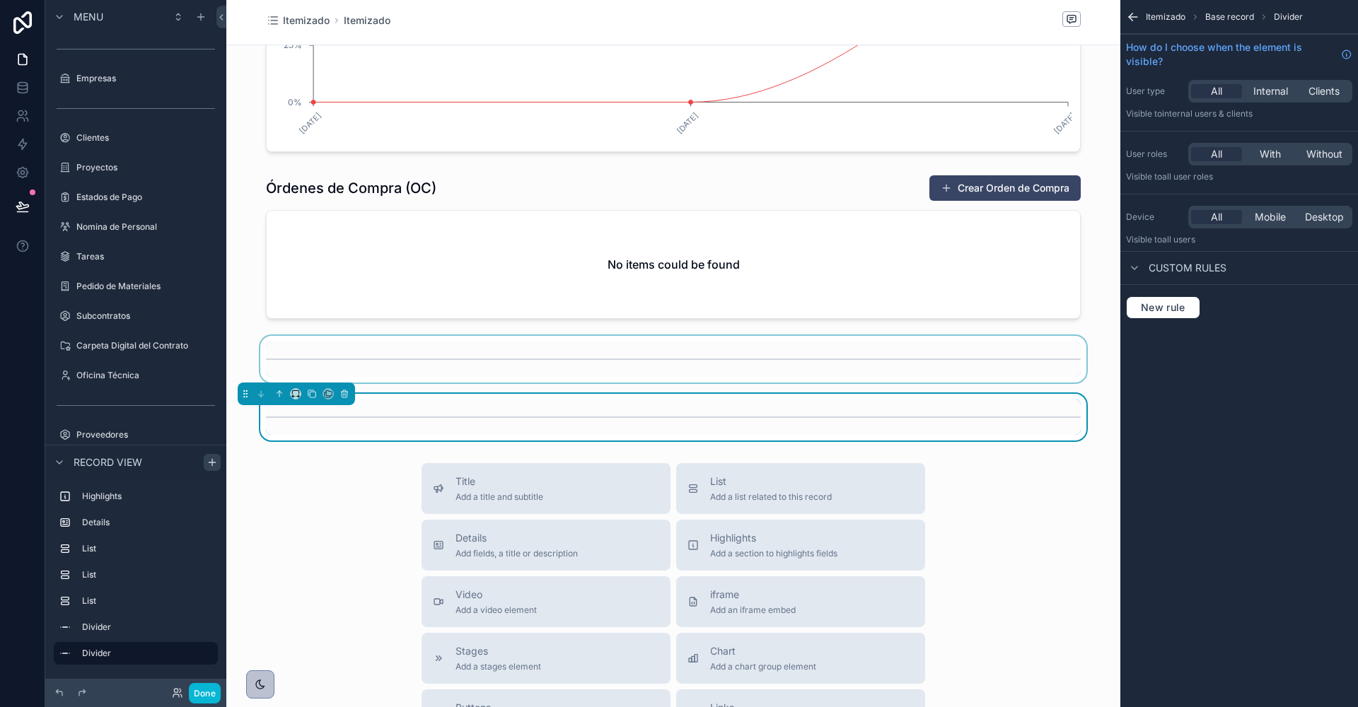
click at [276, 337] on div "scrollable content" at bounding box center [673, 359] width 894 height 47
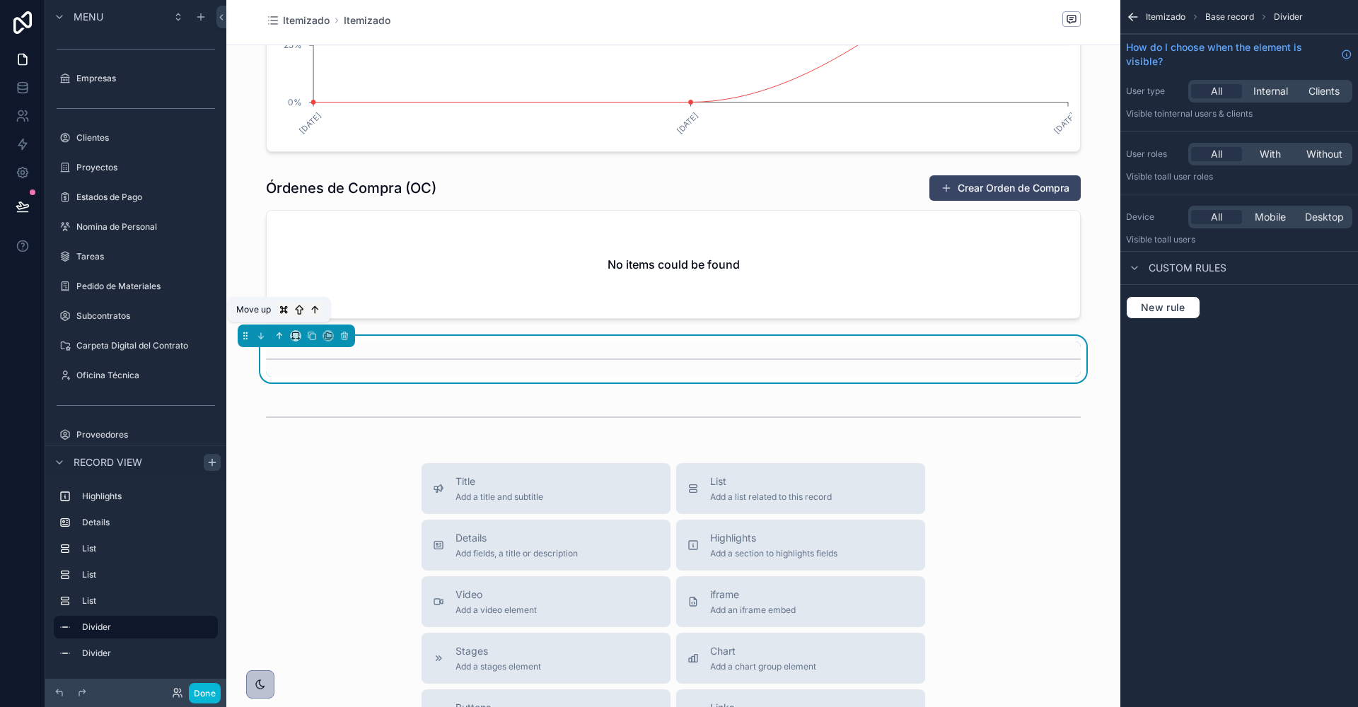
click at [280, 331] on icon "scrollable content" at bounding box center [279, 336] width 10 height 10
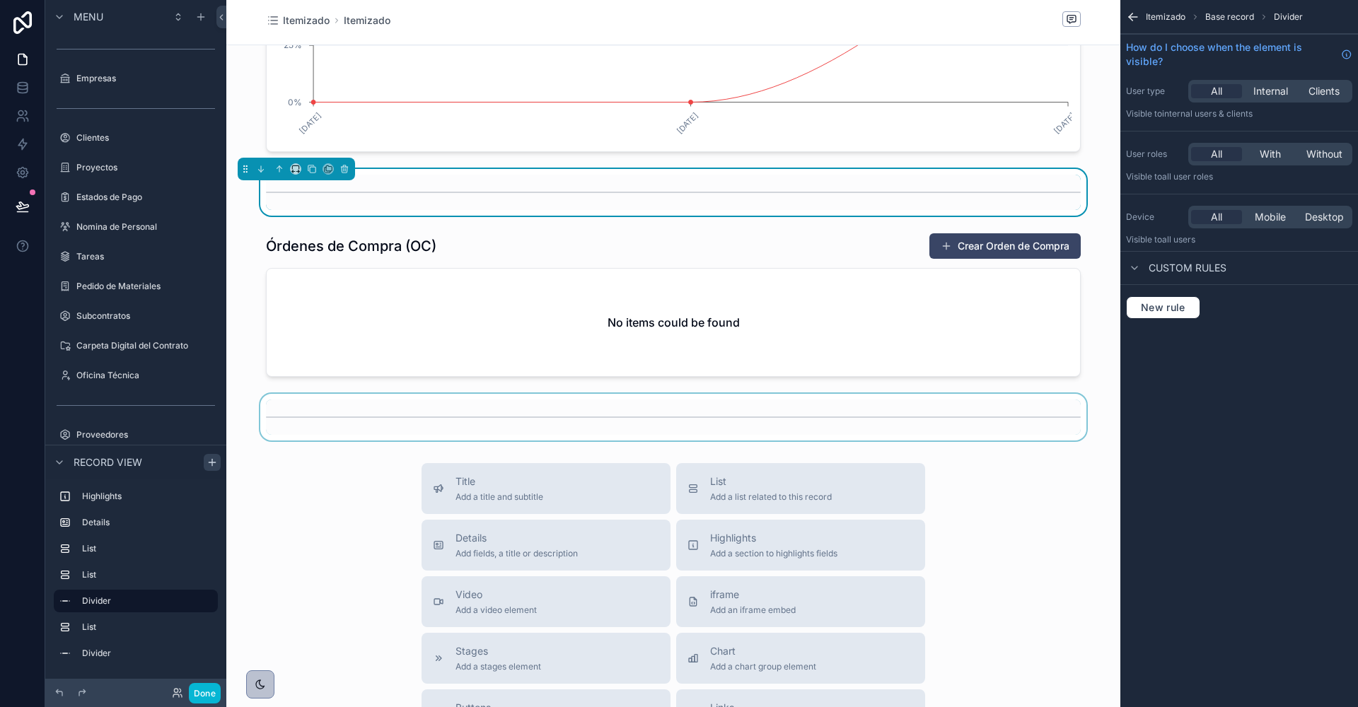
click at [291, 402] on div "scrollable content" at bounding box center [673, 417] width 894 height 47
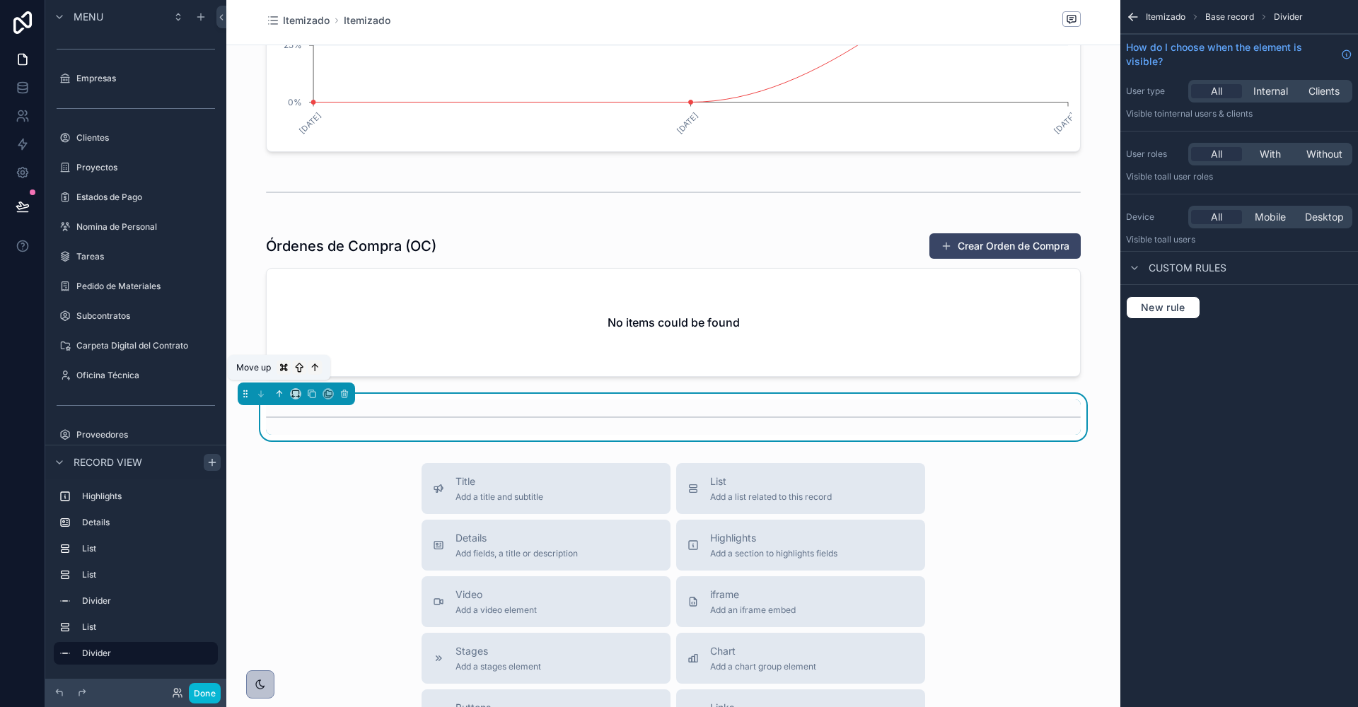
click at [281, 389] on icon "scrollable content" at bounding box center [279, 394] width 10 height 10
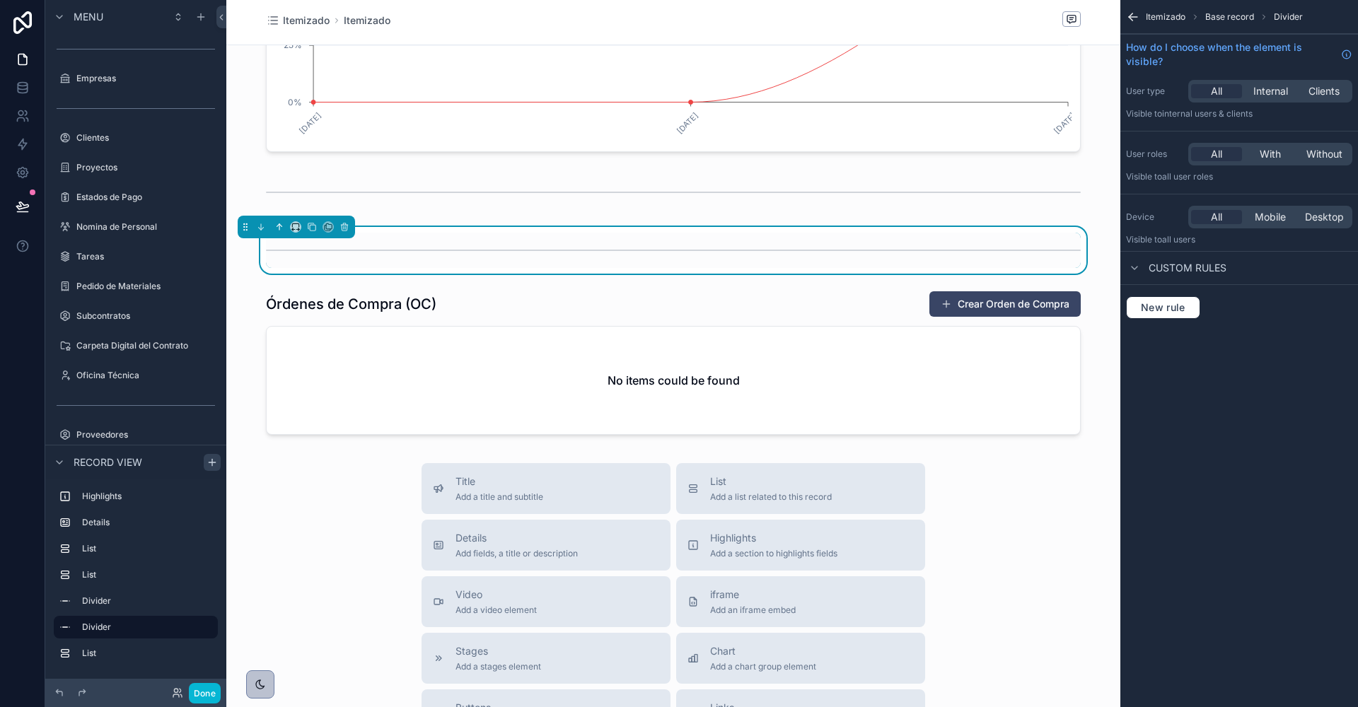
click at [282, 227] on button "scrollable content" at bounding box center [280, 227] width 16 height 16
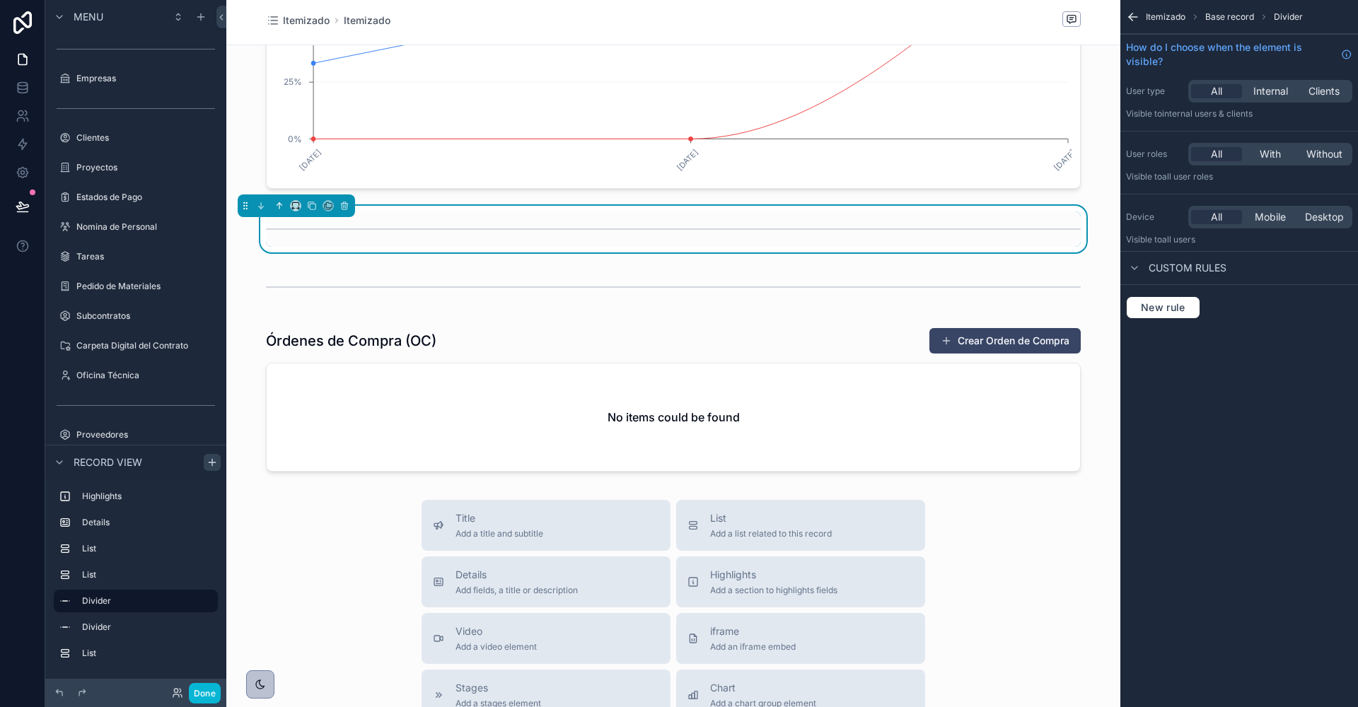
click at [279, 204] on icon "scrollable content" at bounding box center [279, 206] width 10 height 10
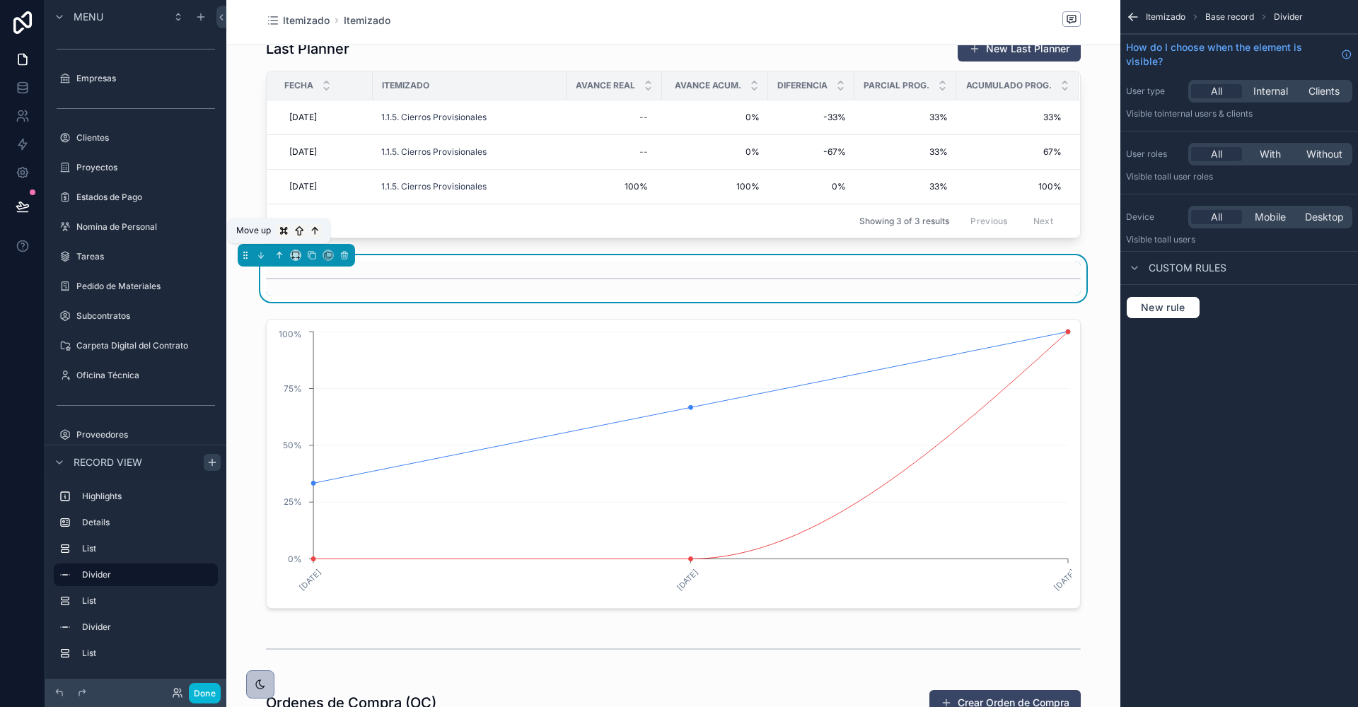
click at [279, 254] on icon "scrollable content" at bounding box center [279, 255] width 0 height 6
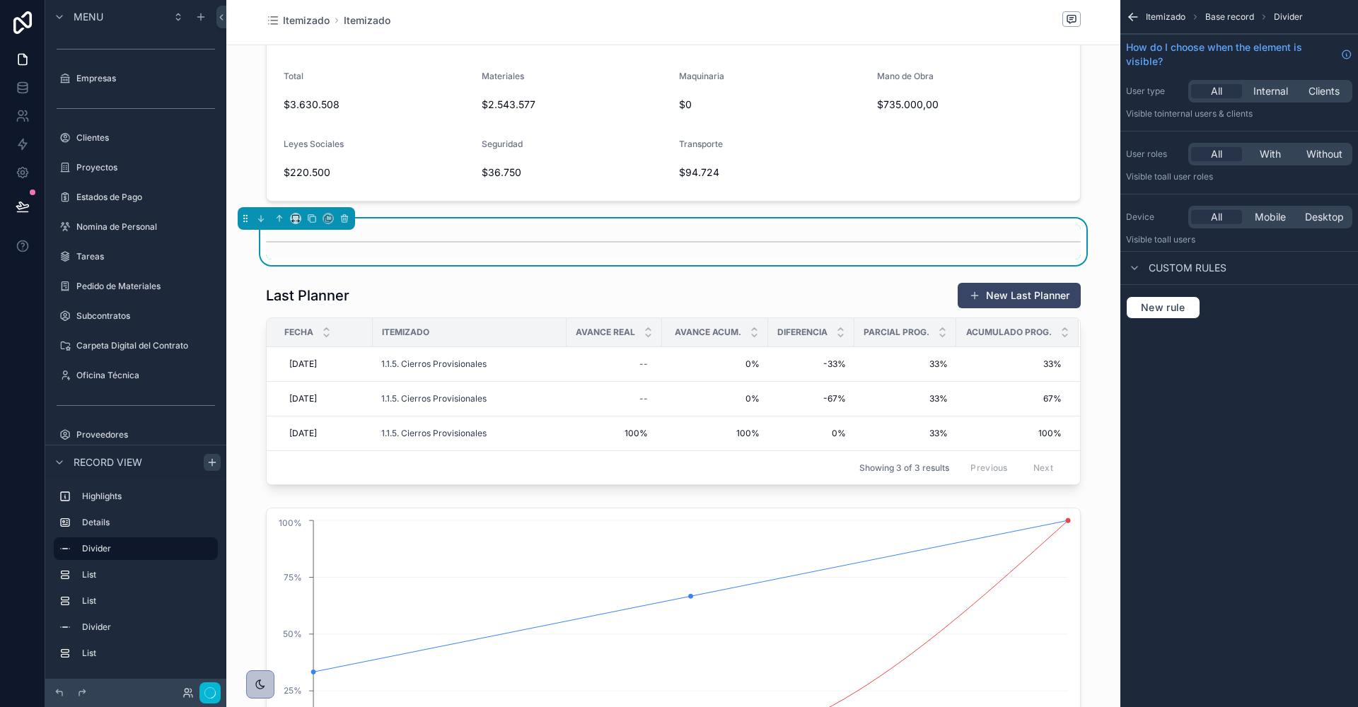
scroll to position [519, 0]
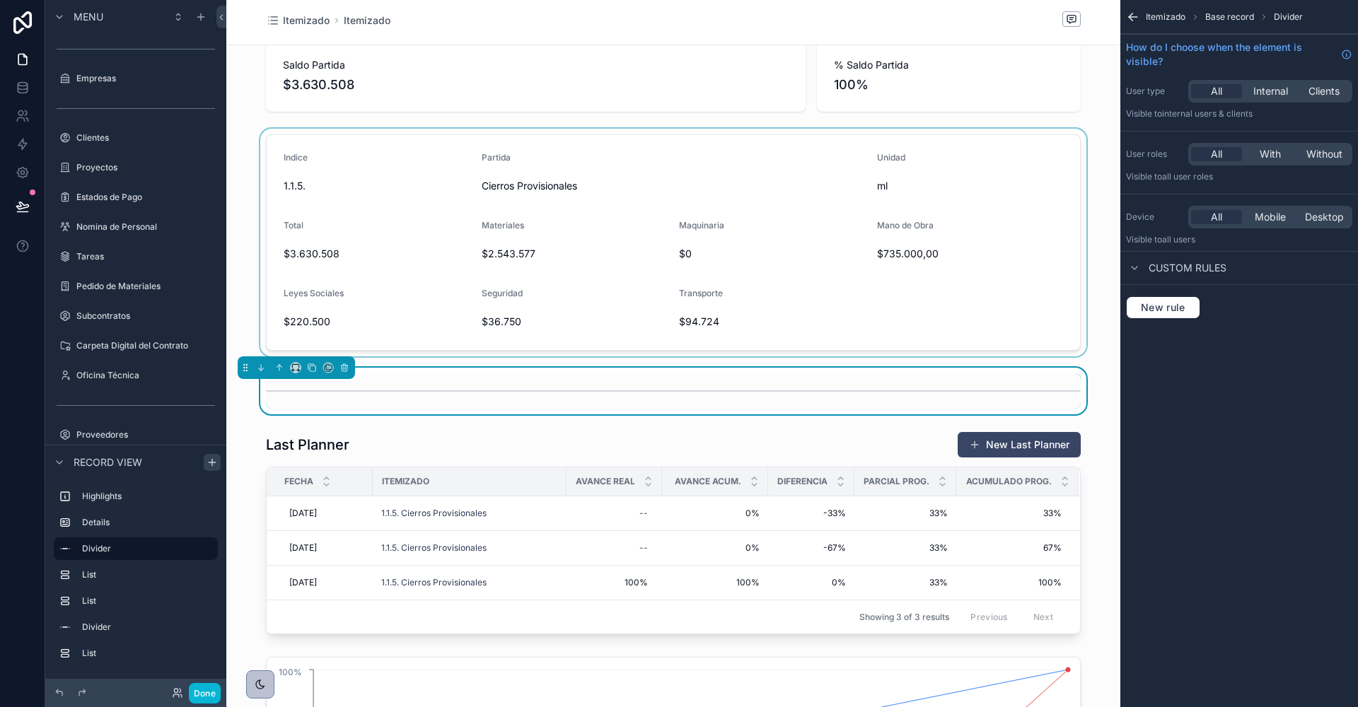
click at [236, 239] on div "scrollable content" at bounding box center [673, 243] width 894 height 228
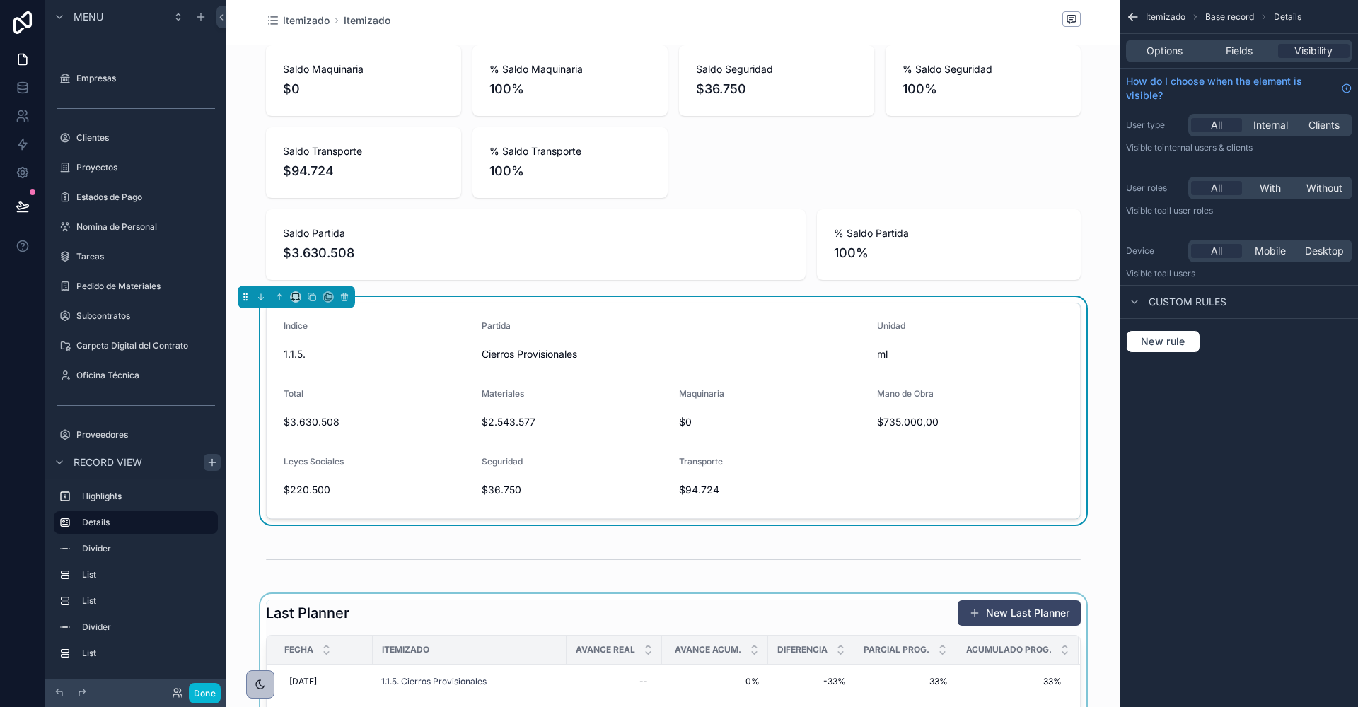
scroll to position [369, 0]
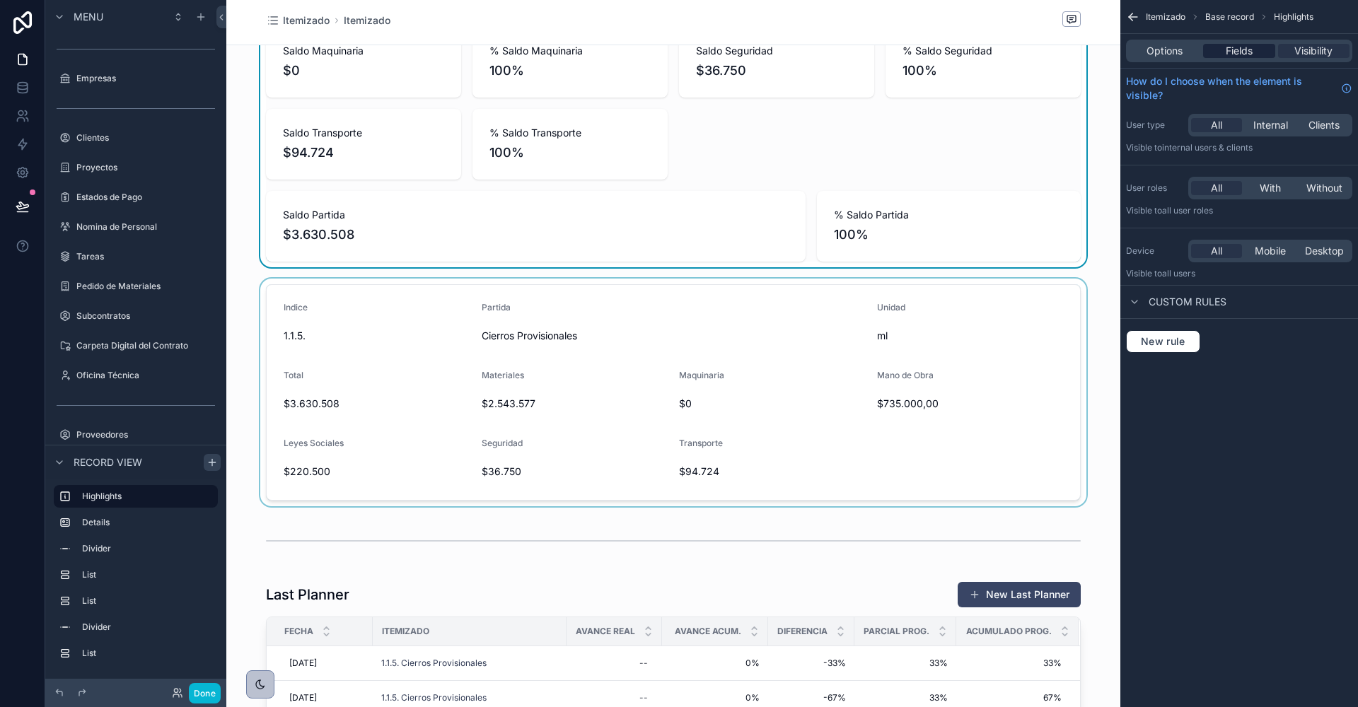
click at [1245, 54] on span "Fields" at bounding box center [1239, 51] width 27 height 14
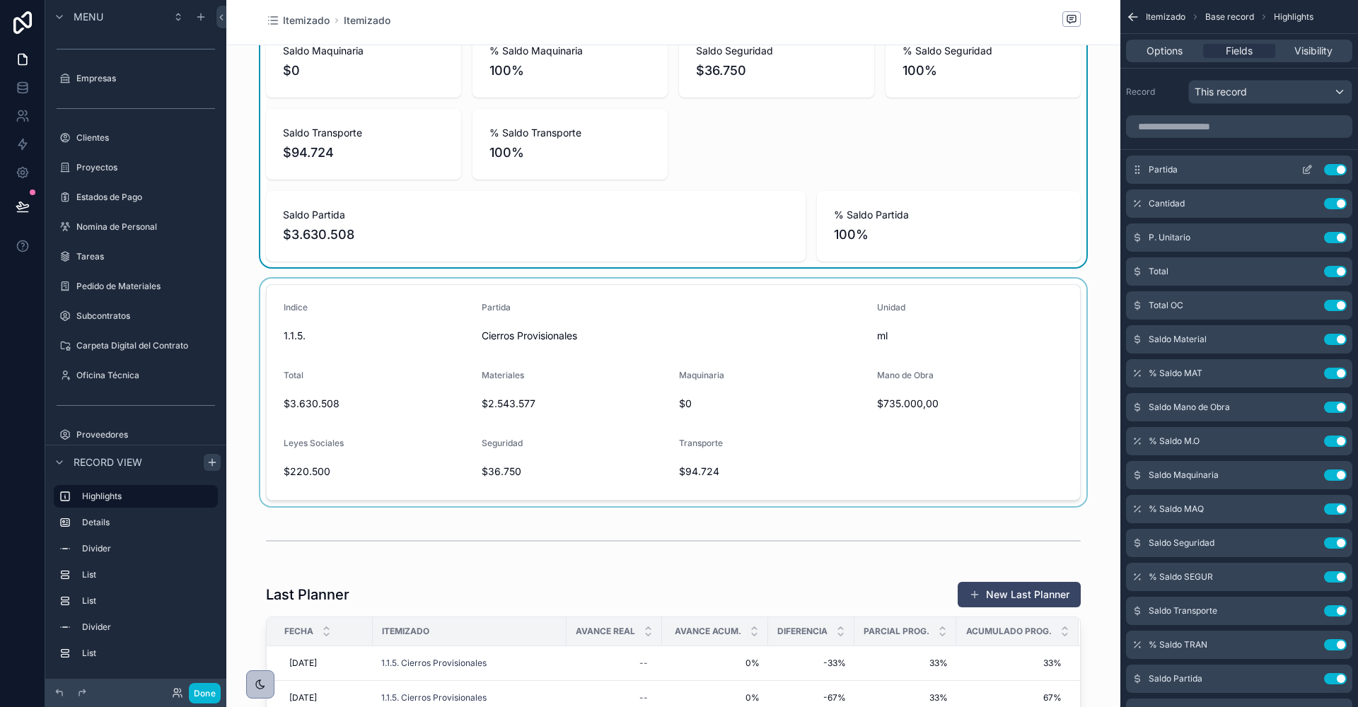
click at [1302, 164] on icon "scrollable content" at bounding box center [1306, 169] width 11 height 11
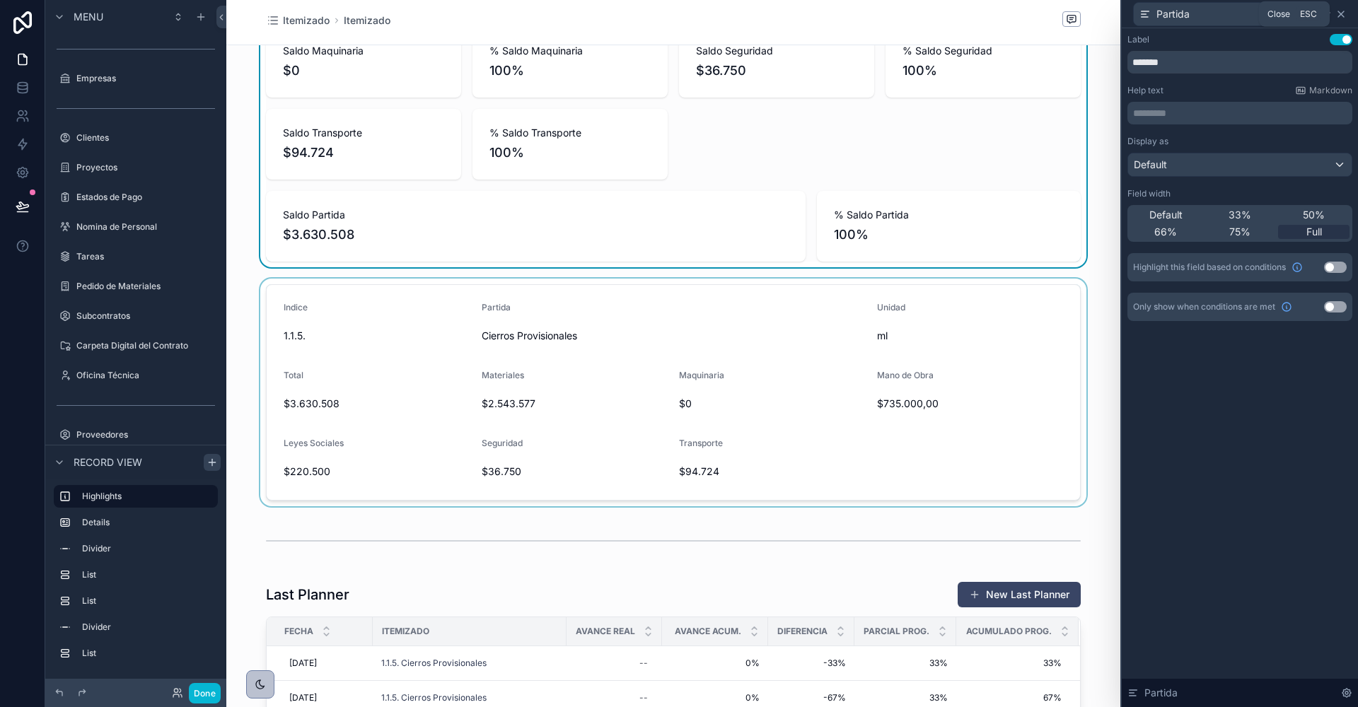
click at [1339, 15] on icon at bounding box center [1341, 14] width 6 height 6
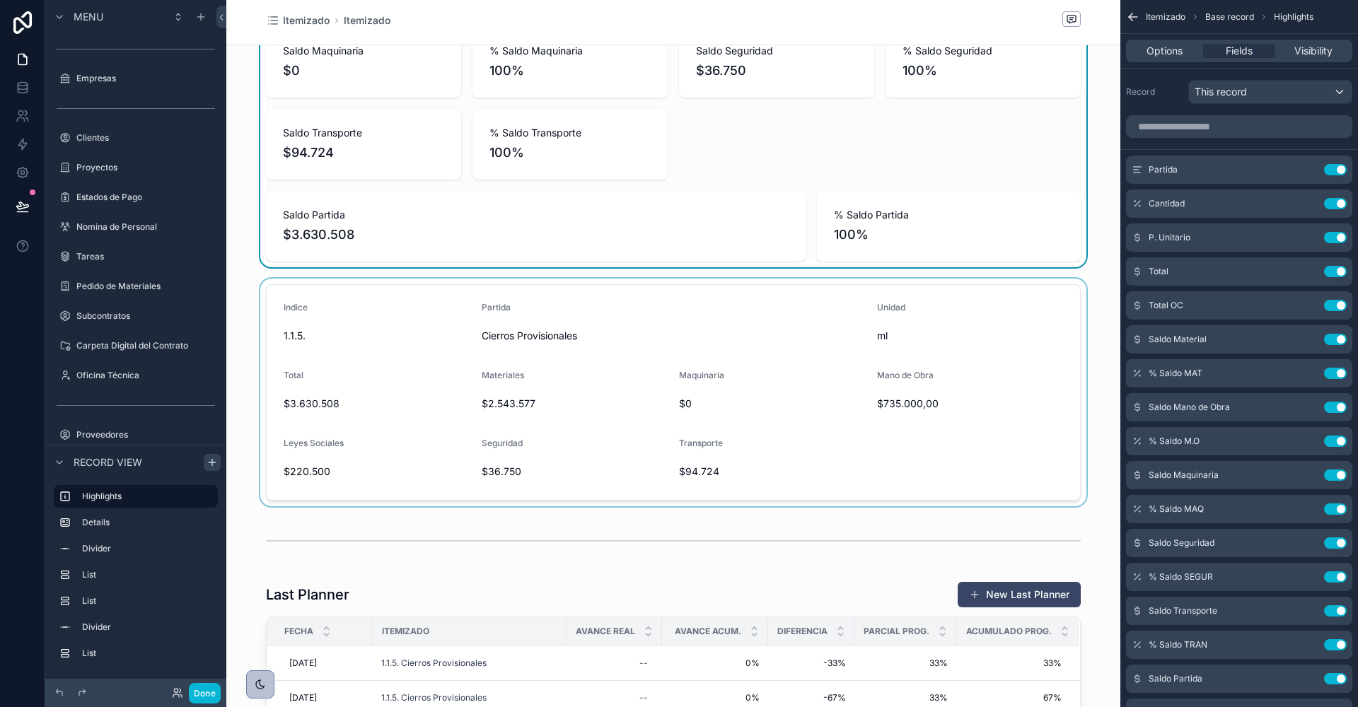
click at [245, 511] on div "Partida Cierros Provisionales Cantidad 98,00 P. Unitario $37.046 Total Disponib…" at bounding box center [673, 510] width 894 height 1634
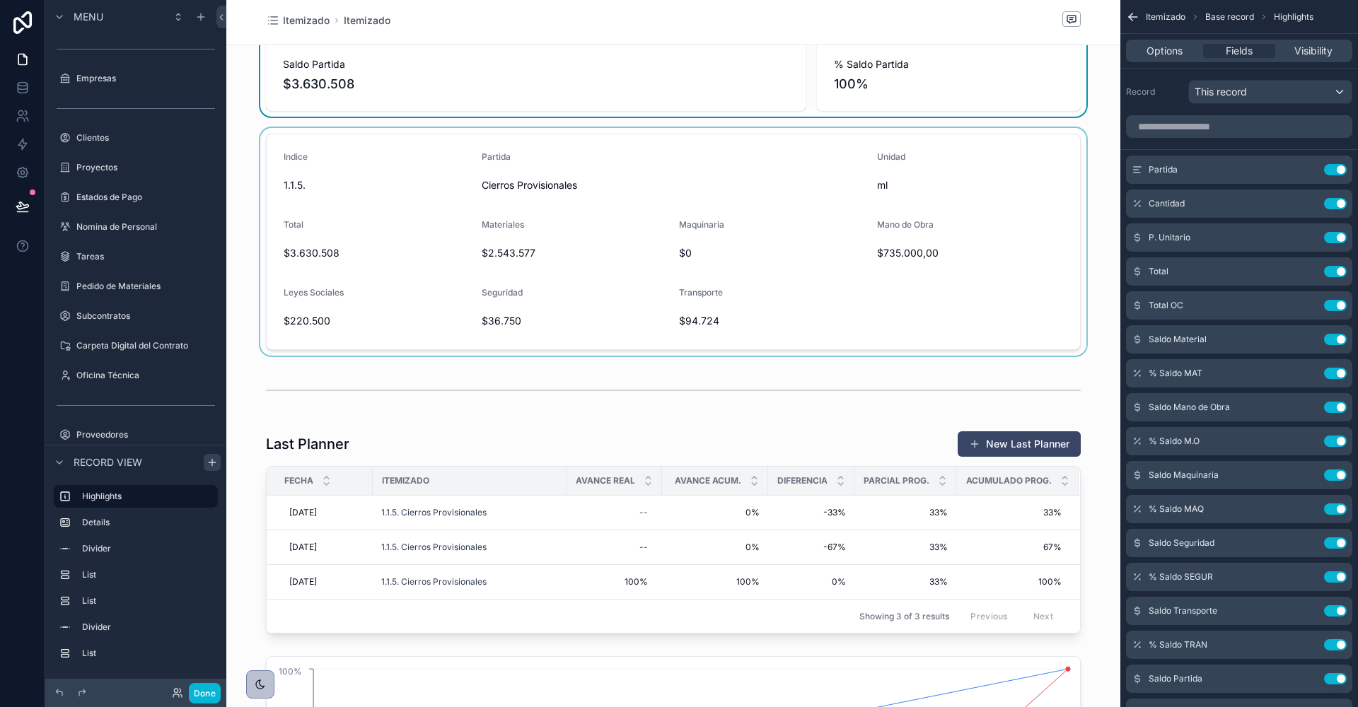
scroll to position [542, 0]
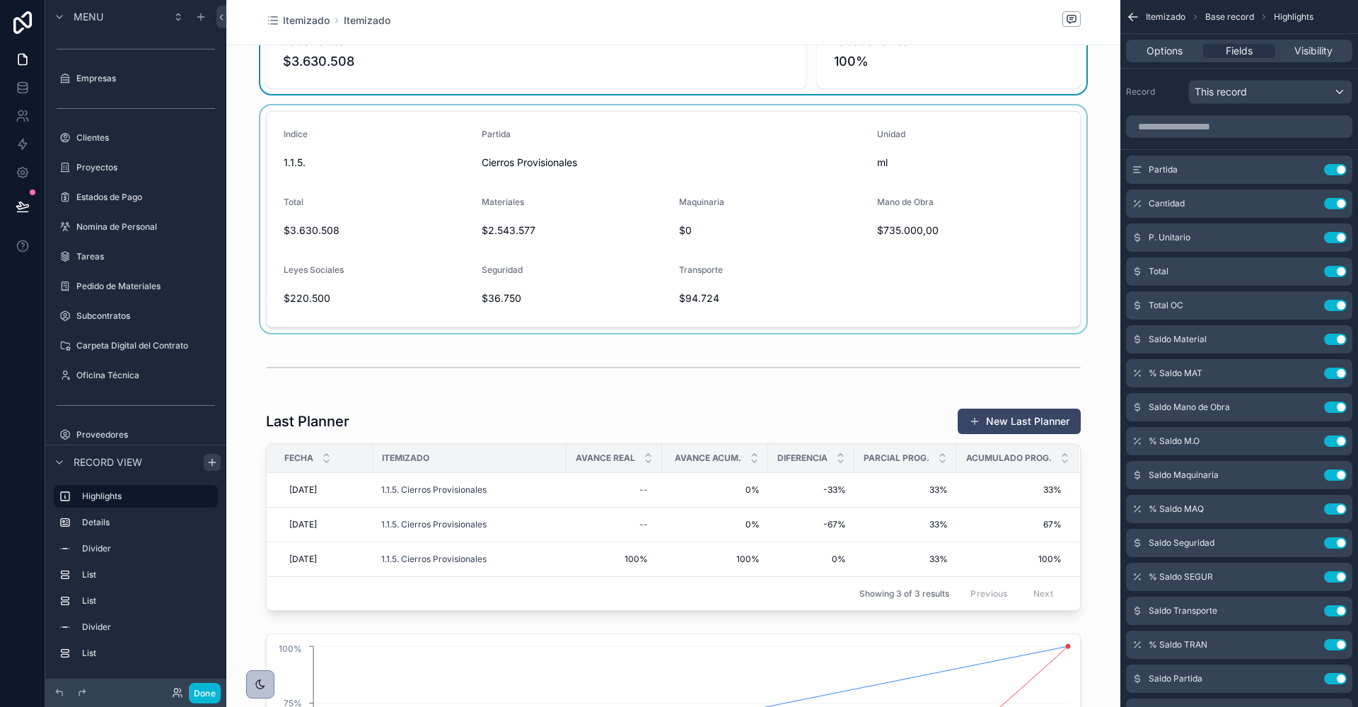
click at [329, 306] on div "scrollable content" at bounding box center [673, 219] width 894 height 228
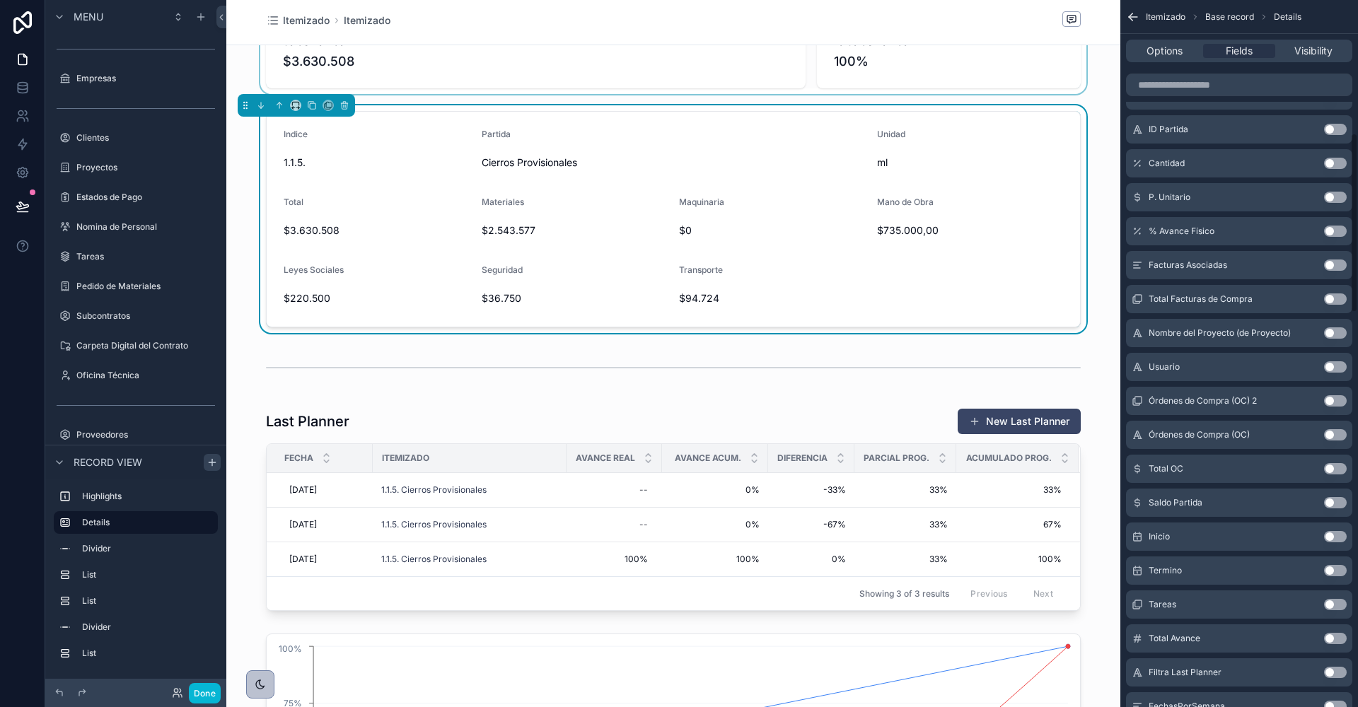
scroll to position [531, 0]
click at [1332, 530] on button "Use setting" at bounding box center [1335, 533] width 23 height 11
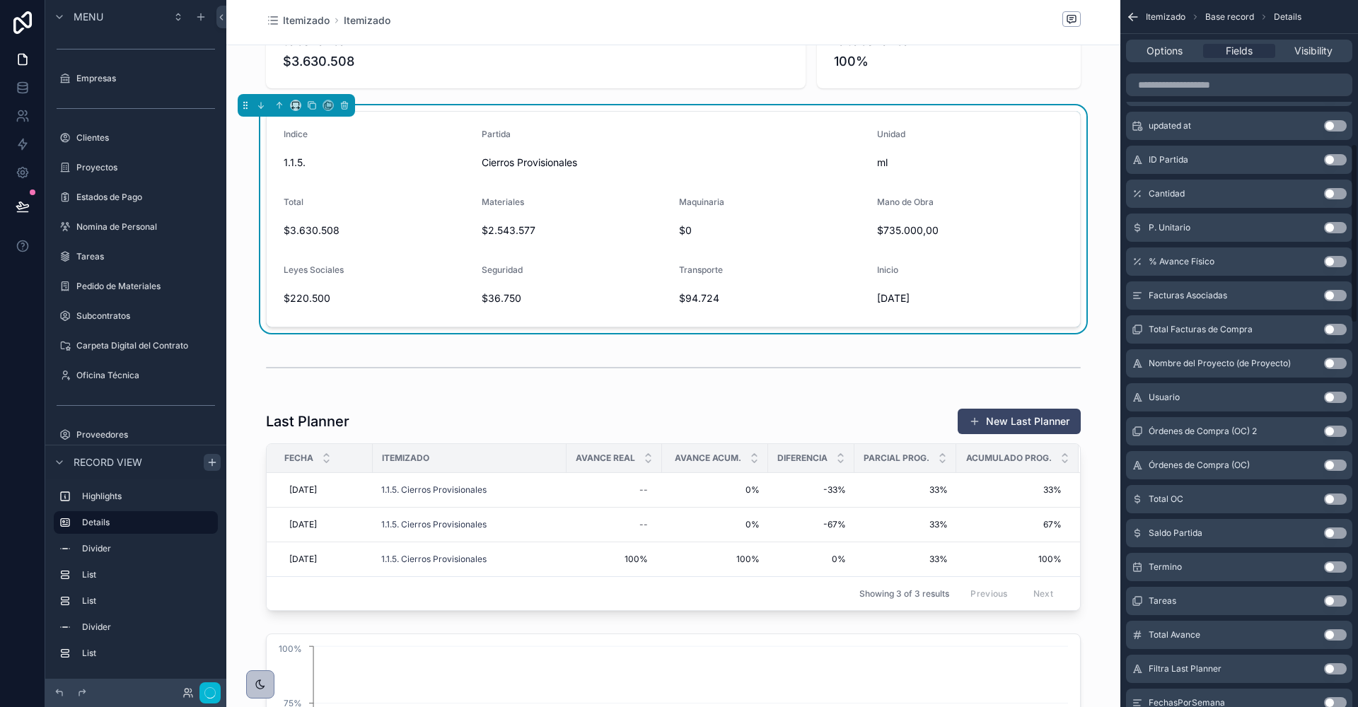
scroll to position [565, 0]
click at [1332, 530] on button "Use setting" at bounding box center [1335, 533] width 23 height 11
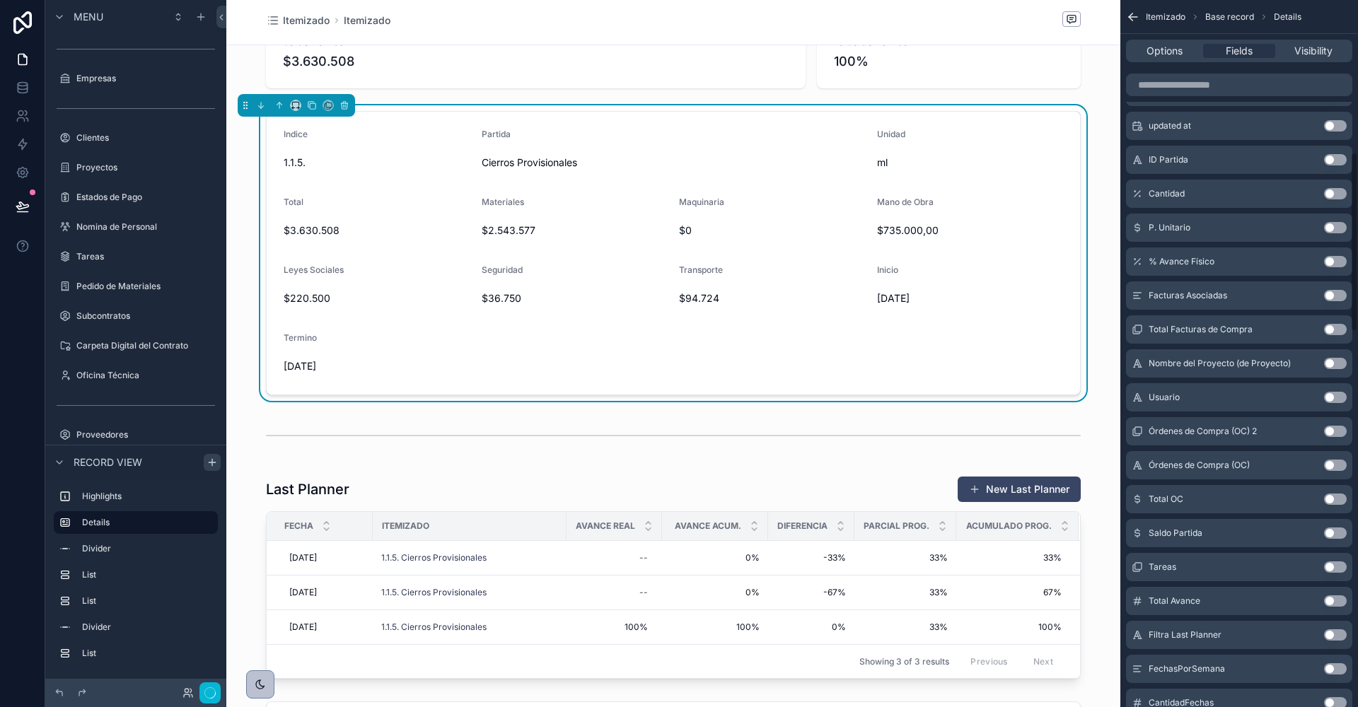
scroll to position [599, 0]
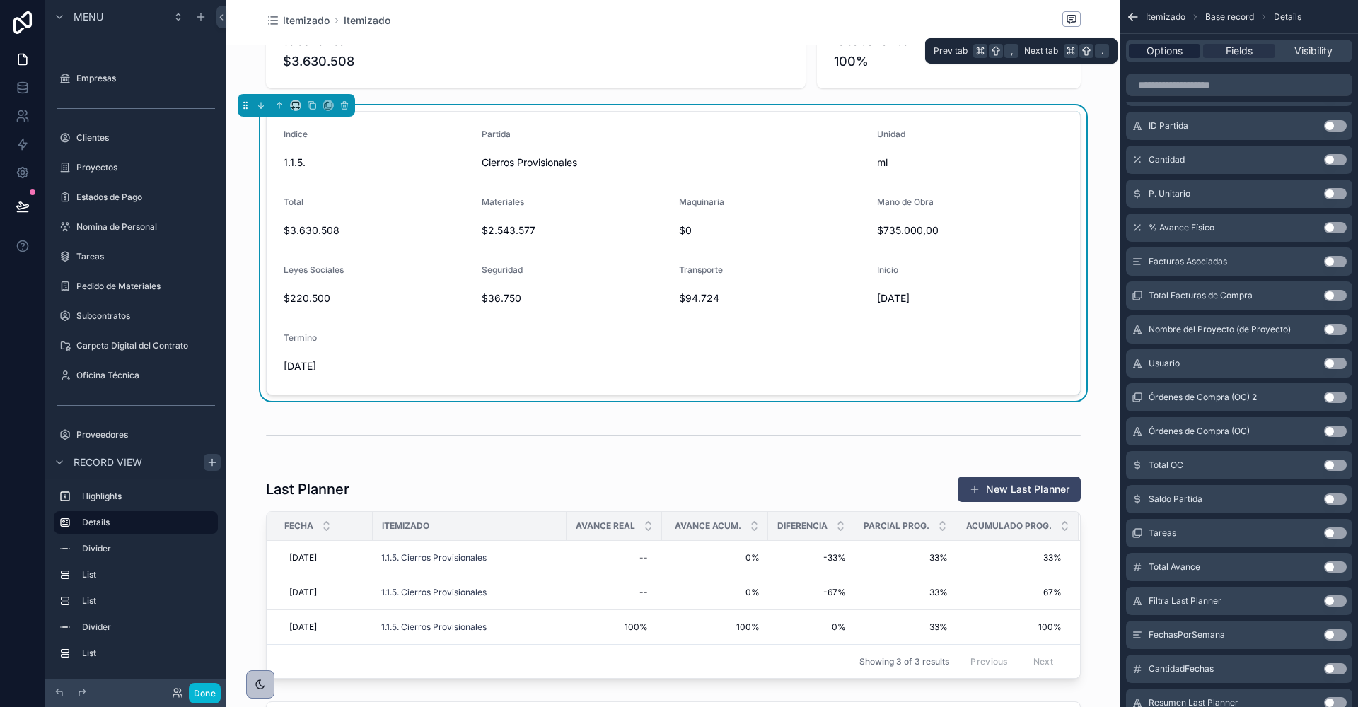
click at [1167, 50] on span "Options" at bounding box center [1164, 51] width 36 height 14
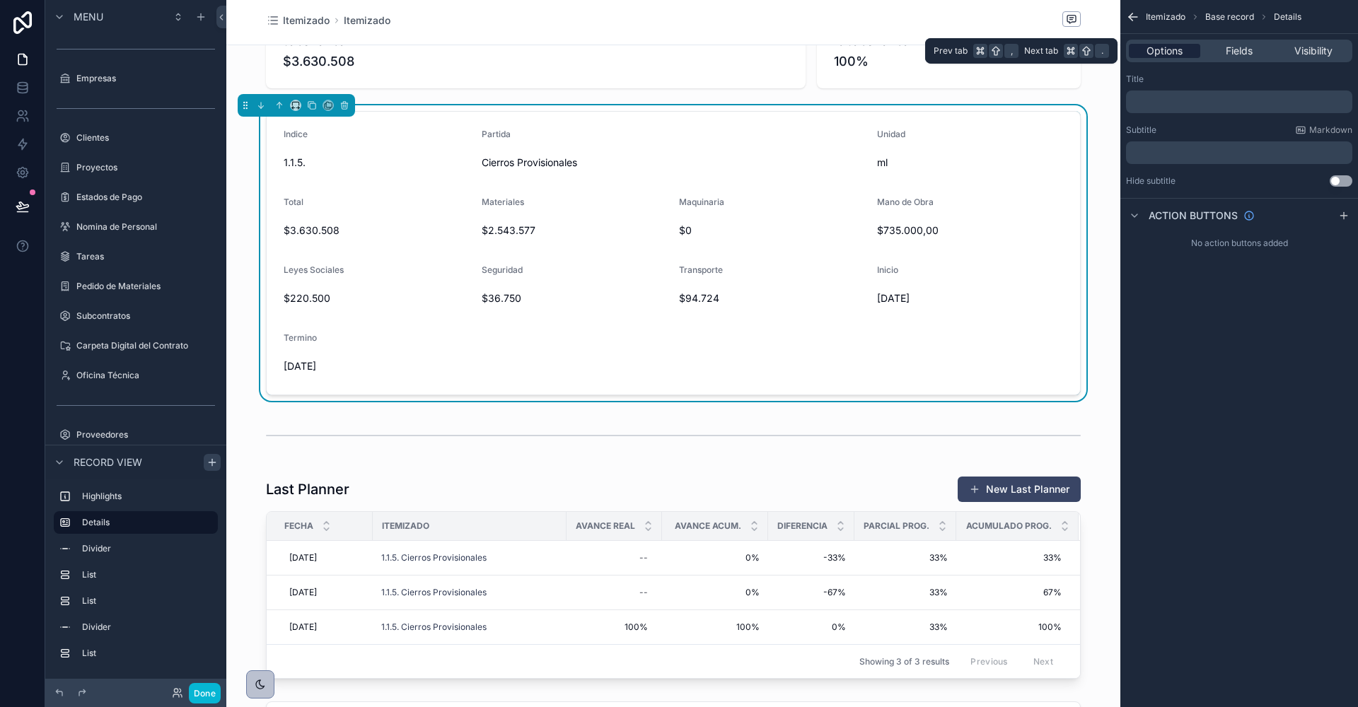
scroll to position [0, 0]
click at [313, 103] on icon "scrollable content" at bounding box center [312, 105] width 10 height 10
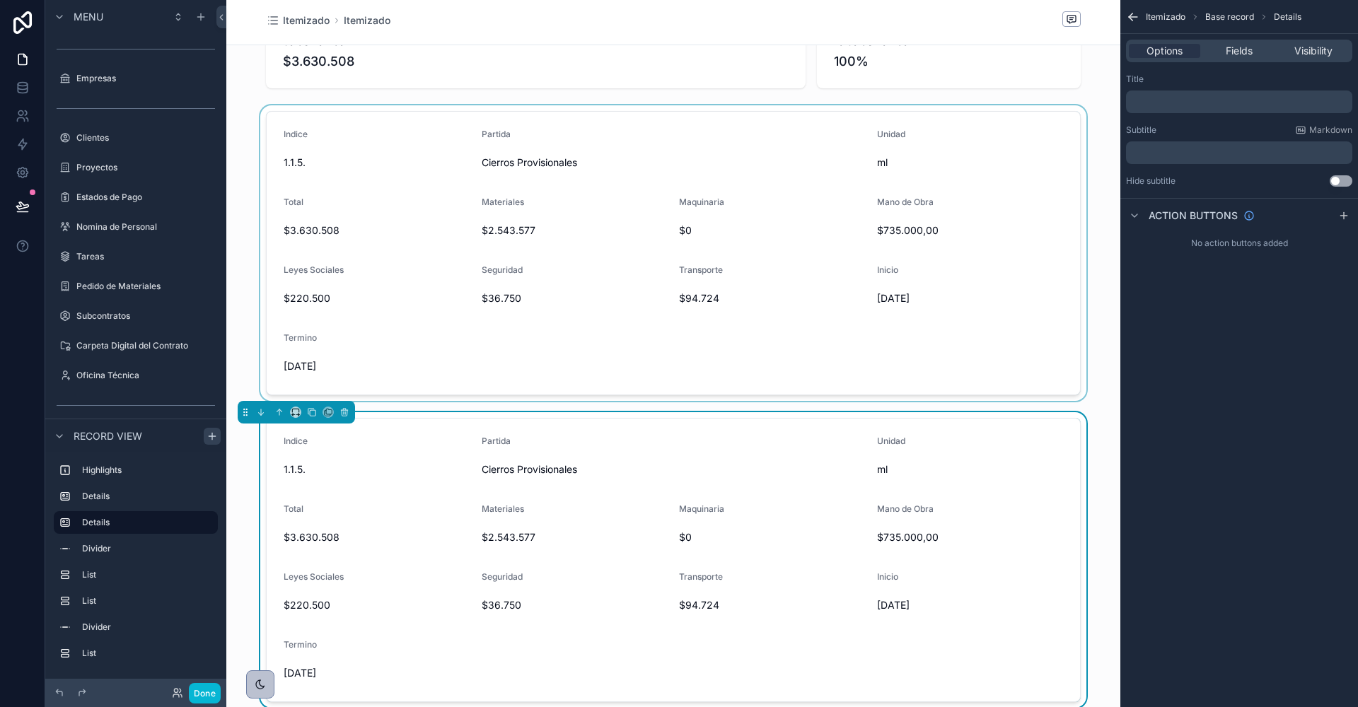
click at [507, 154] on div "scrollable content" at bounding box center [673, 253] width 894 height 296
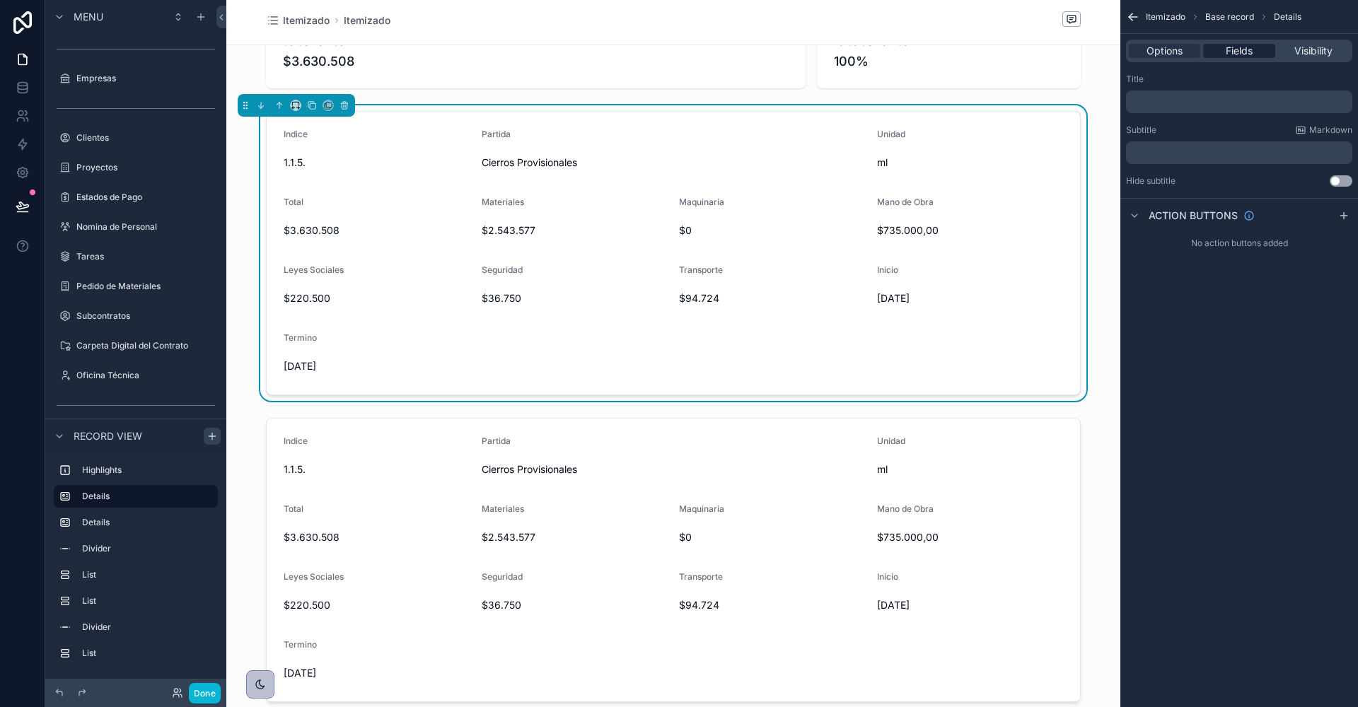
click at [1238, 50] on span "Fields" at bounding box center [1239, 51] width 27 height 14
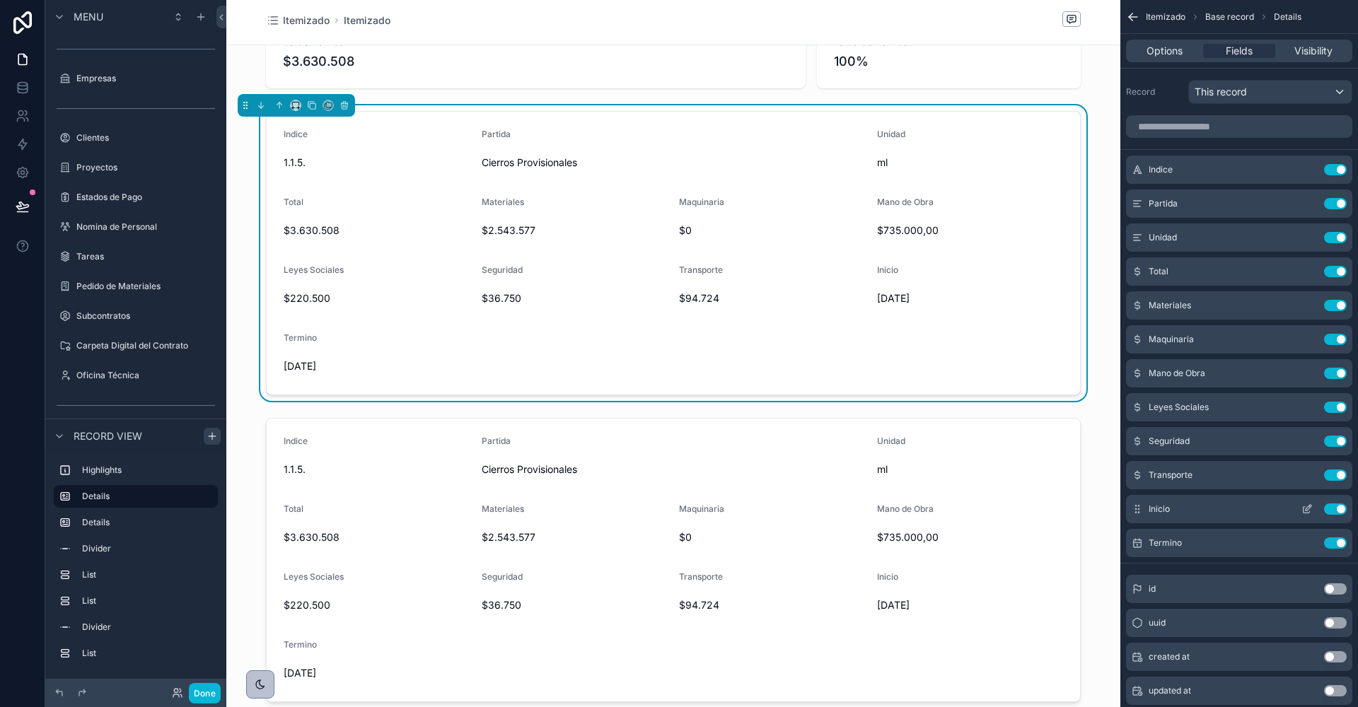
click at [1336, 507] on button "Use setting" at bounding box center [1335, 509] width 23 height 11
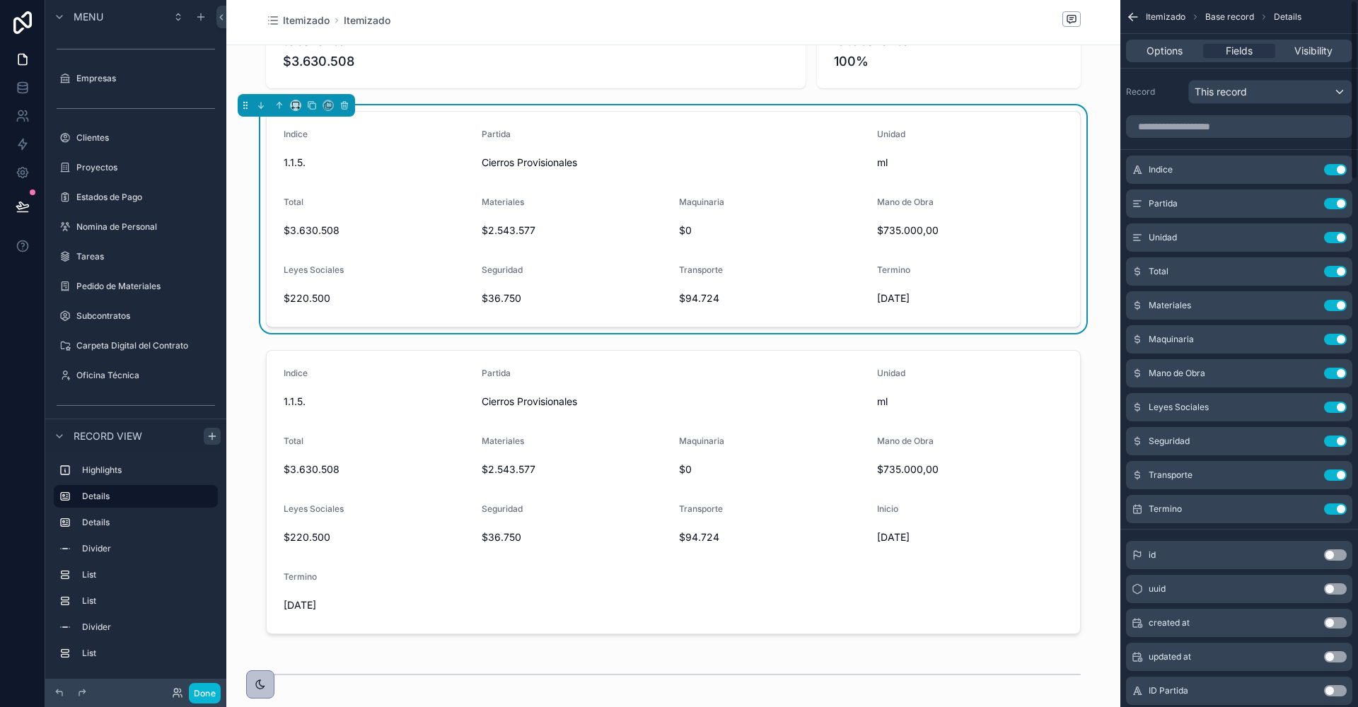
click at [1336, 507] on button "Use setting" at bounding box center [1335, 509] width 23 height 11
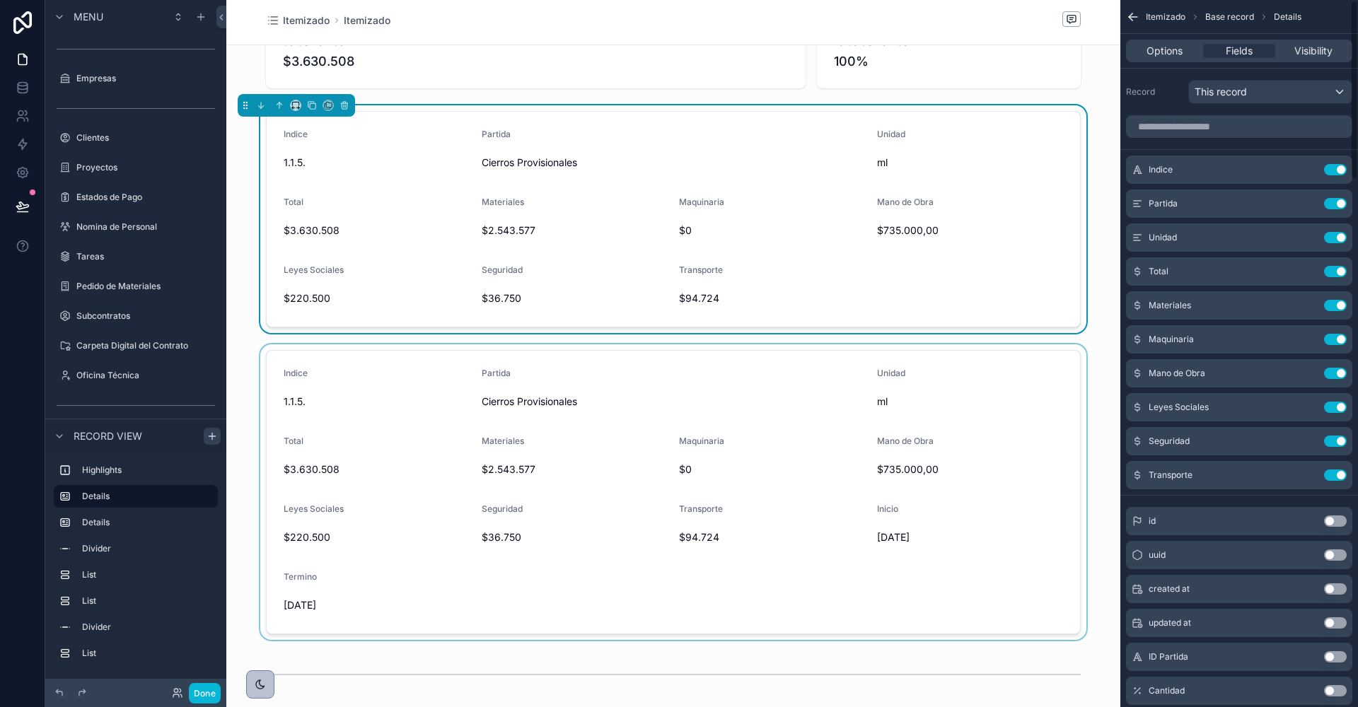
click at [809, 373] on div "scrollable content" at bounding box center [673, 492] width 894 height 296
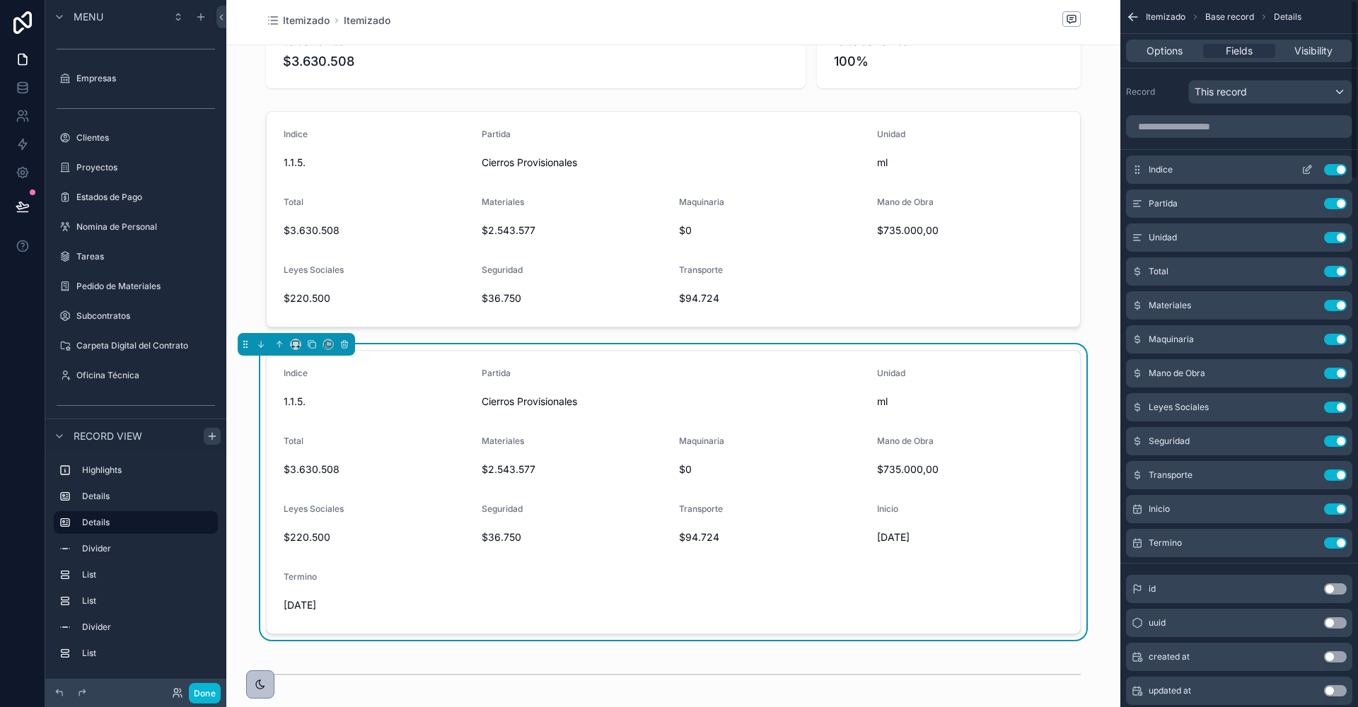
click at [1338, 168] on button "Use setting" at bounding box center [1335, 169] width 23 height 11
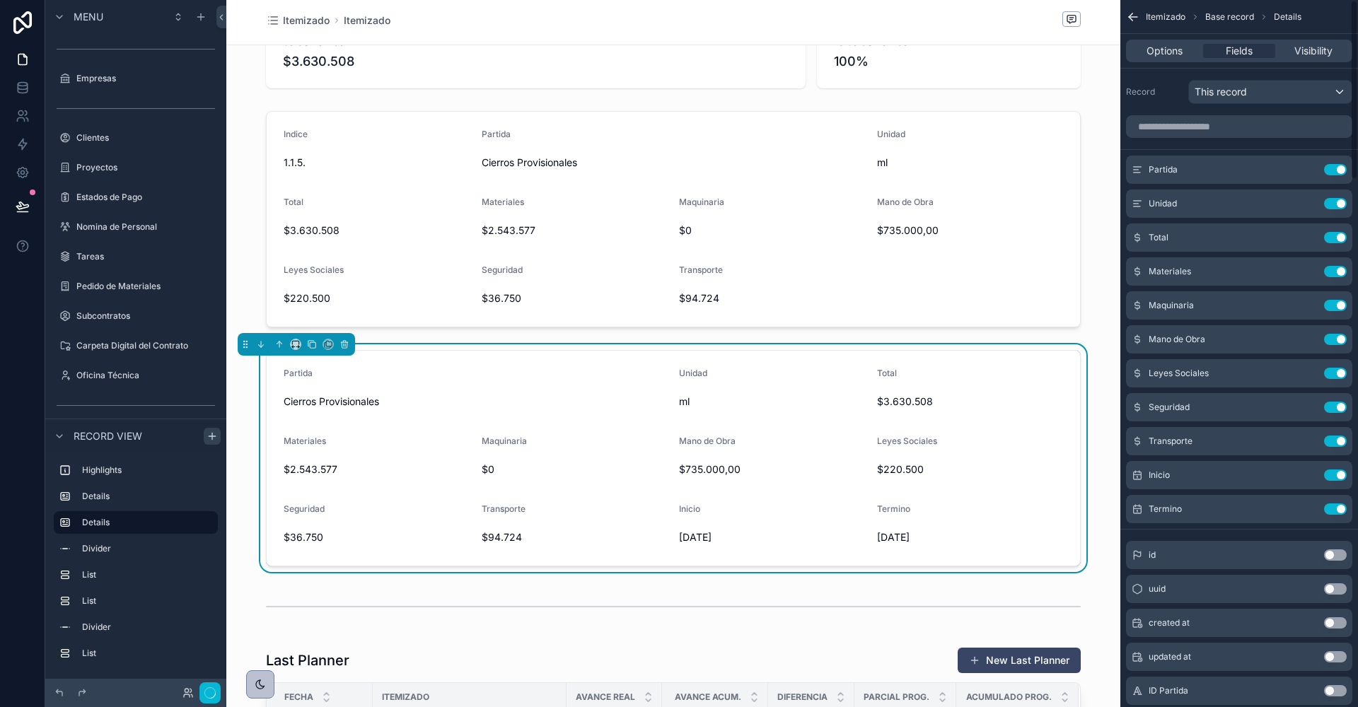
click at [1338, 168] on button "Use setting" at bounding box center [1335, 169] width 23 height 11
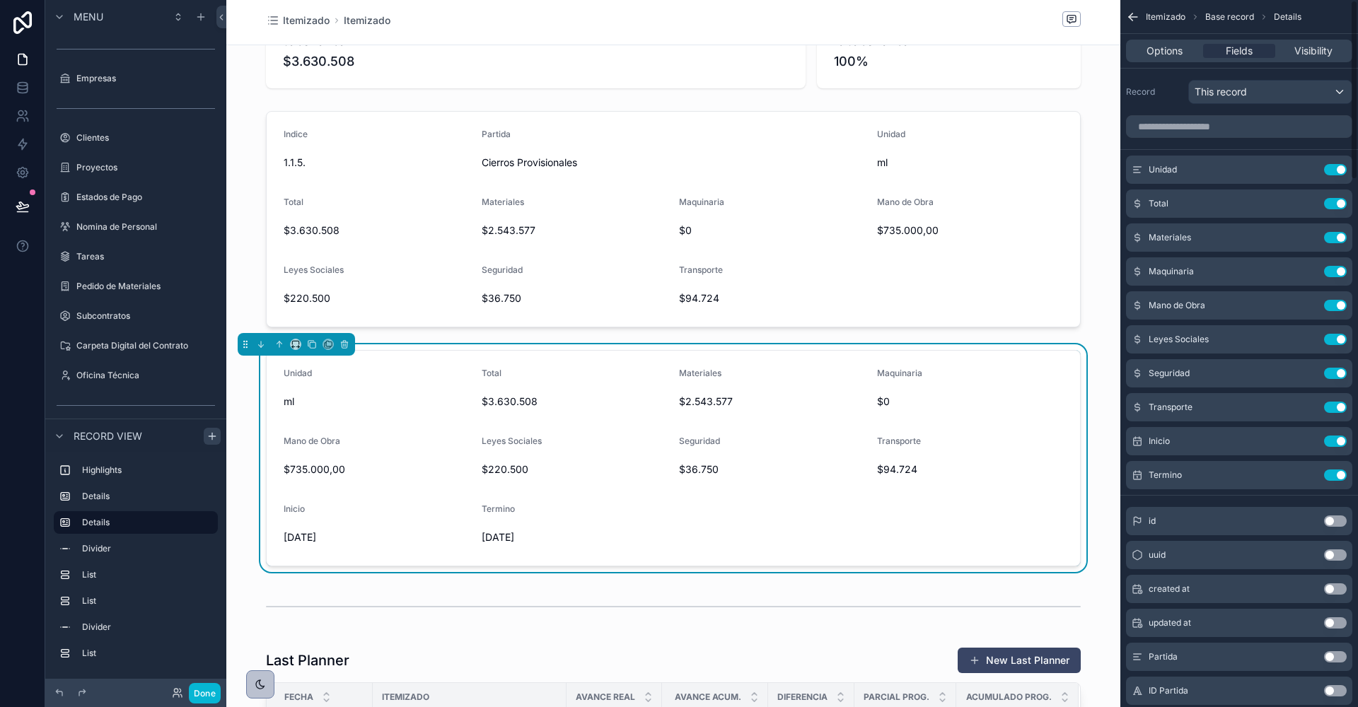
click at [1338, 168] on button "Use setting" at bounding box center [1335, 169] width 23 height 11
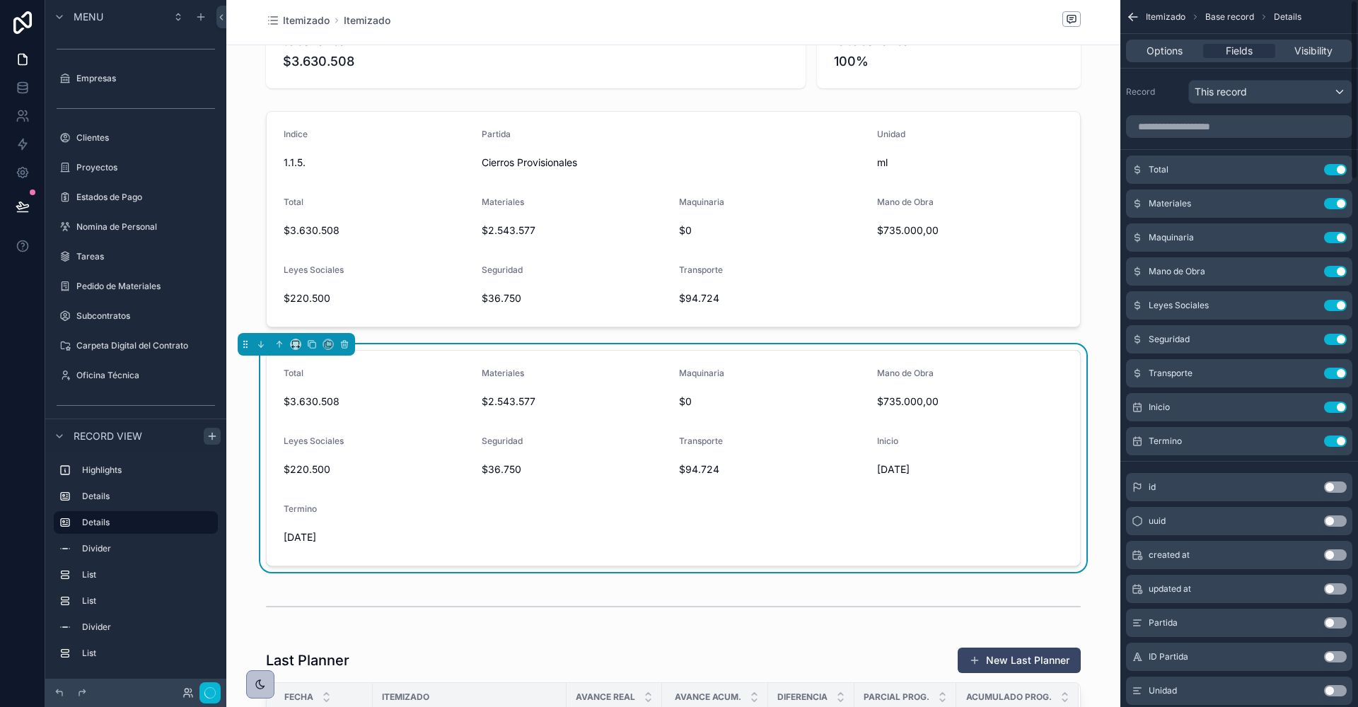
click at [1338, 168] on button "Use setting" at bounding box center [1335, 169] width 23 height 11
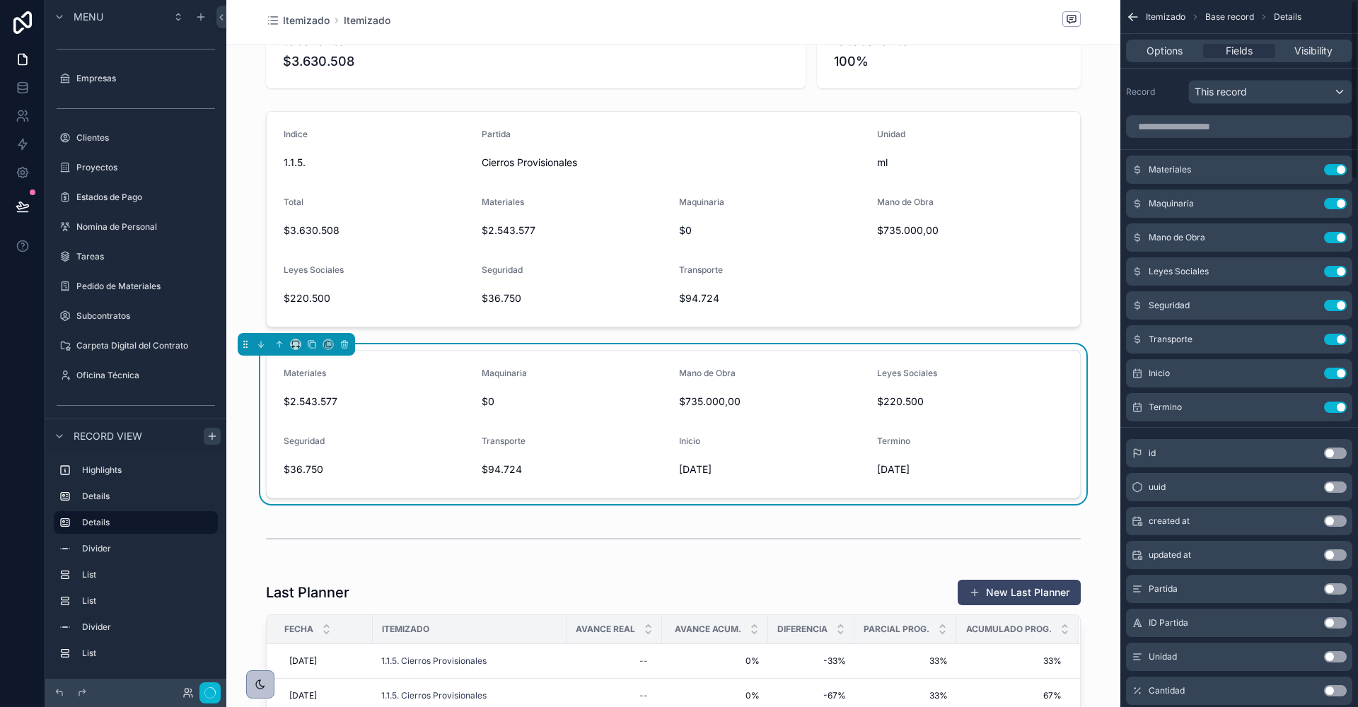
click at [1338, 168] on button "Use setting" at bounding box center [1335, 169] width 23 height 11
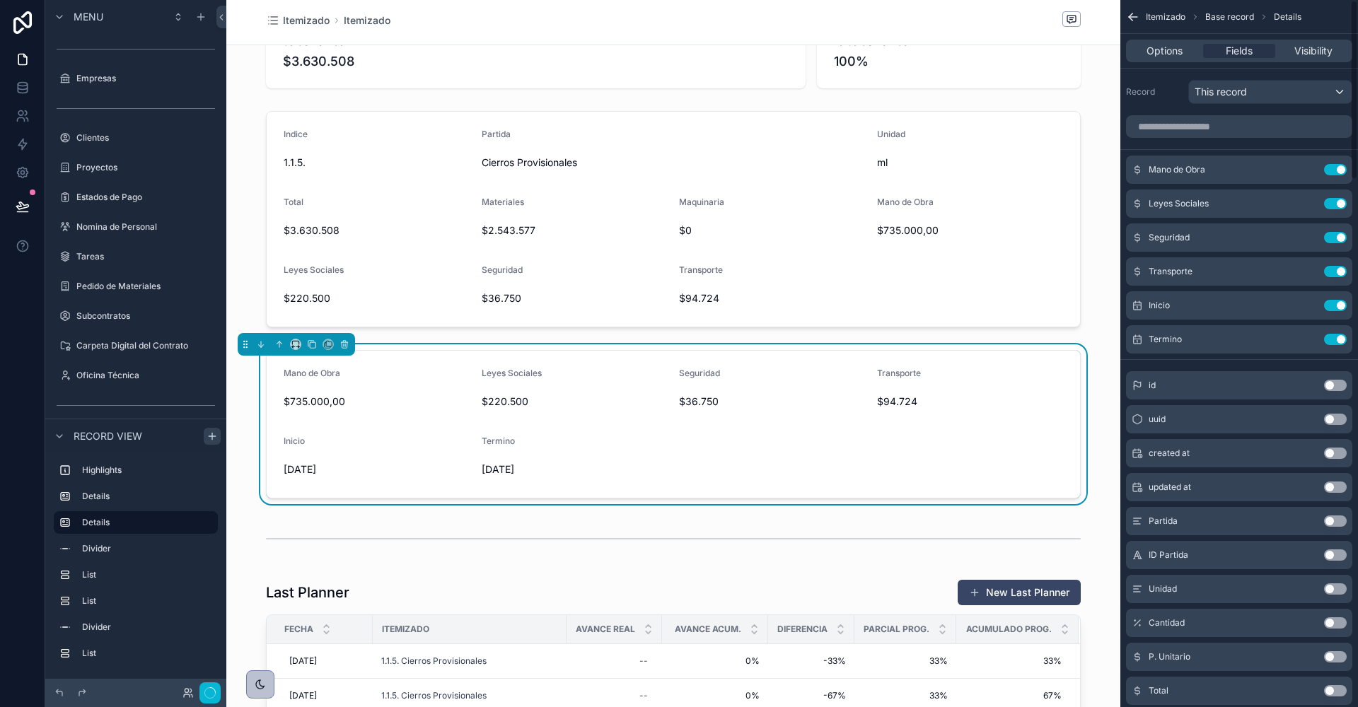
click at [1338, 168] on button "Use setting" at bounding box center [1335, 169] width 23 height 11
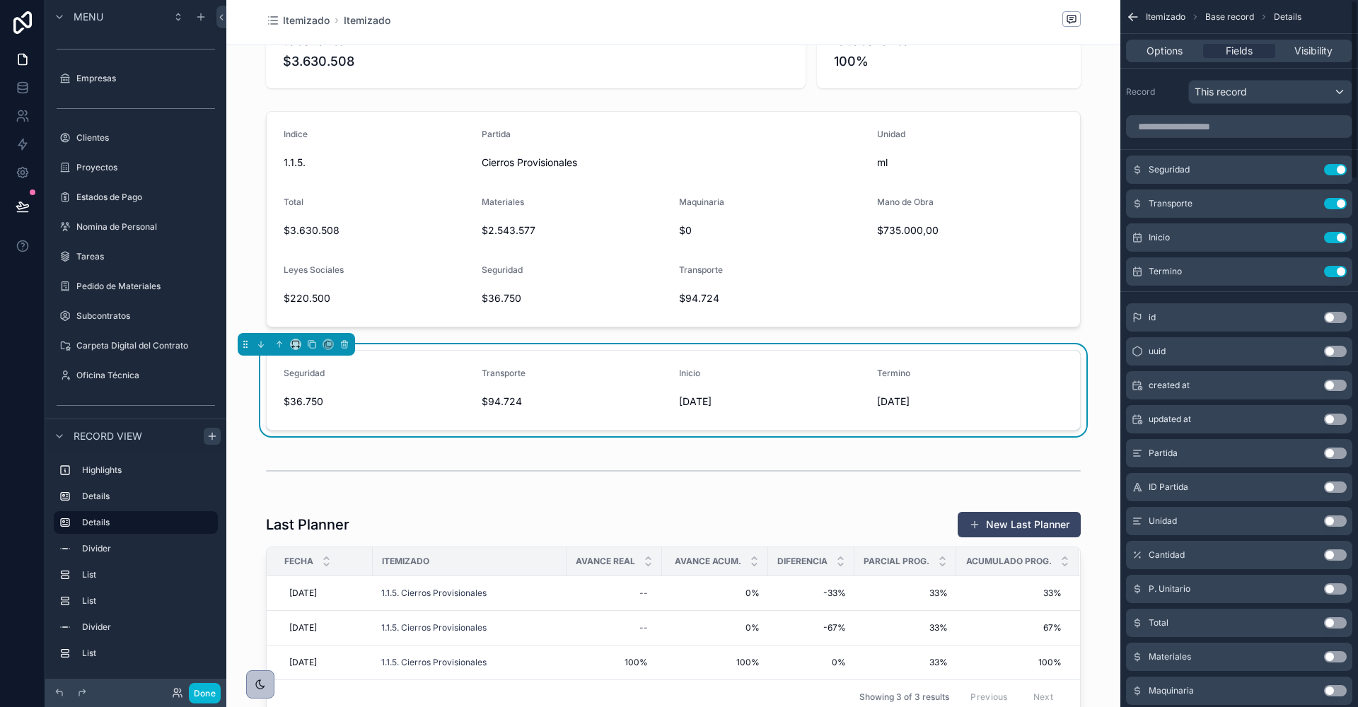
click at [1338, 168] on button "Use setting" at bounding box center [1335, 169] width 23 height 11
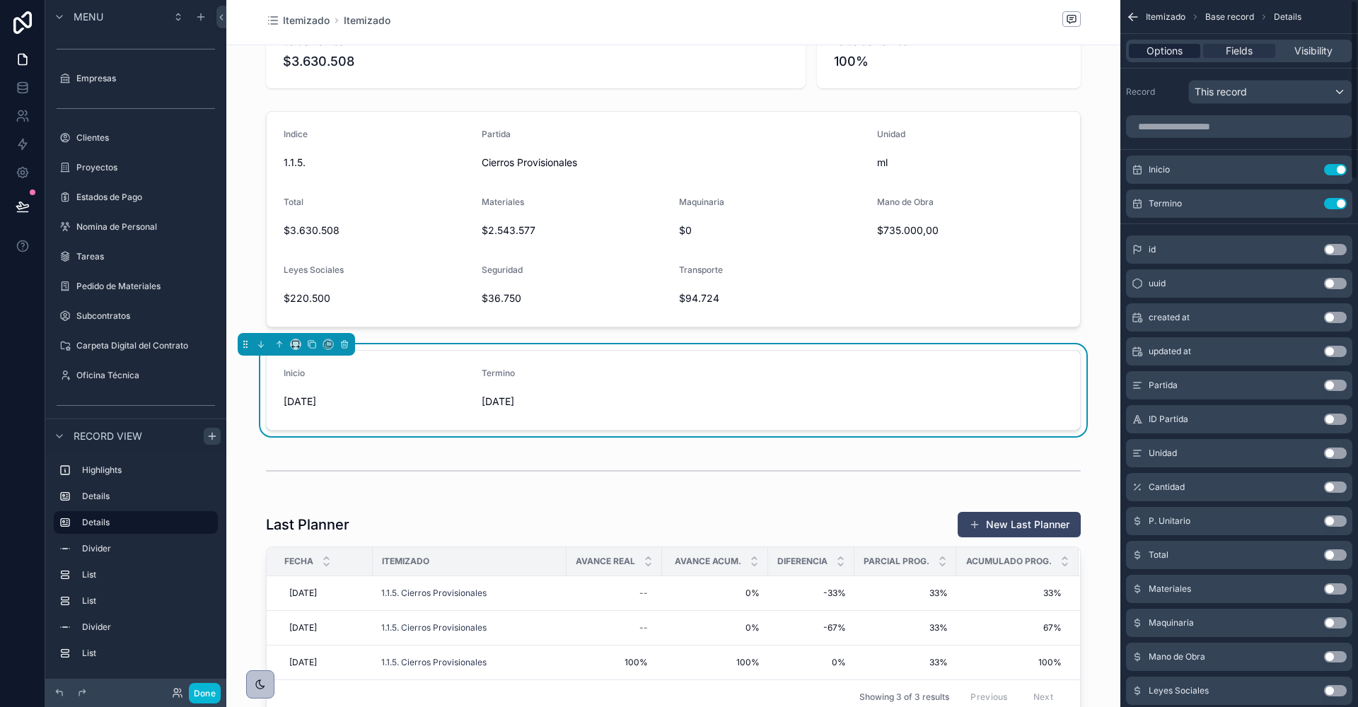
click at [1173, 54] on span "Options" at bounding box center [1164, 51] width 36 height 14
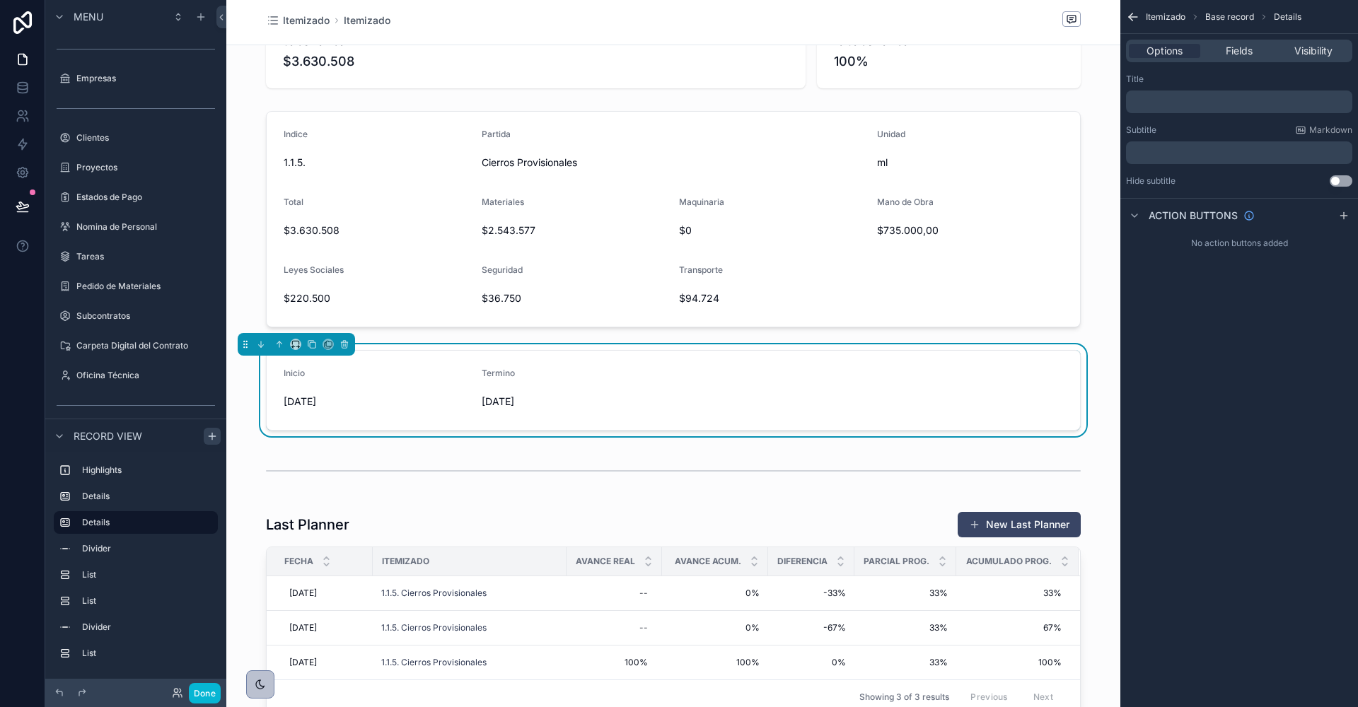
click at [690, 367] on form "Inicio 4/3/2025 Termino 23/3/2025" at bounding box center [673, 390] width 813 height 79
click at [1238, 53] on span "Fields" at bounding box center [1239, 51] width 27 height 14
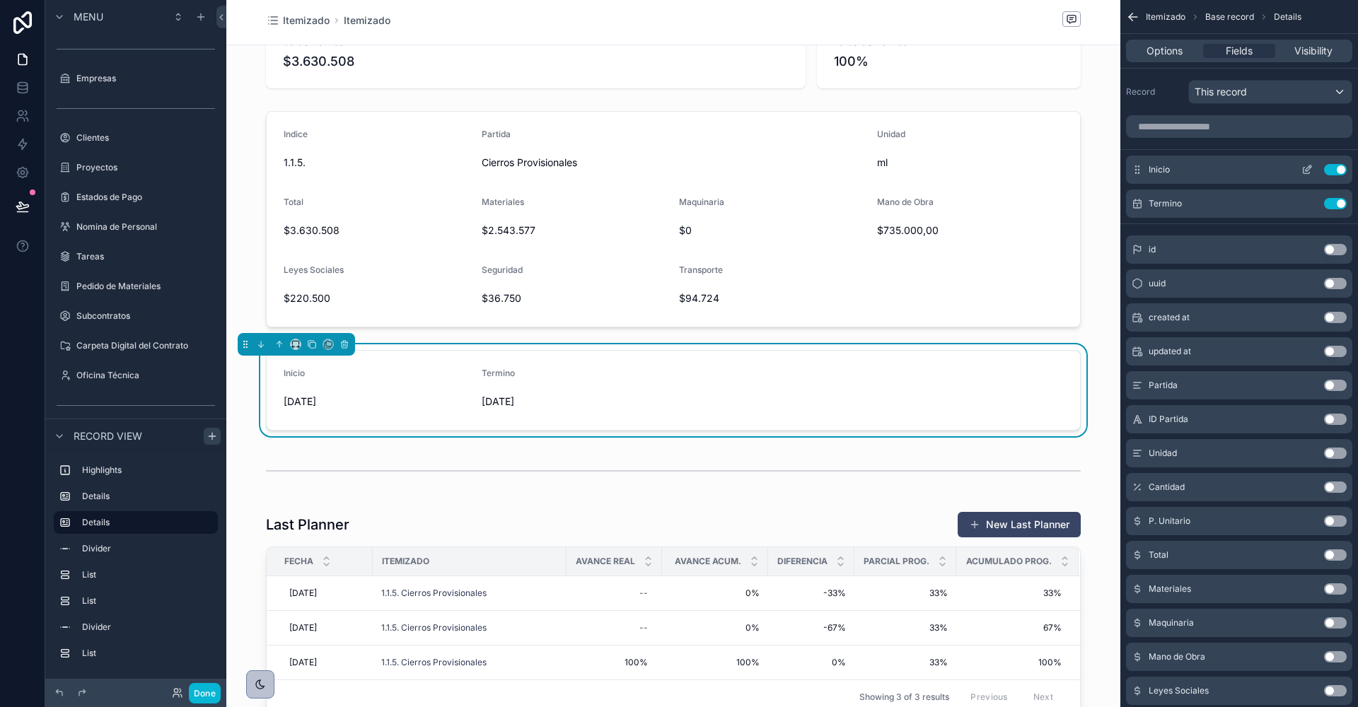
click at [1306, 165] on icon "scrollable content" at bounding box center [1306, 169] width 11 height 11
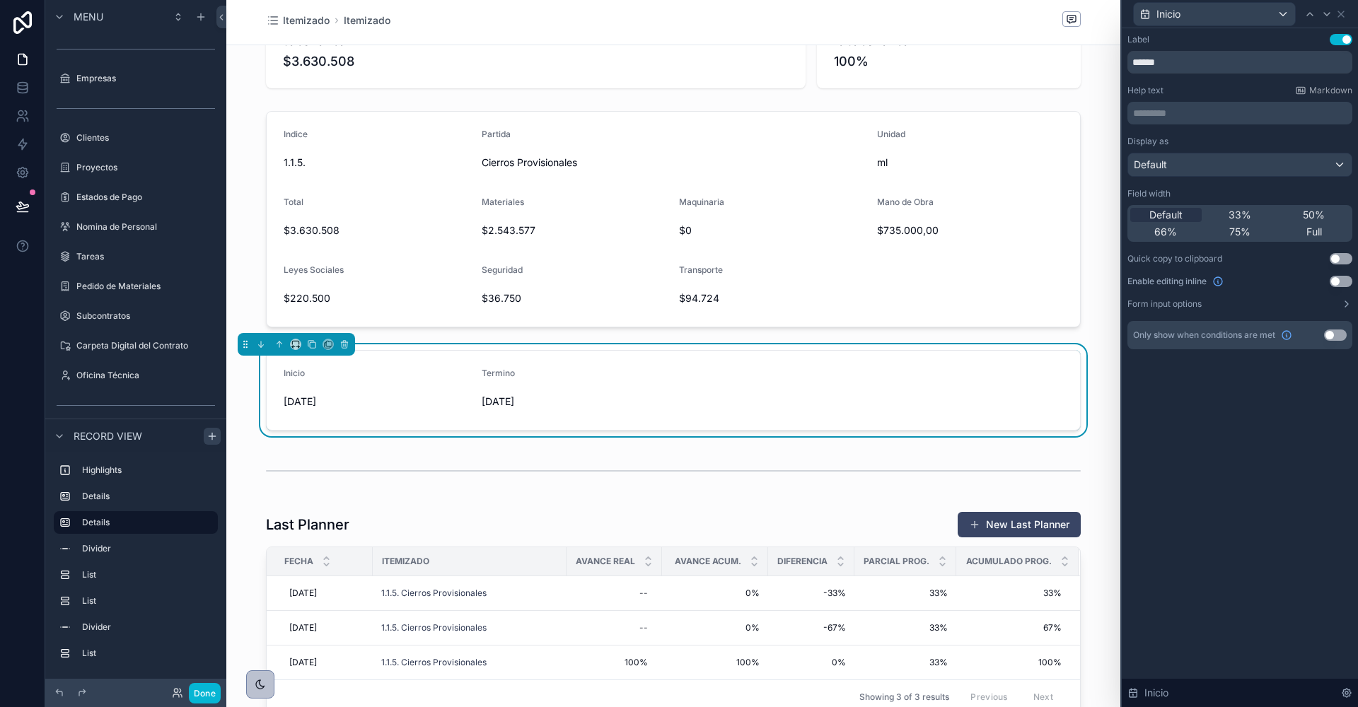
click at [1339, 278] on button "Use setting" at bounding box center [1341, 281] width 23 height 11
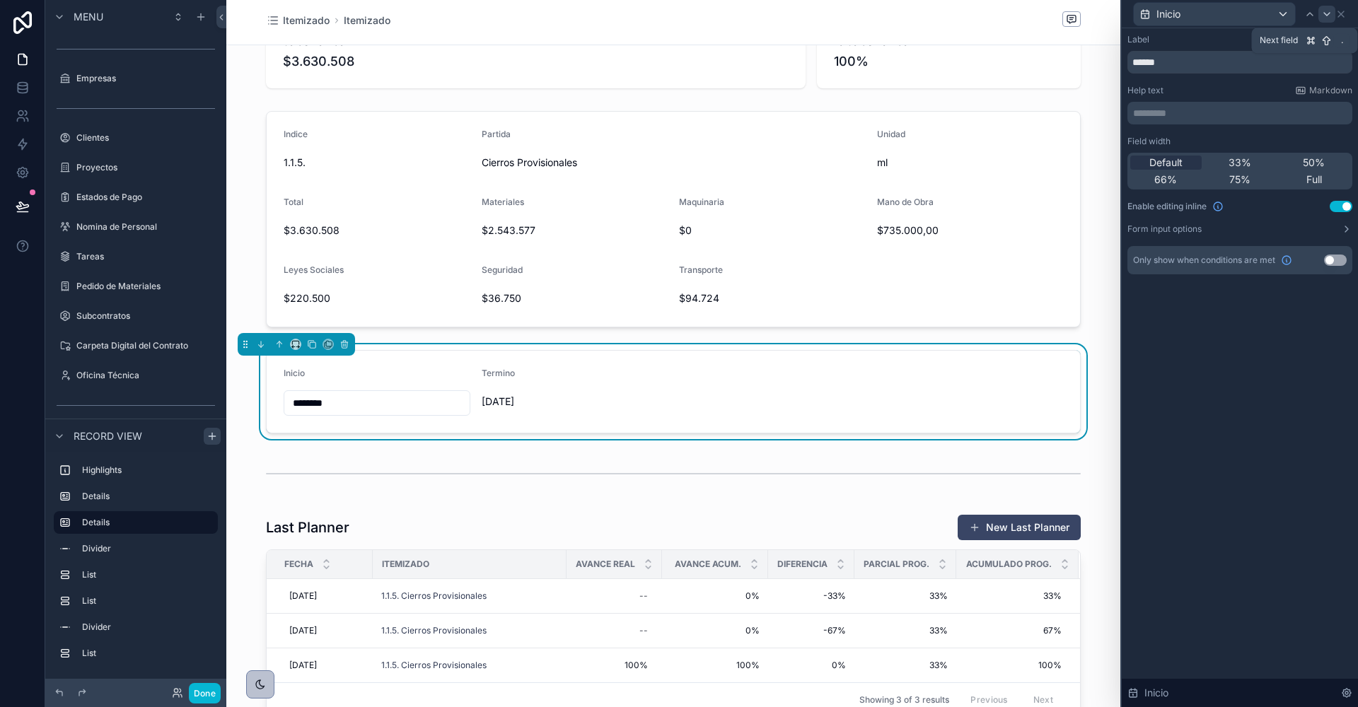
click at [1327, 12] on icon at bounding box center [1326, 13] width 11 height 11
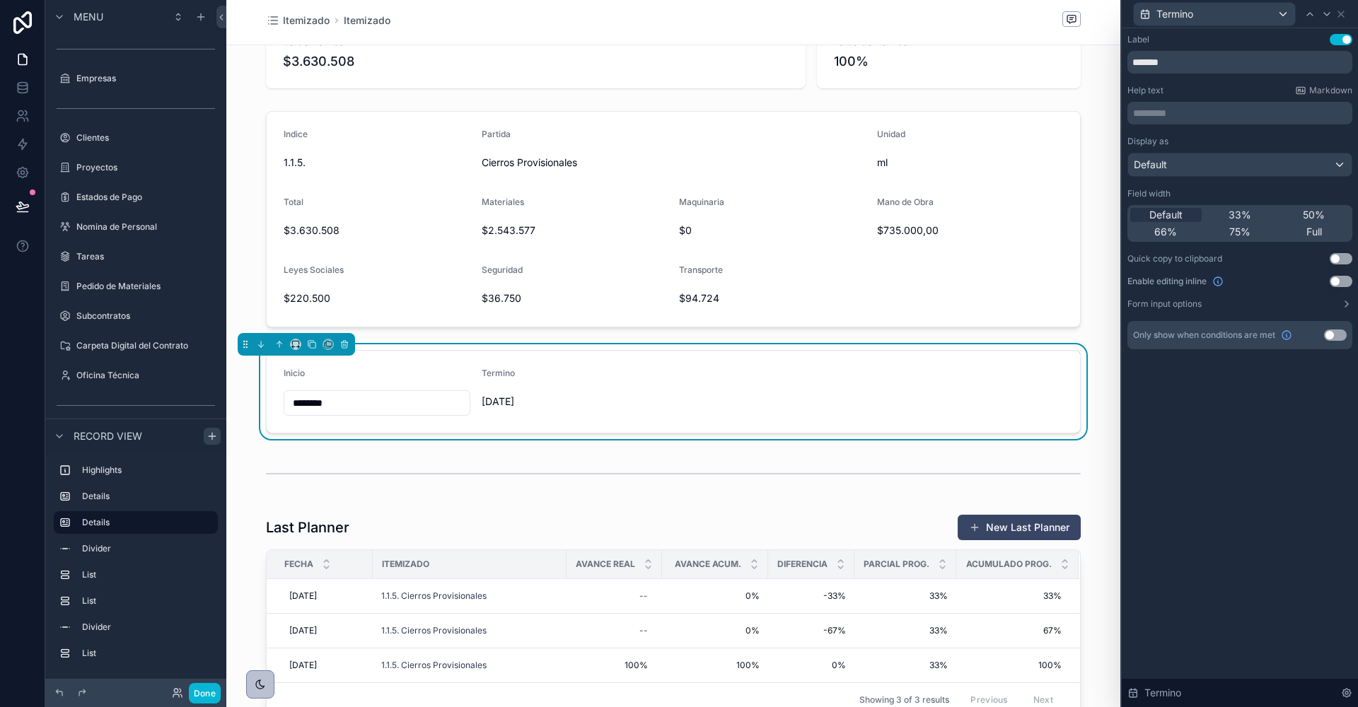
click at [1338, 279] on button "Use setting" at bounding box center [1341, 281] width 23 height 11
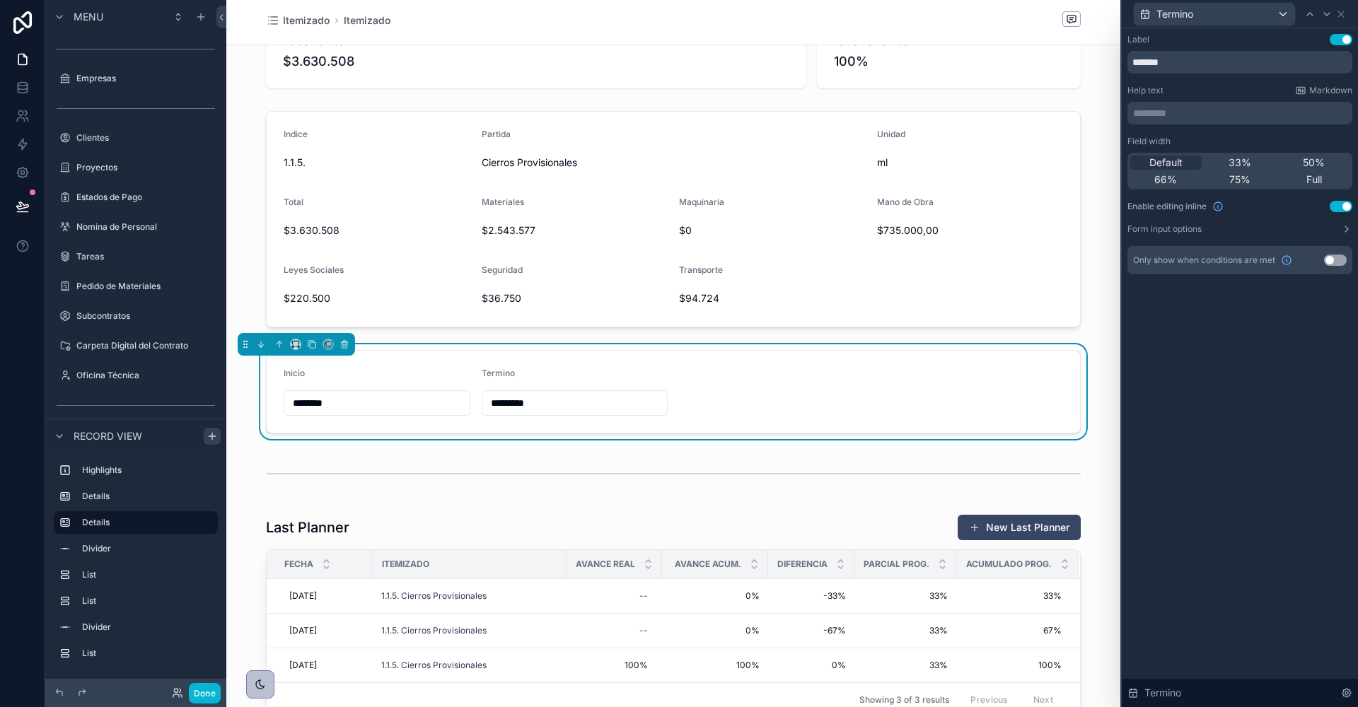
click at [975, 352] on form "Inicio ******** Termino *********" at bounding box center [673, 392] width 813 height 82
click at [1343, 11] on icon at bounding box center [1340, 13] width 11 height 11
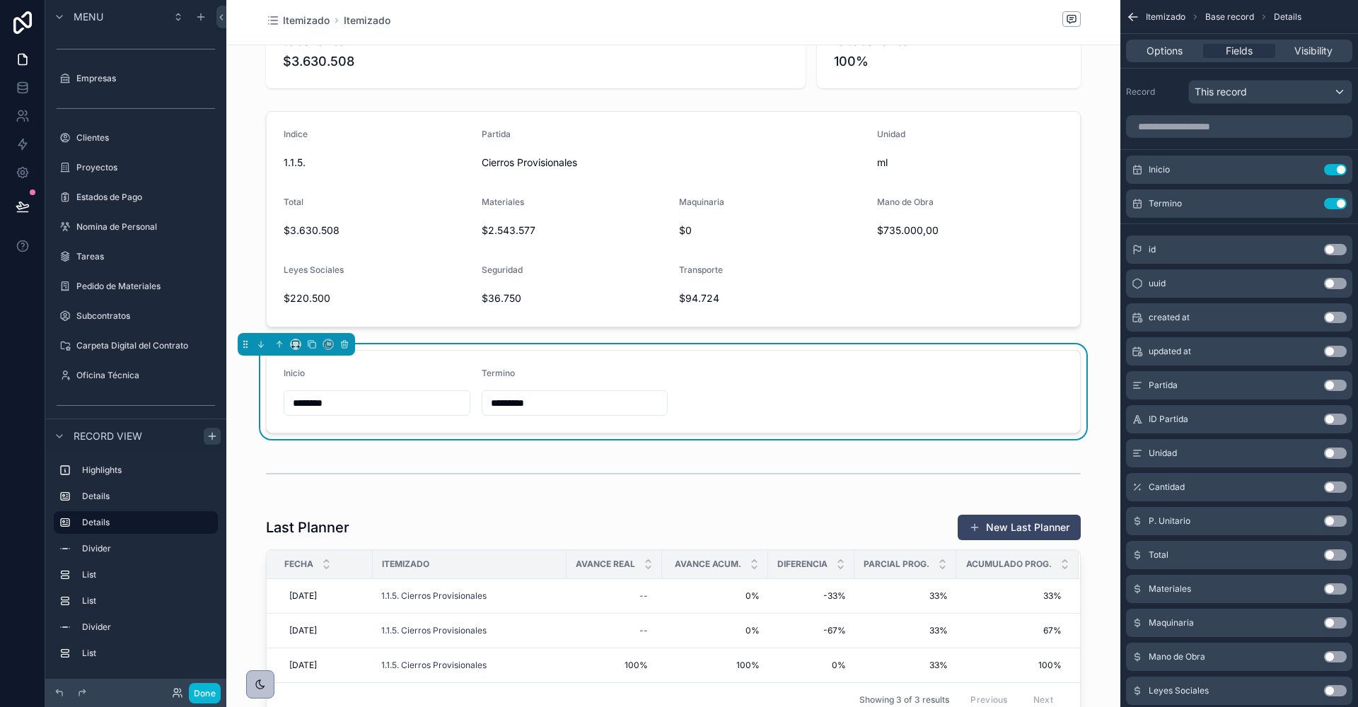
click at [1166, 41] on div "Options Fields Visibility" at bounding box center [1239, 51] width 226 height 23
click at [1168, 51] on span "Options" at bounding box center [1164, 51] width 36 height 14
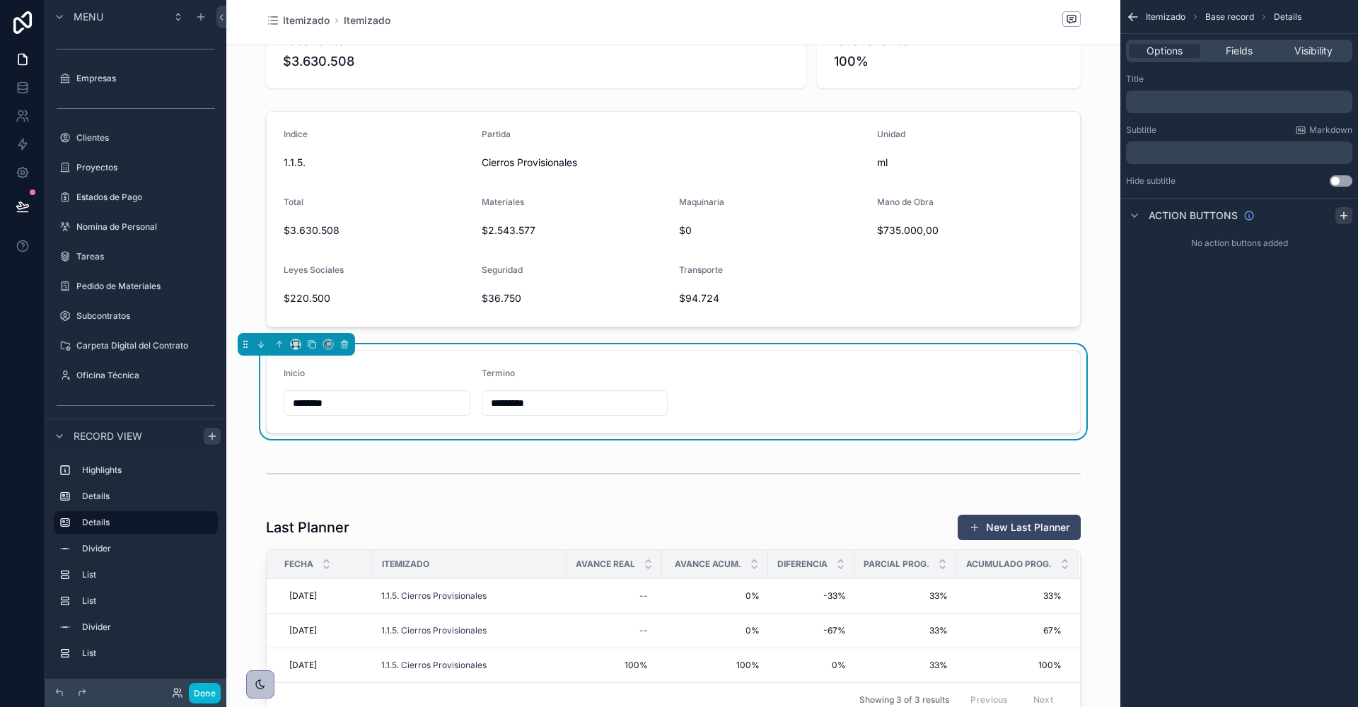
click at [1345, 211] on icon "scrollable content" at bounding box center [1343, 215] width 11 height 11
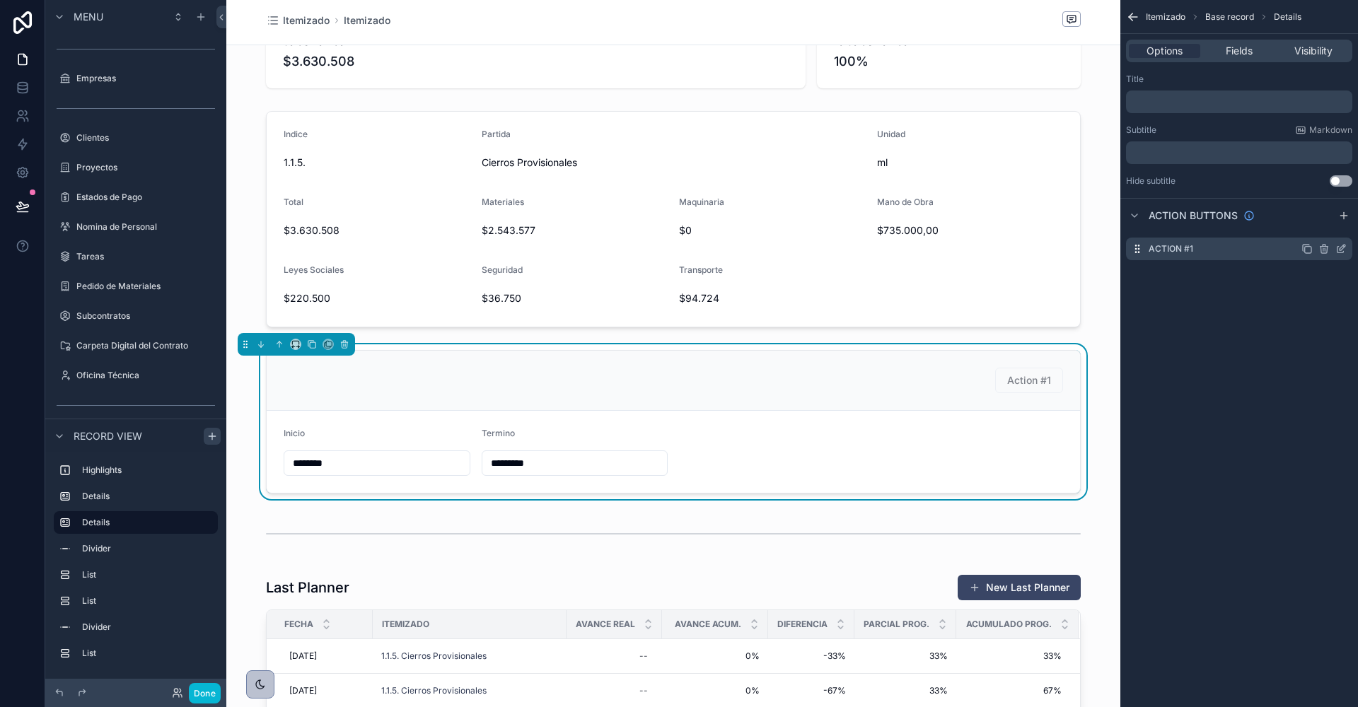
click at [1340, 250] on icon "scrollable content" at bounding box center [1340, 248] width 11 height 11
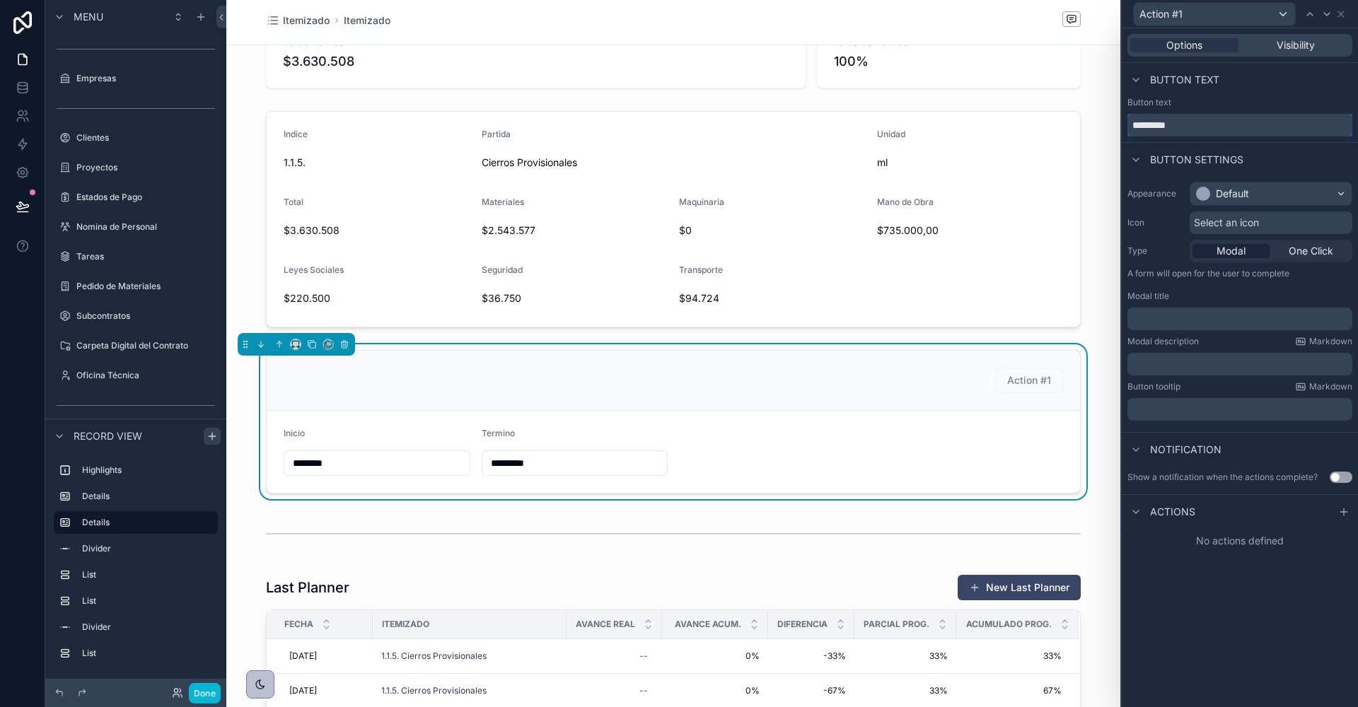
click at [1177, 127] on input "*********" at bounding box center [1239, 125] width 225 height 23
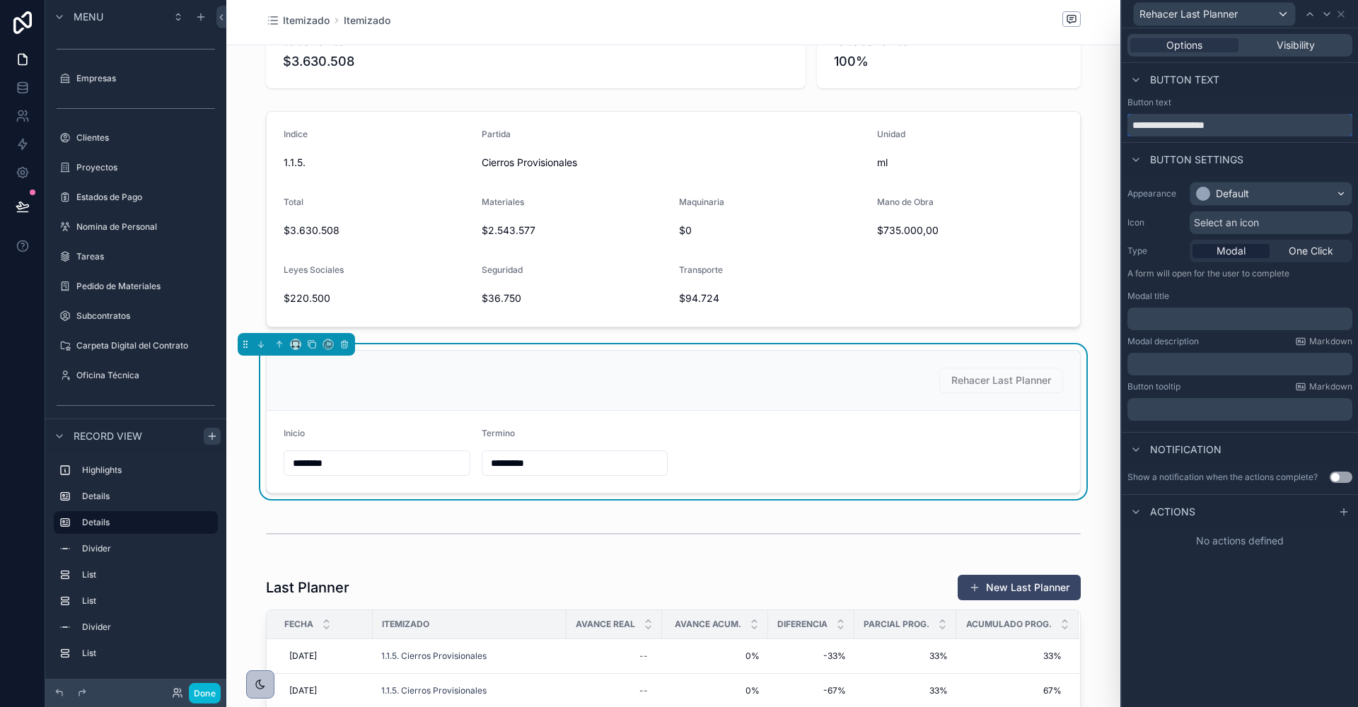
type input "**********"
click at [1218, 200] on div "Default" at bounding box center [1270, 193] width 161 height 23
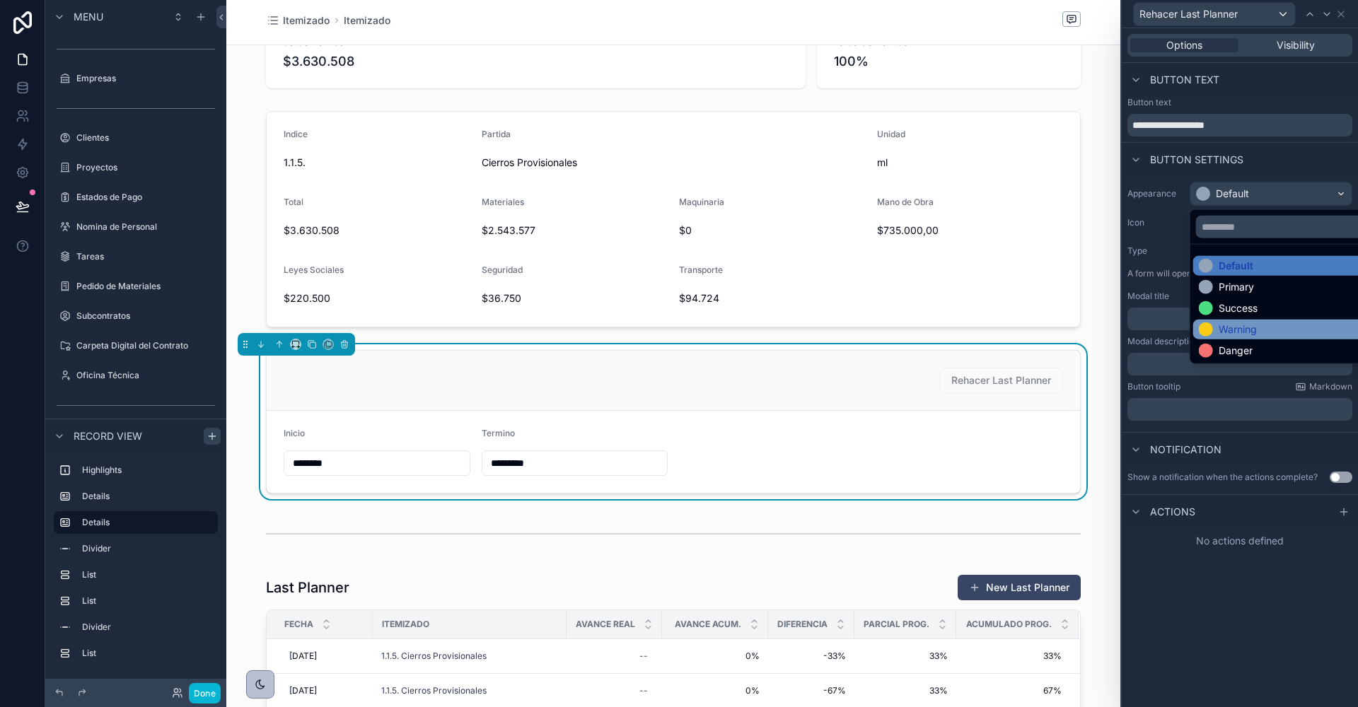
click at [1243, 323] on div "Warning" at bounding box center [1238, 329] width 38 height 14
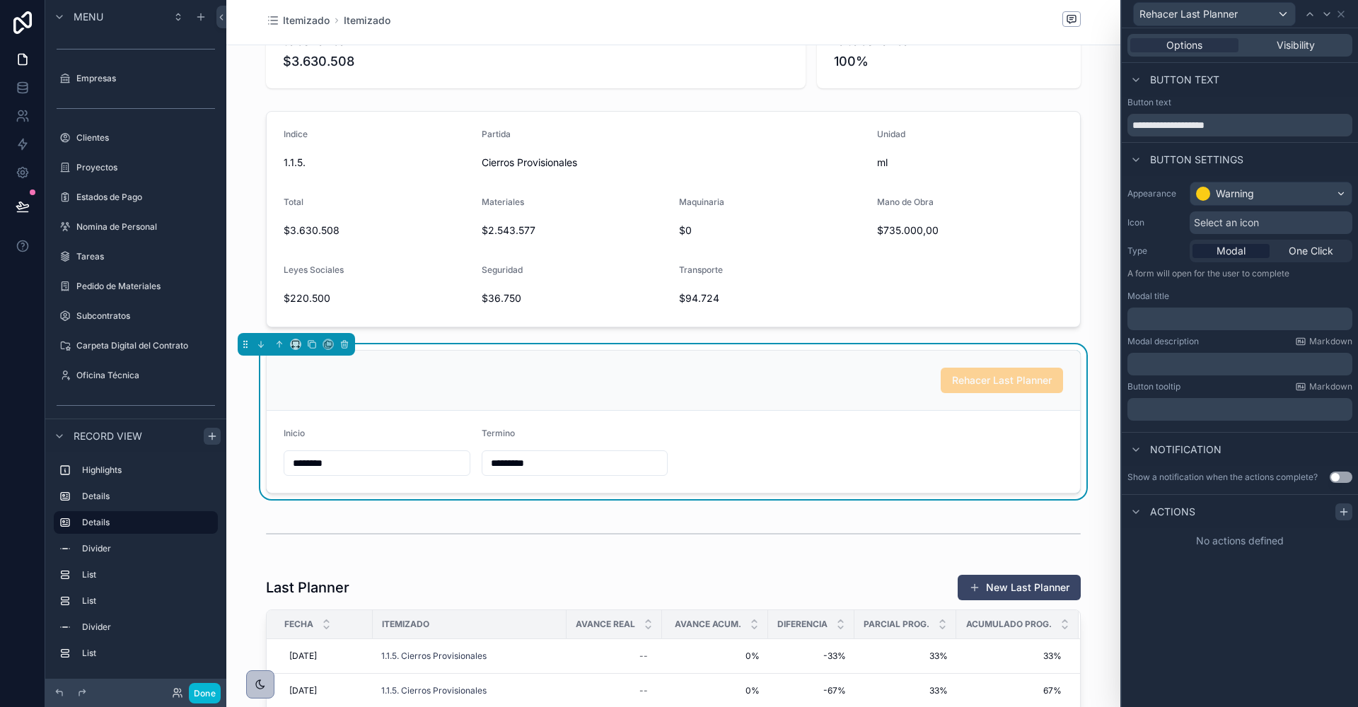
click at [1347, 513] on icon at bounding box center [1343, 511] width 11 height 11
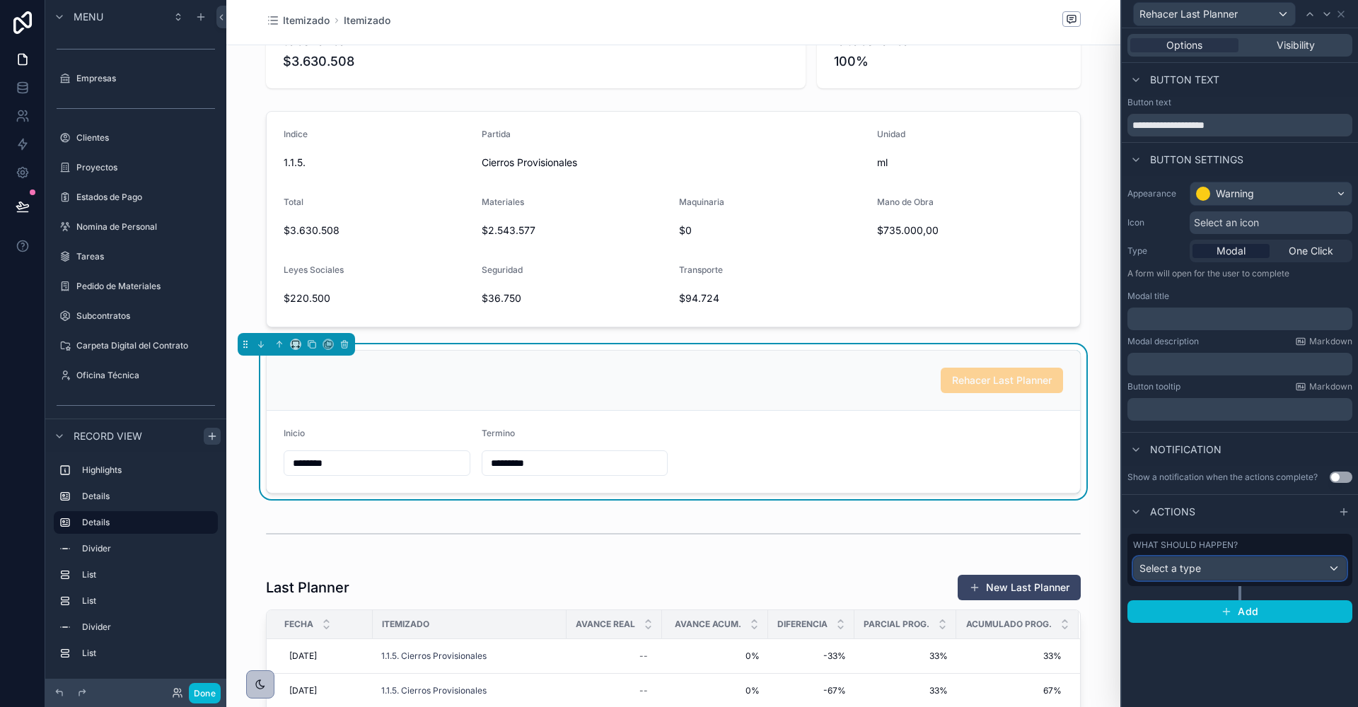
click at [1226, 566] on div "Select a type" at bounding box center [1240, 568] width 212 height 23
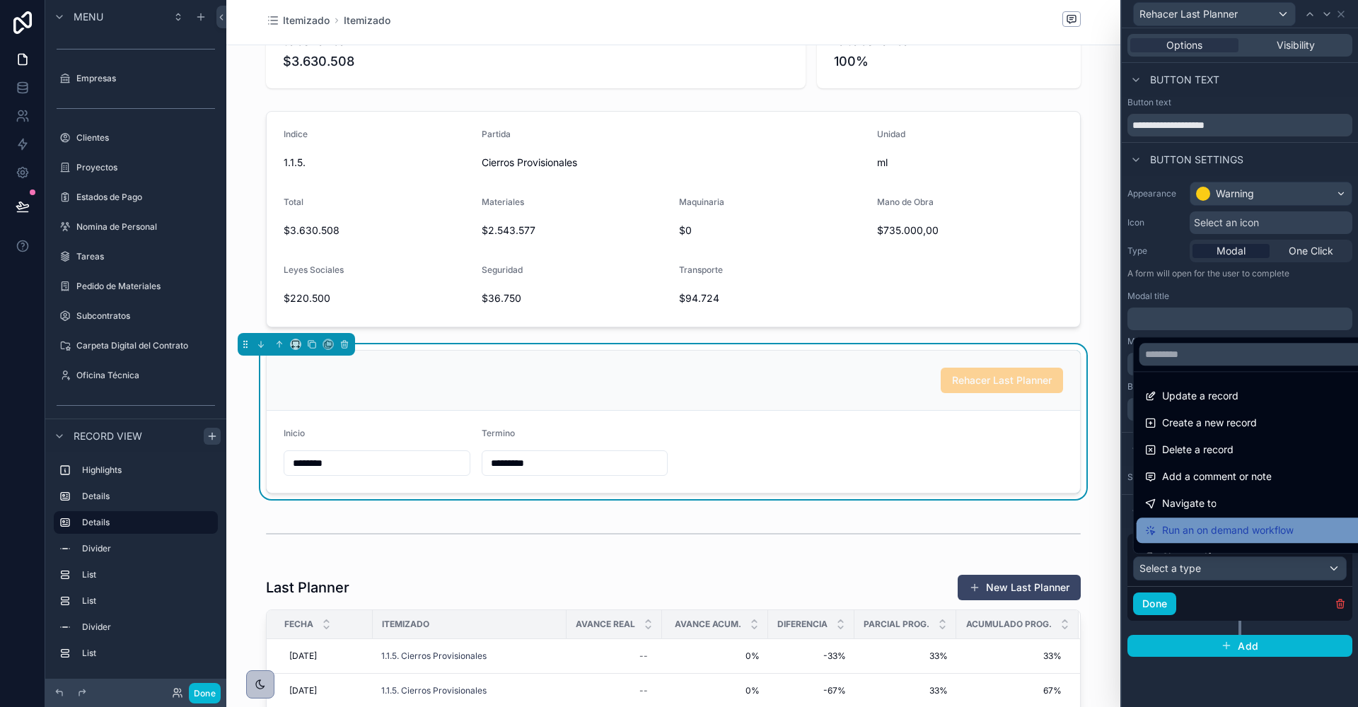
click at [1192, 531] on span "Run an on demand workflow" at bounding box center [1228, 530] width 132 height 17
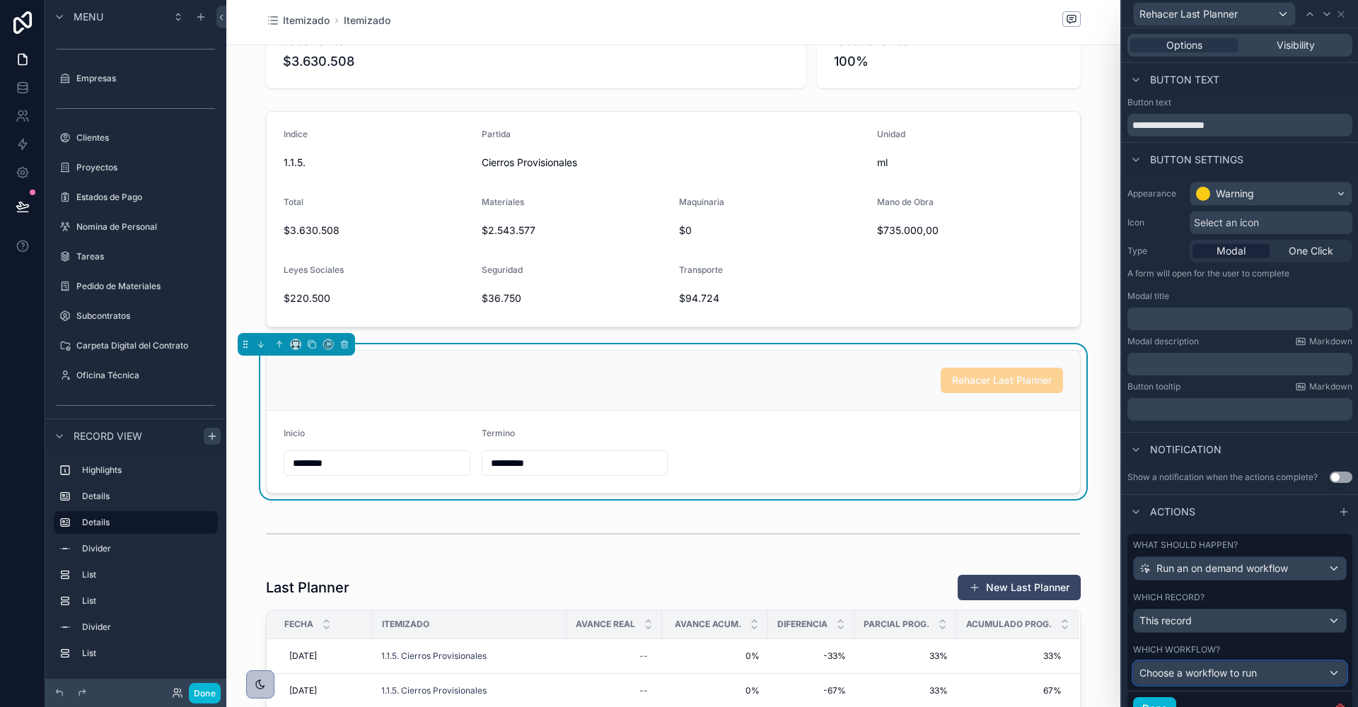
click at [1192, 667] on span "Choose a workflow to run" at bounding box center [1197, 673] width 117 height 12
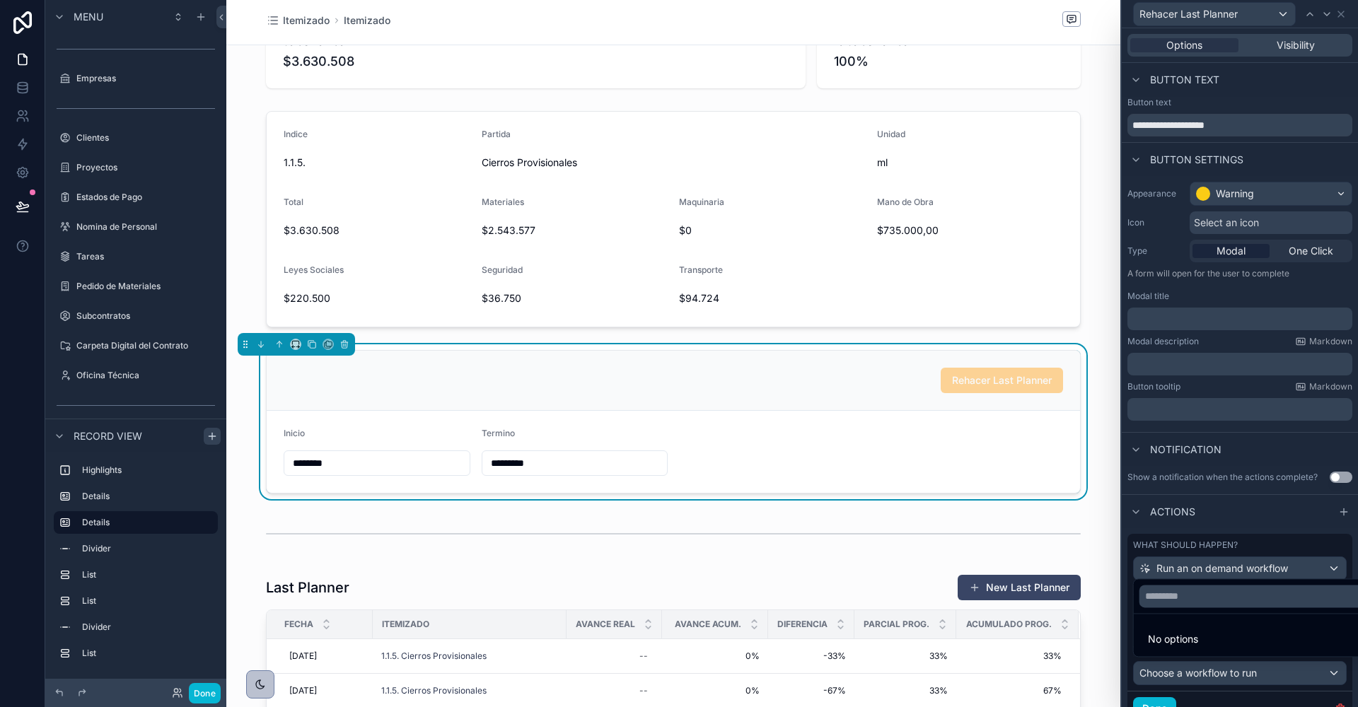
click at [1192, 670] on div at bounding box center [1240, 353] width 236 height 707
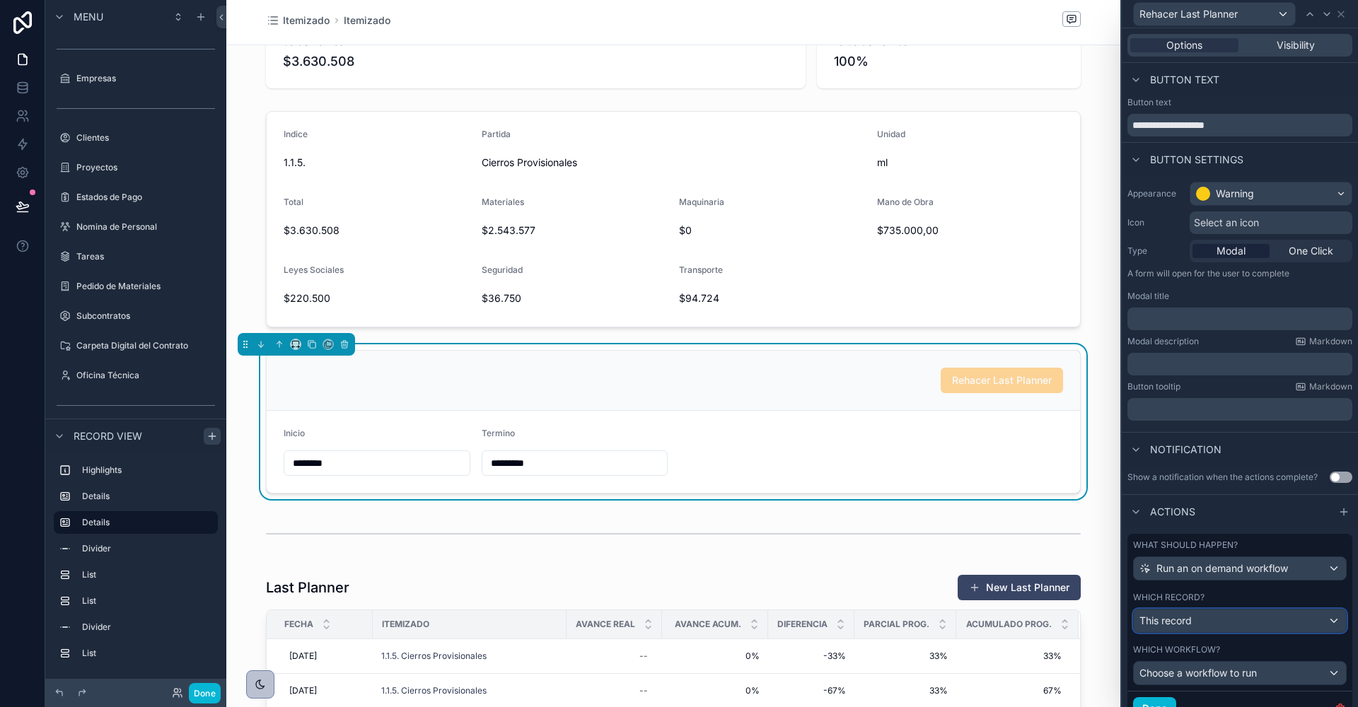
click at [1188, 615] on span "This record" at bounding box center [1165, 621] width 52 height 14
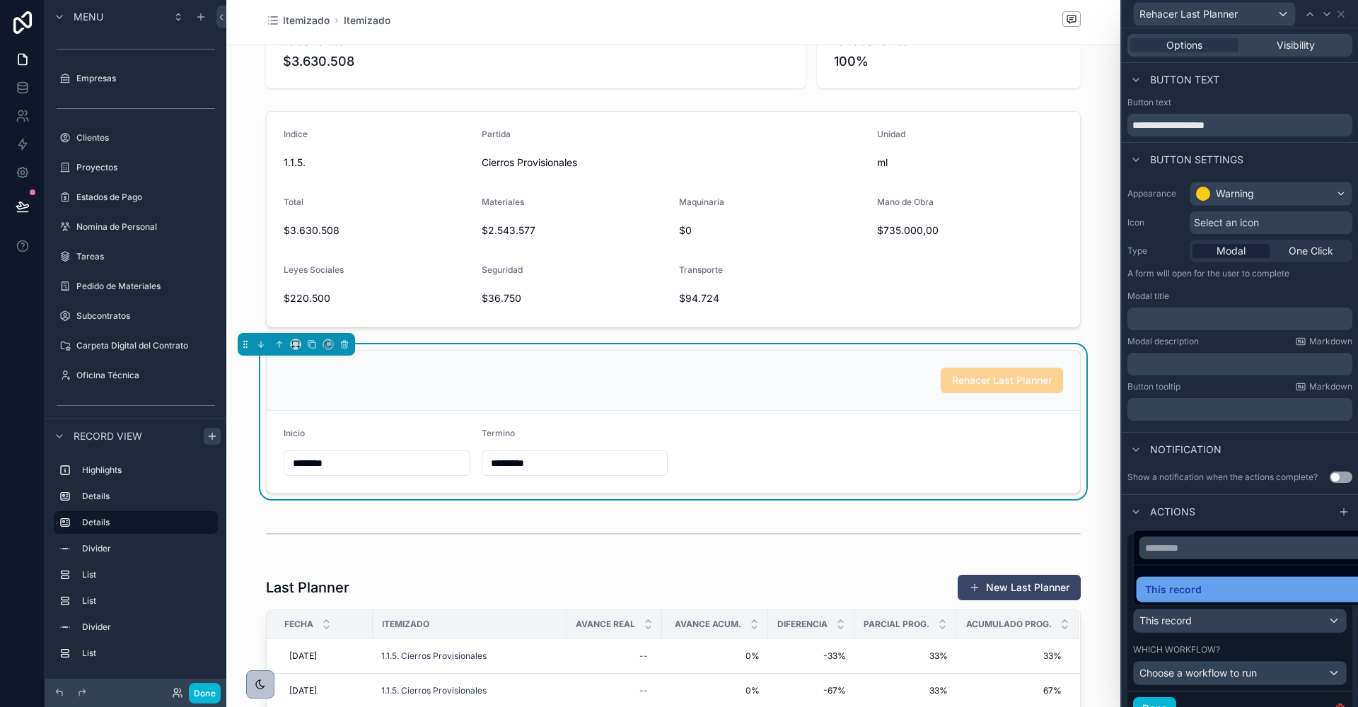
click at [1185, 590] on span "This record" at bounding box center [1173, 589] width 57 height 17
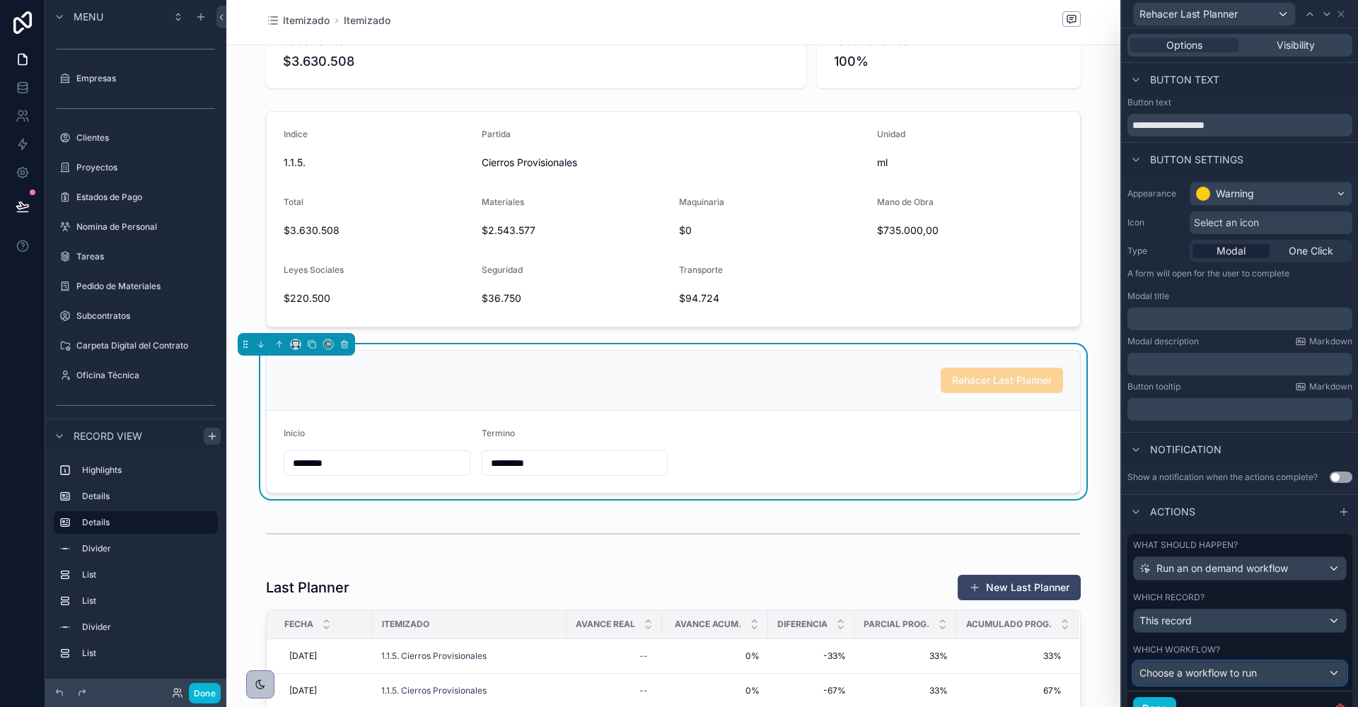
click at [1208, 679] on div "Choose a workflow to run" at bounding box center [1240, 673] width 212 height 23
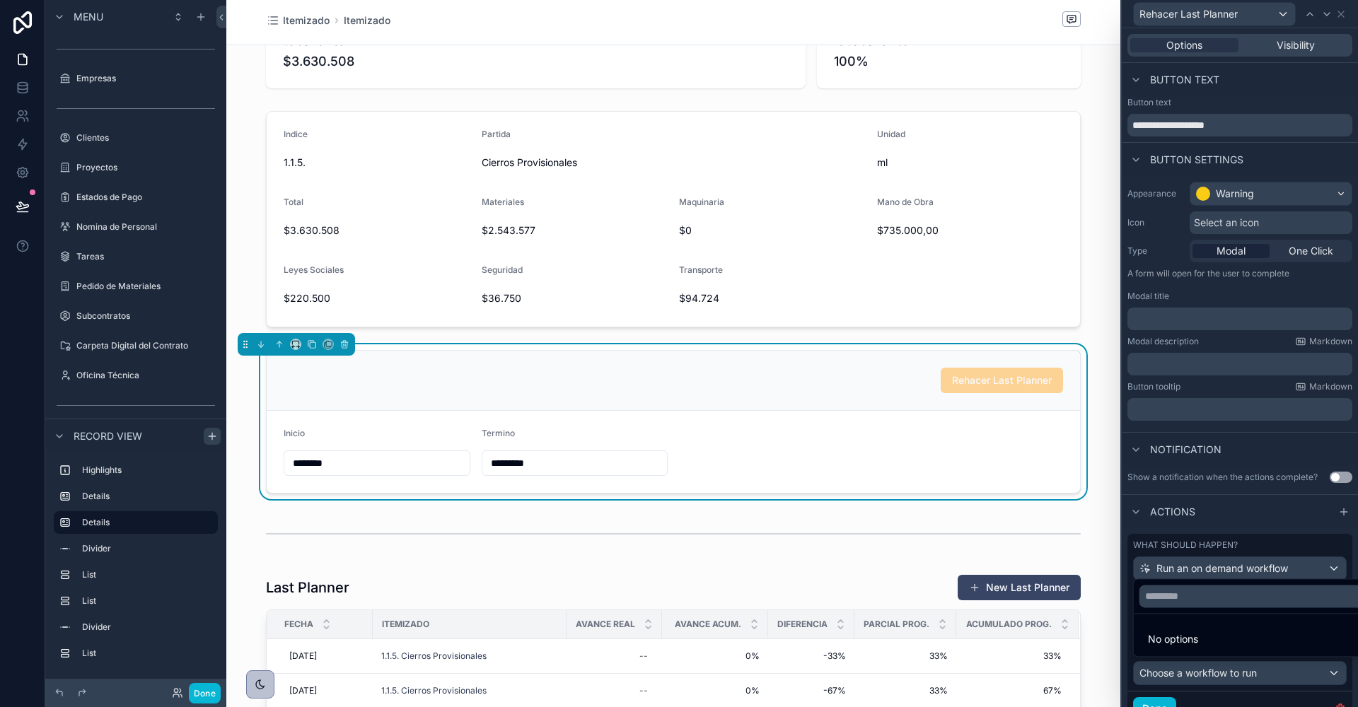
click at [1235, 528] on div at bounding box center [1240, 353] width 236 height 707
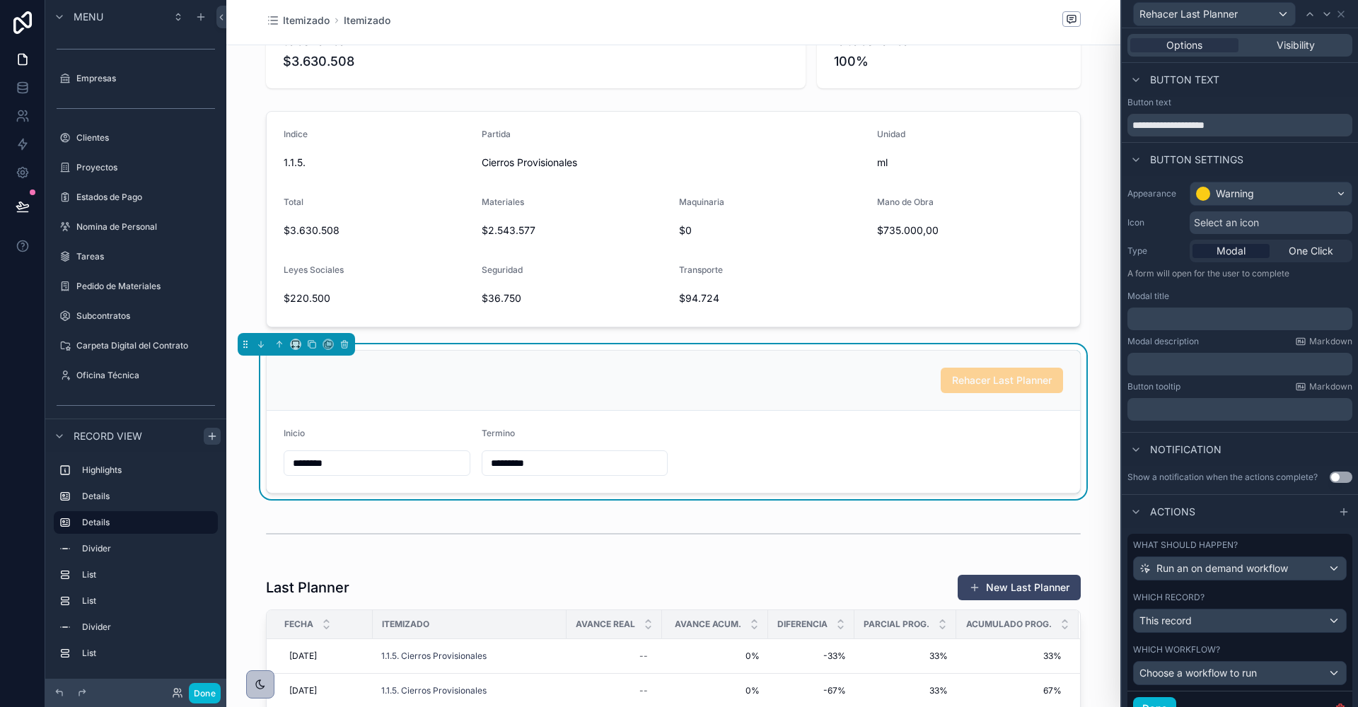
scroll to position [55, 0]
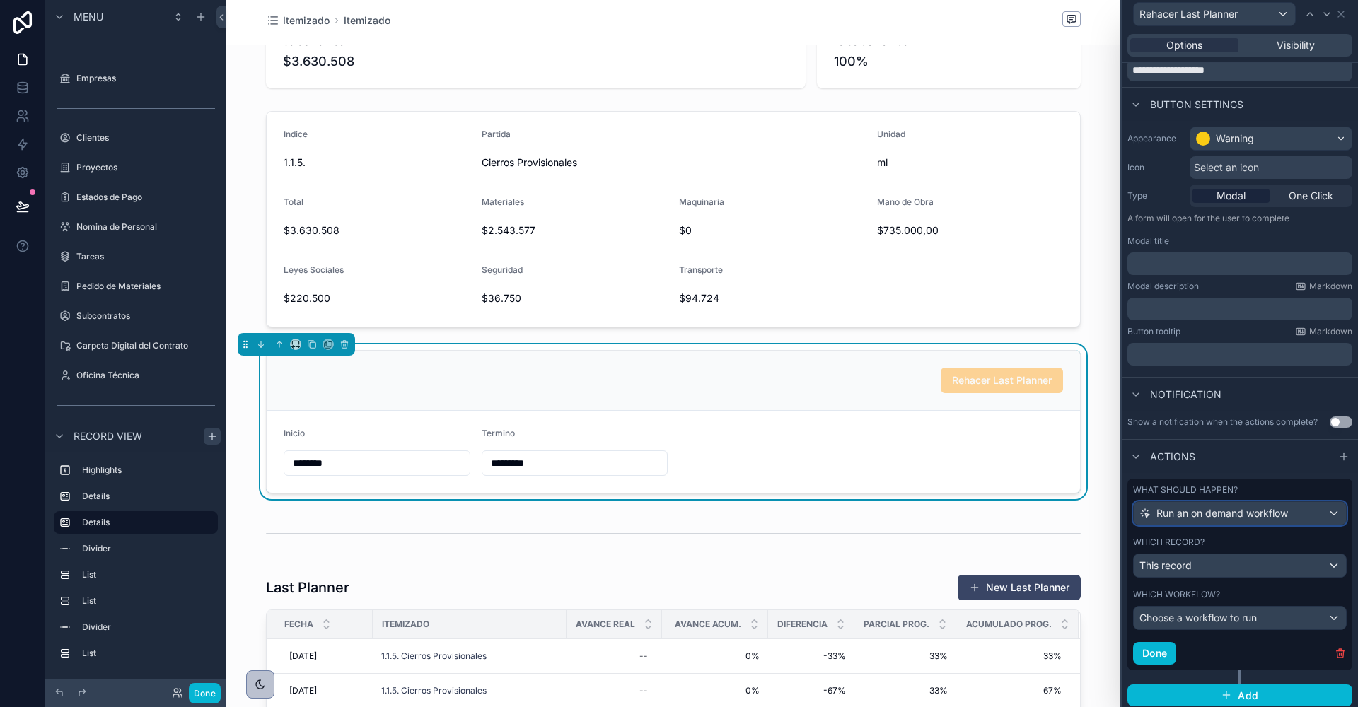
click at [1173, 509] on span "Run an on demand workflow" at bounding box center [1222, 513] width 132 height 14
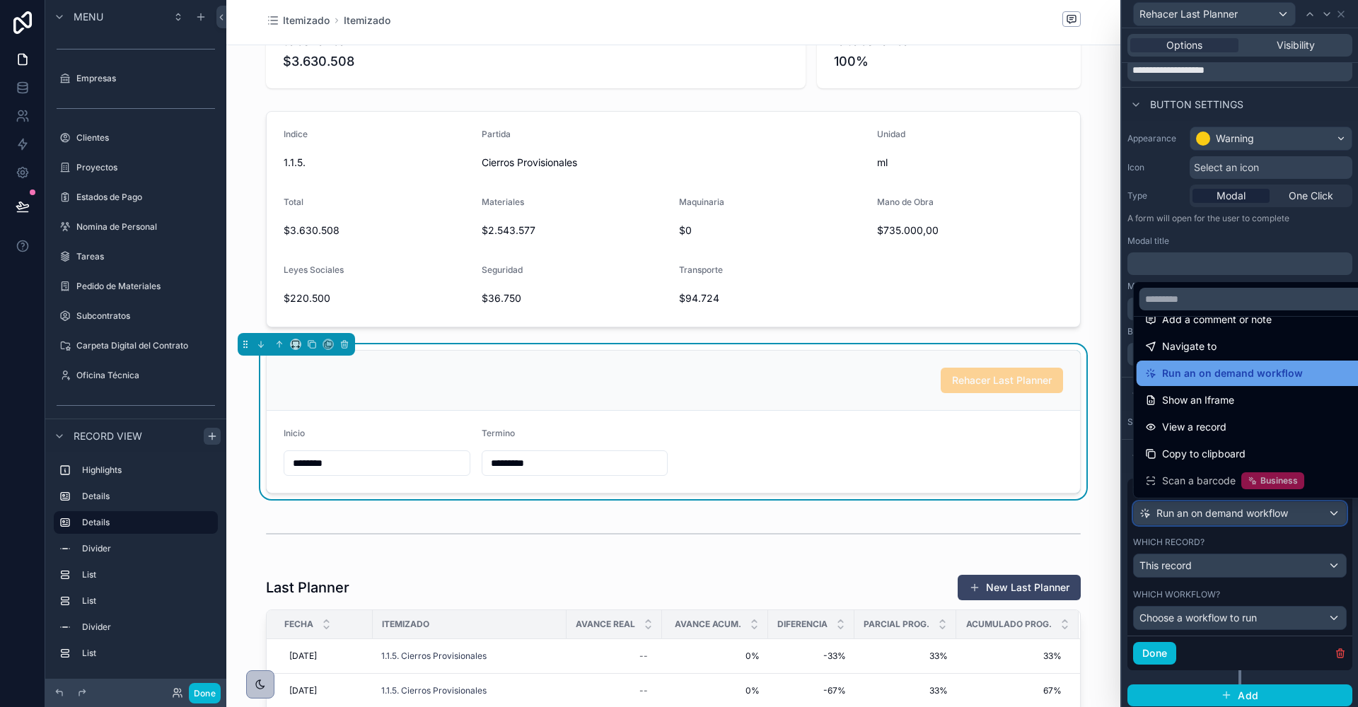
scroll to position [106, 0]
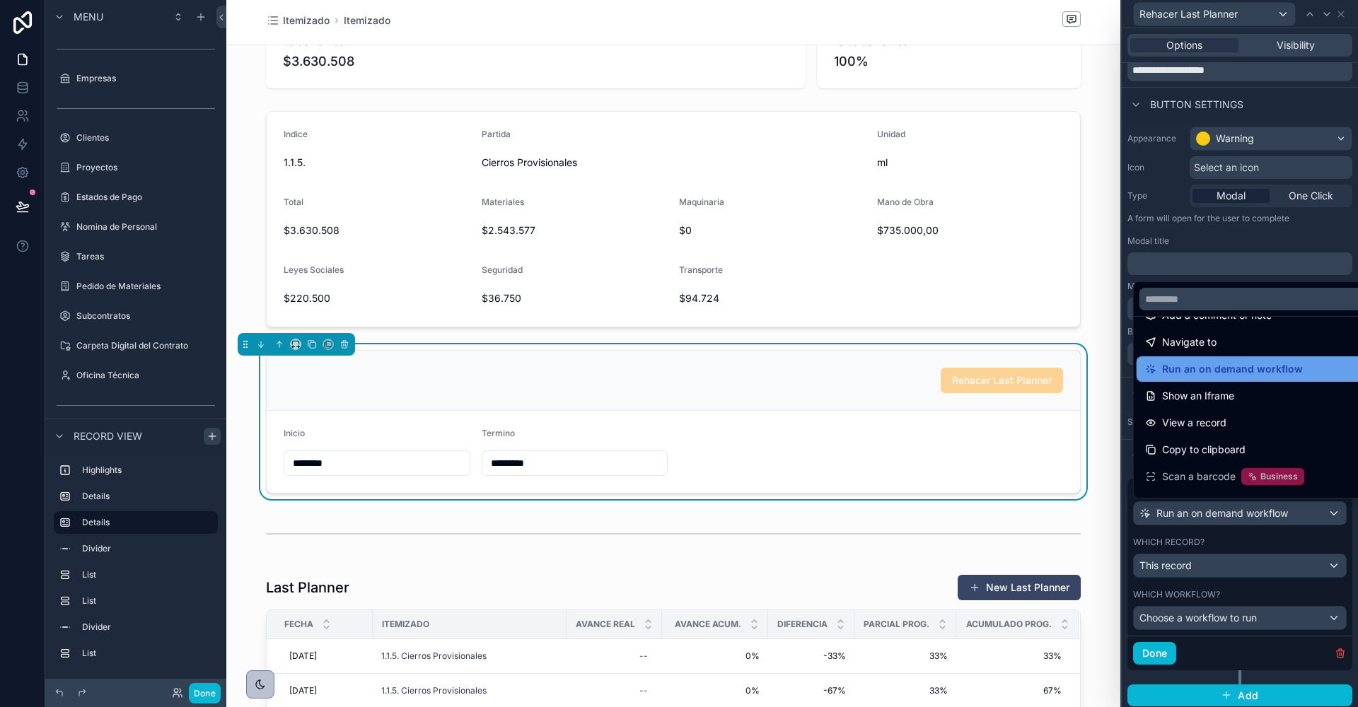
click at [1175, 372] on span "Run an on demand workflow" at bounding box center [1232, 369] width 141 height 17
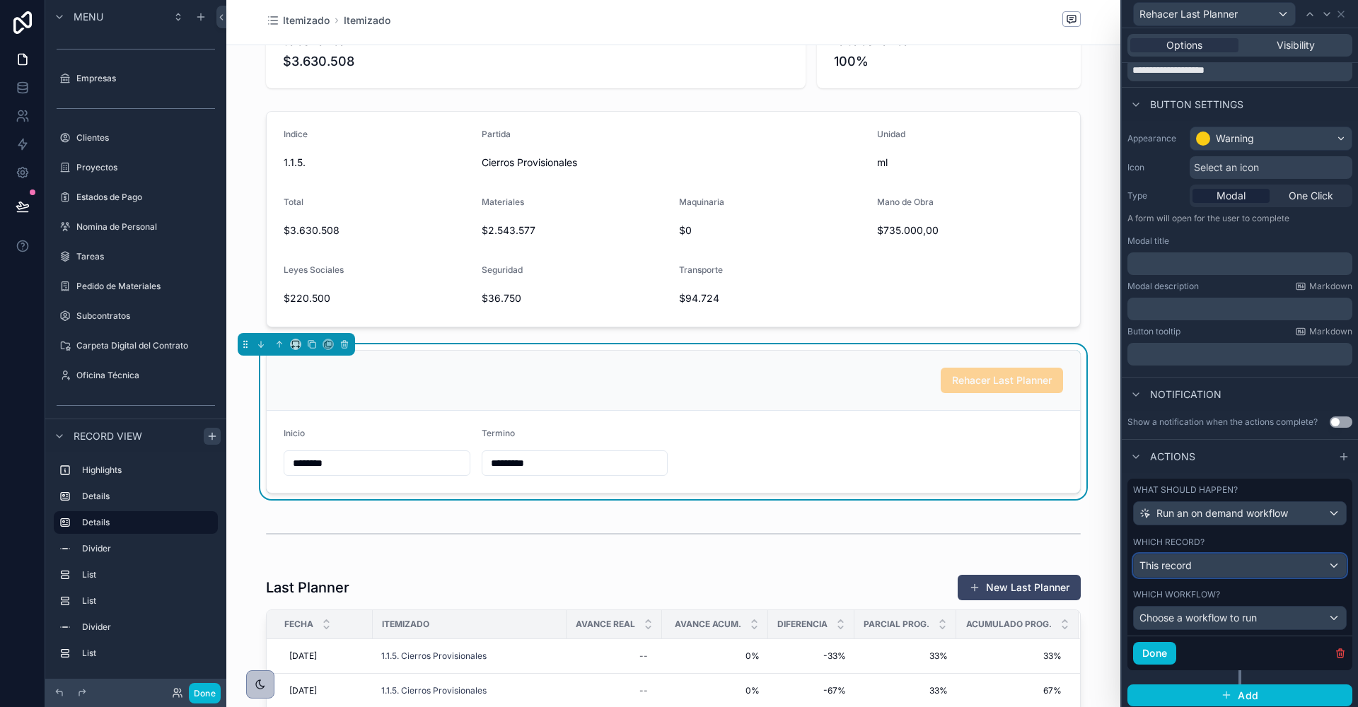
click at [1177, 563] on span "This record" at bounding box center [1165, 566] width 52 height 14
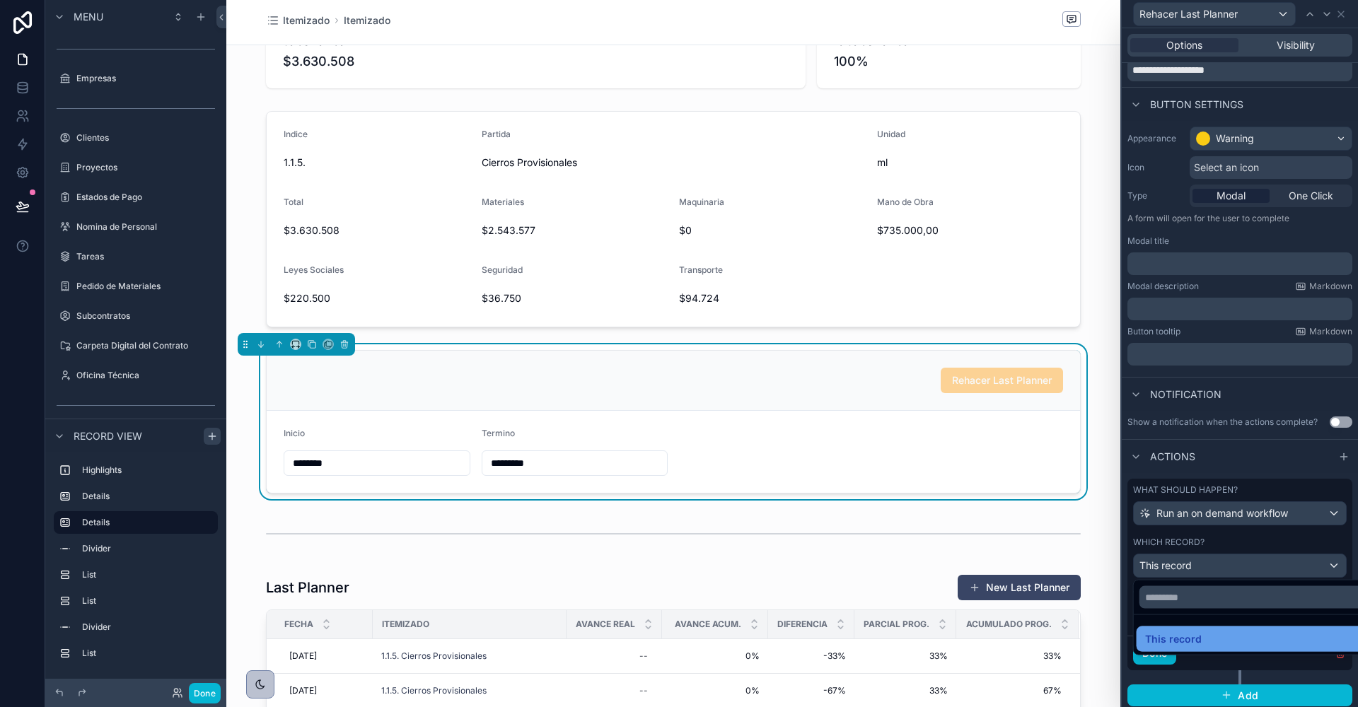
click at [1177, 631] on span "This record" at bounding box center [1173, 639] width 57 height 17
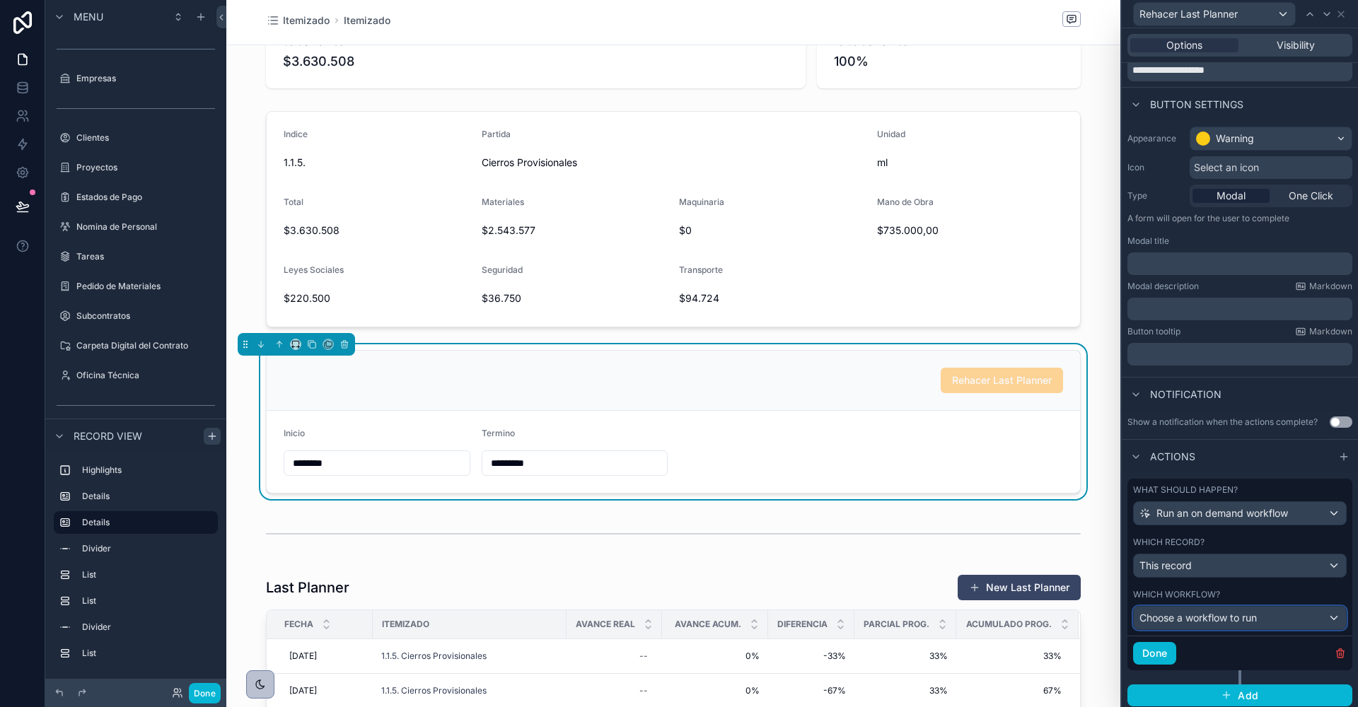
click at [1182, 623] on div "Choose a workflow to run" at bounding box center [1240, 618] width 212 height 23
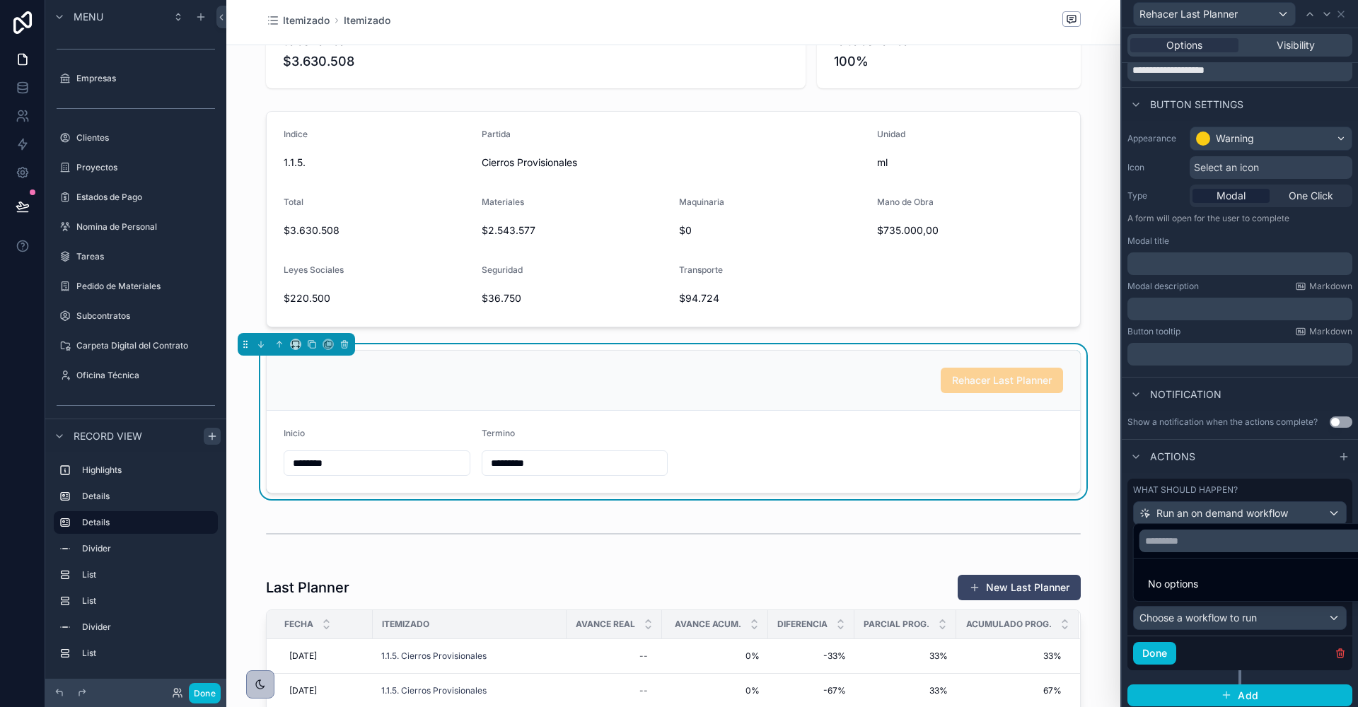
click at [1186, 583] on span "No options" at bounding box center [1173, 584] width 50 height 12
click at [1184, 547] on input "text" at bounding box center [1256, 541] width 234 height 23
click at [1192, 604] on div at bounding box center [1240, 353] width 236 height 707
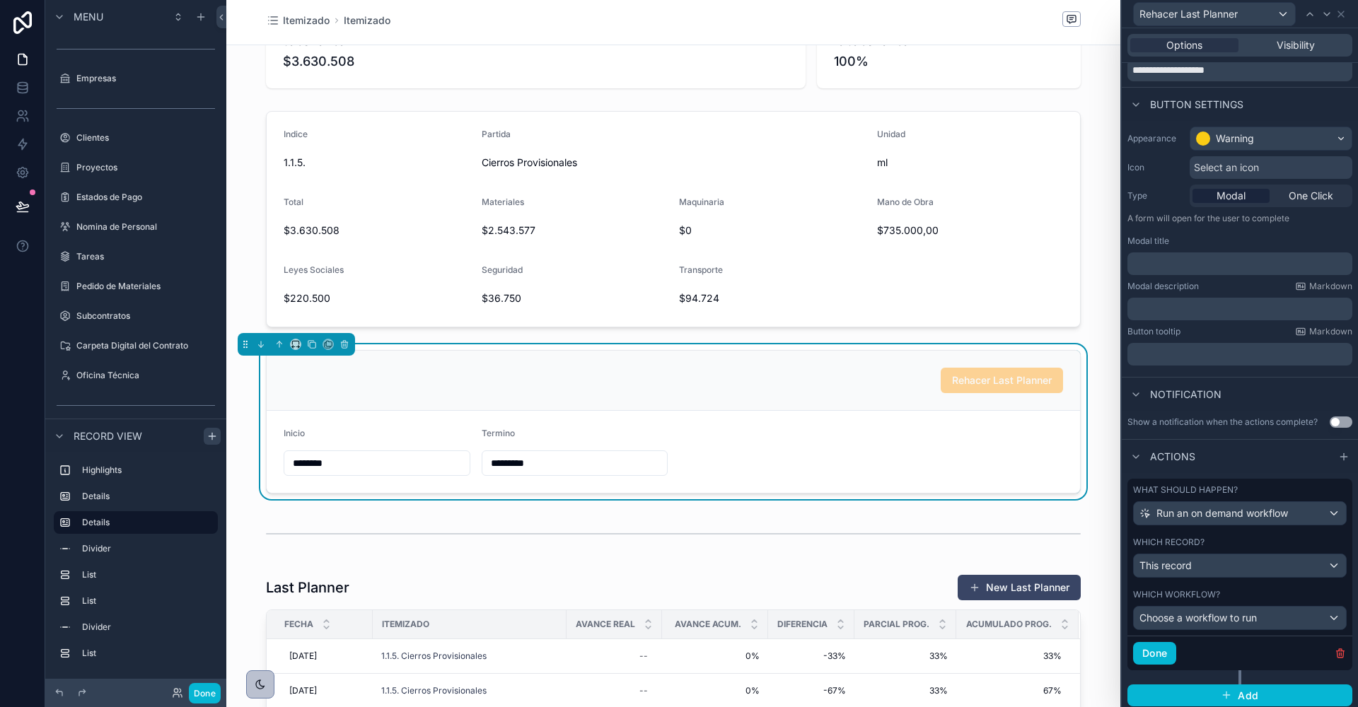
click at [1195, 632] on div "Which workflow? Choose a workflow to run" at bounding box center [1239, 609] width 225 height 52
click at [1206, 692] on button "Add" at bounding box center [1239, 696] width 225 height 23
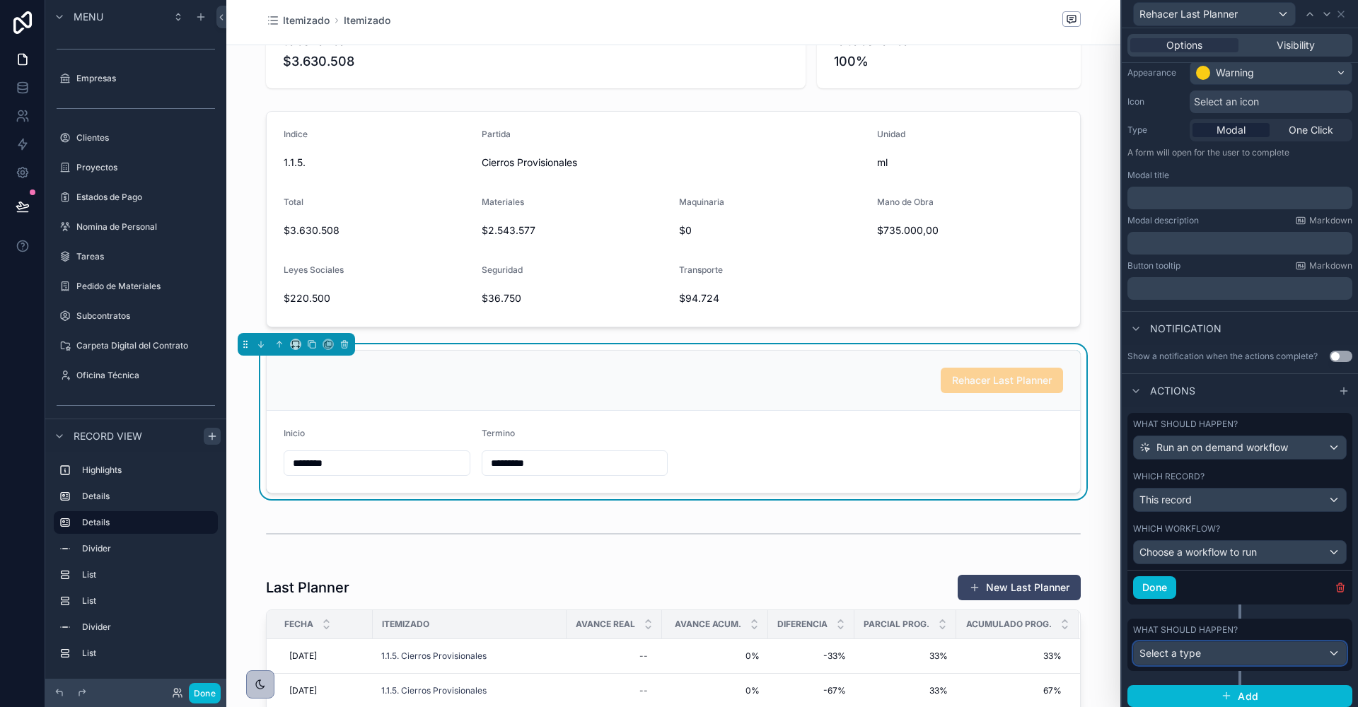
click at [1204, 645] on div "Select a type" at bounding box center [1240, 653] width 212 height 23
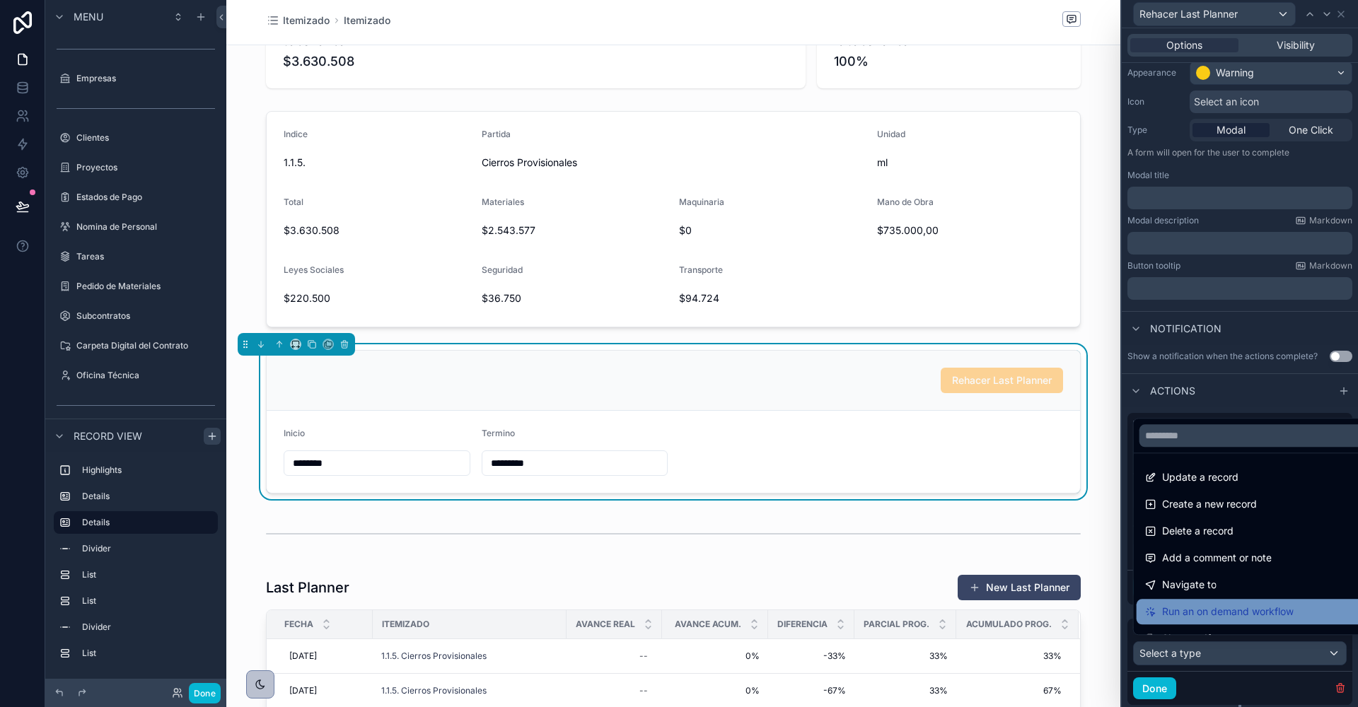
click at [1204, 607] on span "Run an on demand workflow" at bounding box center [1228, 611] width 132 height 17
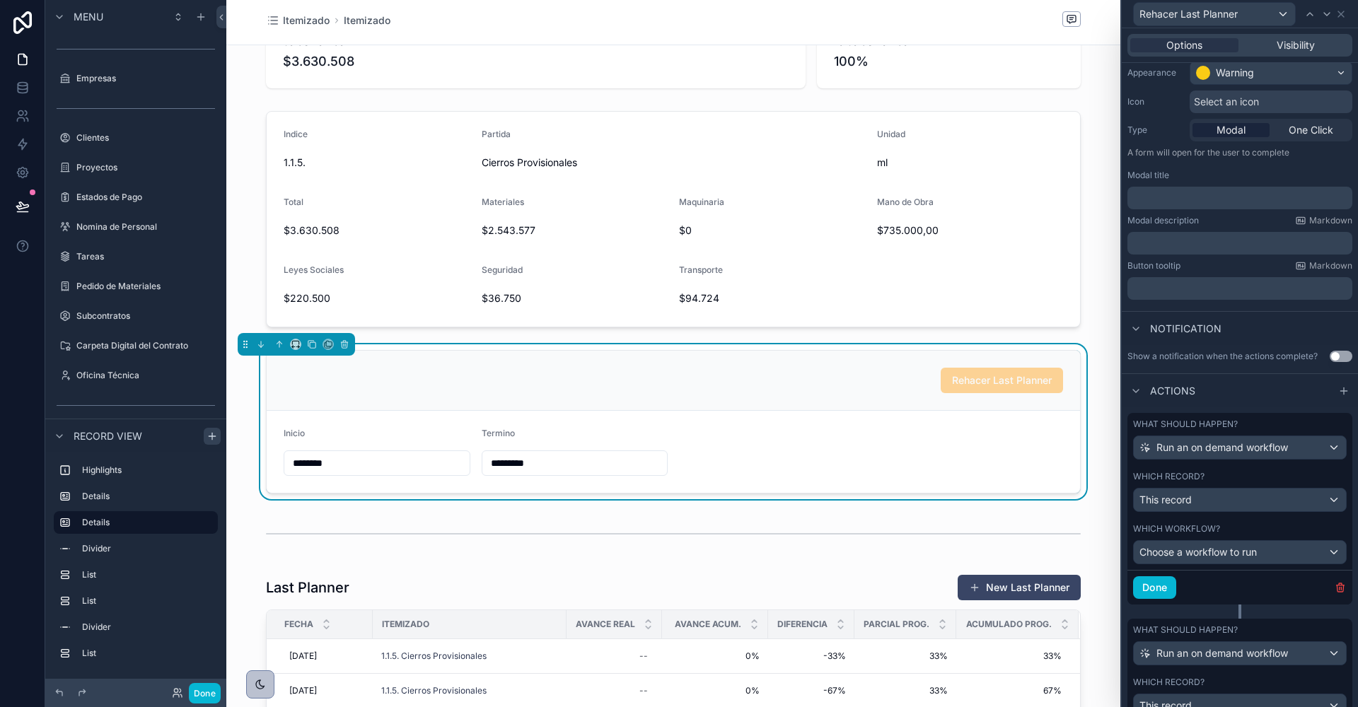
scroll to position [258, 0]
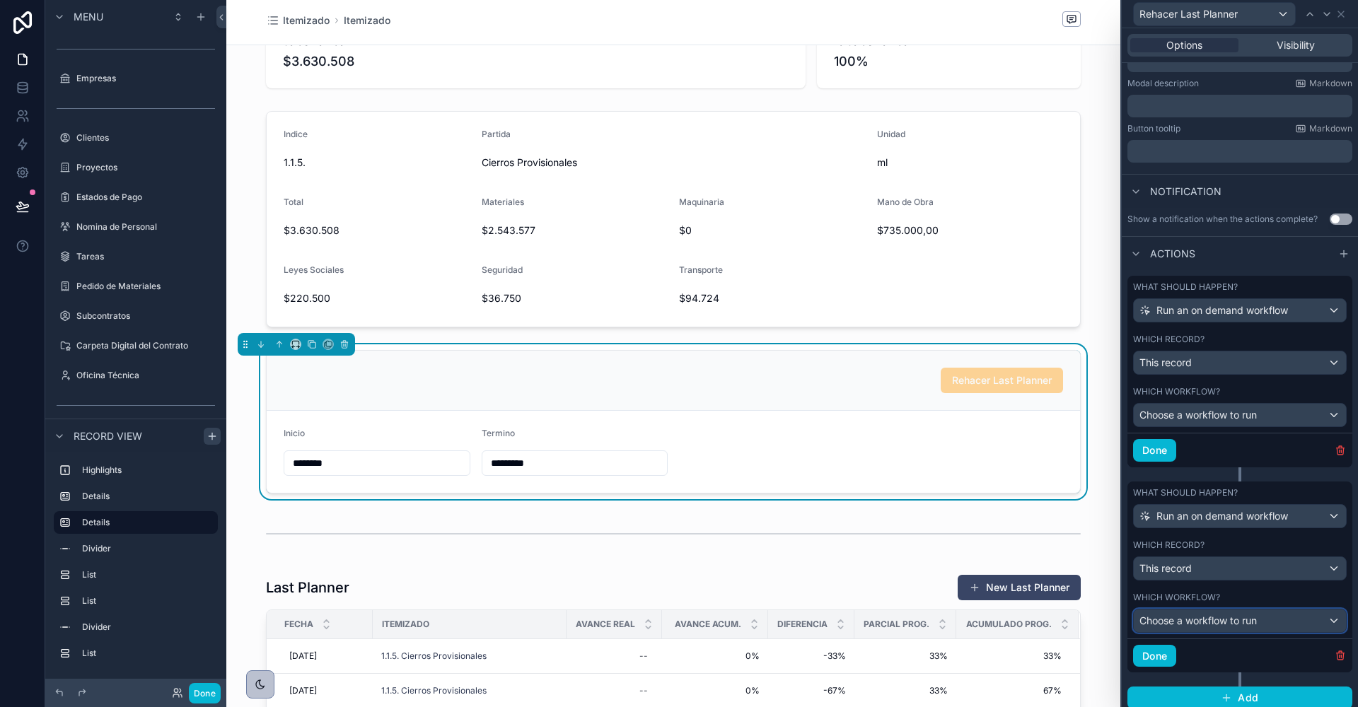
click at [1204, 618] on span "Choose a workflow to run" at bounding box center [1197, 621] width 117 height 12
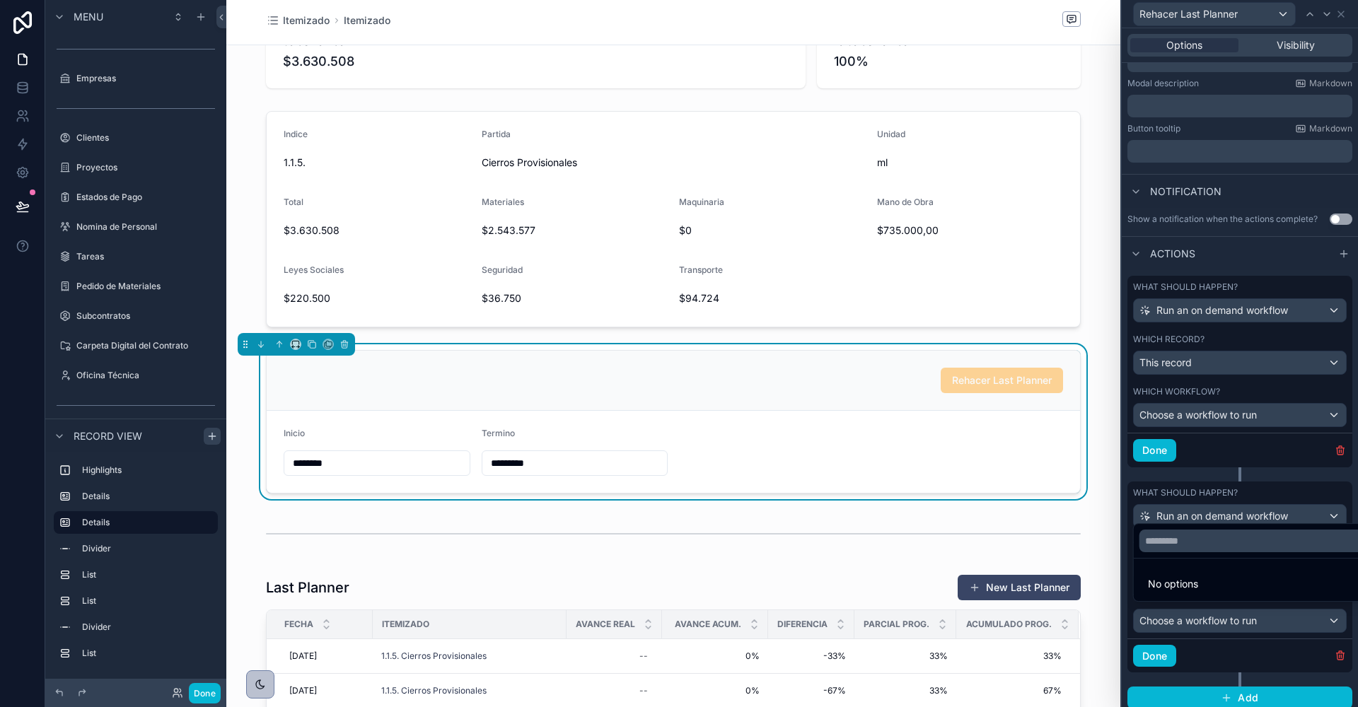
click at [1202, 637] on div at bounding box center [1240, 353] width 236 height 707
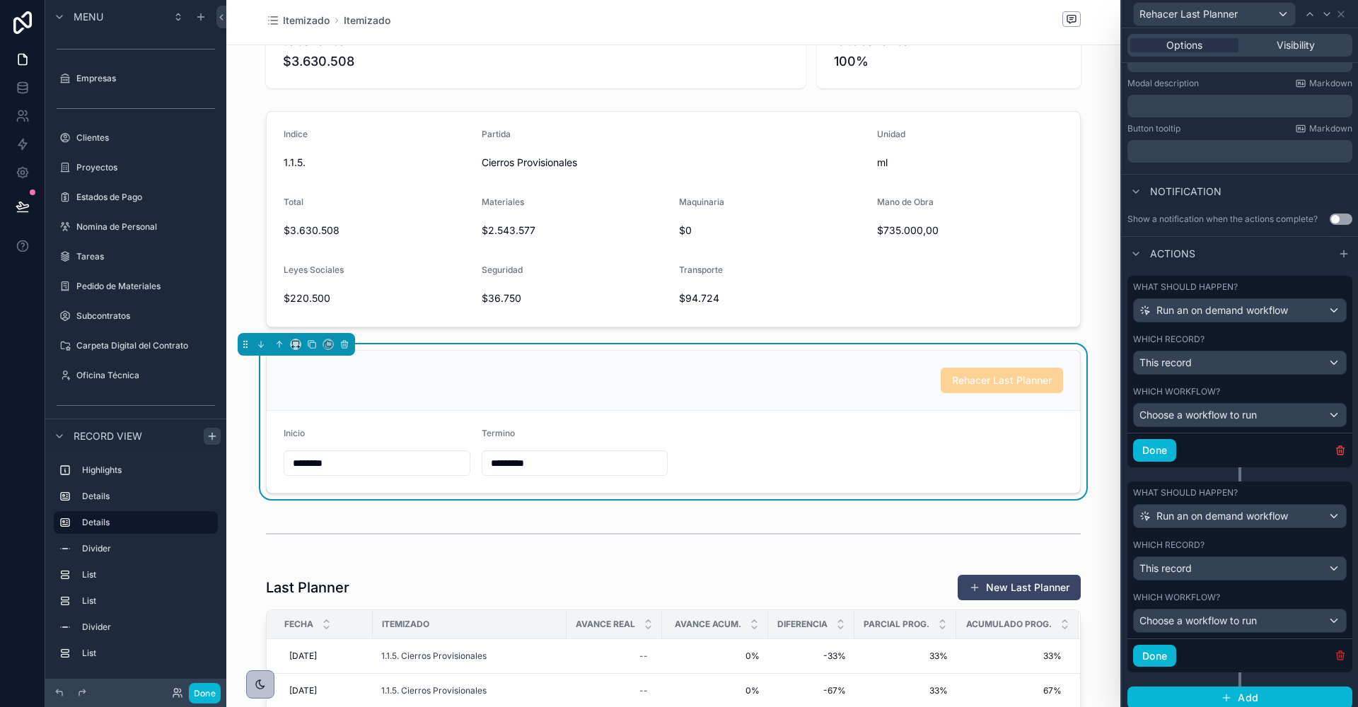
click at [1338, 650] on icon "button" at bounding box center [1340, 655] width 11 height 11
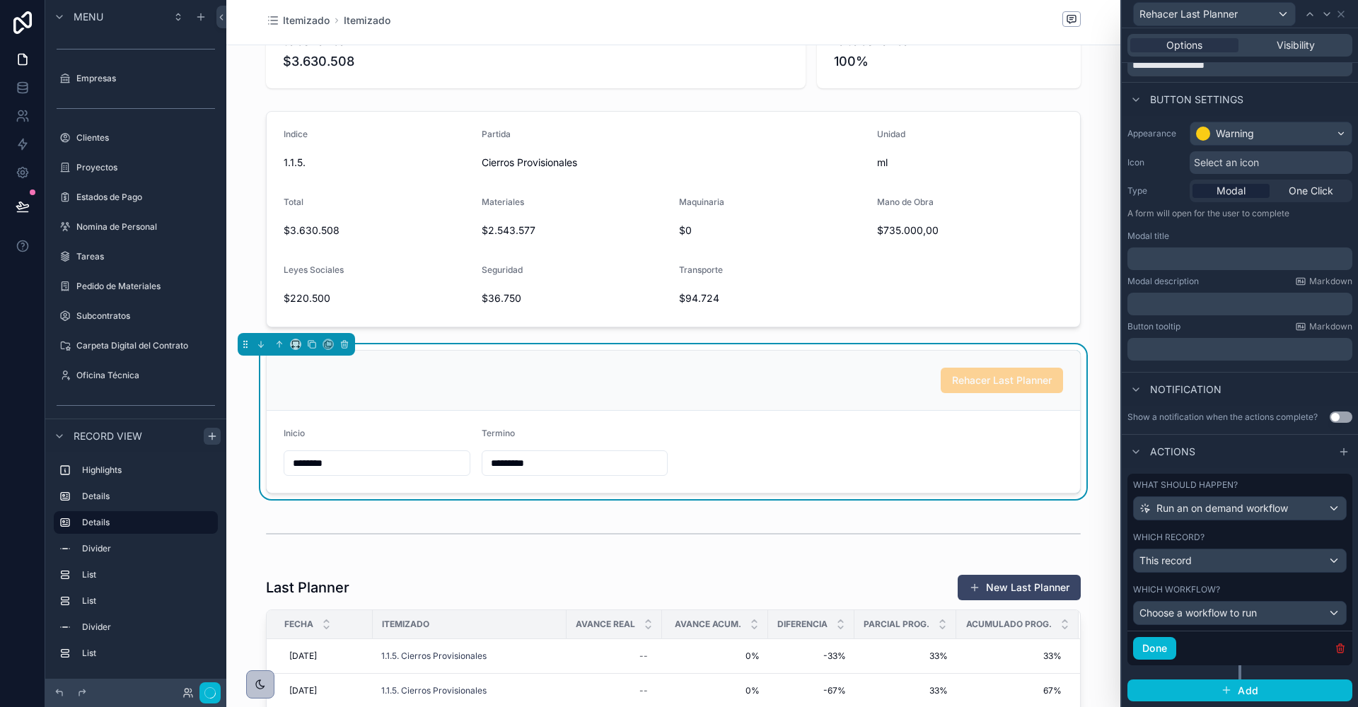
scroll to position [55, 0]
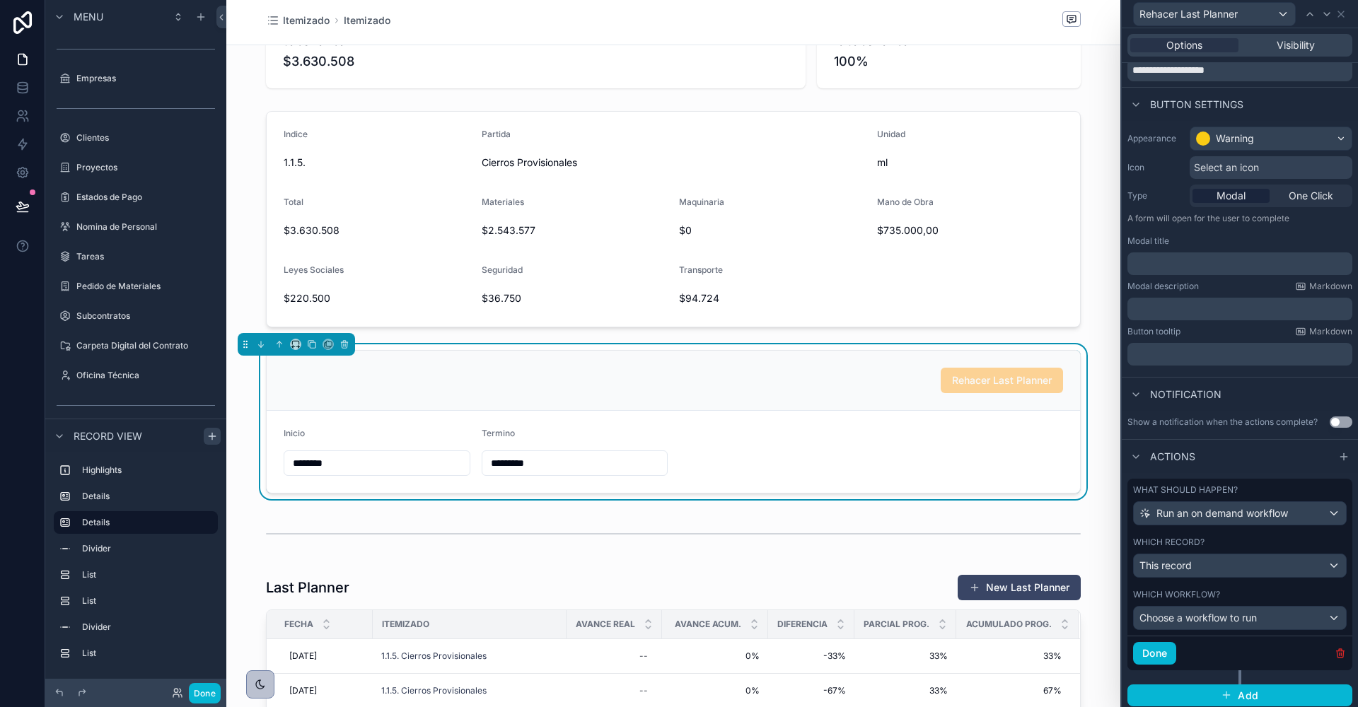
click at [1337, 649] on icon "button" at bounding box center [1340, 653] width 11 height 11
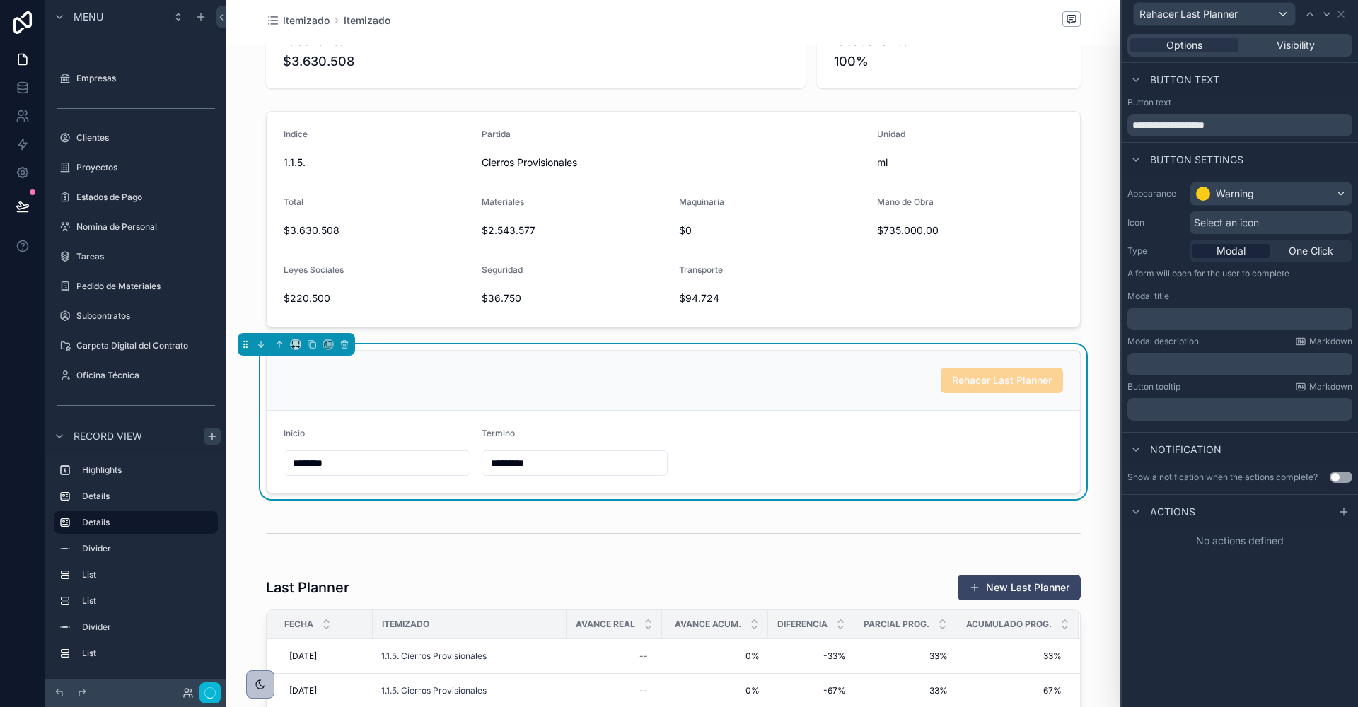
scroll to position [0, 0]
click at [1340, 13] on icon at bounding box center [1341, 14] width 6 height 6
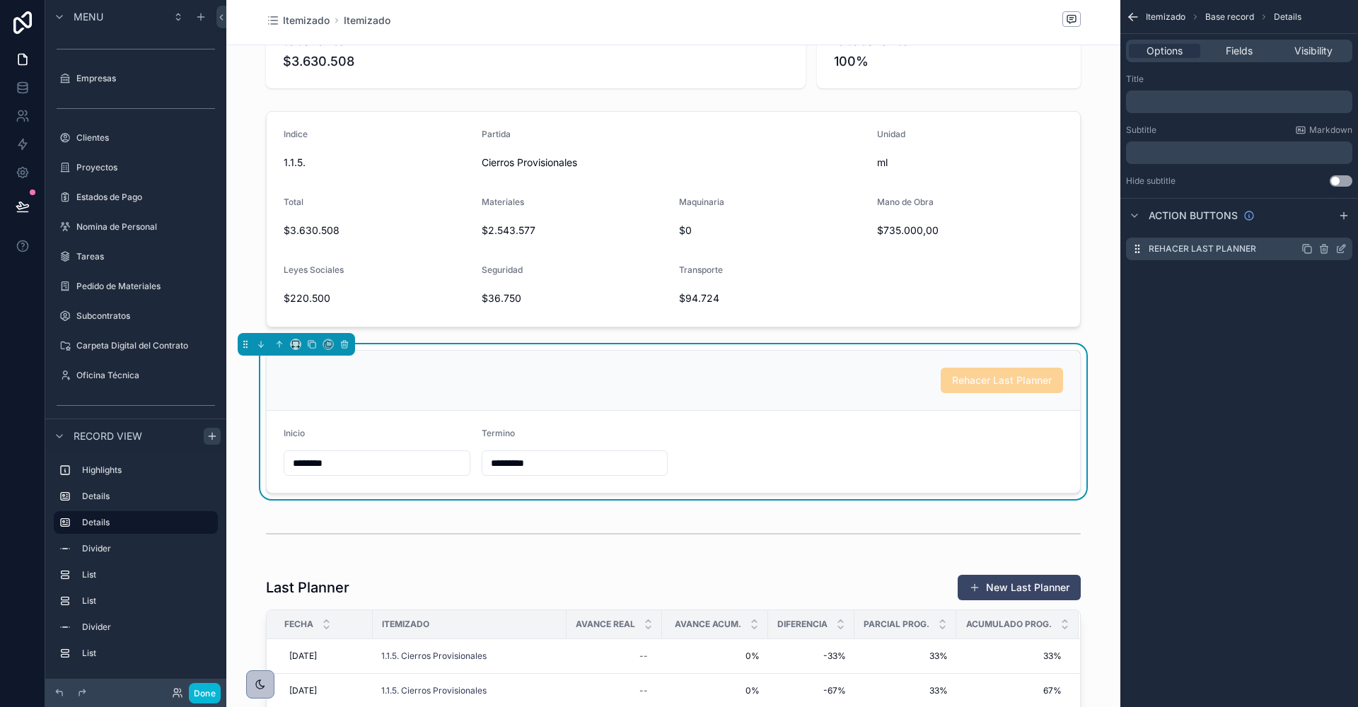
click at [1323, 250] on icon "scrollable content" at bounding box center [1323, 248] width 11 height 11
click at [1315, 226] on icon at bounding box center [1318, 226] width 11 height 11
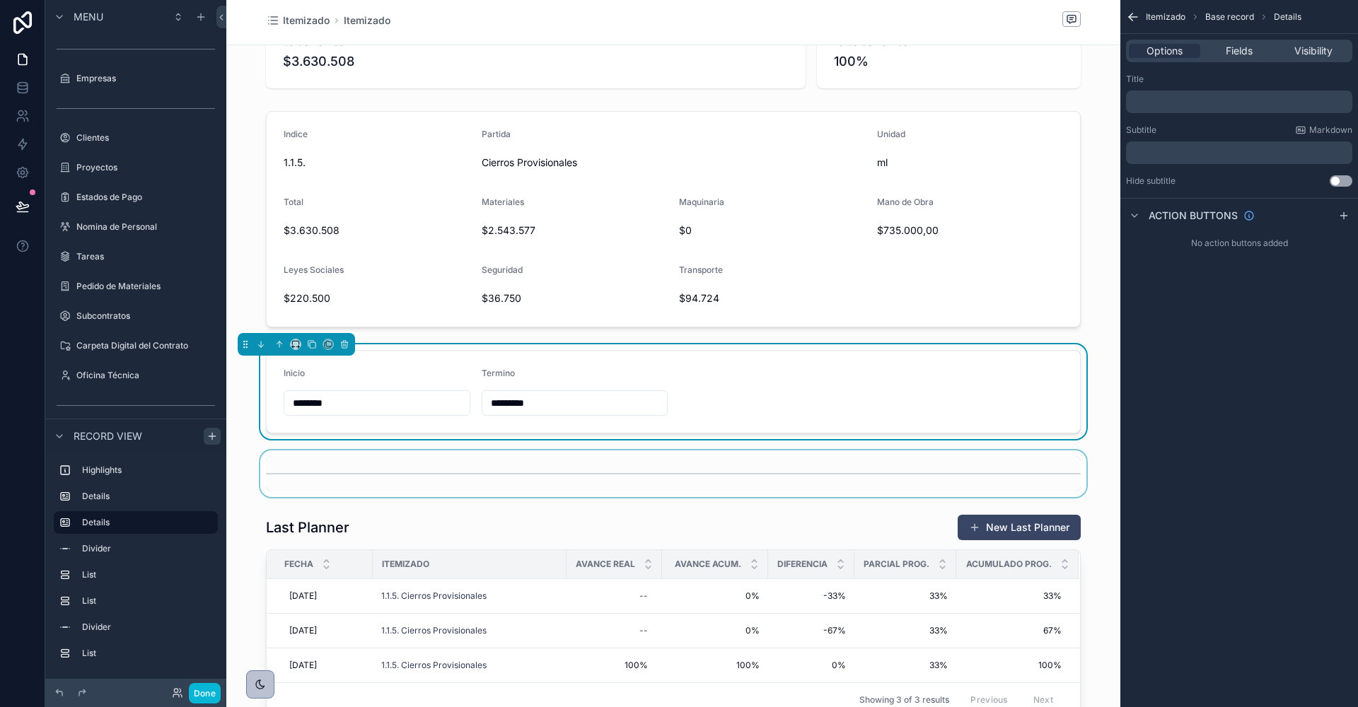
click at [458, 459] on div "scrollable content" at bounding box center [673, 473] width 894 height 47
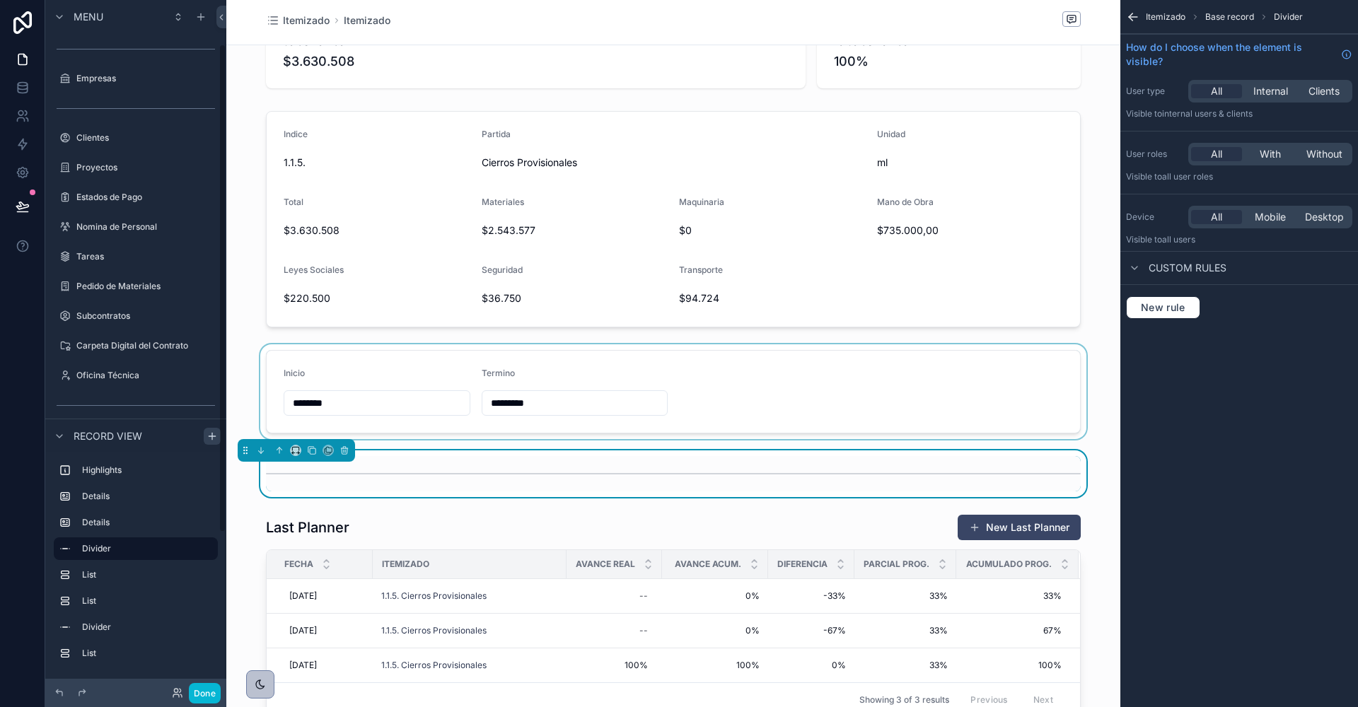
click at [243, 359] on div "scrollable content" at bounding box center [673, 391] width 894 height 95
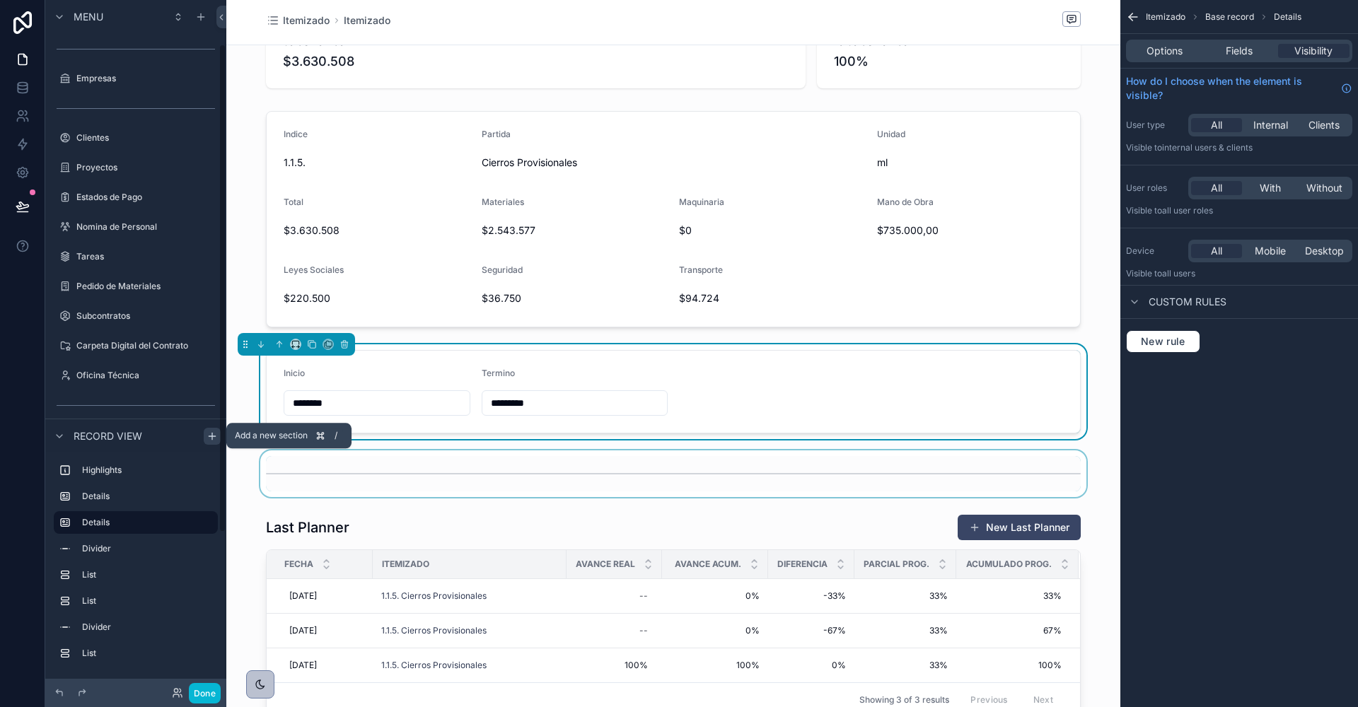
click at [211, 432] on icon "scrollable content" at bounding box center [212, 436] width 11 height 11
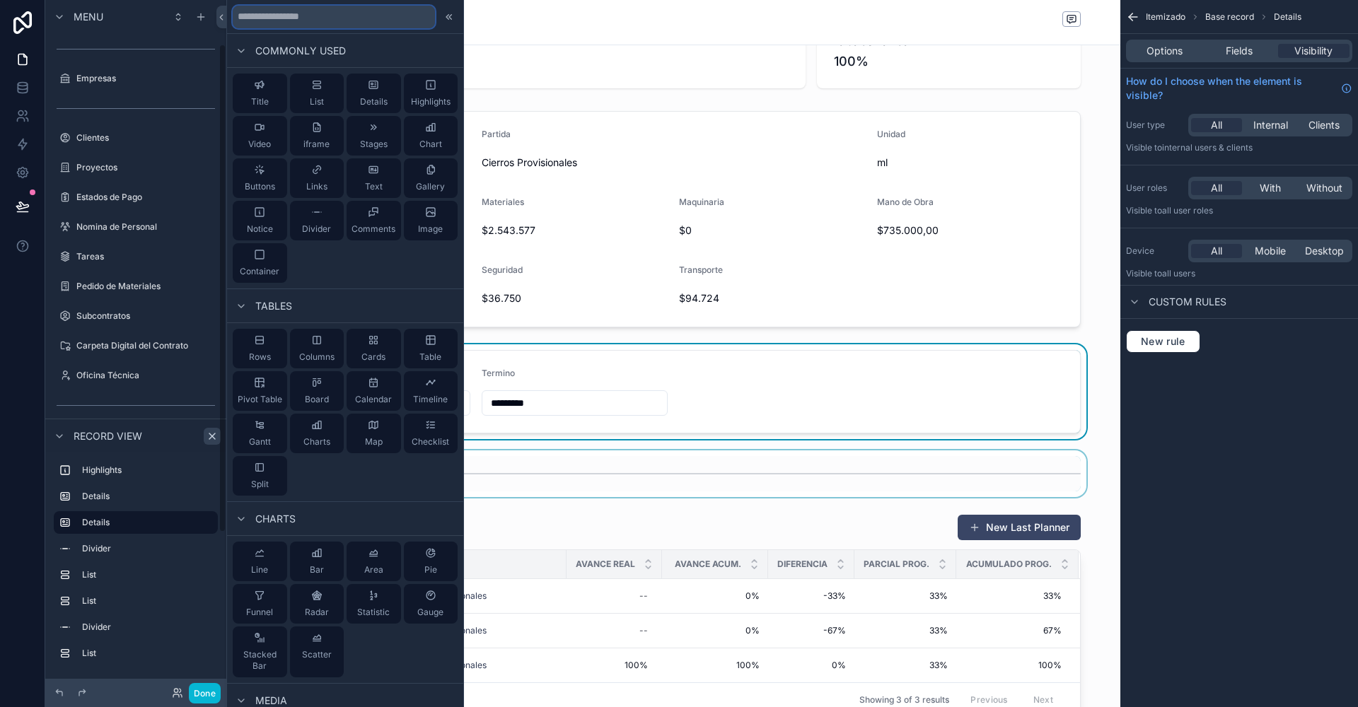
click at [318, 21] on input "text" at bounding box center [334, 17] width 202 height 23
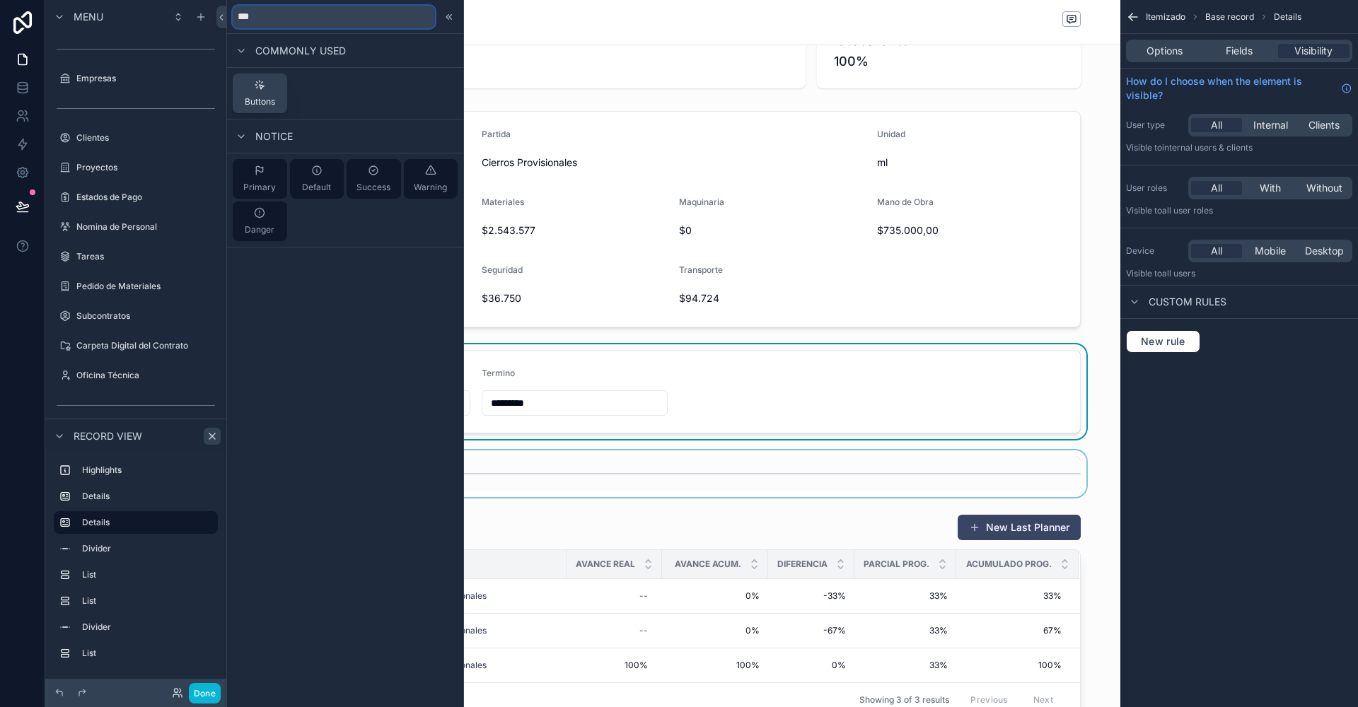
type input "***"
click at [262, 83] on icon at bounding box center [259, 84] width 11 height 11
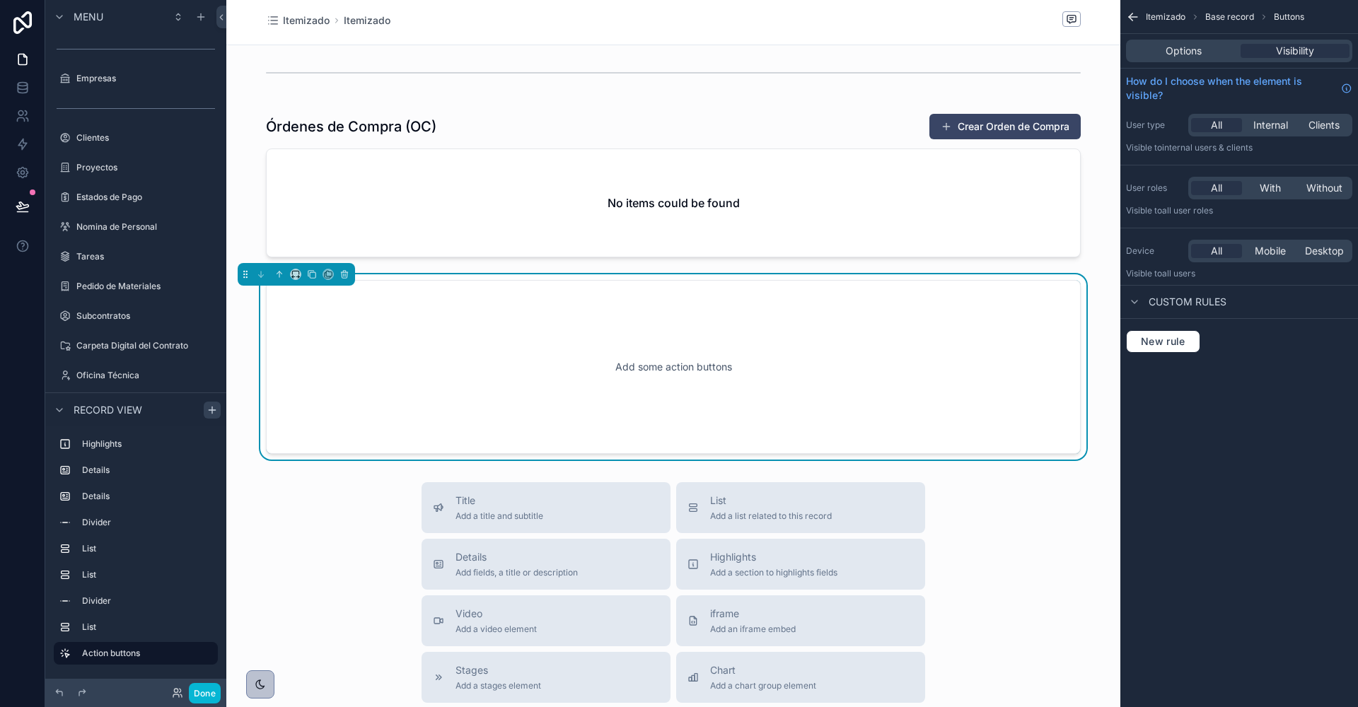
scroll to position [1546, 0]
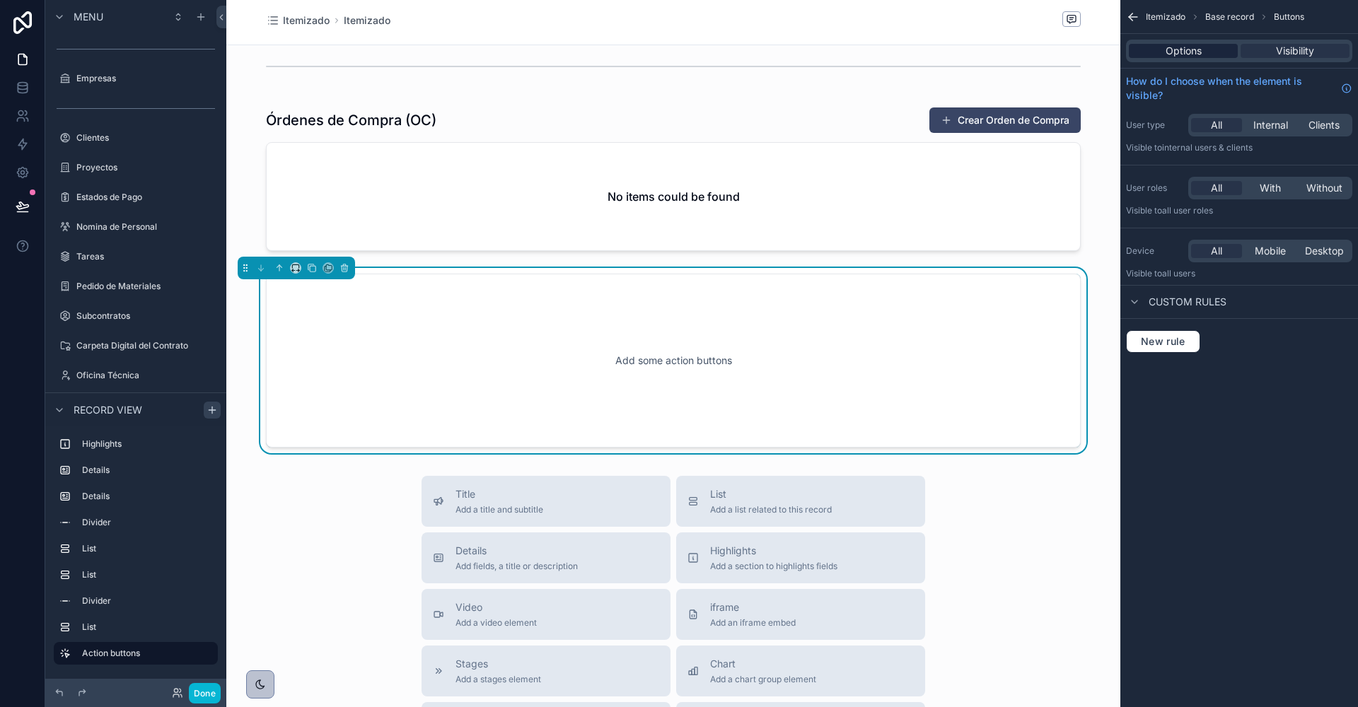
click at [1189, 52] on span "Options" at bounding box center [1183, 51] width 36 height 14
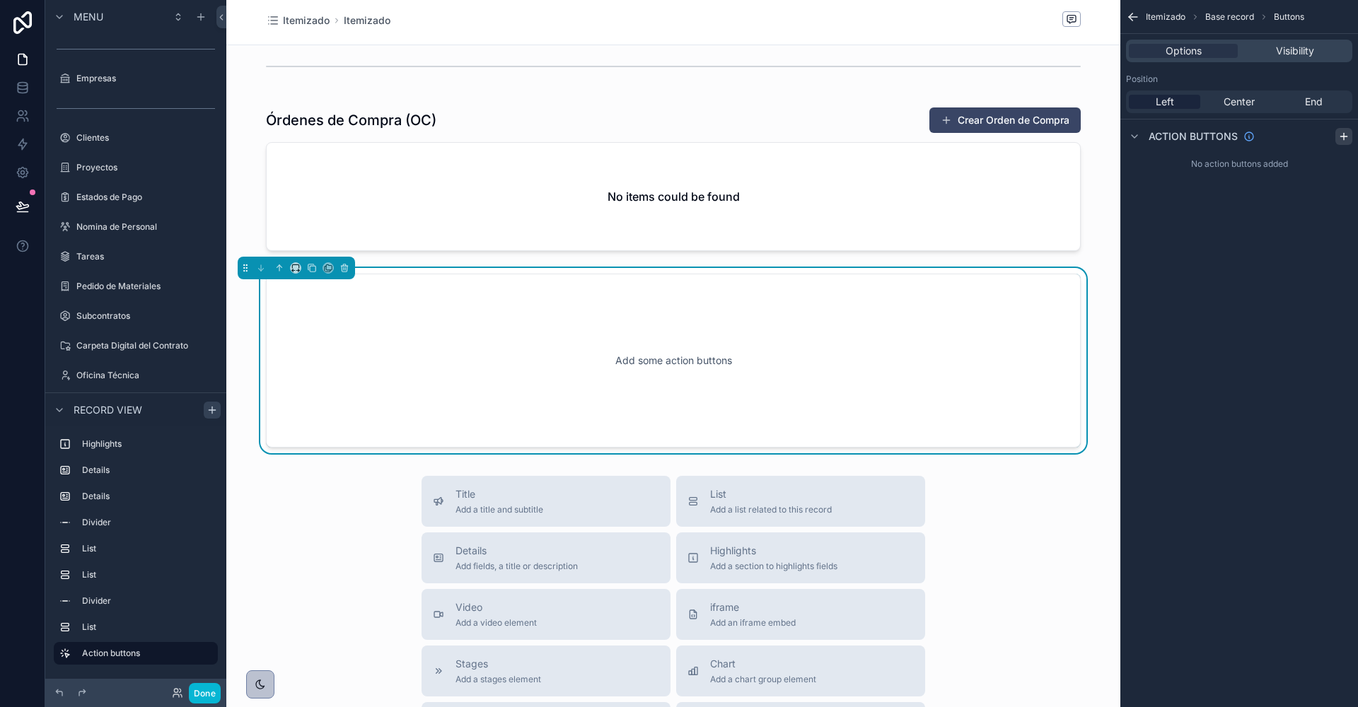
click at [1347, 134] on icon "scrollable content" at bounding box center [1343, 136] width 11 height 11
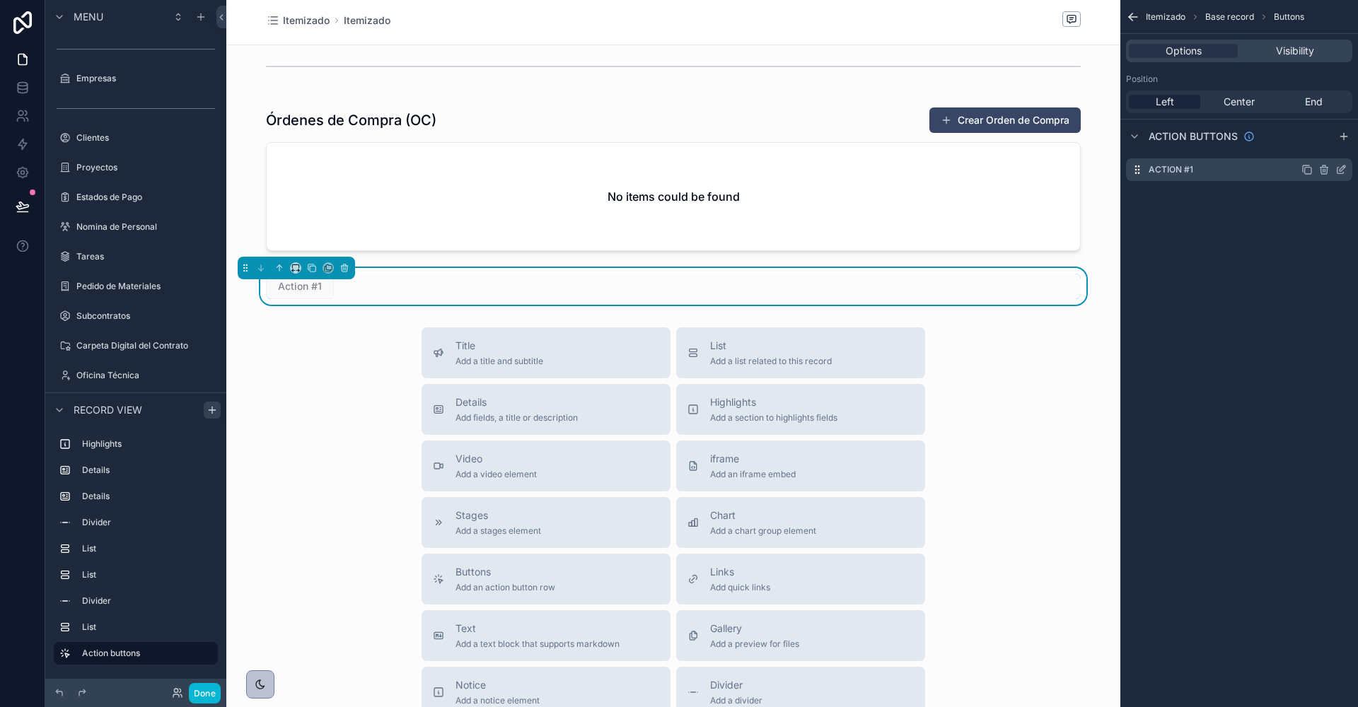
click at [1343, 171] on icon "scrollable content" at bounding box center [1340, 169] width 11 height 11
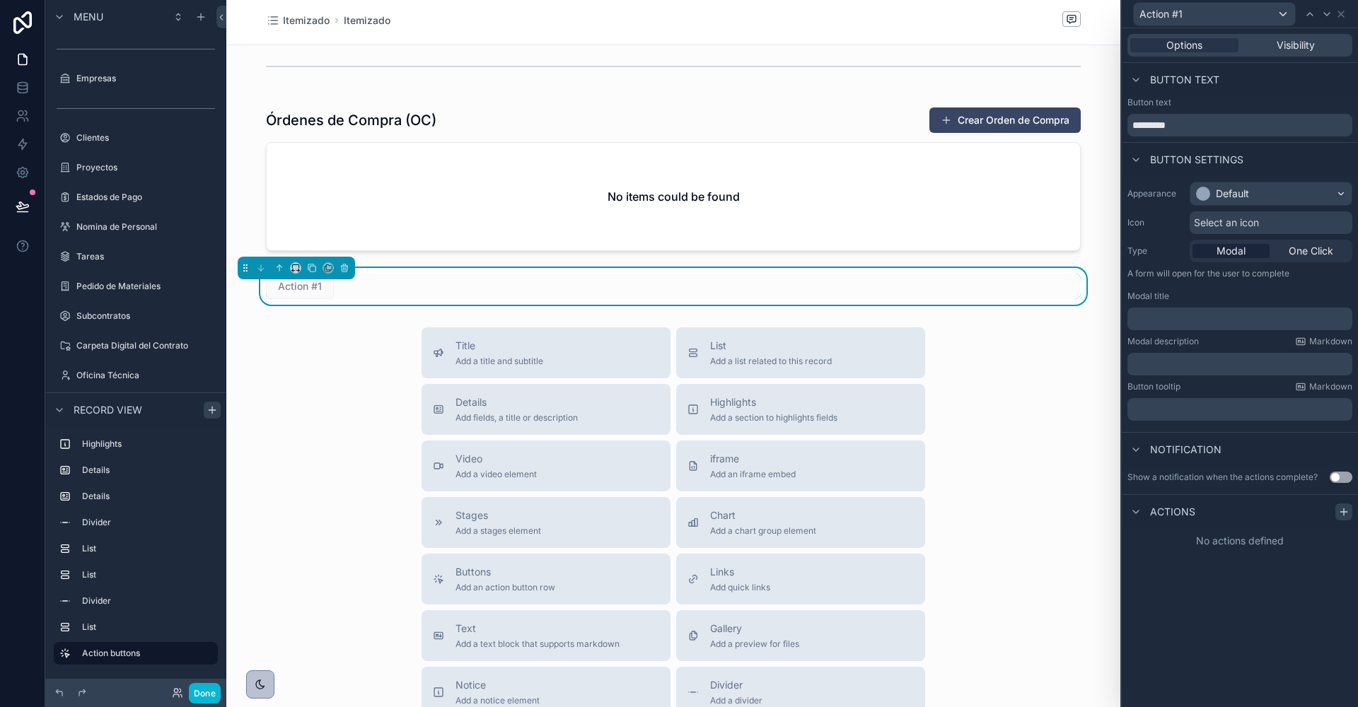
click at [1347, 506] on icon at bounding box center [1343, 511] width 11 height 11
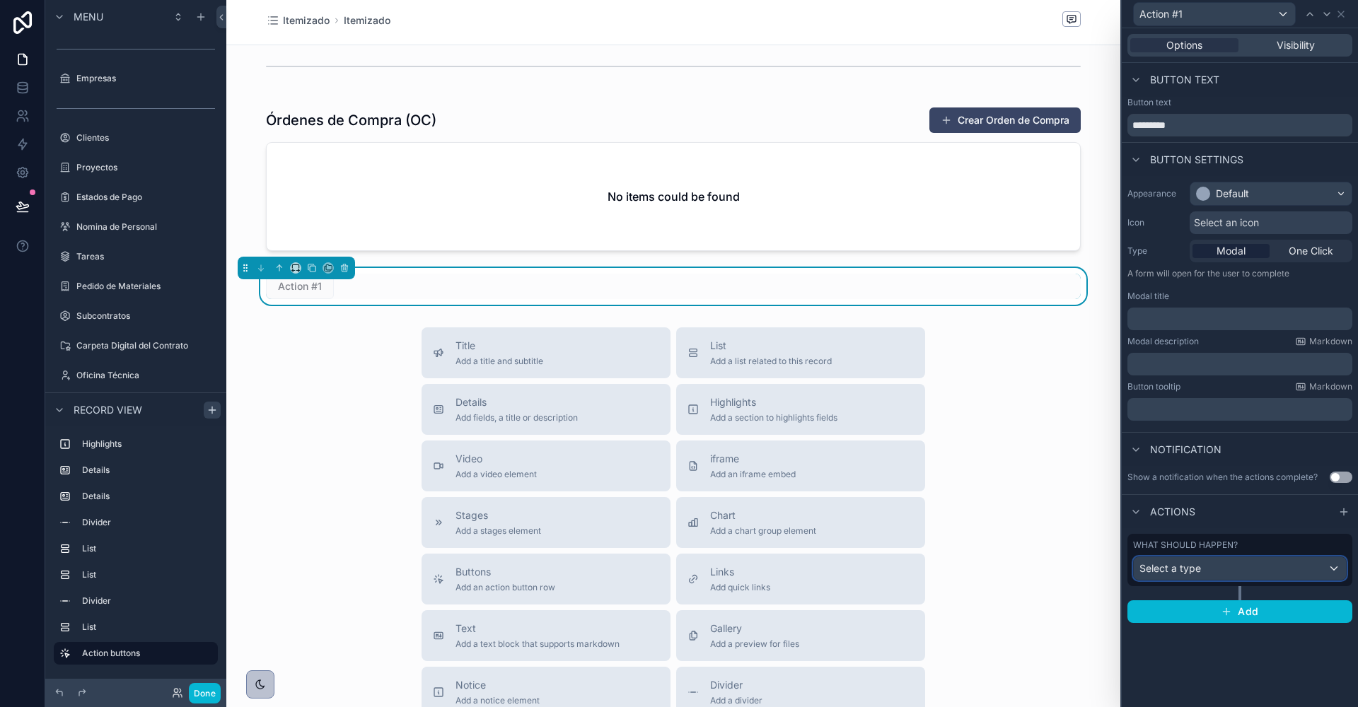
click at [1224, 568] on div "Select a type" at bounding box center [1240, 568] width 212 height 23
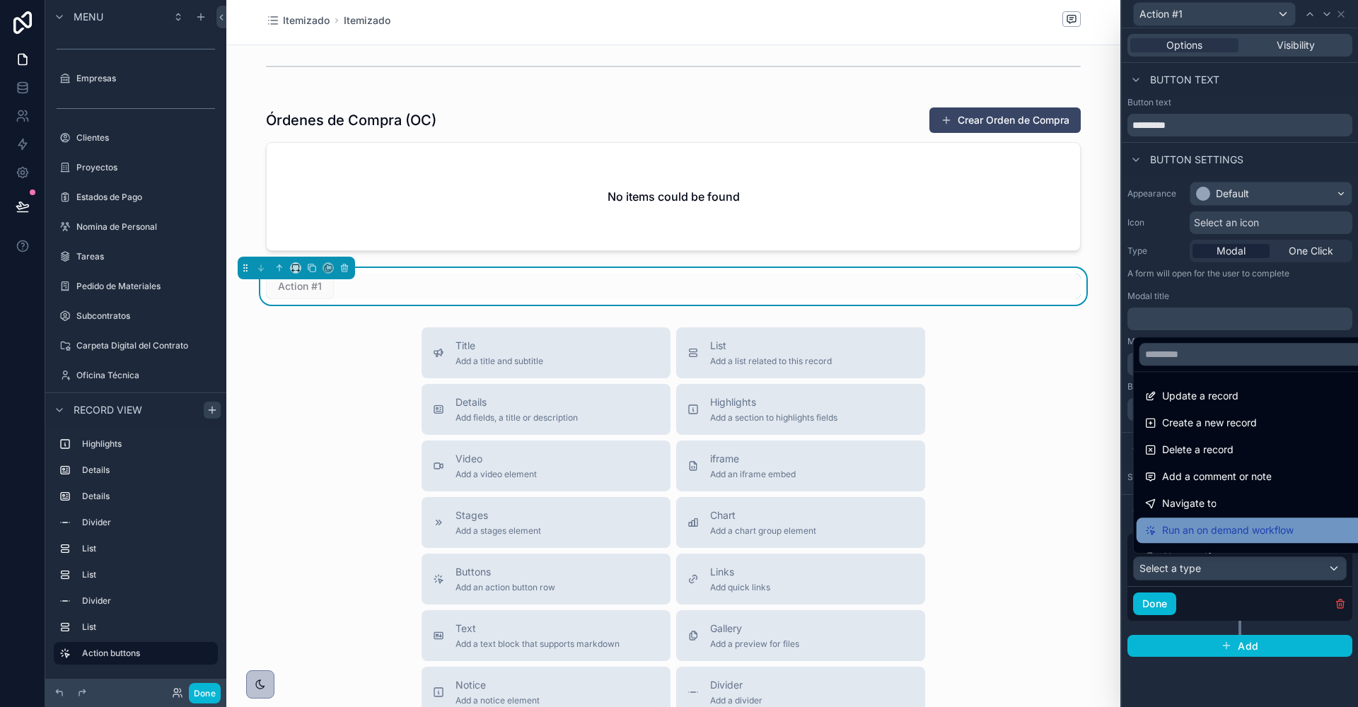
click at [1199, 525] on span "Run an on demand workflow" at bounding box center [1228, 530] width 132 height 17
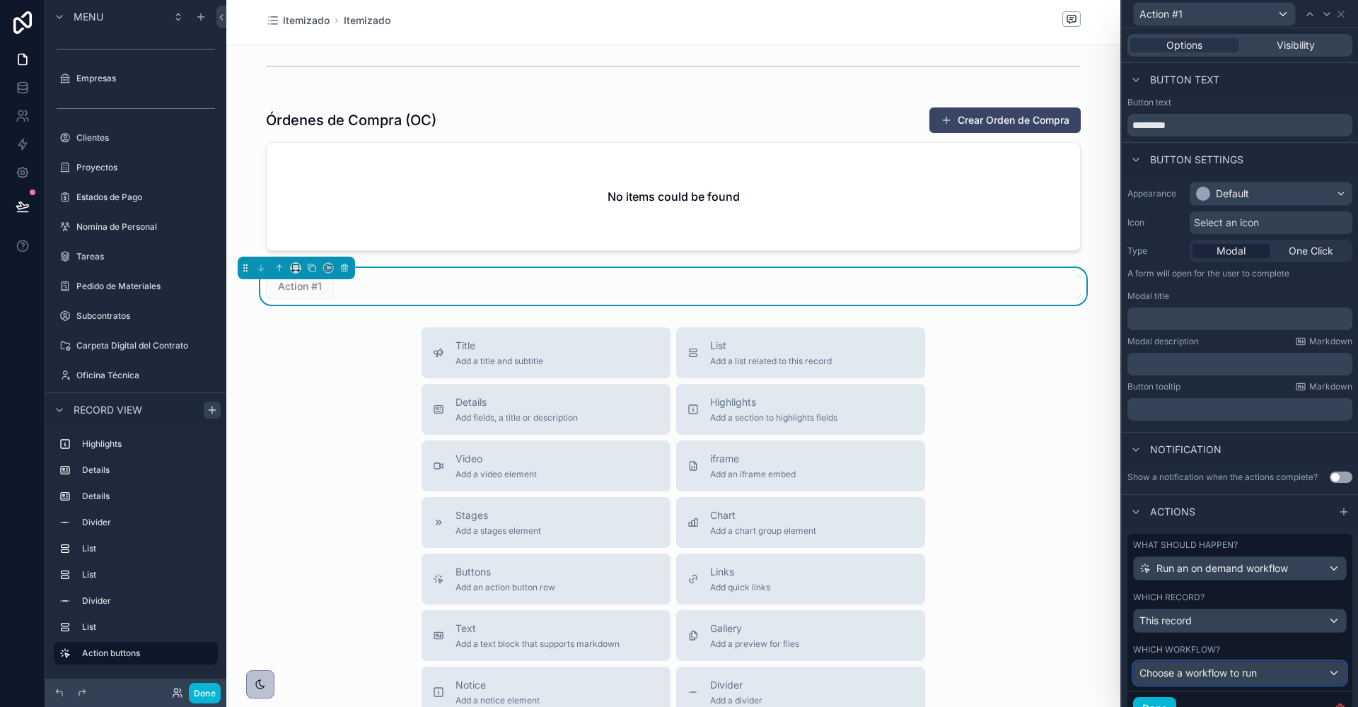
click at [1206, 668] on span "Choose a workflow to run" at bounding box center [1197, 673] width 117 height 12
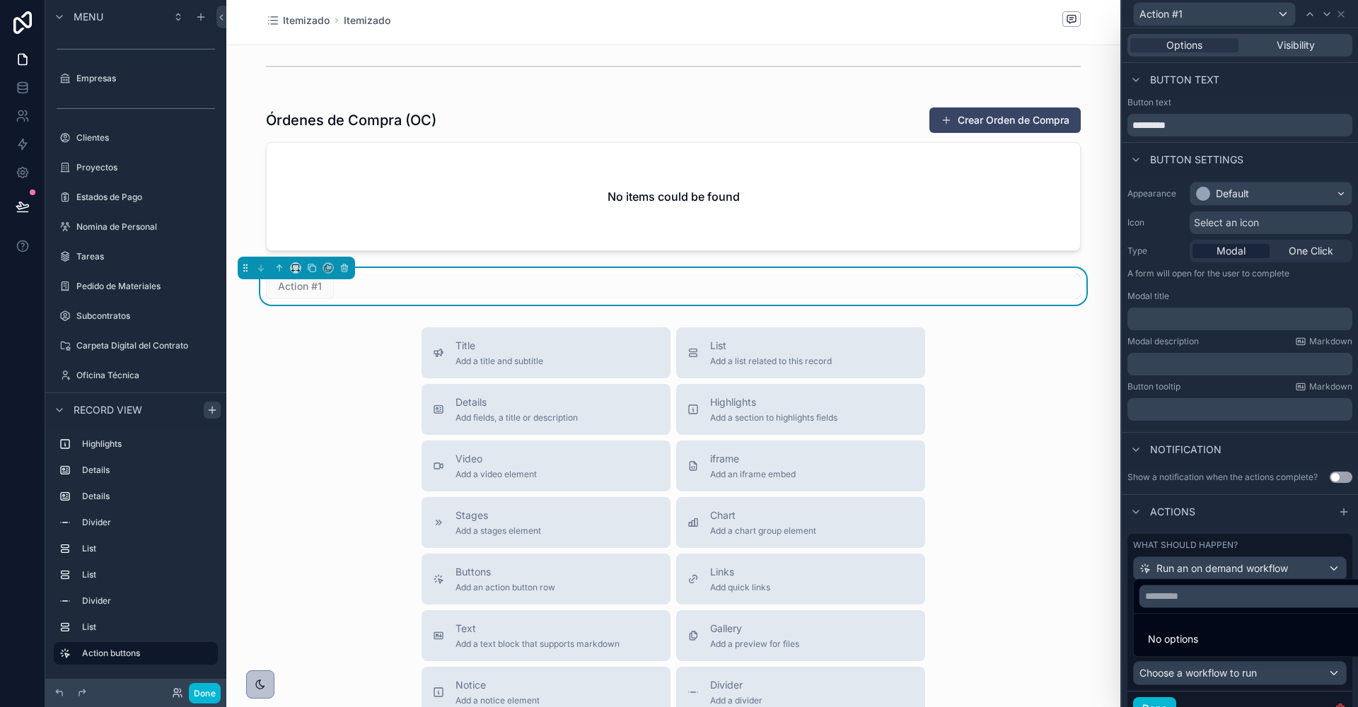
click at [1206, 668] on div at bounding box center [1240, 353] width 236 height 707
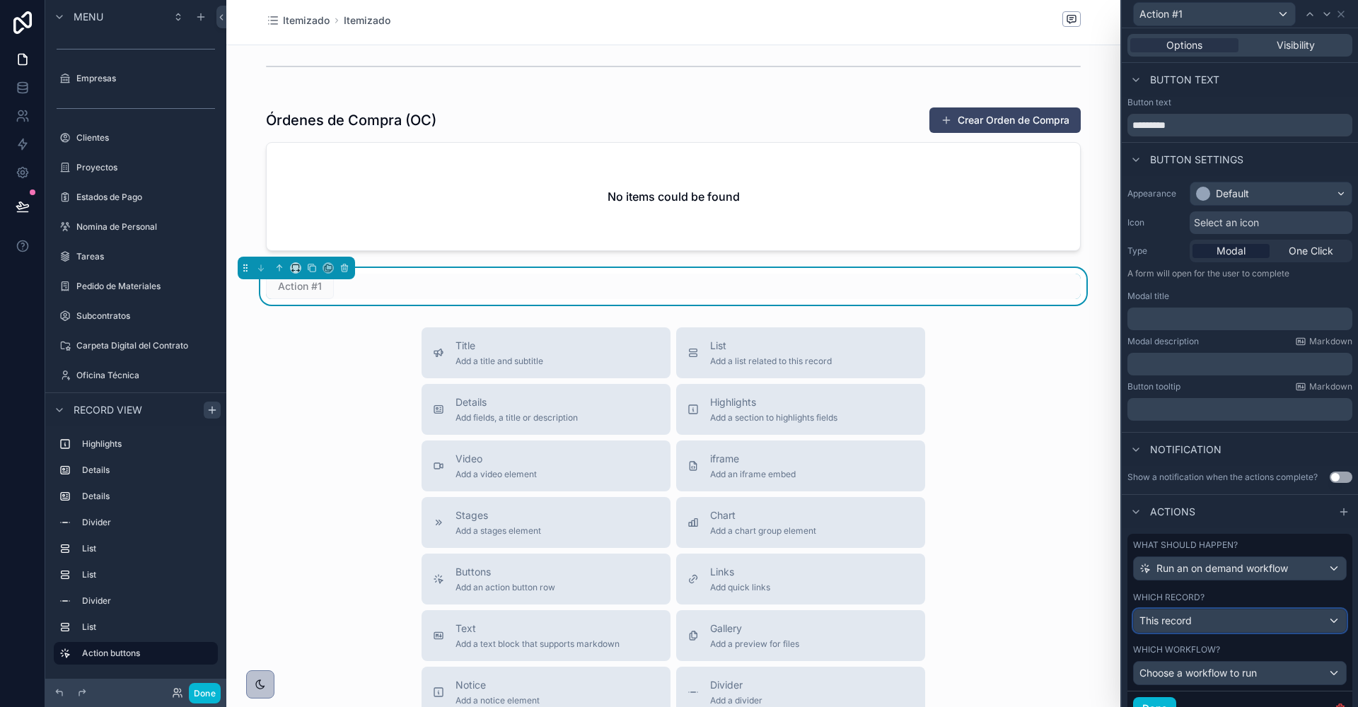
click at [1199, 627] on div "This record" at bounding box center [1240, 621] width 212 height 23
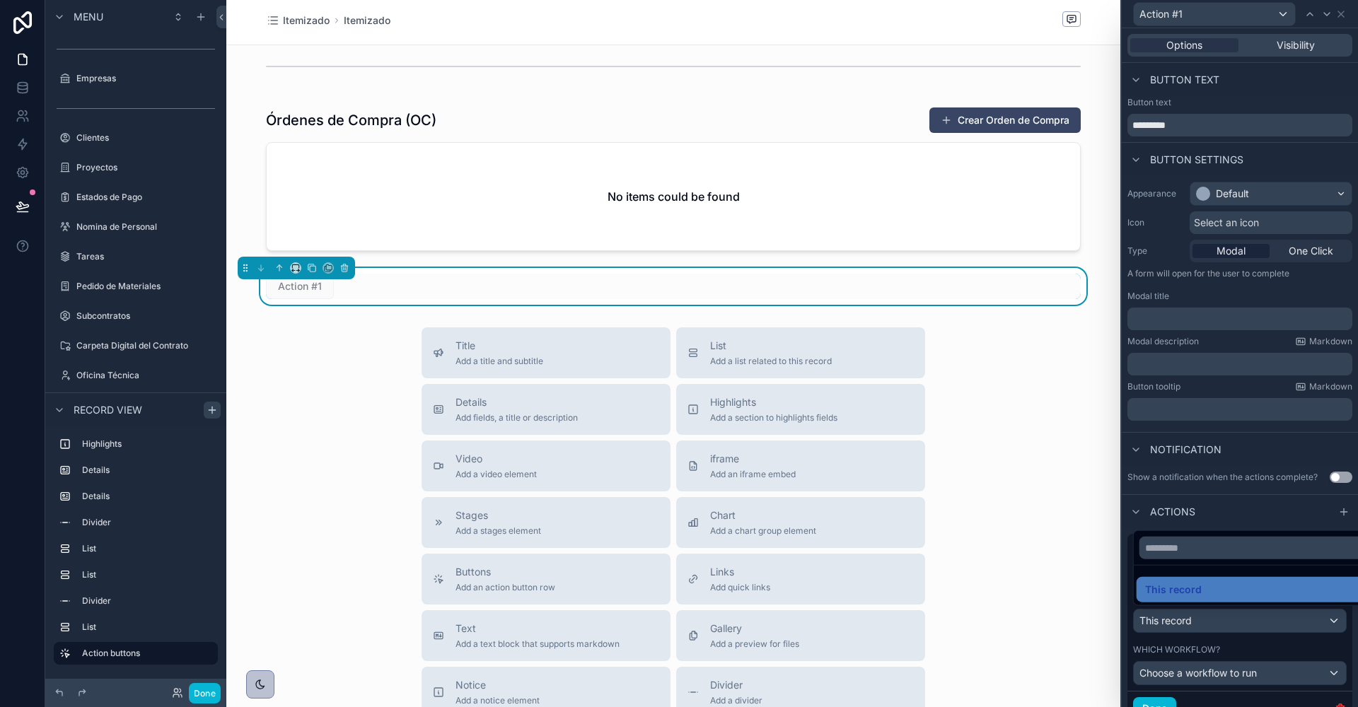
click at [1199, 627] on div at bounding box center [1240, 353] width 236 height 707
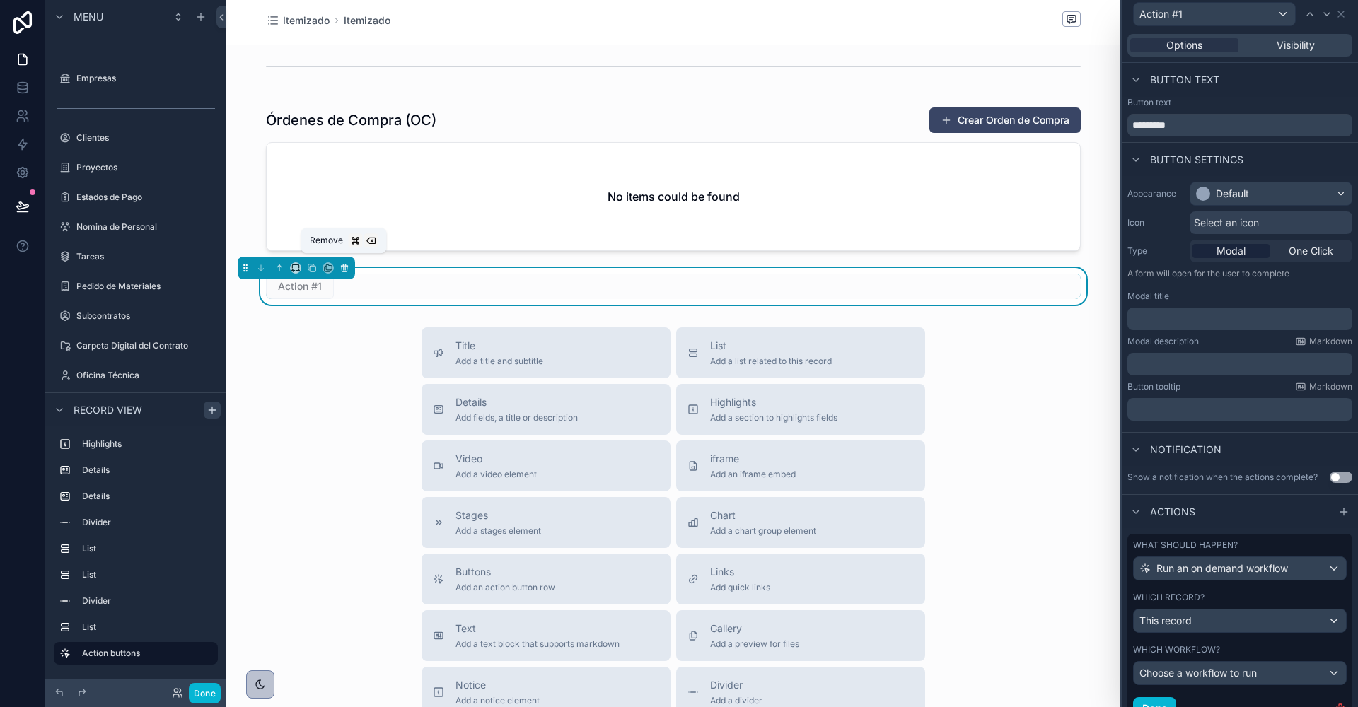
click at [347, 264] on icon "scrollable content" at bounding box center [344, 268] width 10 height 10
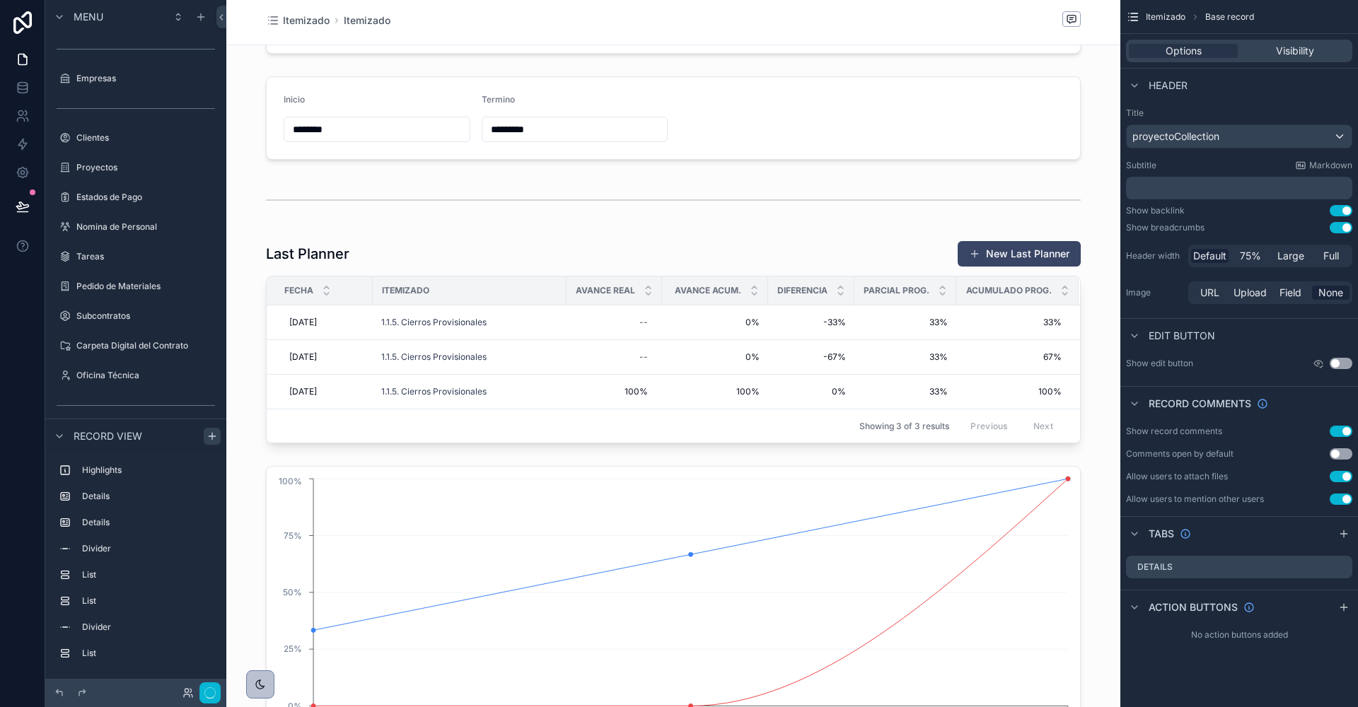
scroll to position [769, 0]
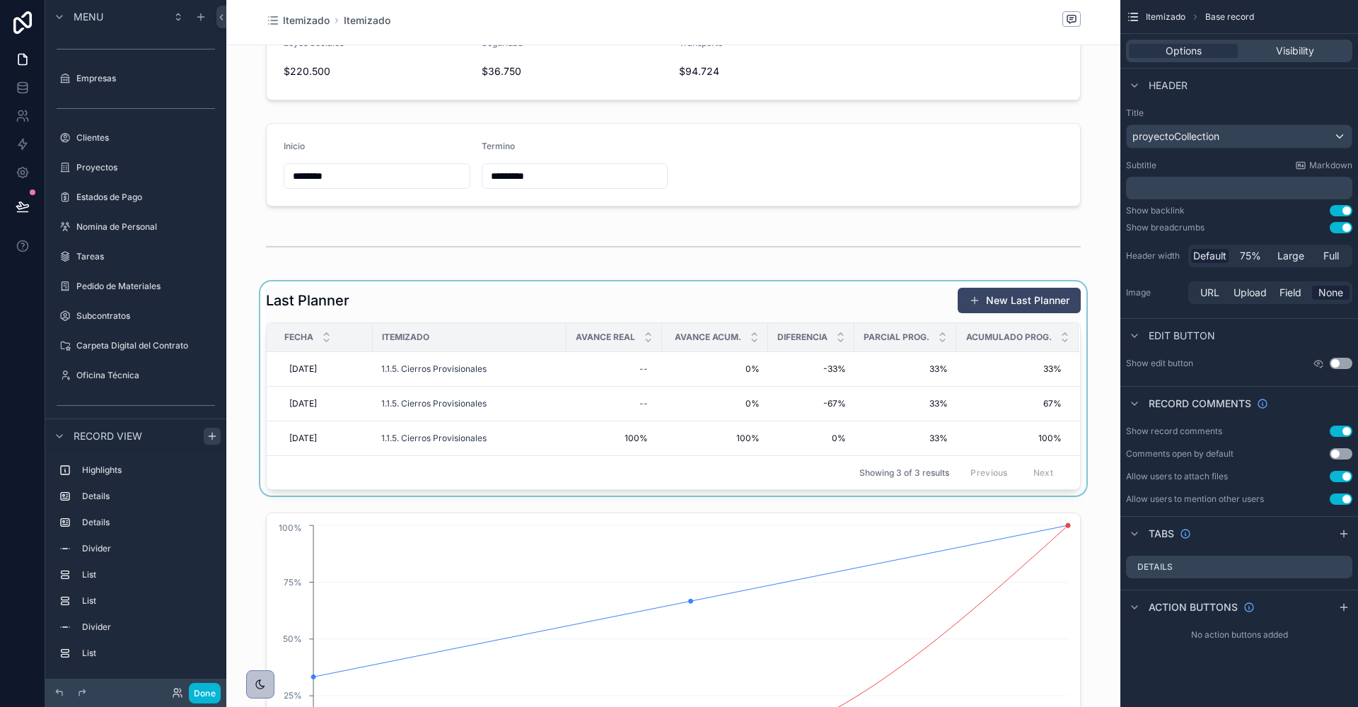
click at [683, 288] on div "scrollable content" at bounding box center [673, 388] width 894 height 214
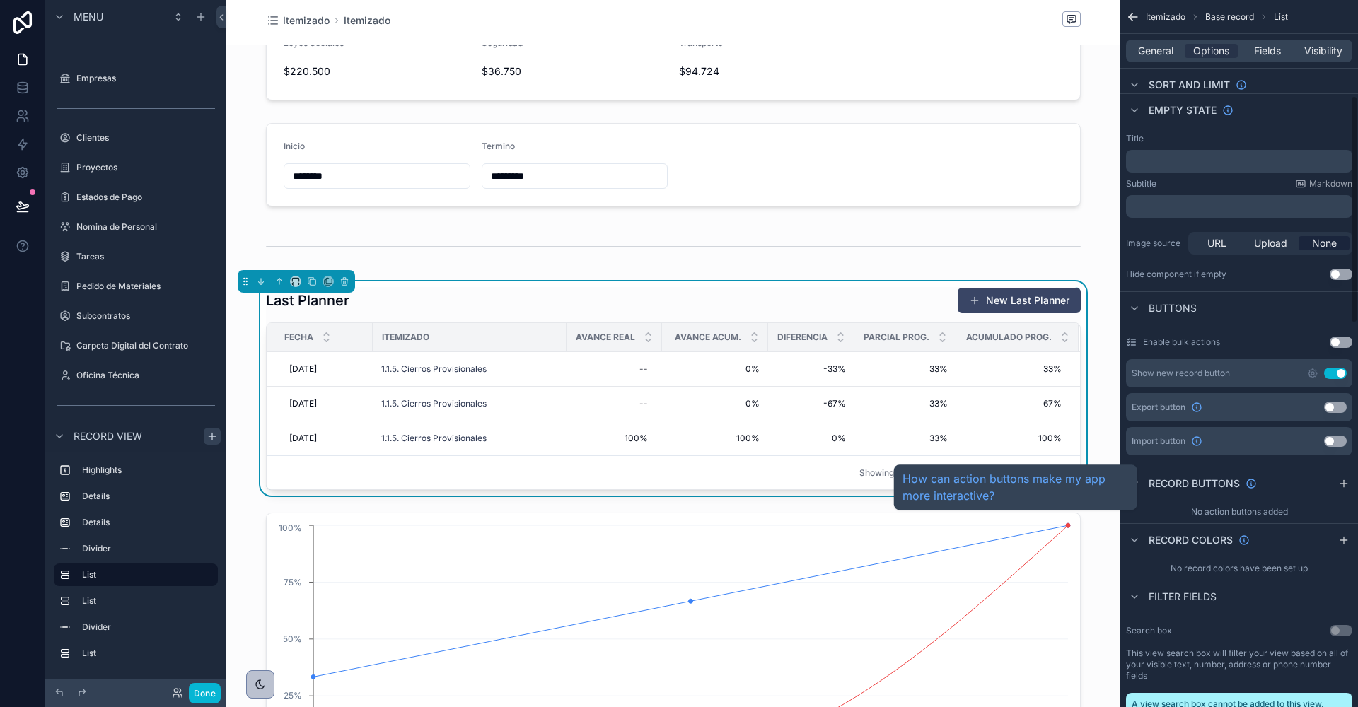
scroll to position [310, 0]
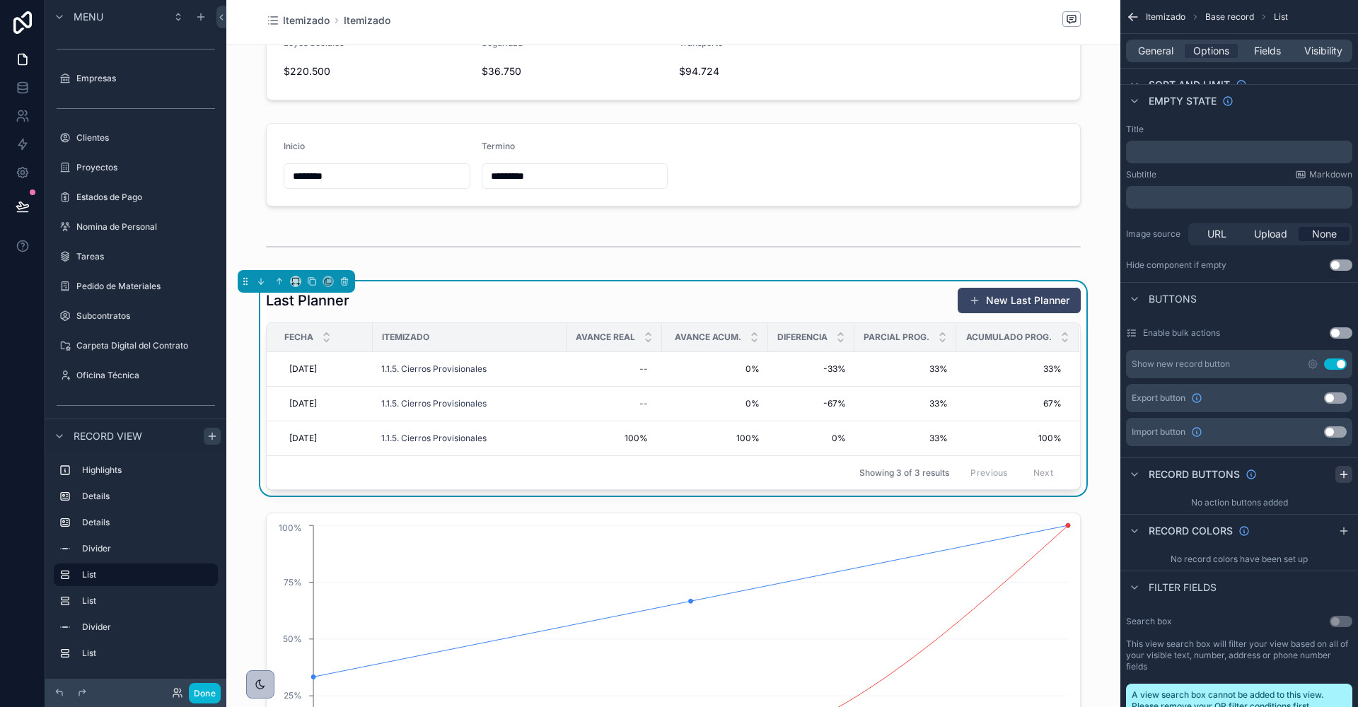
click at [1340, 472] on icon "scrollable content" at bounding box center [1343, 474] width 11 height 11
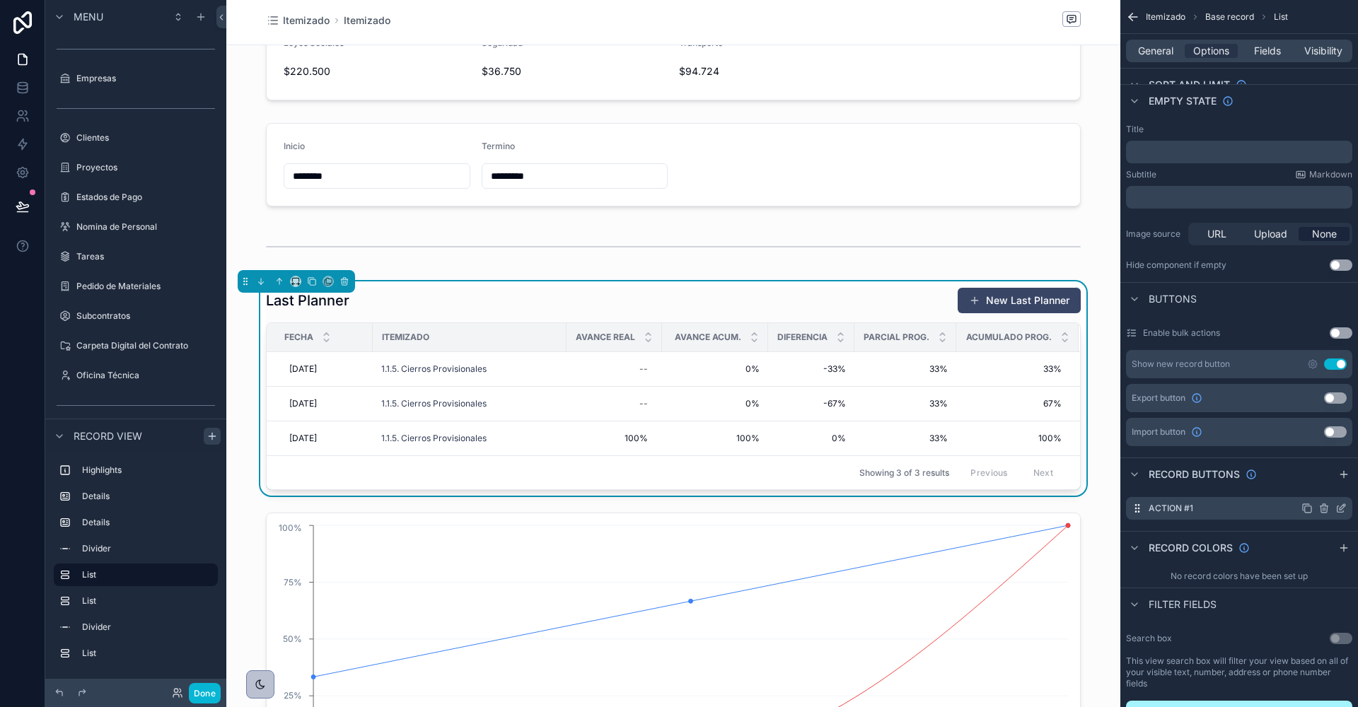
click at [1343, 505] on icon "scrollable content" at bounding box center [1342, 507] width 6 height 6
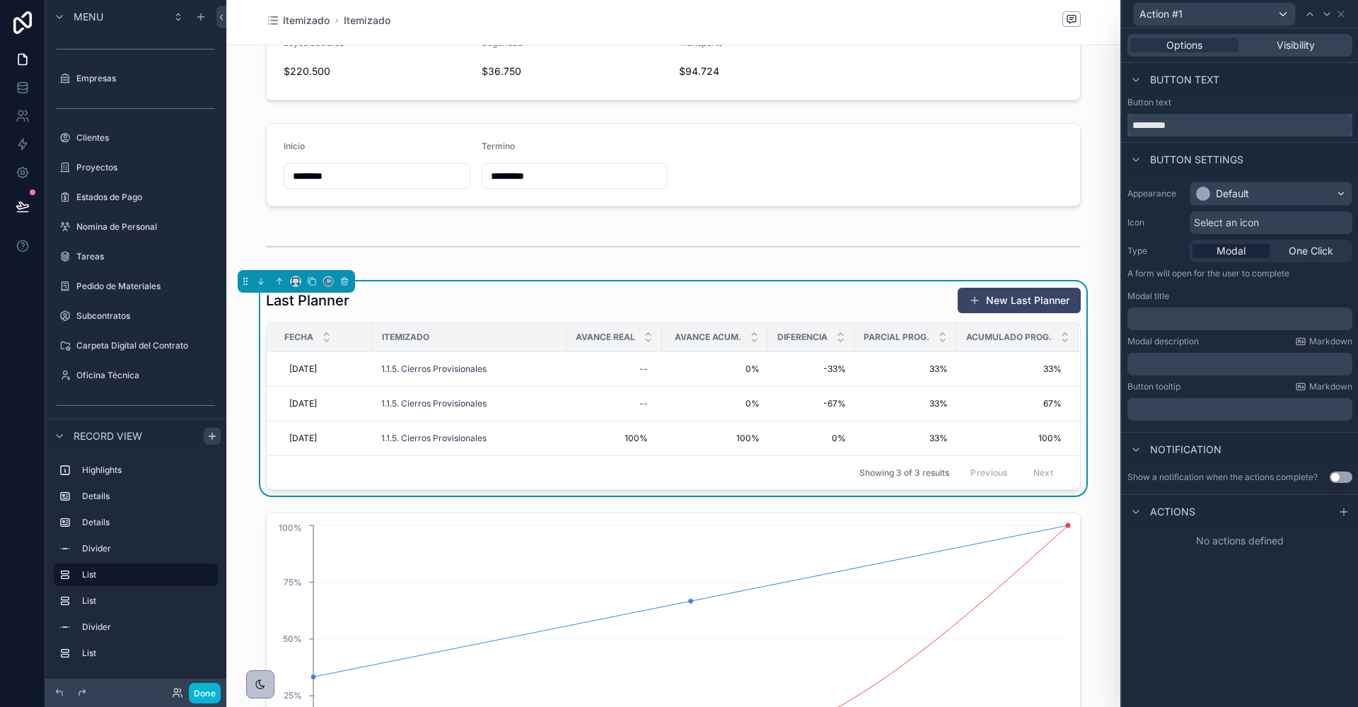
click at [1187, 121] on input "*********" at bounding box center [1239, 125] width 225 height 23
type input "**********"
click at [1216, 184] on div "Default" at bounding box center [1270, 193] width 161 height 23
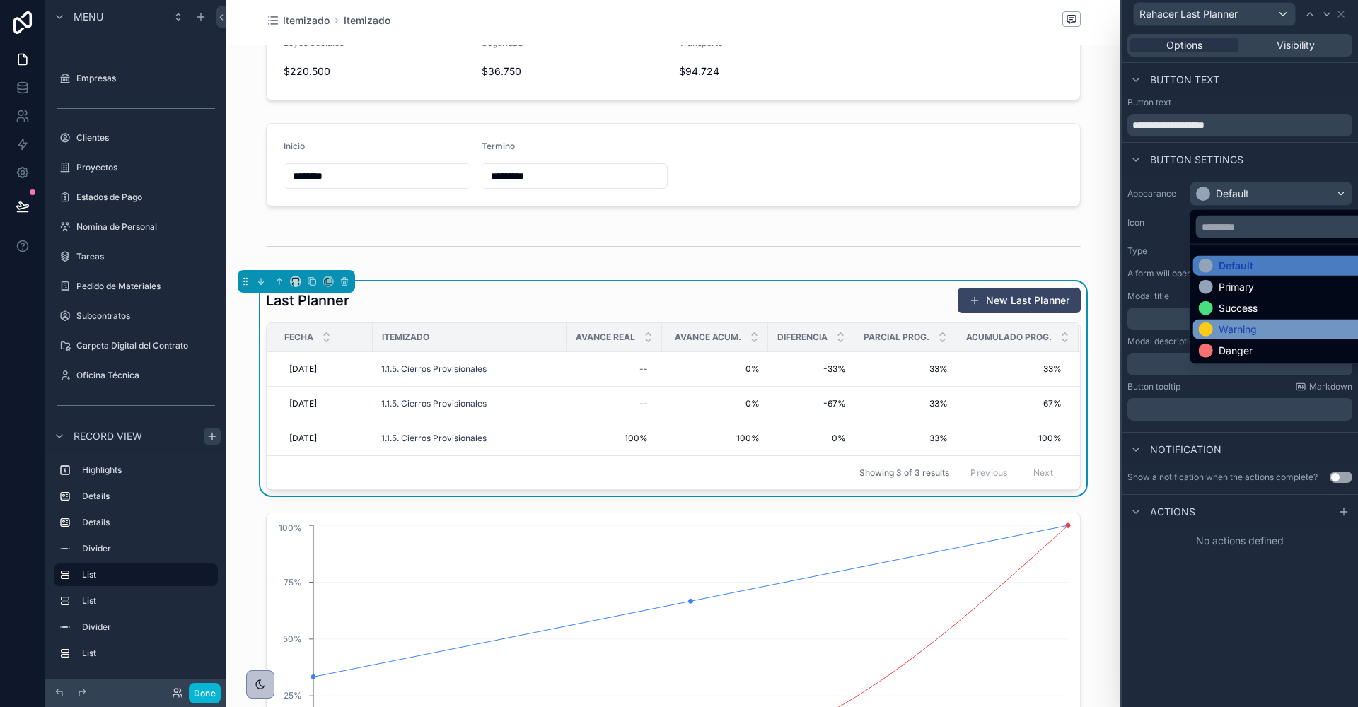
click at [1241, 326] on div "Warning" at bounding box center [1238, 329] width 38 height 14
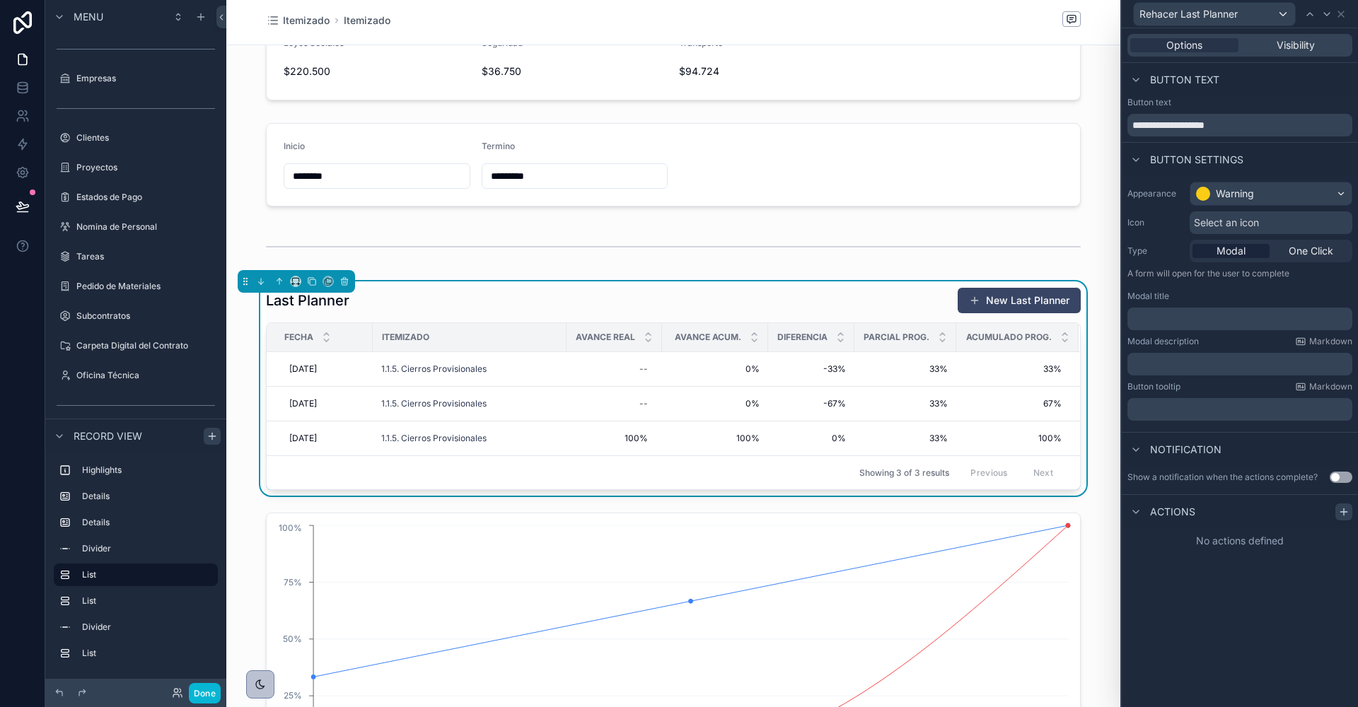
click at [1344, 514] on icon at bounding box center [1343, 511] width 11 height 11
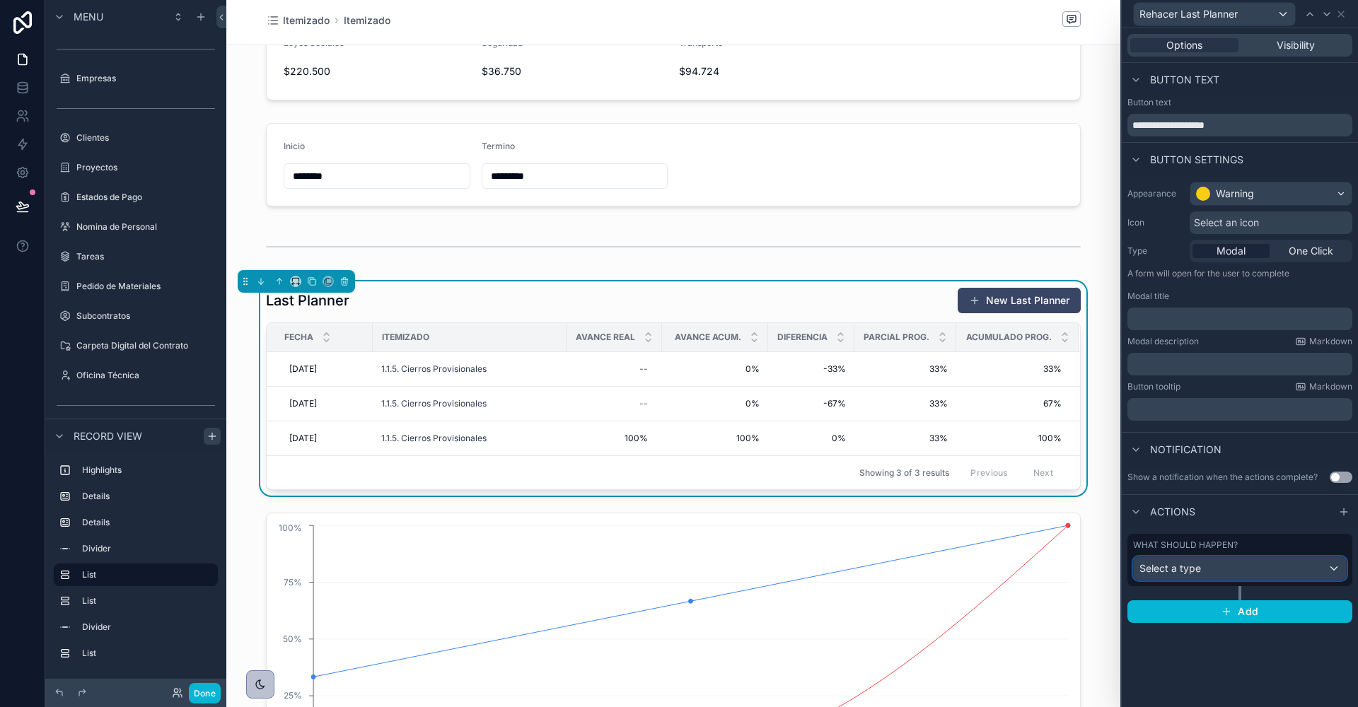
click at [1255, 564] on div "Select a type" at bounding box center [1240, 568] width 212 height 23
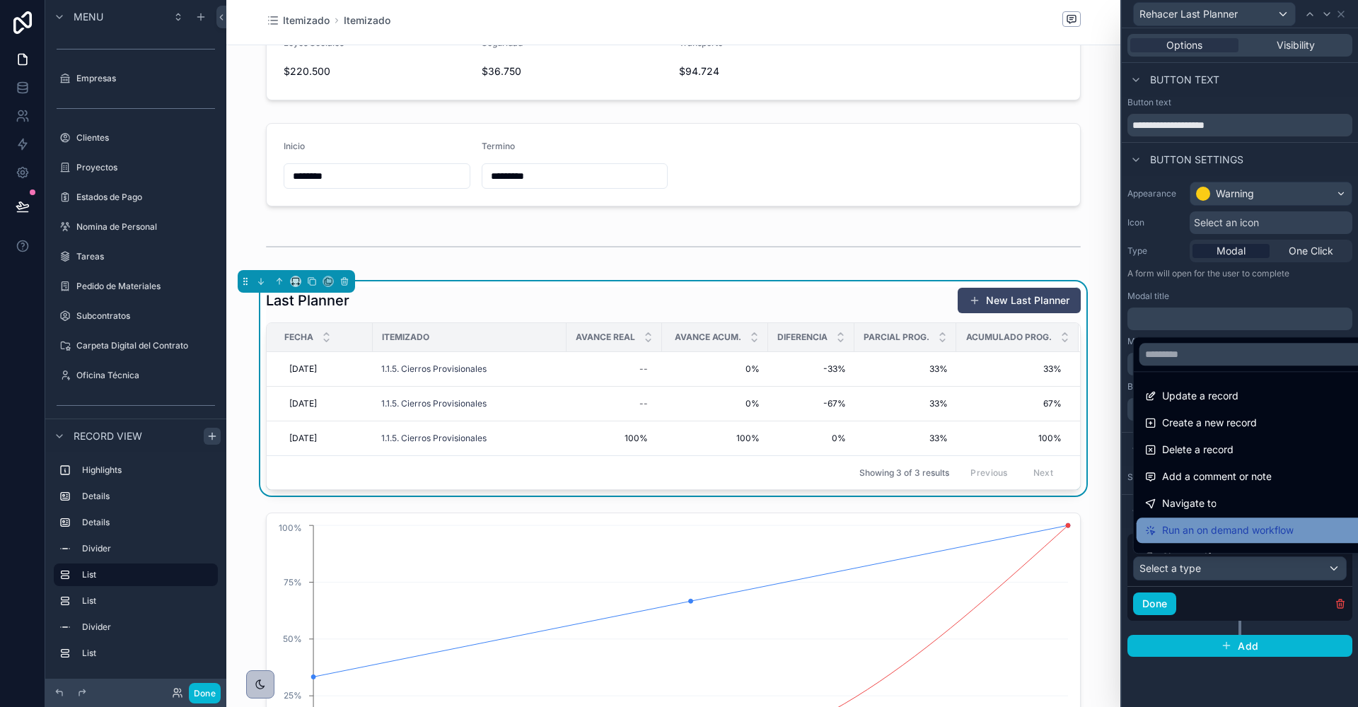
click at [1186, 526] on span "Run an on demand workflow" at bounding box center [1228, 530] width 132 height 17
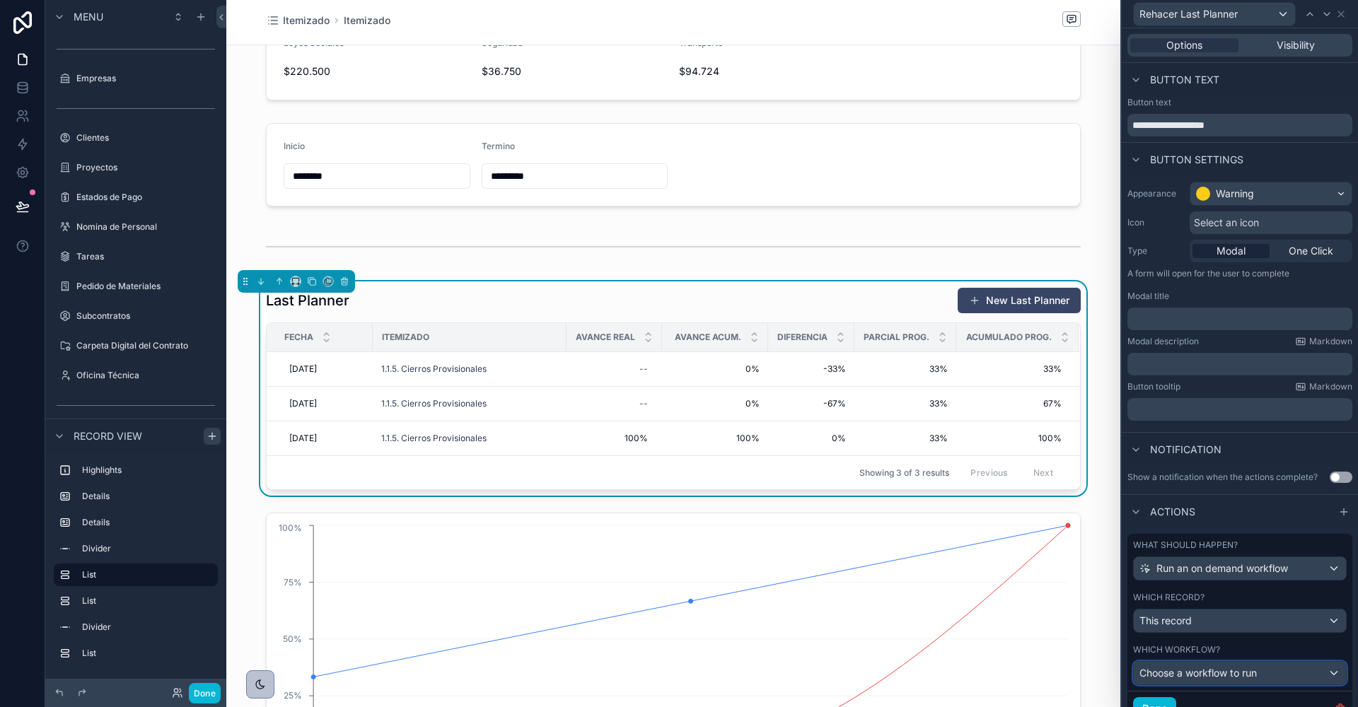
click at [1199, 668] on span "Choose a workflow to run" at bounding box center [1197, 673] width 117 height 12
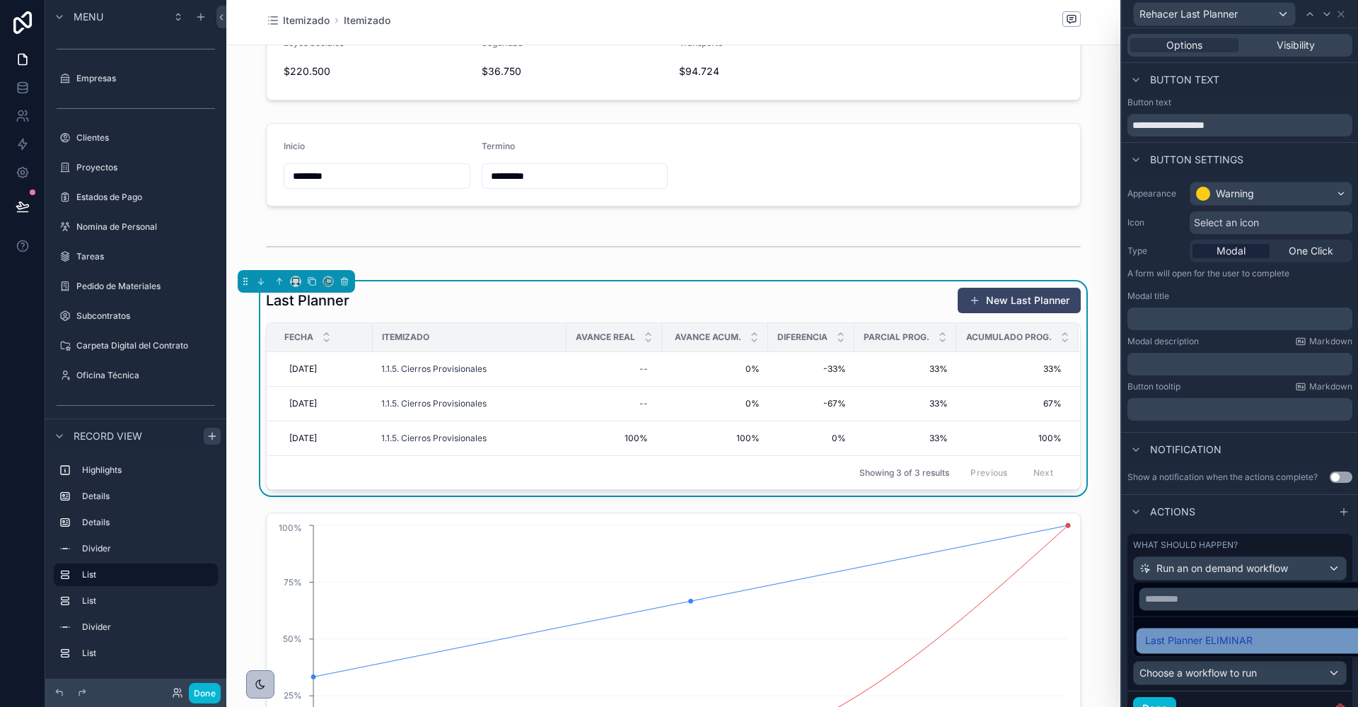
click at [1205, 641] on span "Last Planner ELIMINAR" at bounding box center [1198, 640] width 107 height 17
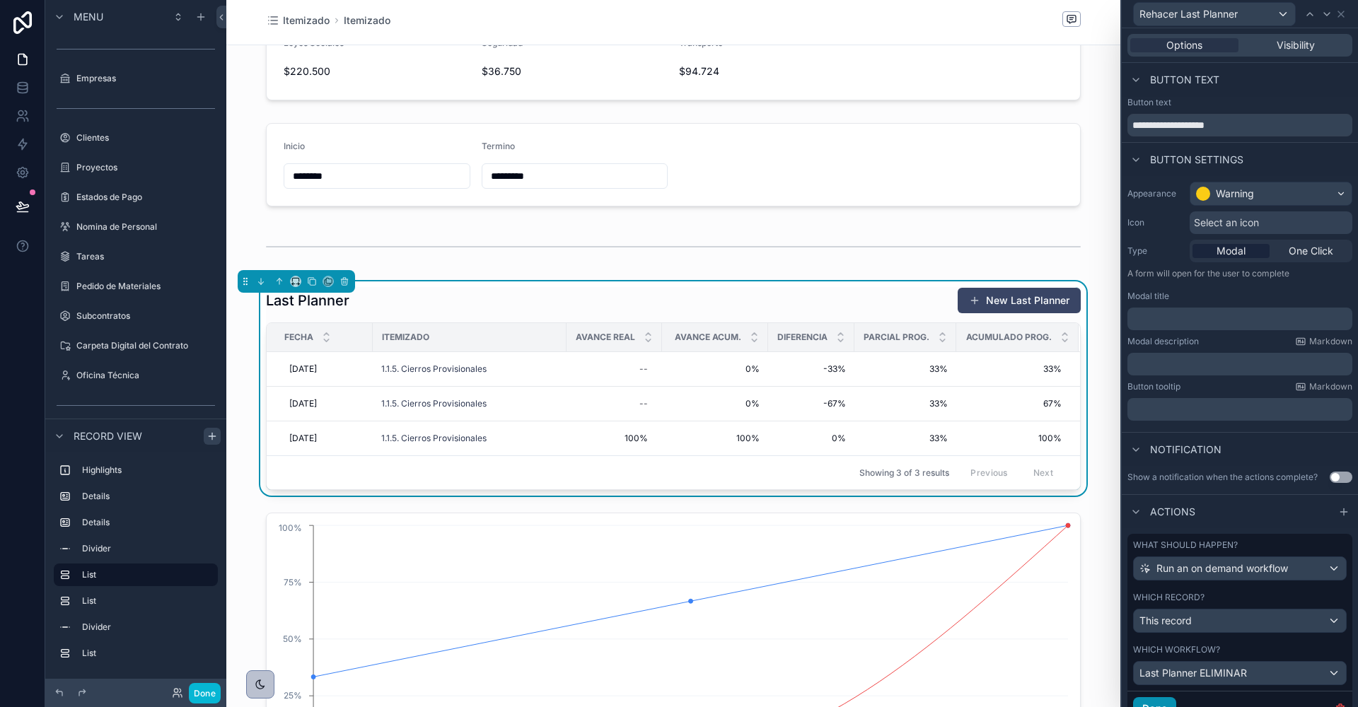
click at [1158, 697] on button "Done" at bounding box center [1154, 708] width 43 height 23
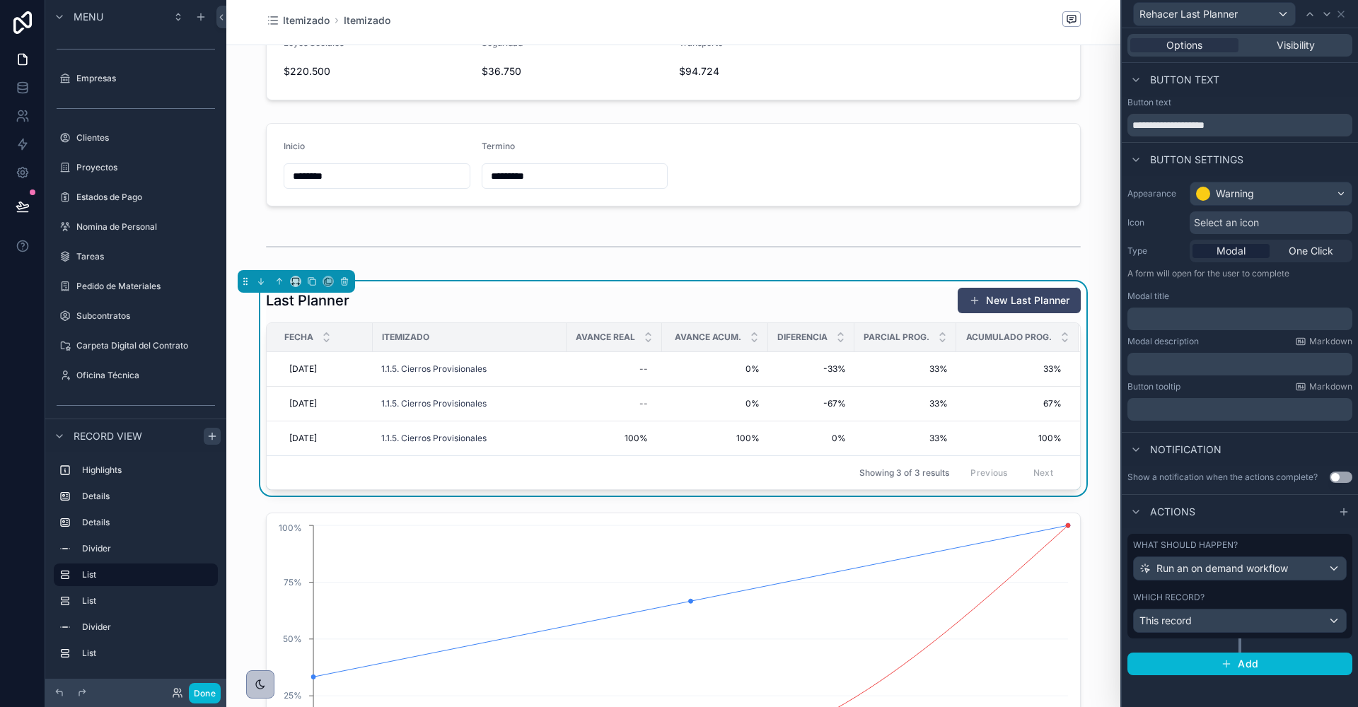
click at [1245, 314] on p "﻿" at bounding box center [1241, 319] width 216 height 14
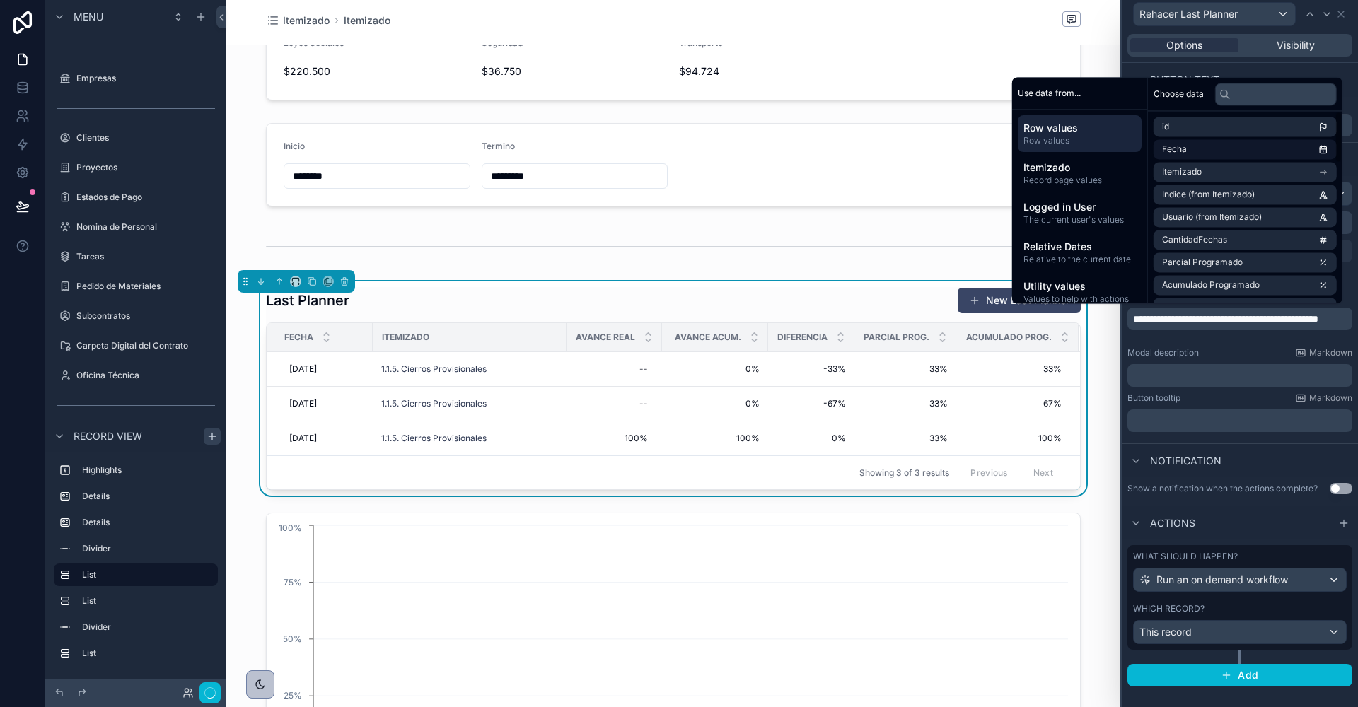
scroll to position [0, 0]
click at [1240, 93] on input "text" at bounding box center [1276, 94] width 122 height 23
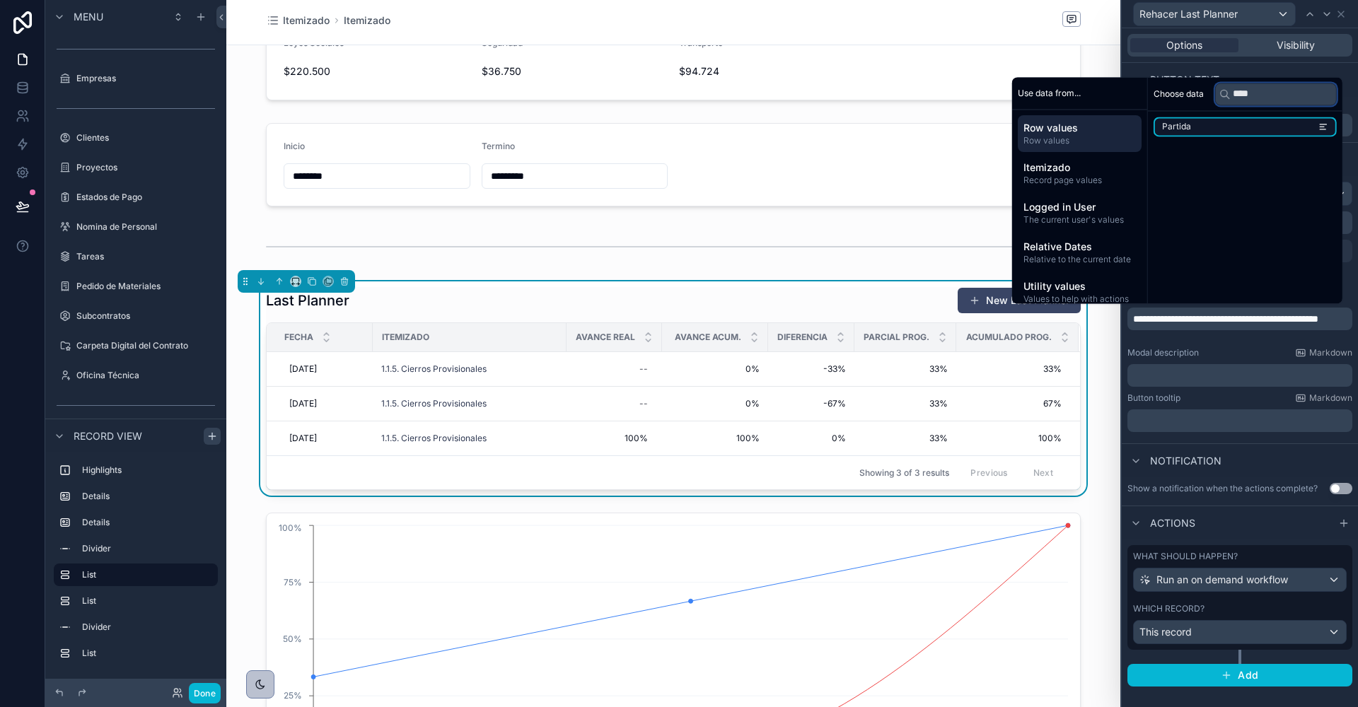
type input "****"
click at [1230, 128] on li "Partida" at bounding box center [1244, 127] width 183 height 20
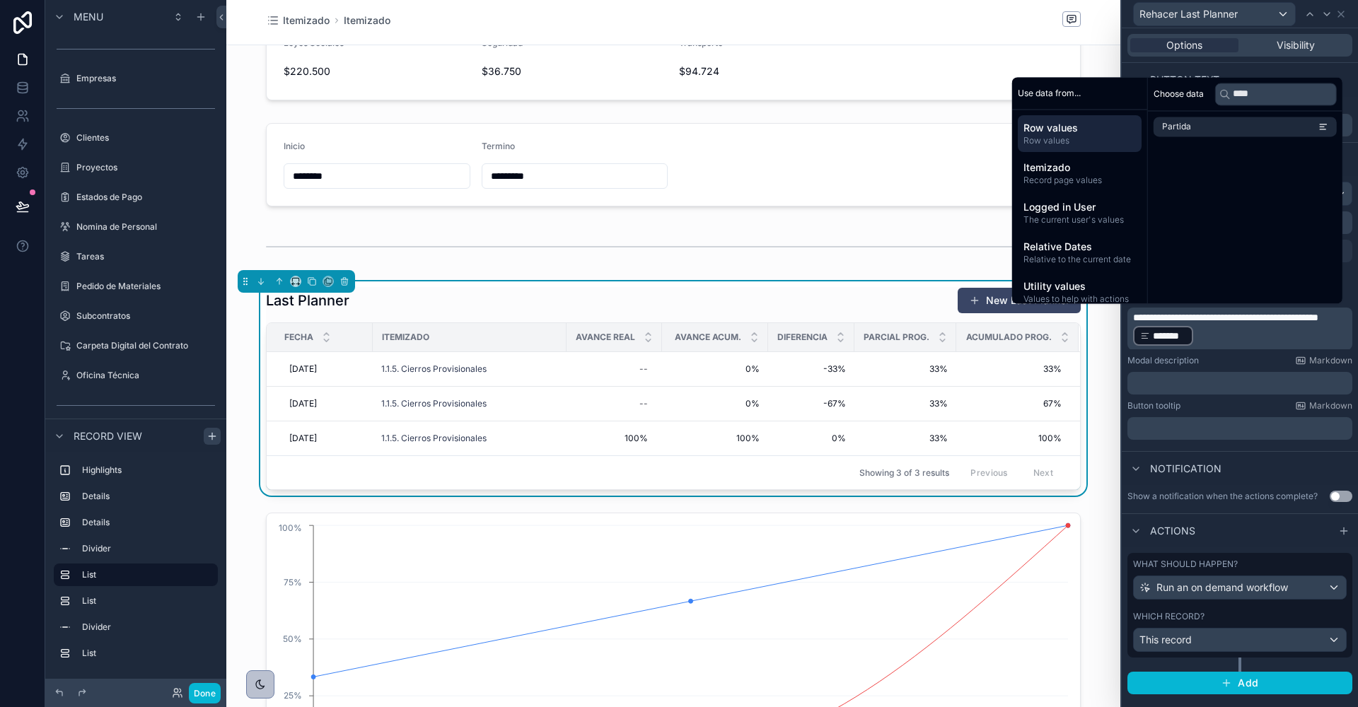
click at [1171, 322] on span "**********" at bounding box center [1225, 318] width 185 height 10
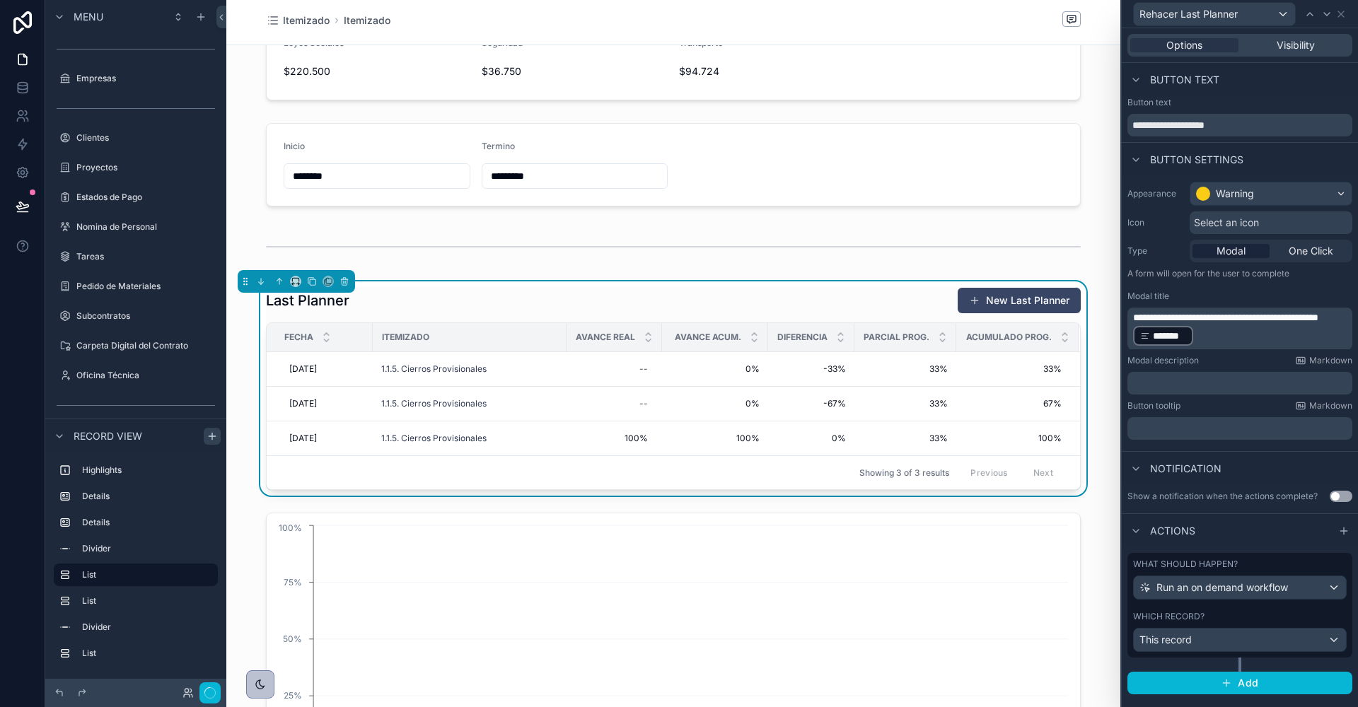
click at [1199, 379] on p "﻿" at bounding box center [1241, 383] width 216 height 14
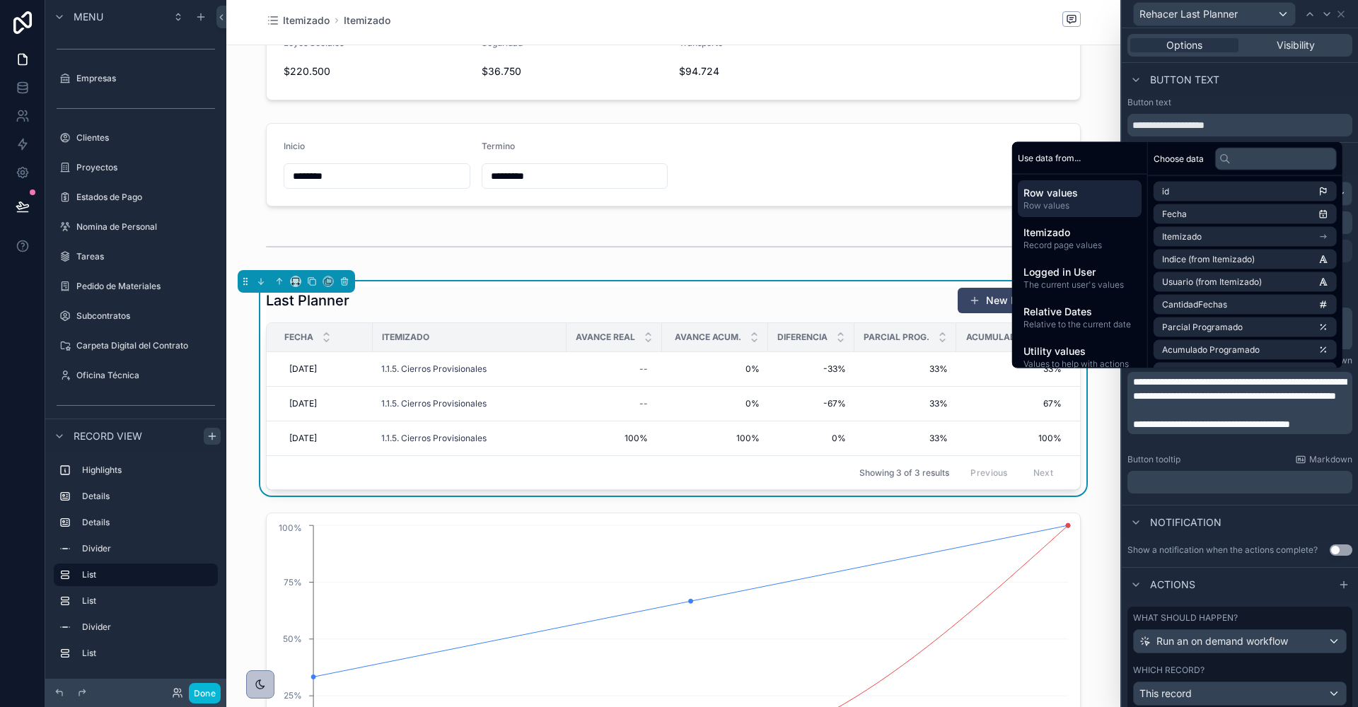
click at [839, 296] on div "Last Planner New Last Planner" at bounding box center [673, 300] width 815 height 27
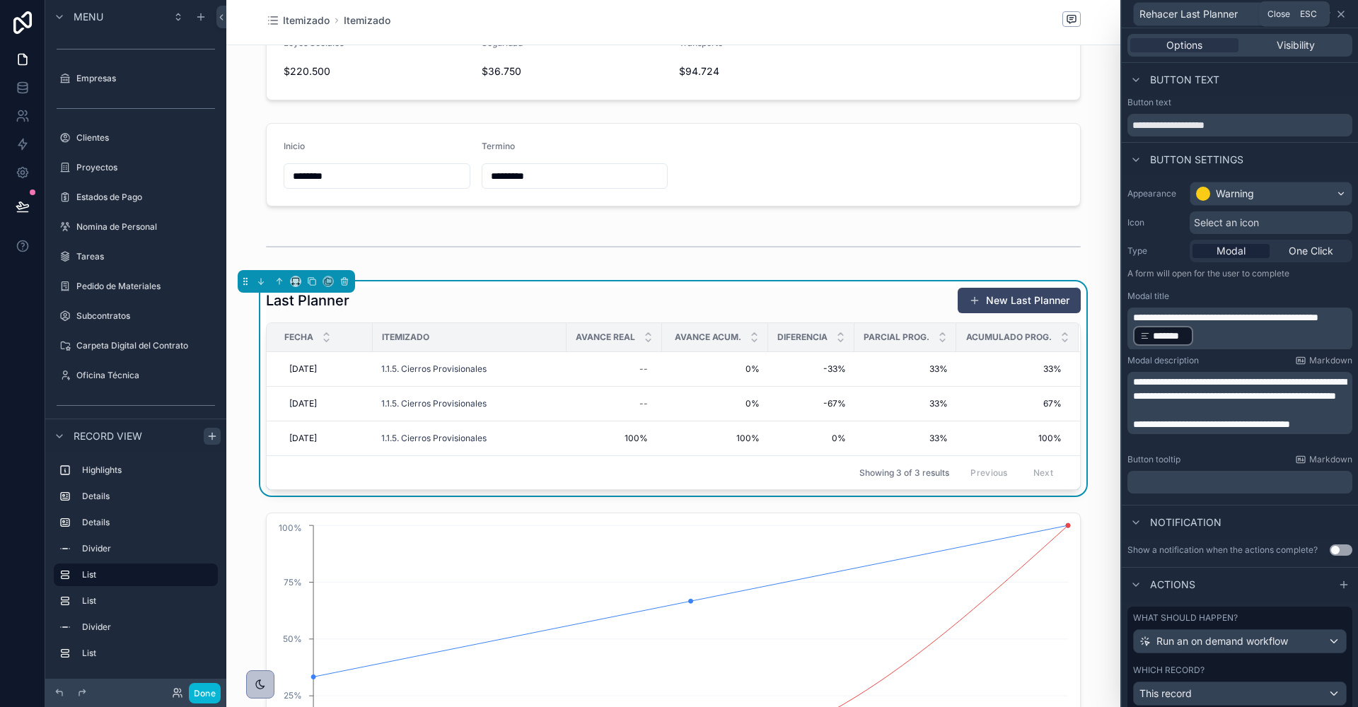
click at [1344, 8] on icon at bounding box center [1340, 13] width 11 height 11
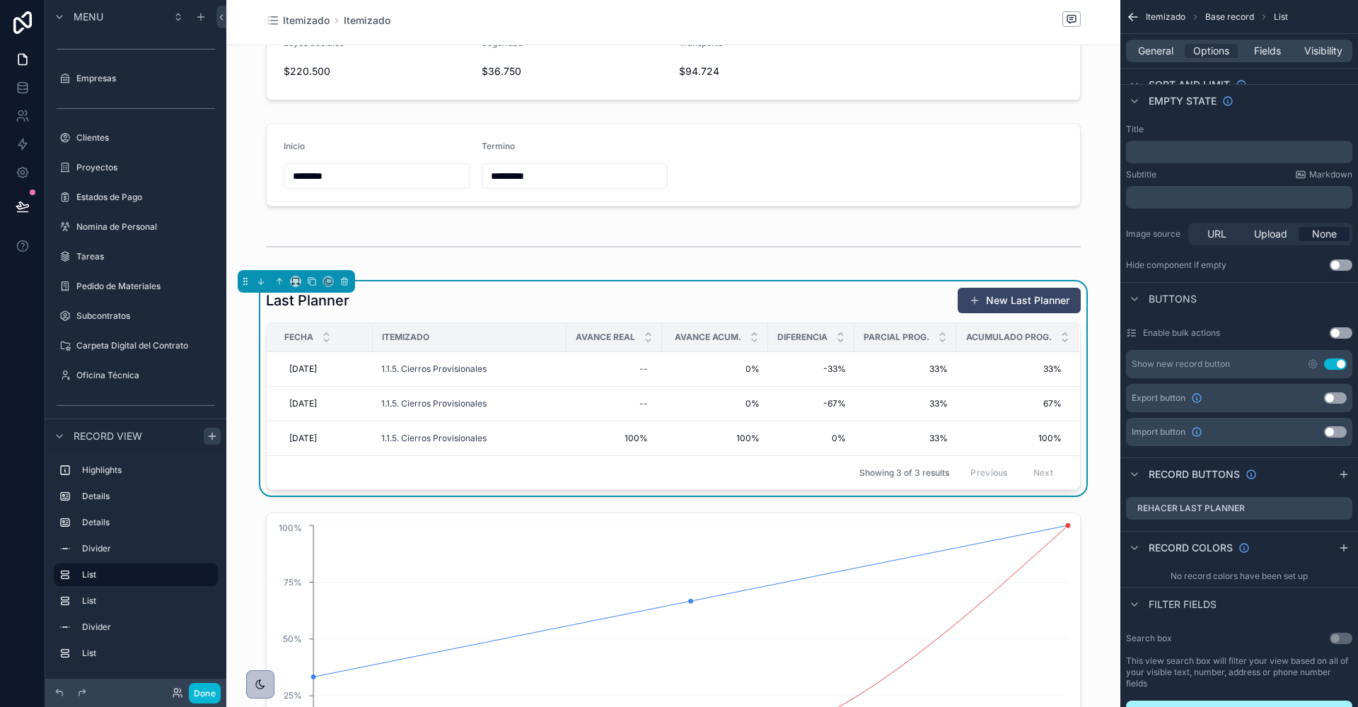
click at [1333, 362] on button "Use setting" at bounding box center [1335, 364] width 23 height 11
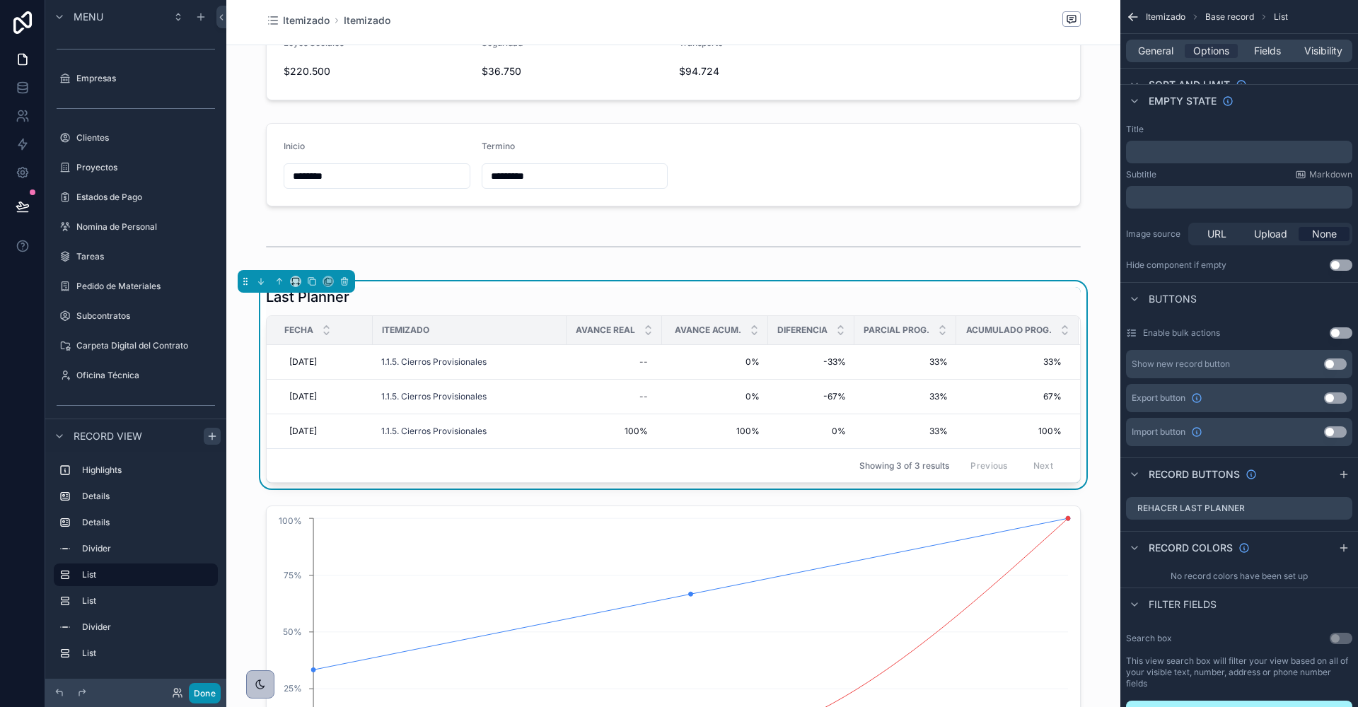
click at [209, 690] on button "Done" at bounding box center [205, 693] width 32 height 21
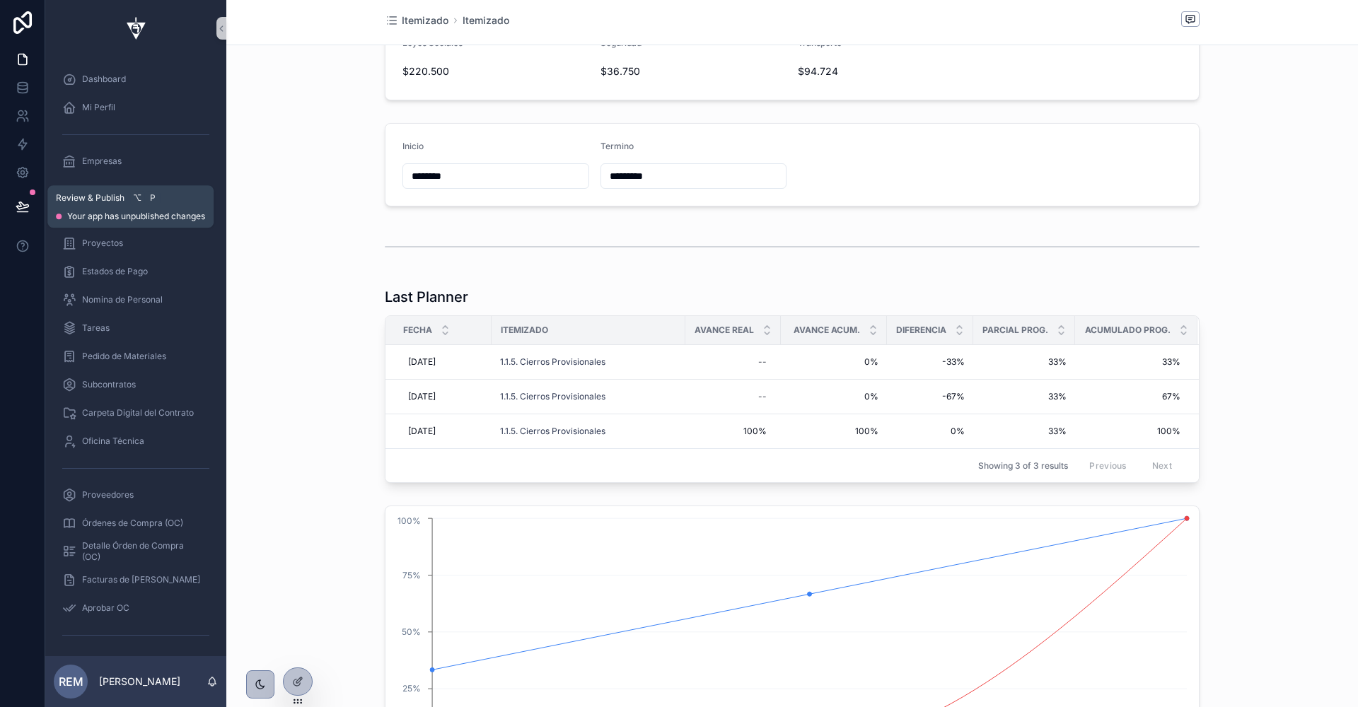
click at [18, 209] on icon at bounding box center [22, 205] width 12 height 7
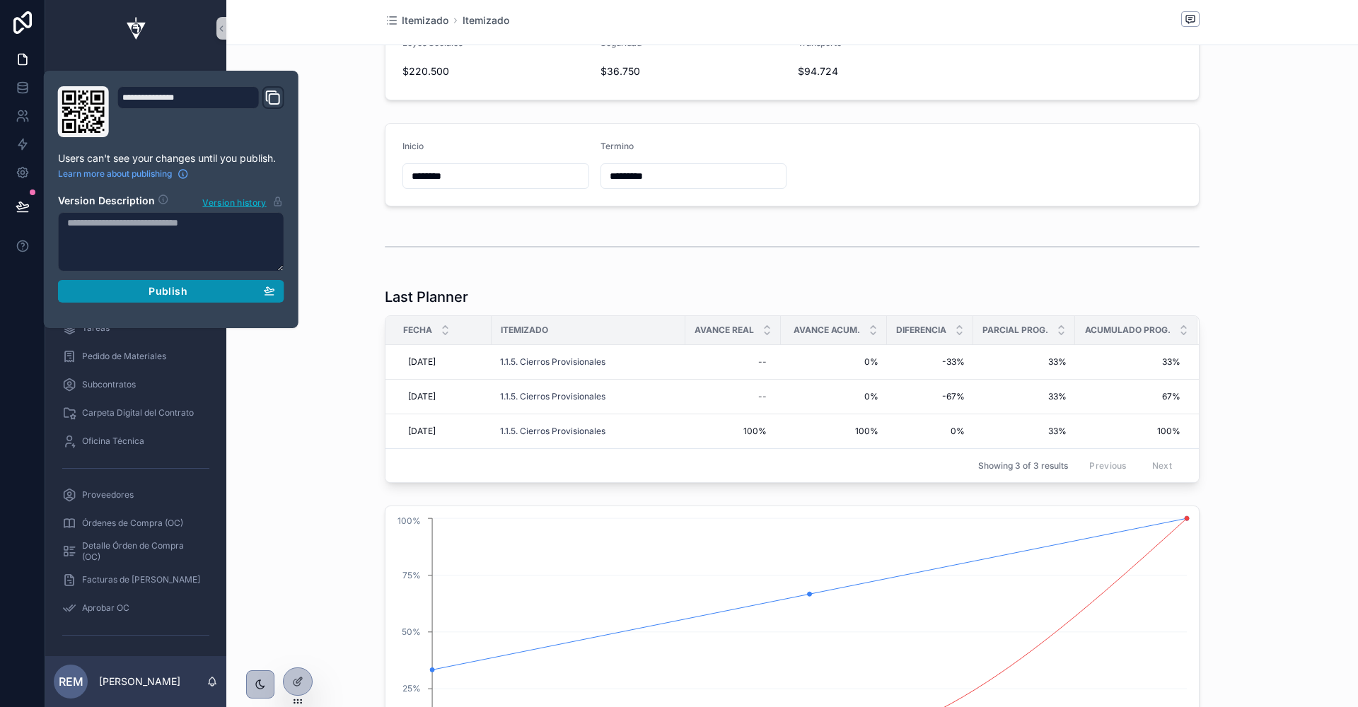
click at [156, 289] on span "Publish" at bounding box center [168, 291] width 38 height 13
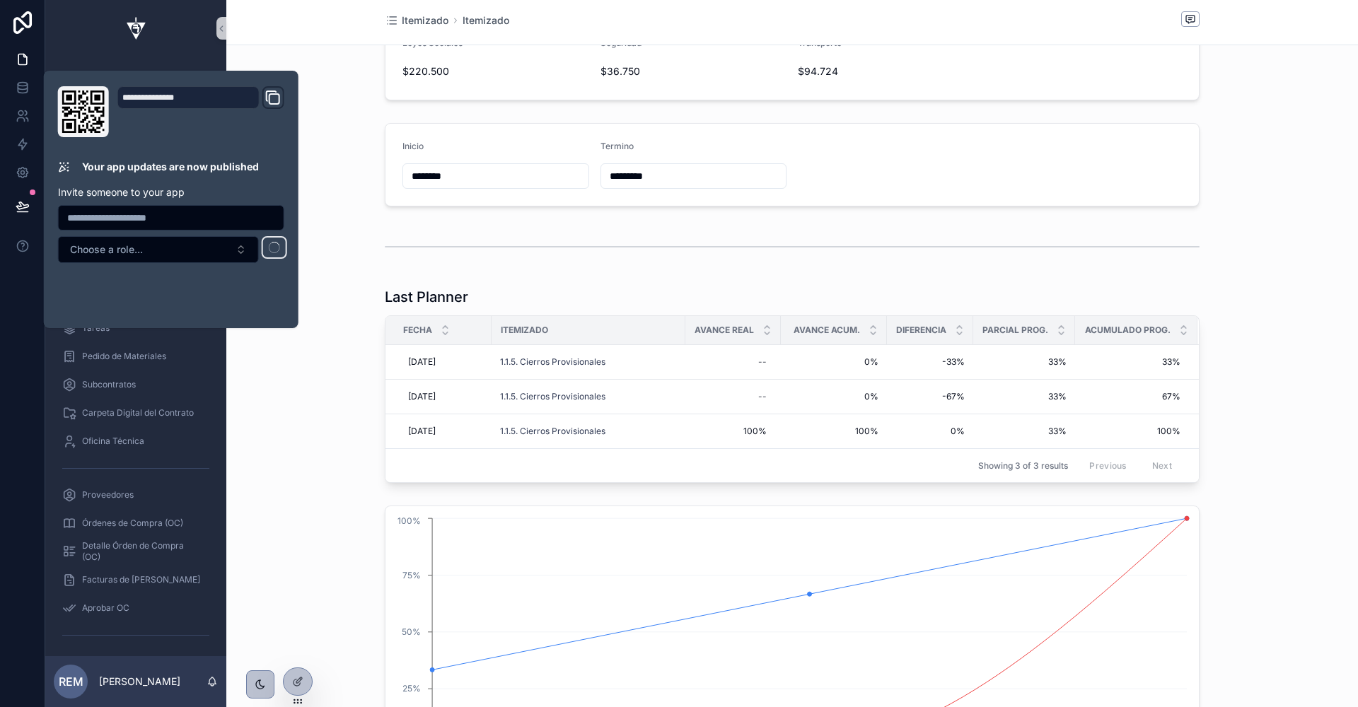
click at [294, 378] on div "Last Planner Fecha Itemizado Avance Real Avance Acum. Diferencia Parcial Prog. …" at bounding box center [792, 384] width 1132 height 207
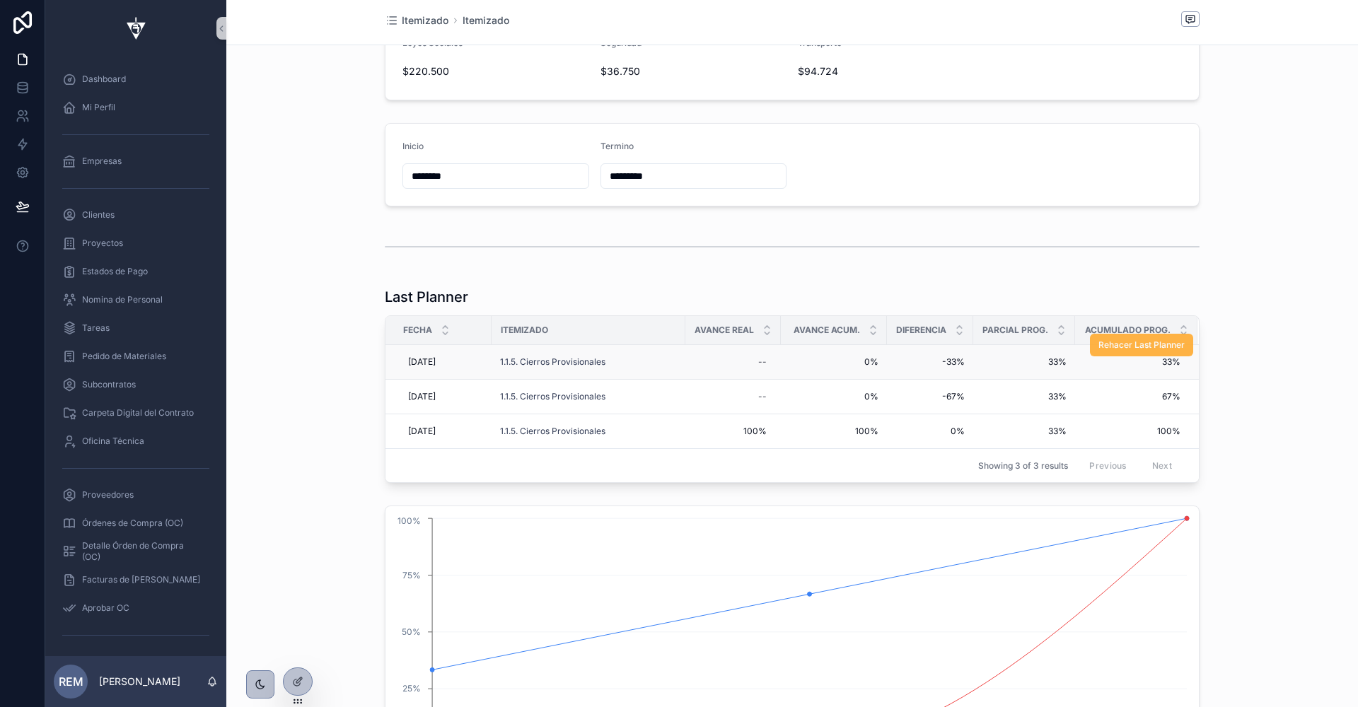
click at [1125, 340] on span "Rehacer Last Planner" at bounding box center [1141, 344] width 86 height 11
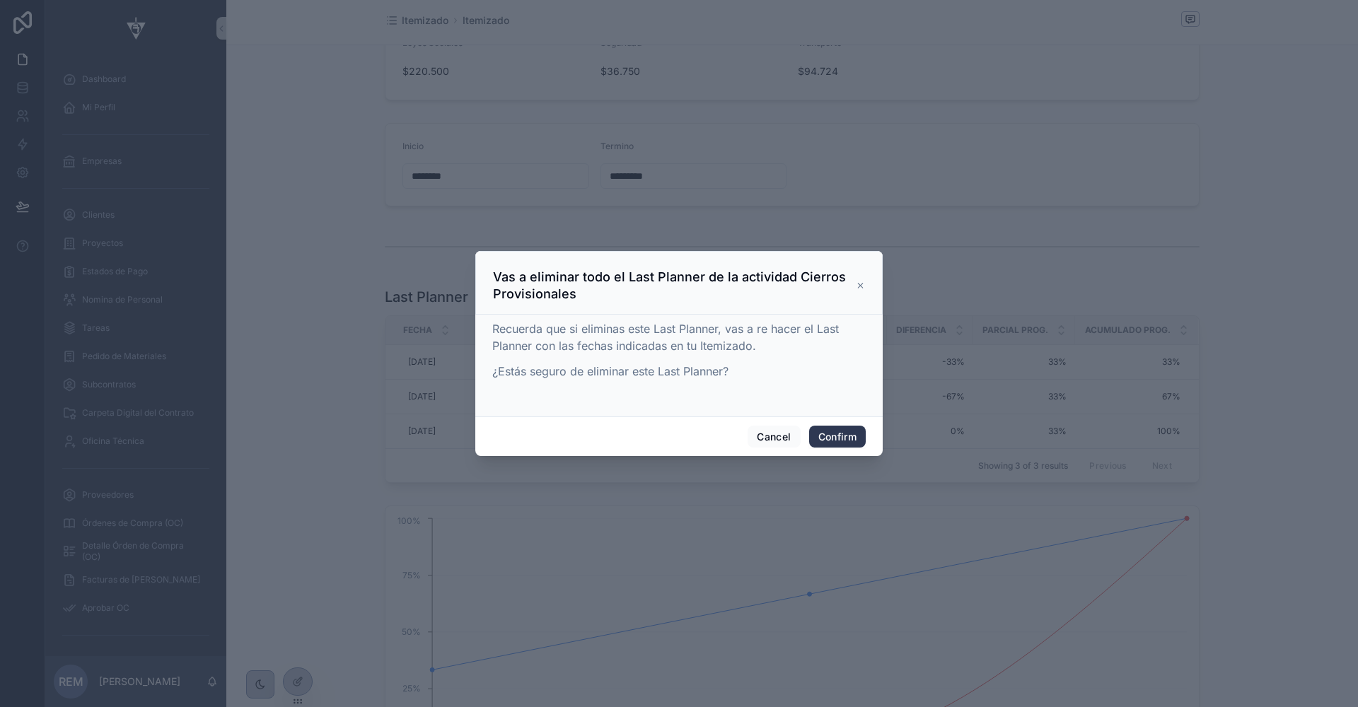
click at [827, 437] on button "Confirm" at bounding box center [837, 437] width 57 height 23
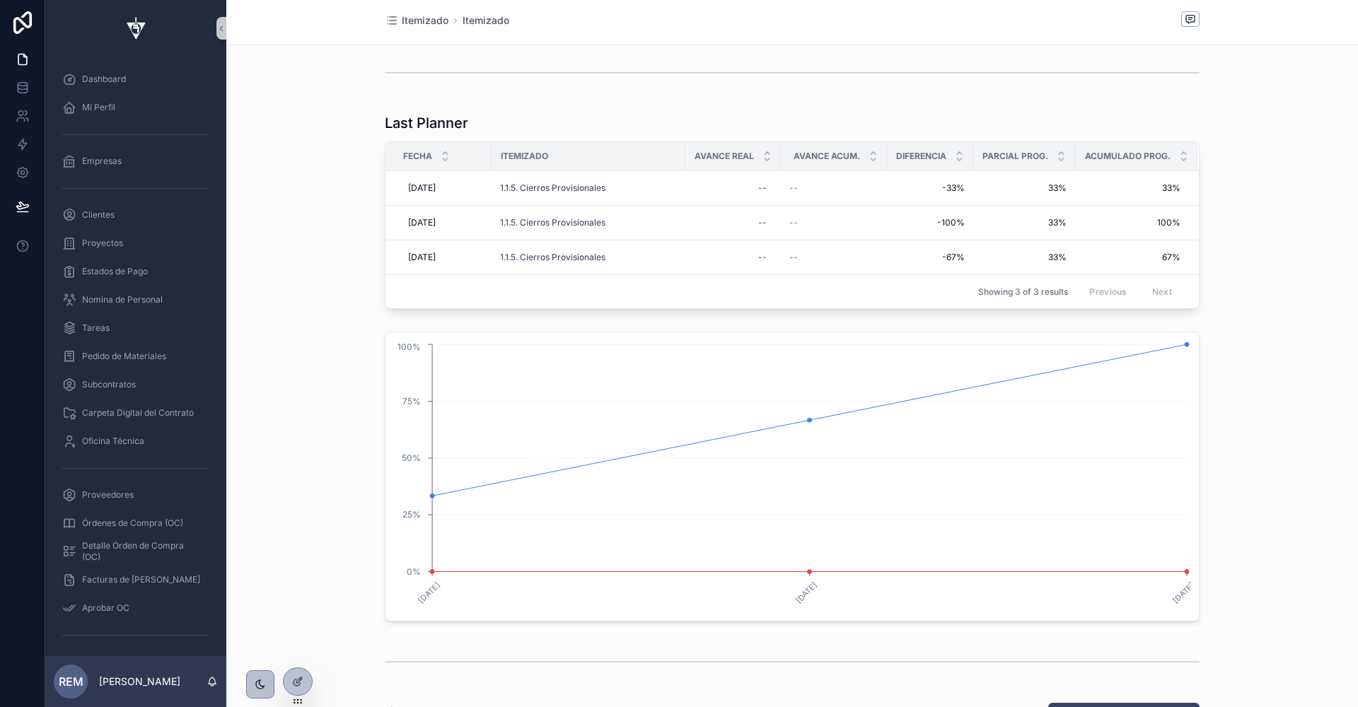
scroll to position [929, 0]
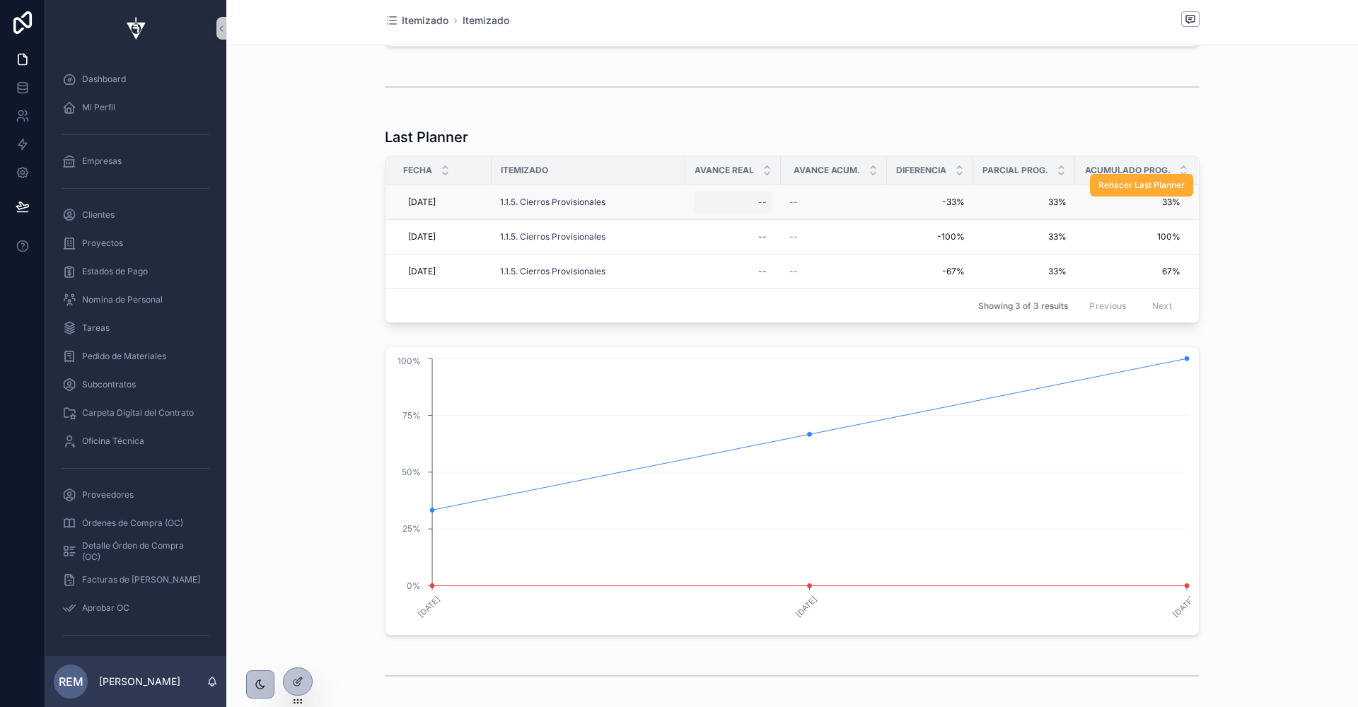
click at [746, 199] on div "--" at bounding box center [733, 202] width 79 height 23
type input "****"
click at [935, 219] on icon "scrollable content" at bounding box center [931, 217] width 11 height 11
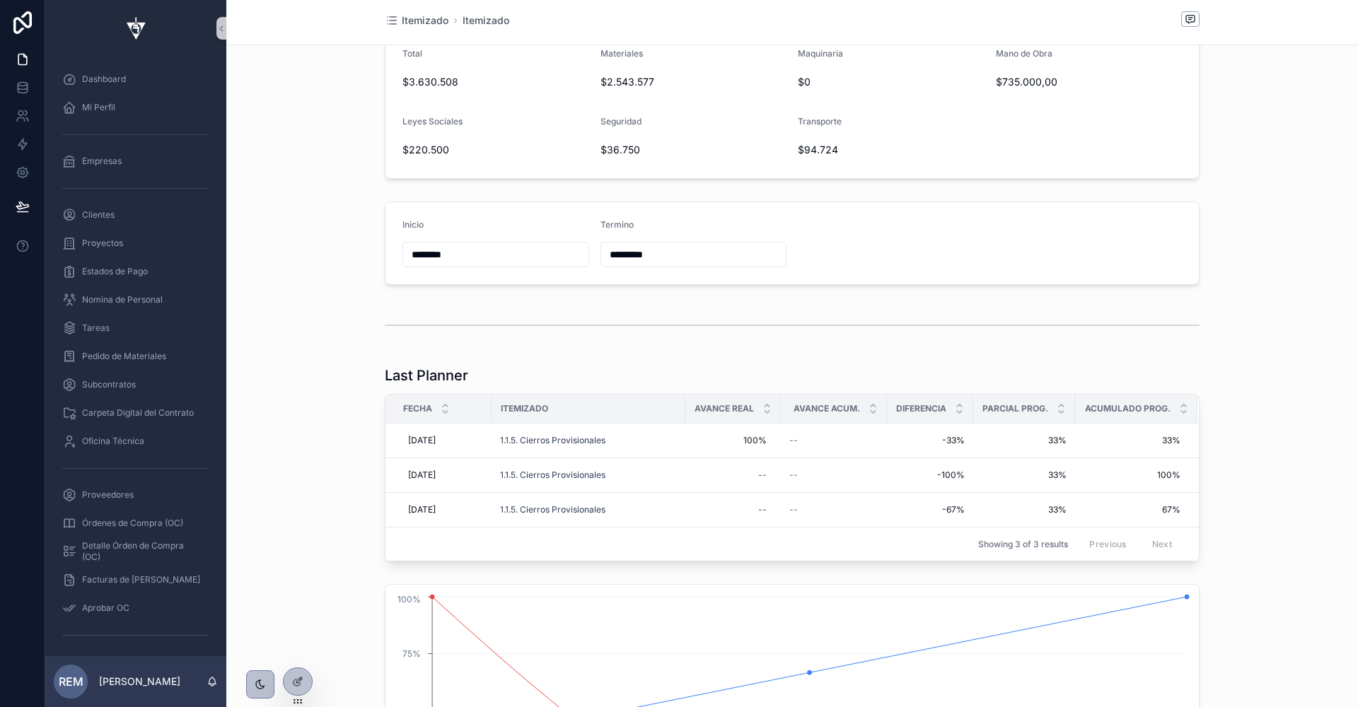
scroll to position [646, 0]
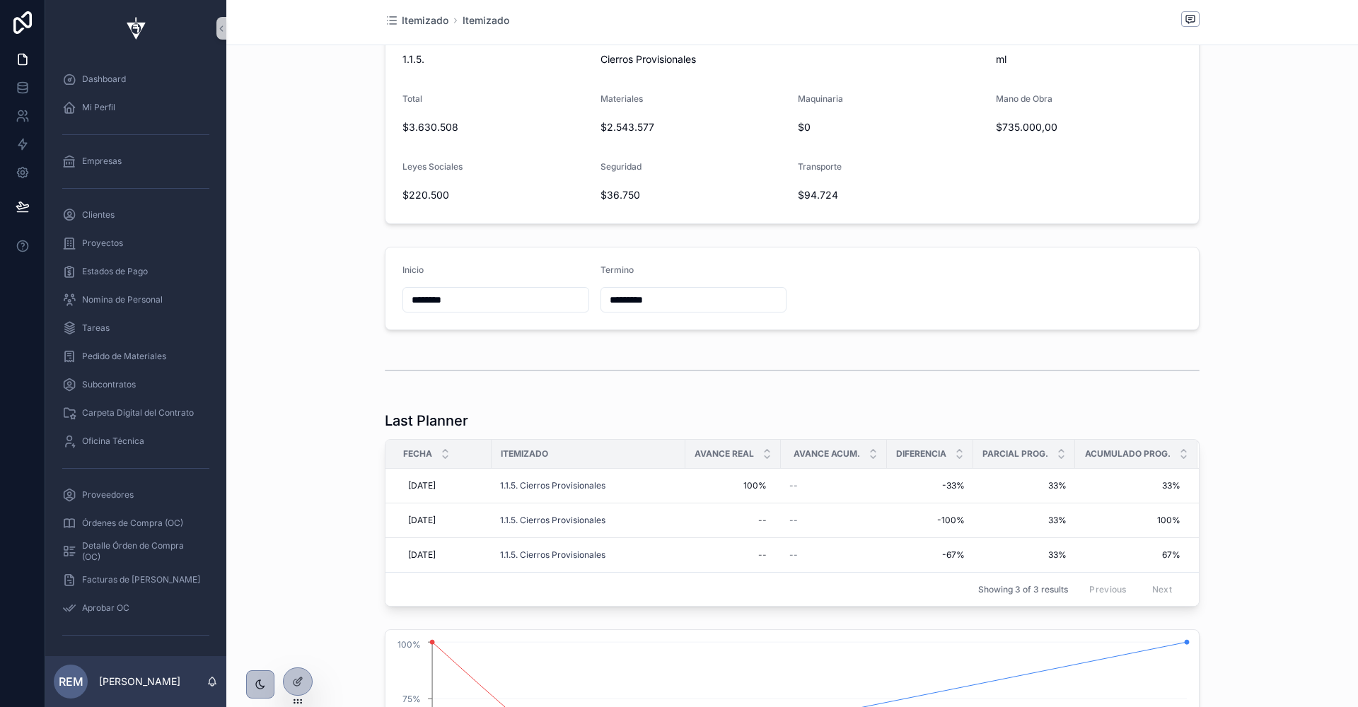
click at [634, 298] on input "*********" at bounding box center [693, 300] width 185 height 20
click at [767, 331] on button "scrollable content" at bounding box center [769, 332] width 25 height 25
click at [643, 416] on button "1" at bounding box center [642, 415] width 25 height 25
click at [619, 446] on button "7" at bounding box center [617, 446] width 25 height 25
type input "********"
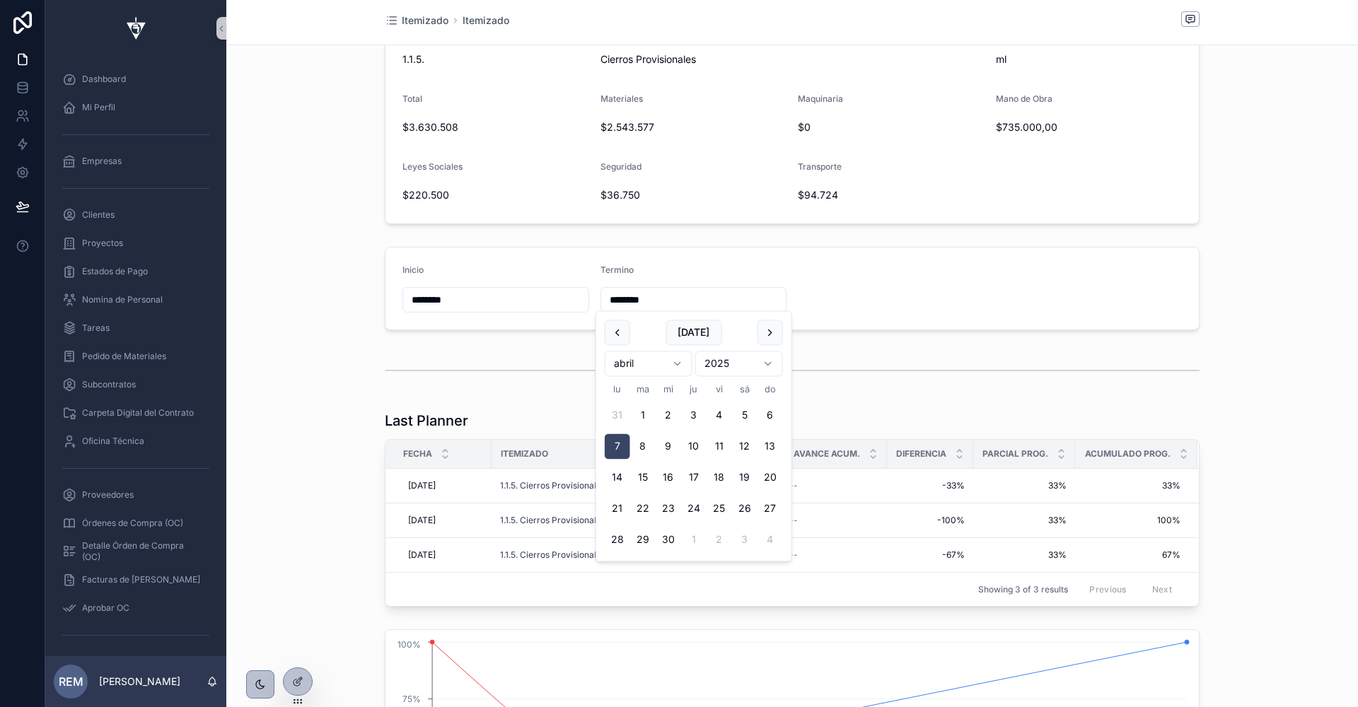
click at [383, 366] on div "scrollable content" at bounding box center [792, 370] width 1132 height 47
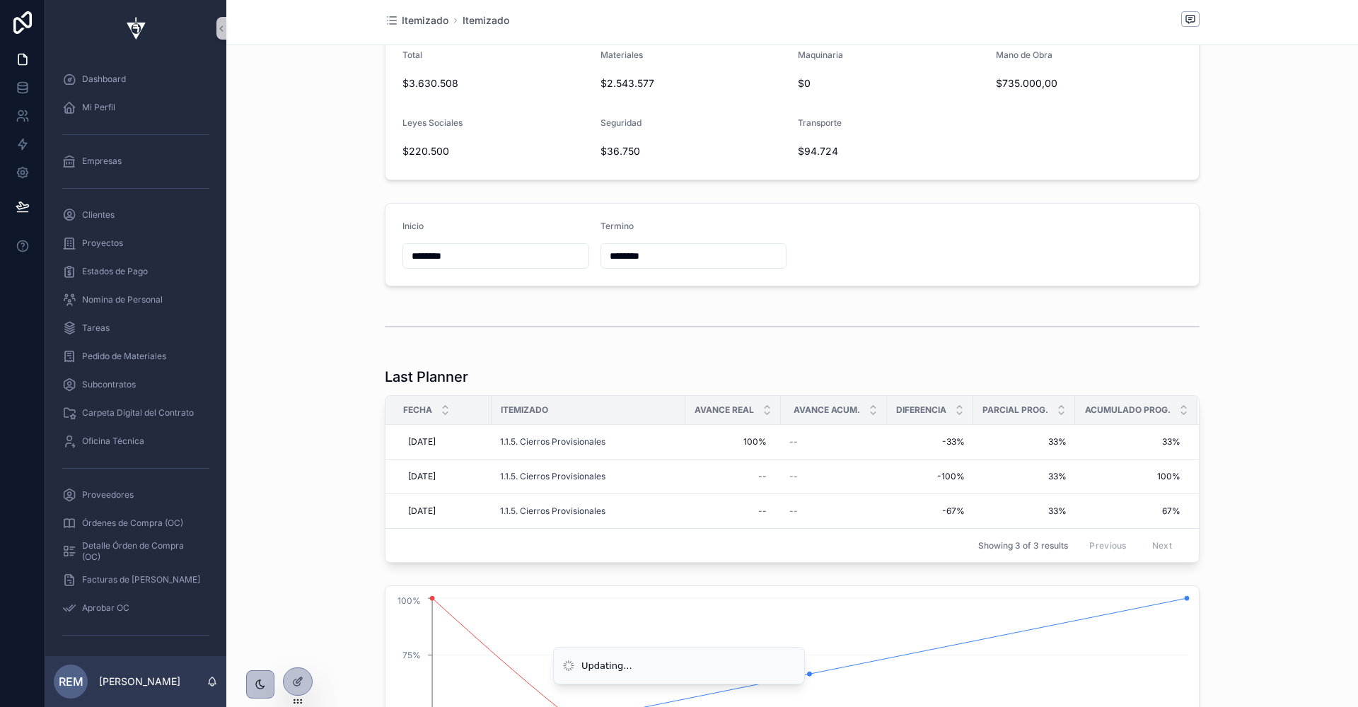
scroll to position [693, 0]
click at [0, 0] on span "Rehacer Last Planner" at bounding box center [0, 0] width 0 height 0
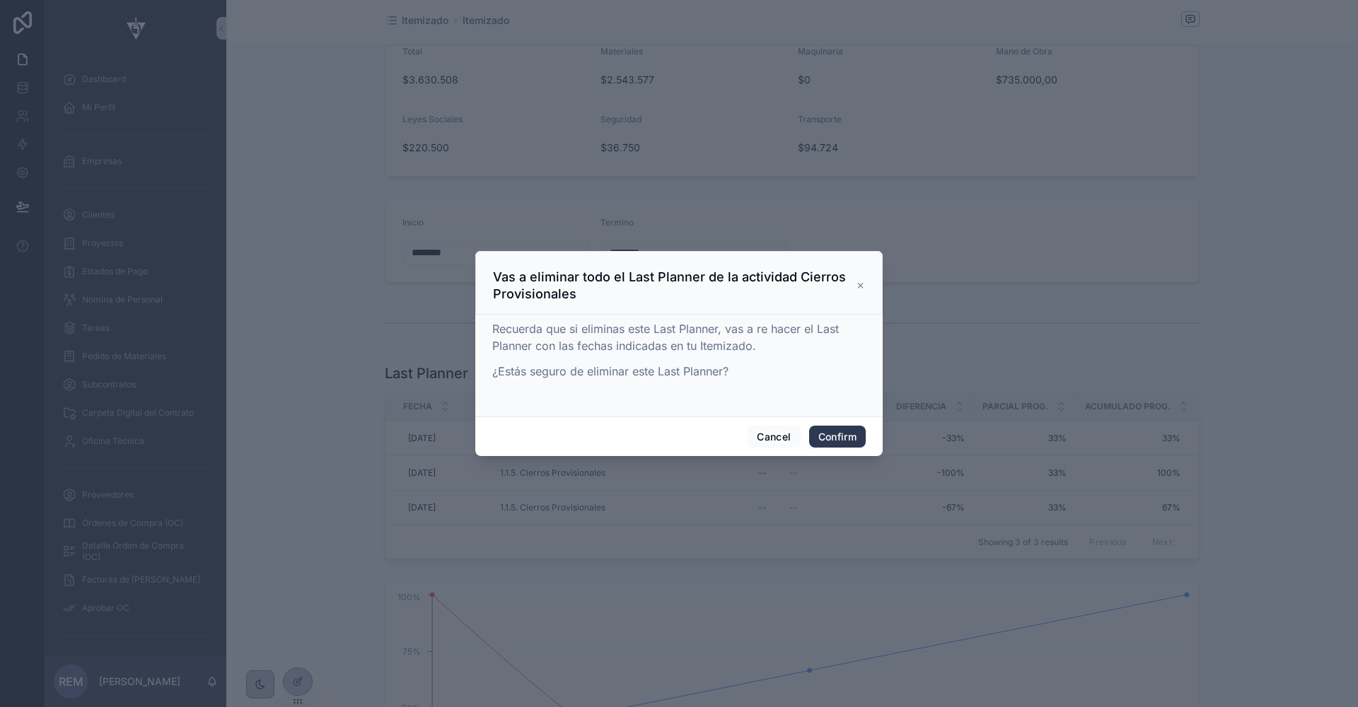
click at [834, 431] on button "Confirm" at bounding box center [837, 437] width 57 height 23
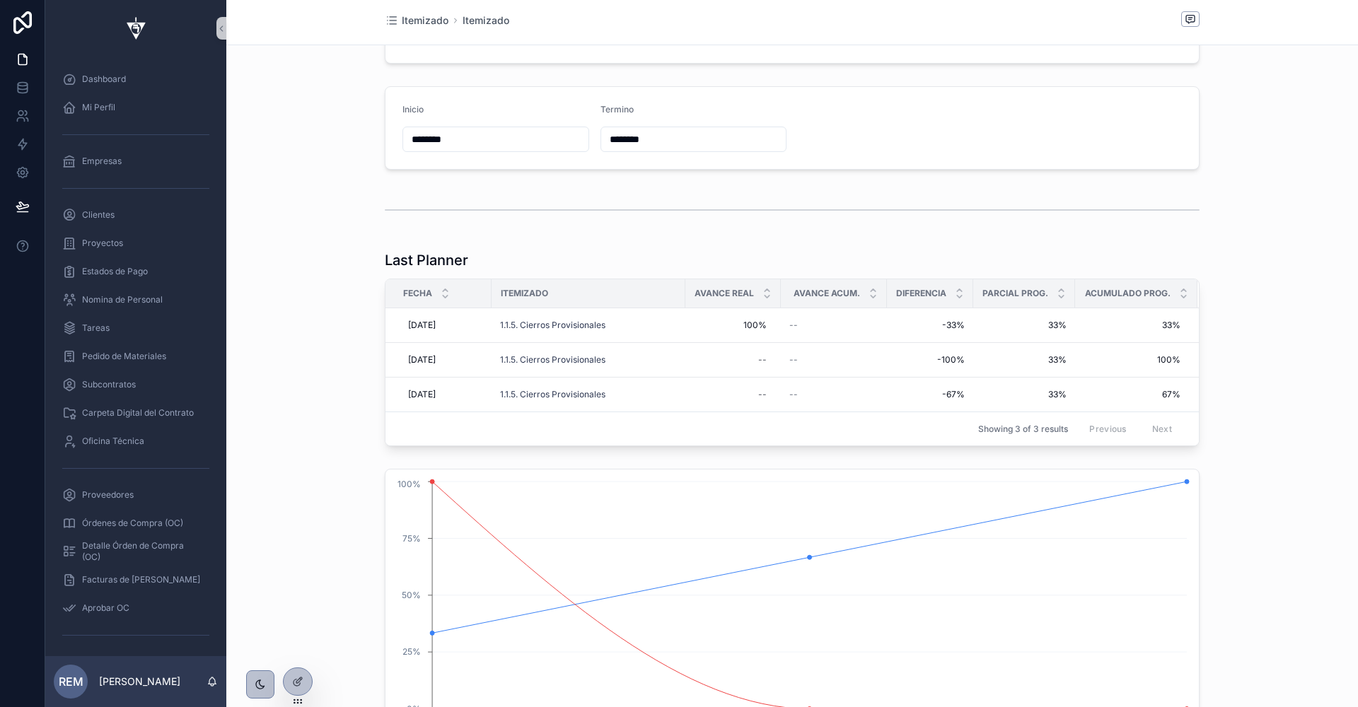
scroll to position [815, 0]
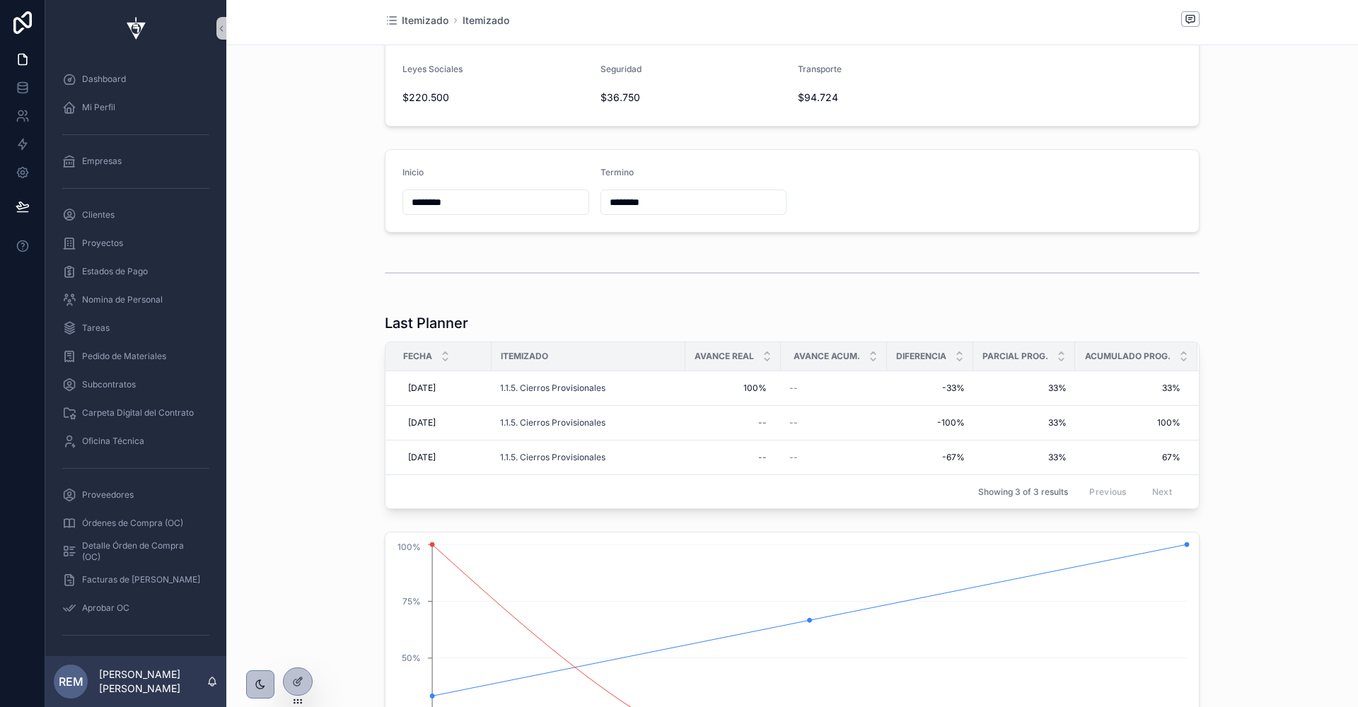
scroll to position [880, 0]
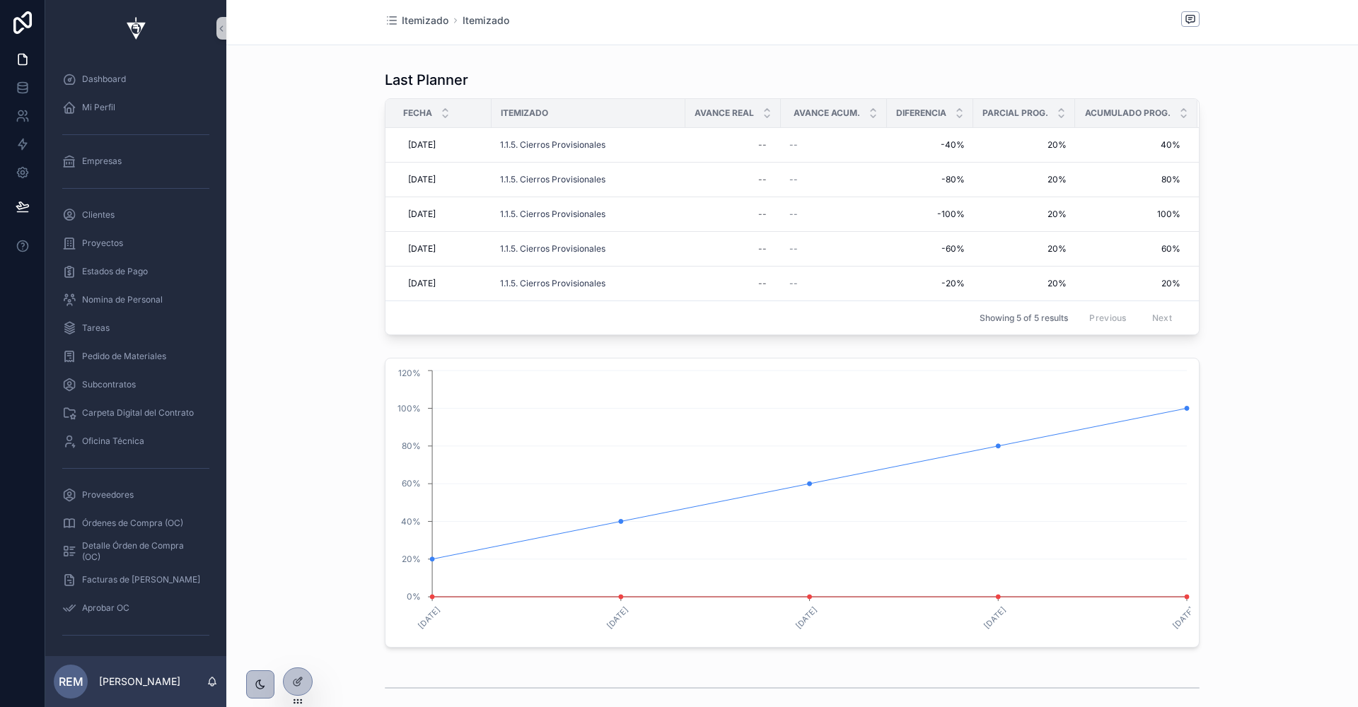
scroll to position [966, 0]
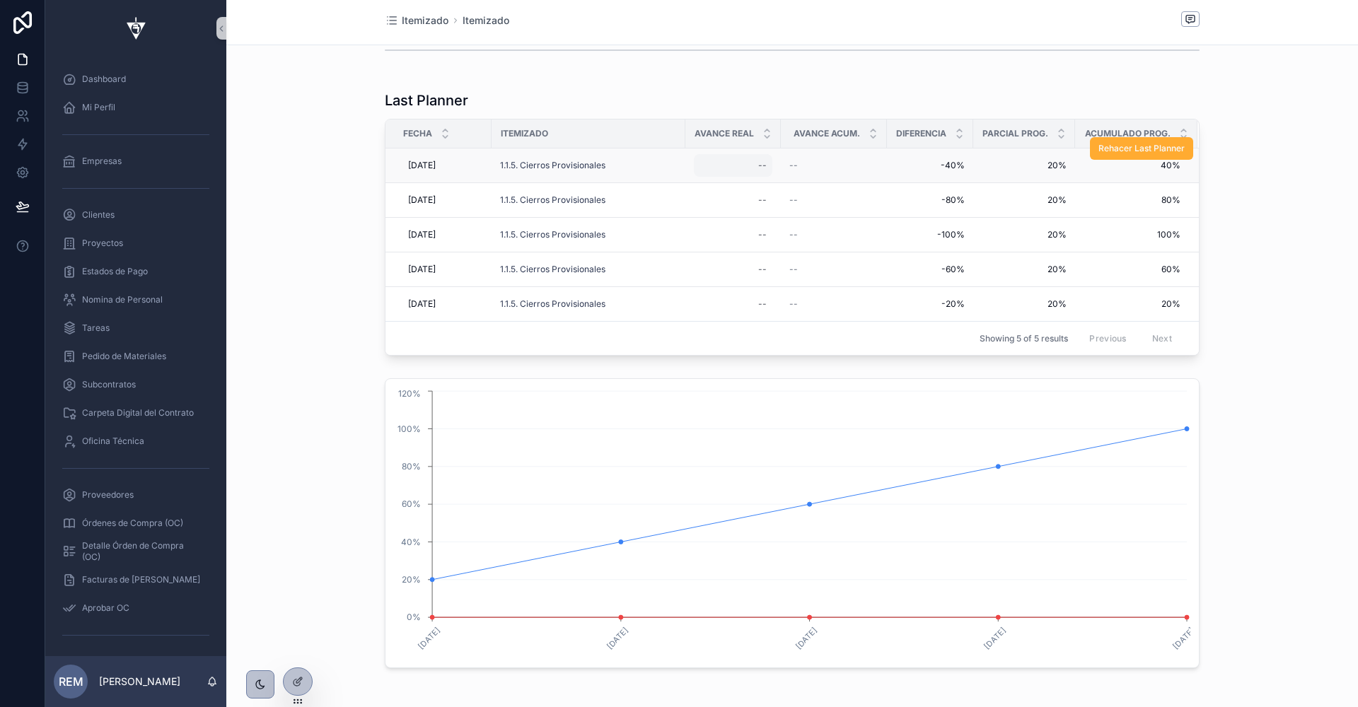
click at [749, 164] on div "--" at bounding box center [733, 165] width 79 height 23
type input "****"
click at [929, 179] on icon "scrollable content" at bounding box center [931, 180] width 11 height 11
